Goal: Task Accomplishment & Management: Complete application form

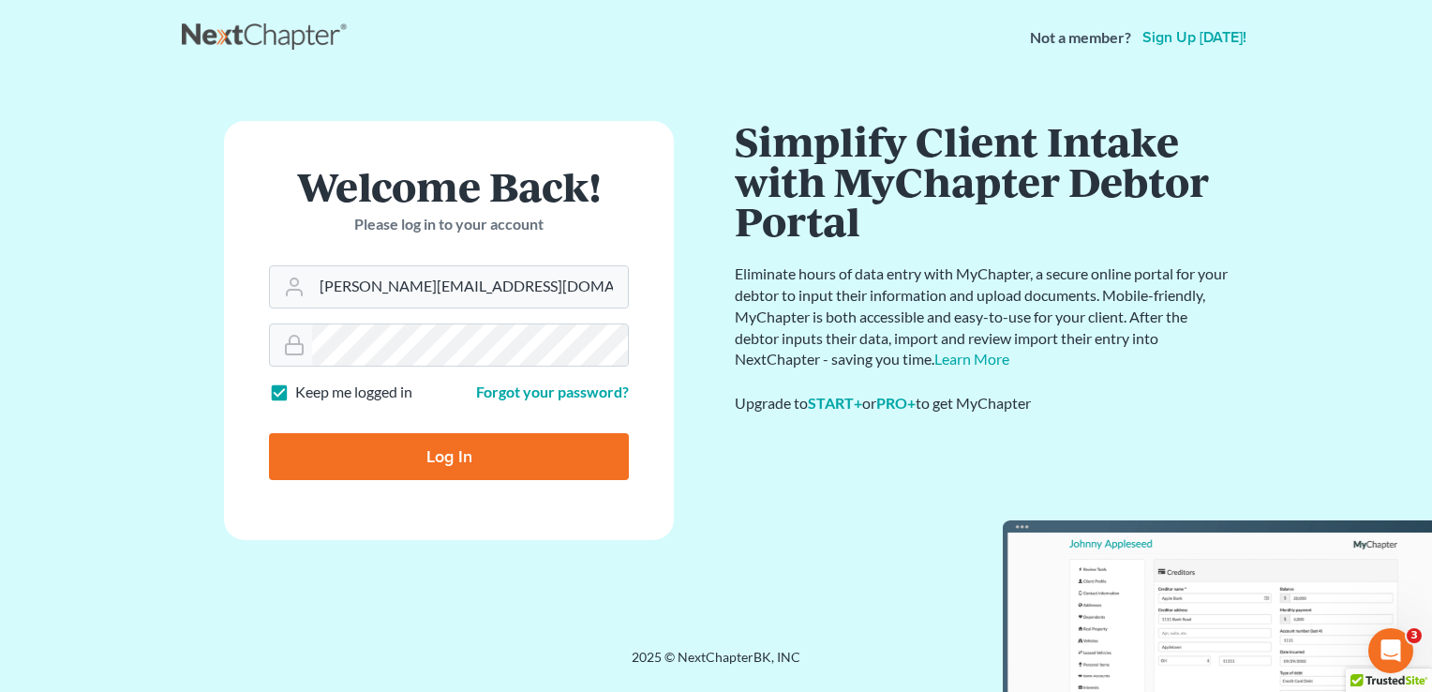
click at [452, 451] on input "Log In" at bounding box center [449, 456] width 360 height 47
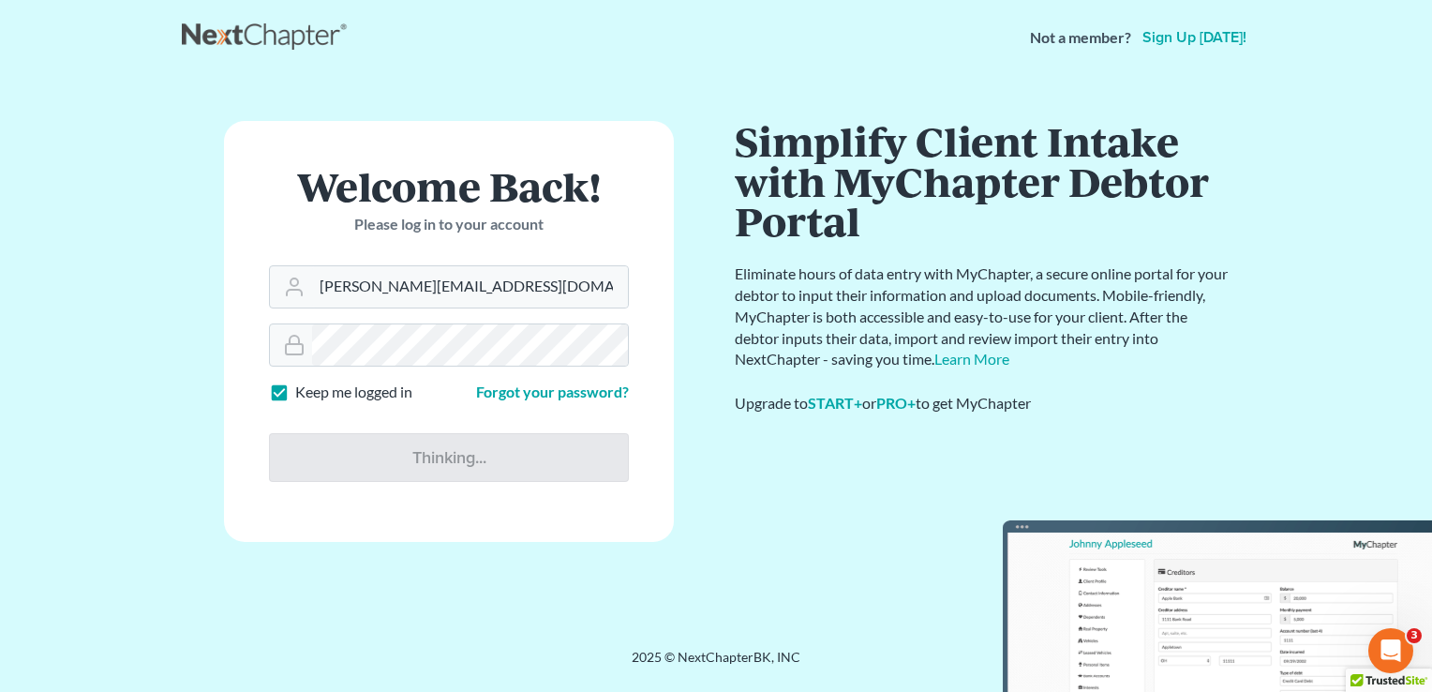
type input "Thinking..."
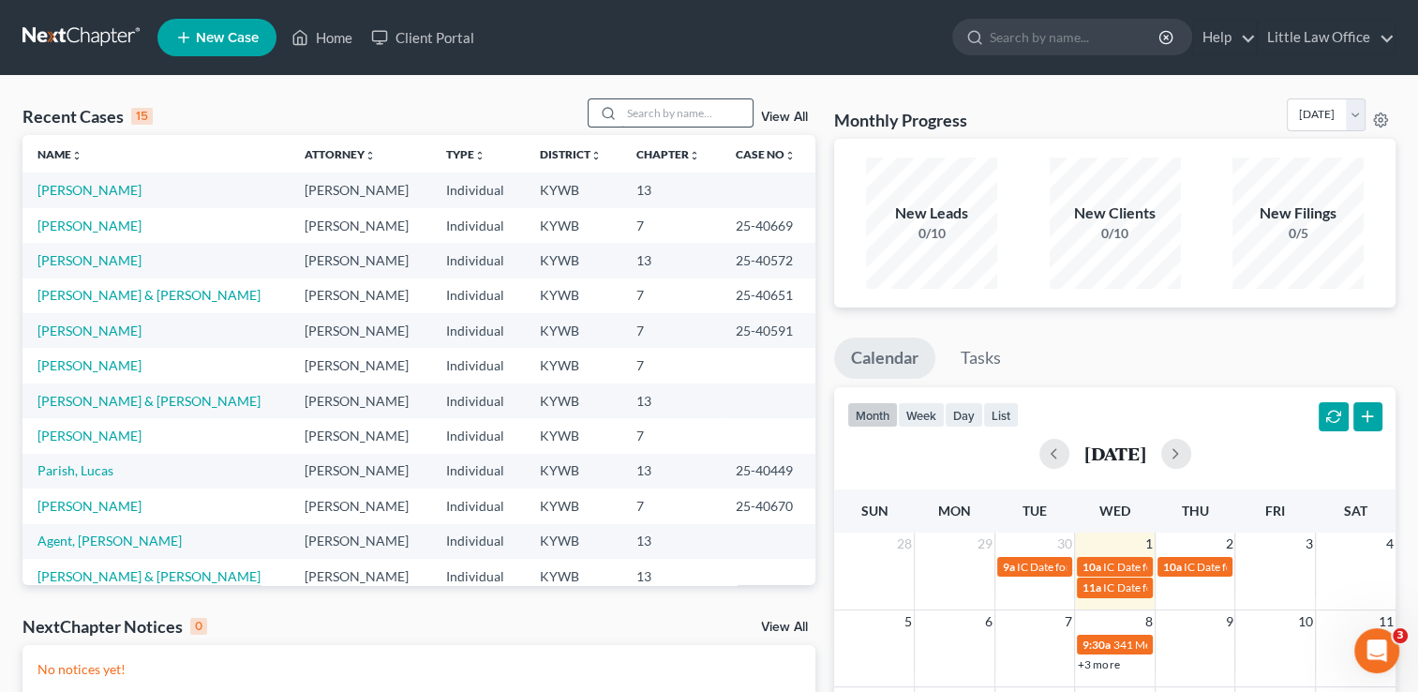
click at [701, 123] on input "search" at bounding box center [686, 112] width 131 height 27
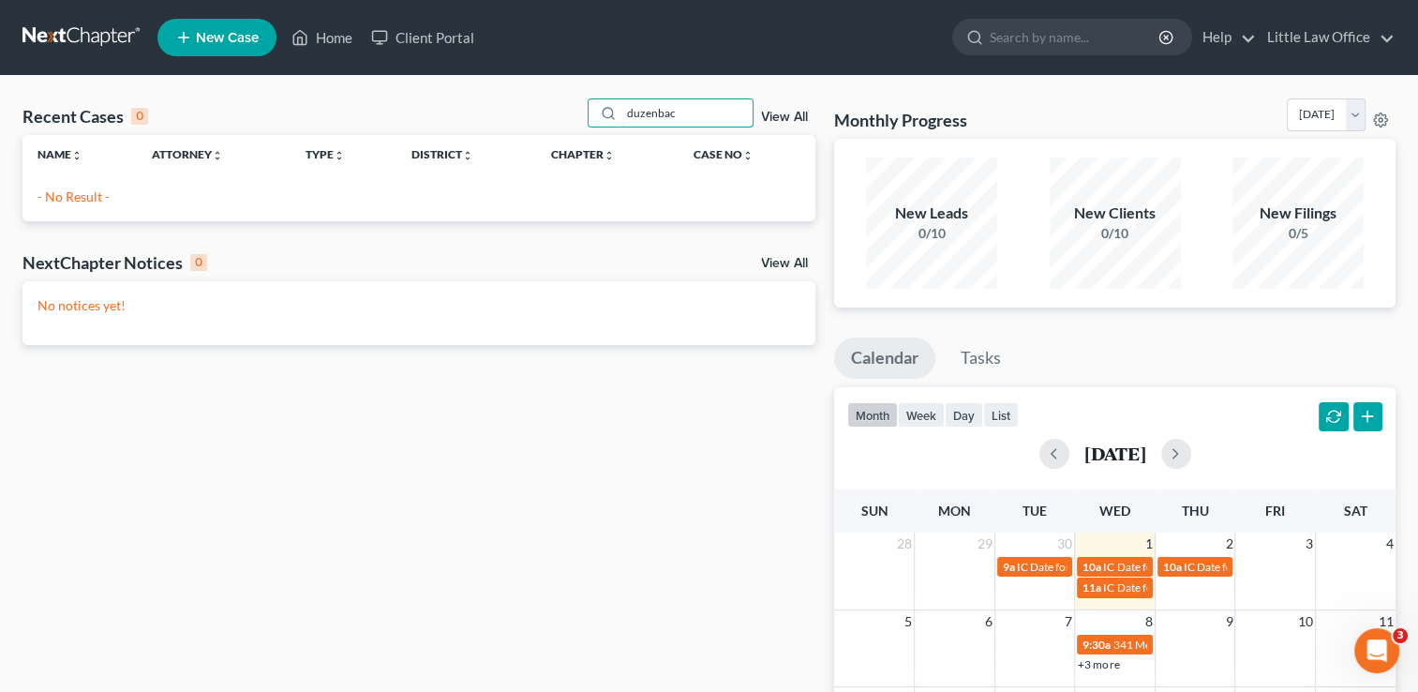
drag, startPoint x: 708, startPoint y: 116, endPoint x: 574, endPoint y: 84, distance: 137.7
click at [574, 84] on div "Recent Cases 0 duzenbac View All Name unfold_more expand_more expand_less Attor…" at bounding box center [709, 562] width 1418 height 973
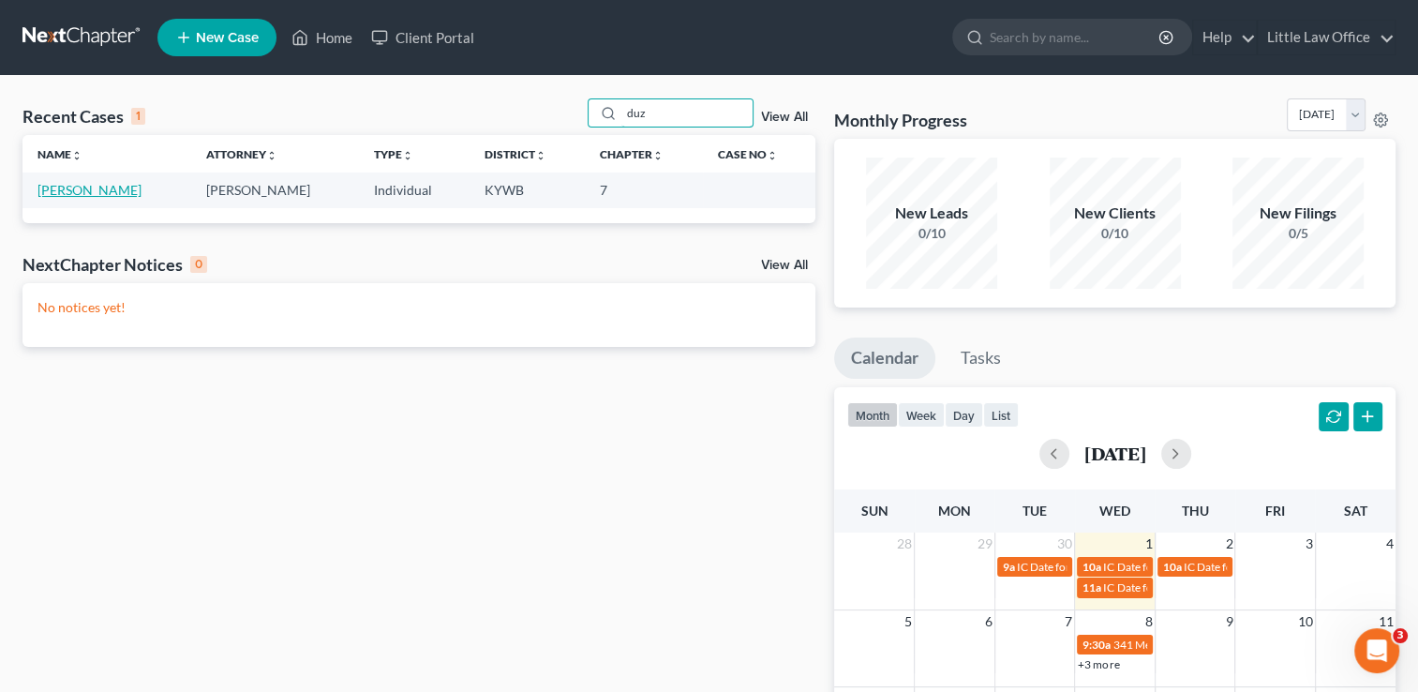
type input "duz"
click at [89, 187] on link "[PERSON_NAME]" at bounding box center [89, 190] width 104 height 16
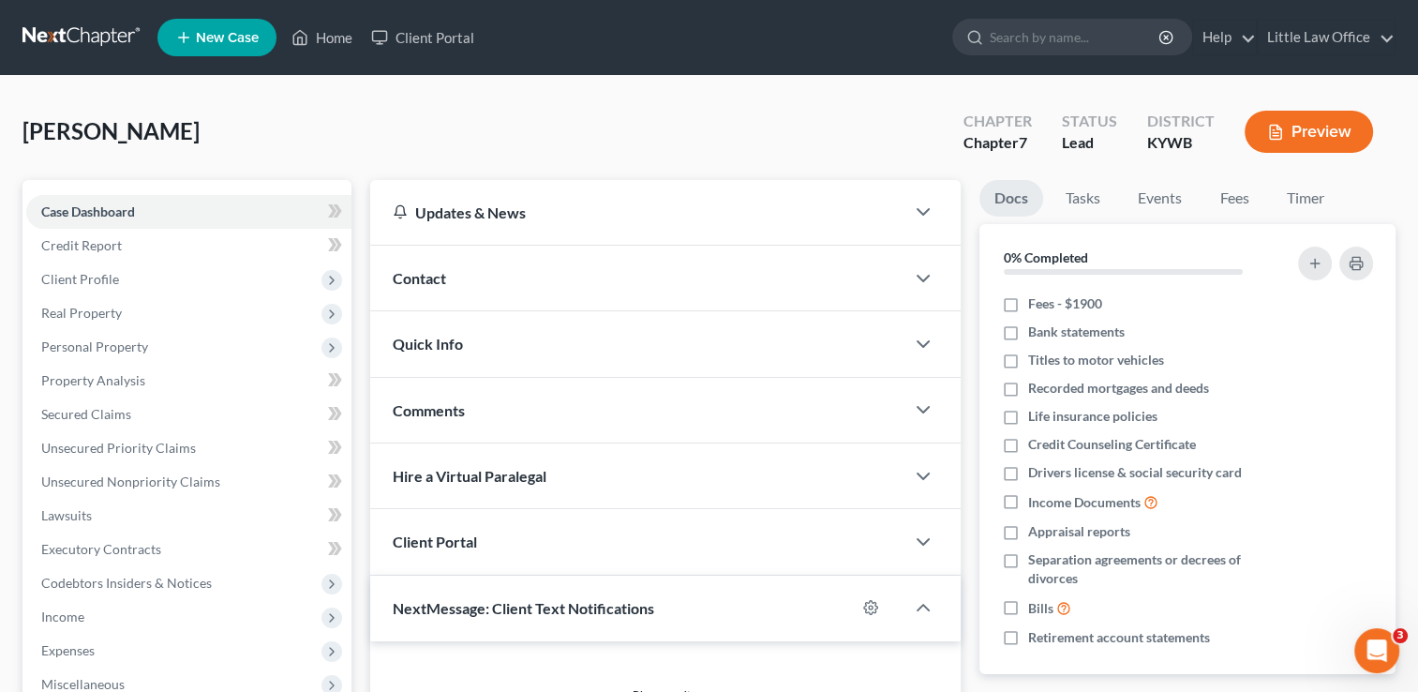
click at [581, 291] on div "Contact" at bounding box center [637, 278] width 534 height 65
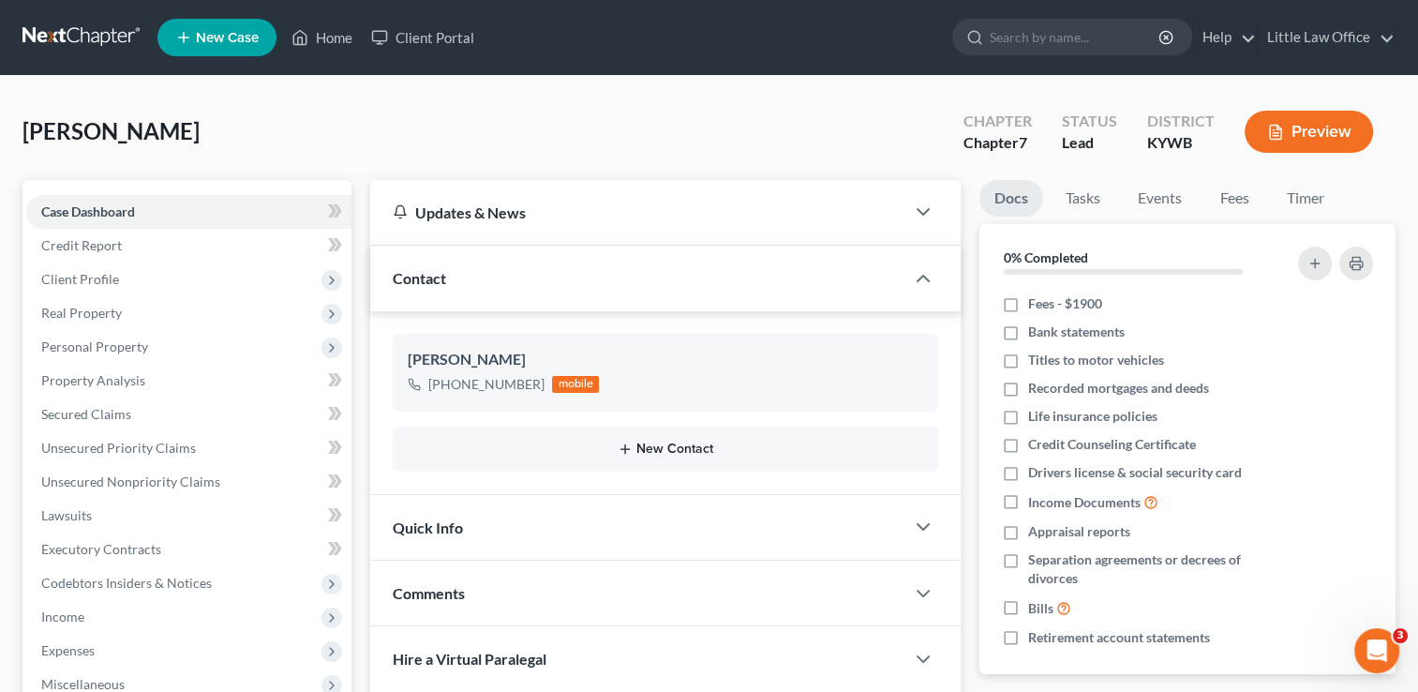
scroll to position [2412, 0]
click at [895, 398] on icon "button" at bounding box center [893, 396] width 15 height 15
select select "0"
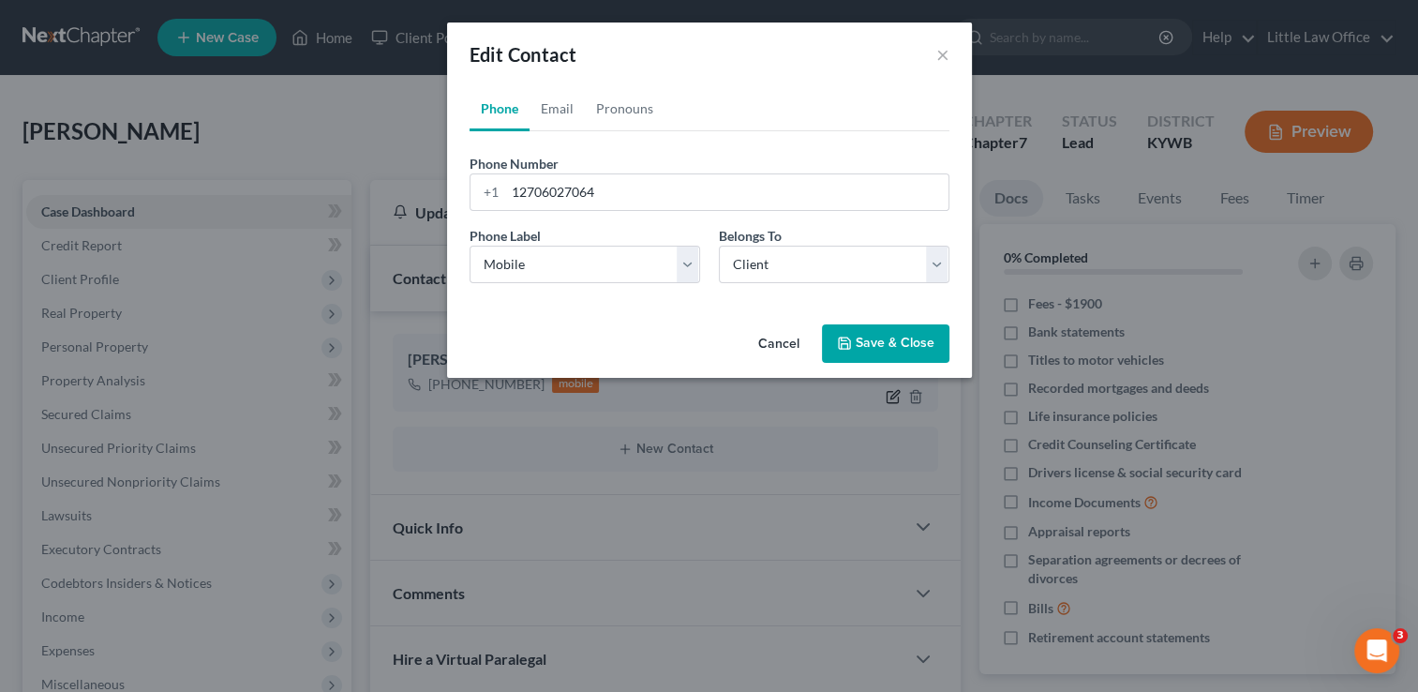
scroll to position [2393, 0]
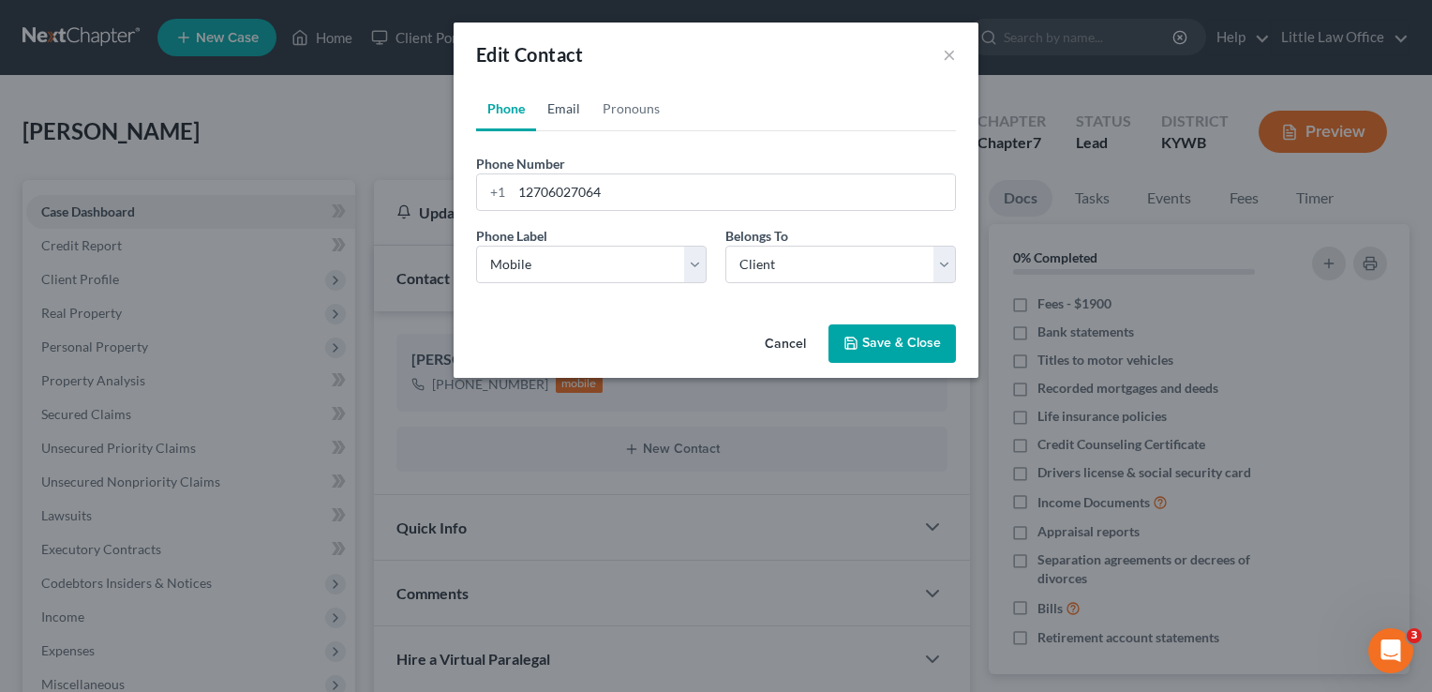
click at [560, 101] on link "Email" at bounding box center [563, 108] width 55 height 45
click at [598, 208] on input "email" at bounding box center [733, 192] width 443 height 36
type input "[EMAIL_ADDRESS][DOMAIN_NAME]"
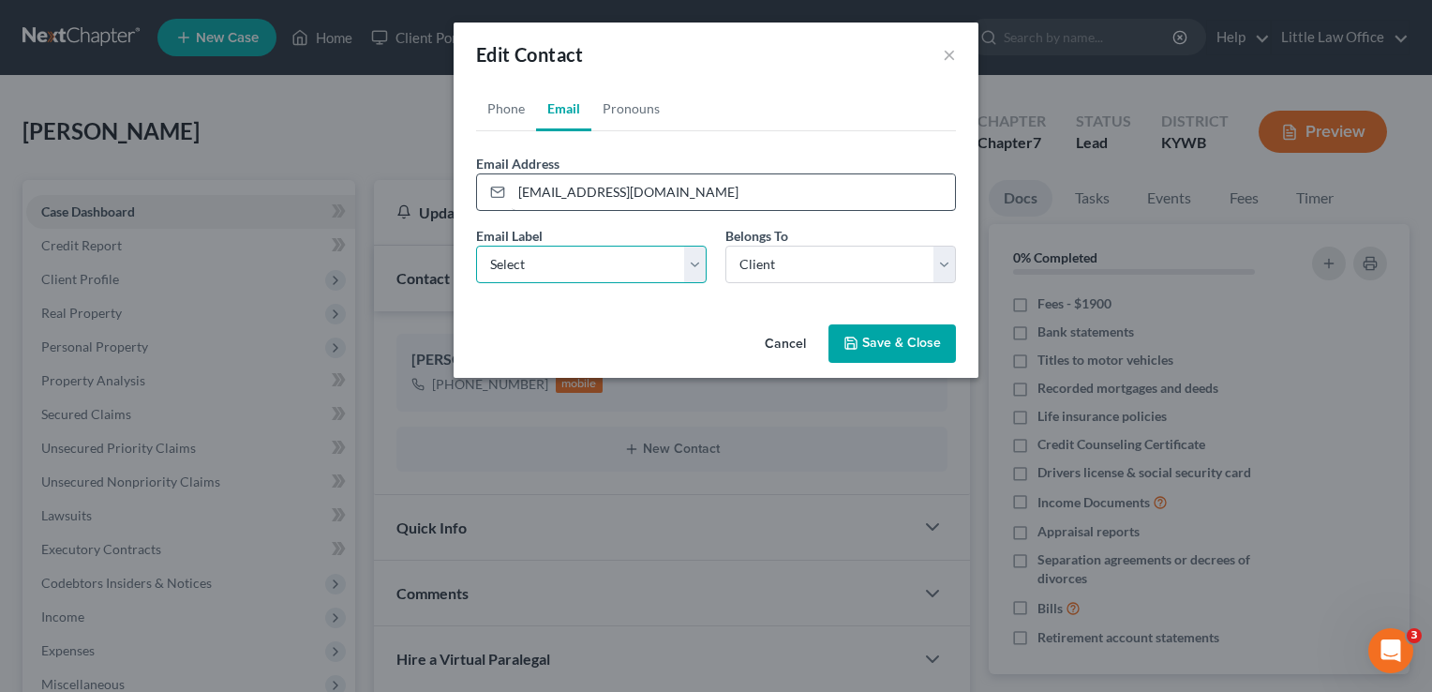
select select "0"
click at [898, 343] on button "Save & Close" at bounding box center [891, 343] width 127 height 39
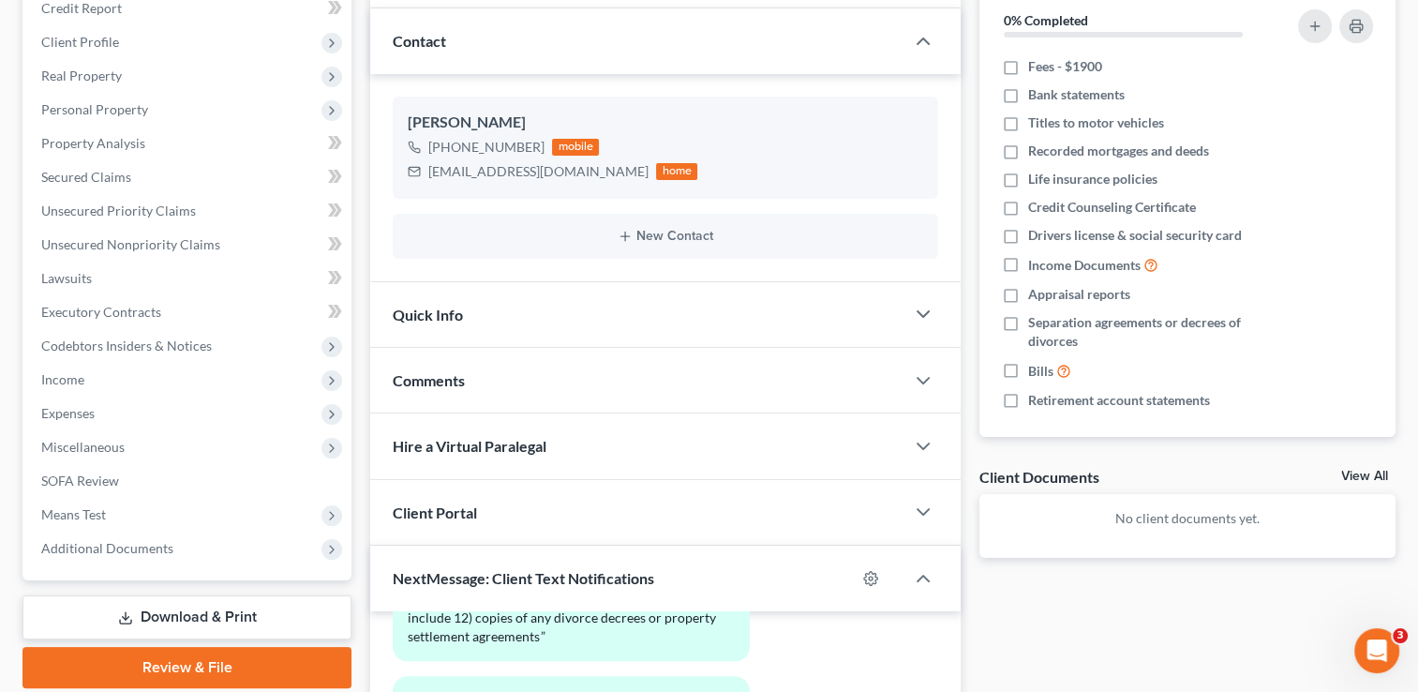
scroll to position [239, 0]
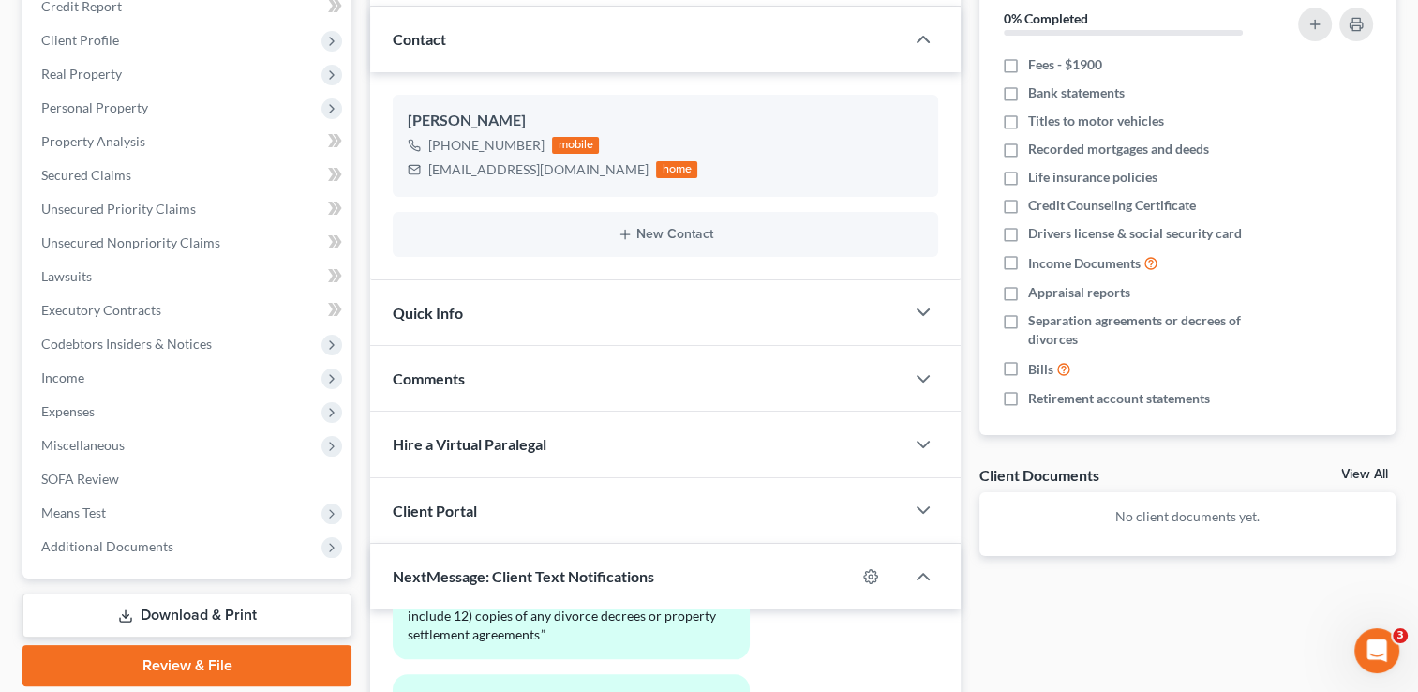
click at [777, 332] on div "Quick Info" at bounding box center [637, 312] width 534 height 65
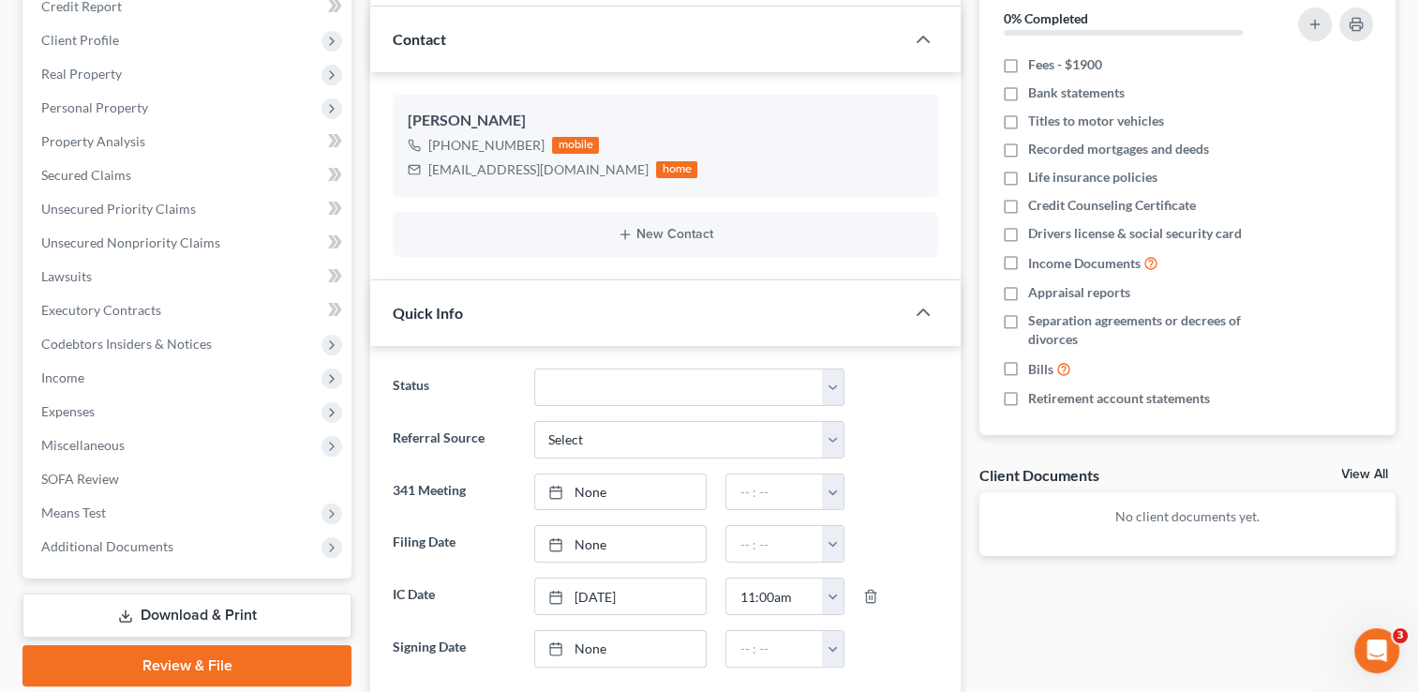
click at [592, 407] on ng-include "Status Discharged Discharged & Reported Discharge Litigation Dismissal Notice D…" at bounding box center [665, 517] width 545 height 299
click at [592, 403] on ng-include "Status Discharged Discharged & Reported Discharge Litigation Dismissal Notice D…" at bounding box center [665, 517] width 545 height 299
click at [591, 395] on select "Discharged Discharged & Reported Discharge Litigation Dismissal Notice Dismisse…" at bounding box center [689, 386] width 310 height 37
select select "9"
click at [534, 368] on select "Discharged Discharged & Reported Discharge Litigation Dismissal Notice Dismisse…" at bounding box center [689, 386] width 310 height 37
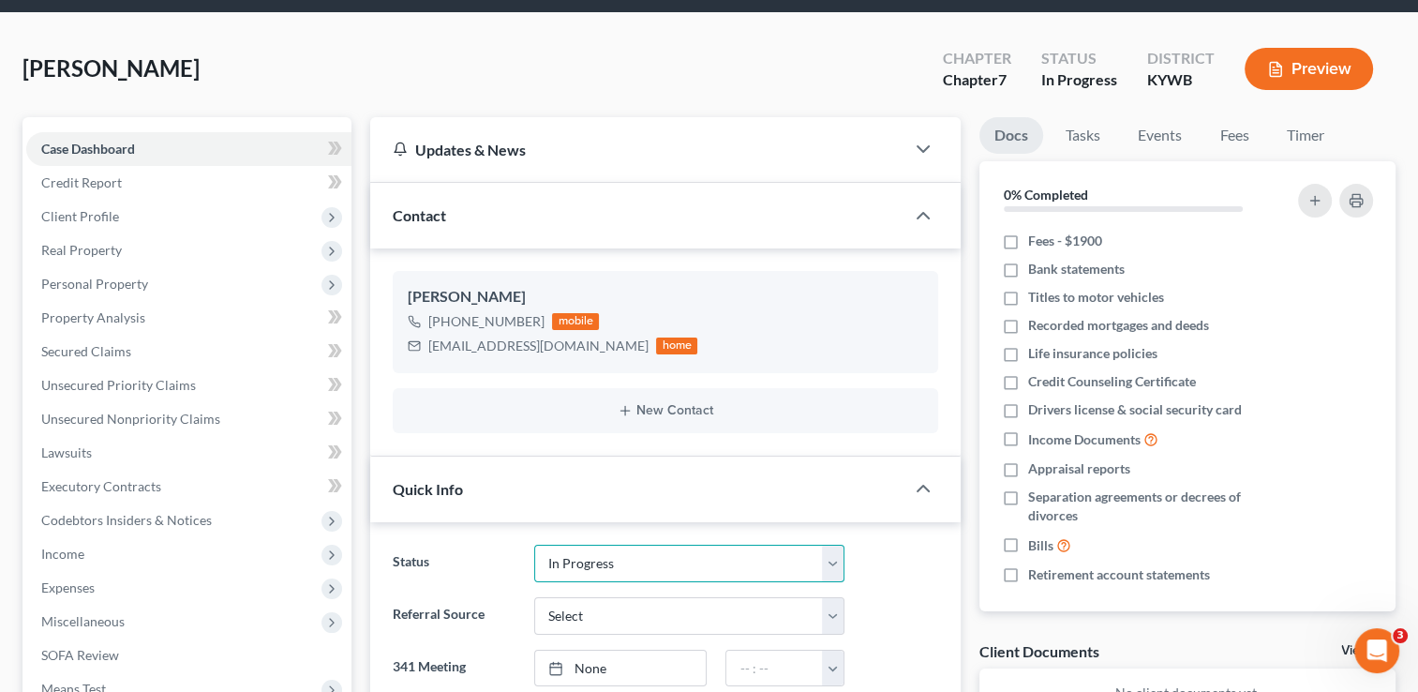
scroll to position [0, 0]
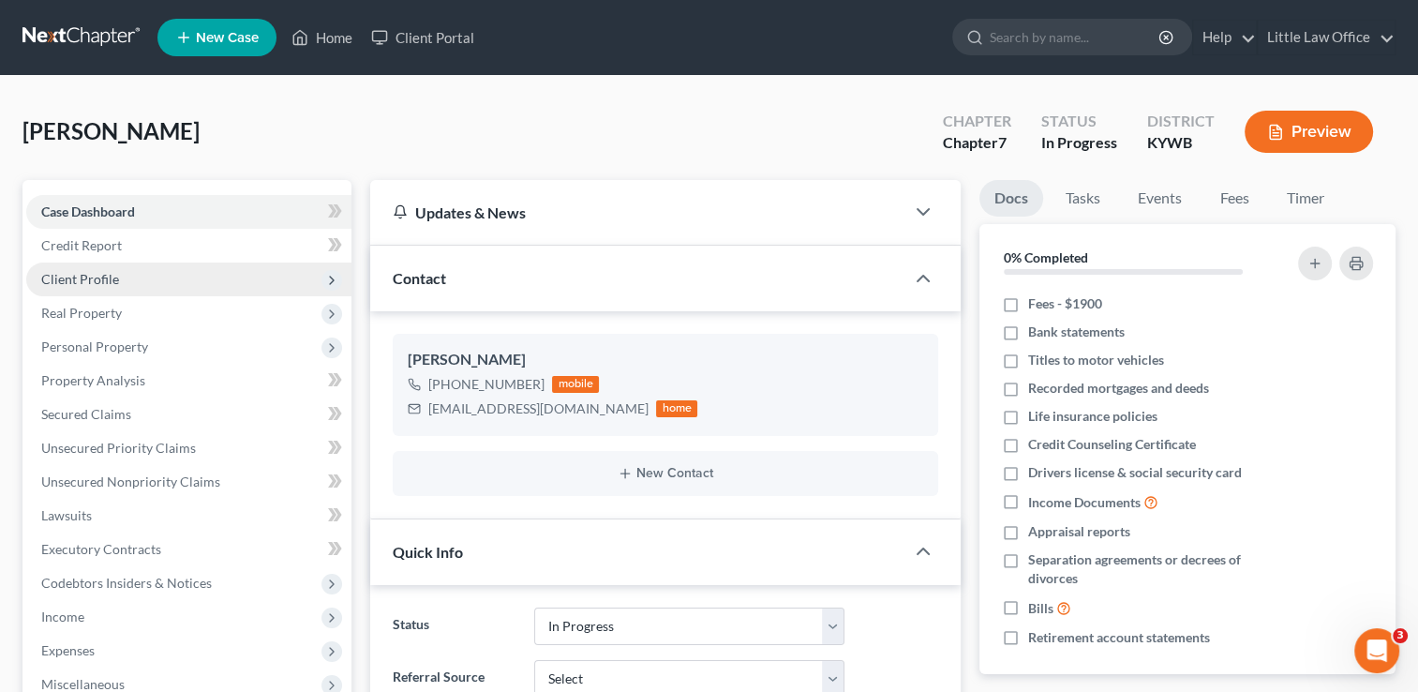
click at [202, 274] on span "Client Profile" at bounding box center [188, 279] width 325 height 34
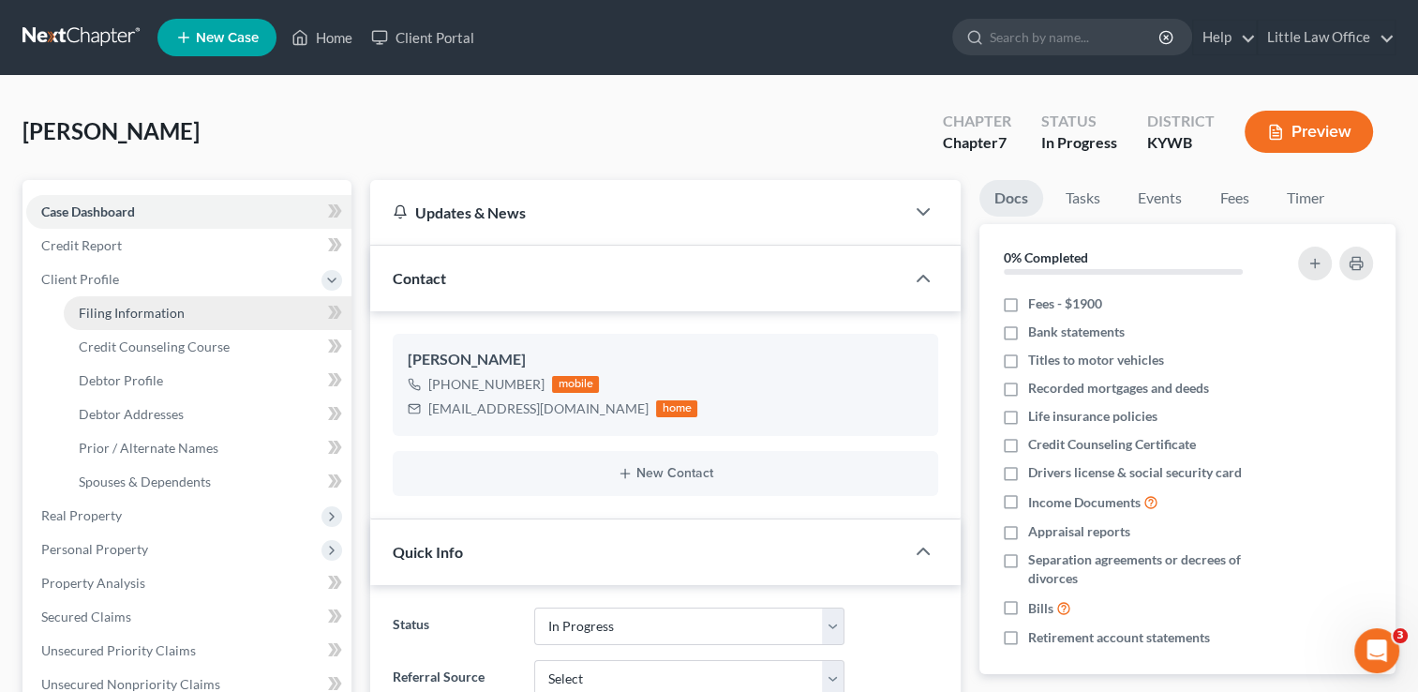
click at [191, 305] on link "Filing Information" at bounding box center [208, 313] width 288 height 34
select select "1"
select select "0"
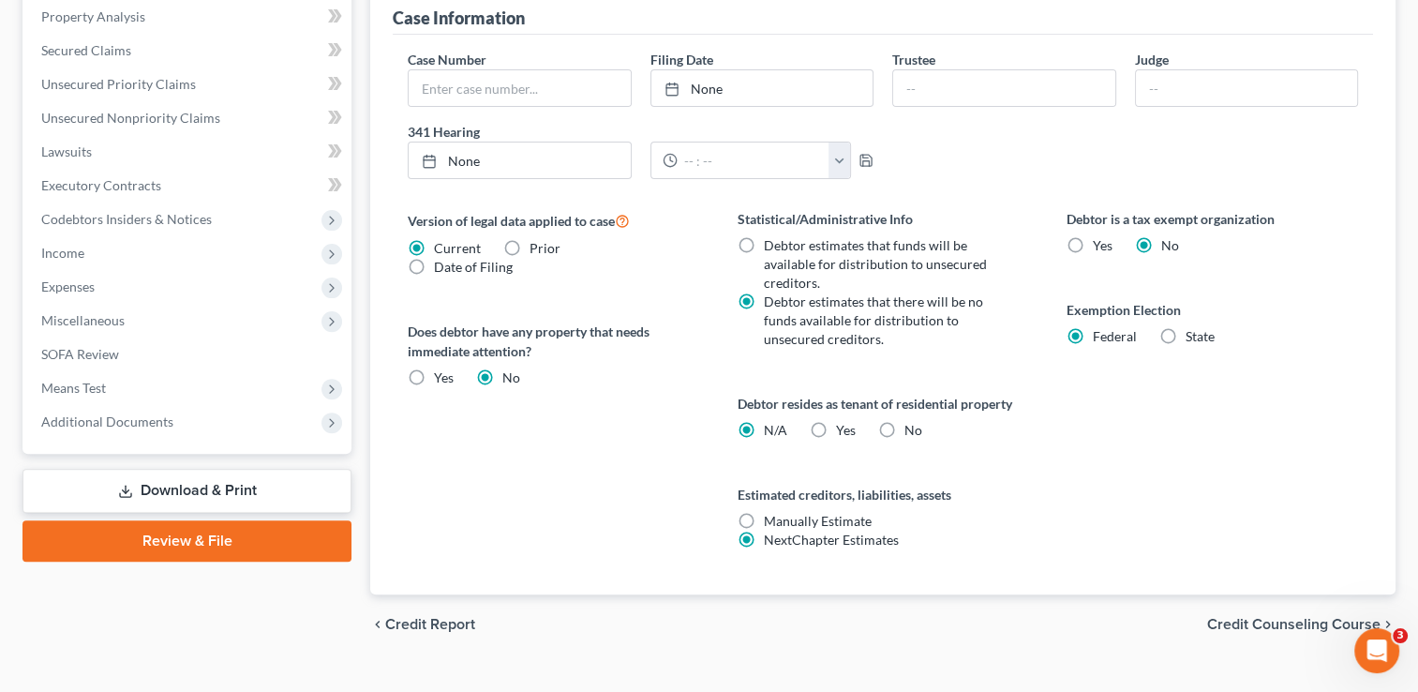
click at [1349, 620] on span "Credit Counseling Course" at bounding box center [1293, 624] width 173 height 15
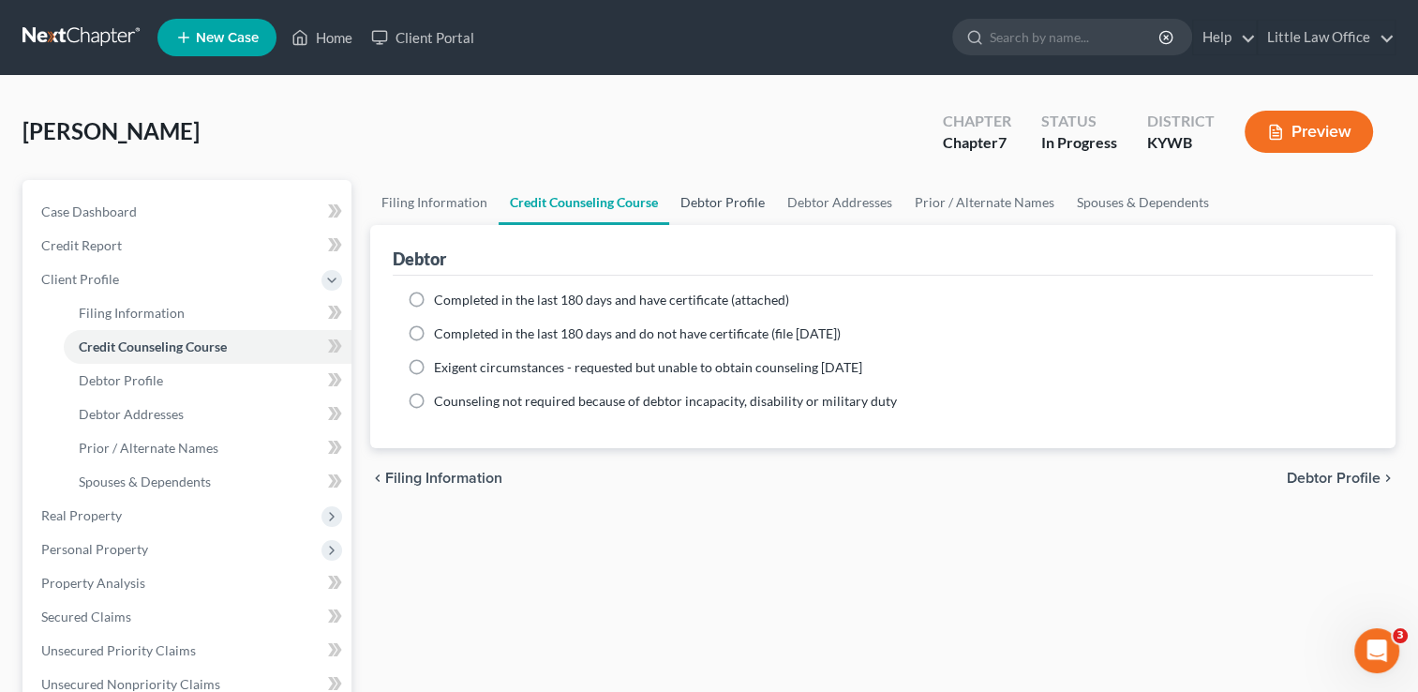
click at [702, 195] on link "Debtor Profile" at bounding box center [722, 202] width 107 height 45
select select "0"
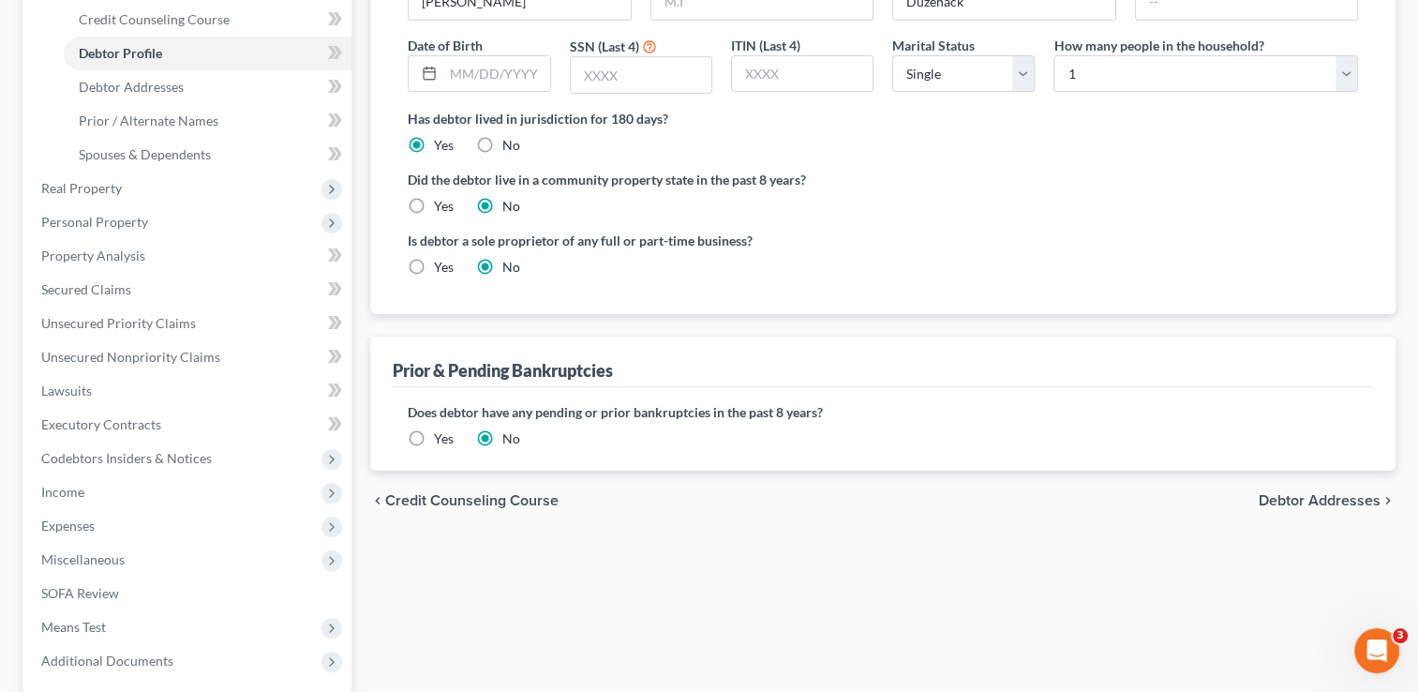
scroll to position [331, 0]
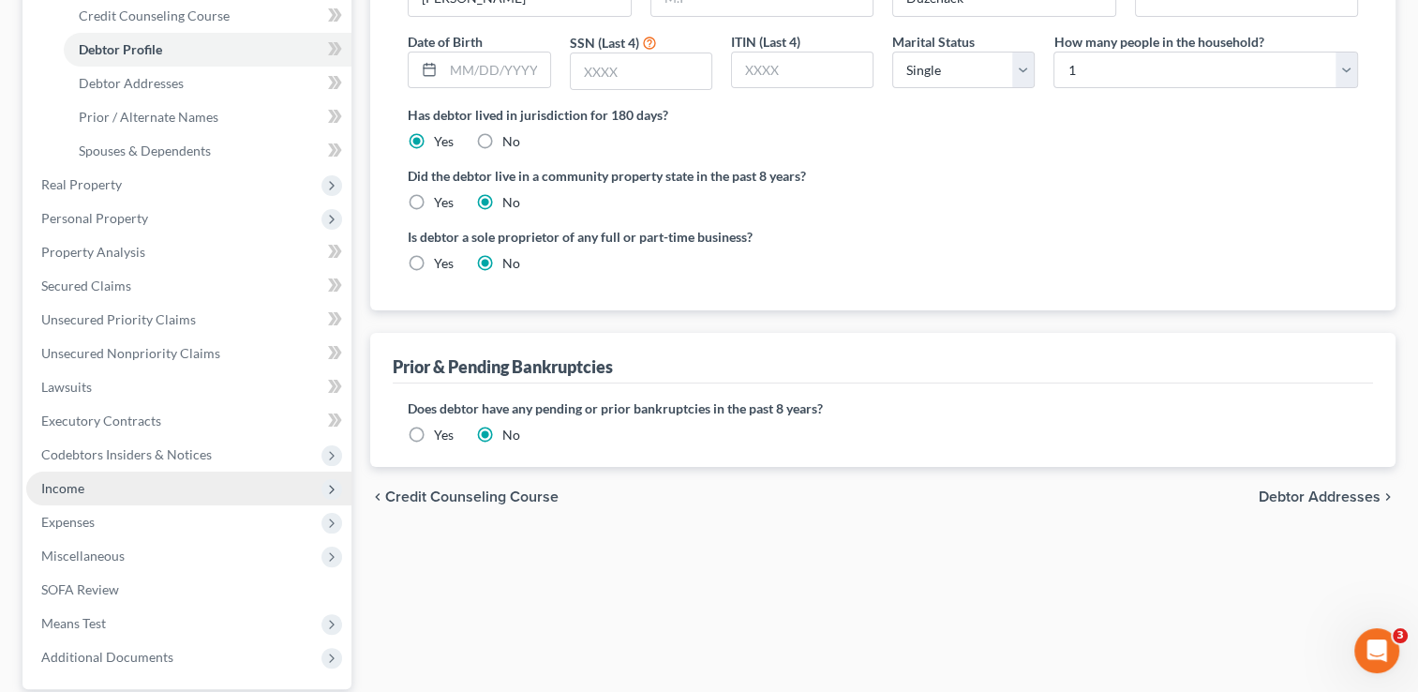
click at [139, 493] on span "Income" at bounding box center [188, 488] width 325 height 34
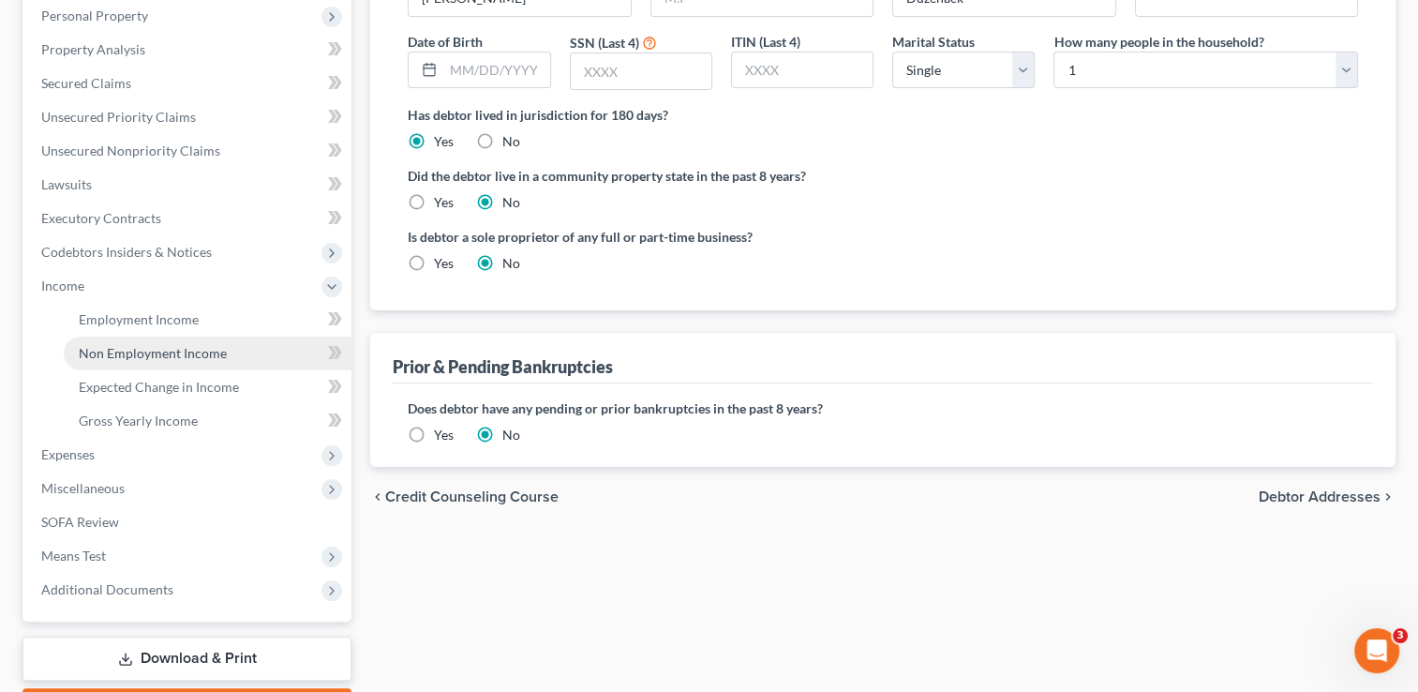
click at [166, 354] on span "Non Employment Income" at bounding box center [153, 353] width 148 height 16
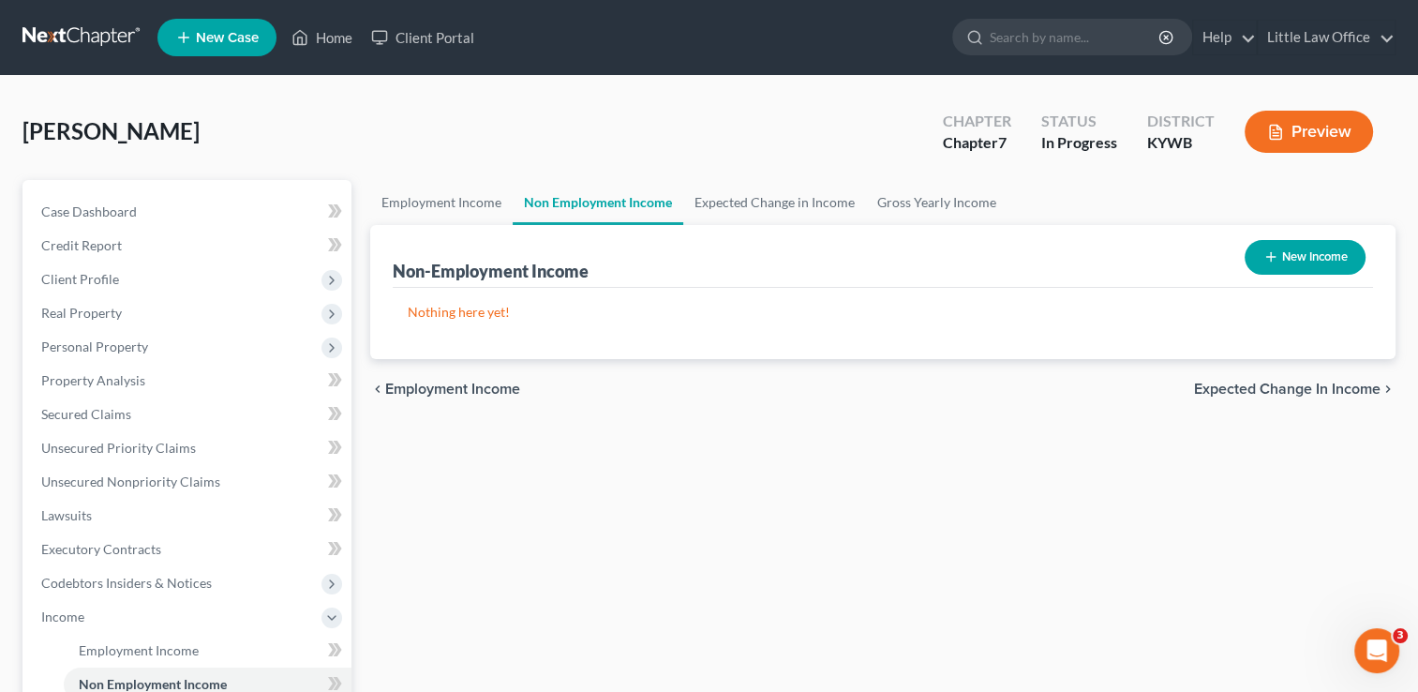
click at [1278, 253] on button "New Income" at bounding box center [1304, 257] width 121 height 35
select select "0"
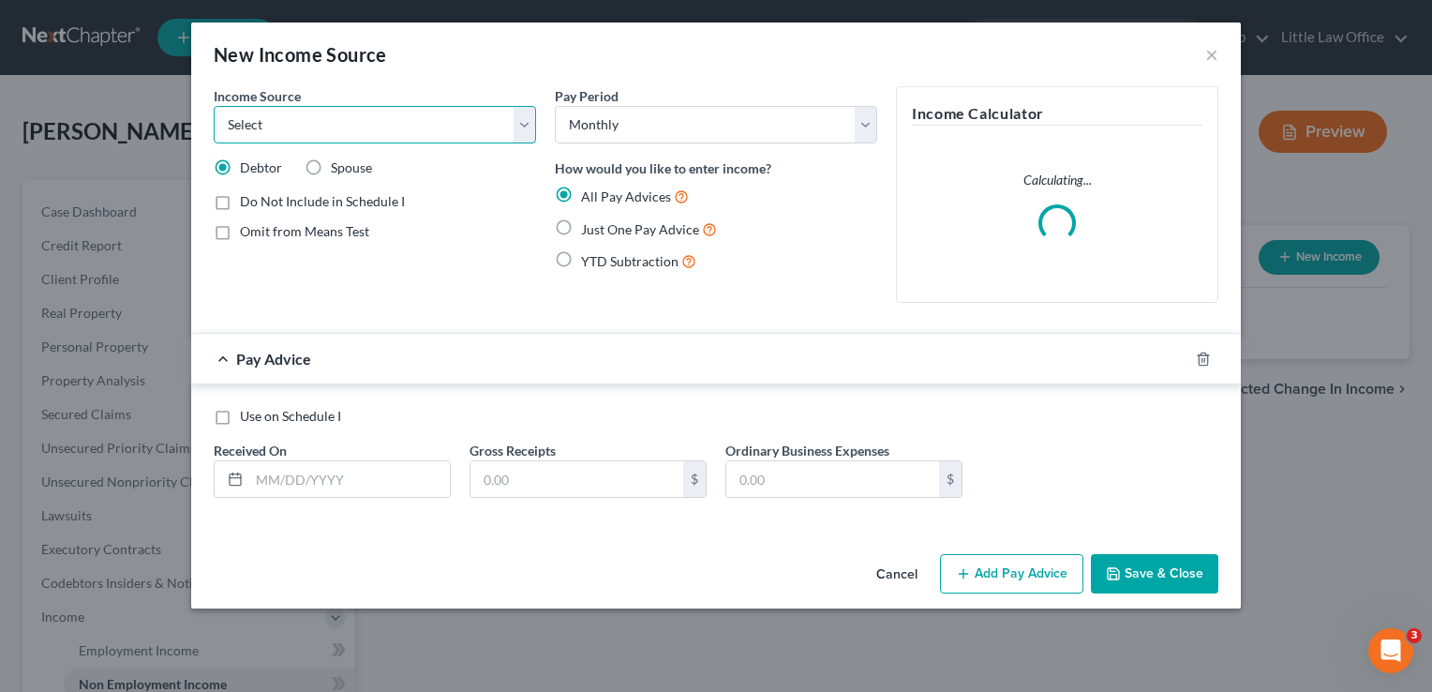
click at [529, 133] on select "Select Unemployment Disability (from employer) Pension Retirement Social Securi…" at bounding box center [375, 124] width 322 height 37
select select "4"
click at [214, 106] on select "Select Unemployment Disability (from employer) Pension Retirement Social Securi…" at bounding box center [375, 124] width 322 height 37
click at [686, 231] on span "Just One Pay Advice" at bounding box center [640, 229] width 118 height 16
click at [601, 231] on input "Just One Pay Advice" at bounding box center [595, 224] width 12 height 12
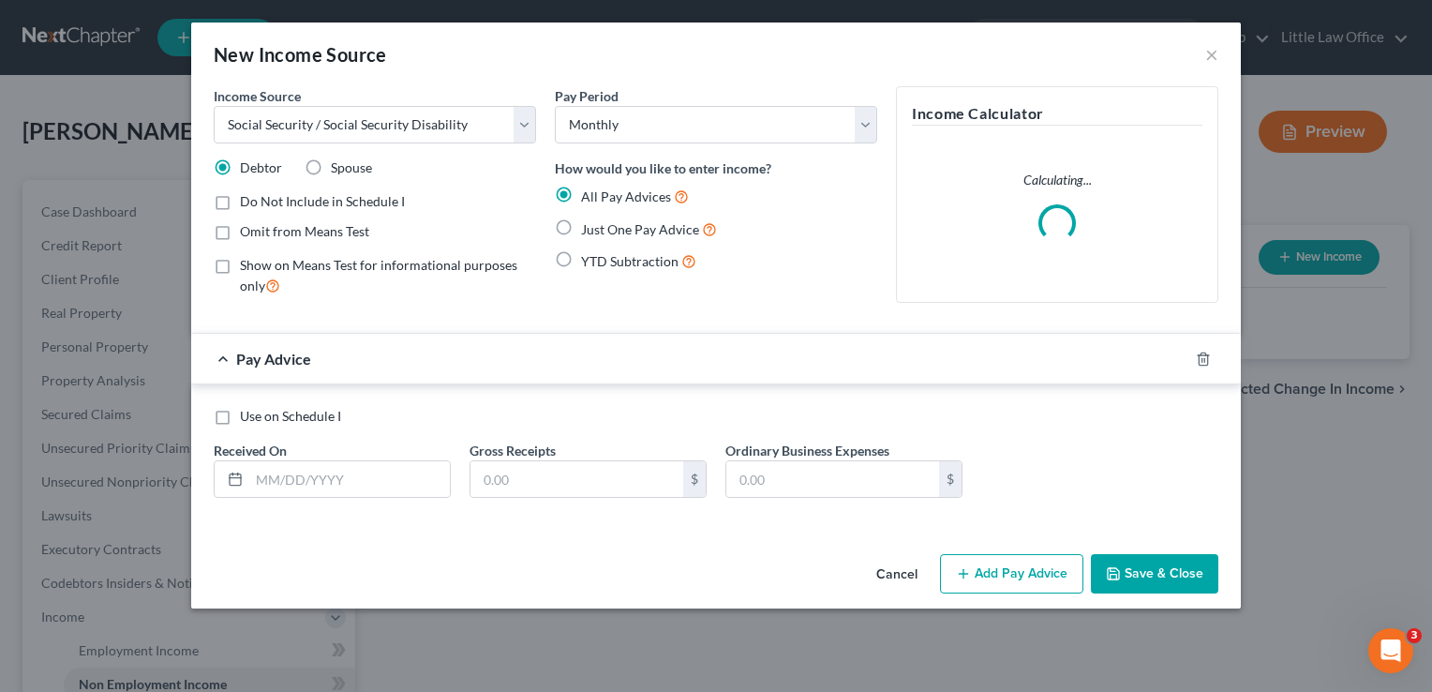
radio input "true"
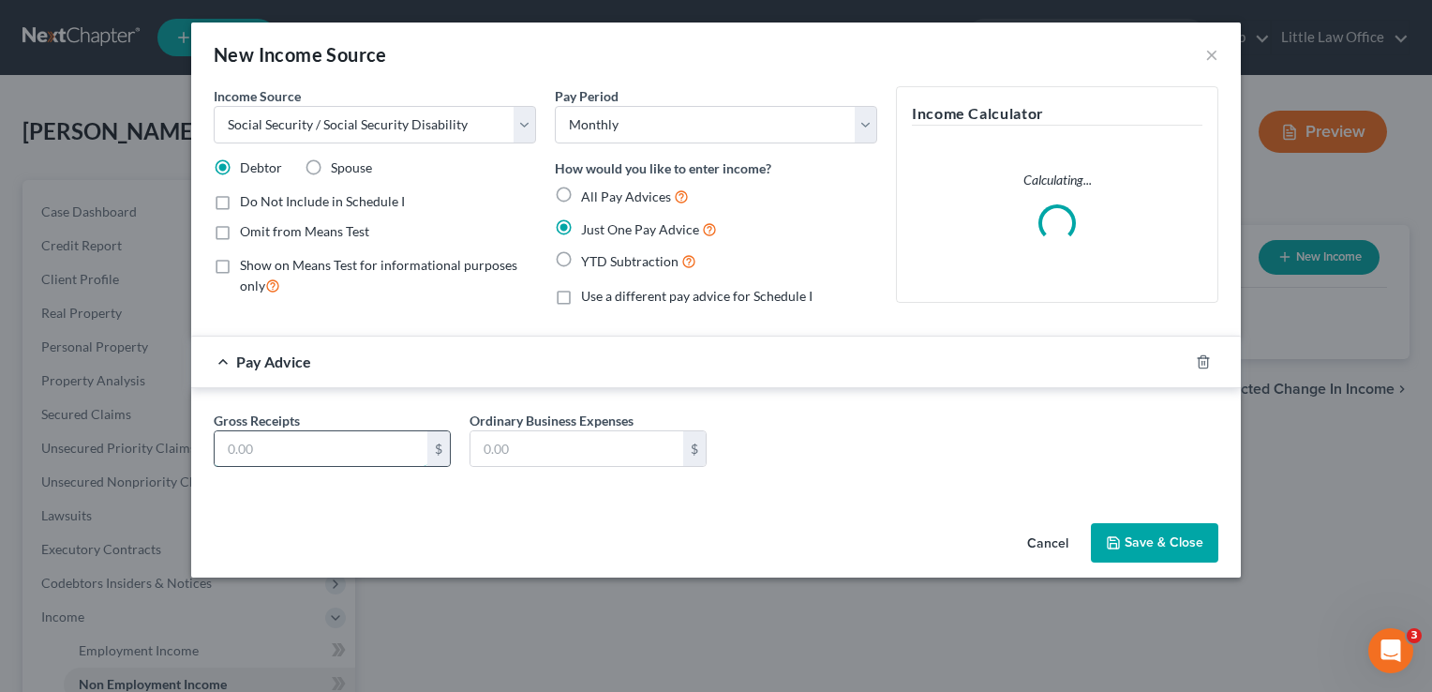
click at [301, 457] on input "text" at bounding box center [321, 449] width 213 height 36
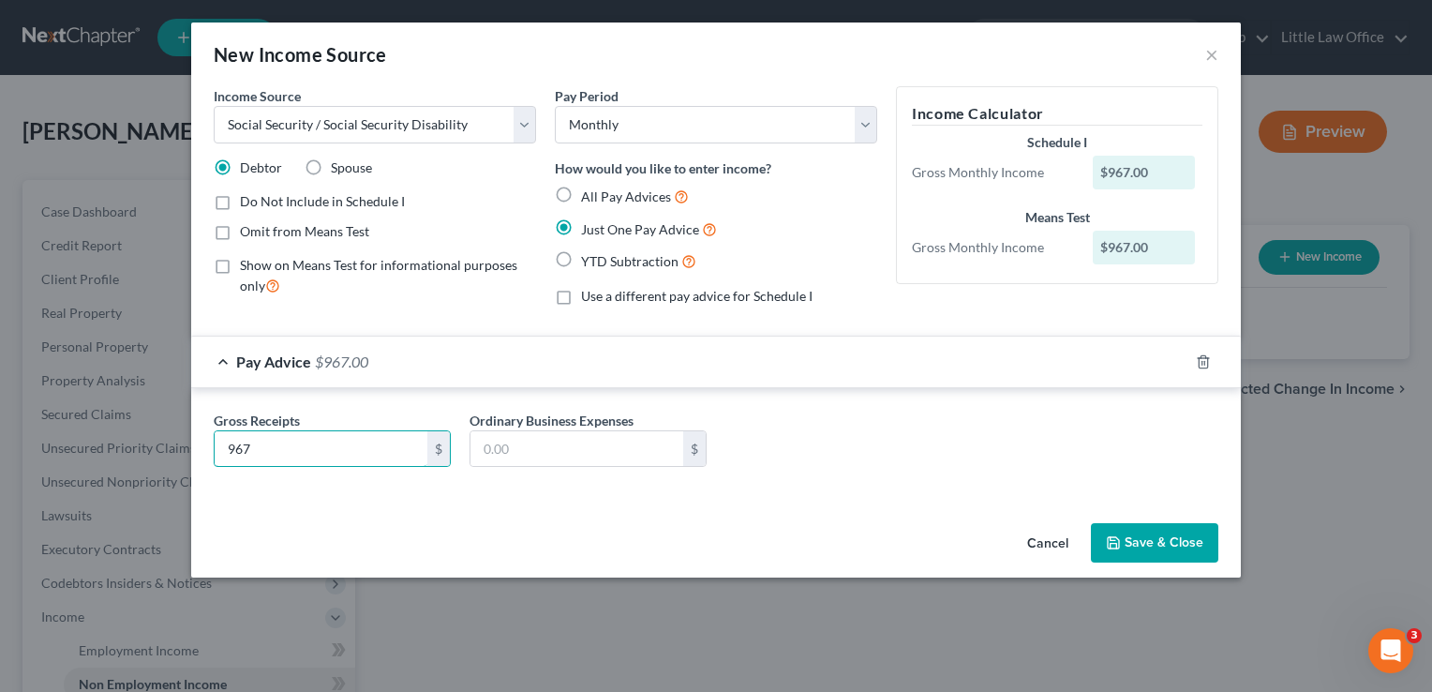
type input "967"
click at [1155, 518] on div "Cancel Save & Close" at bounding box center [716, 546] width 1050 height 62
click at [1152, 526] on button "Save & Close" at bounding box center [1154, 542] width 127 height 39
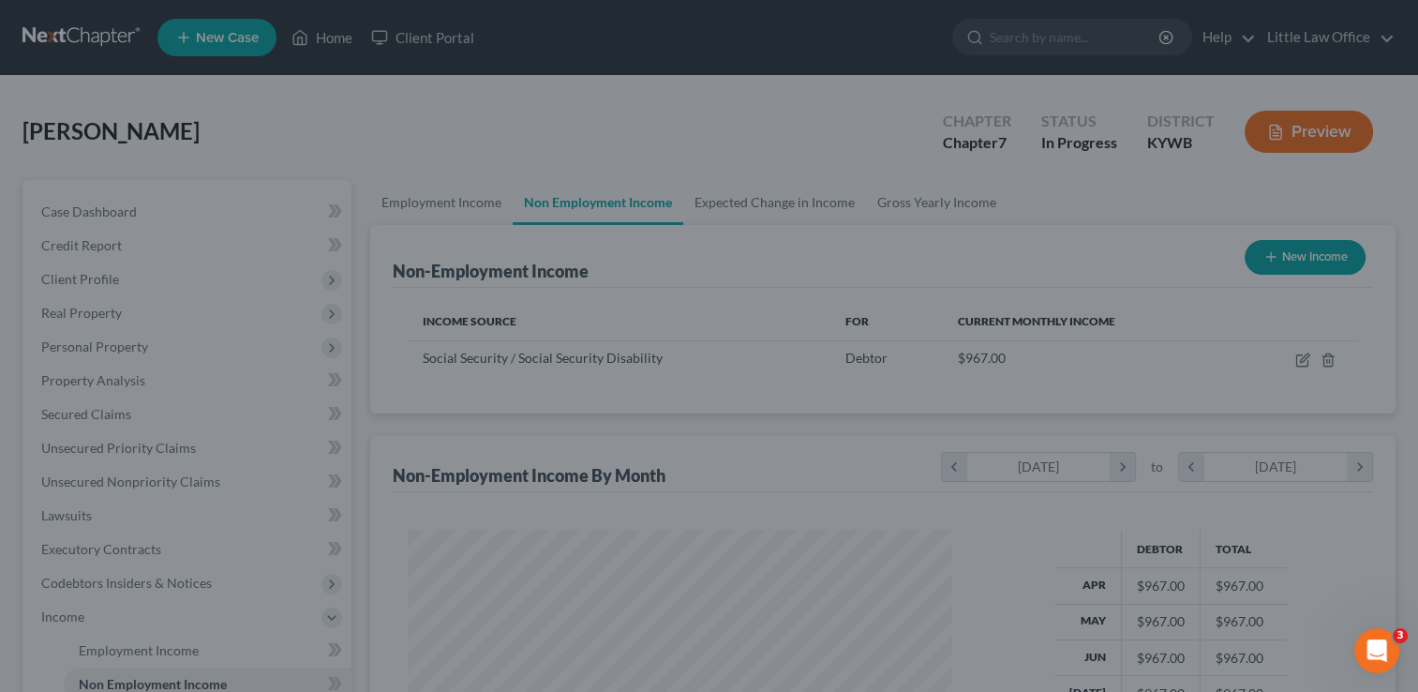
scroll to position [334, 576]
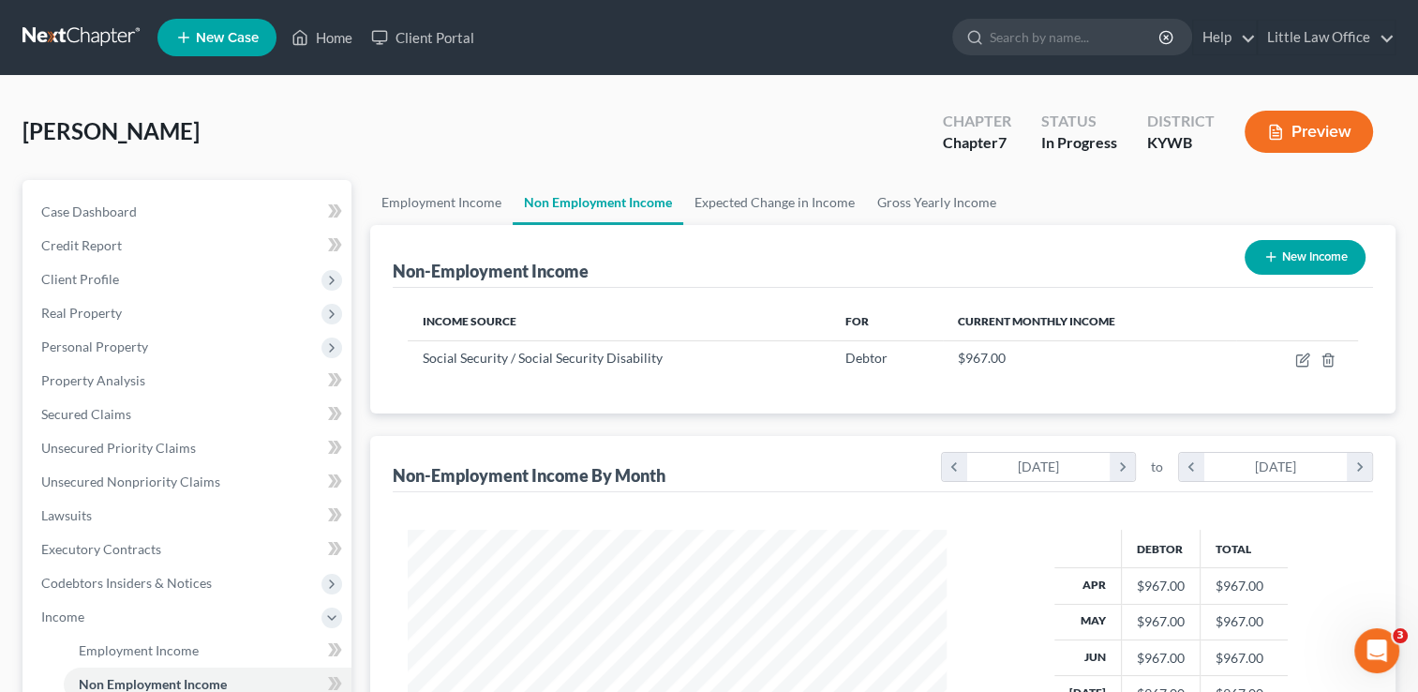
click at [1300, 264] on button "New Income" at bounding box center [1304, 257] width 121 height 35
select select "0"
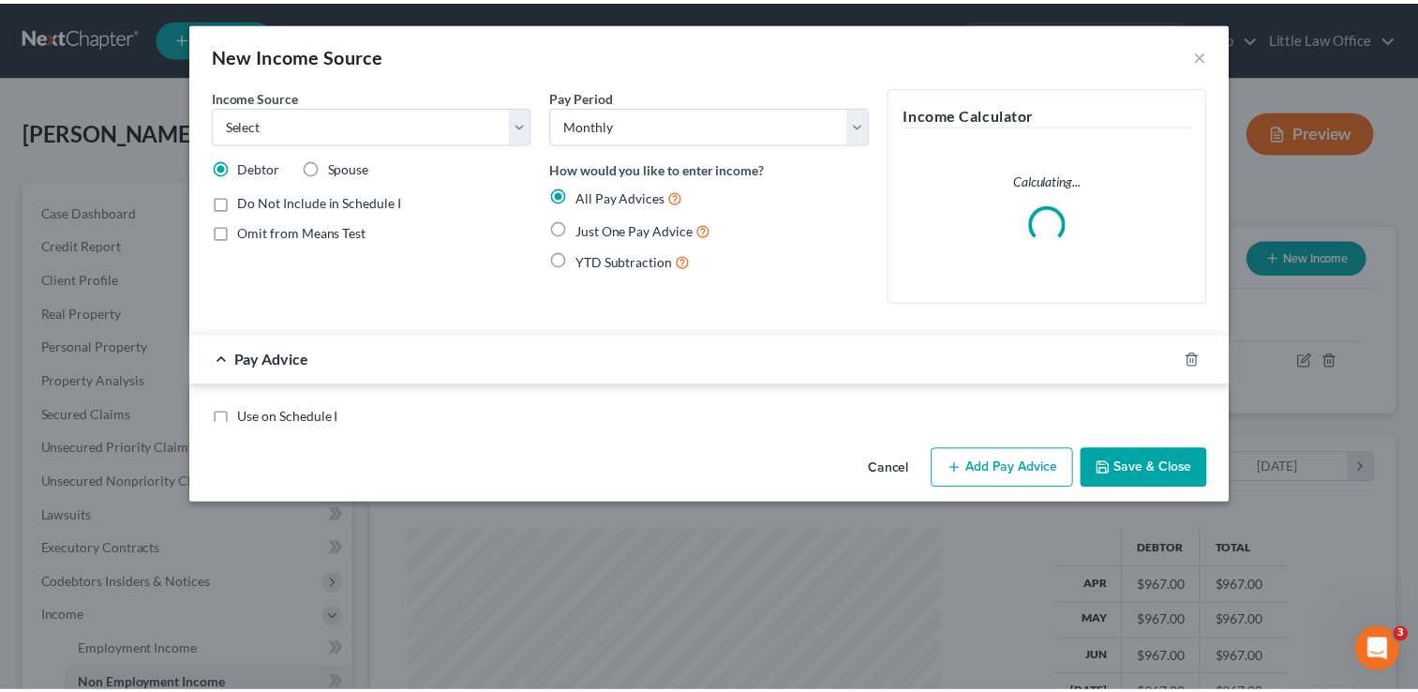
scroll to position [334, 581]
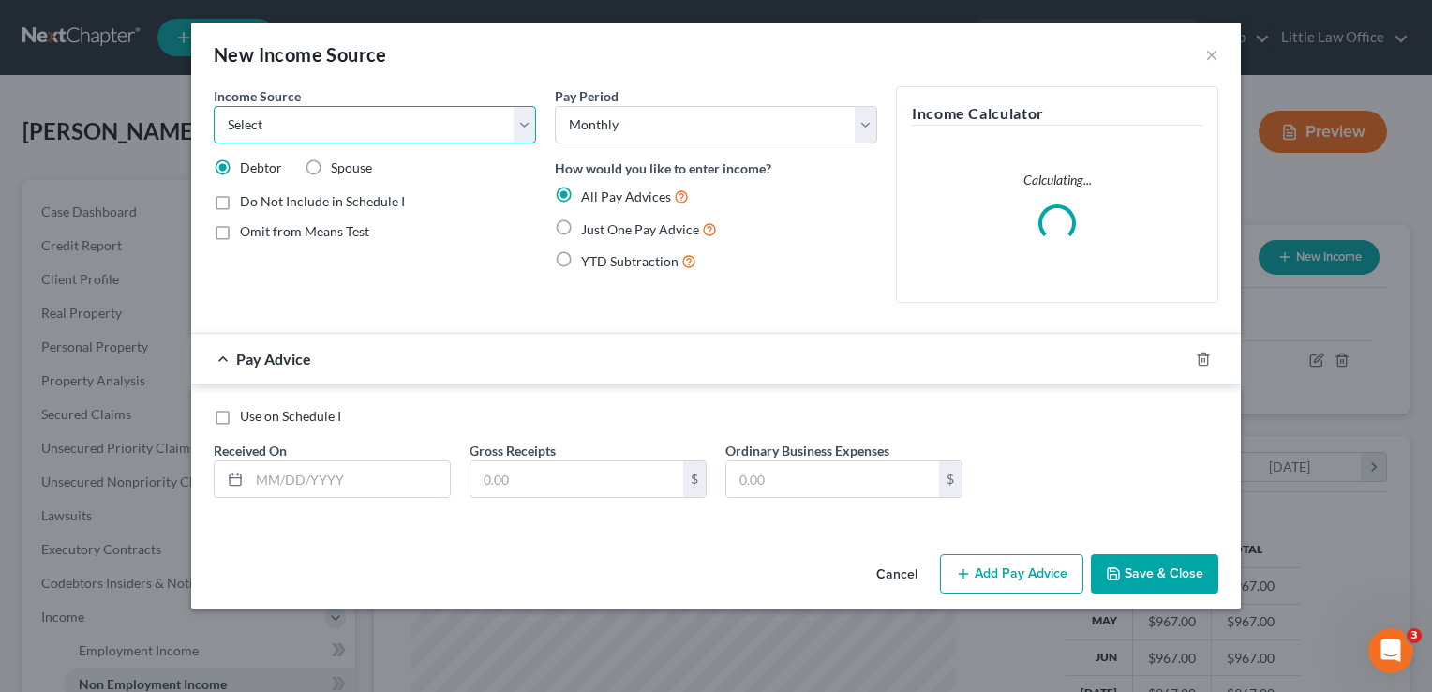
click at [332, 123] on select "Select Unemployment Disability (from employer) Pension Retirement Social Securi…" at bounding box center [375, 124] width 322 height 37
select select "13"
click at [214, 106] on select "Select Unemployment Disability (from employer) Pension Retirement Social Securi…" at bounding box center [375, 124] width 322 height 37
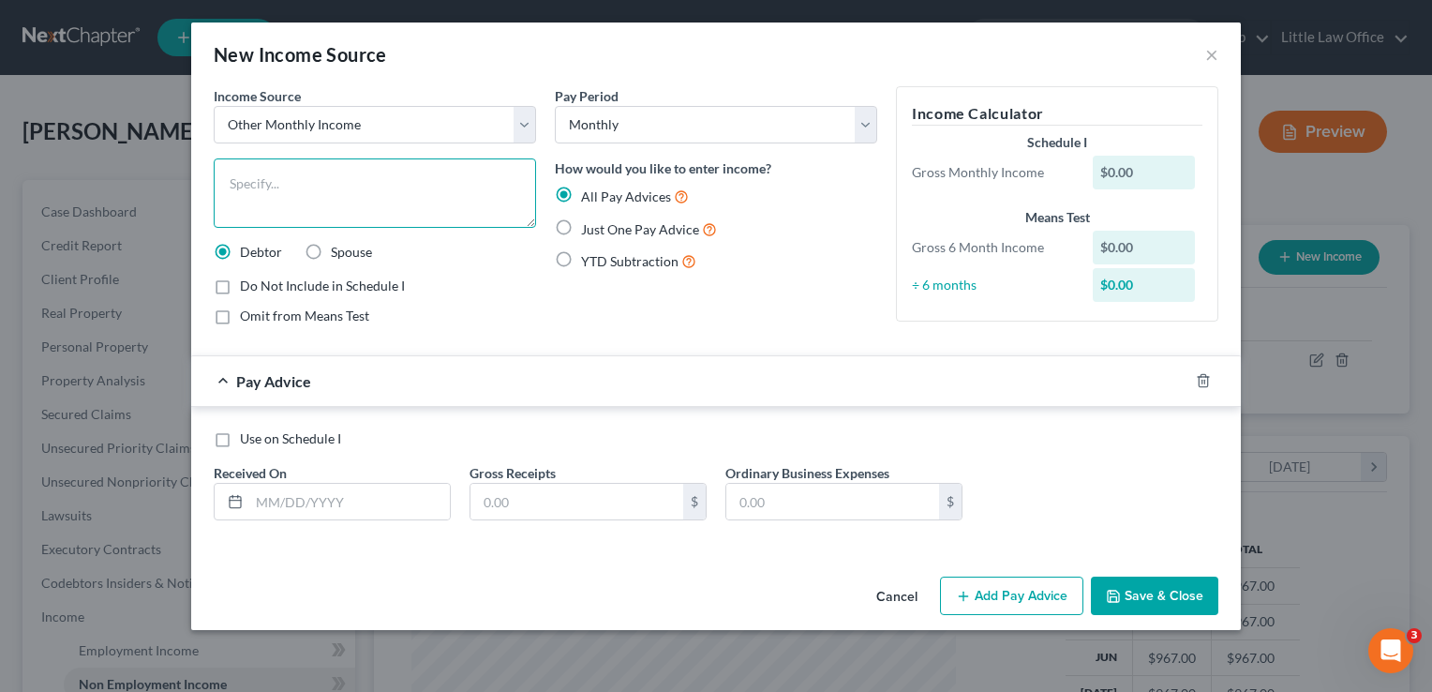
click at [326, 206] on textarea at bounding box center [375, 192] width 322 height 69
type textarea "Income from Adoption of Grandchildren"
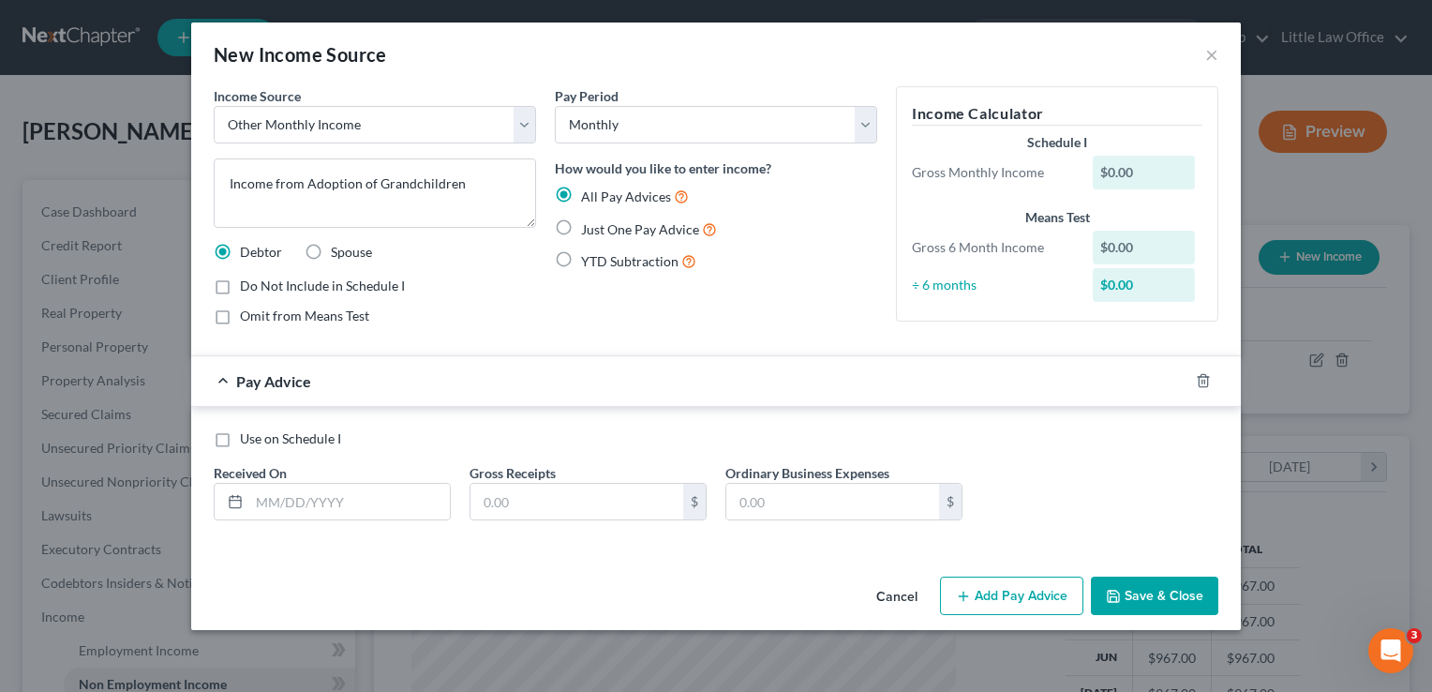
click at [648, 236] on span "Just One Pay Advice" at bounding box center [640, 229] width 118 height 16
click at [601, 231] on input "Just One Pay Advice" at bounding box center [595, 224] width 12 height 12
radio input "true"
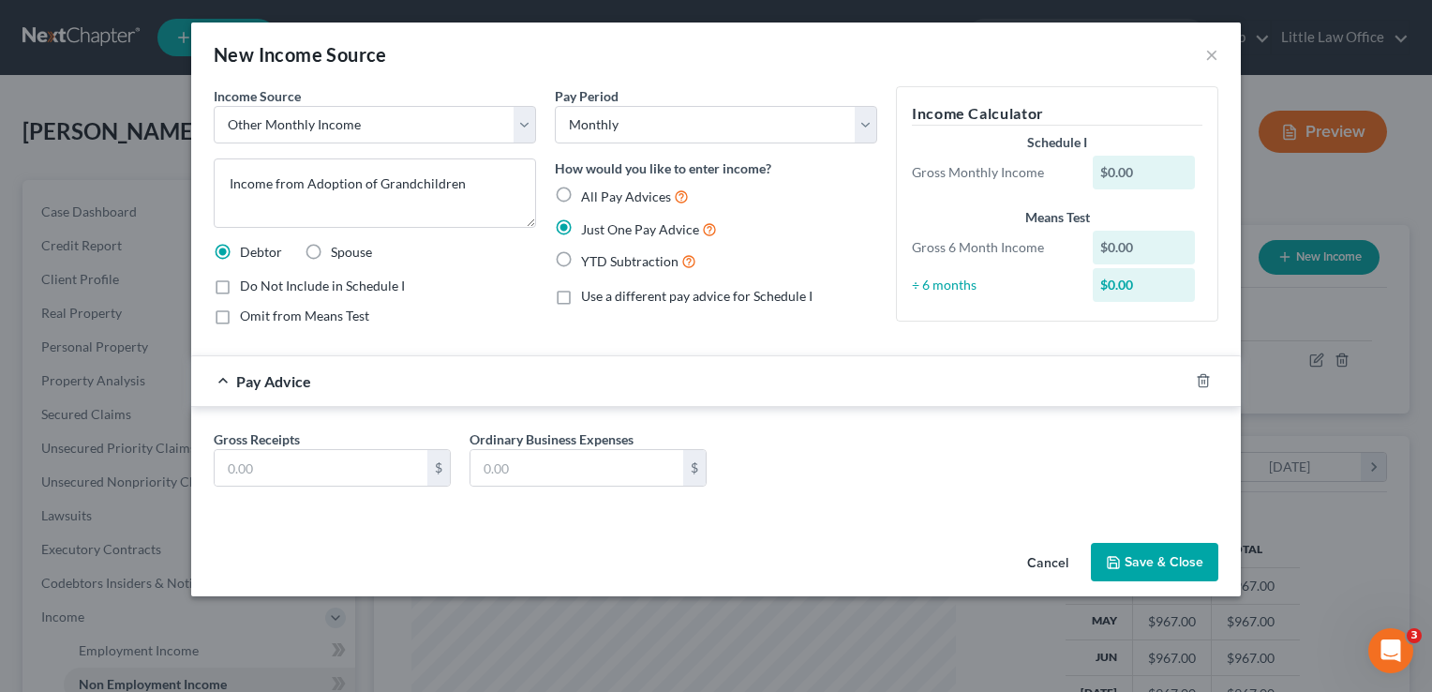
click at [322, 496] on div "Gross Receipts $ Ordinary Business Expenses $" at bounding box center [715, 465] width 1023 height 72
click at [322, 494] on div "Gross Receipts $ Ordinary Business Expenses $" at bounding box center [715, 465] width 1023 height 72
click at [325, 467] on input "text" at bounding box center [321, 468] width 213 height 36
type input "500"
click at [1117, 565] on polyline "button" at bounding box center [1113, 564] width 7 height 5
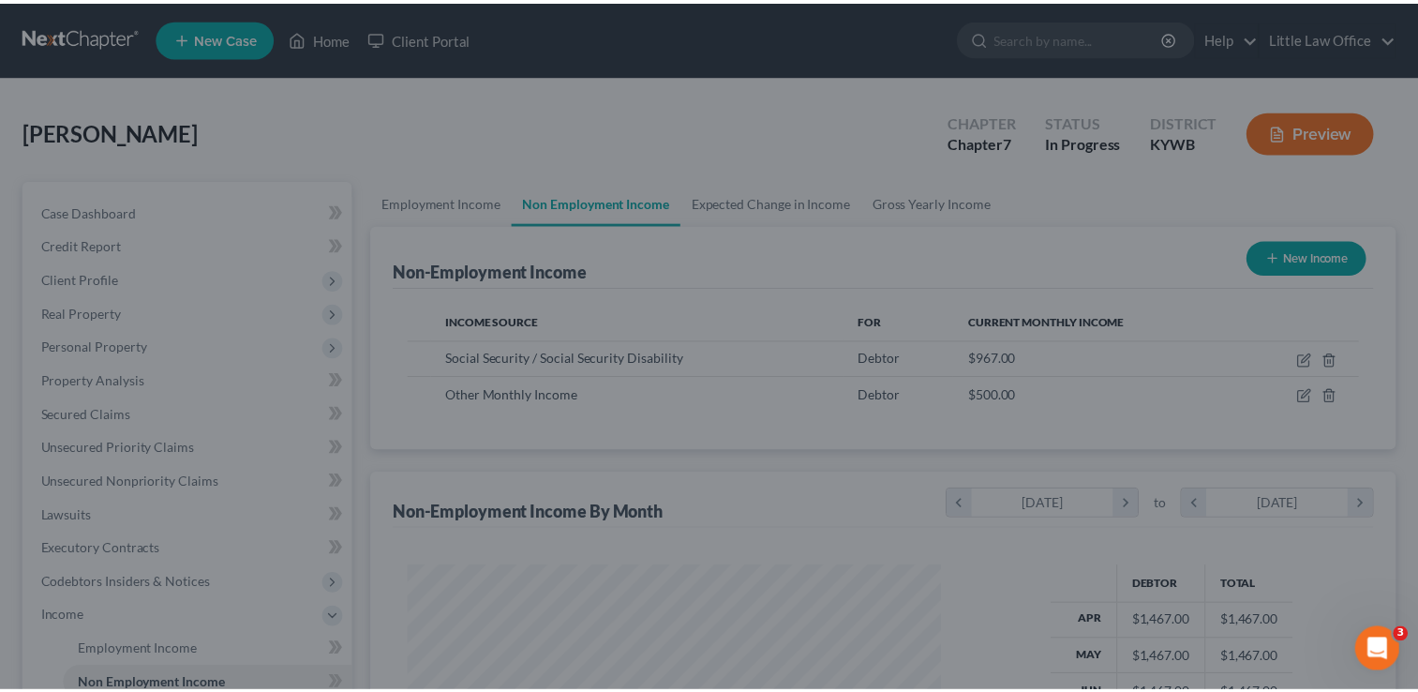
scroll to position [936776, 936535]
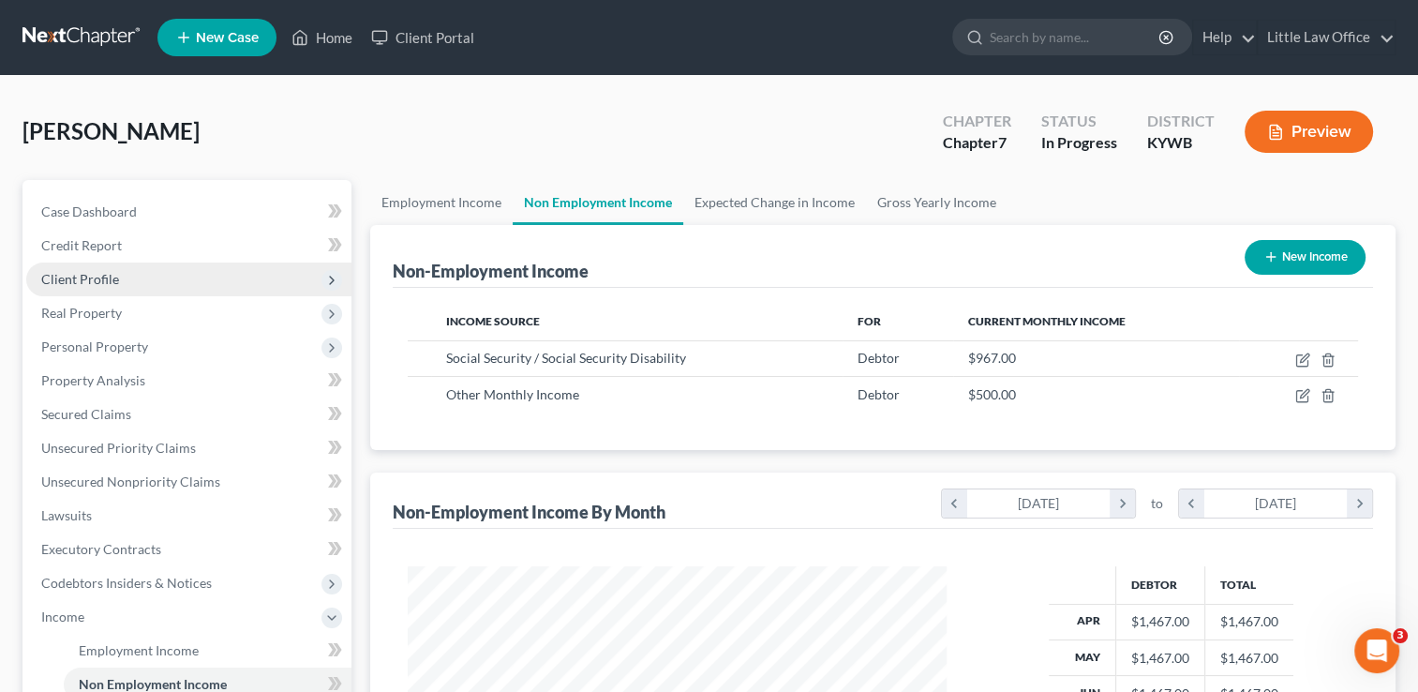
click at [225, 284] on span "Client Profile" at bounding box center [188, 279] width 325 height 34
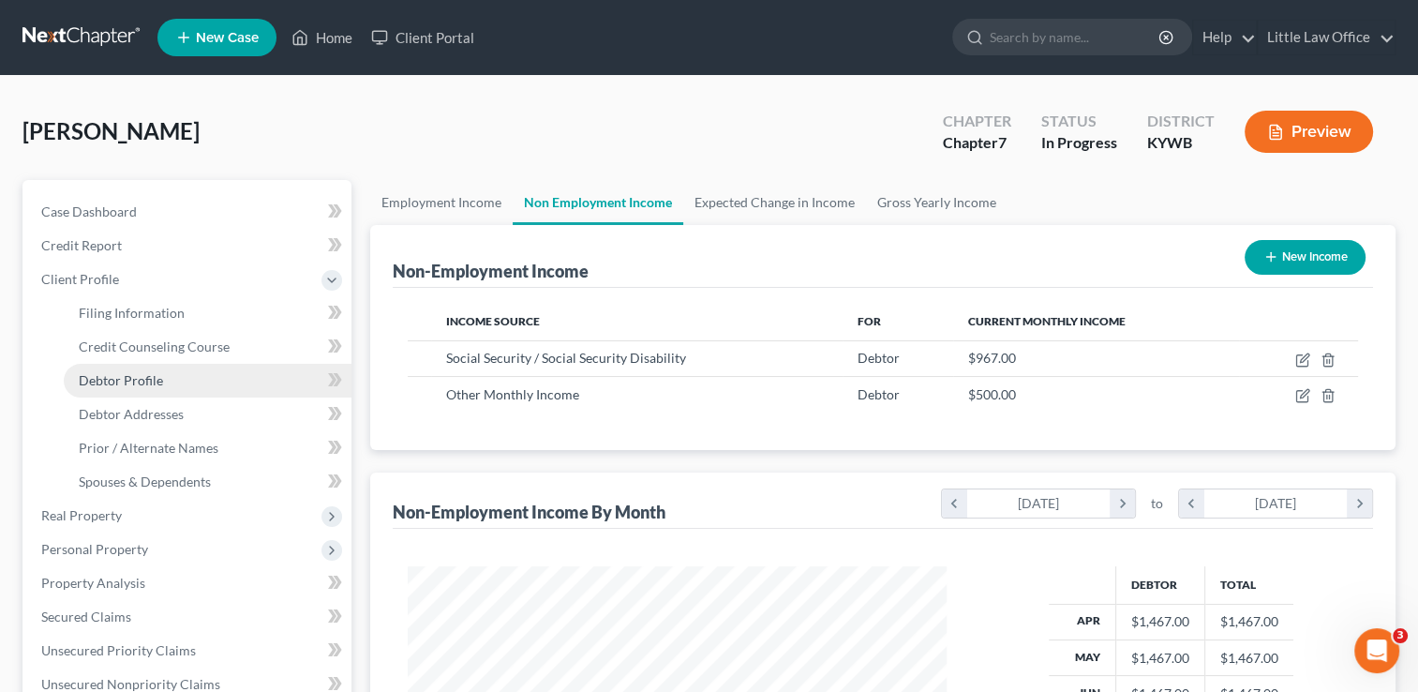
click at [228, 393] on link "Debtor Profile" at bounding box center [208, 381] width 288 height 34
select select "0"
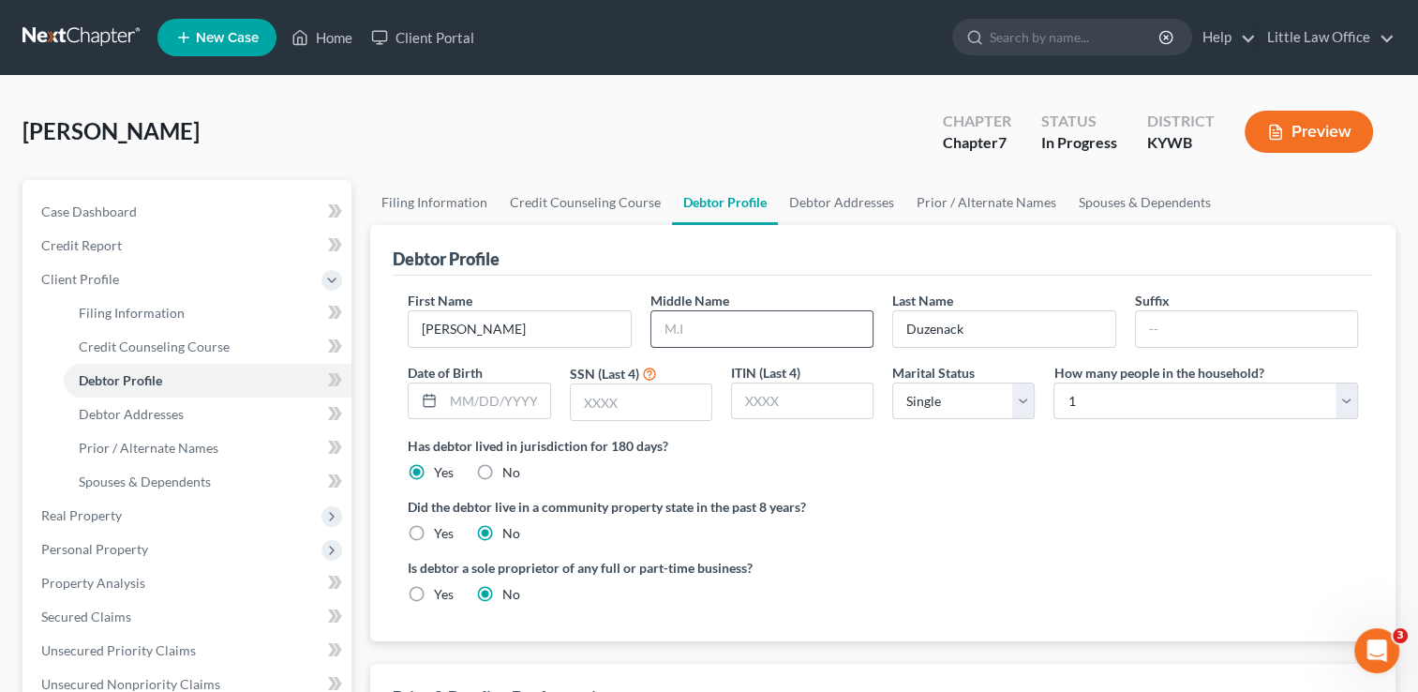
click at [777, 322] on input "text" at bounding box center [761, 329] width 221 height 36
click at [683, 327] on input "text" at bounding box center [761, 329] width 221 height 36
click at [1088, 499] on label "Did the debtor live in a community property state in the past 8 years?" at bounding box center [883, 507] width 950 height 20
click at [735, 320] on input "text" at bounding box center [761, 329] width 221 height 36
type input "[PERSON_NAME]"
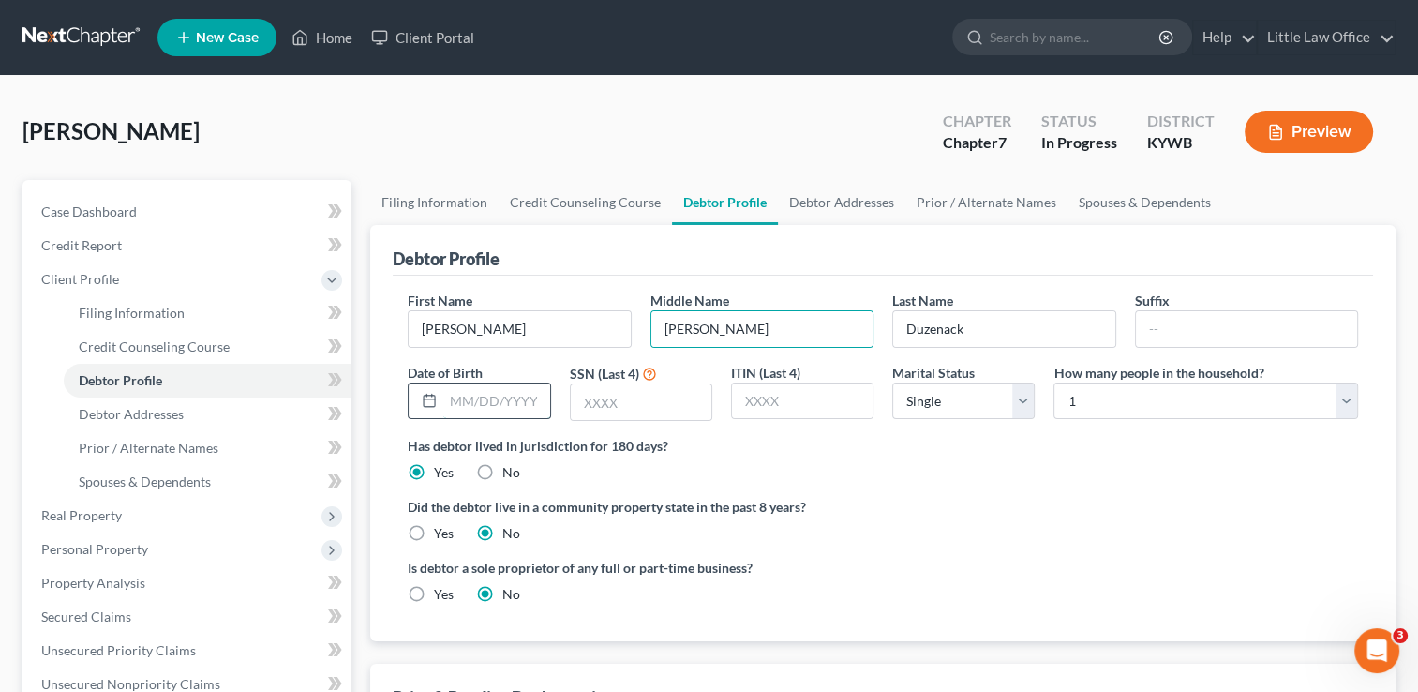
click at [499, 392] on input "text" at bounding box center [496, 401] width 106 height 36
type input "[DATE]"
type input "3421"
click at [973, 404] on select "Select Single Married Separated Divorced Widowed" at bounding box center [963, 400] width 142 height 37
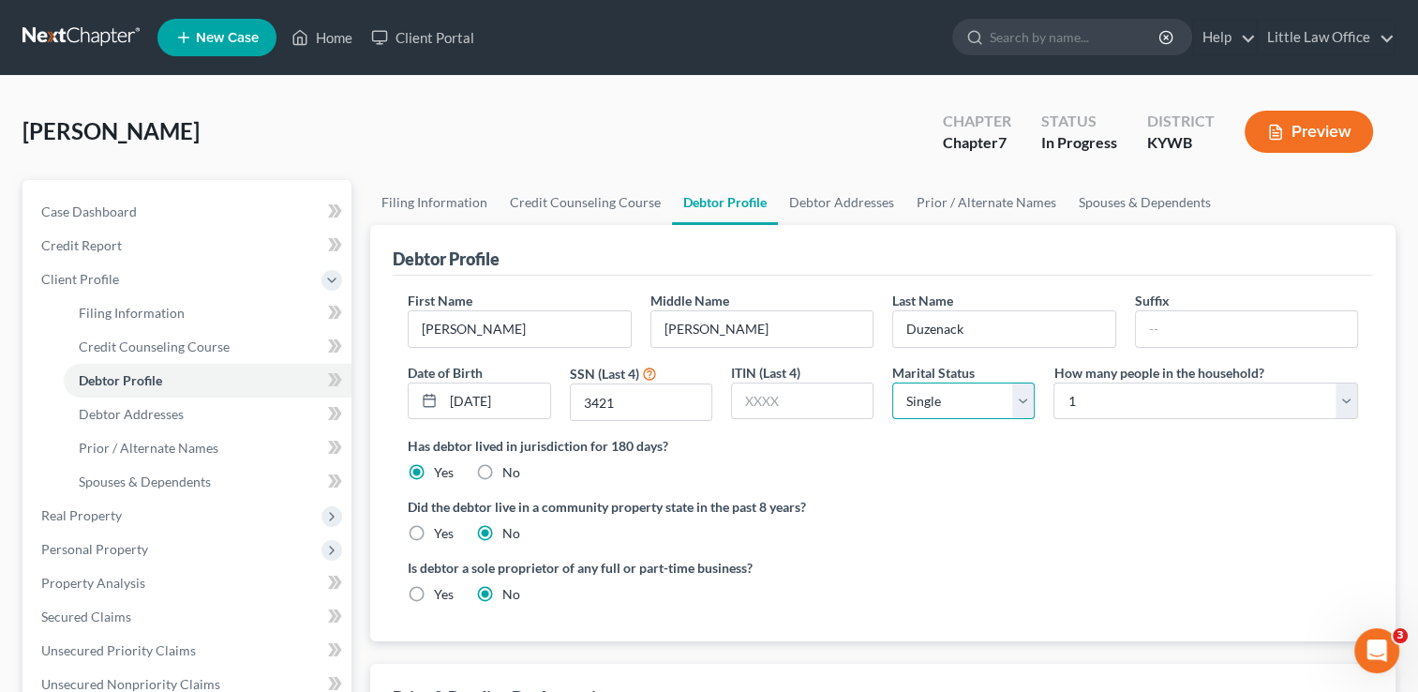
select select "3"
click at [892, 382] on select "Select Single Married Separated Divorced Widowed" at bounding box center [963, 400] width 142 height 37
click at [1110, 396] on select "Select 1 2 3 4 5 6 7 8 9 10 11 12 13 14 15 16 17 18 19 20" at bounding box center [1205, 400] width 305 height 37
select select "2"
click at [1053, 382] on select "Select 1 2 3 4 5 6 7 8 9 10 11 12 13 14 15 16 17 18 19 20" at bounding box center [1205, 400] width 305 height 37
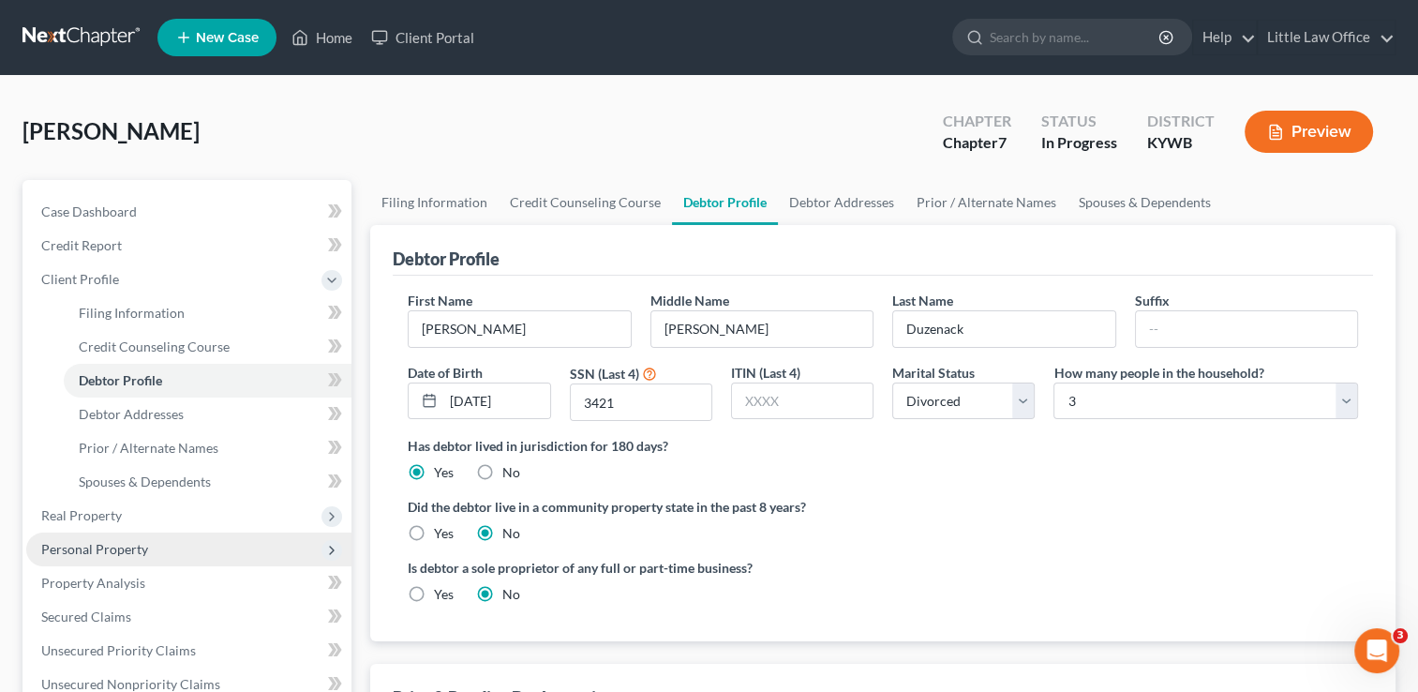
click at [152, 563] on span "Personal Property" at bounding box center [188, 549] width 325 height 34
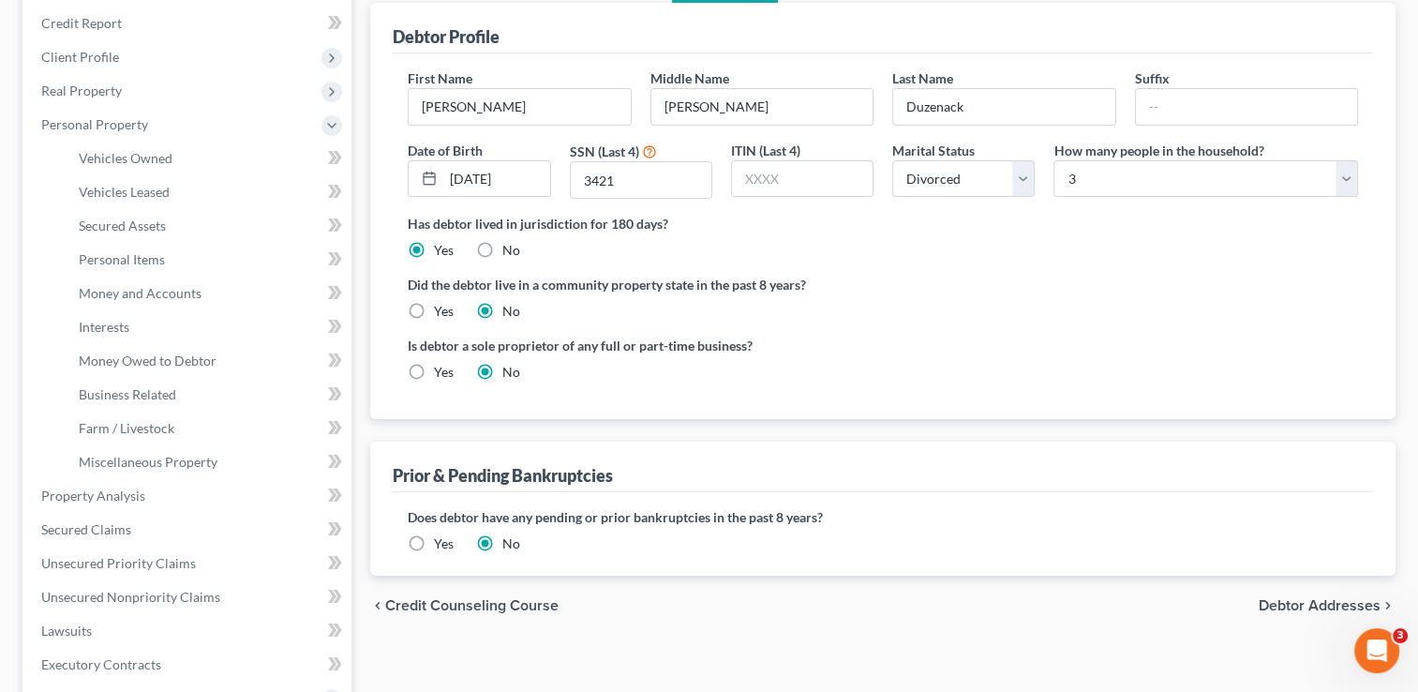
scroll to position [236, 0]
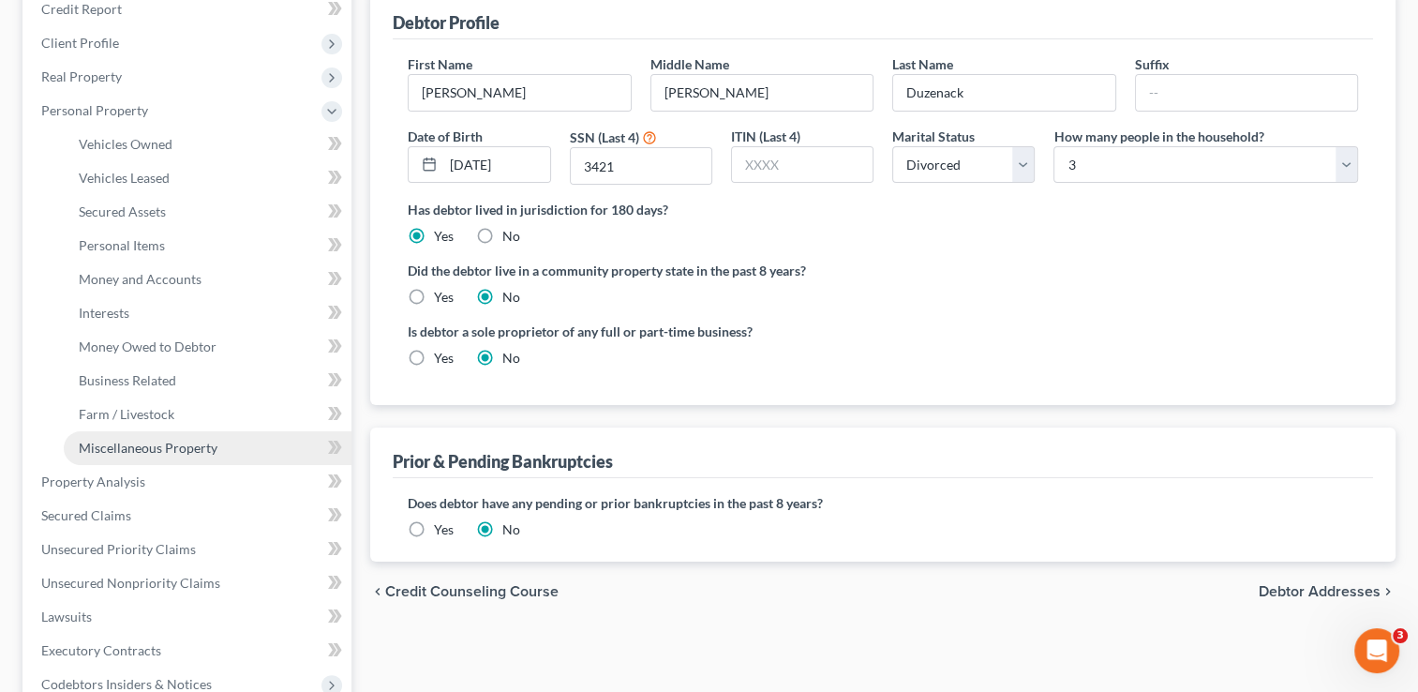
click at [186, 459] on link "Miscellaneous Property" at bounding box center [208, 448] width 288 height 34
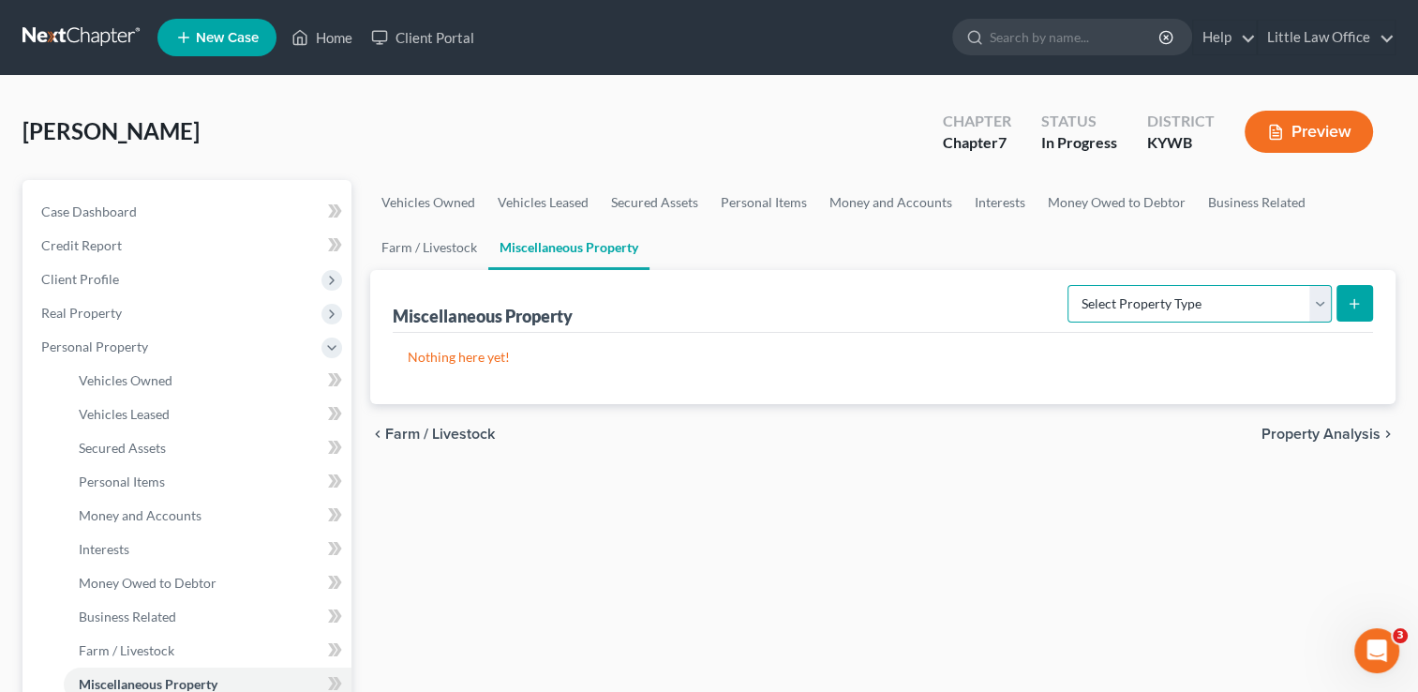
click at [1175, 314] on select "Select Property Type Assigned for Creditor Benefit [DATE] Holding for Another N…" at bounding box center [1199, 303] width 264 height 37
select select "transferred"
click at [1067, 285] on select "Select Property Type Assigned for Creditor Benefit [DATE] Holding for Another N…" at bounding box center [1199, 303] width 264 height 37
click at [1356, 311] on button "submit" at bounding box center [1354, 303] width 37 height 37
select select "Ordinary ([DATE])"
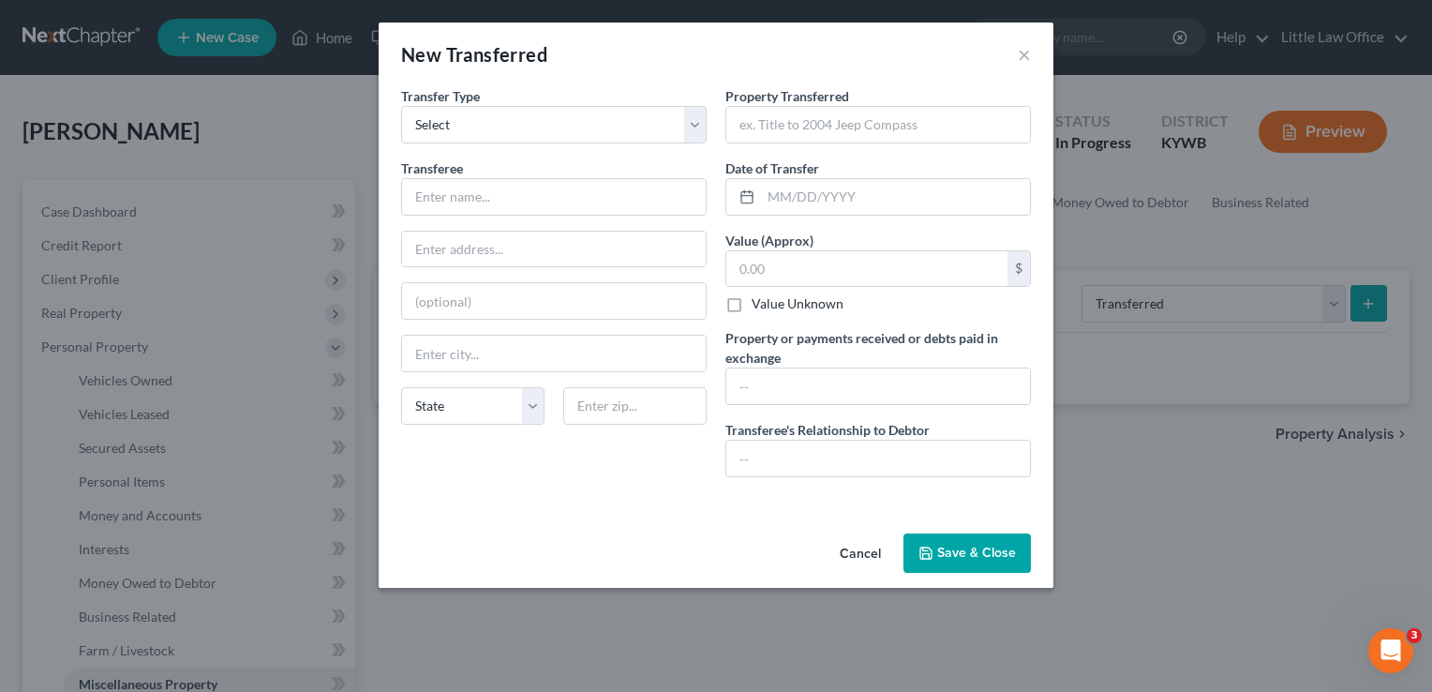
click at [809, 176] on label "Date of Transfer *" at bounding box center [772, 168] width 94 height 20
click at [808, 193] on input "text" at bounding box center [895, 197] width 269 height 36
type input "[DATE]"
click at [823, 111] on input "text" at bounding box center [878, 125] width 304 height 36
type input "1995 Dodge Ram 1500"
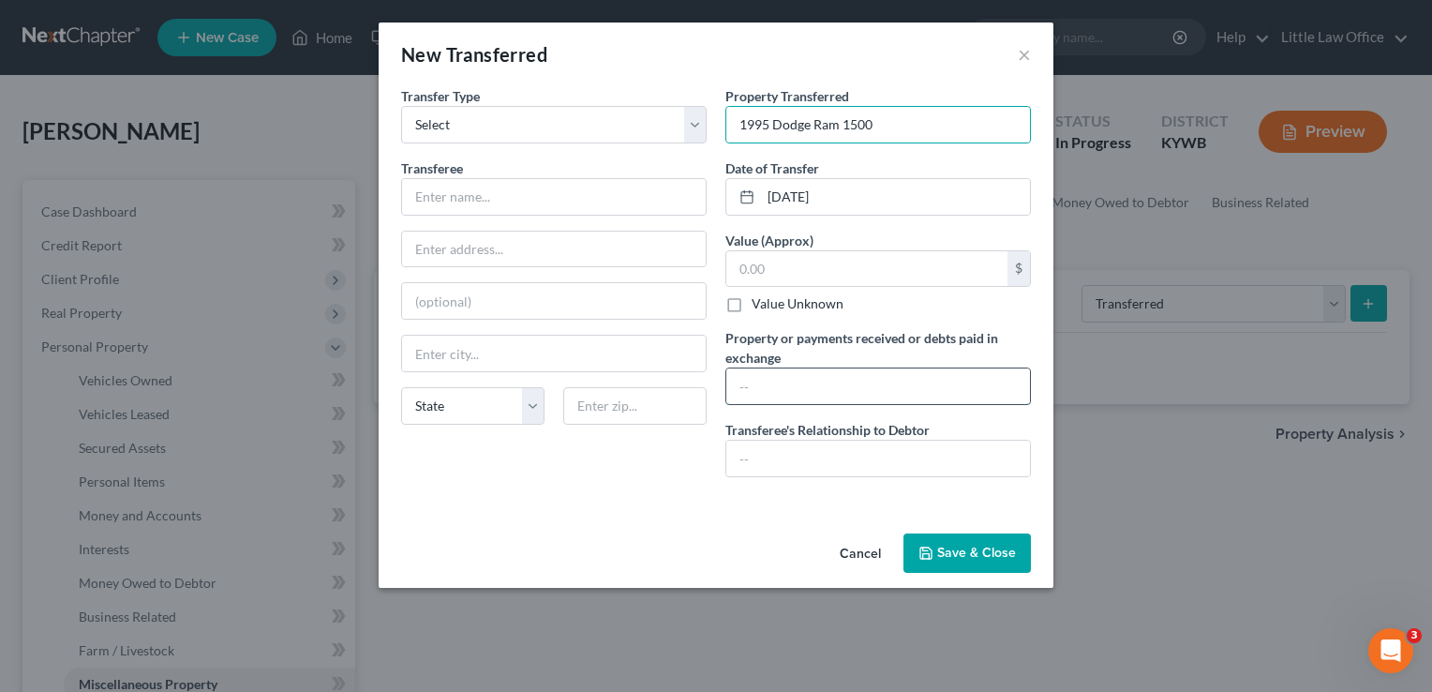
click at [805, 394] on input "text" at bounding box center [878, 386] width 304 height 36
type input "$2,000.00"
click at [772, 271] on input "text" at bounding box center [866, 269] width 281 height 36
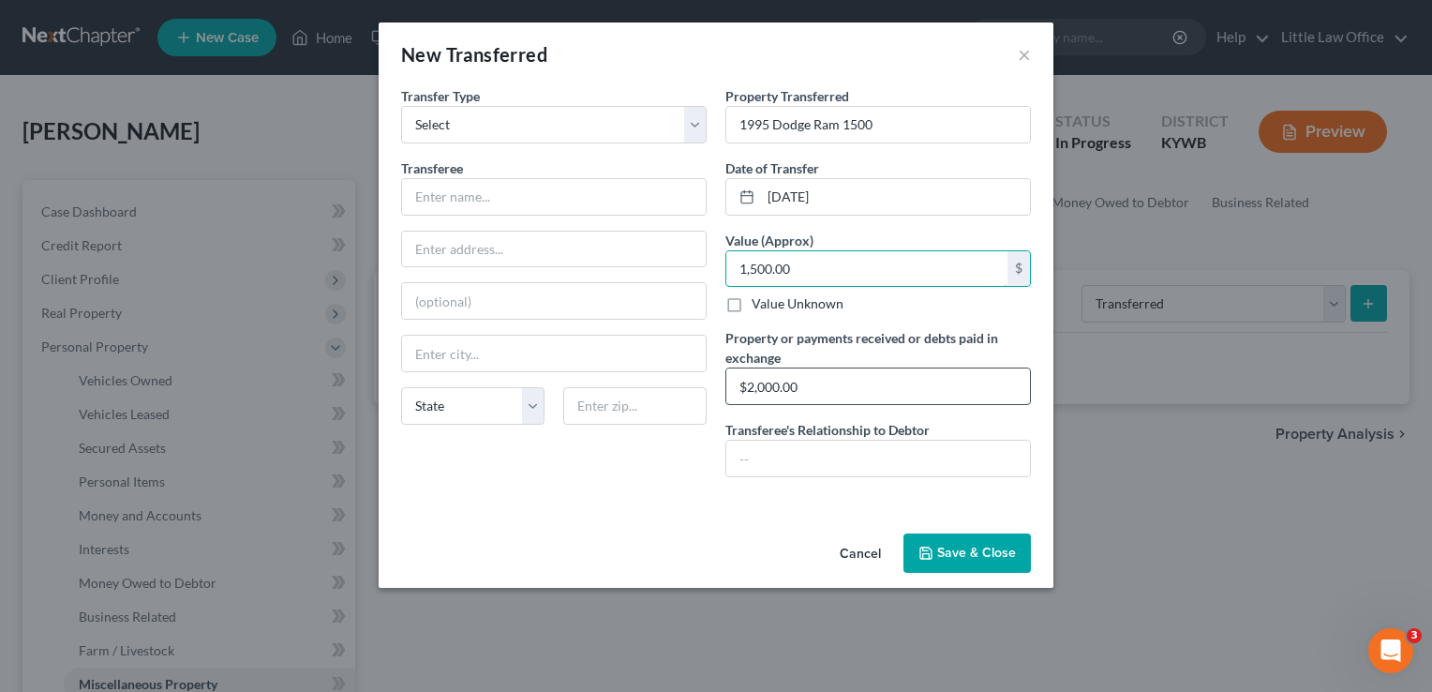
type input "1,500.00"
click at [855, 394] on input "$2,000.00" at bounding box center [878, 386] width 304 height 36
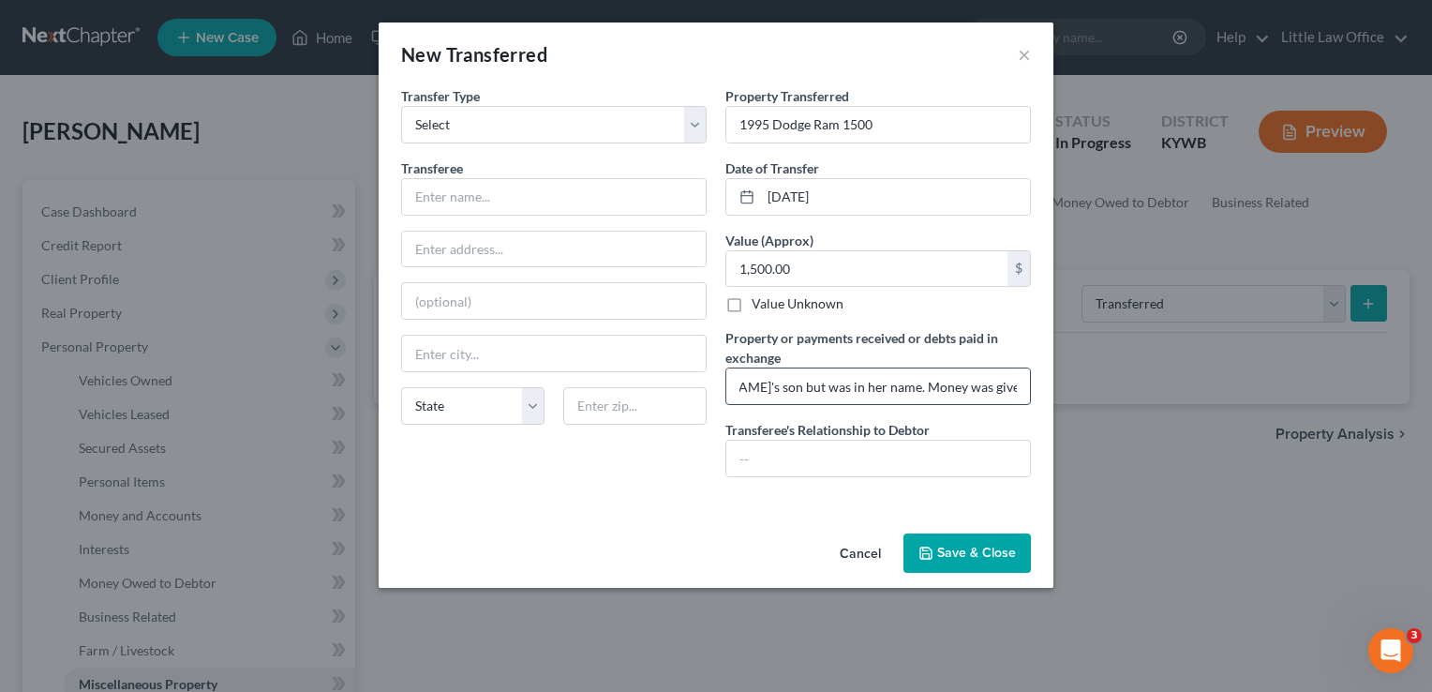
scroll to position [0, 261]
type input "$2,000.00 - Vehicle belonged to [PERSON_NAME]'s son but was in her name. Money …"
click at [527, 201] on input "text" at bounding box center [554, 197] width 304 height 36
type input "Unknown"
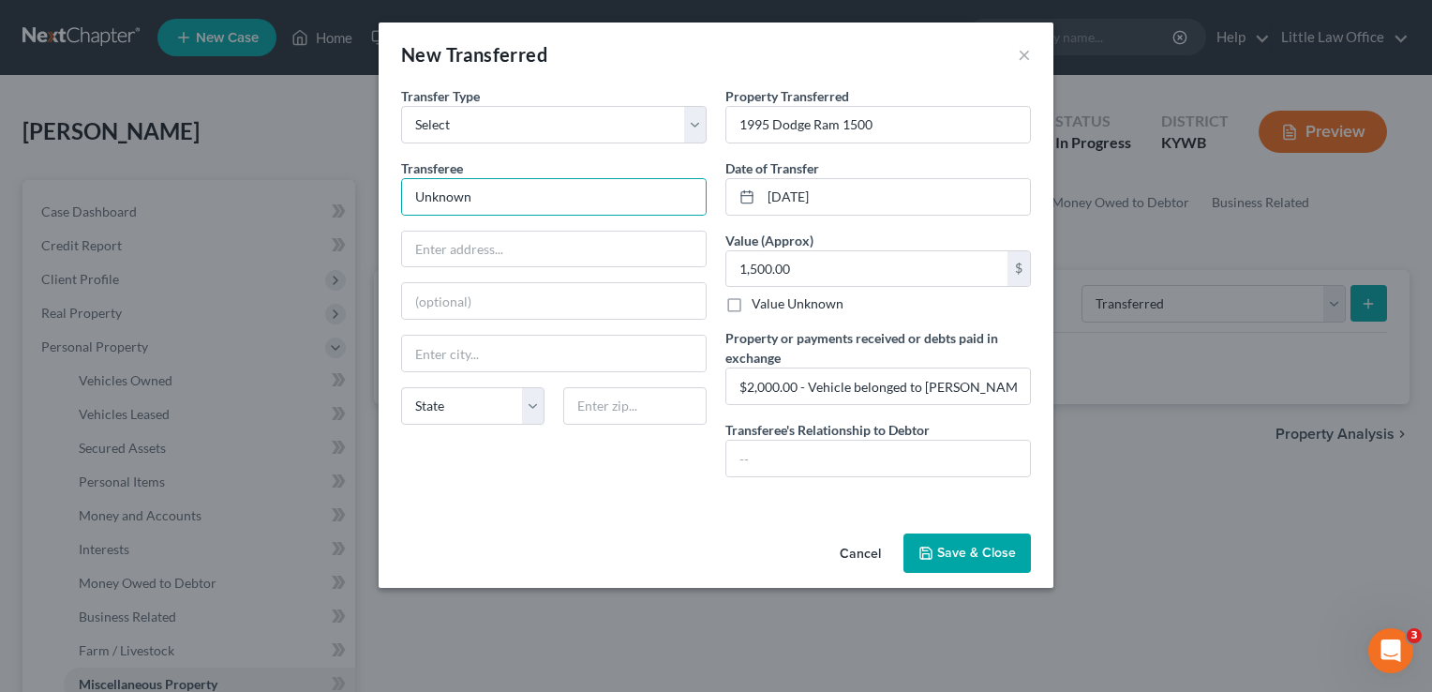
click at [509, 478] on div "Transfer Type * Select Ordinary ([DATE]) [DATE] Transferee * Unknown State [US_…" at bounding box center [554, 289] width 324 height 406
click at [909, 460] on input "text" at bounding box center [878, 458] width 304 height 36
type input "None"
click at [636, 199] on input "Unknown" at bounding box center [554, 197] width 304 height 36
type input "[PERSON_NAME]"
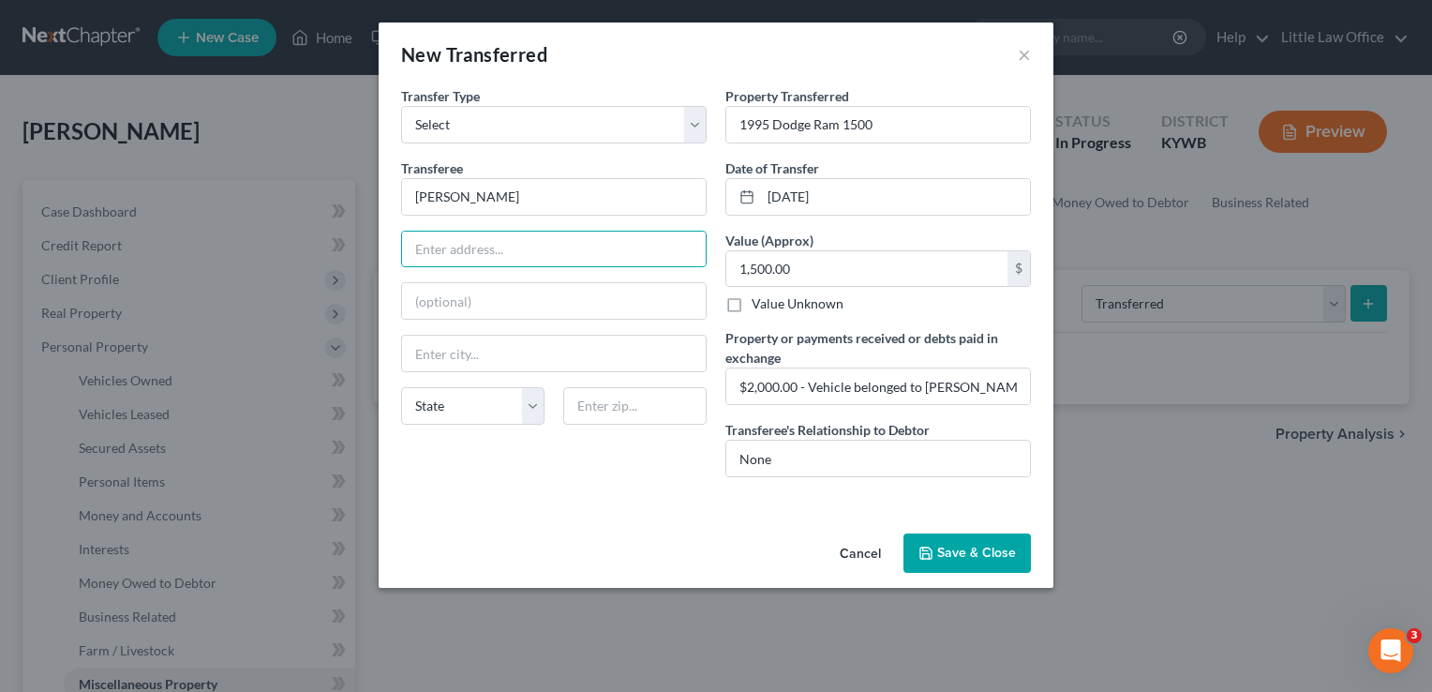
click at [1000, 543] on button "Save & Close" at bounding box center [966, 552] width 127 height 39
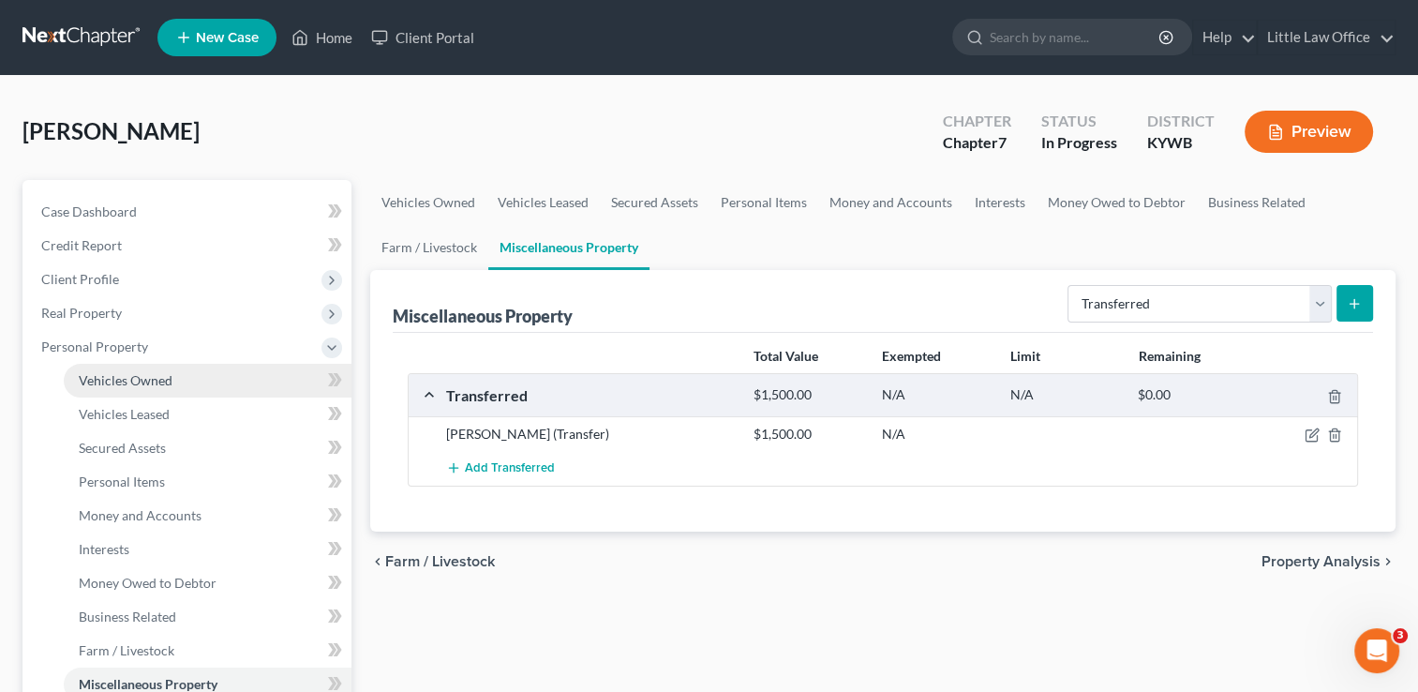
click at [132, 388] on link "Vehicles Owned" at bounding box center [208, 381] width 288 height 34
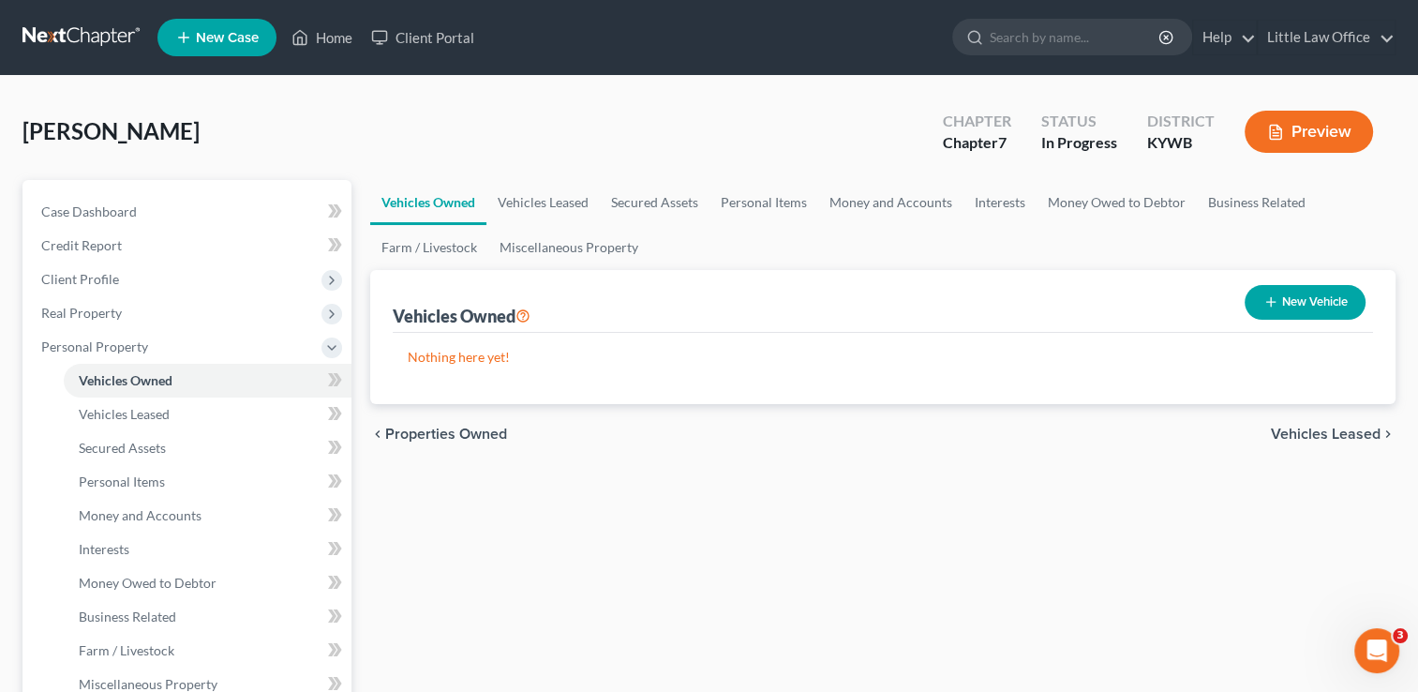
click at [1316, 302] on button "New Vehicle" at bounding box center [1304, 302] width 121 height 35
select select "0"
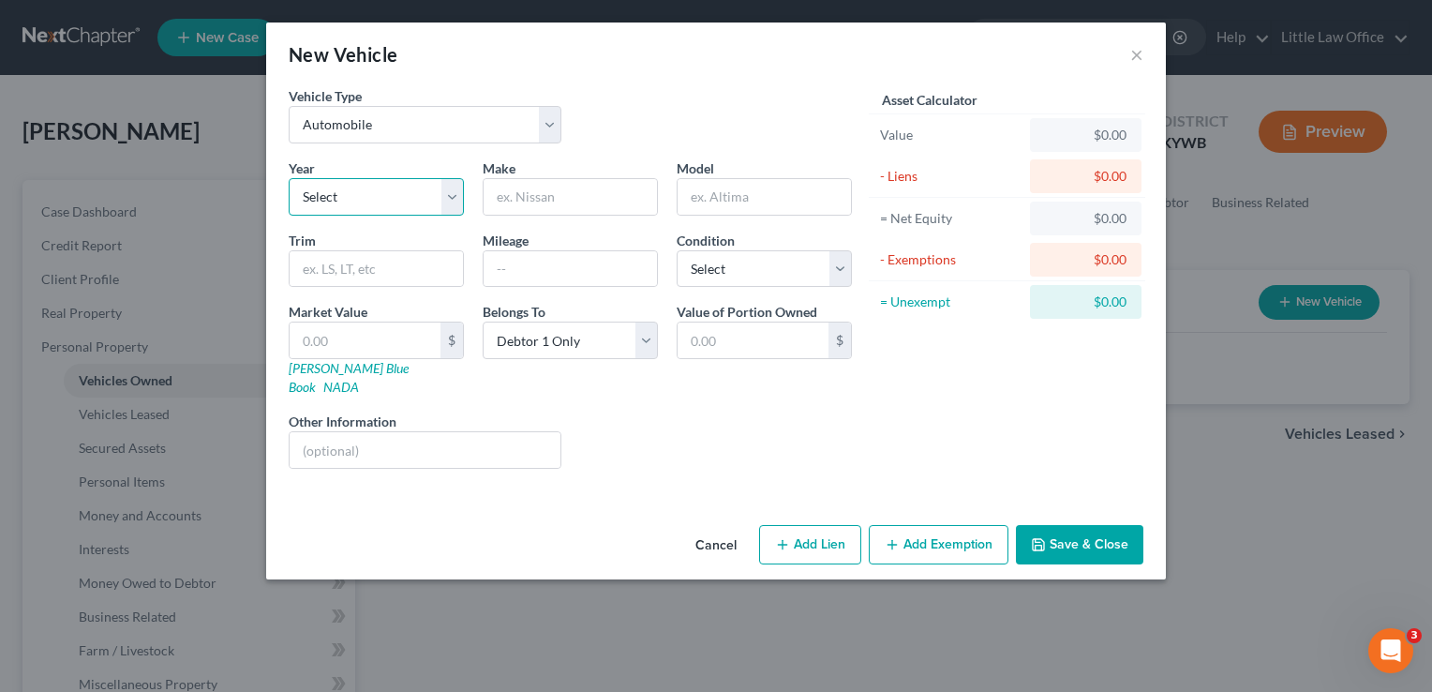
click at [371, 197] on select "Select 2026 2025 2024 2023 2022 2021 2020 2019 2018 2017 2016 2015 2014 2013 20…" at bounding box center [376, 196] width 175 height 37
select select "23"
click at [289, 178] on select "Select 2026 2025 2024 2023 2022 2021 2020 2019 2018 2017 2016 2015 2014 2013 20…" at bounding box center [376, 196] width 175 height 37
type input "Chevrolet"
type input "Trailblazer"
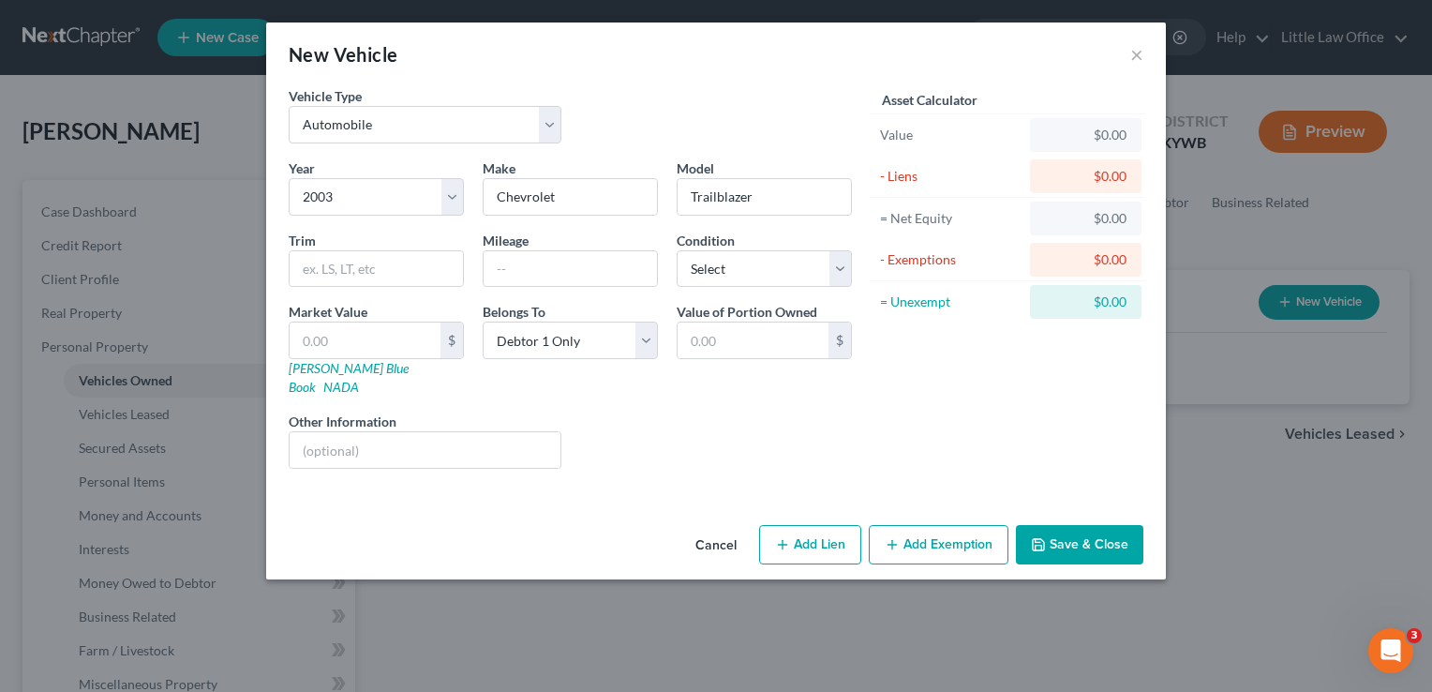
click at [797, 538] on button "Add Lien" at bounding box center [810, 544] width 102 height 39
select select "0"
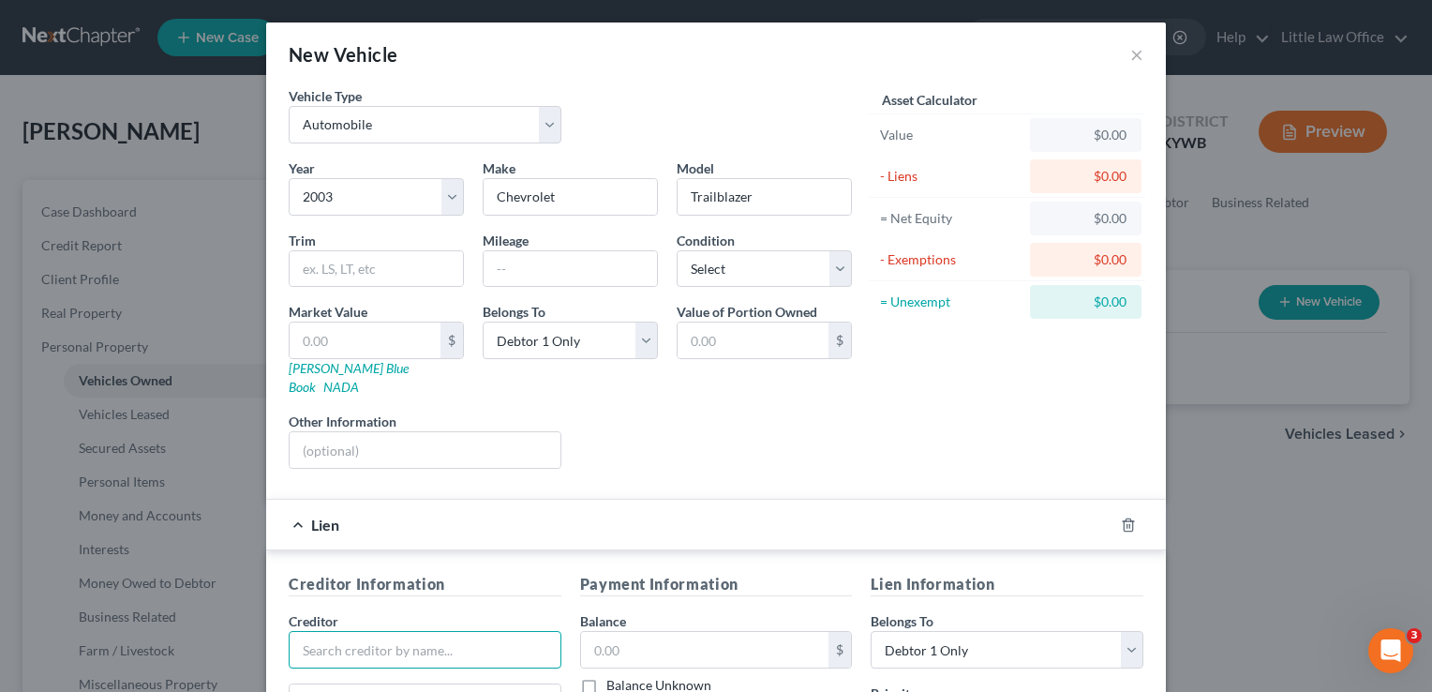
click at [409, 631] on input "text" at bounding box center [425, 649] width 273 height 37
type input "Mariner Finance"
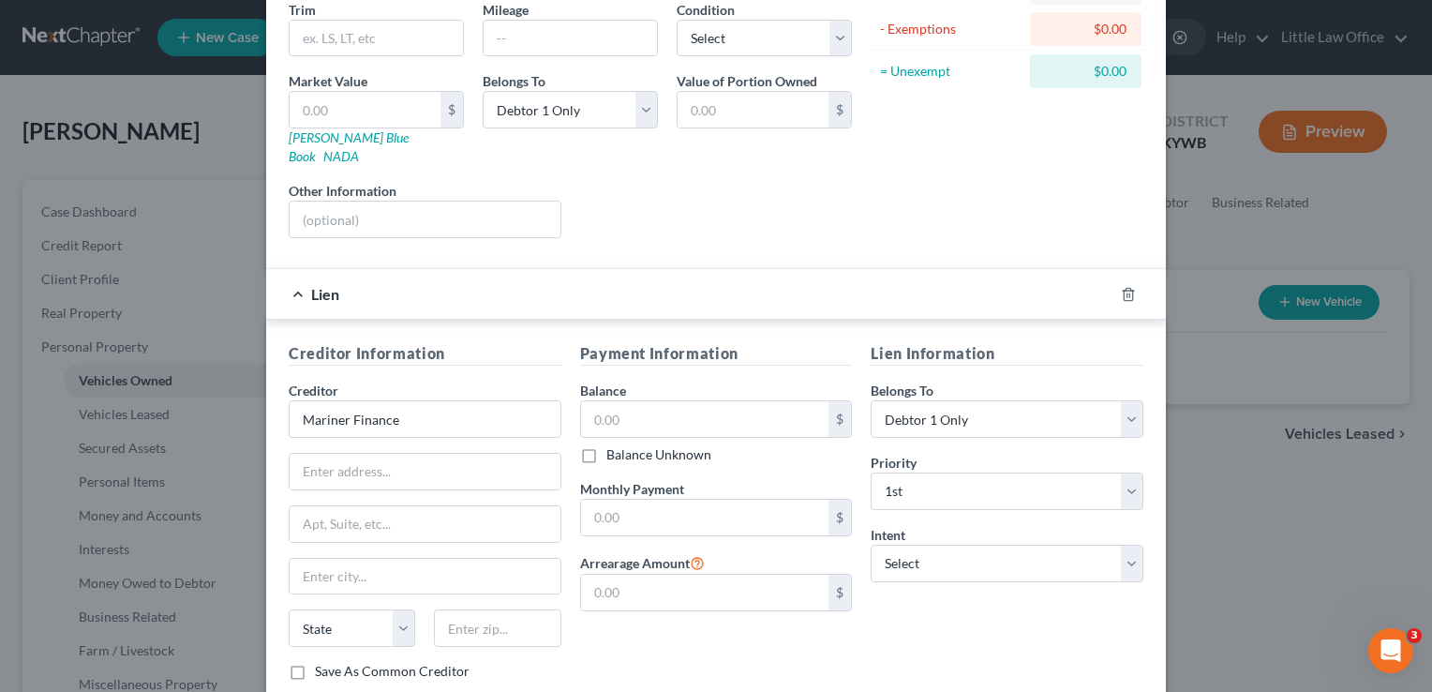
scroll to position [266, 0]
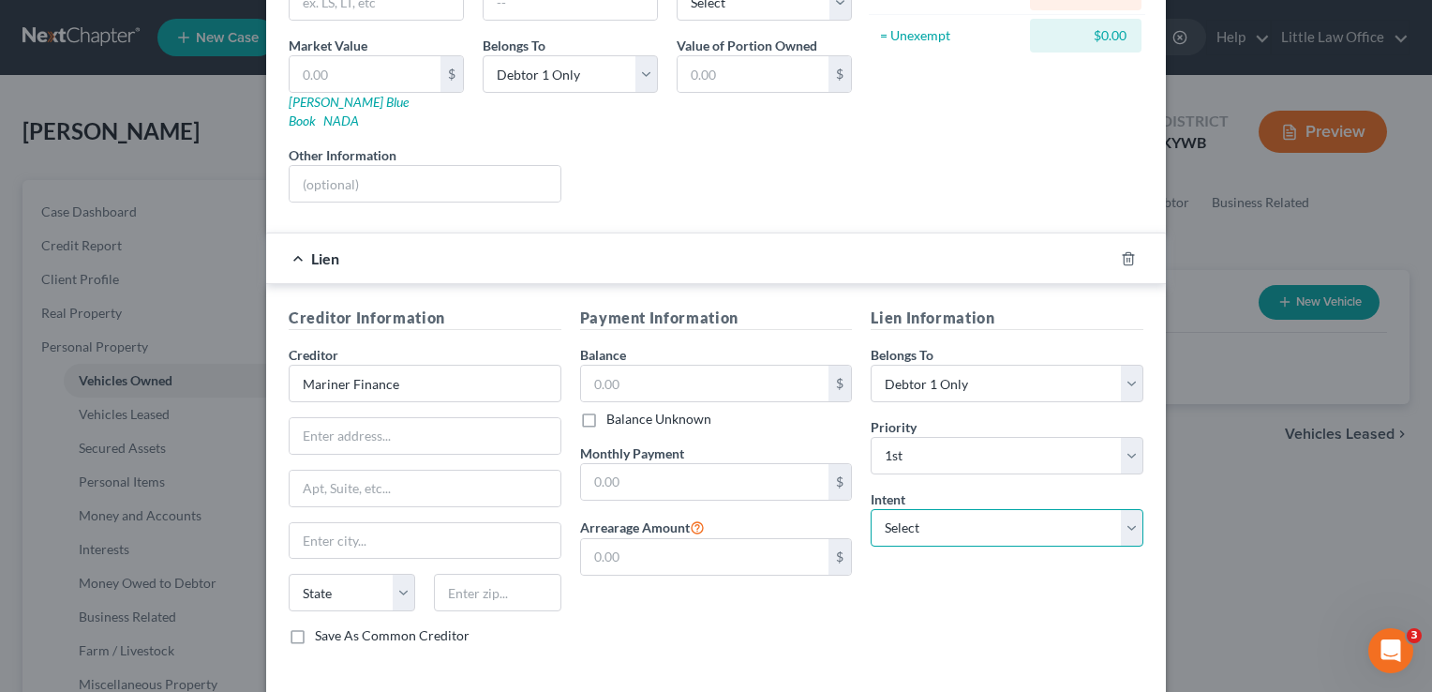
click at [908, 515] on select "Select Surrender Redeem Reaffirm Avoid Other" at bounding box center [1007, 527] width 273 height 37
select select "0"
click at [871, 509] on select "Select Surrender Redeem Reaffirm Avoid Other" at bounding box center [1007, 527] width 273 height 37
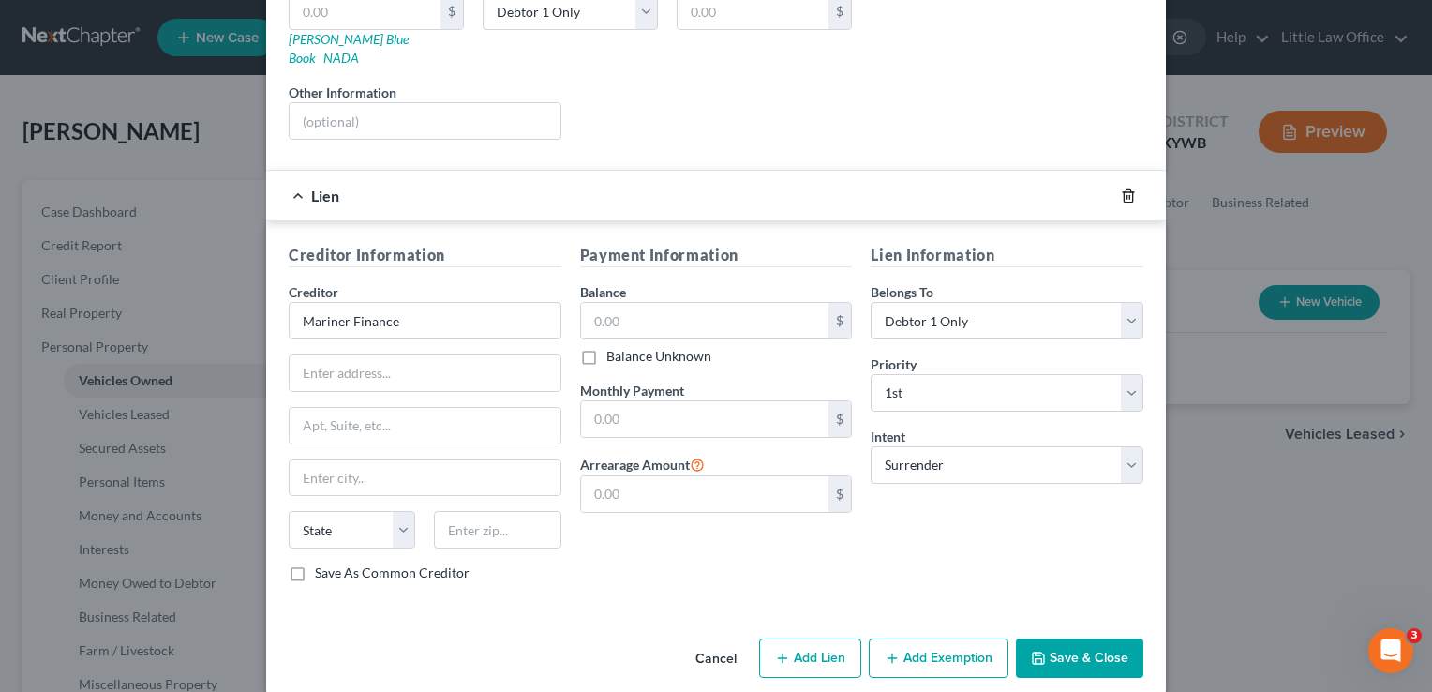
click at [1121, 188] on icon "button" at bounding box center [1128, 195] width 15 height 15
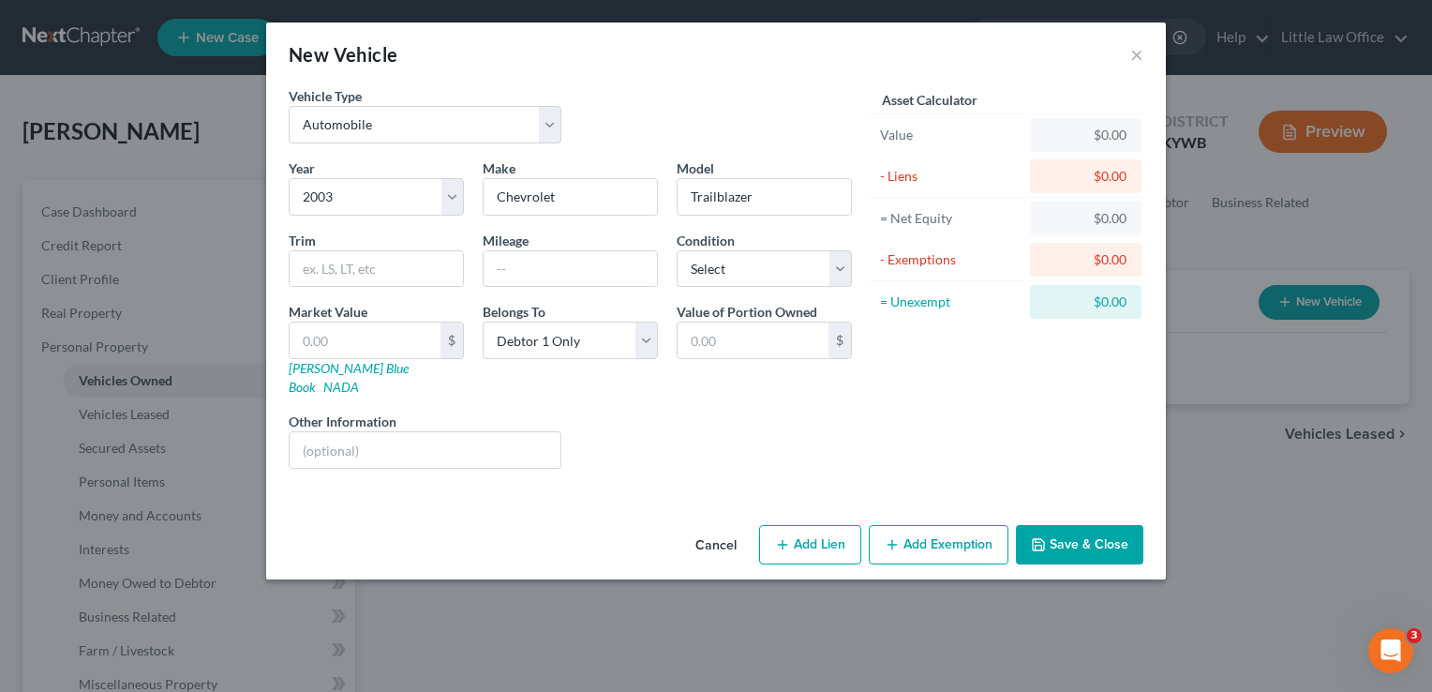
scroll to position [0, 0]
click at [1064, 525] on button "Save & Close" at bounding box center [1079, 544] width 127 height 39
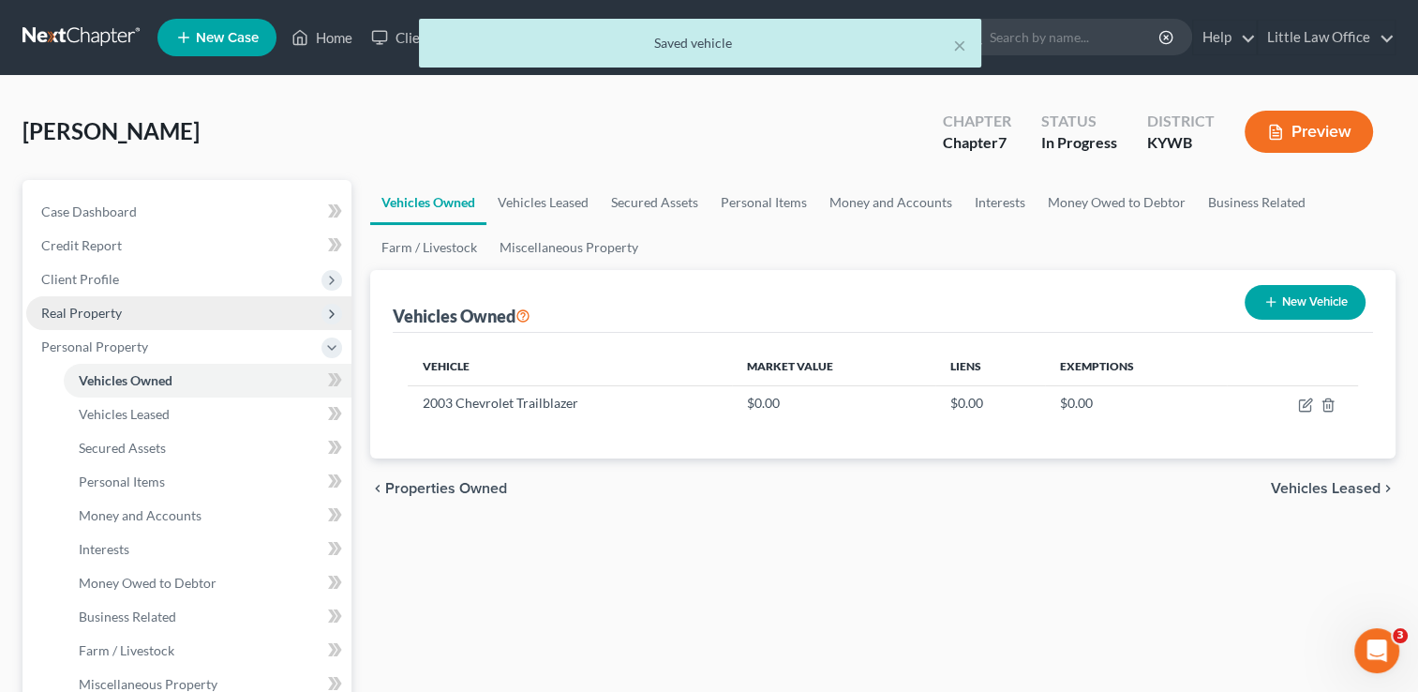
click at [144, 315] on span "Real Property" at bounding box center [188, 313] width 325 height 34
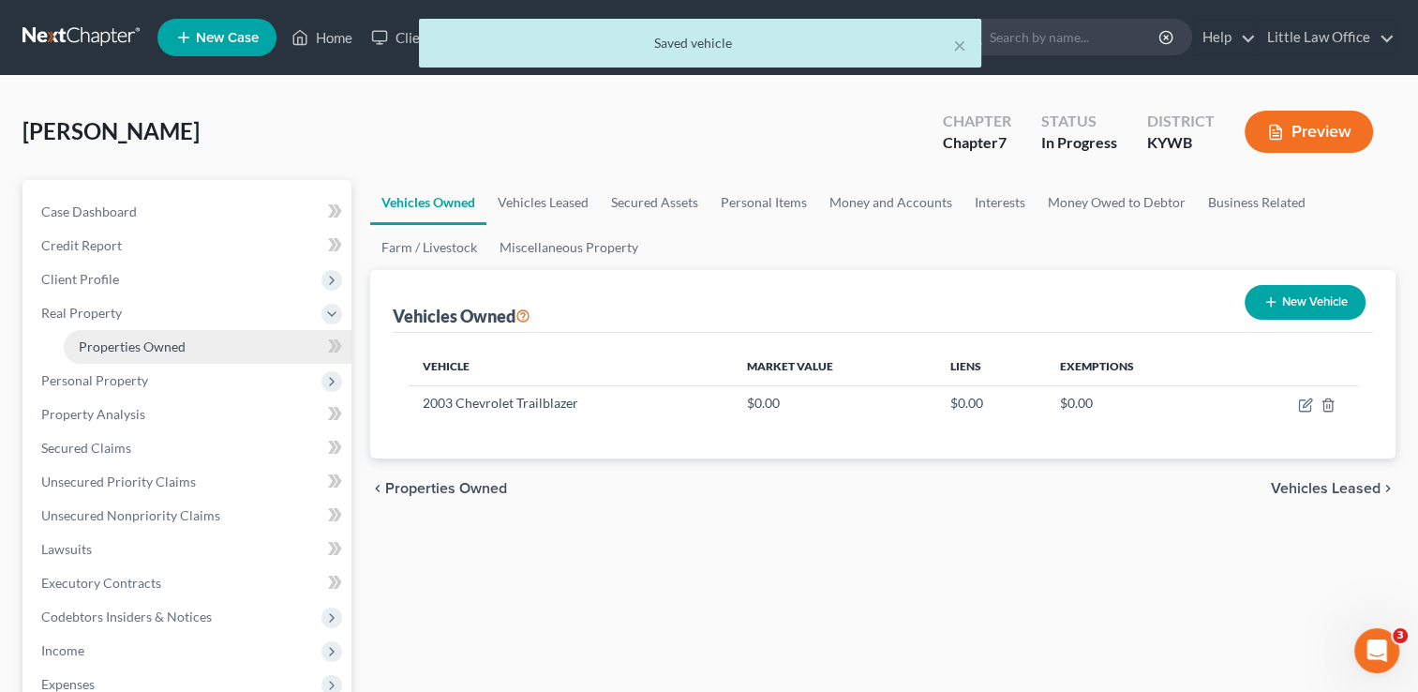
click at [201, 343] on link "Properties Owned" at bounding box center [208, 347] width 288 height 34
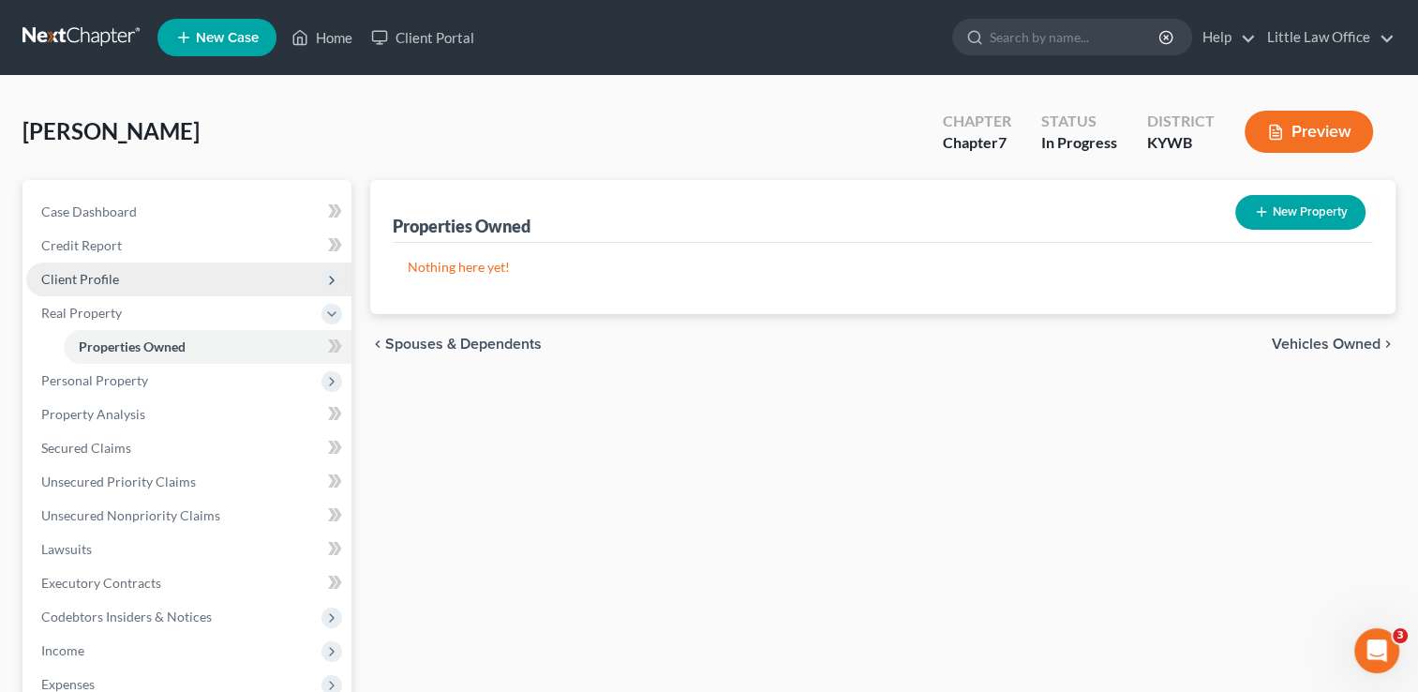
click at [56, 276] on span "Client Profile" at bounding box center [80, 279] width 78 height 16
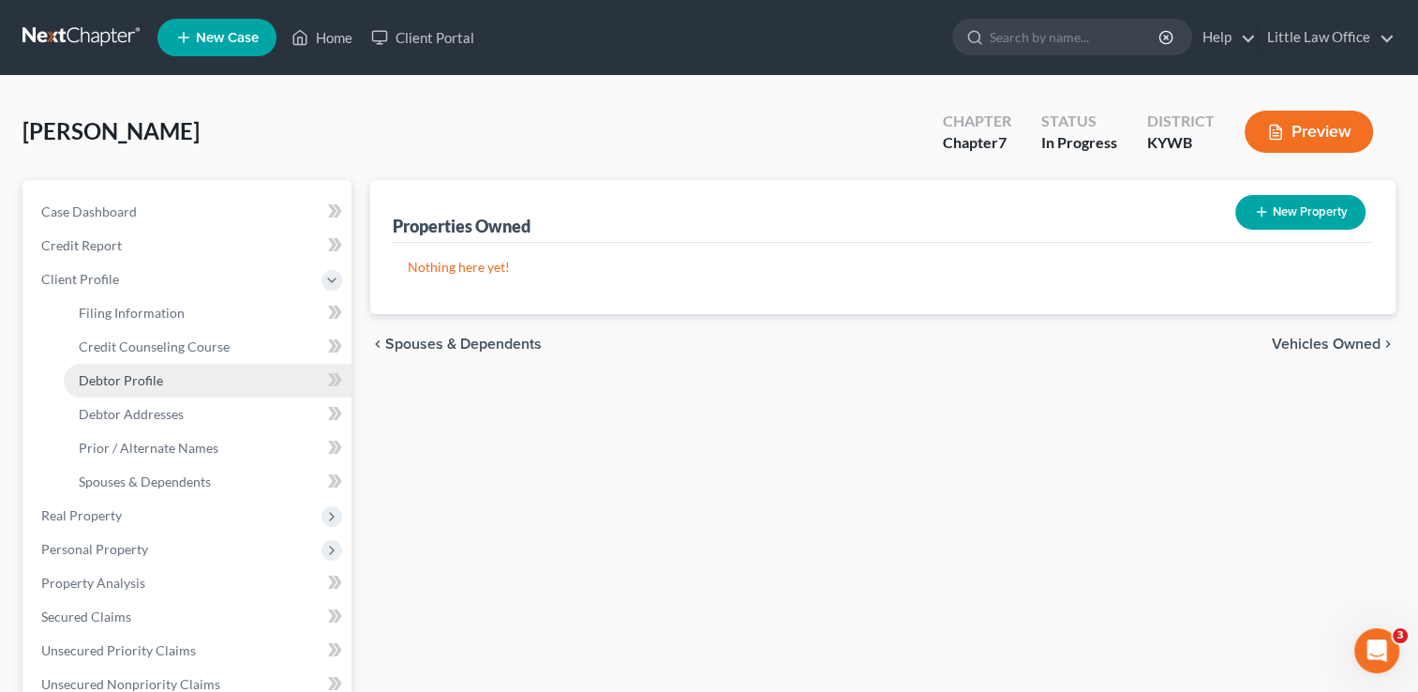
click at [121, 389] on link "Debtor Profile" at bounding box center [208, 381] width 288 height 34
select select "3"
select select "2"
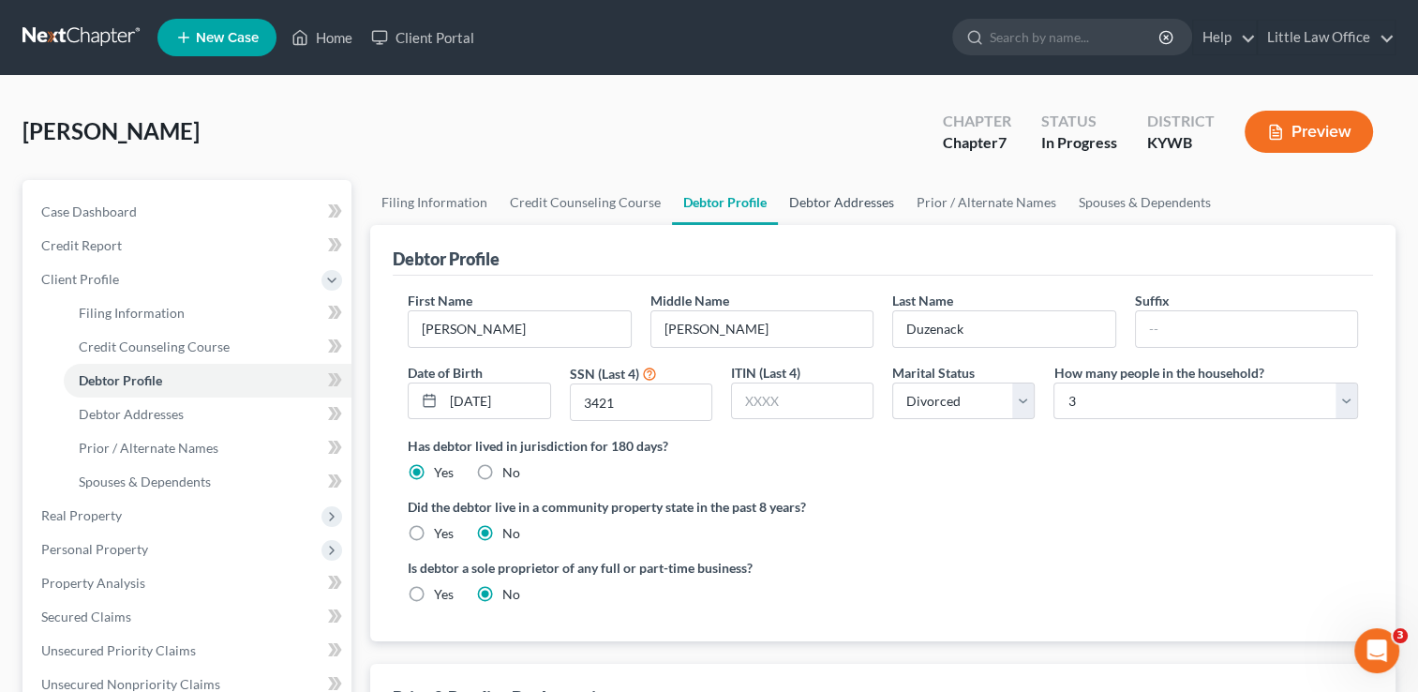
click at [825, 201] on link "Debtor Addresses" at bounding box center [841, 202] width 127 height 45
select select "0"
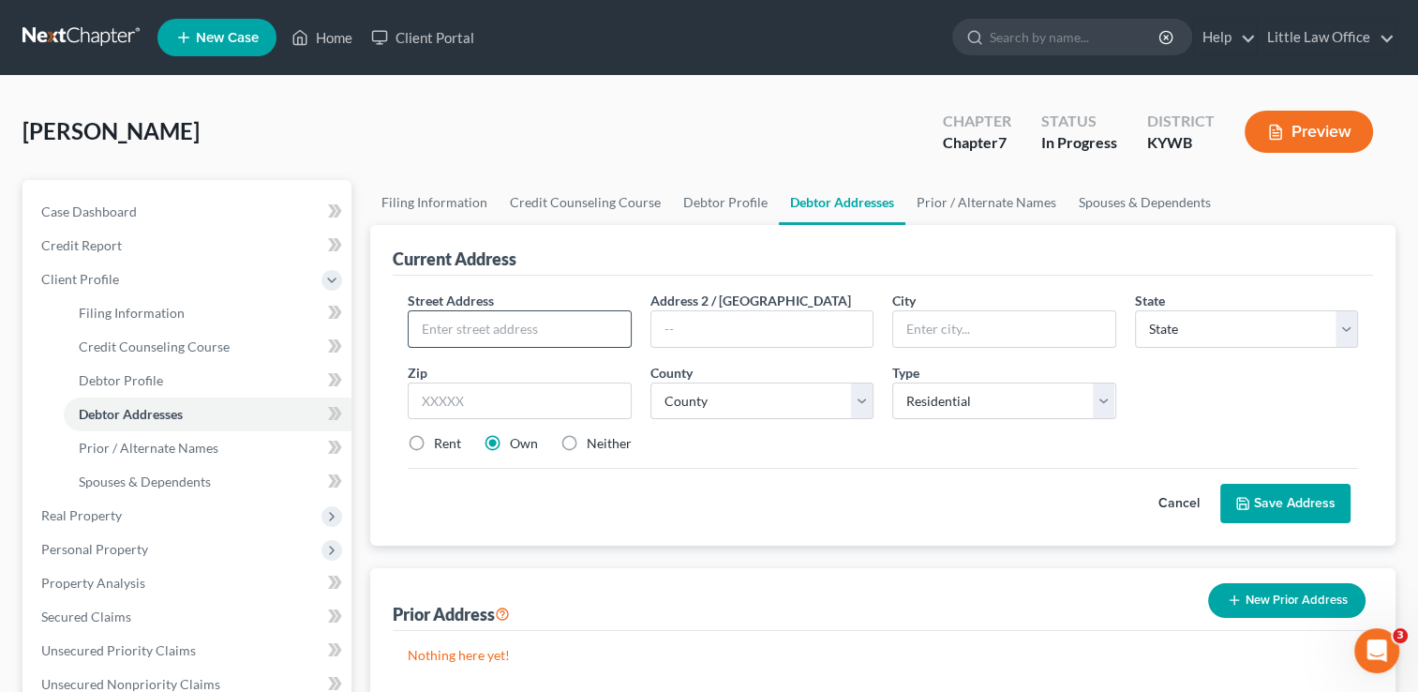
click at [570, 335] on input "text" at bounding box center [519, 329] width 221 height 36
type input "[STREET_ADDRESS][PERSON_NAME]"
type input "42321"
type input "[GEOGRAPHIC_DATA]"
select select "18"
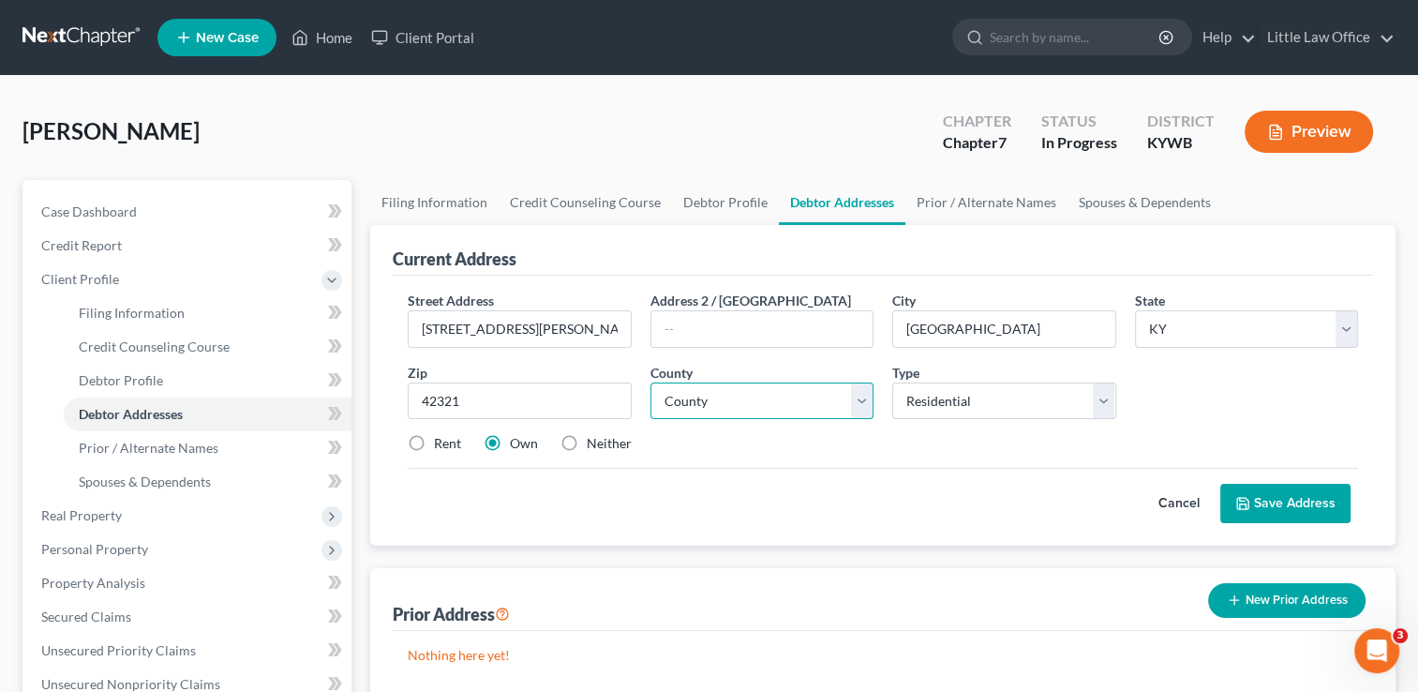
click at [868, 408] on select "County [GEOGRAPHIC_DATA] [GEOGRAPHIC_DATA] [GEOGRAPHIC_DATA] [GEOGRAPHIC_DATA] …" at bounding box center [761, 400] width 223 height 37
select select "88"
click at [650, 382] on select "County [GEOGRAPHIC_DATA] [GEOGRAPHIC_DATA] [GEOGRAPHIC_DATA] [GEOGRAPHIC_DATA] …" at bounding box center [761, 400] width 223 height 37
click at [1269, 511] on button "Save Address" at bounding box center [1285, 503] width 130 height 39
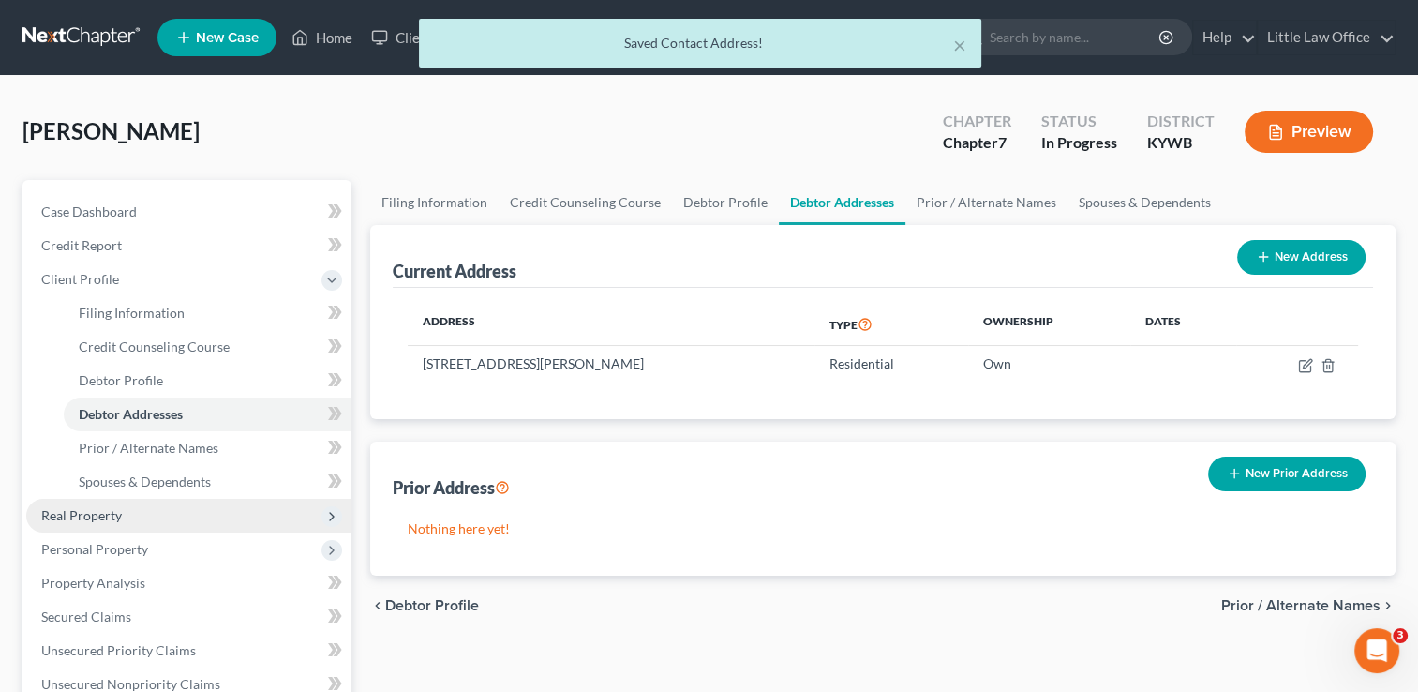
click at [230, 511] on span "Real Property" at bounding box center [188, 516] width 325 height 34
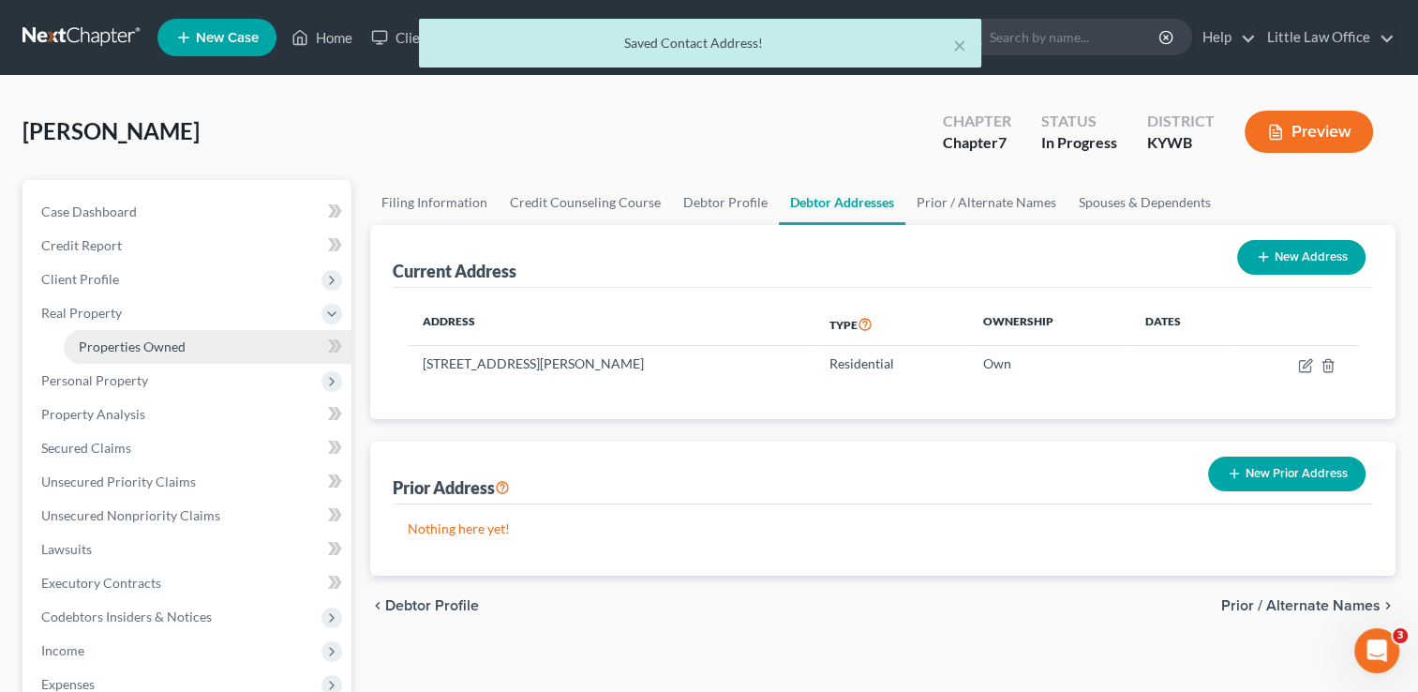
click at [196, 350] on link "Properties Owned" at bounding box center [208, 347] width 288 height 34
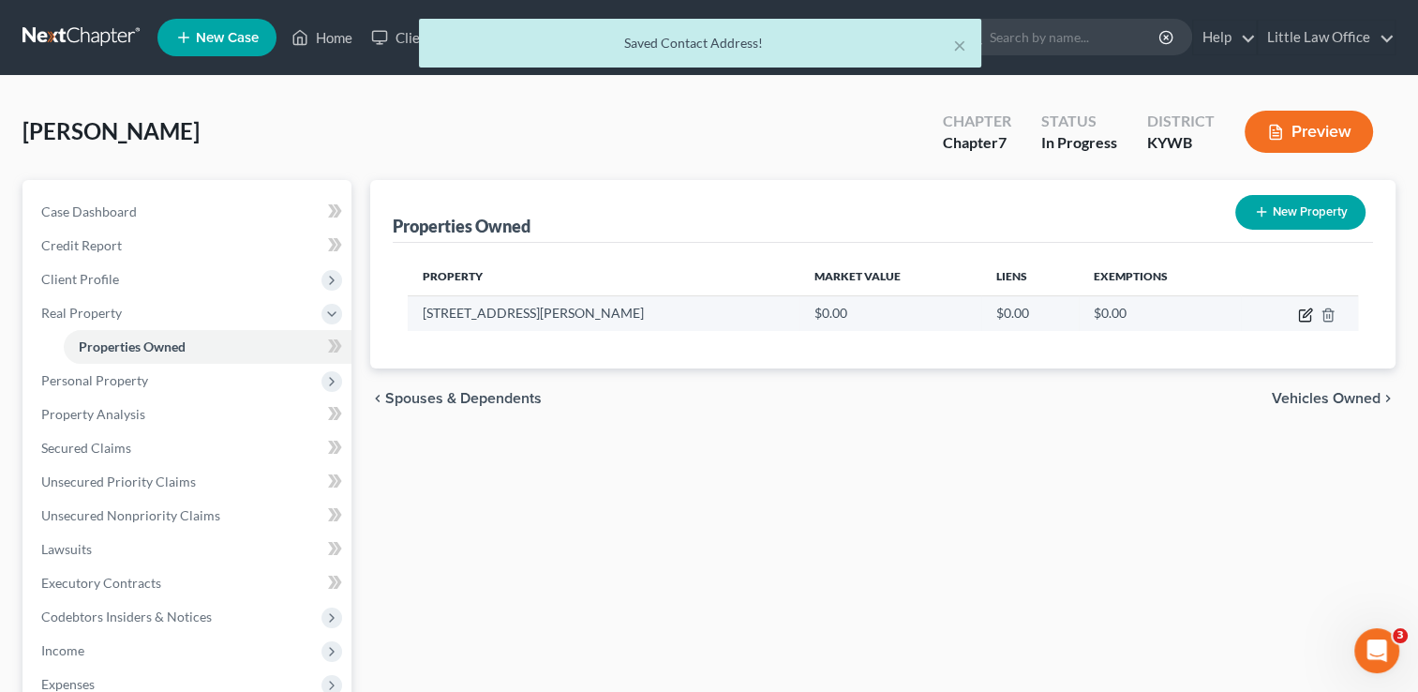
click at [1304, 313] on icon "button" at bounding box center [1307, 312] width 8 height 8
select select "18"
select select "88"
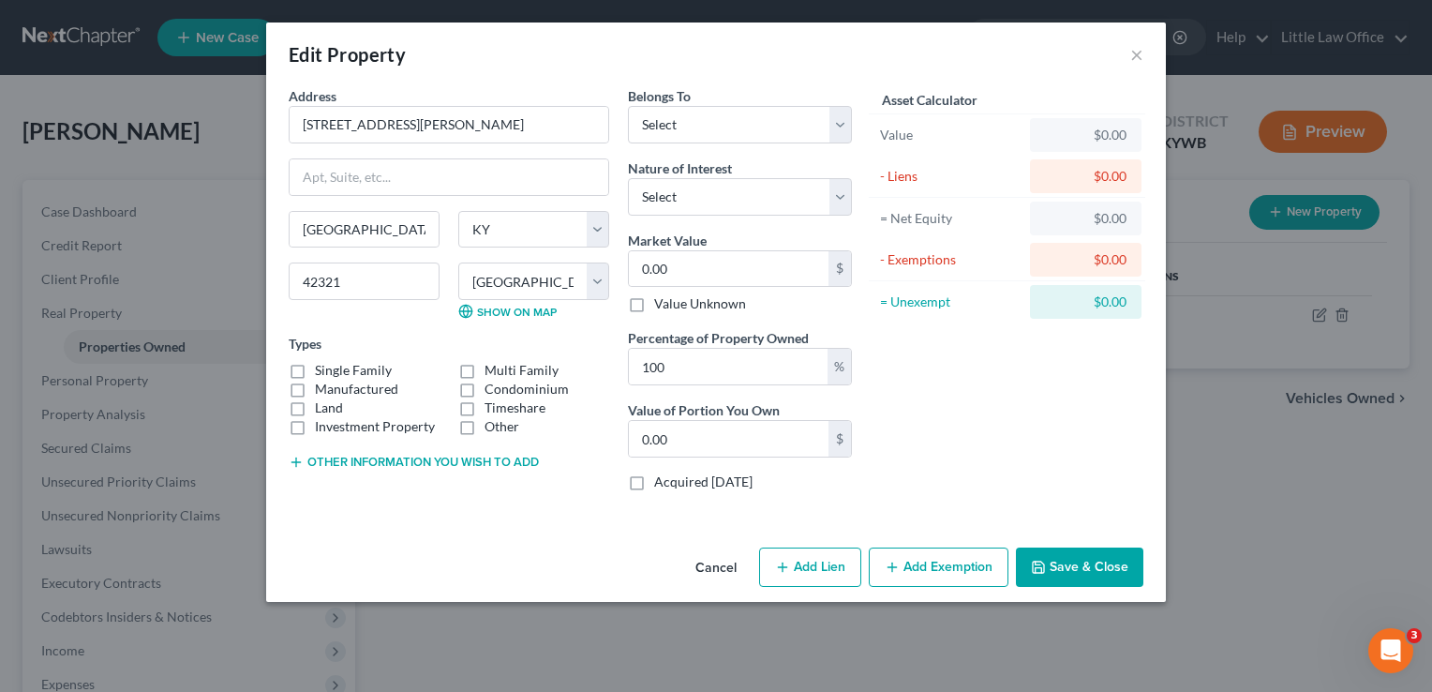
click at [855, 576] on button "Add Lien" at bounding box center [810, 566] width 102 height 39
select select "0"
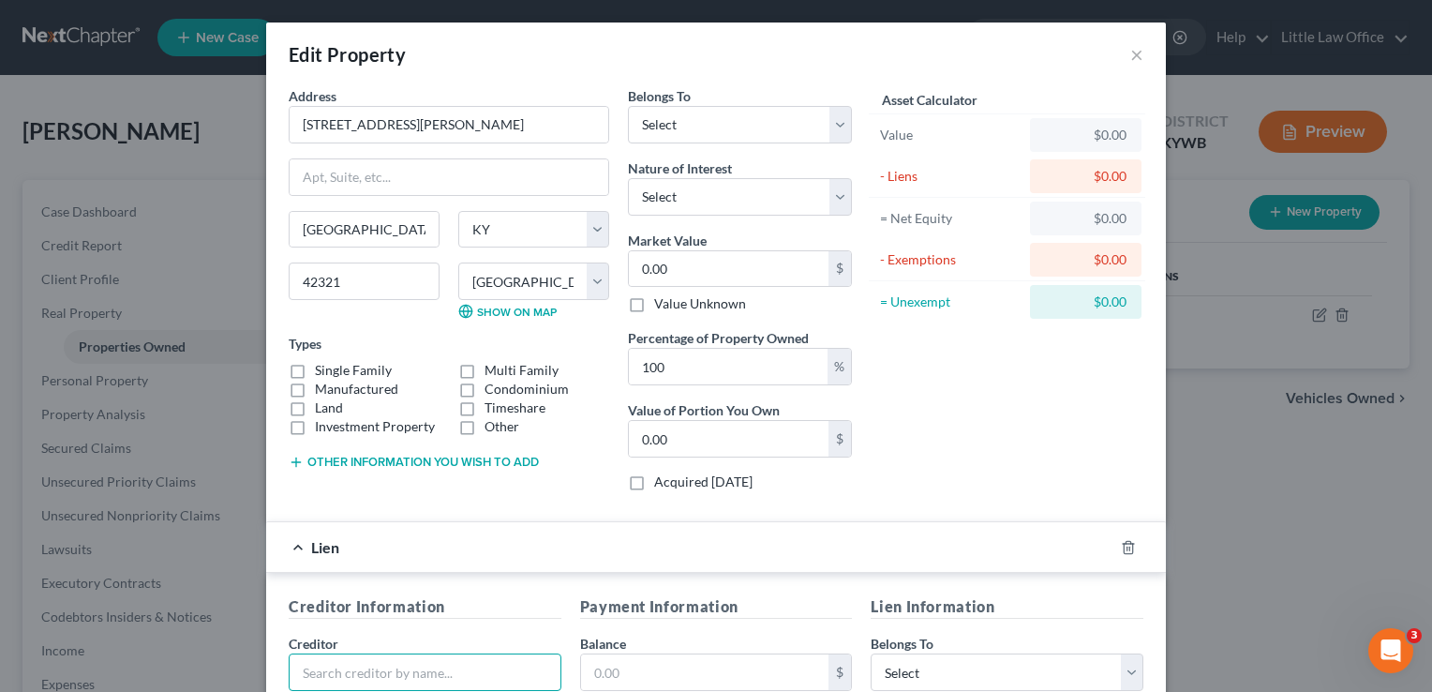
click at [462, 653] on input "text" at bounding box center [425, 671] width 273 height 37
type input "m"
type input "Mariner Finance"
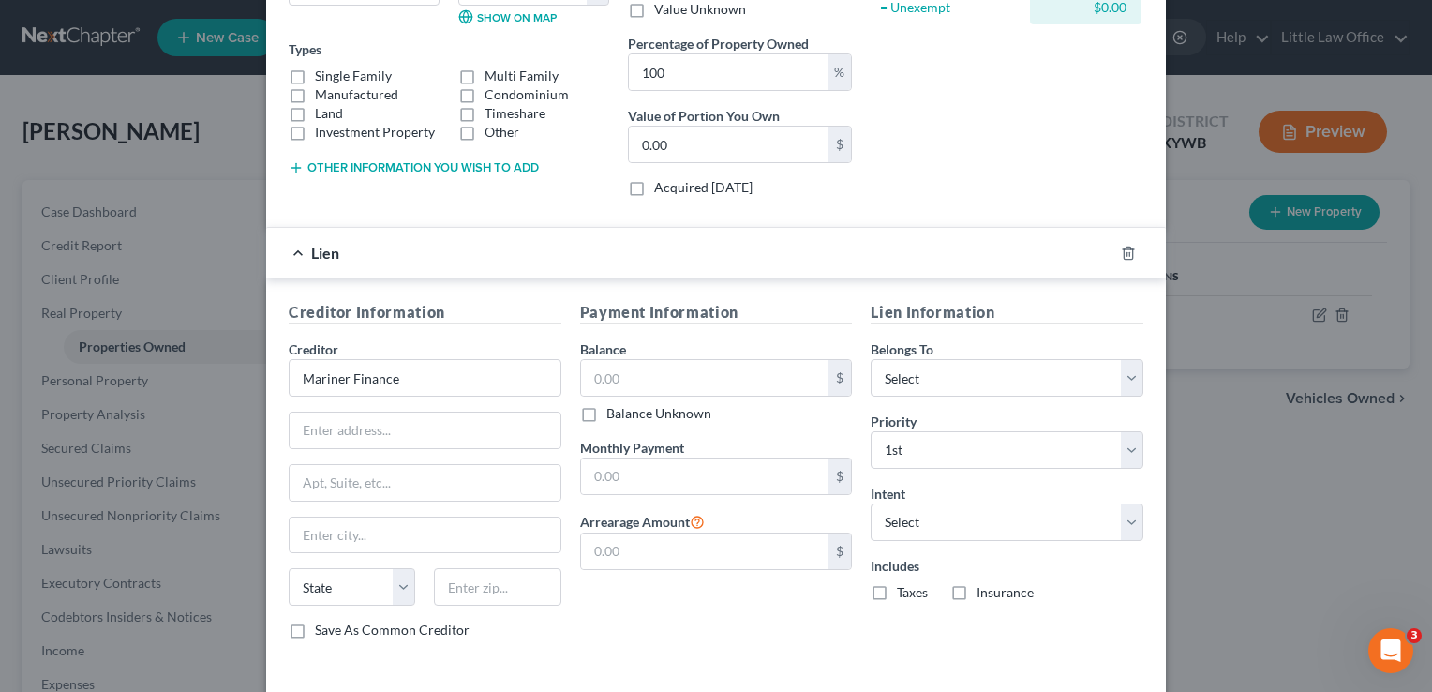
scroll to position [342, 0]
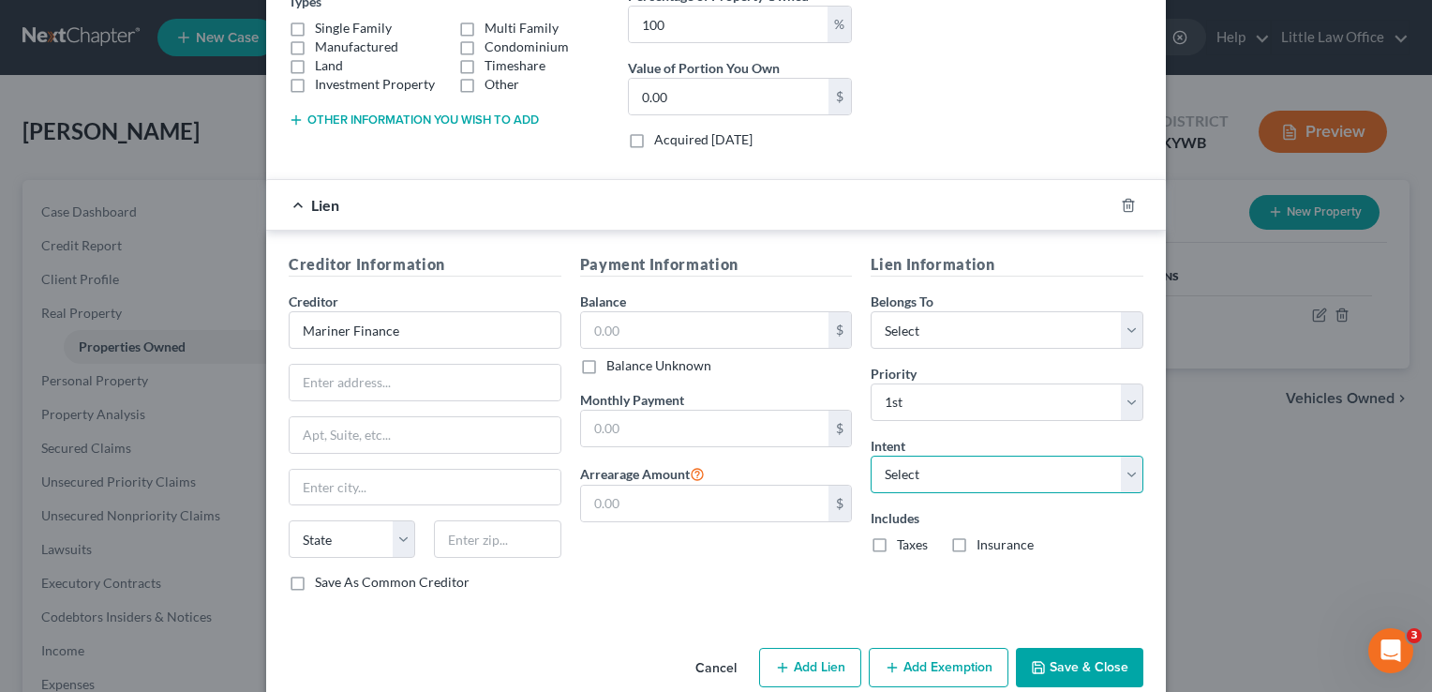
click at [963, 485] on select "Select Surrender Redeem Reaffirm Avoid Other" at bounding box center [1007, 473] width 273 height 37
select select "3"
click at [871, 455] on select "Select Surrender Redeem Reaffirm Avoid Other" at bounding box center [1007, 473] width 273 height 37
click at [1054, 665] on button "Save & Close" at bounding box center [1079, 667] width 127 height 39
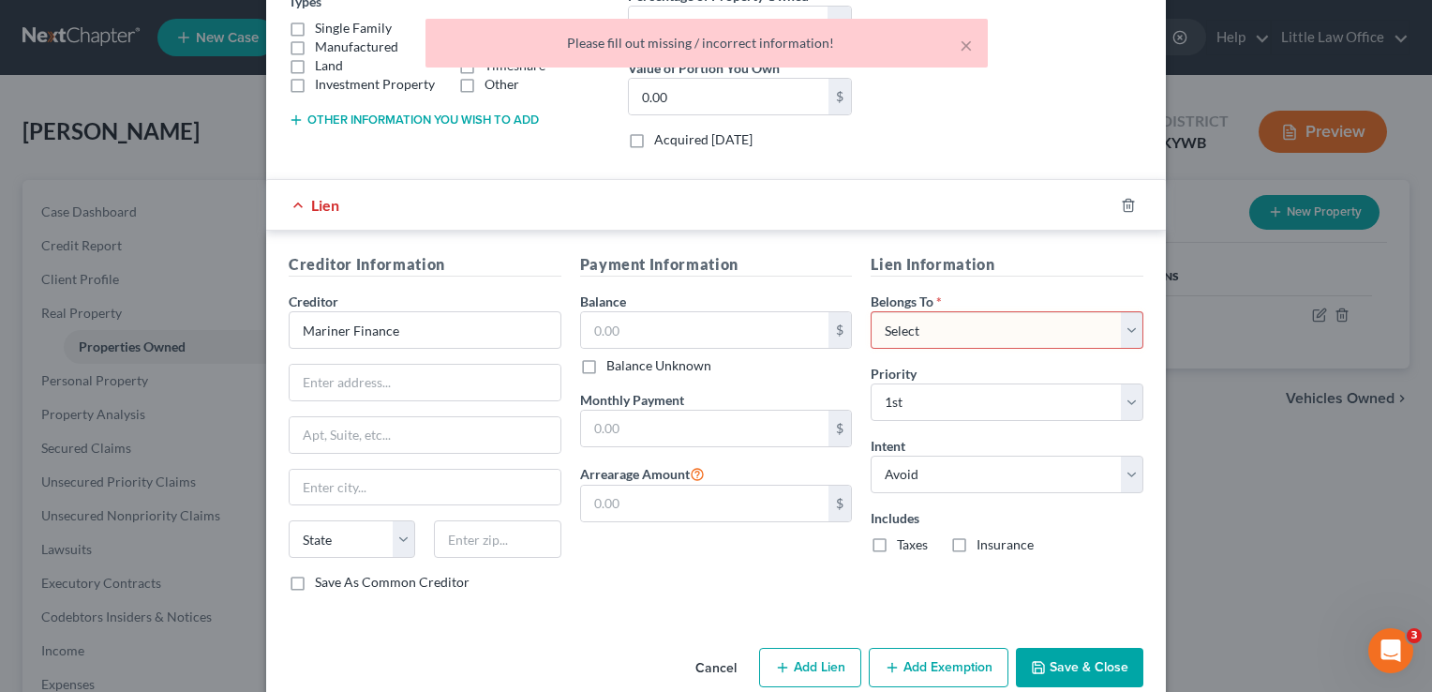
click at [969, 337] on select "Select Debtor 1 Only Debtor 2 Only Debtor 1 And Debtor 2 Only At Least One Of T…" at bounding box center [1007, 329] width 273 height 37
select select "0"
click at [871, 311] on select "Select Debtor 1 Only Debtor 2 Only Debtor 1 And Debtor 2 Only At Least One Of T…" at bounding box center [1007, 329] width 273 height 37
click at [1079, 650] on button "Save & Close" at bounding box center [1079, 667] width 127 height 39
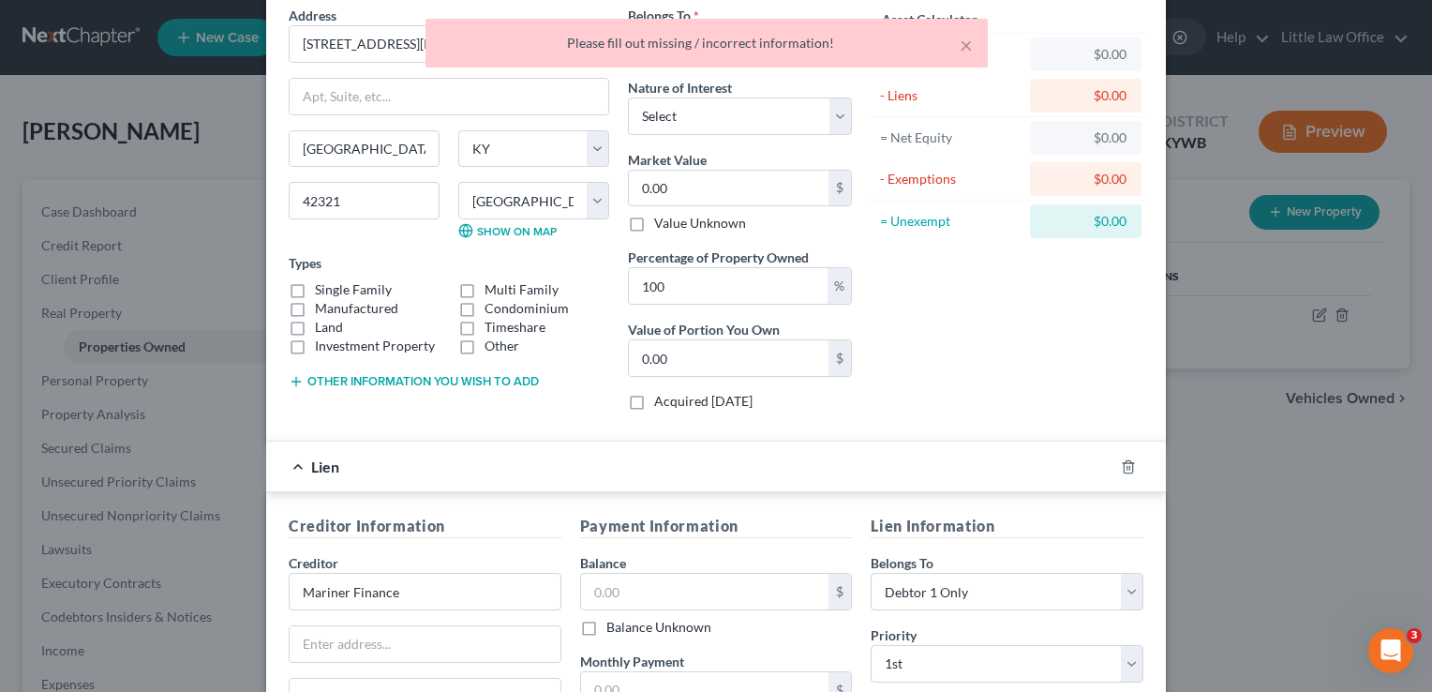
scroll to position [0, 0]
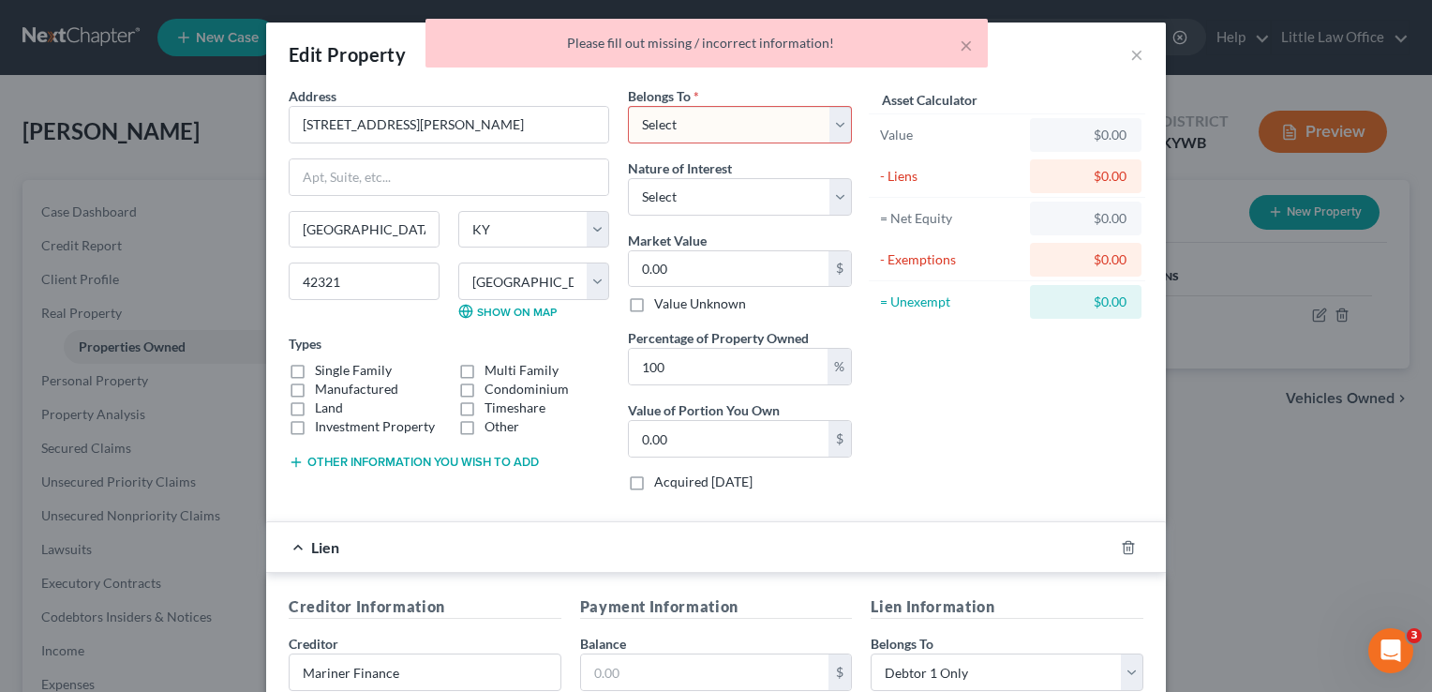
click at [699, 118] on select "Select Debtor 1 Only Debtor 2 Only Debtor 1 And Debtor 2 Only At Least One Of T…" at bounding box center [740, 124] width 224 height 37
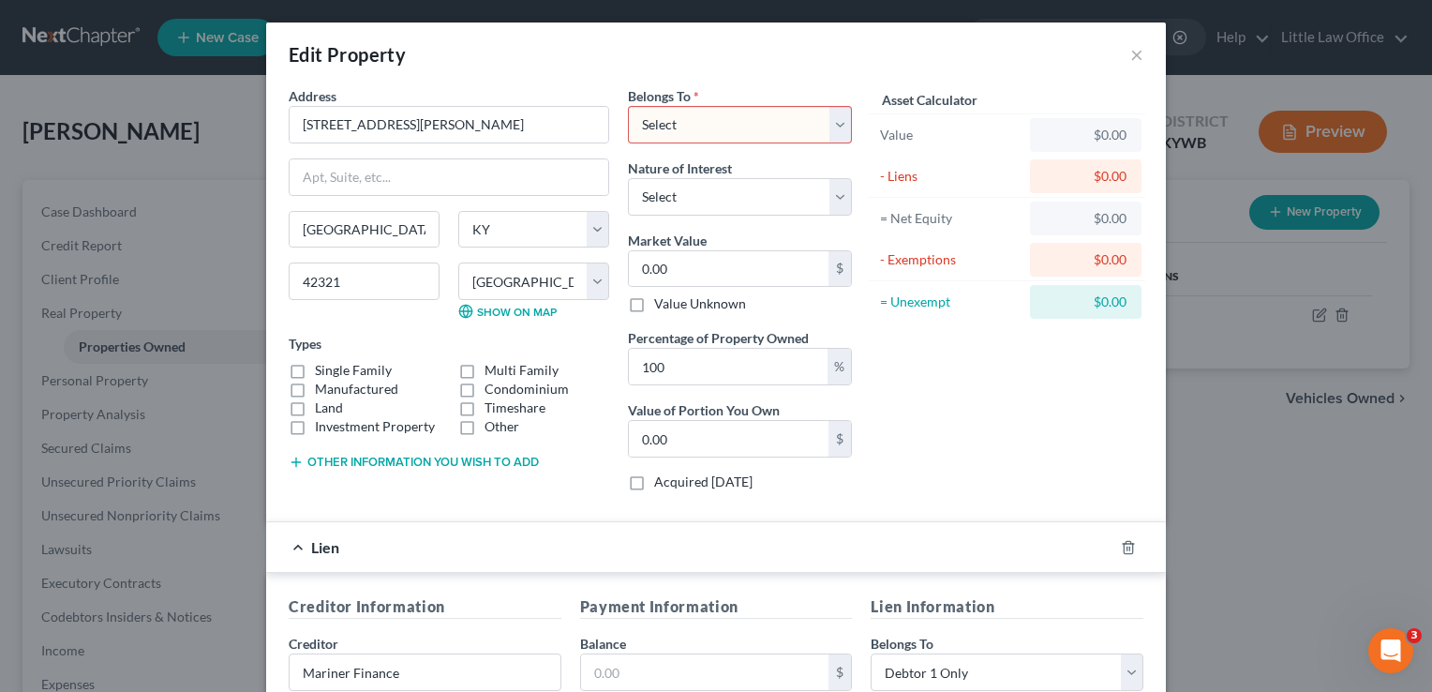
select select "0"
click at [628, 106] on select "Select Debtor 1 Only Debtor 2 Only Debtor 1 And Debtor 2 Only At Least One Of T…" at bounding box center [740, 124] width 224 height 37
click at [698, 195] on select "Select Fee Simple Joint Tenant Life Estate Equitable Interest Future Interest T…" at bounding box center [740, 196] width 224 height 37
select select "0"
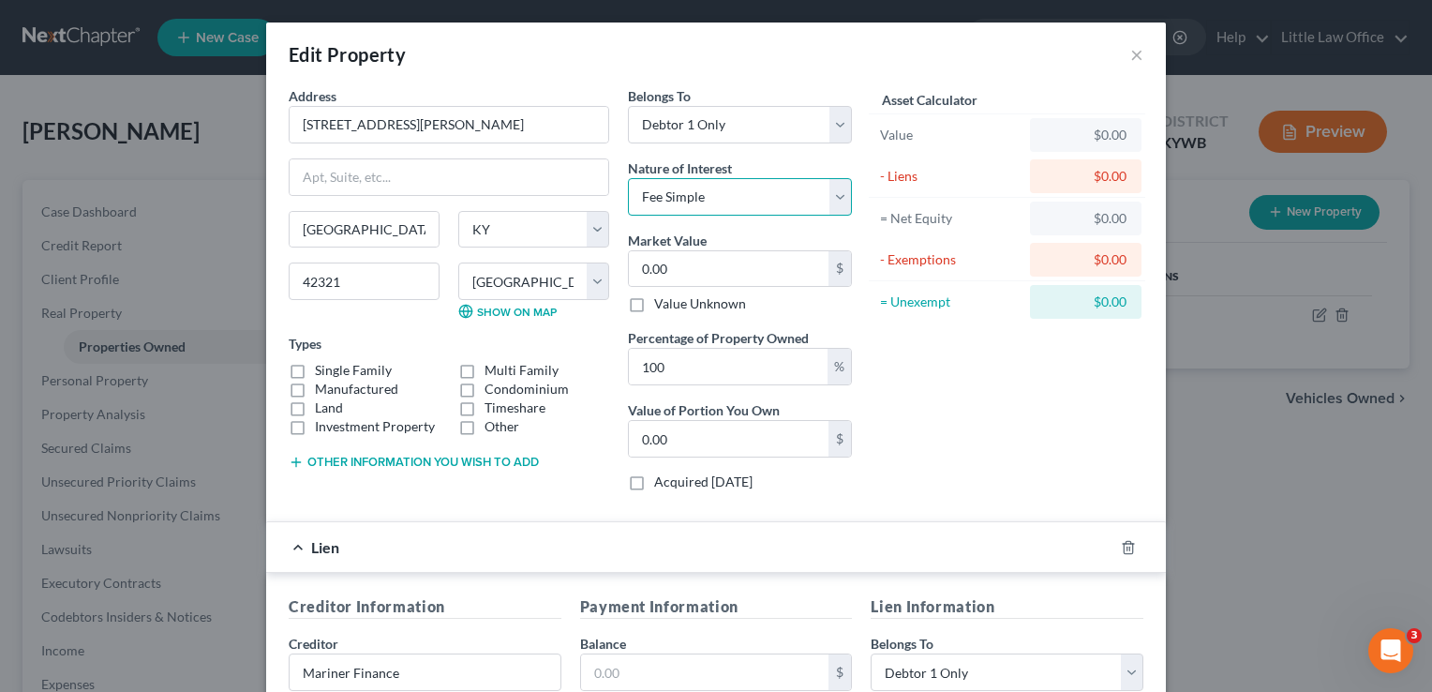
click at [628, 178] on select "Select Fee Simple Joint Tenant Life Estate Equitable Interest Future Interest T…" at bounding box center [740, 196] width 224 height 37
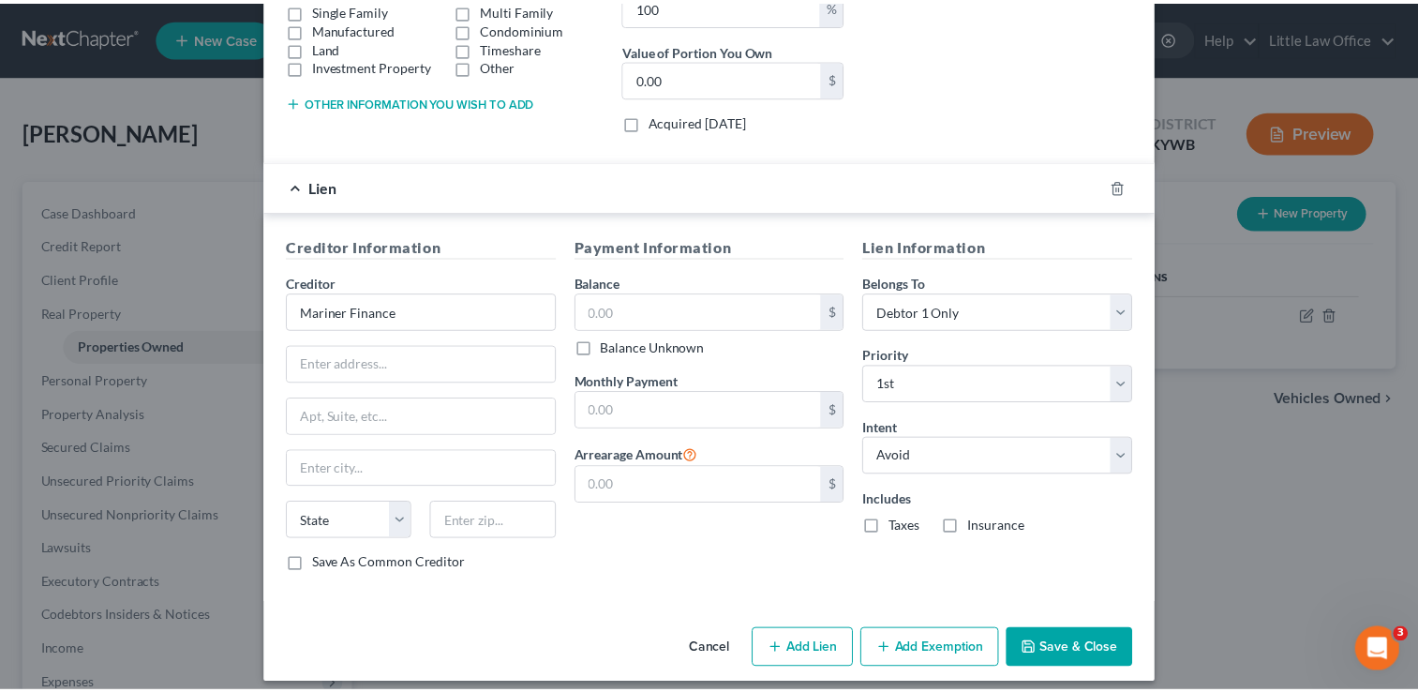
scroll to position [370, 0]
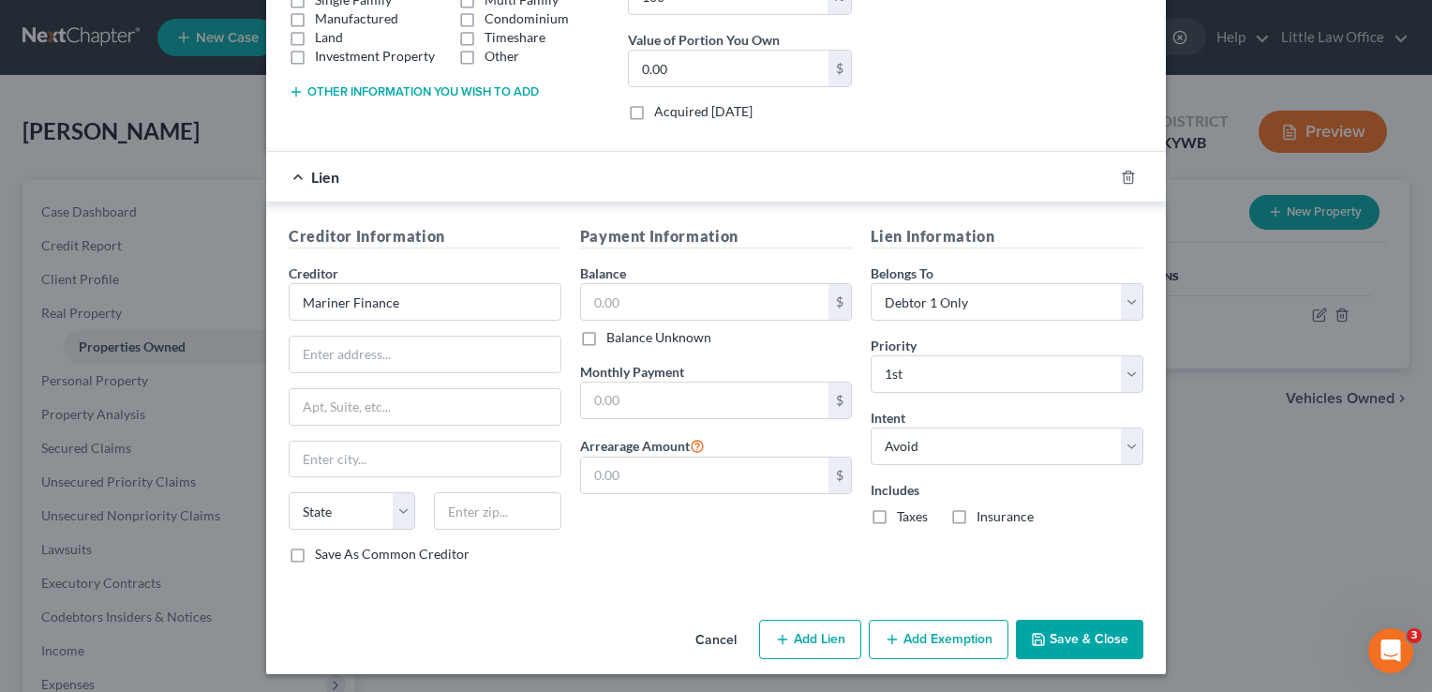
click at [1053, 635] on button "Save & Close" at bounding box center [1079, 638] width 127 height 39
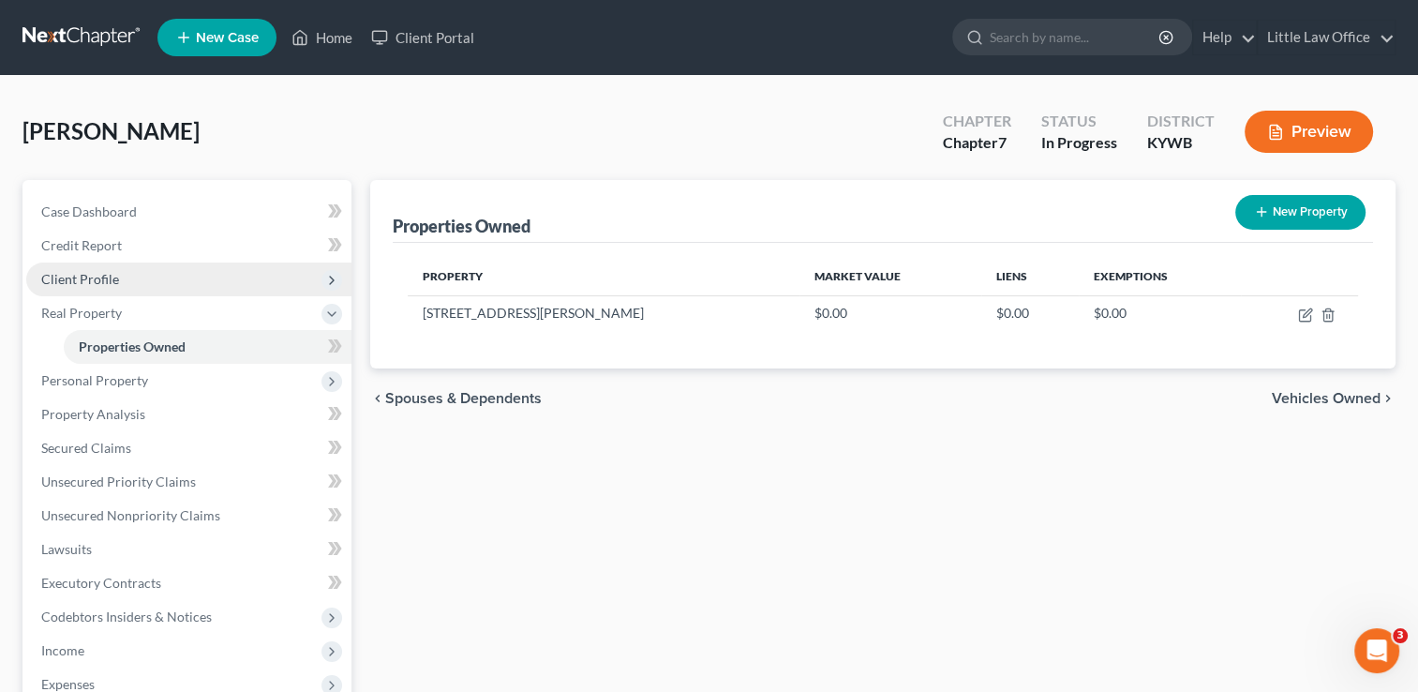
click at [131, 270] on span "Client Profile" at bounding box center [188, 279] width 325 height 34
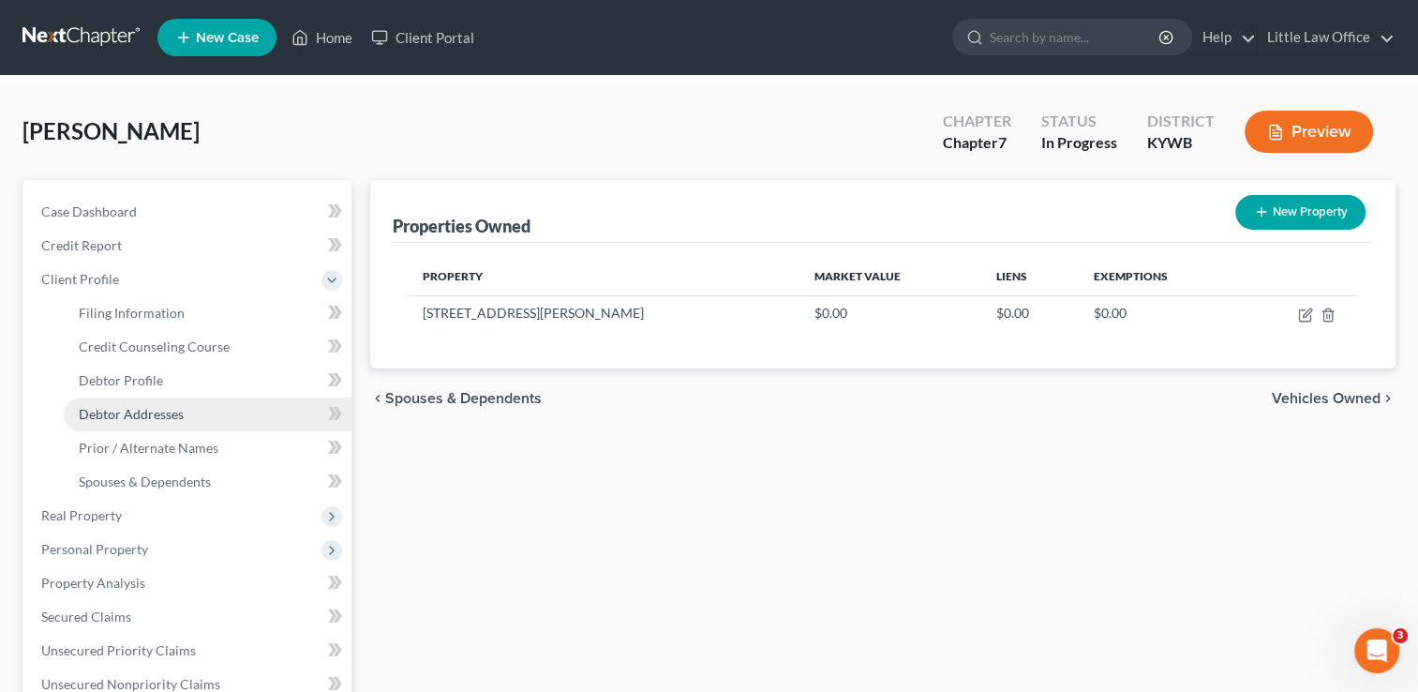
click at [157, 403] on link "Debtor Addresses" at bounding box center [208, 414] width 288 height 34
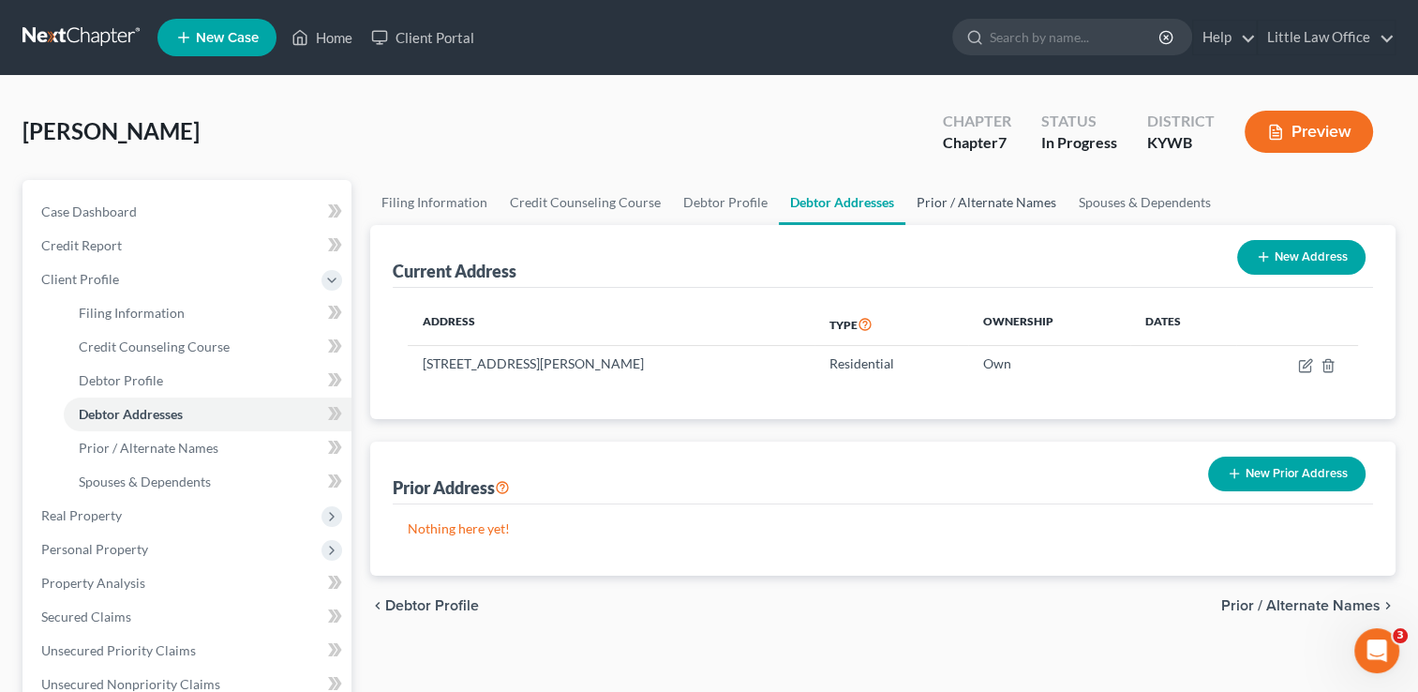
click at [981, 208] on link "Prior / Alternate Names" at bounding box center [986, 202] width 162 height 45
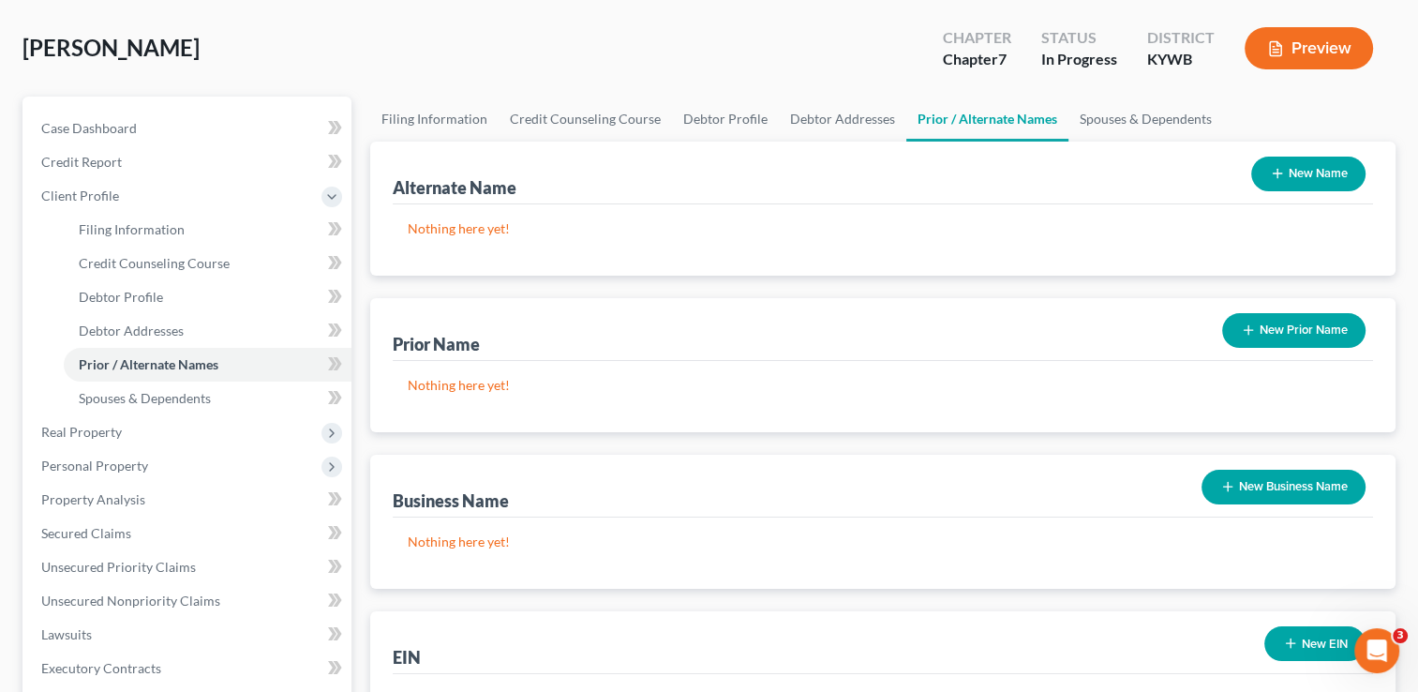
scroll to position [82, 0]
click at [1295, 174] on button "New Name" at bounding box center [1308, 174] width 114 height 35
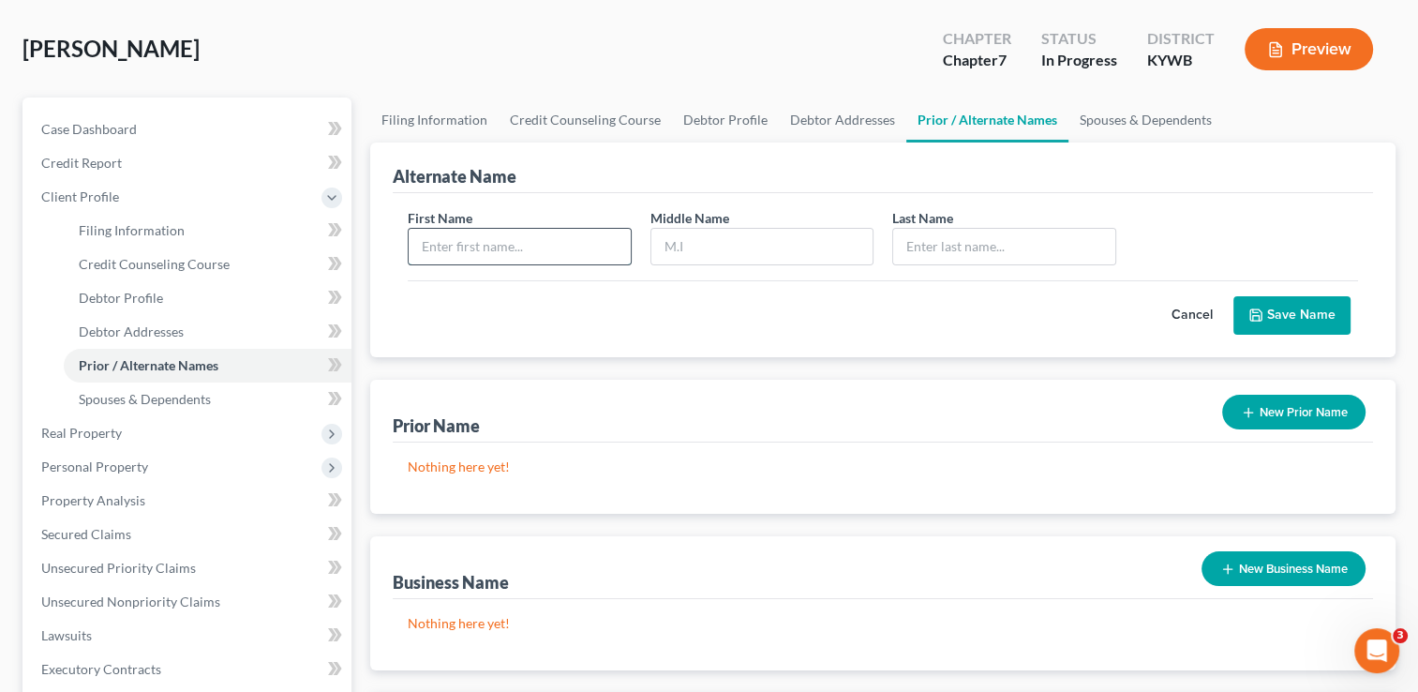
click at [446, 252] on input "text" at bounding box center [519, 247] width 221 height 36
type input "[PERSON_NAME]"
type input "Minor"
type input "Duzenack"
click at [1308, 322] on button "Save Name" at bounding box center [1291, 315] width 117 height 39
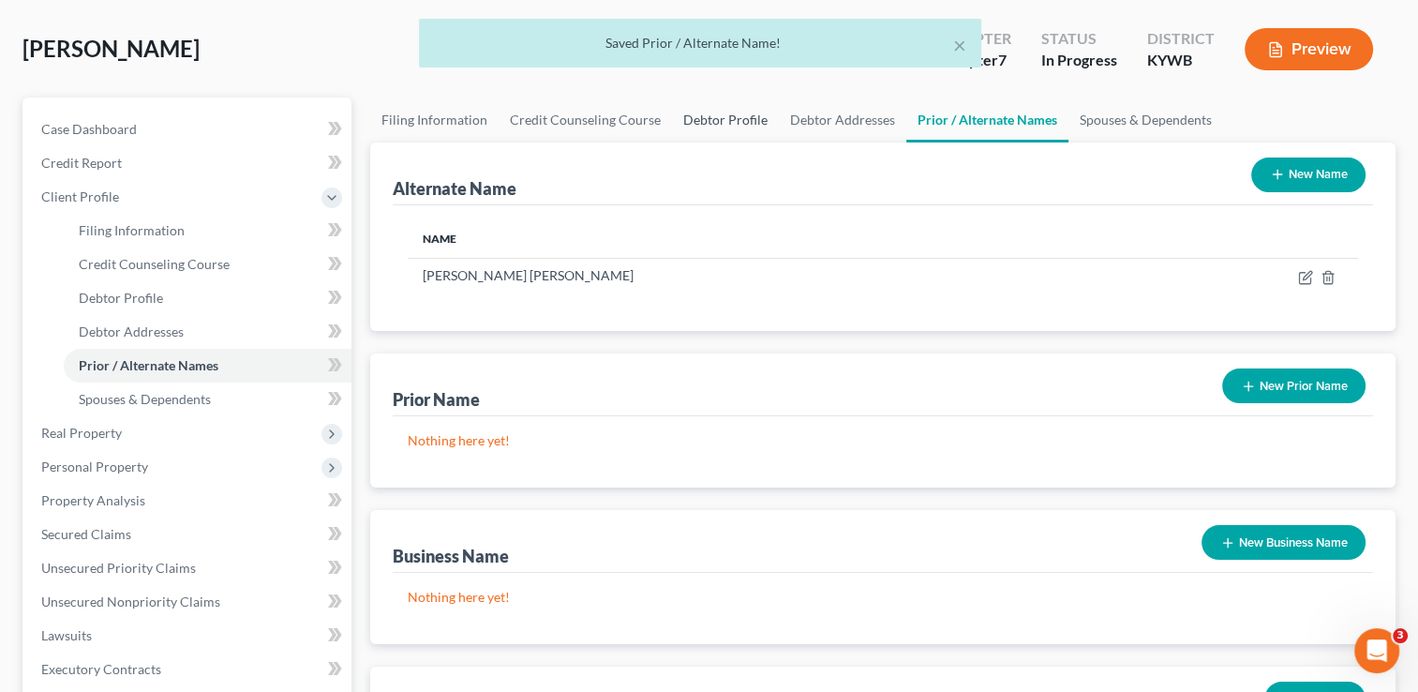
click at [708, 127] on link "Debtor Profile" at bounding box center [725, 119] width 107 height 45
select select "3"
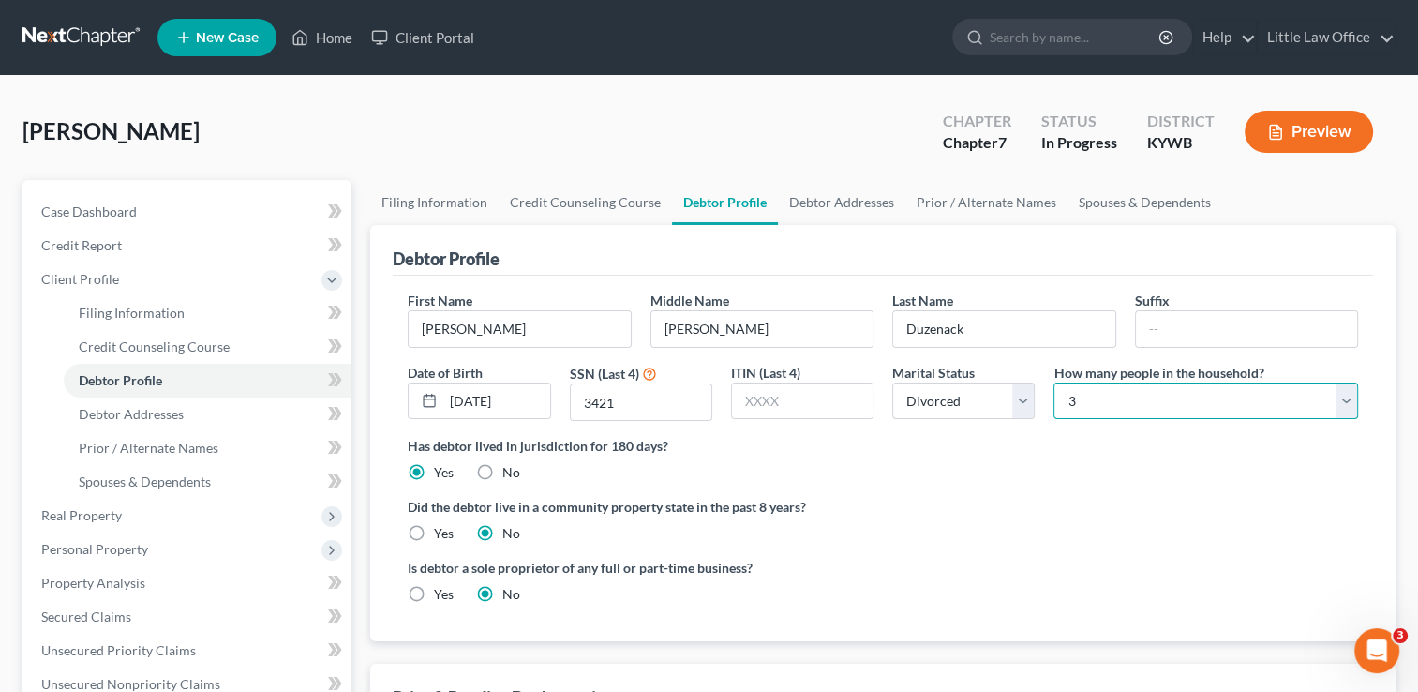
click at [1108, 411] on select "Select 1 2 3 4 5 6 7 8 9 10 11 12 13 14 15 16 17 18 19 20" at bounding box center [1205, 400] width 305 height 37
click at [1053, 382] on select "Select 1 2 3 4 5 6 7 8 9 10 11 12 13 14 15 16 17 18 19 20" at bounding box center [1205, 400] width 305 height 37
click at [1108, 417] on select "Select 1 2 3 4 5 6 7 8 9 10 11 12 13 14 15 16 17 18 19 20" at bounding box center [1205, 400] width 305 height 37
click at [1053, 382] on select "Select 1 2 3 4 5 6 7 8 9 10 11 12 13 14 15 16 17 18 19 20" at bounding box center [1205, 400] width 305 height 37
select select "2"
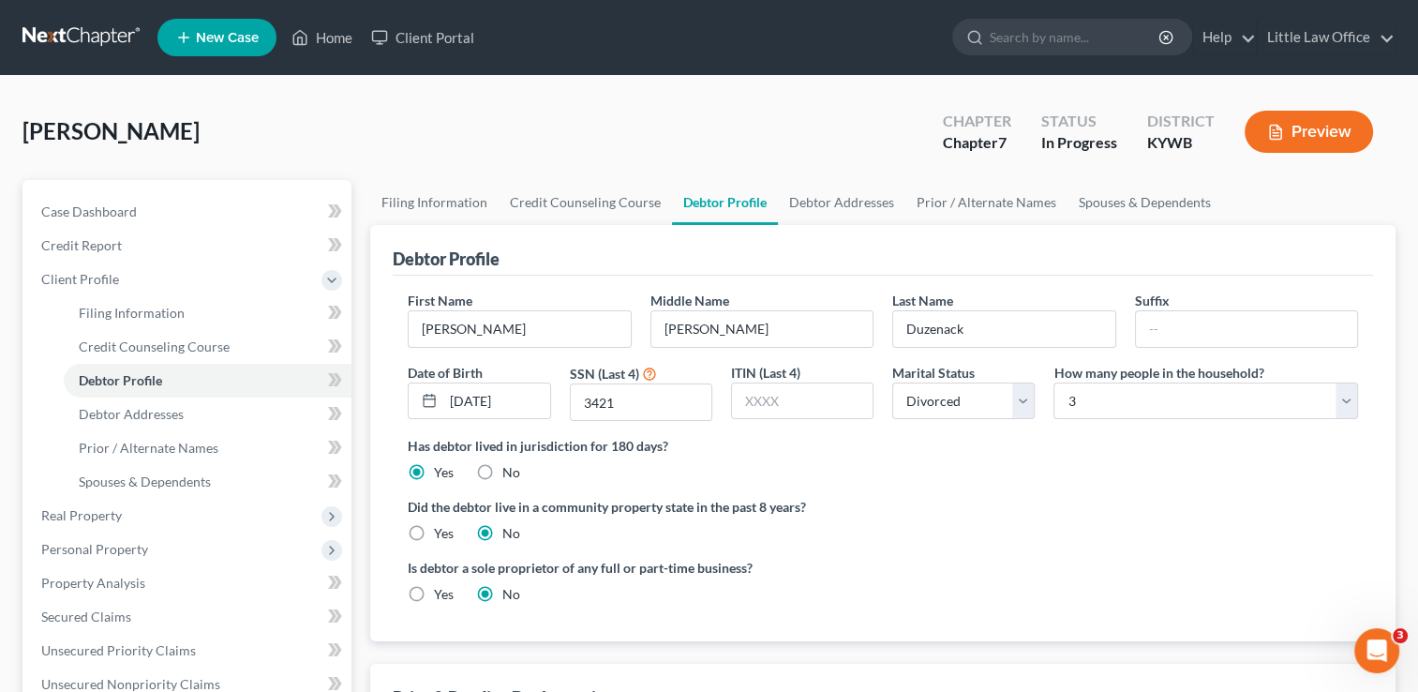
click at [1213, 486] on ng-include "First Name [PERSON_NAME] Middle Name [PERSON_NAME] Last Name [PERSON_NAME] Date…" at bounding box center [883, 455] width 950 height 328
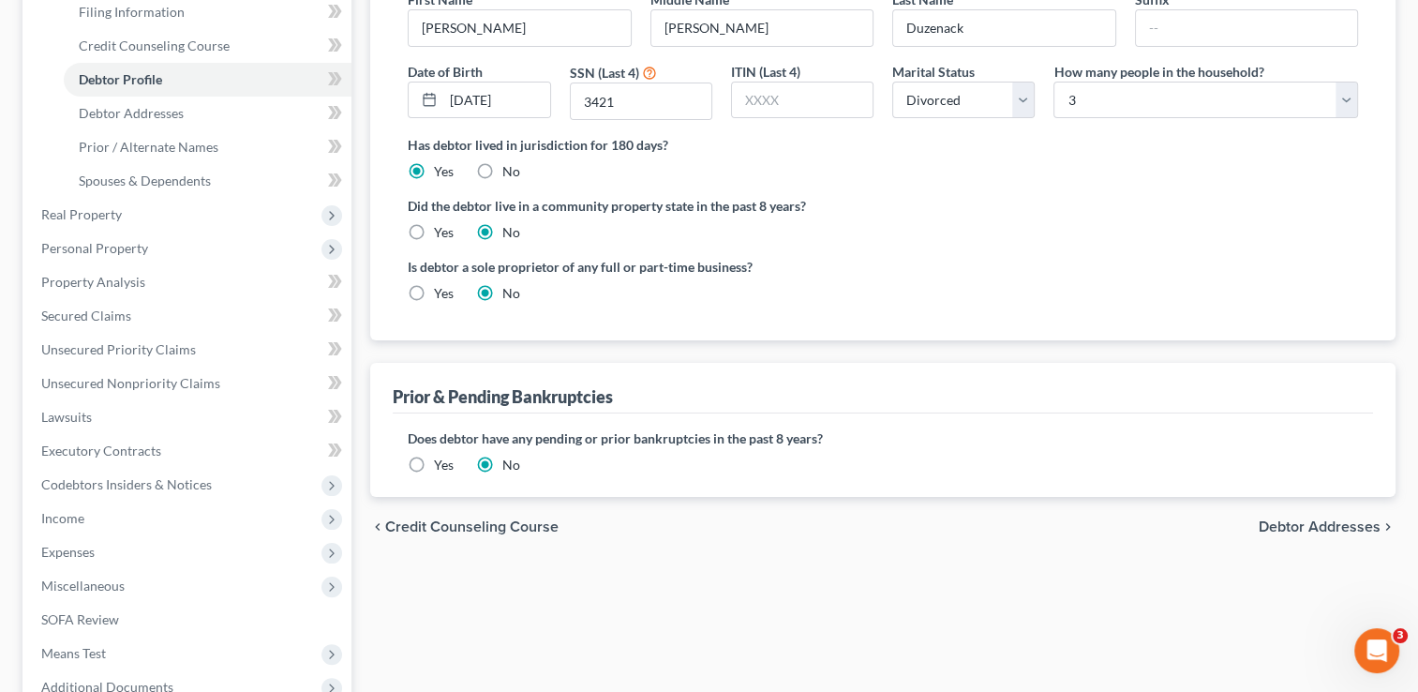
scroll to position [334, 0]
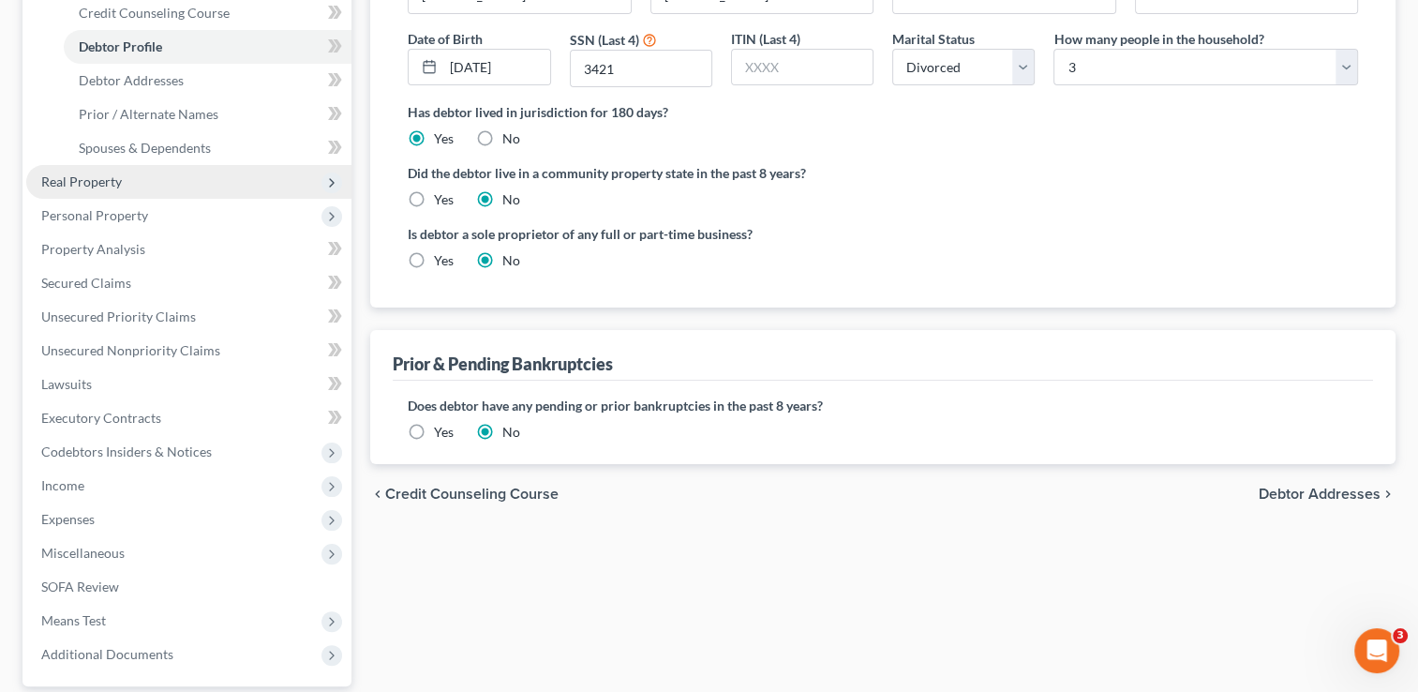
click at [146, 189] on span "Real Property" at bounding box center [188, 182] width 325 height 34
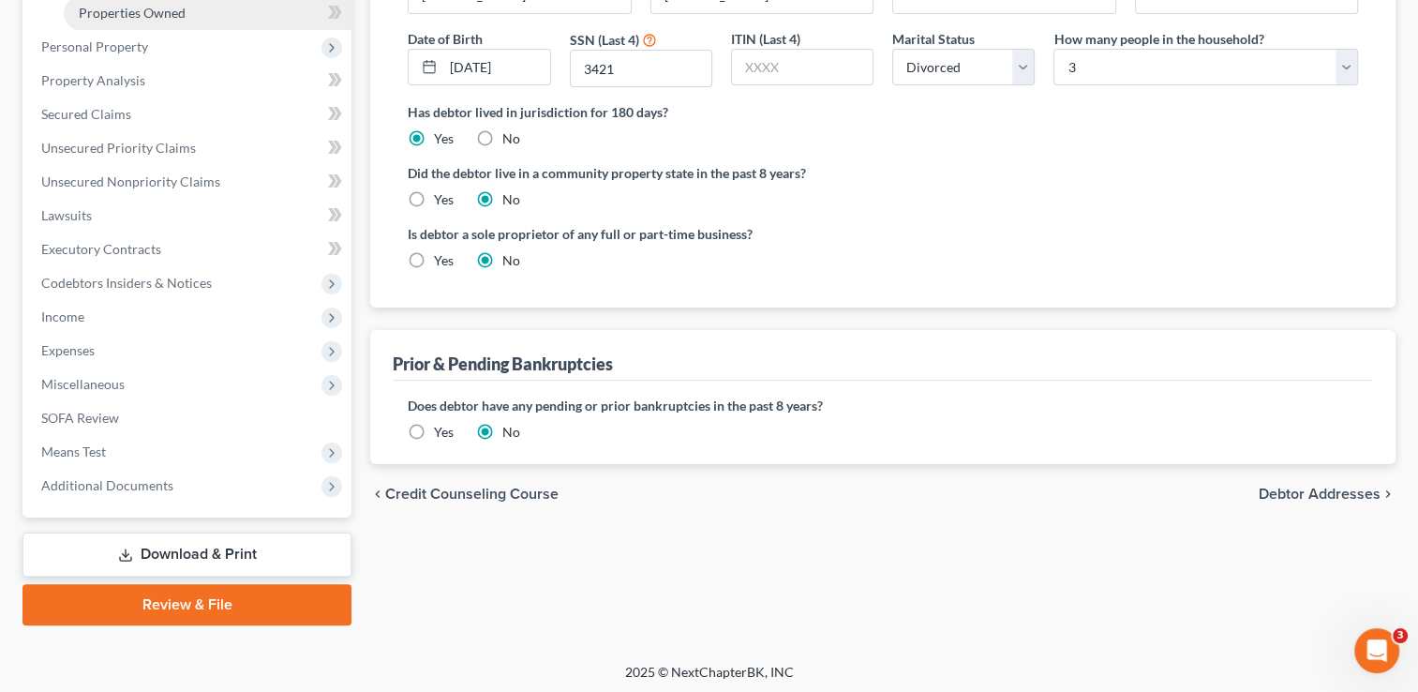
click at [178, 11] on span "Properties Owned" at bounding box center [132, 13] width 107 height 16
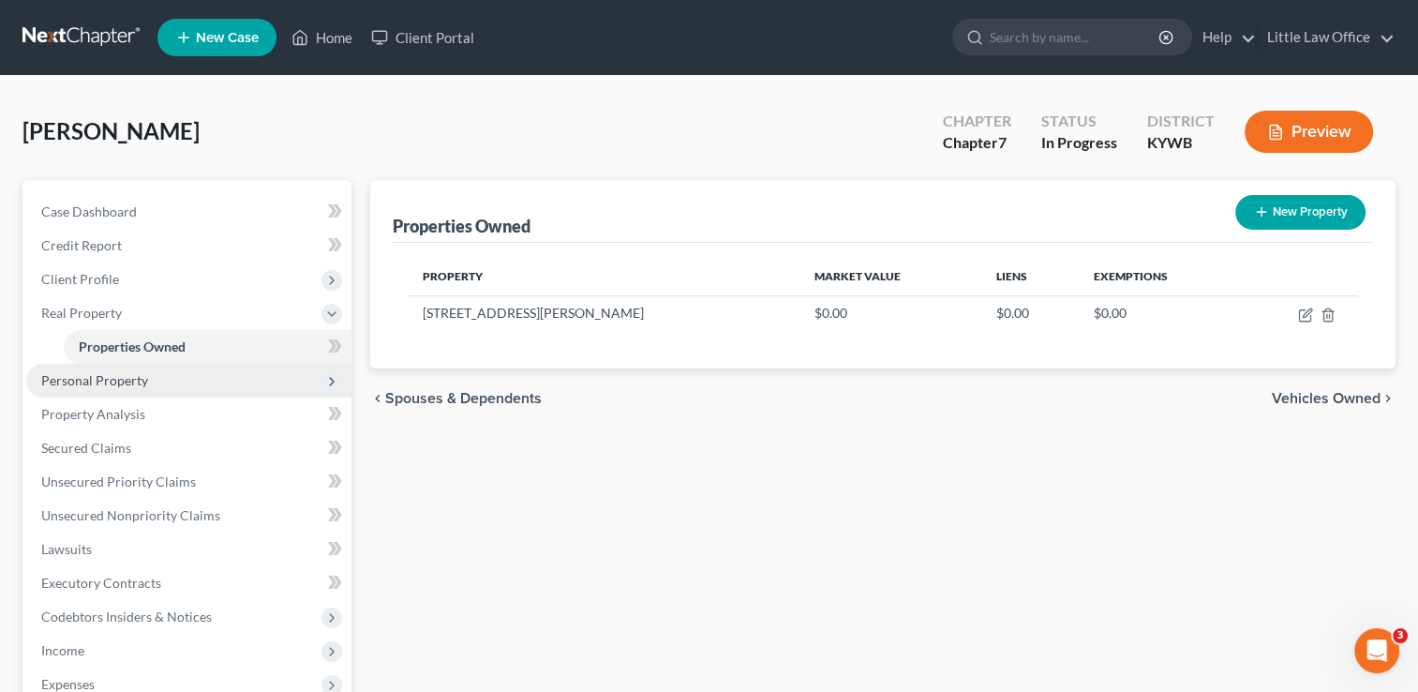
click at [170, 371] on span "Personal Property" at bounding box center [188, 381] width 325 height 34
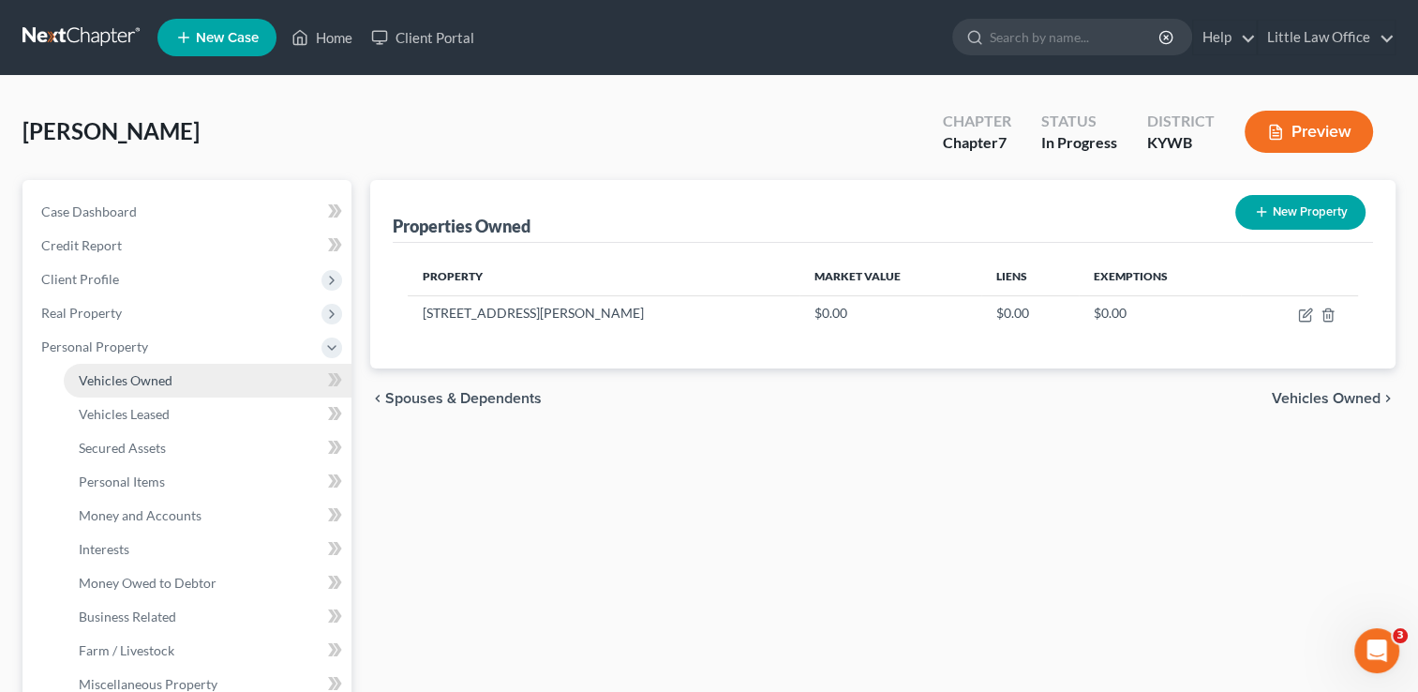
click at [164, 390] on link "Vehicles Owned" at bounding box center [208, 381] width 288 height 34
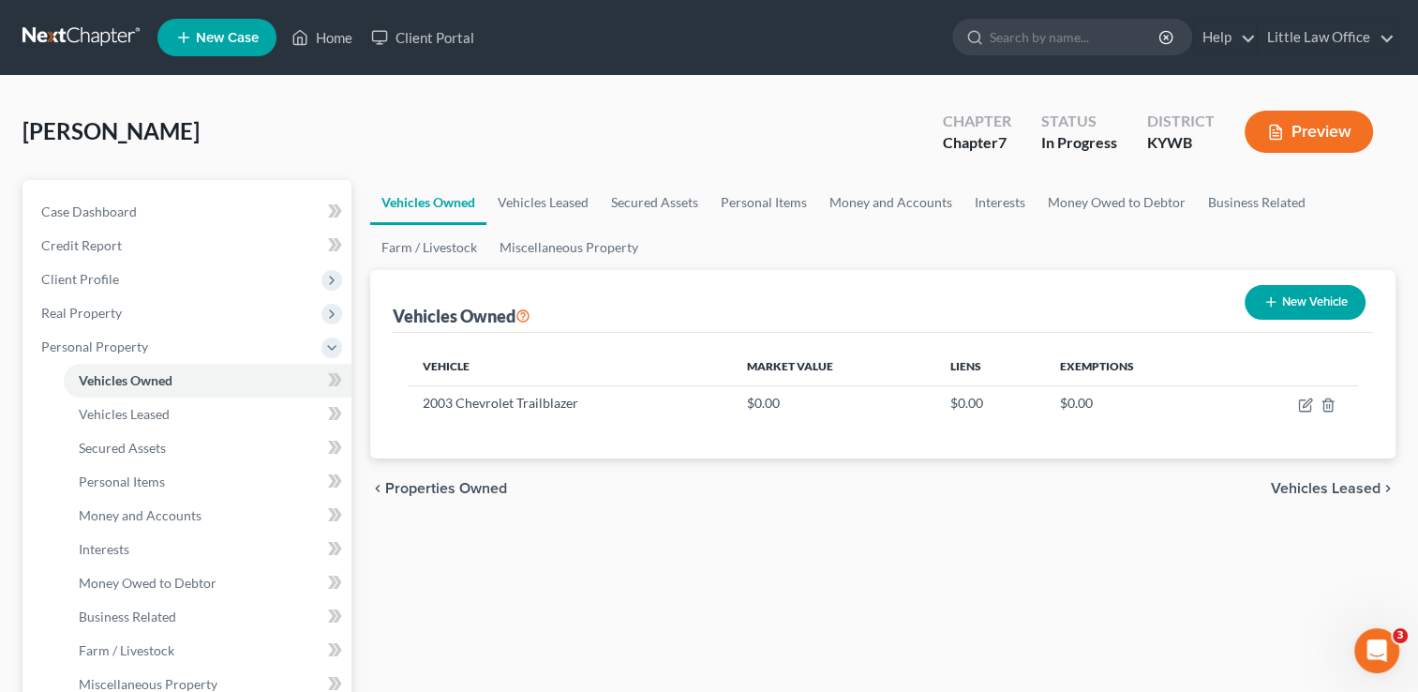
click at [1349, 298] on button "New Vehicle" at bounding box center [1304, 302] width 121 height 35
select select "0"
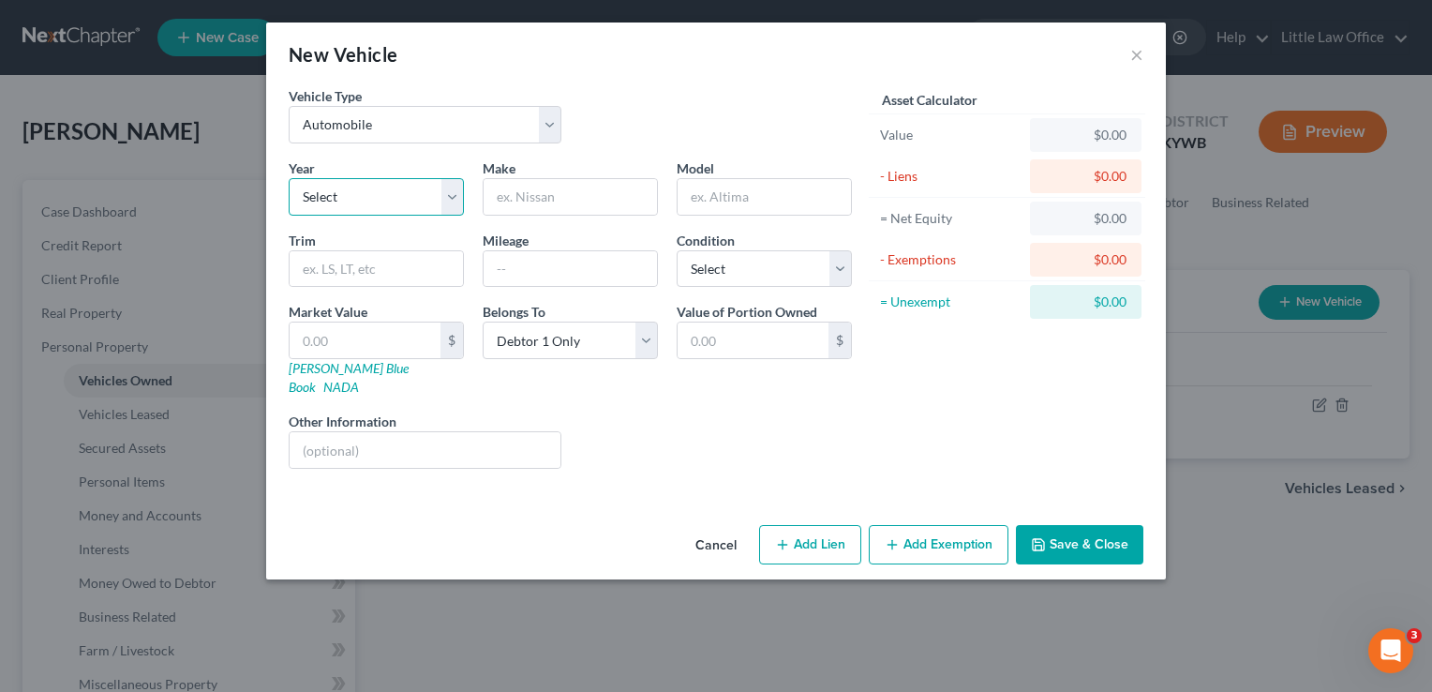
click at [457, 197] on select "Select 2026 2025 2024 2023 2022 2021 2020 2019 2018 2017 2016 2015 2014 2013 20…" at bounding box center [376, 196] width 175 height 37
select select "25"
click at [289, 178] on select "Select 2026 2025 2024 2023 2022 2021 2020 2019 2018 2017 2016 2015 2014 2013 20…" at bounding box center [376, 196] width 175 height 37
type input "Chevrolet"
type input "Tahoe"
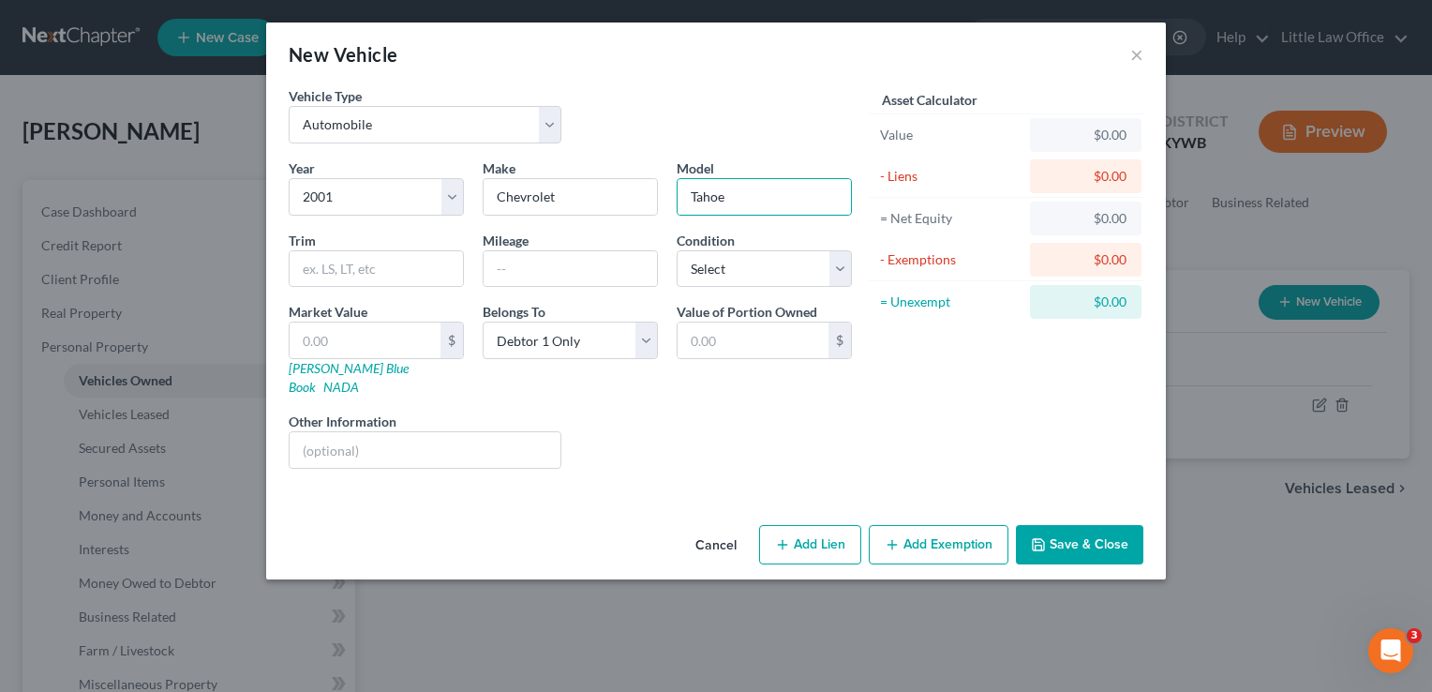
click at [806, 530] on button "Add Lien" at bounding box center [810, 544] width 102 height 39
select select "0"
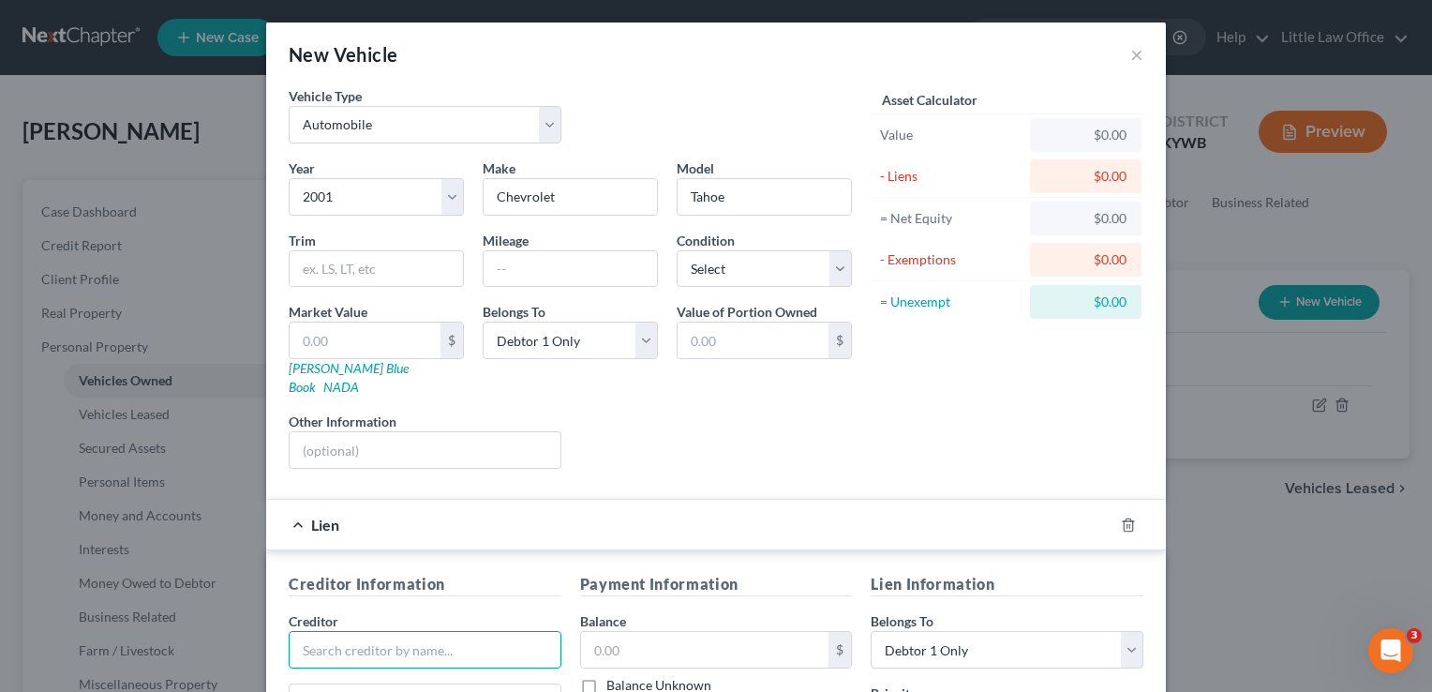
click at [385, 631] on input "text" at bounding box center [425, 649] width 273 height 37
type input "World Finance"
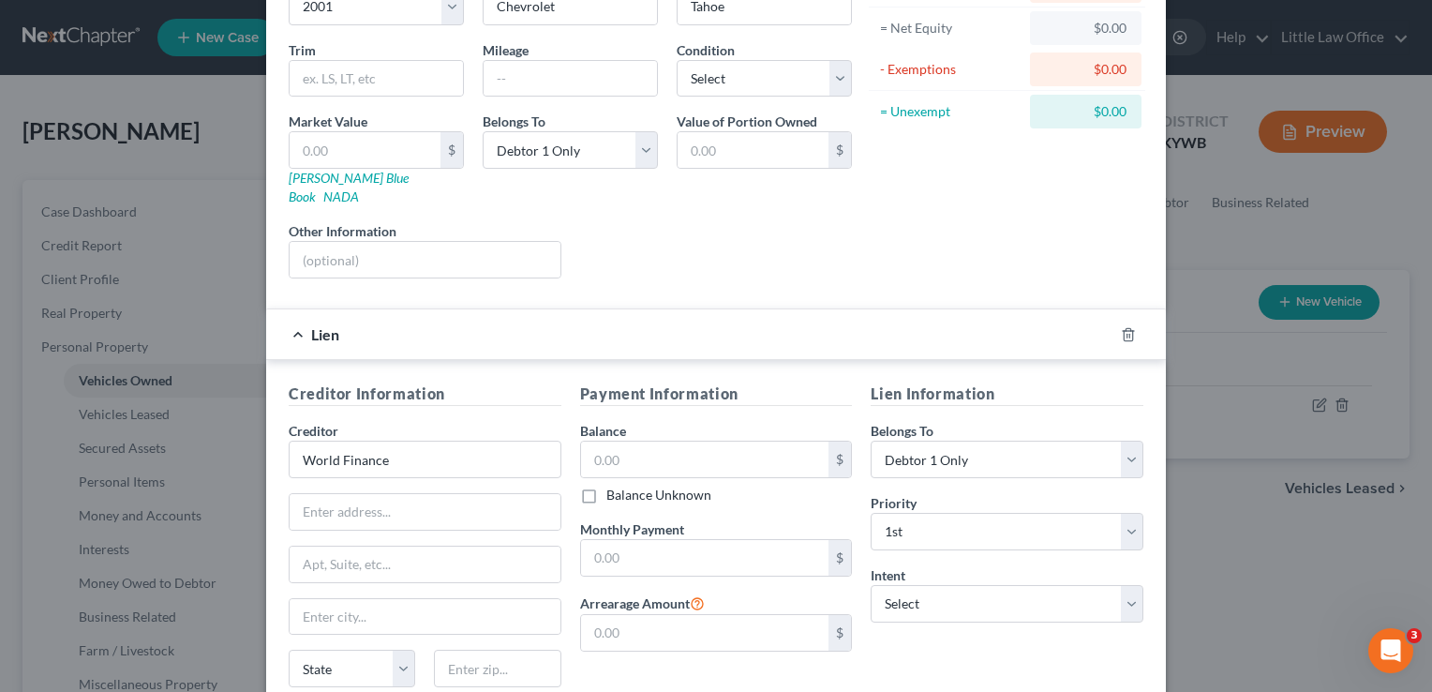
scroll to position [202, 0]
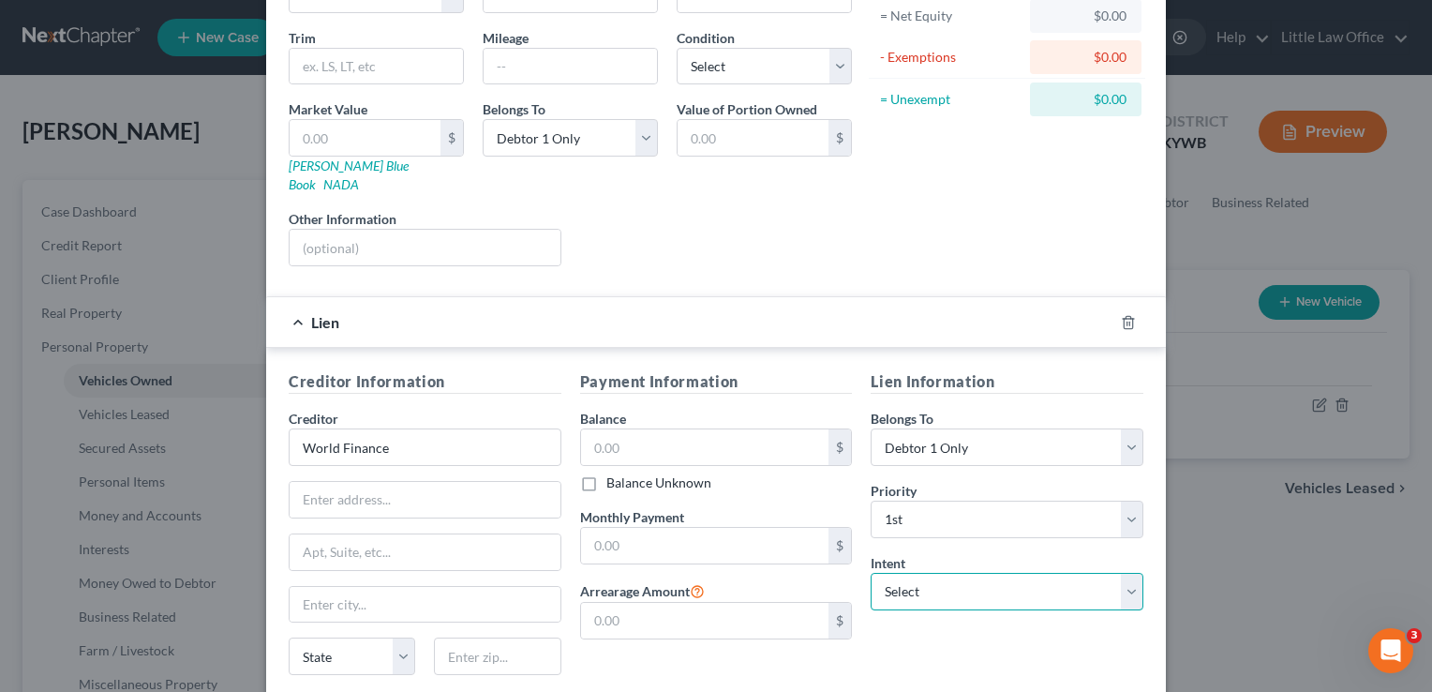
click at [965, 573] on select "Select Surrender Redeem Reaffirm Avoid Other" at bounding box center [1007, 591] width 273 height 37
select select "2"
click at [871, 573] on select "Select Surrender Redeem Reaffirm Avoid Other" at bounding box center [1007, 591] width 273 height 37
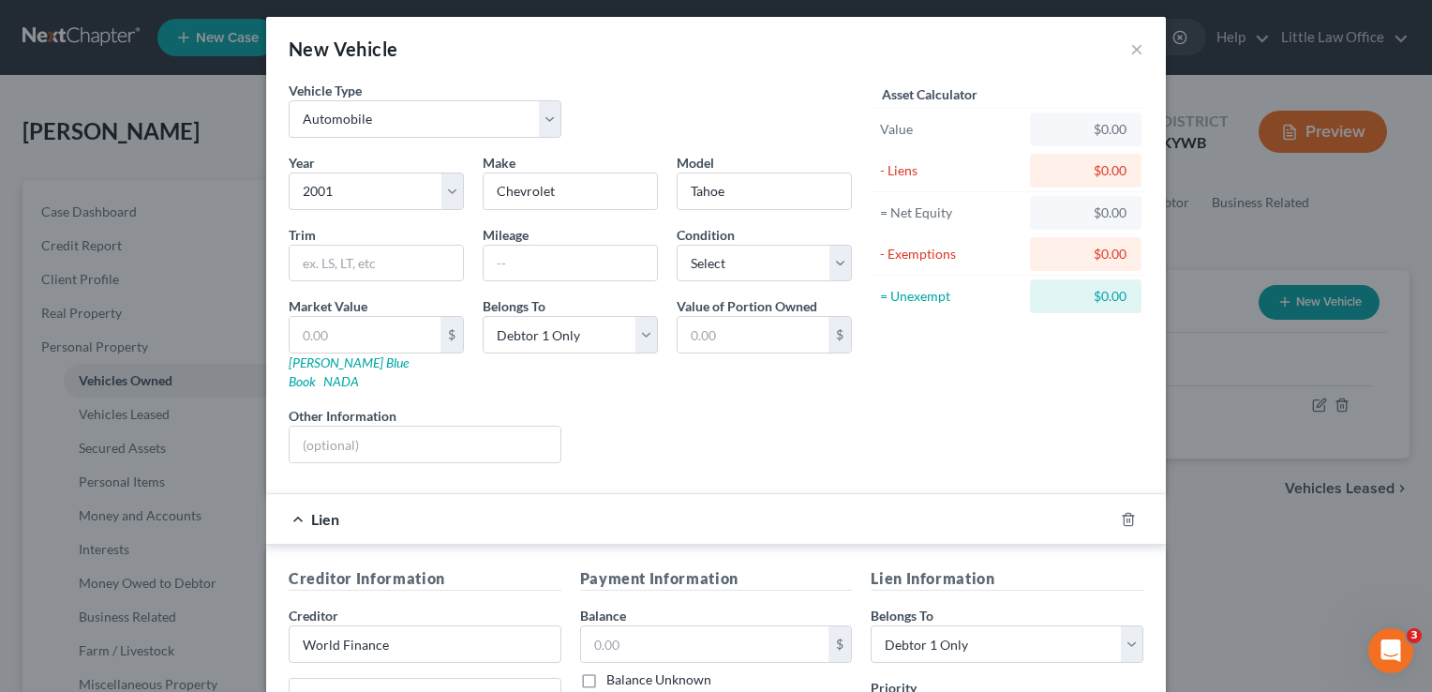
scroll to position [0, 0]
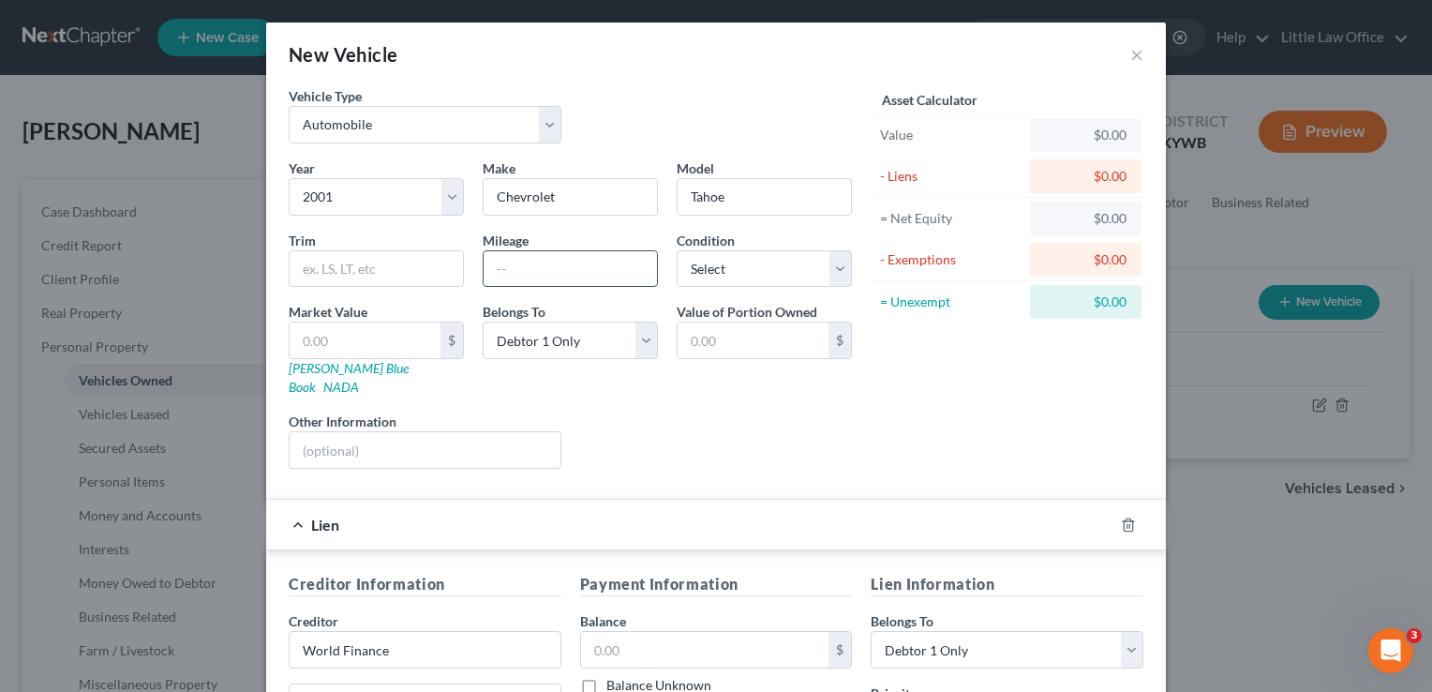
click at [544, 276] on input "text" at bounding box center [570, 269] width 173 height 36
click at [501, 273] on input "text" at bounding box center [570, 269] width 173 height 36
type input "300,000"
select select "4"
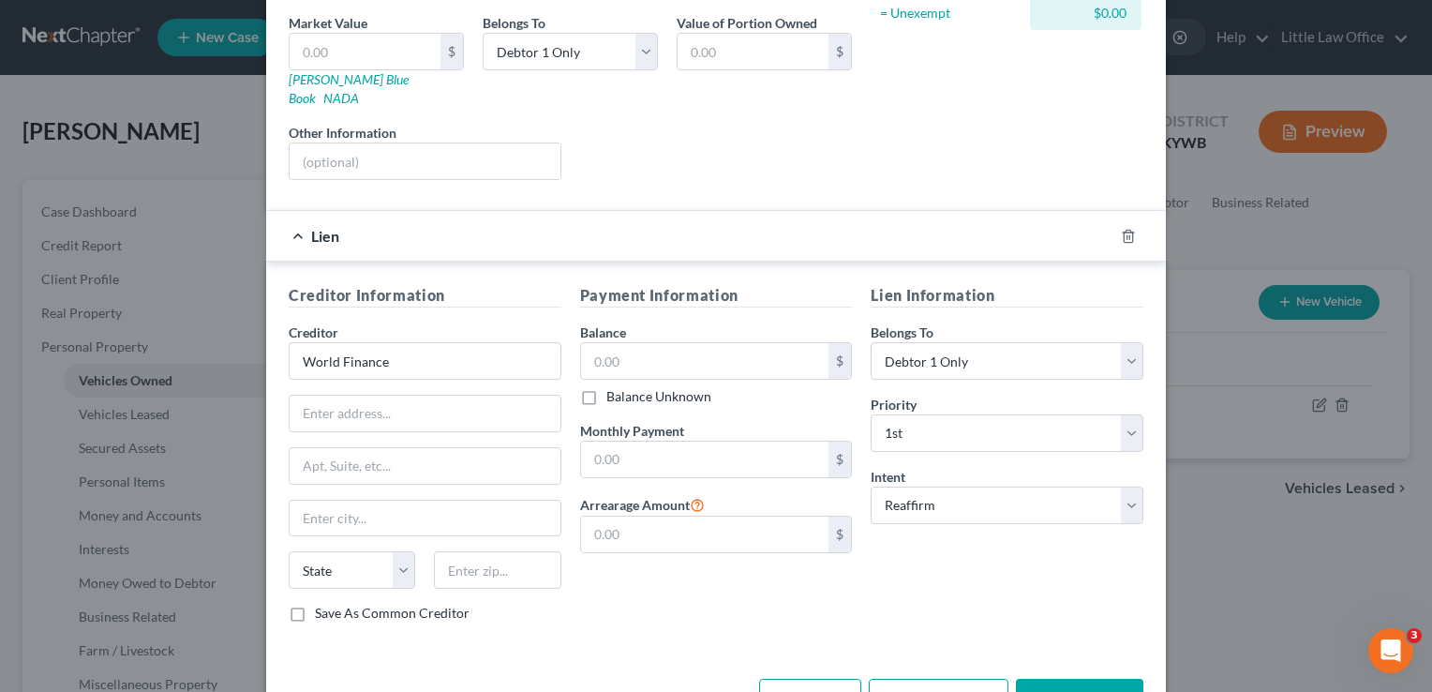
scroll to position [329, 0]
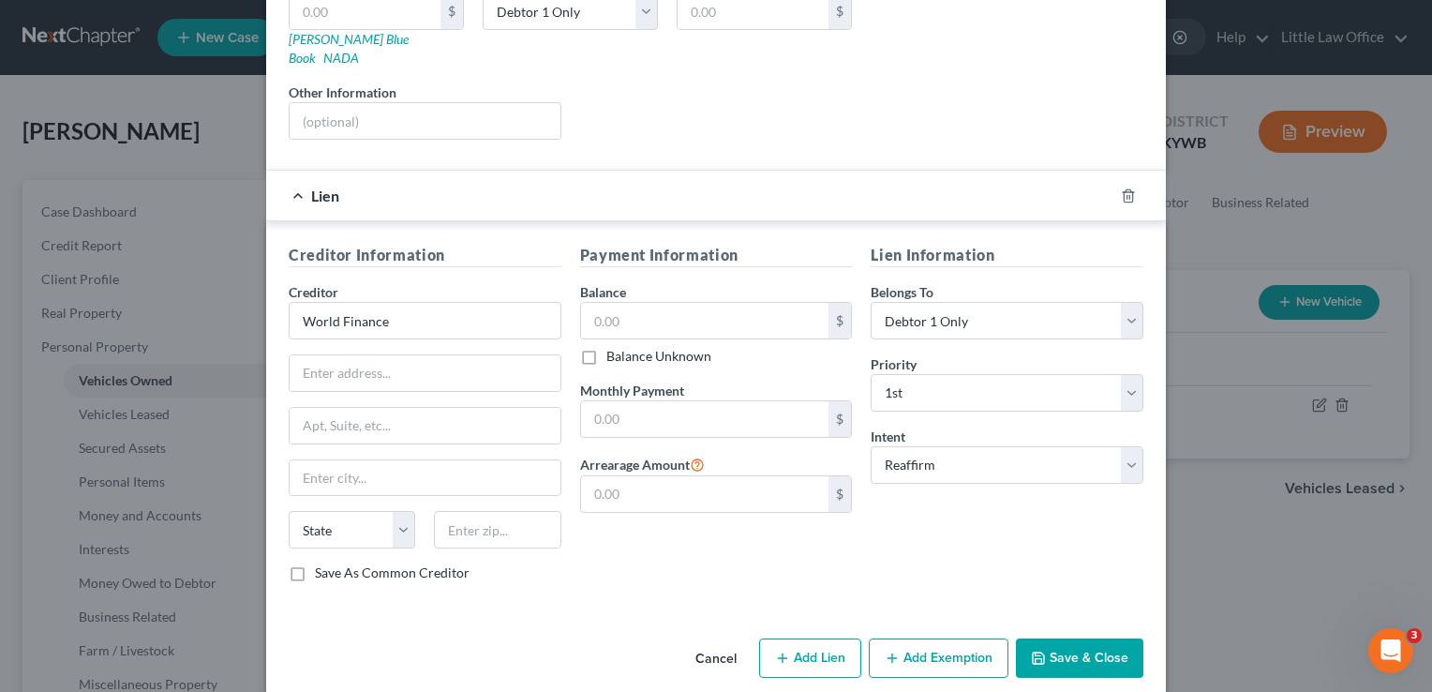
click at [1079, 638] on button "Save & Close" at bounding box center [1079, 657] width 127 height 39
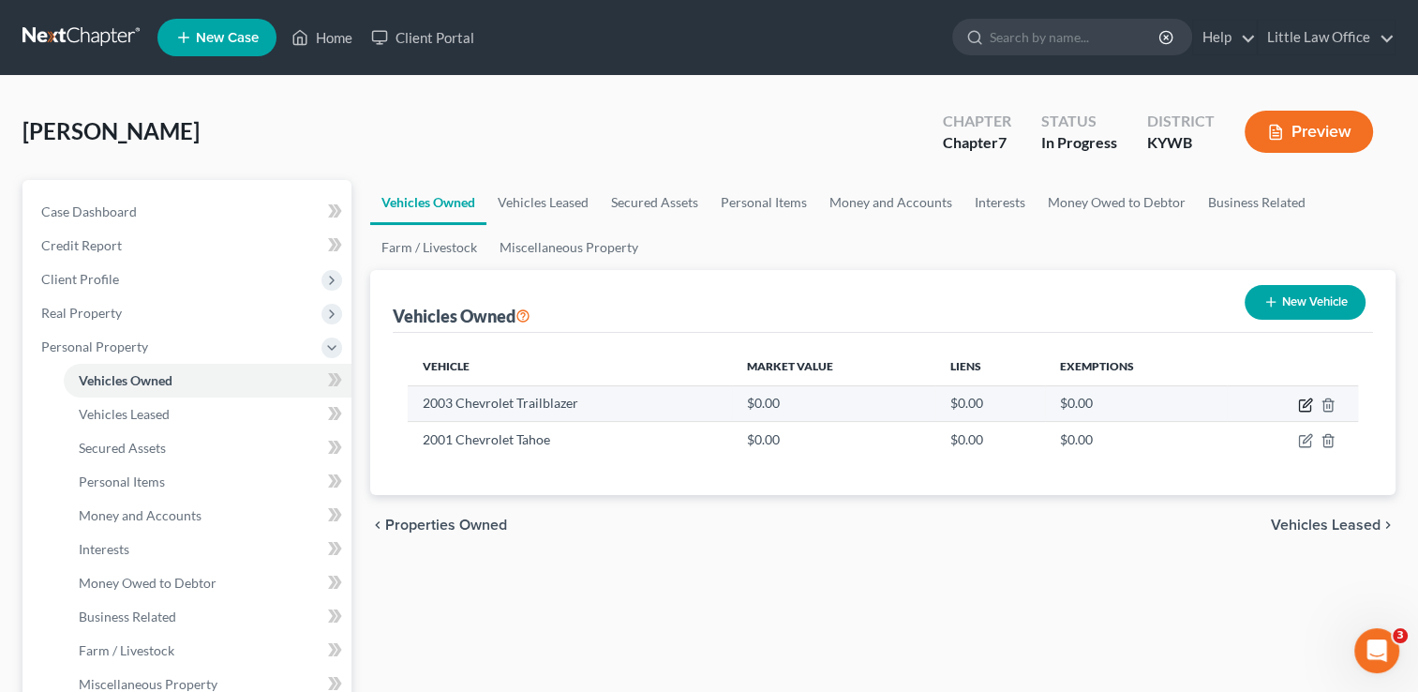
click at [1303, 397] on icon "button" at bounding box center [1305, 404] width 15 height 15
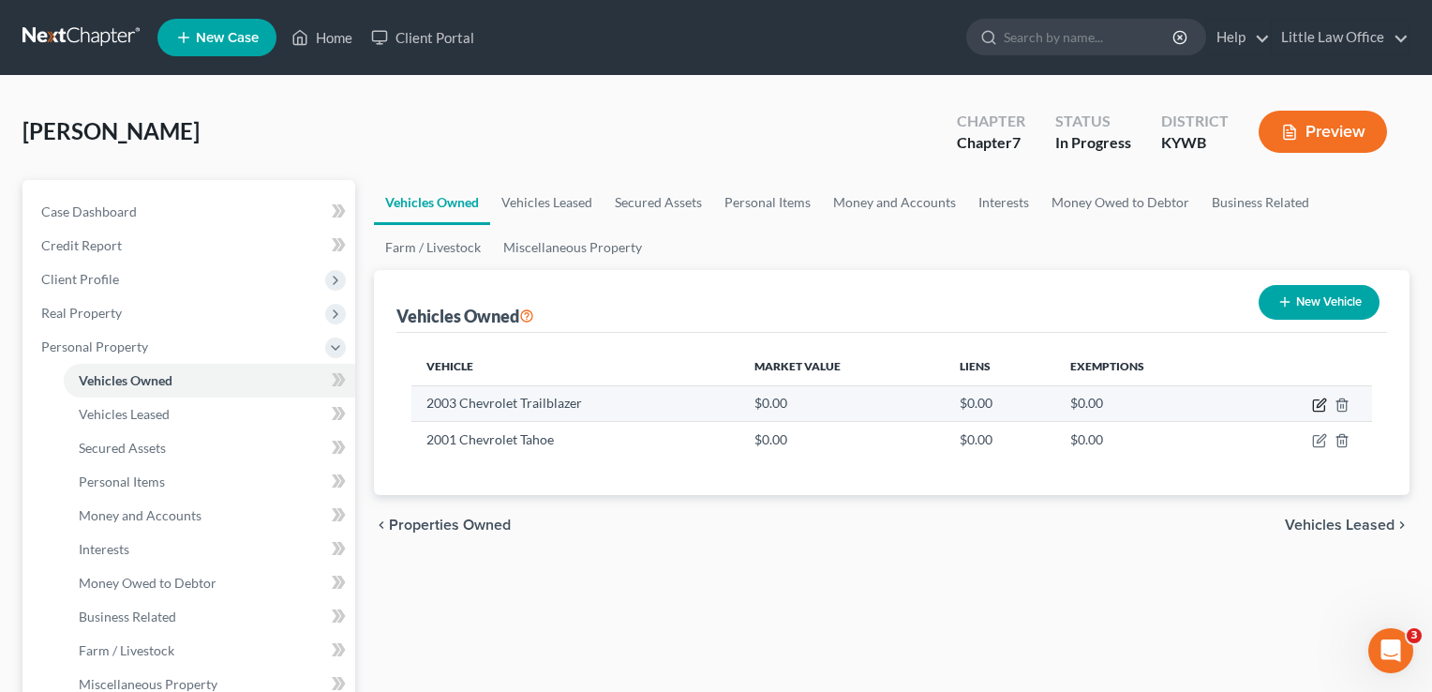
select select "0"
select select "23"
select select "0"
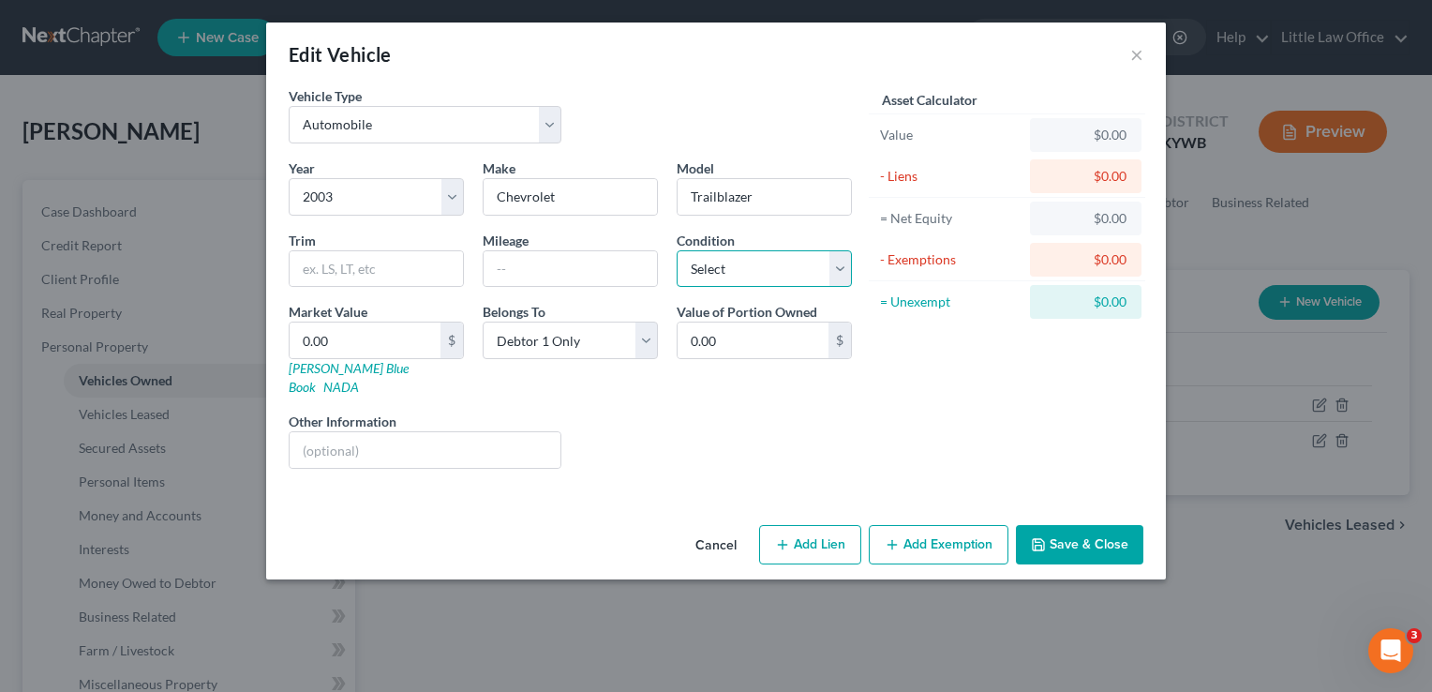
click at [702, 268] on select "Select Excellent Very Good Good Fair Poor" at bounding box center [764, 268] width 175 height 37
select select "4"
click at [677, 250] on select "Select Excellent Very Good Good Fair Poor" at bounding box center [764, 268] width 175 height 37
click at [565, 262] on input "text" at bounding box center [570, 269] width 173 height 36
type input "c"
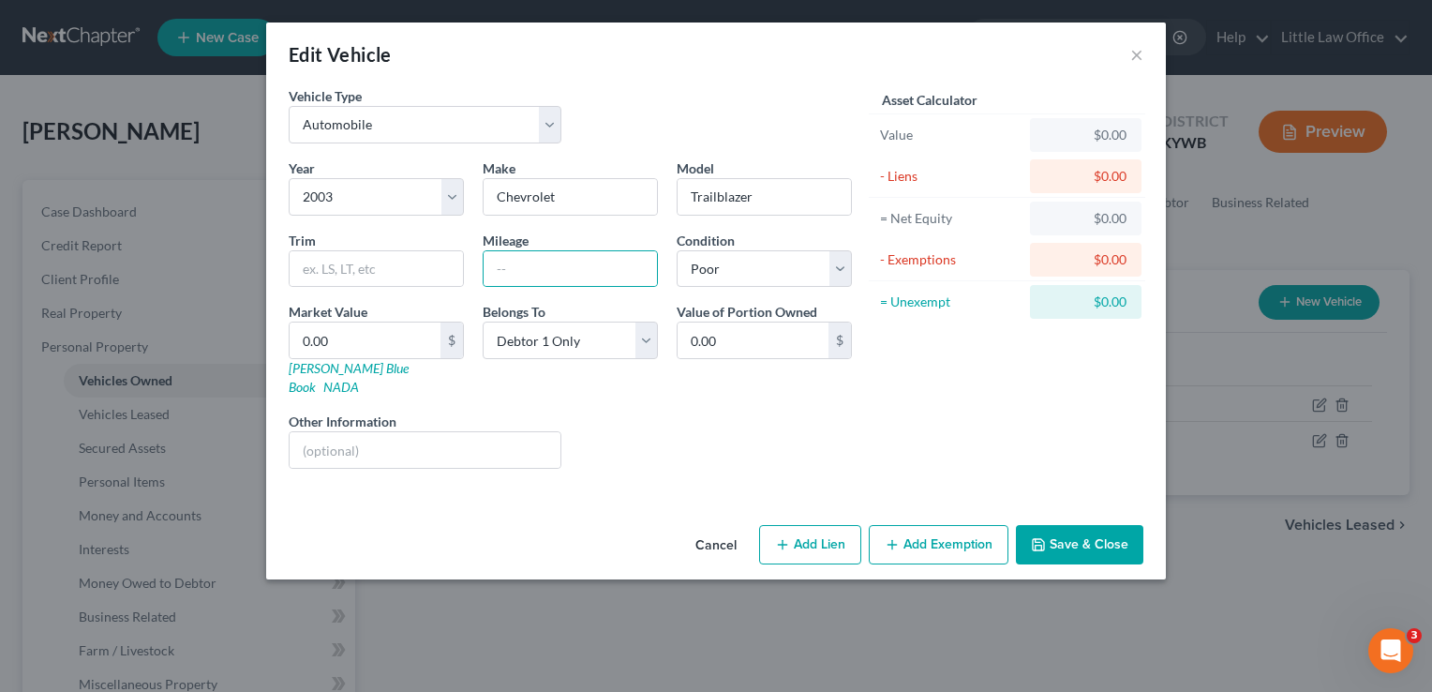
click at [1077, 530] on button "Save & Close" at bounding box center [1079, 544] width 127 height 39
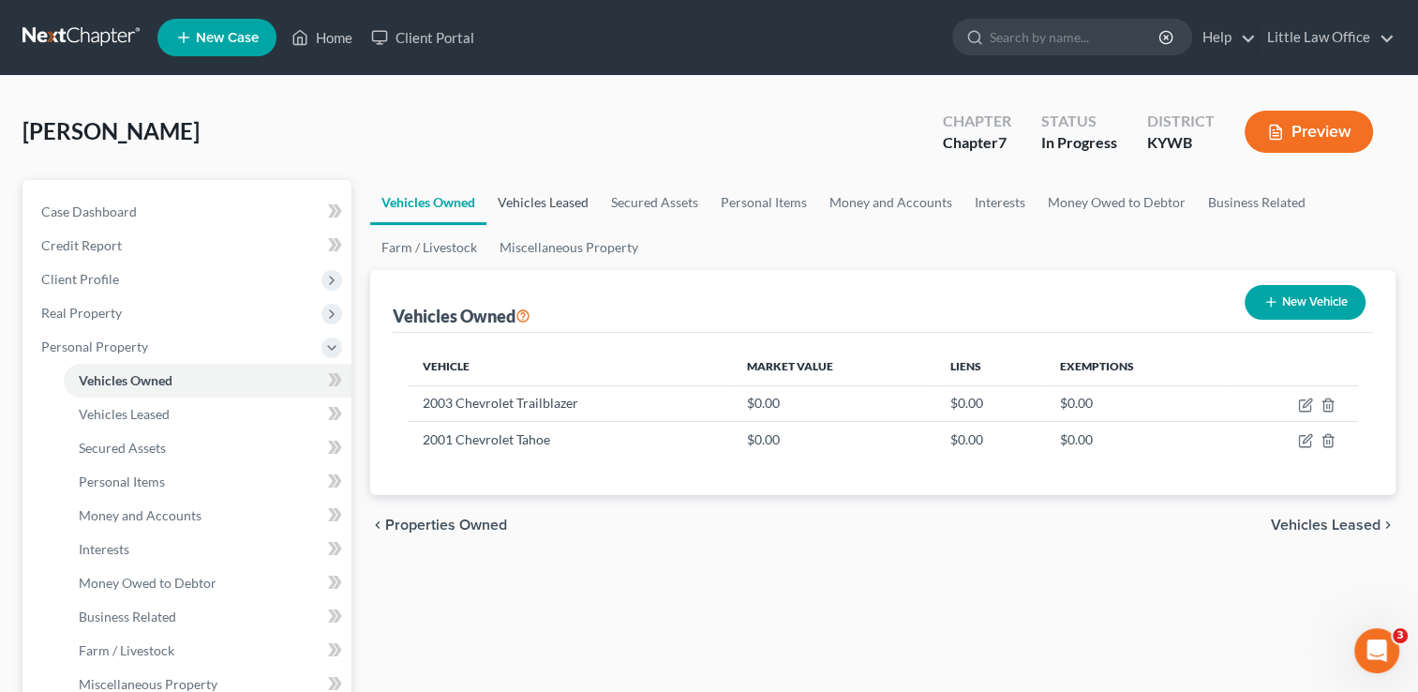
click at [558, 208] on link "Vehicles Leased" at bounding box center [542, 202] width 113 height 45
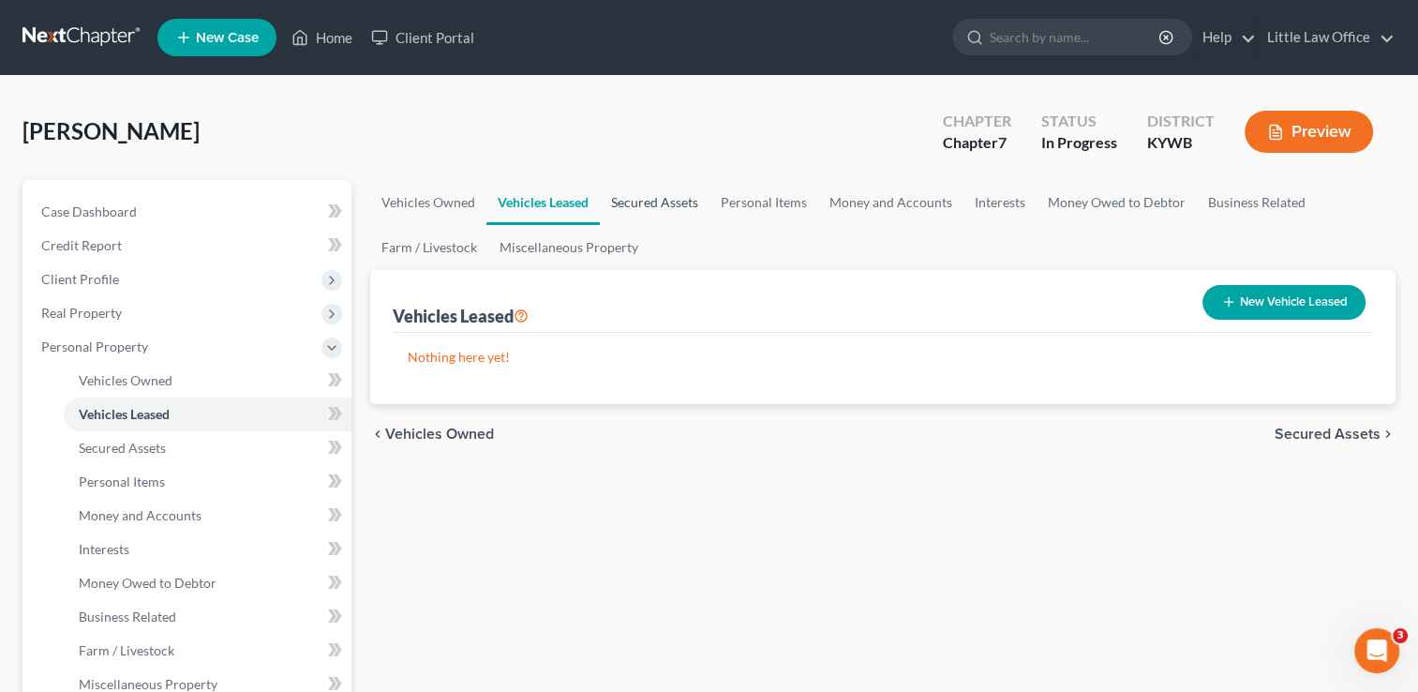
click at [657, 212] on link "Secured Assets" at bounding box center [655, 202] width 110 height 45
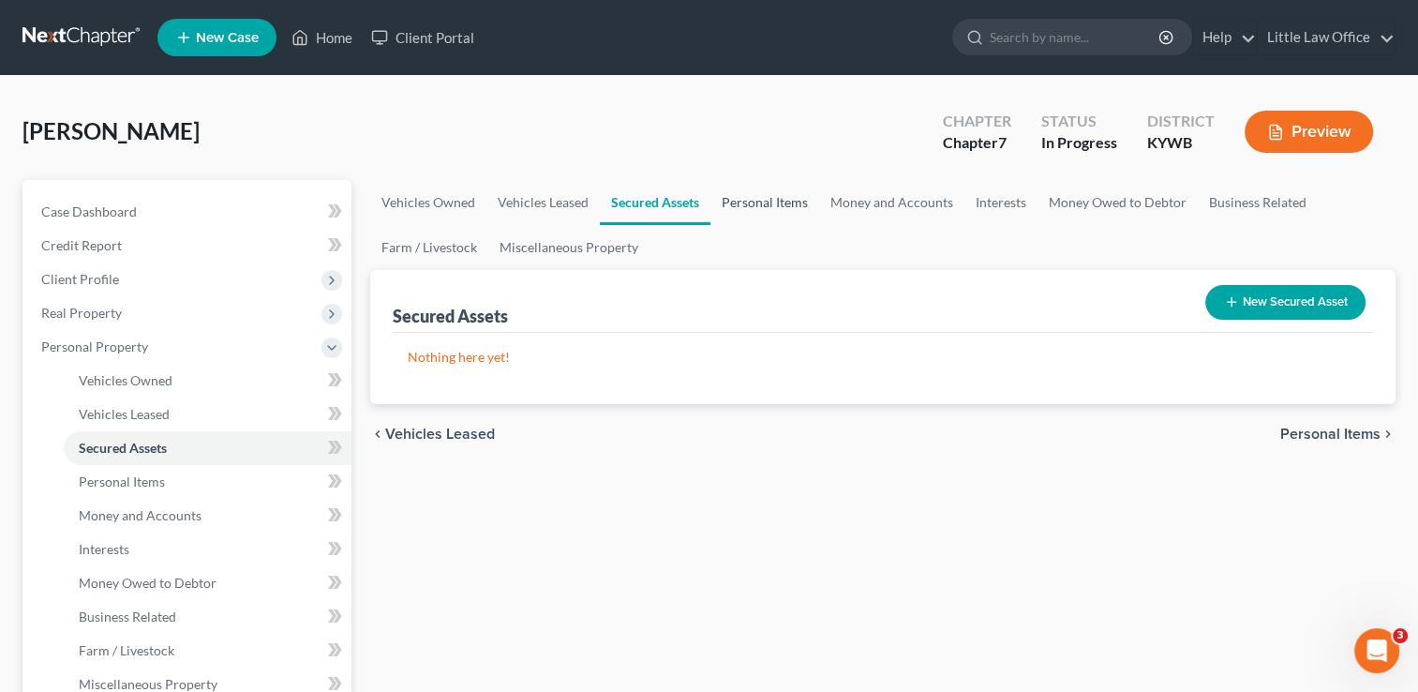
click at [767, 217] on link "Personal Items" at bounding box center [764, 202] width 109 height 45
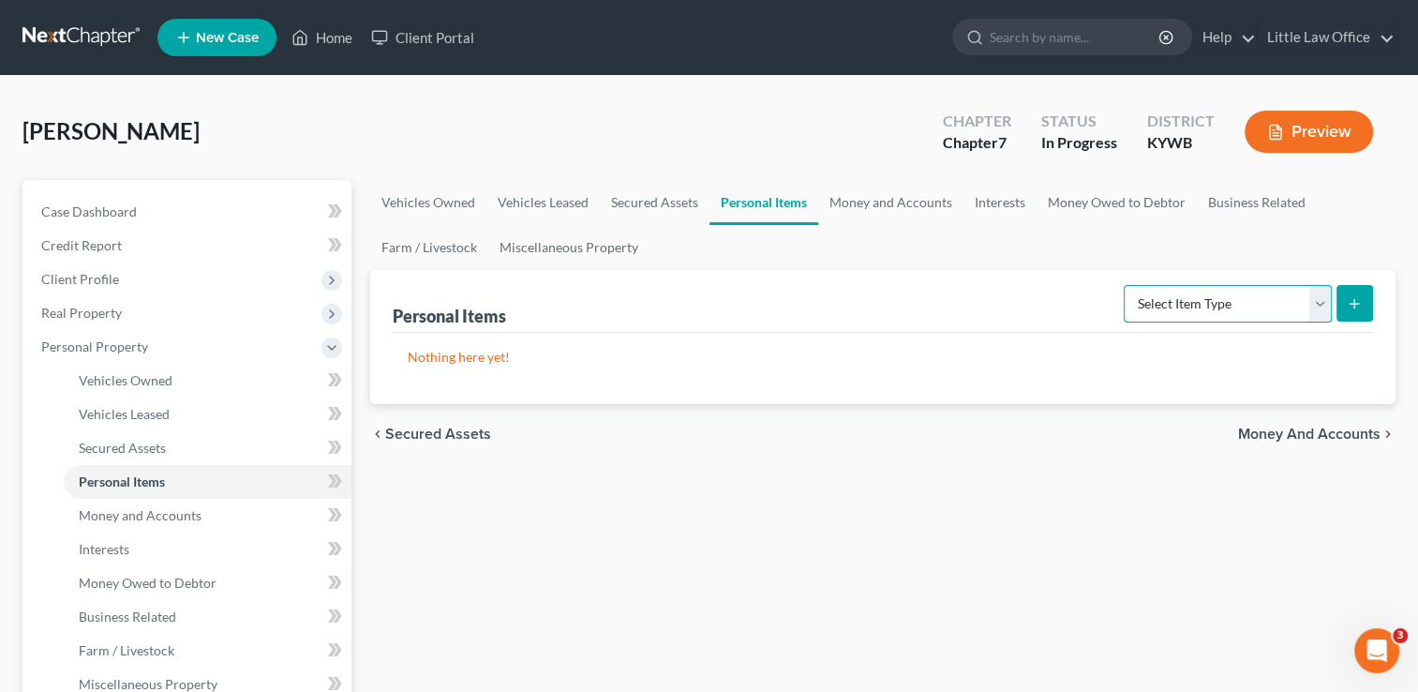
click at [1217, 308] on select "Select Item Type Clothing Collectibles Of Value Electronics Firearms Household …" at bounding box center [1228, 303] width 208 height 37
select select "clothing"
click at [1125, 285] on select "Select Item Type Clothing Collectibles Of Value Electronics Firearms Household …" at bounding box center [1228, 303] width 208 height 37
click at [1343, 289] on button "submit" at bounding box center [1354, 303] width 37 height 37
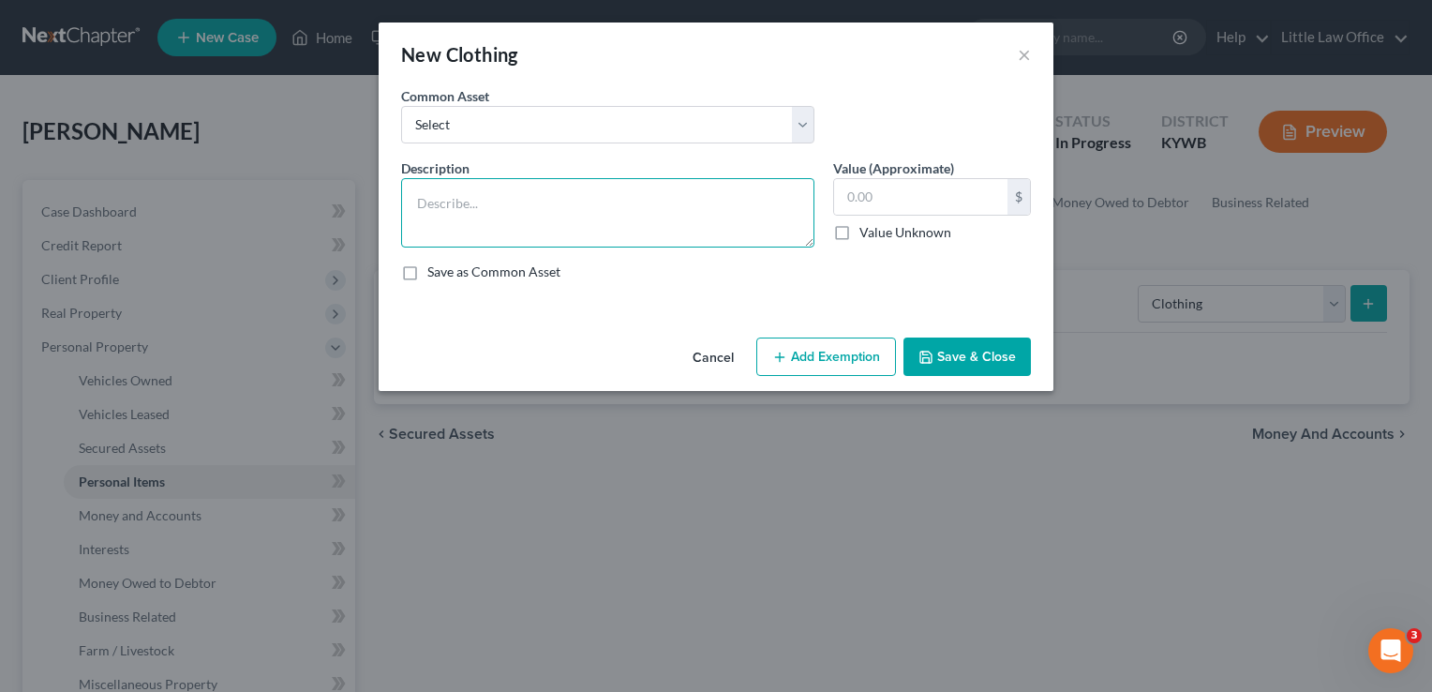
click at [503, 207] on textarea at bounding box center [607, 212] width 413 height 69
type textarea "v"
type textarea "clothing for 1 adult and 2 children"
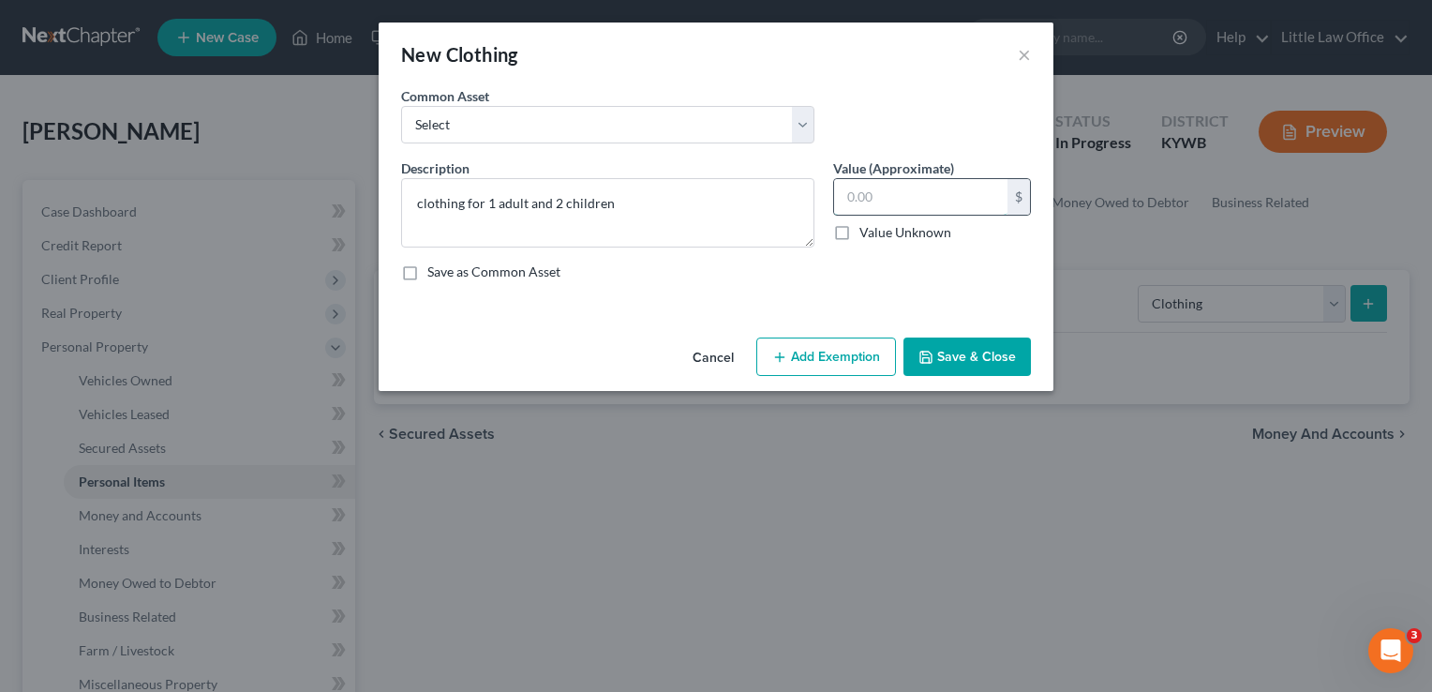
click at [910, 201] on input "text" at bounding box center [920, 197] width 173 height 36
click at [880, 304] on div "An exemption set must first be selected from the Filing Information section. Co…" at bounding box center [716, 208] width 675 height 244
click at [890, 201] on input "text" at bounding box center [920, 197] width 173 height 36
type input "300"
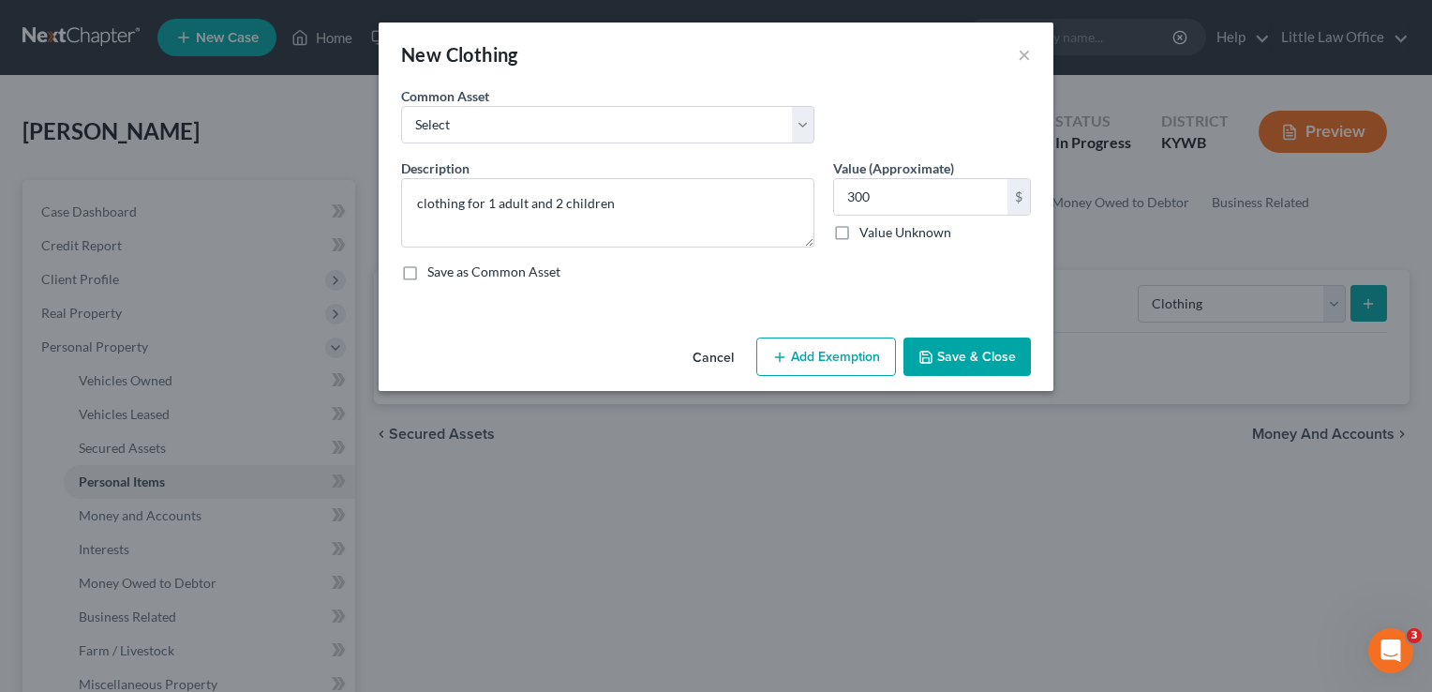
click at [946, 351] on button "Save & Close" at bounding box center [966, 356] width 127 height 39
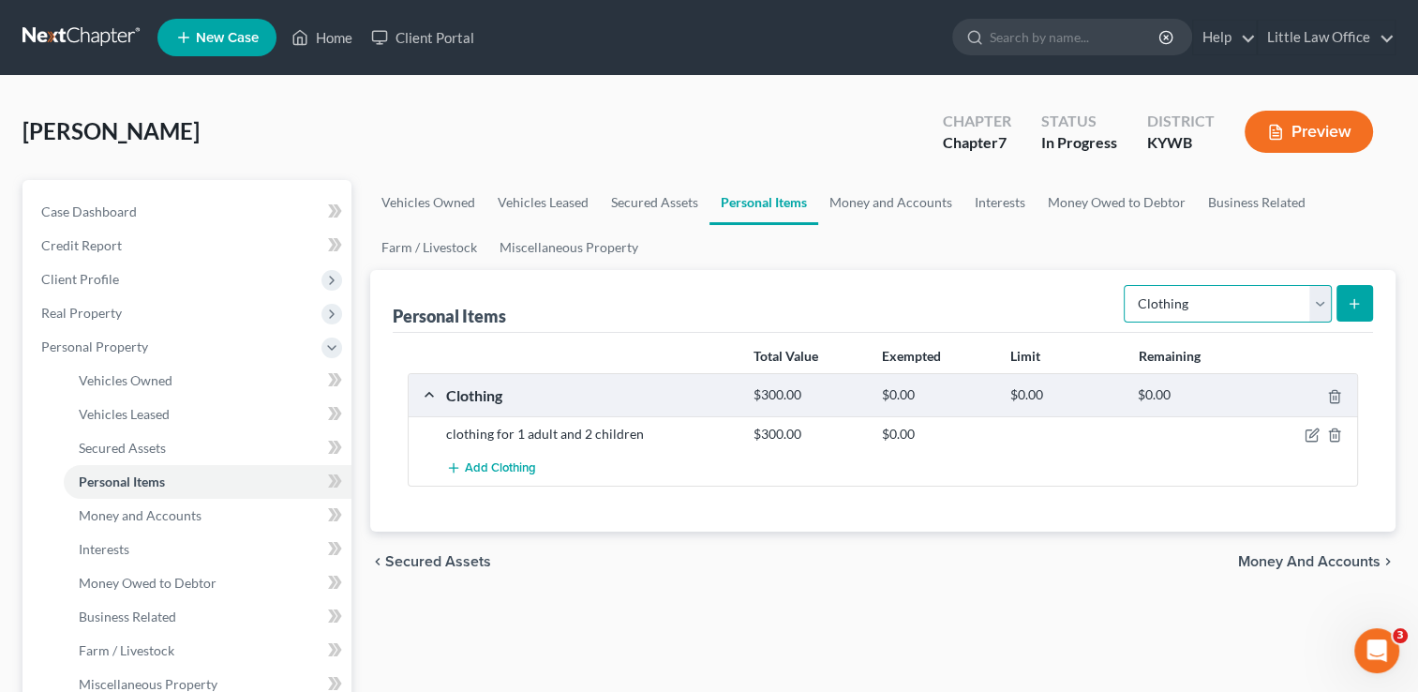
click at [1202, 306] on select "Select Item Type Clothing Collectibles Of Value Electronics Firearms Household …" at bounding box center [1228, 303] width 208 height 37
select select "electronics"
click at [1125, 285] on select "Select Item Type Clothing Collectibles Of Value Electronics Firearms Household …" at bounding box center [1228, 303] width 208 height 37
click at [1356, 297] on icon "submit" at bounding box center [1354, 303] width 15 height 15
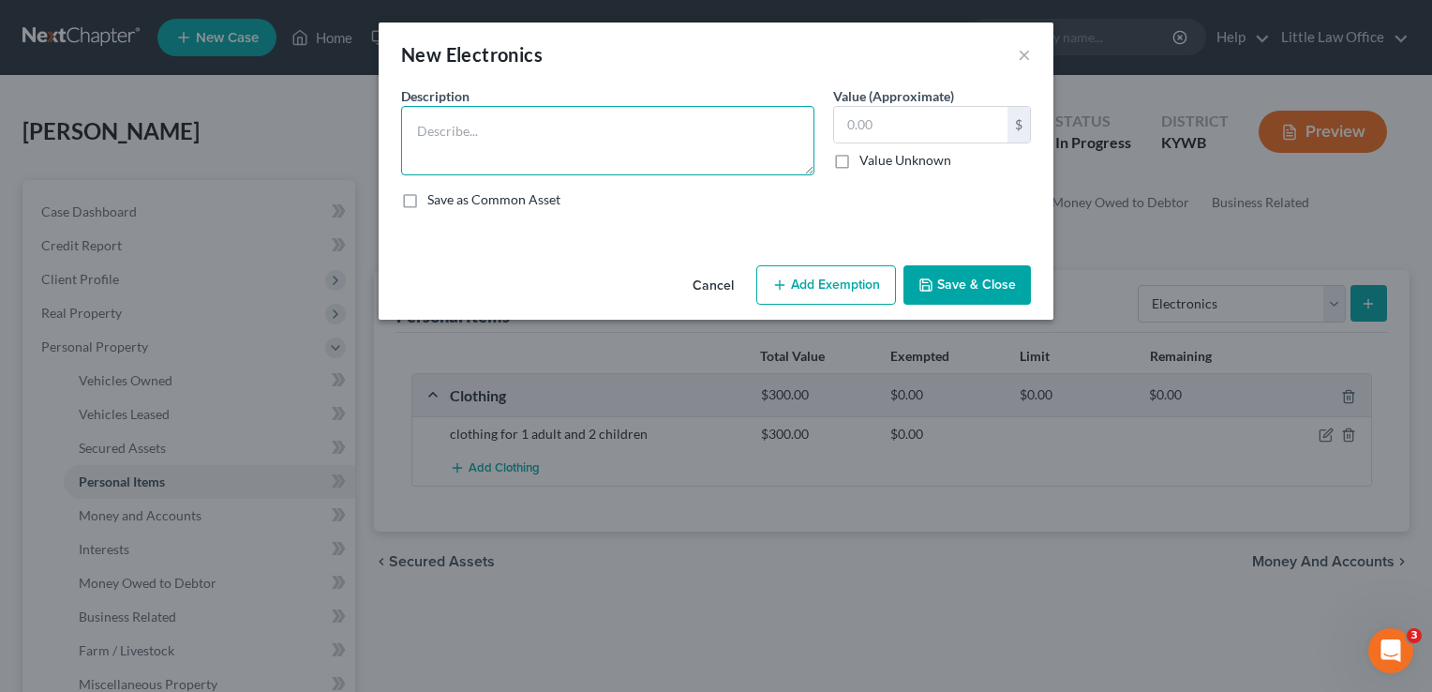
click at [641, 140] on textarea at bounding box center [607, 140] width 413 height 69
type textarea "c"
type textarea "2 cell phones; 2 televisions; tablet"
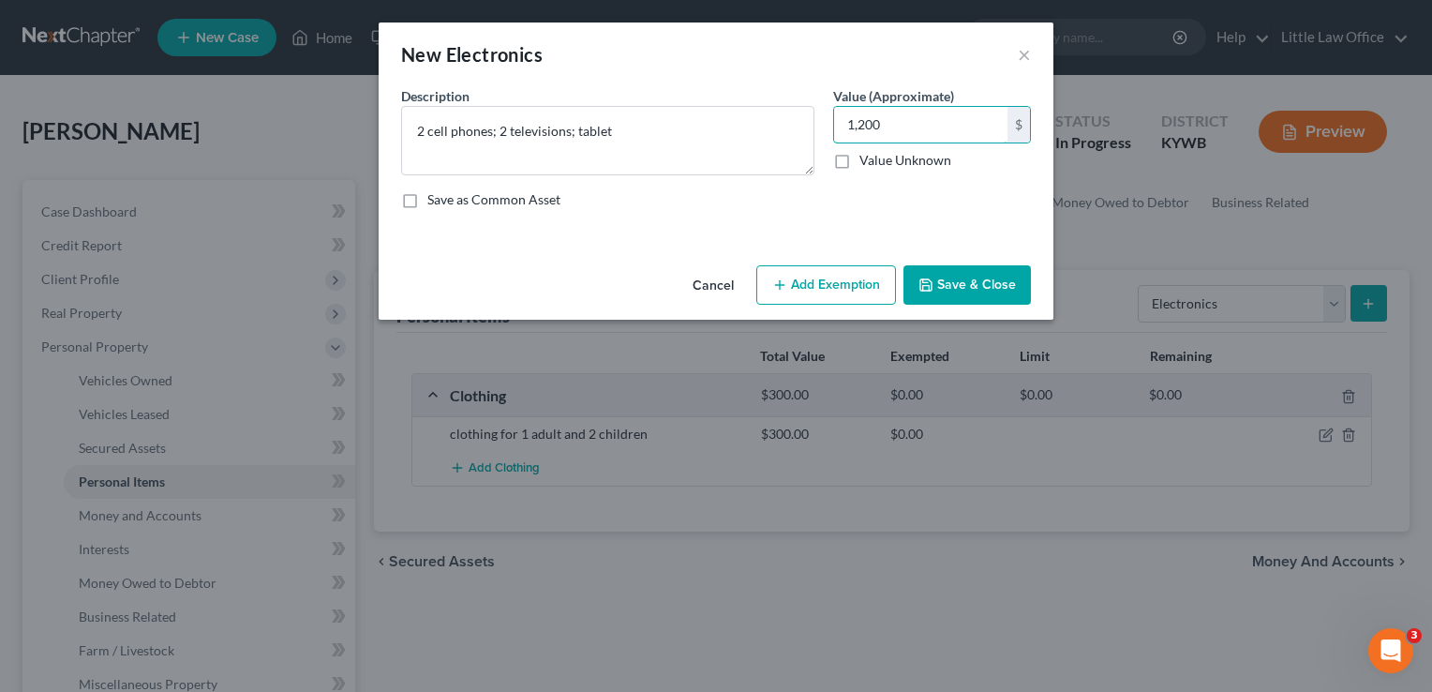
type input "1,200"
click at [952, 297] on button "Save & Close" at bounding box center [966, 284] width 127 height 39
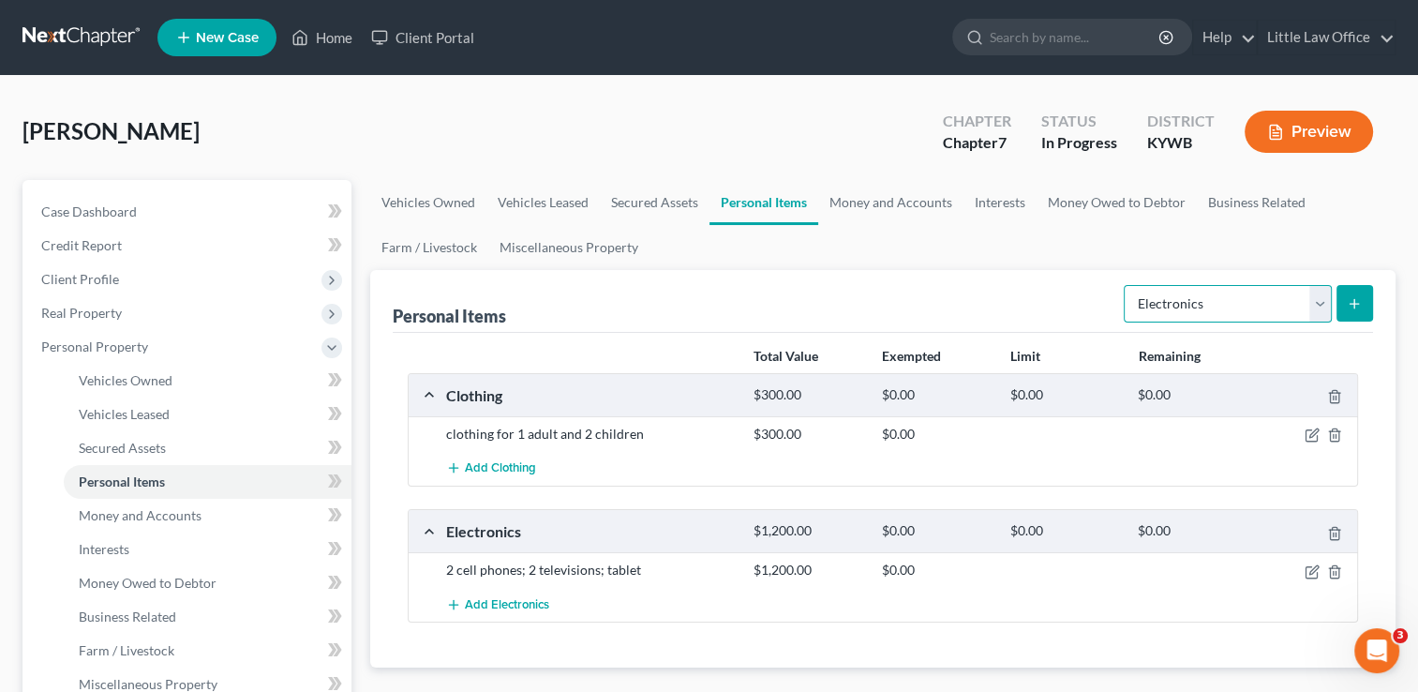
click at [1172, 314] on select "Select Item Type Clothing Collectibles Of Value Electronics Firearms Household …" at bounding box center [1228, 303] width 208 height 37
select select "household_goods"
click at [1125, 285] on select "Select Item Type Clothing Collectibles Of Value Electronics Firearms Household …" at bounding box center [1228, 303] width 208 height 37
click at [1350, 312] on button "submit" at bounding box center [1354, 303] width 37 height 37
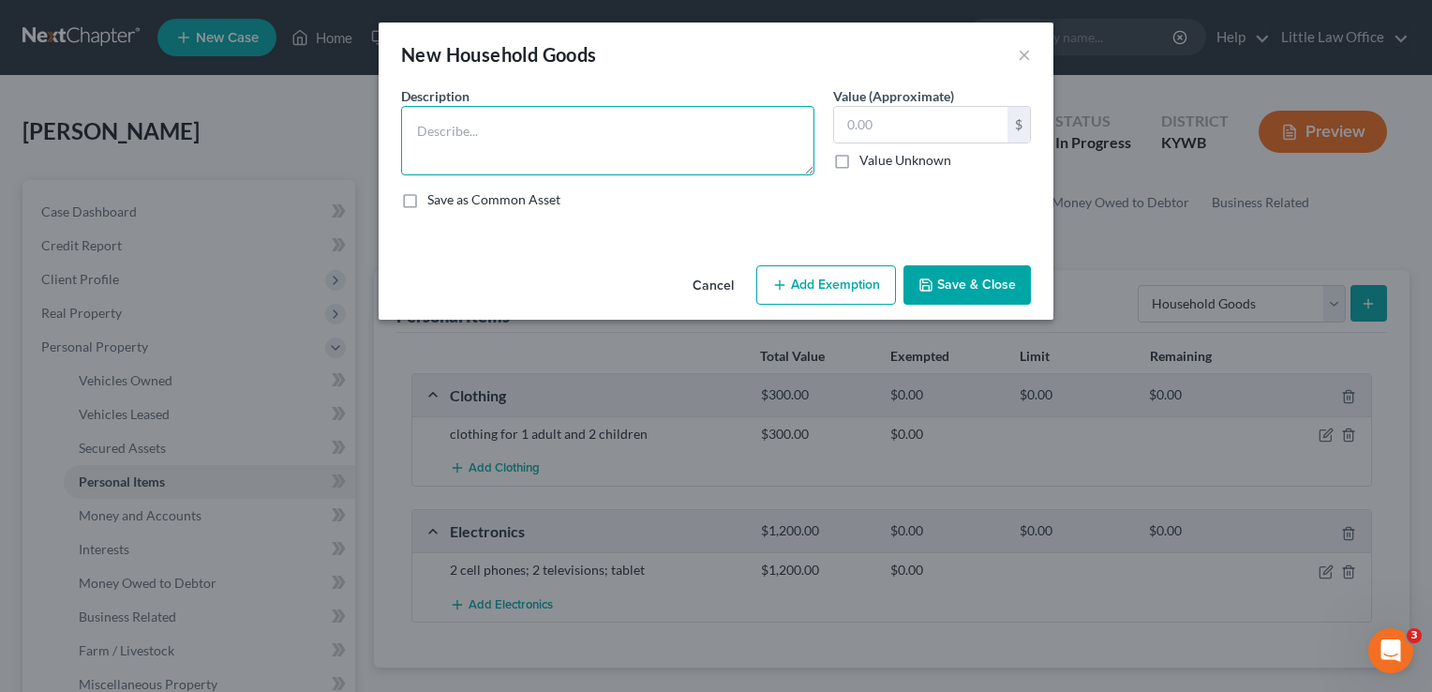
click at [553, 145] on textarea at bounding box center [607, 140] width 413 height 69
type textarea "l"
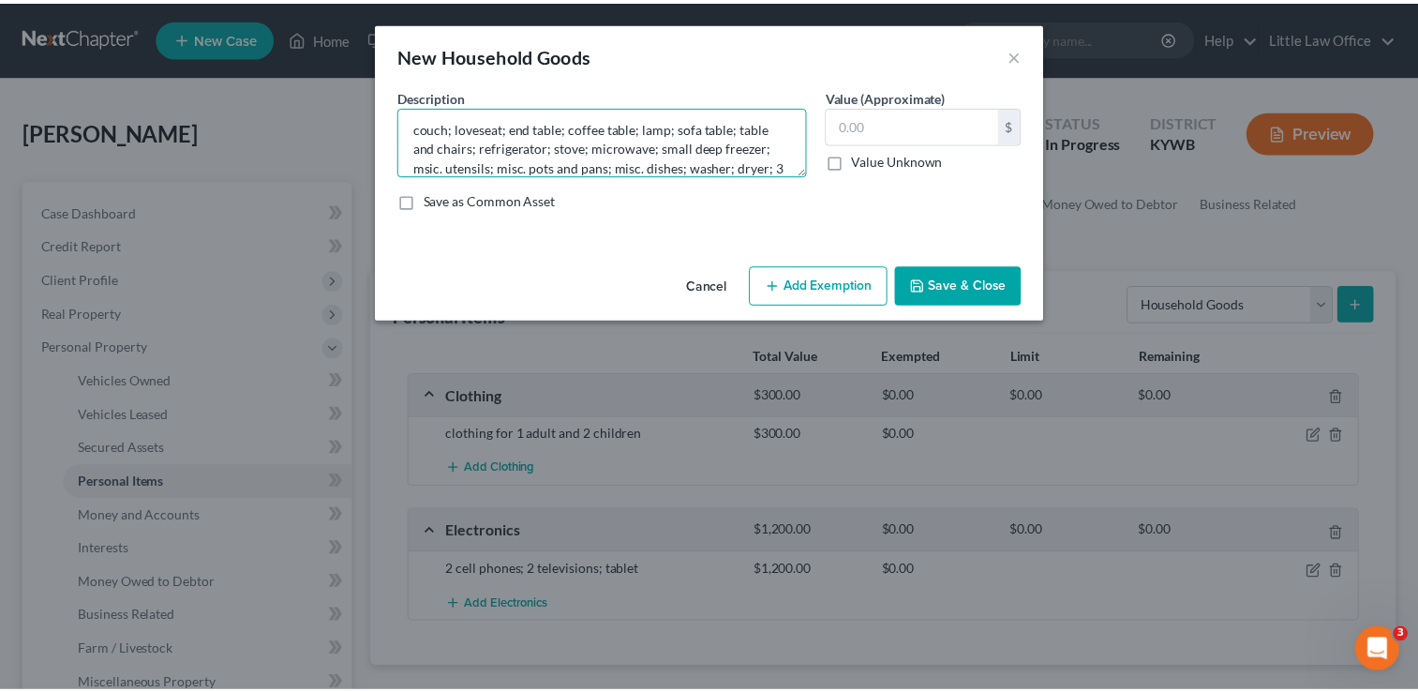
scroll to position [22, 0]
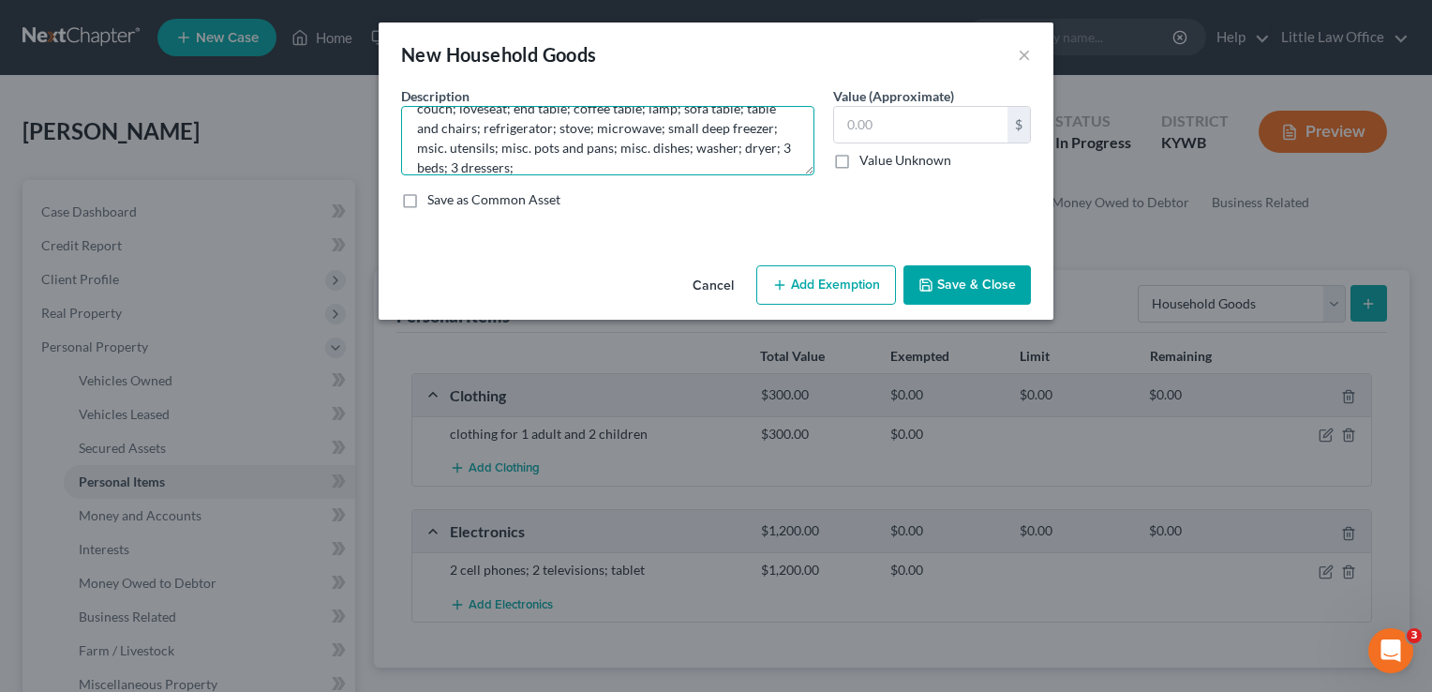
click at [559, 158] on textarea "couch; loveseat; end table; coffee table; lamp; sofa table; table and chairs; r…" at bounding box center [607, 140] width 413 height 69
type textarea "couch; loveseat; end table; coffee table; lamp; sofa table; table and chairs; r…"
drag, startPoint x: 889, startPoint y: 111, endPoint x: 809, endPoint y: 120, distance: 81.1
click at [809, 120] on div "Description * couch; loveseat; end table; coffee table; lamp; sofa table; table…" at bounding box center [716, 155] width 648 height 138
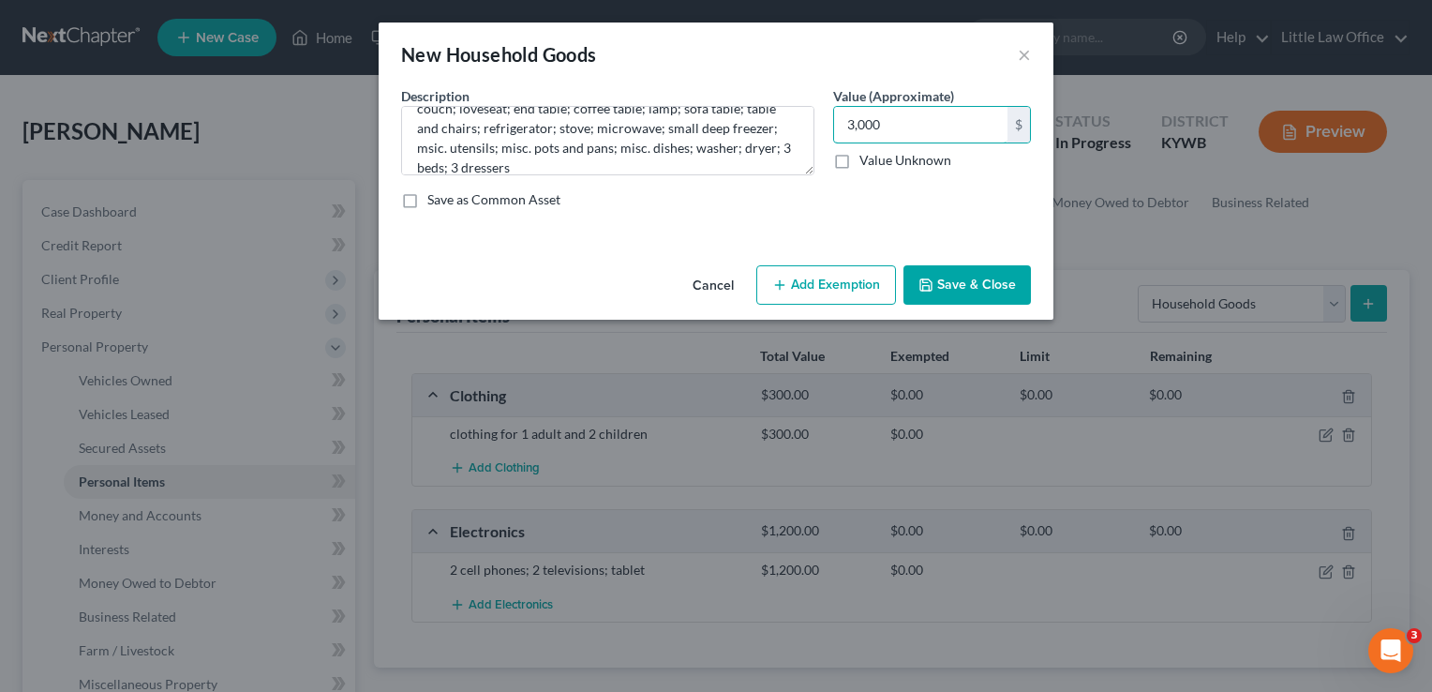
type input "3,000"
click at [1005, 286] on button "Save & Close" at bounding box center [966, 284] width 127 height 39
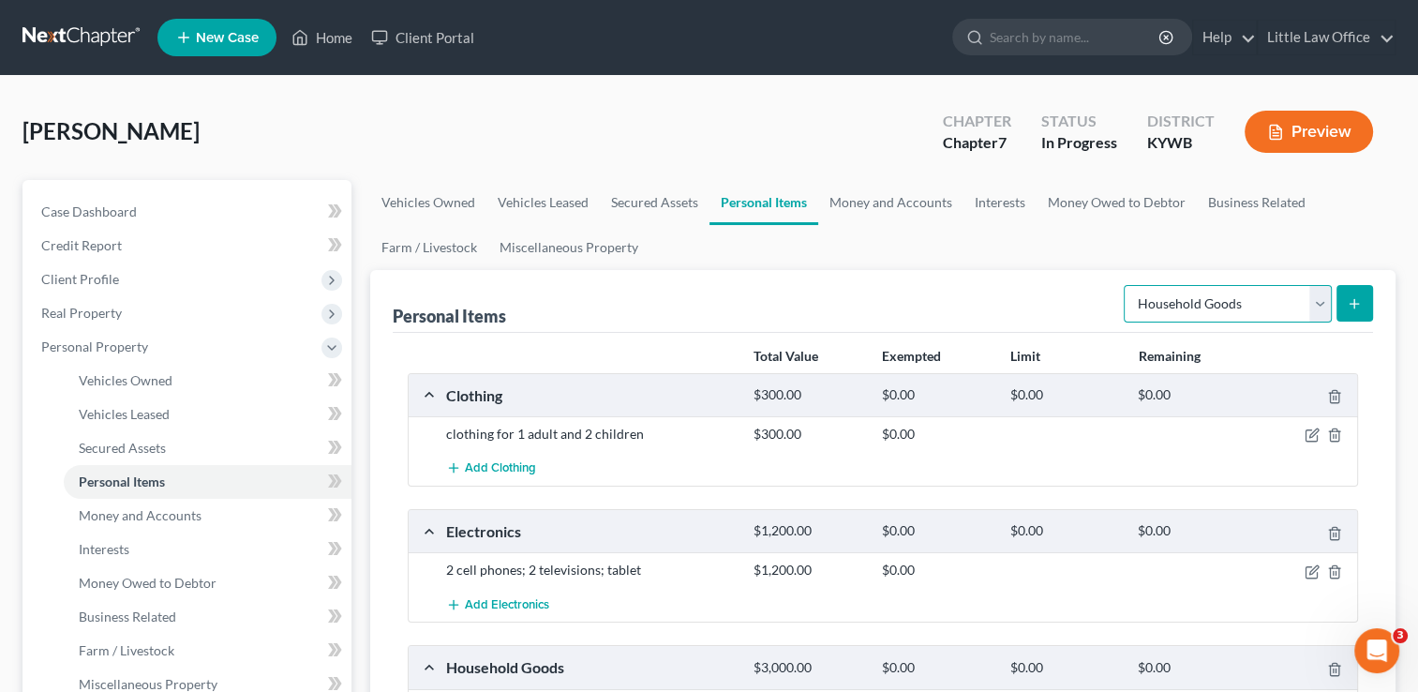
click at [1162, 310] on select "Select Item Type Clothing Collectibles Of Value Electronics Firearms Household …" at bounding box center [1228, 303] width 208 height 37
select select "pets"
click at [1125, 285] on select "Select Item Type Clothing Collectibles Of Value Electronics Firearms Household …" at bounding box center [1228, 303] width 208 height 37
click at [1349, 313] on button "submit" at bounding box center [1354, 303] width 37 height 37
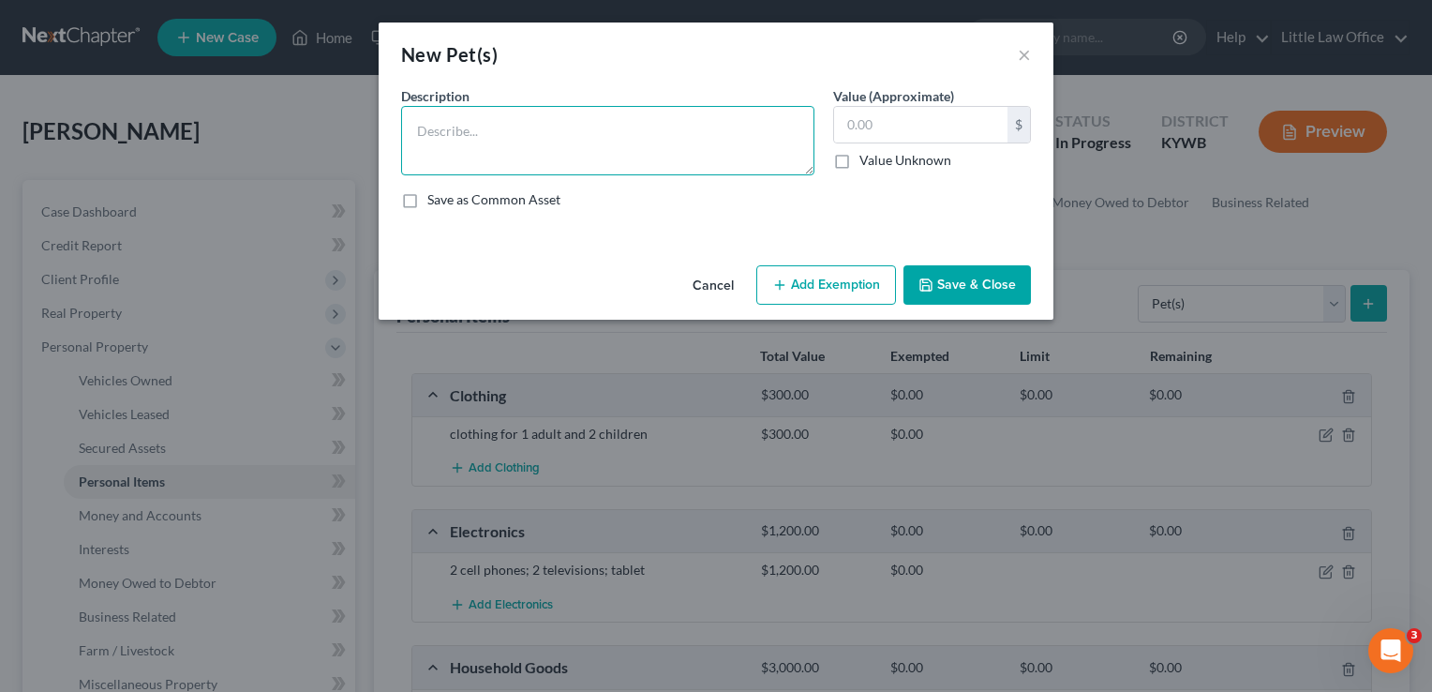
click at [593, 153] on textarea at bounding box center [607, 140] width 413 height 69
type textarea "c"
type textarea "2 dogs"
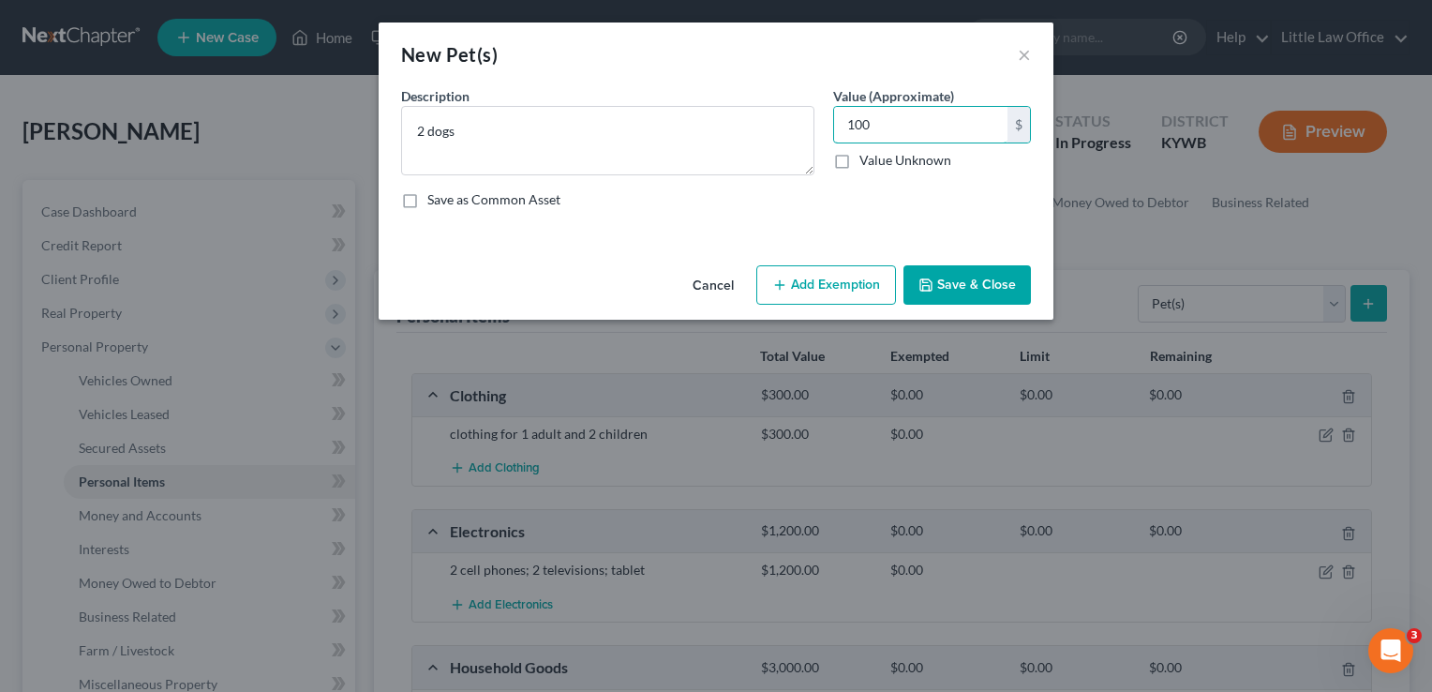
type input "100"
click at [977, 290] on button "Save & Close" at bounding box center [966, 284] width 127 height 39
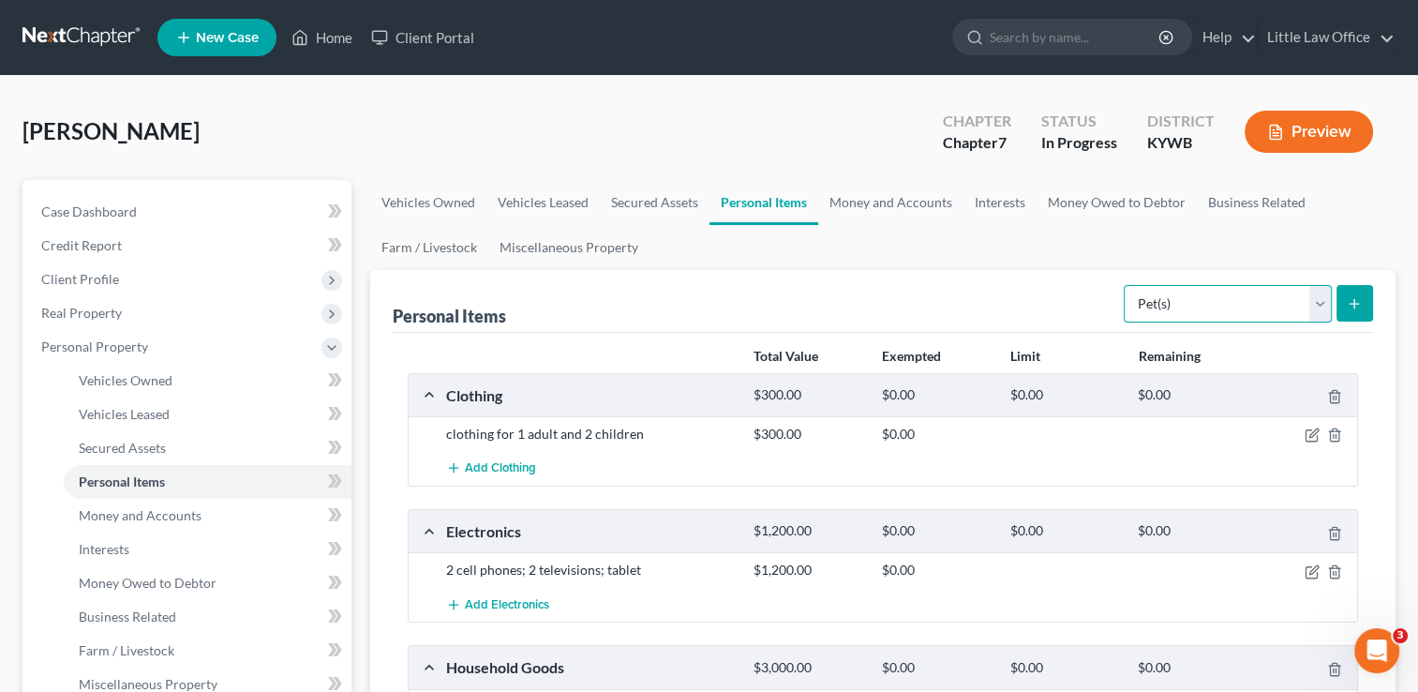
click at [1152, 308] on select "Select Item Type Clothing Collectibles Of Value Electronics Firearms Household …" at bounding box center [1228, 303] width 208 height 37
click at [900, 209] on link "Money and Accounts" at bounding box center [890, 202] width 145 height 45
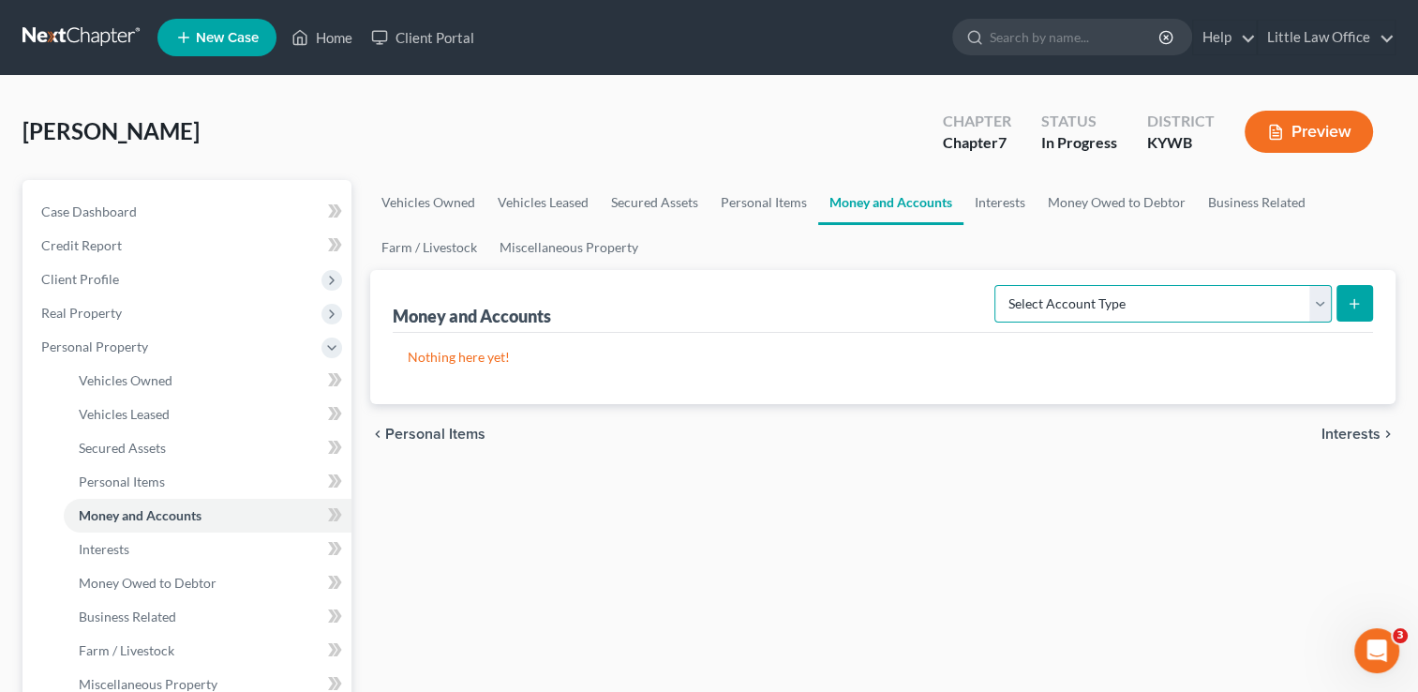
click at [1095, 307] on select "Select Account Type Brokerage Cash on Hand Certificates of Deposit Checking Acc…" at bounding box center [1162, 303] width 337 height 37
select select "checking"
click at [998, 285] on select "Select Account Type Brokerage Cash on Hand Certificates of Deposit Checking Acc…" at bounding box center [1162, 303] width 337 height 37
click at [1358, 306] on icon "submit" at bounding box center [1354, 303] width 15 height 15
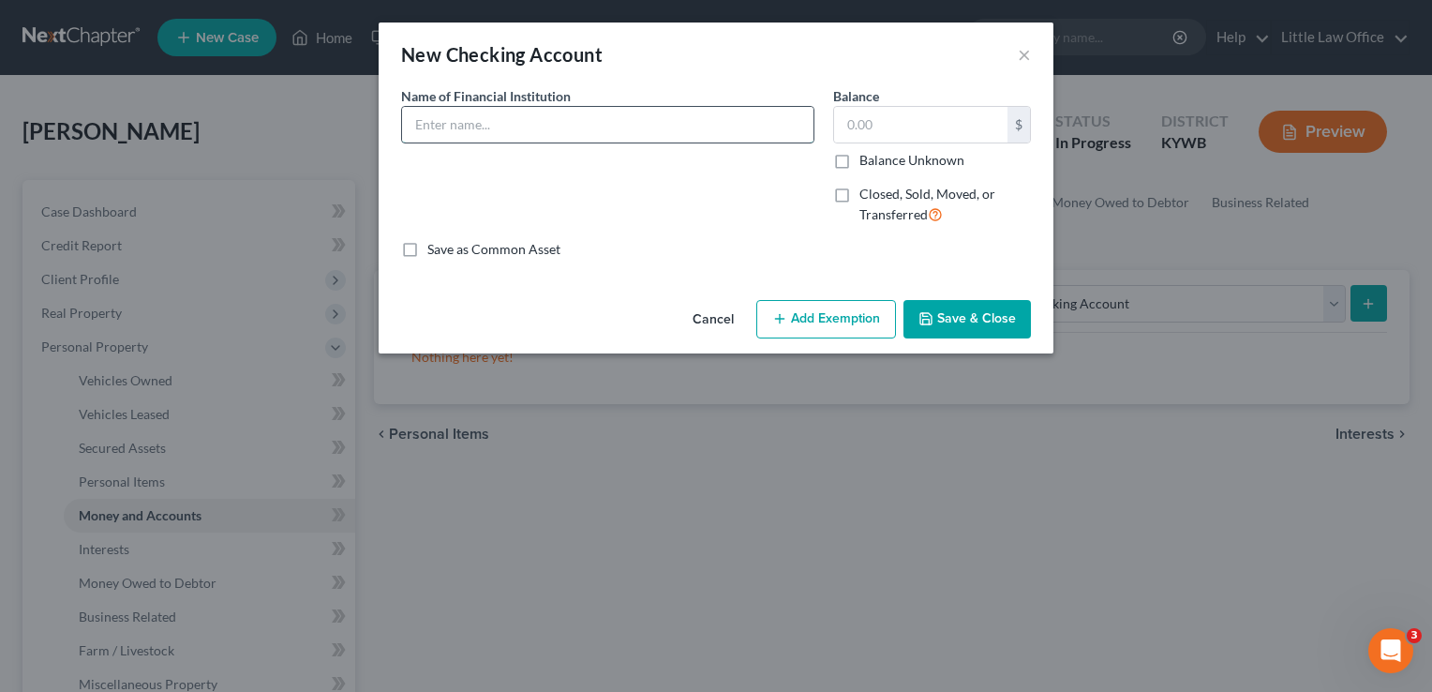
click at [612, 138] on input "text" at bounding box center [607, 125] width 411 height 36
type input "Woodforest Bank"
click at [859, 197] on label "Closed, Sold, Moved, or Transferred" at bounding box center [944, 205] width 171 height 40
click at [867, 197] on input "Closed, Sold, Moved, or Transferred" at bounding box center [873, 191] width 12 height 12
checkbox input "true"
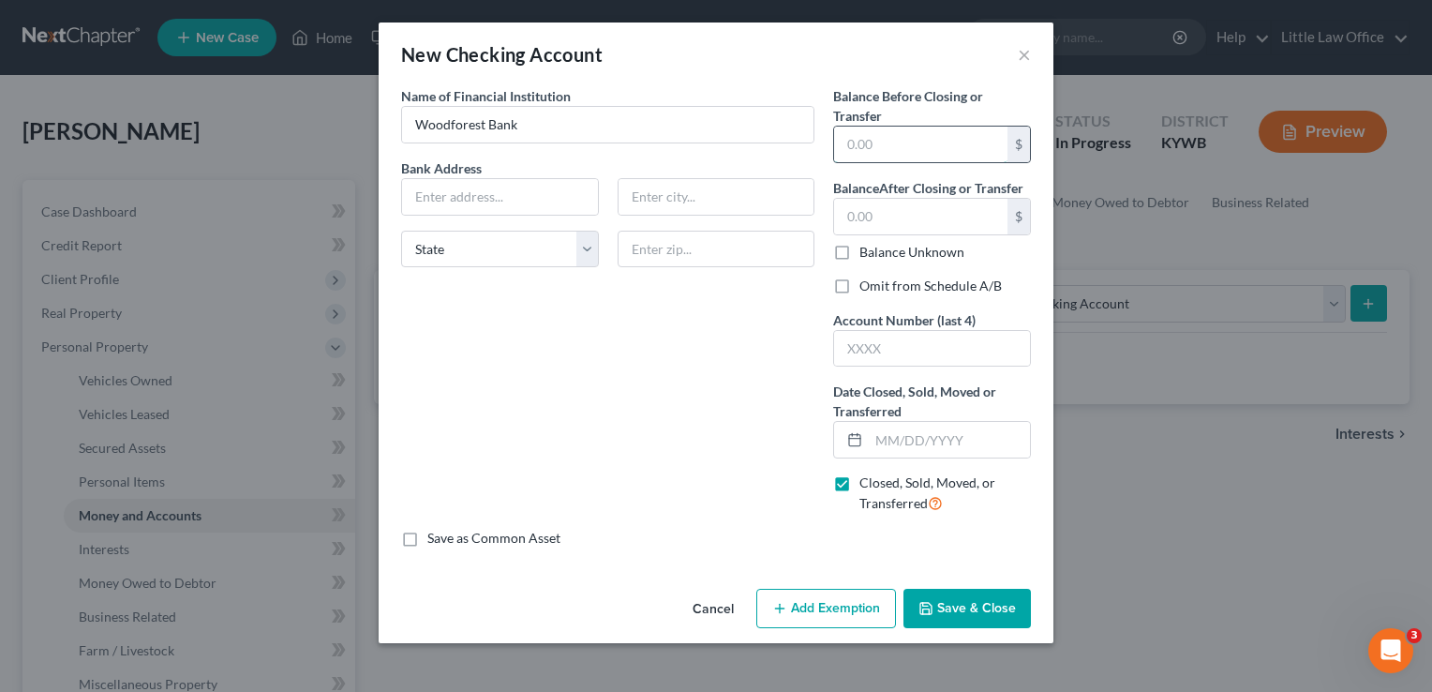
click at [902, 140] on input "text" at bounding box center [920, 145] width 173 height 36
type input "0.00"
click at [859, 283] on label "Omit from Schedule A/B" at bounding box center [930, 285] width 142 height 19
click at [867, 283] on input "Omit from Schedule A/B" at bounding box center [873, 282] width 12 height 12
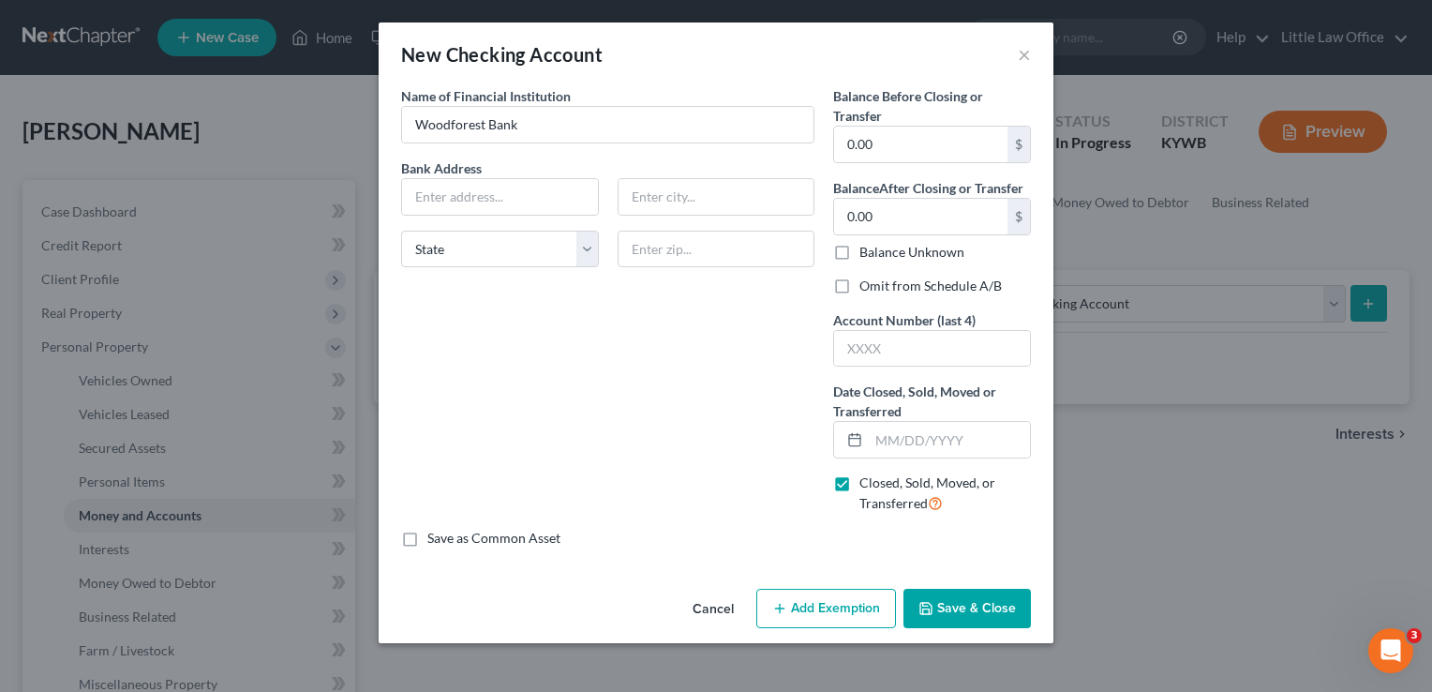
checkbox input "true"
click at [877, 343] on input "text" at bounding box center [932, 349] width 196 height 36
type input "5341"
type input "[DATE]"
click at [997, 613] on button "Save & Close" at bounding box center [966, 608] width 127 height 39
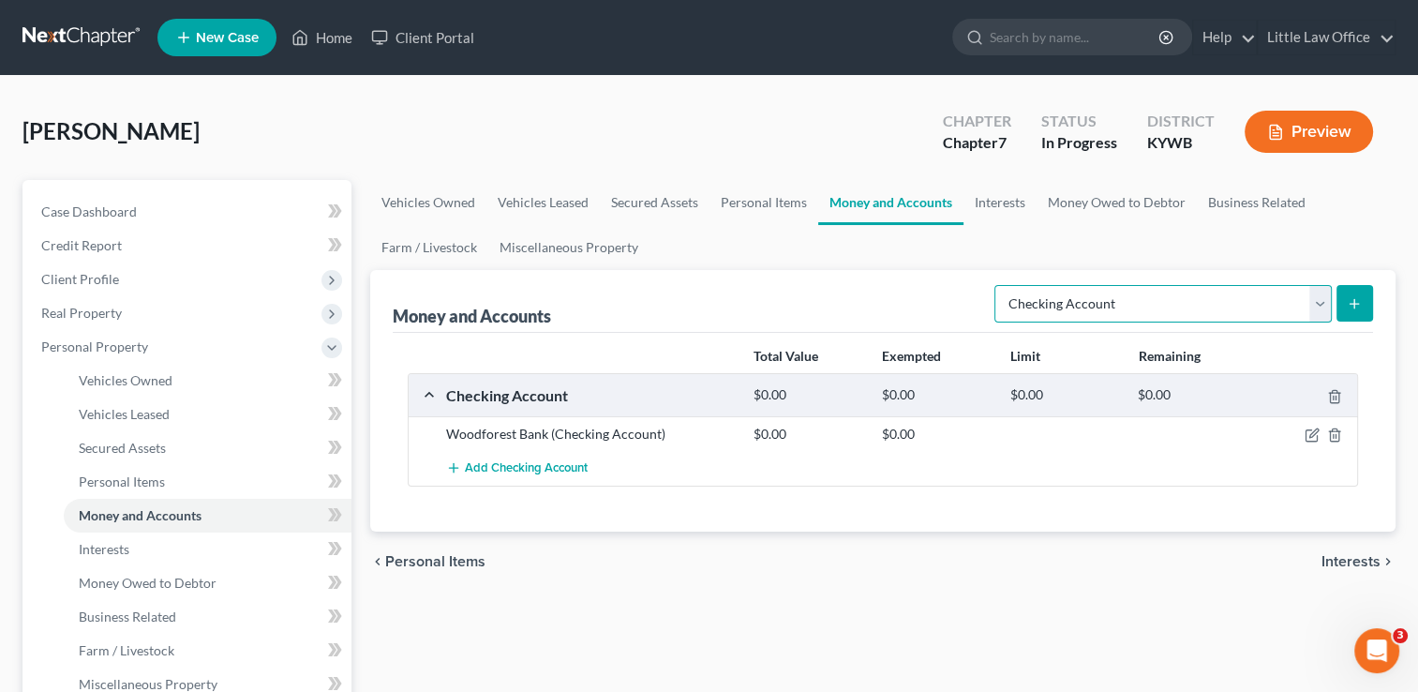
click at [1123, 303] on select "Select Account Type Brokerage Cash on Hand Certificates of Deposit Checking Acc…" at bounding box center [1162, 303] width 337 height 37
click at [998, 212] on link "Interests" at bounding box center [999, 202] width 73 height 45
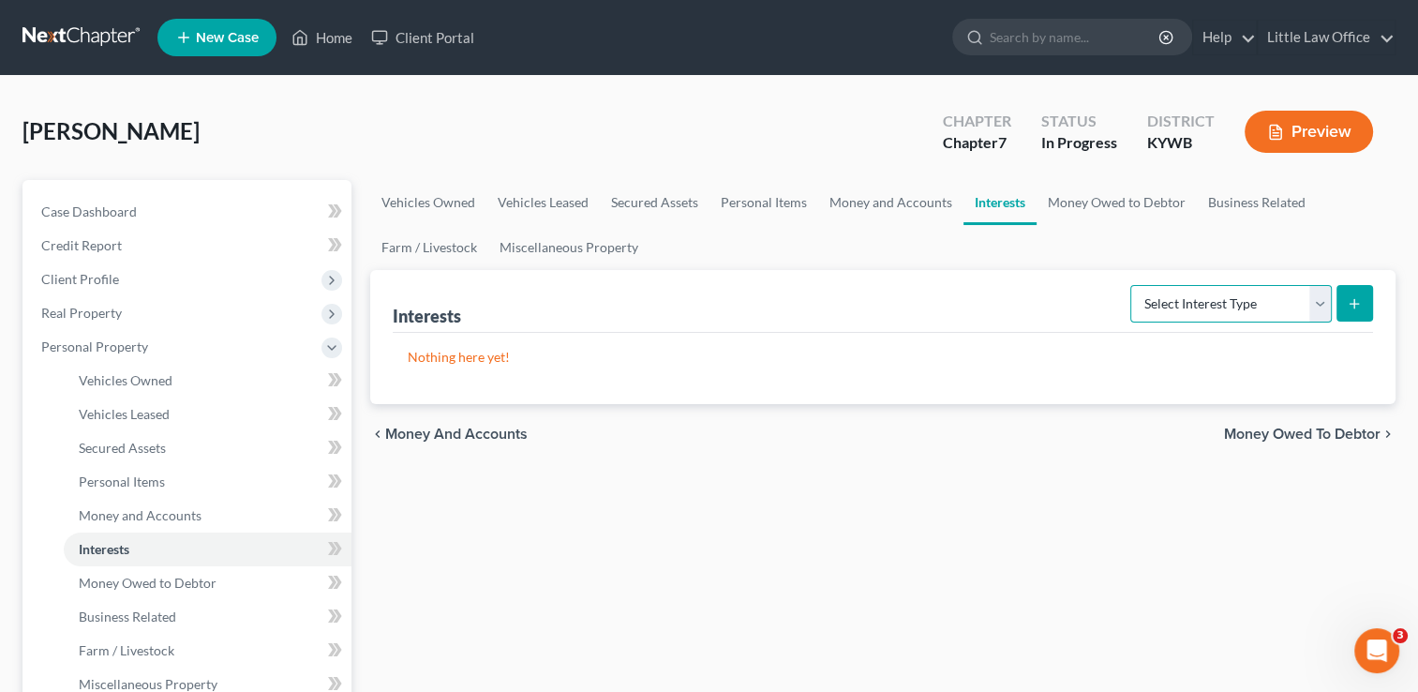
click at [1202, 309] on select "Select Interest Type 401K Annuity Bond Education IRA Government Bond Government…" at bounding box center [1230, 303] width 201 height 37
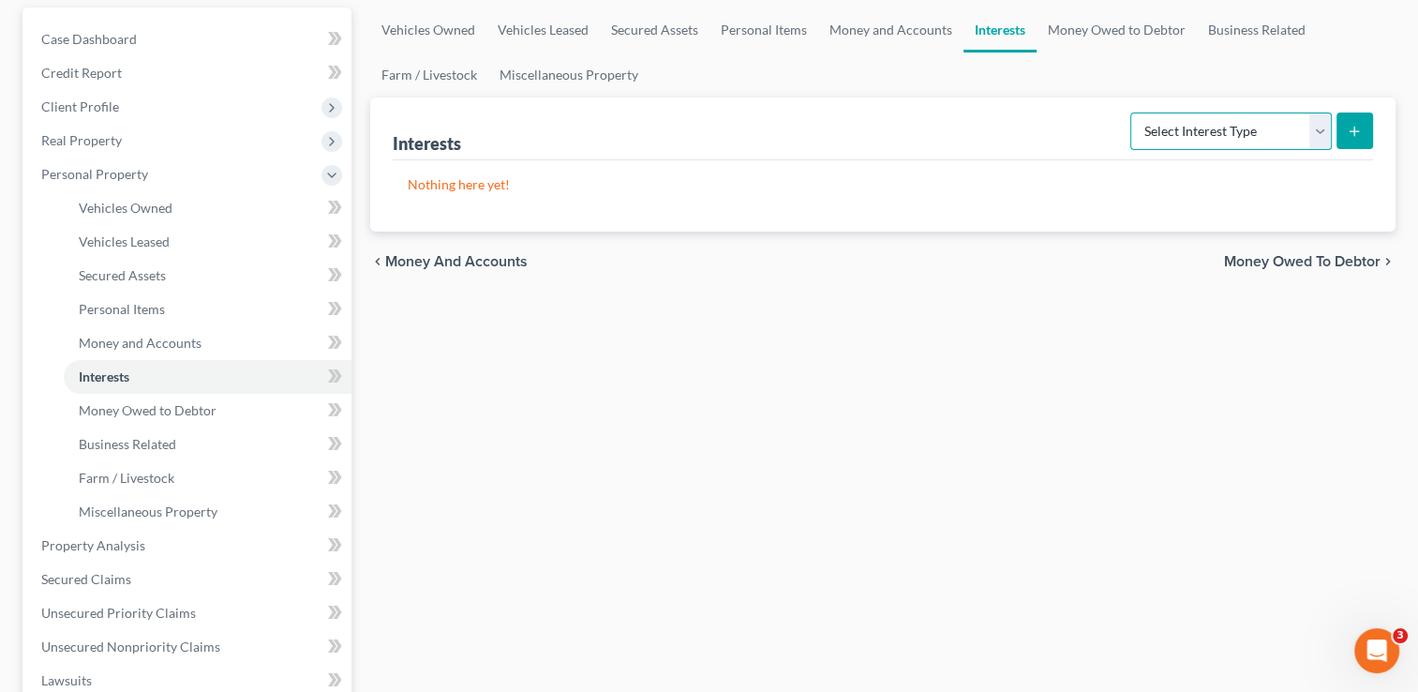
scroll to position [174, 0]
click at [1325, 138] on select "Select Interest Type 401K Annuity Bond Education IRA Government Bond Government…" at bounding box center [1230, 129] width 201 height 37
click at [1108, 33] on link "Money Owed to Debtor" at bounding box center [1116, 28] width 160 height 45
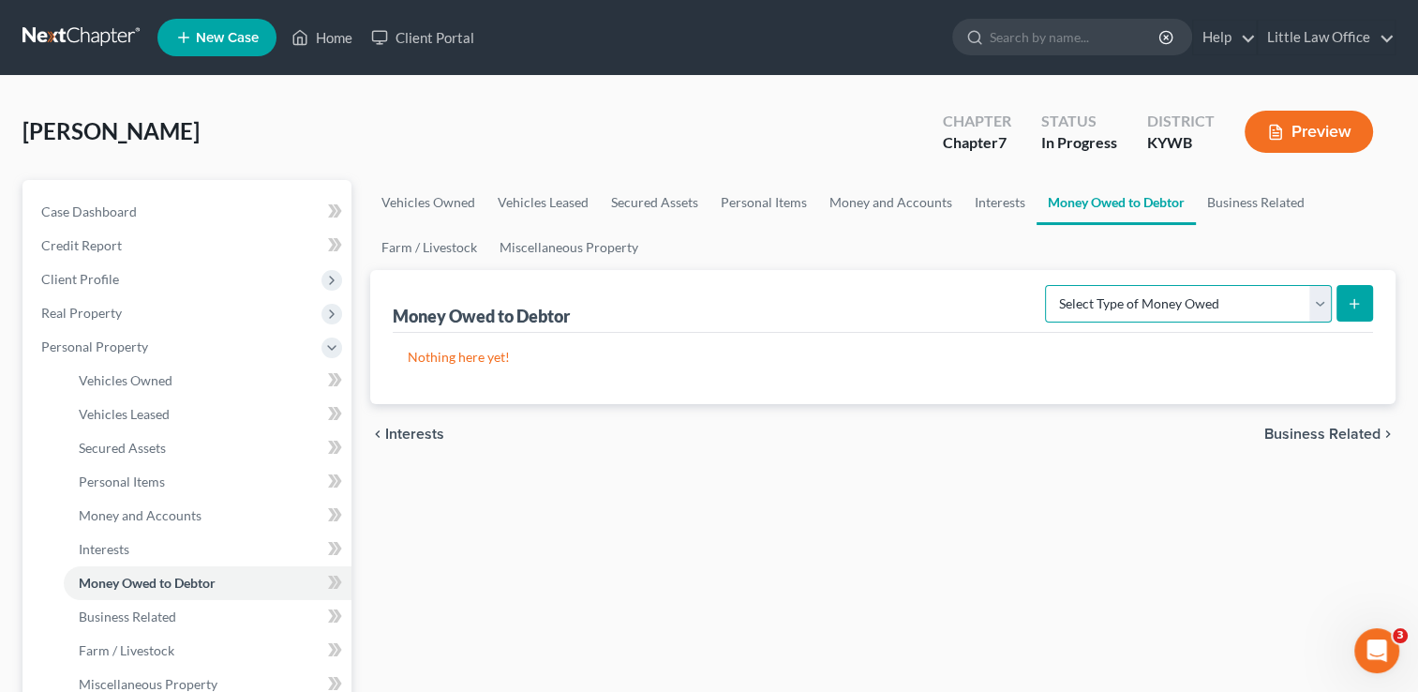
click at [1151, 299] on select "Select Type of Money Owed Accounts Receivable Alimony Child Support Claims Agai…" at bounding box center [1188, 303] width 287 height 37
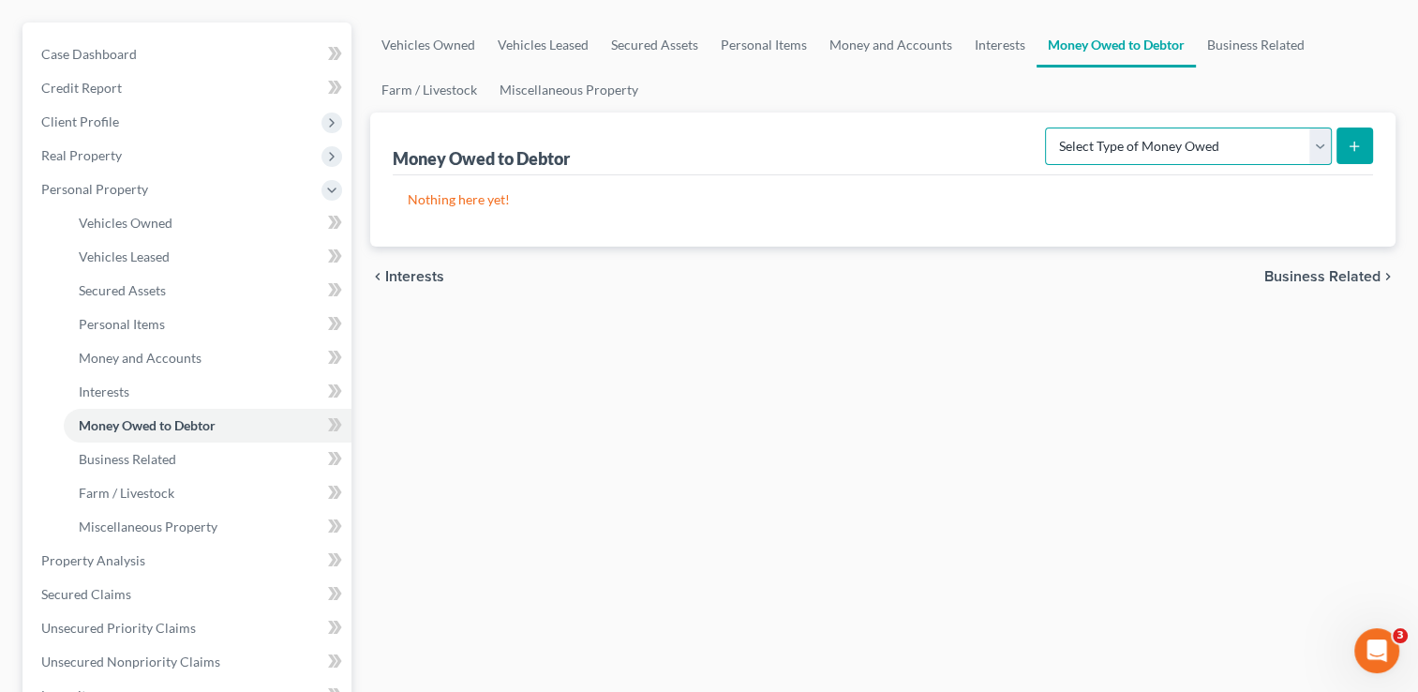
scroll to position [170, 0]
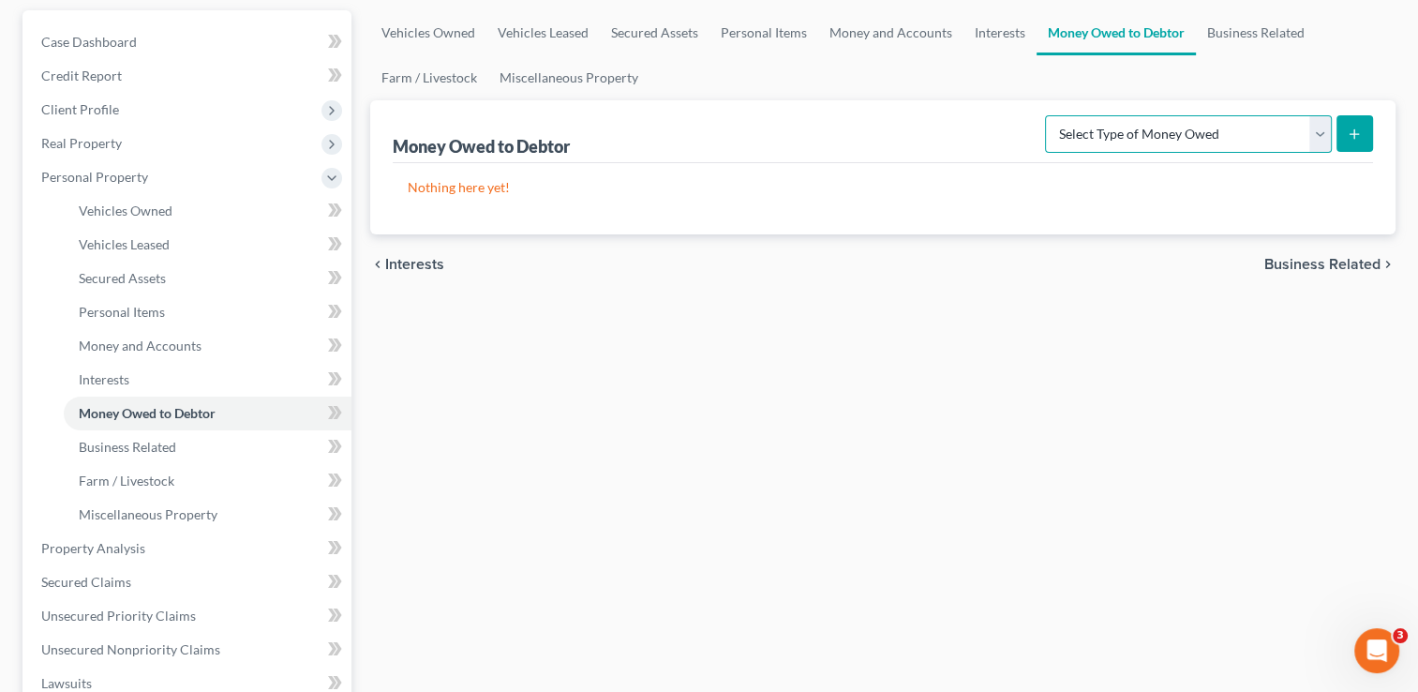
click at [1311, 129] on select "Select Type of Money Owed Accounts Receivable Alimony Child Support Claims Agai…" at bounding box center [1188, 133] width 287 height 37
click at [967, 398] on div "Vehicles Owned Vehicles Leased Secured Assets Personal Items Money and Accounts…" at bounding box center [883, 551] width 1044 height 1082
click at [1094, 135] on select "Select Type of Money Owed Accounts Receivable Alimony Child Support Claims Agai…" at bounding box center [1188, 133] width 287 height 37
click at [889, 529] on div "Vehicles Owned Vehicles Leased Secured Assets Personal Items Money and Accounts…" at bounding box center [883, 551] width 1044 height 1082
click at [532, 84] on link "Miscellaneous Property" at bounding box center [568, 77] width 161 height 45
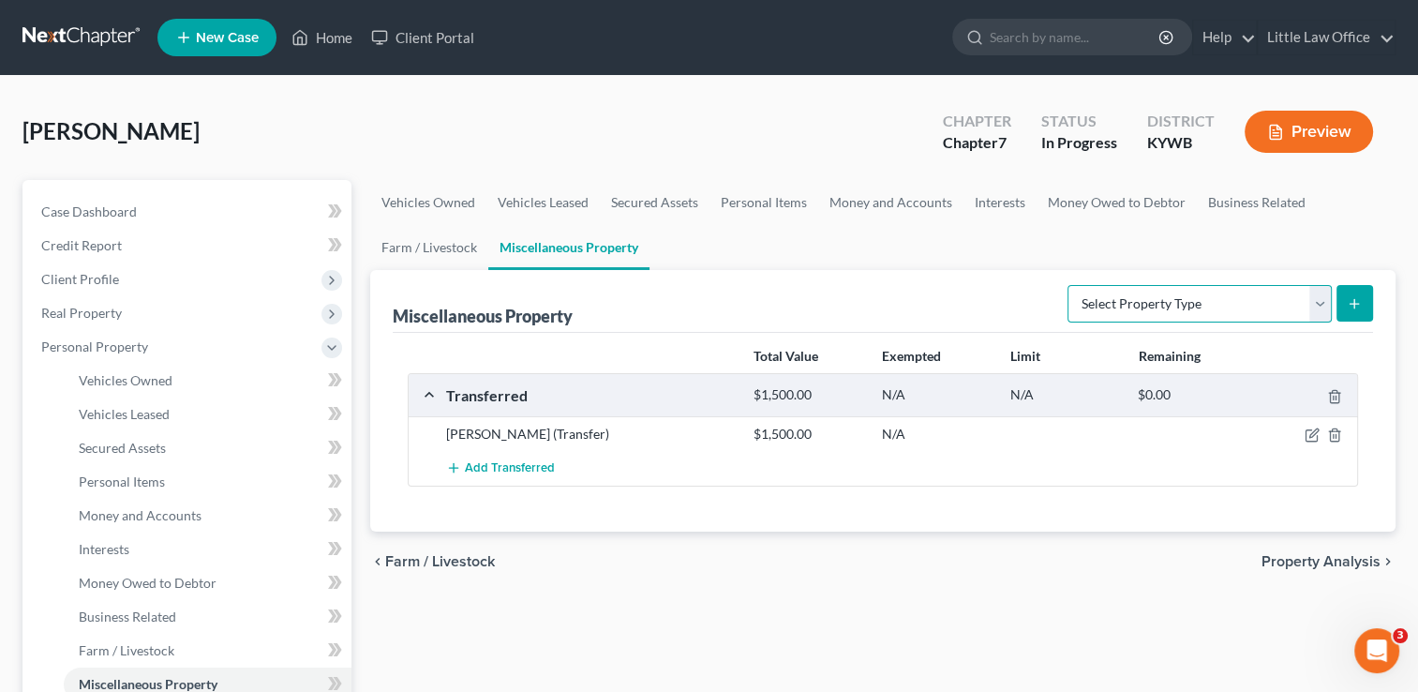
click at [1270, 307] on select "Select Property Type Assigned for Creditor Benefit [DATE] Holding for Another N…" at bounding box center [1199, 303] width 264 height 37
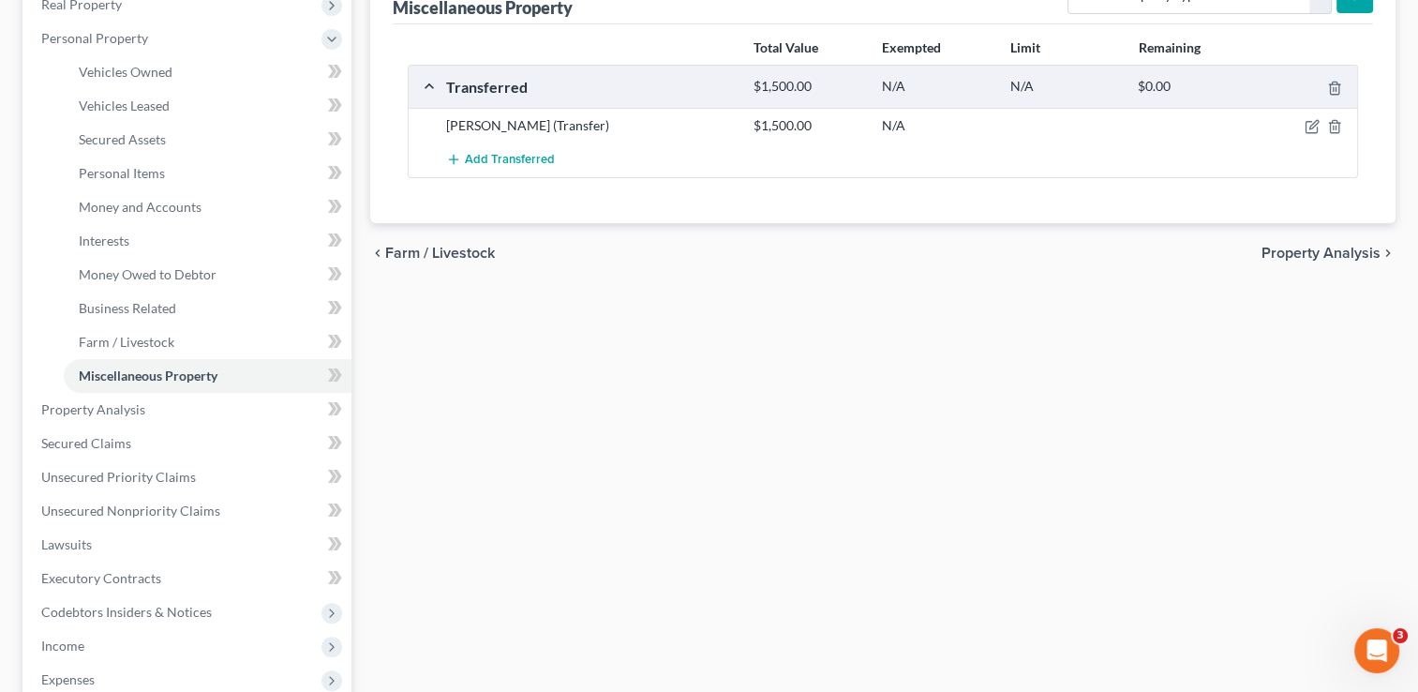
scroll to position [320, 0]
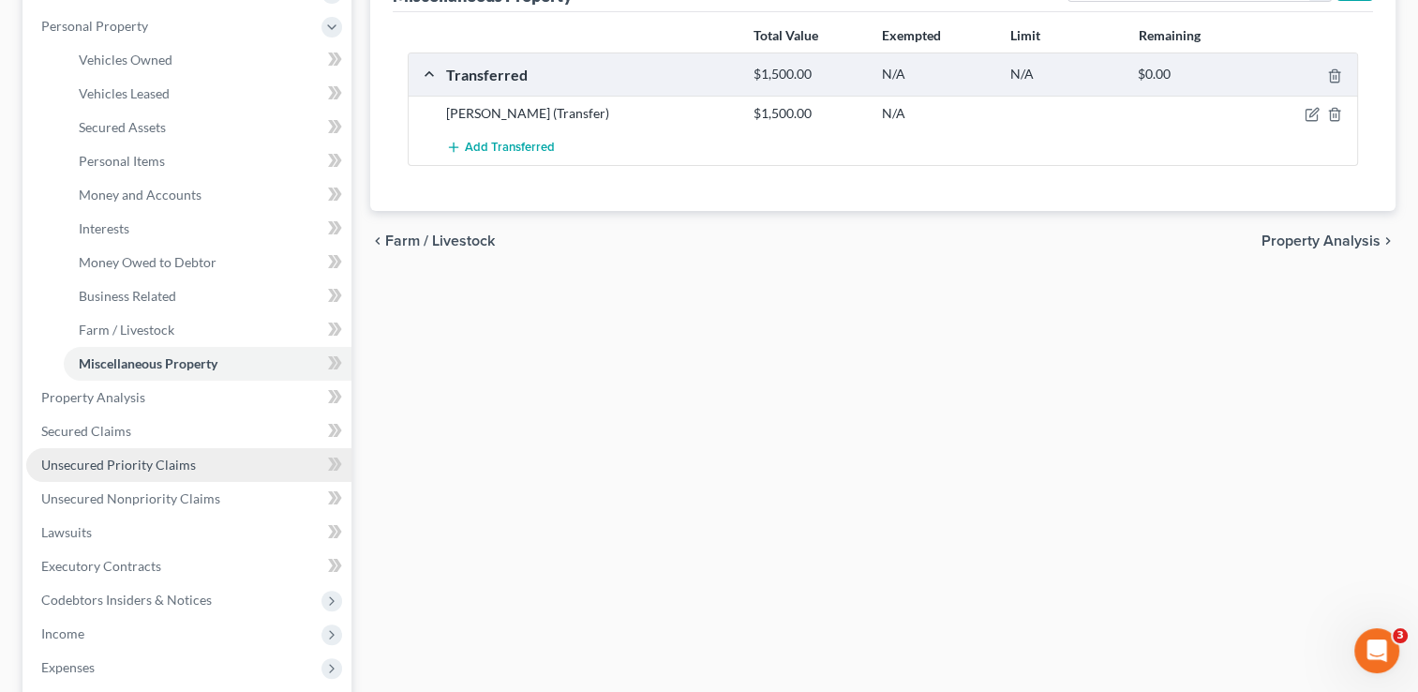
click at [188, 471] on link "Unsecured Priority Claims" at bounding box center [188, 465] width 325 height 34
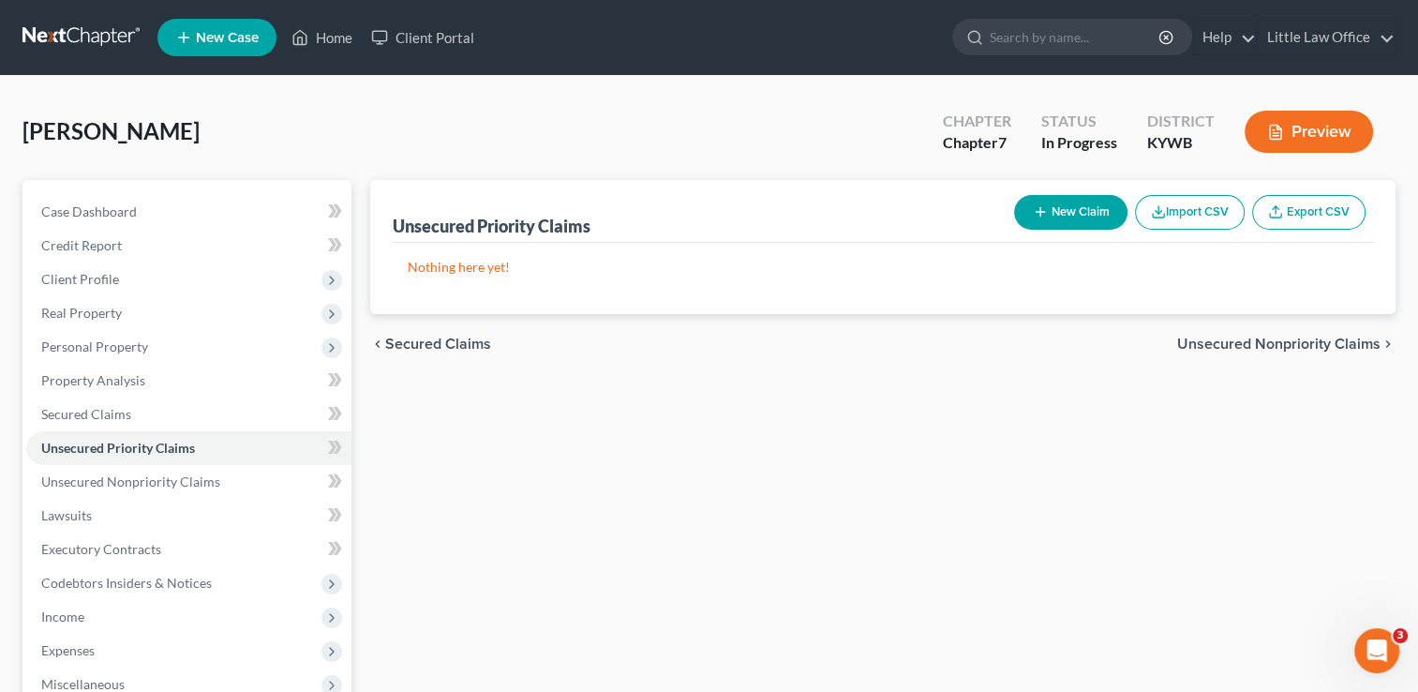
click at [1246, 339] on span "Unsecured Nonpriority Claims" at bounding box center [1278, 343] width 203 height 15
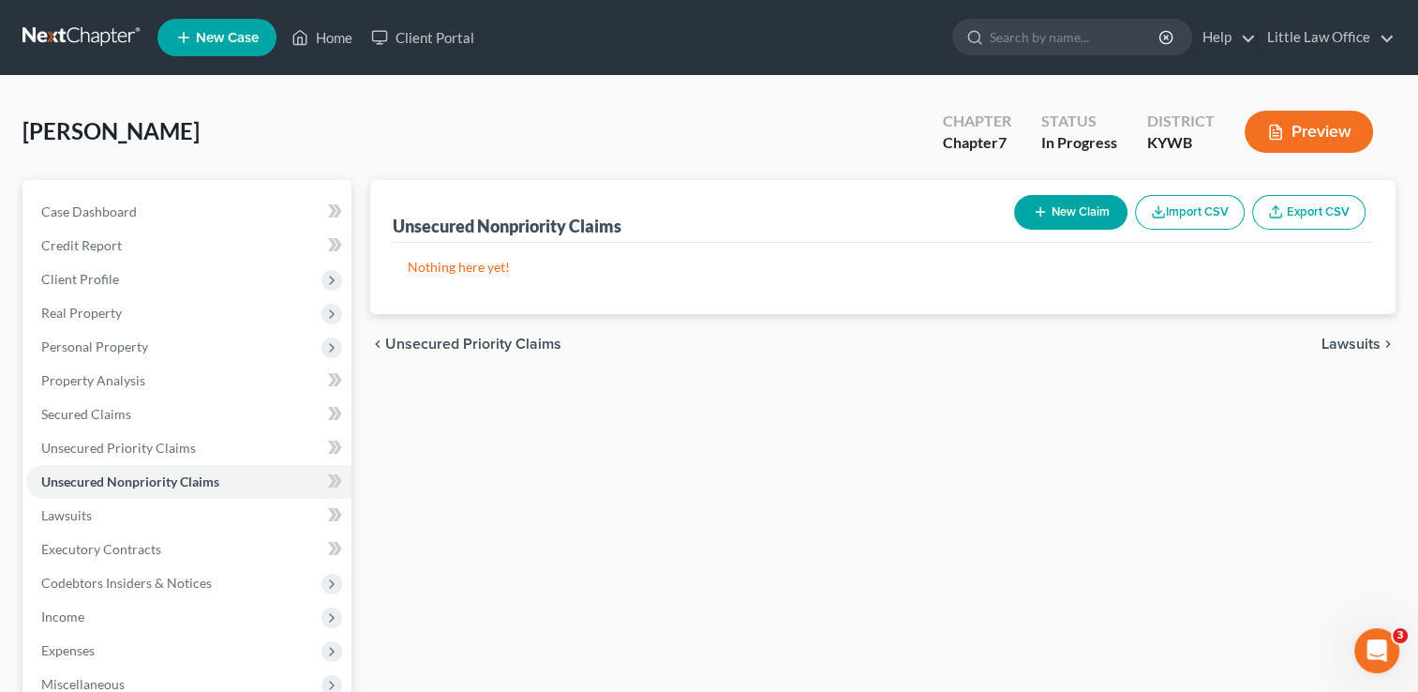
click at [1106, 208] on button "New Claim" at bounding box center [1070, 212] width 113 height 35
select select "0"
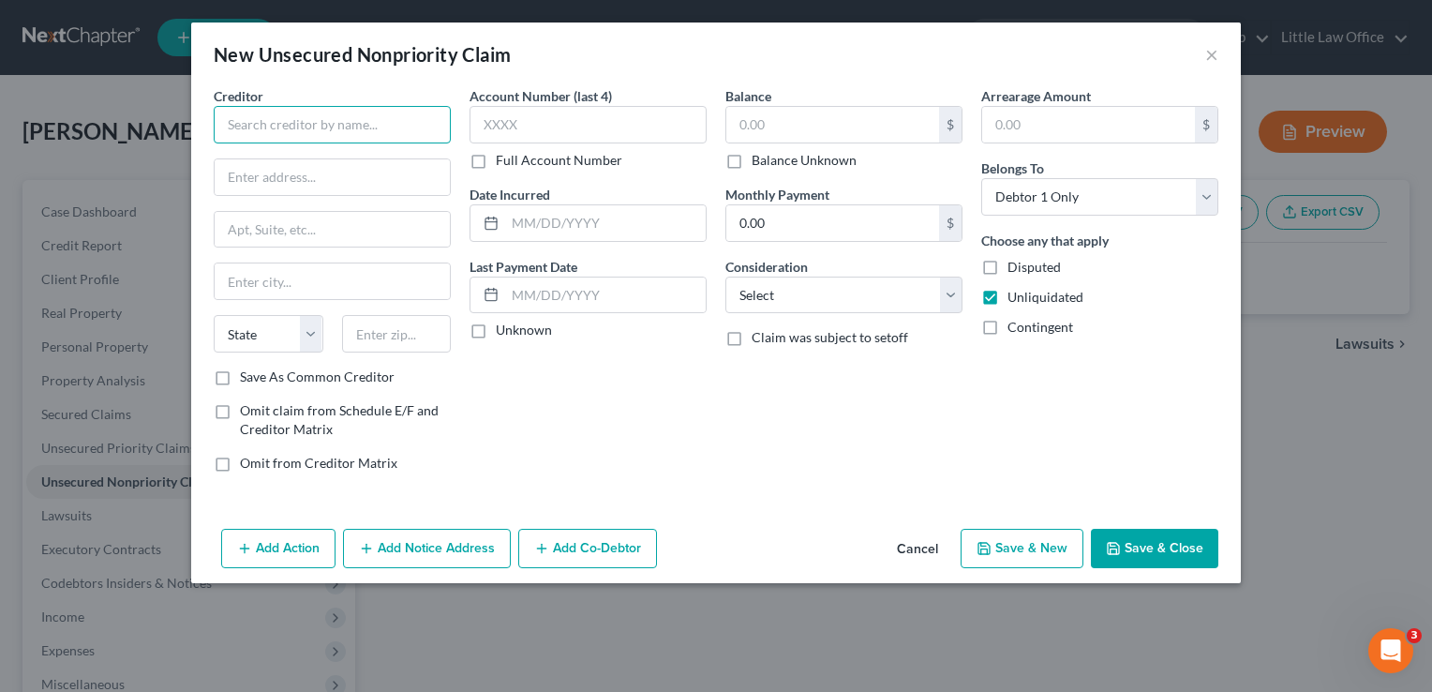
click at [374, 127] on input "text" at bounding box center [332, 124] width 237 height 37
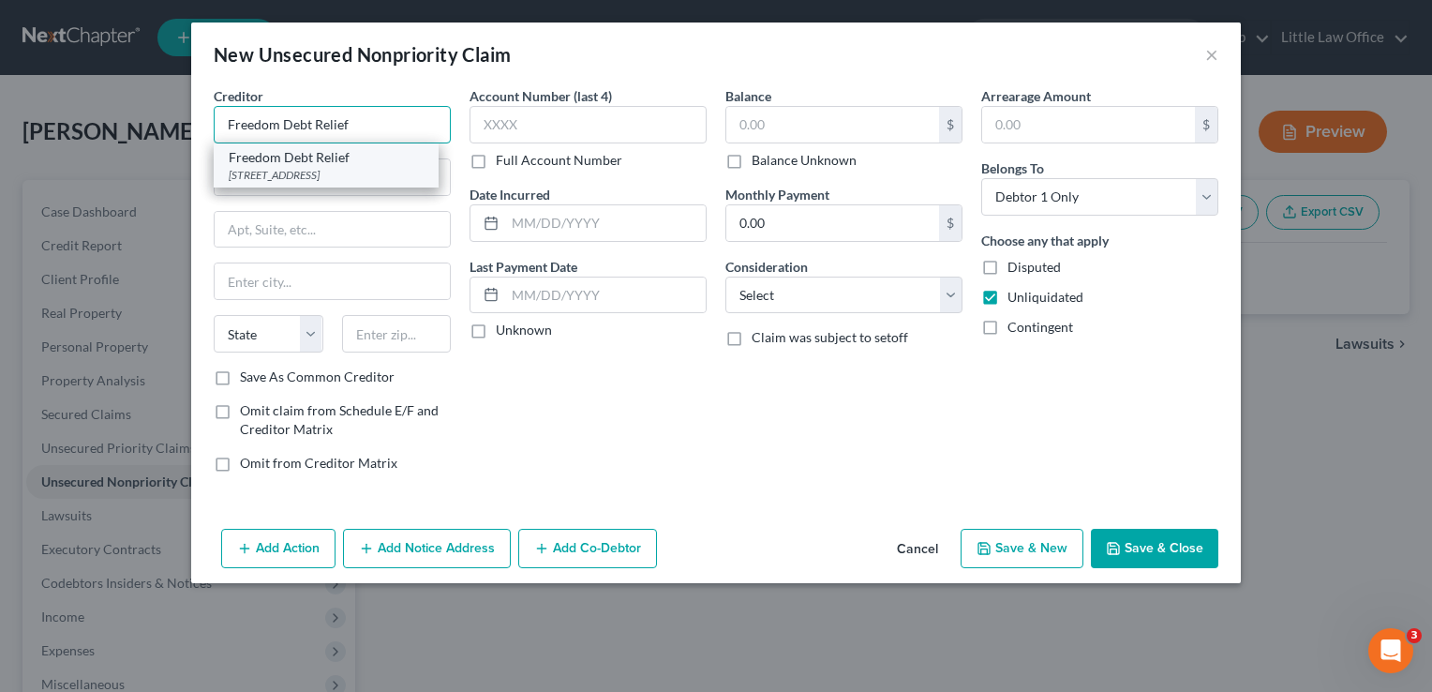
type input "Freedom Debt Relief"
click at [362, 163] on div "Freedom Debt Relief" at bounding box center [326, 157] width 195 height 19
type input "[STREET_ADDRESS]"
type input "Tempe"
select select "3"
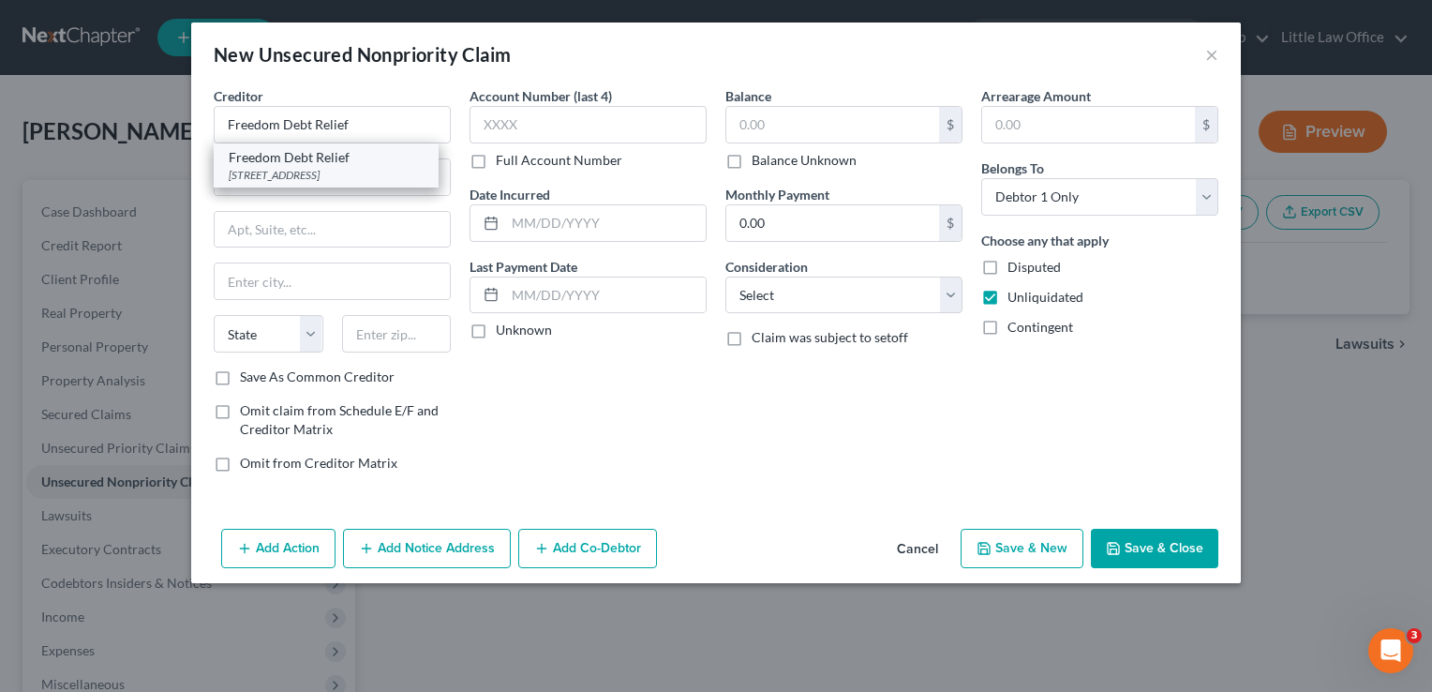
type input "85281"
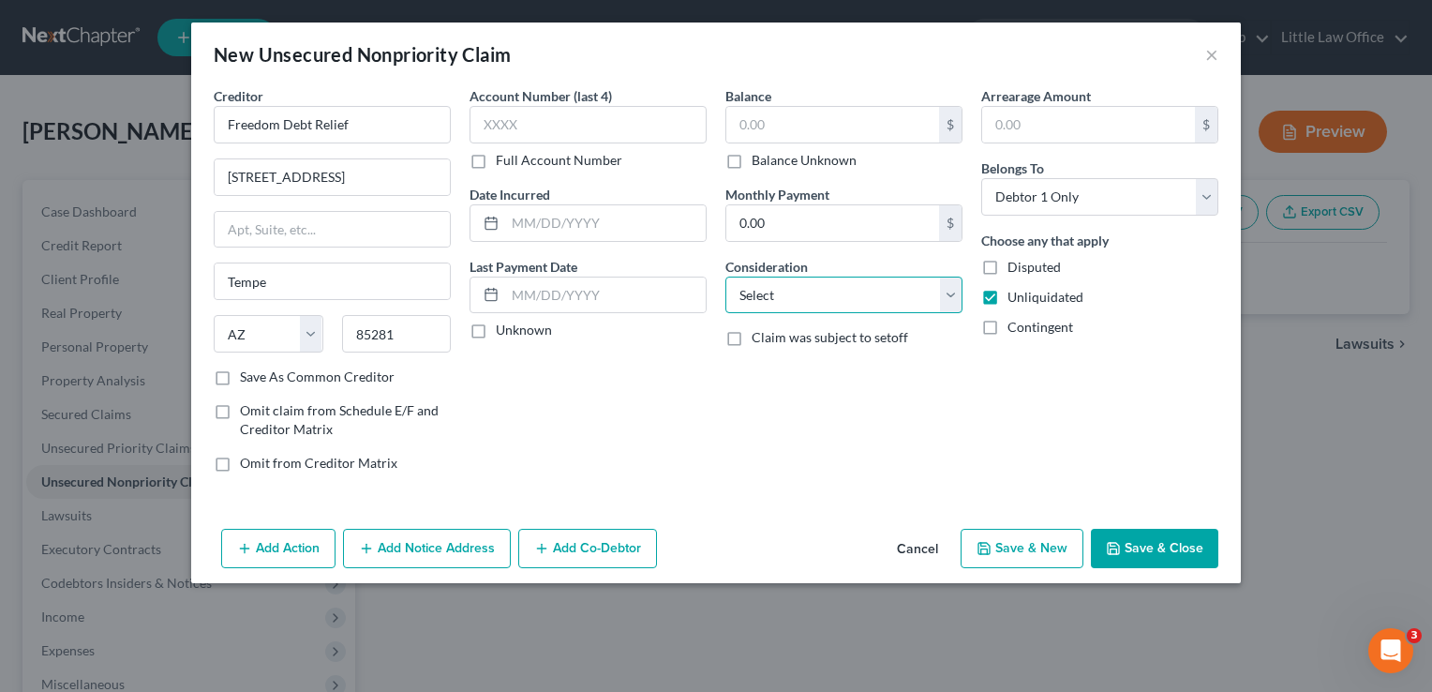
click at [832, 290] on select "Select Cable / Satellite Services Collection Agency Credit Card Debt Debt Couns…" at bounding box center [843, 294] width 237 height 37
select select "3"
click at [725, 276] on select "Select Cable / Satellite Services Collection Agency Credit Card Debt Debt Couns…" at bounding box center [843, 294] width 237 height 37
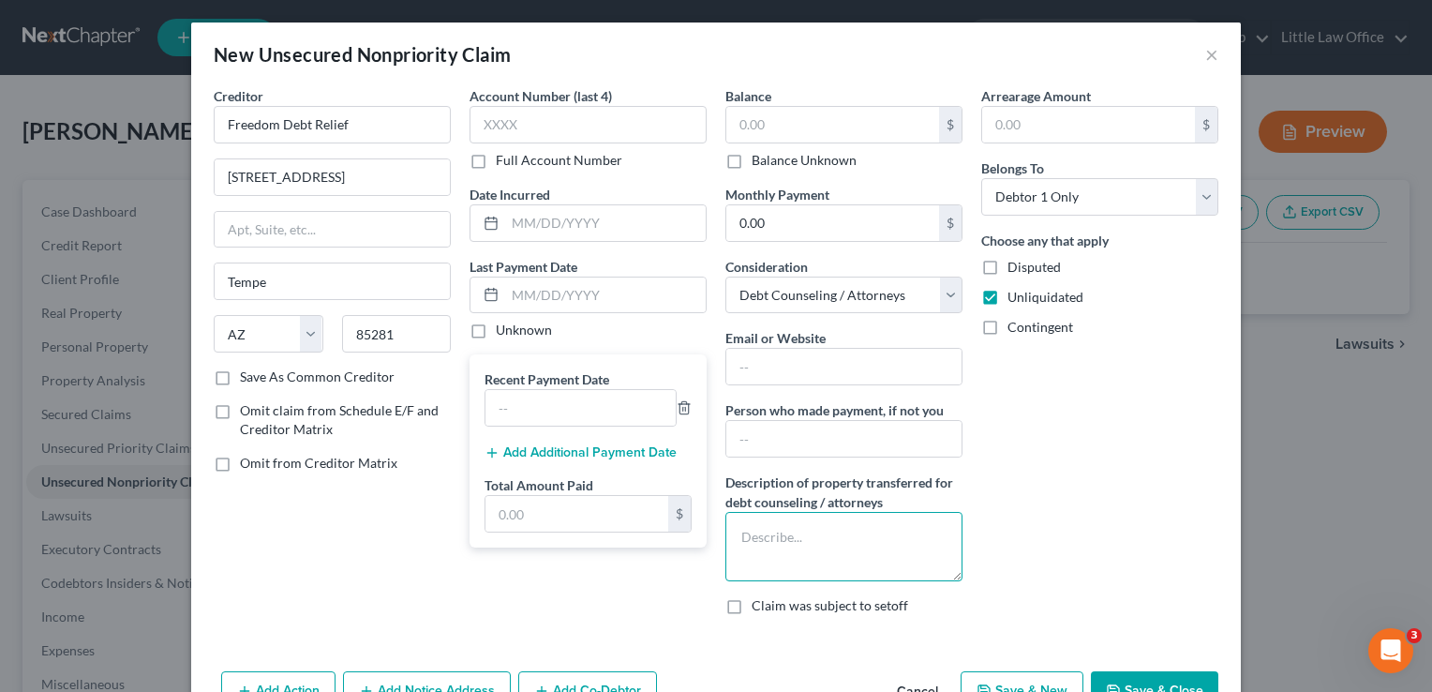
click at [733, 542] on textarea at bounding box center [843, 546] width 237 height 69
type textarea "Debt Consolidation Company"
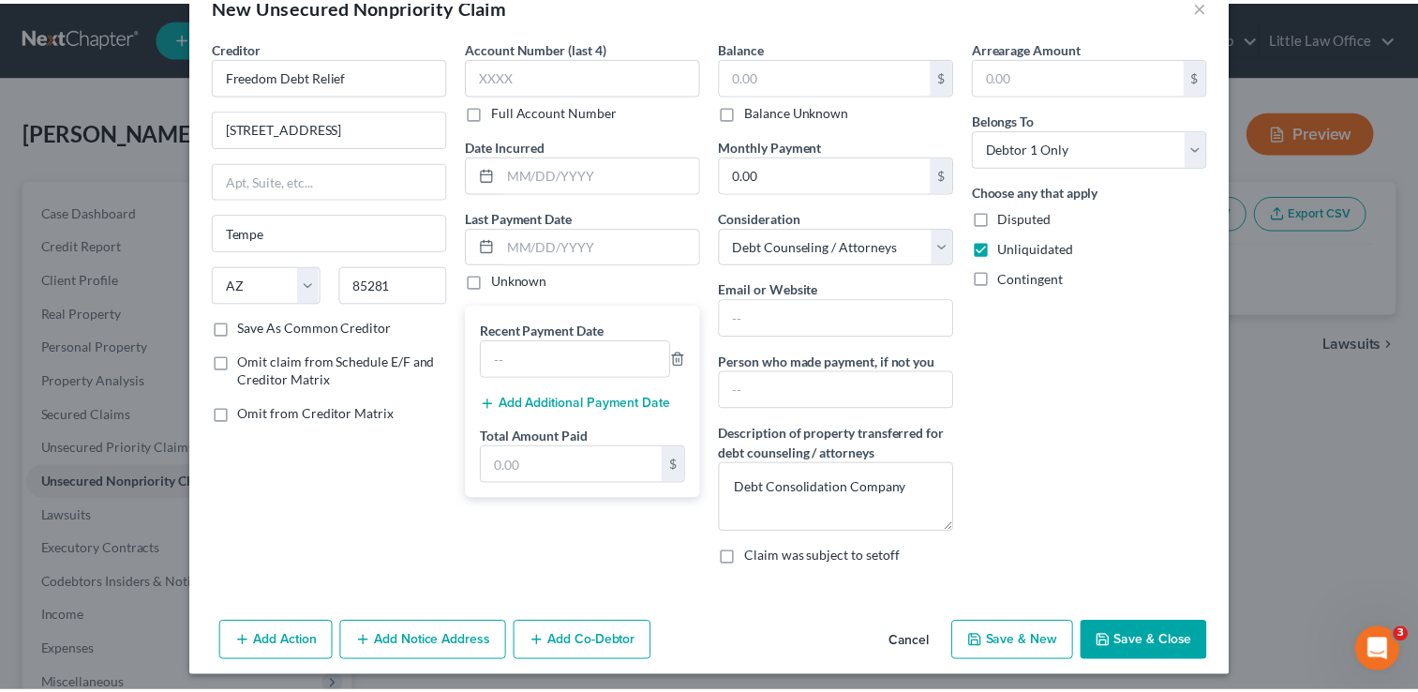
scroll to position [52, 0]
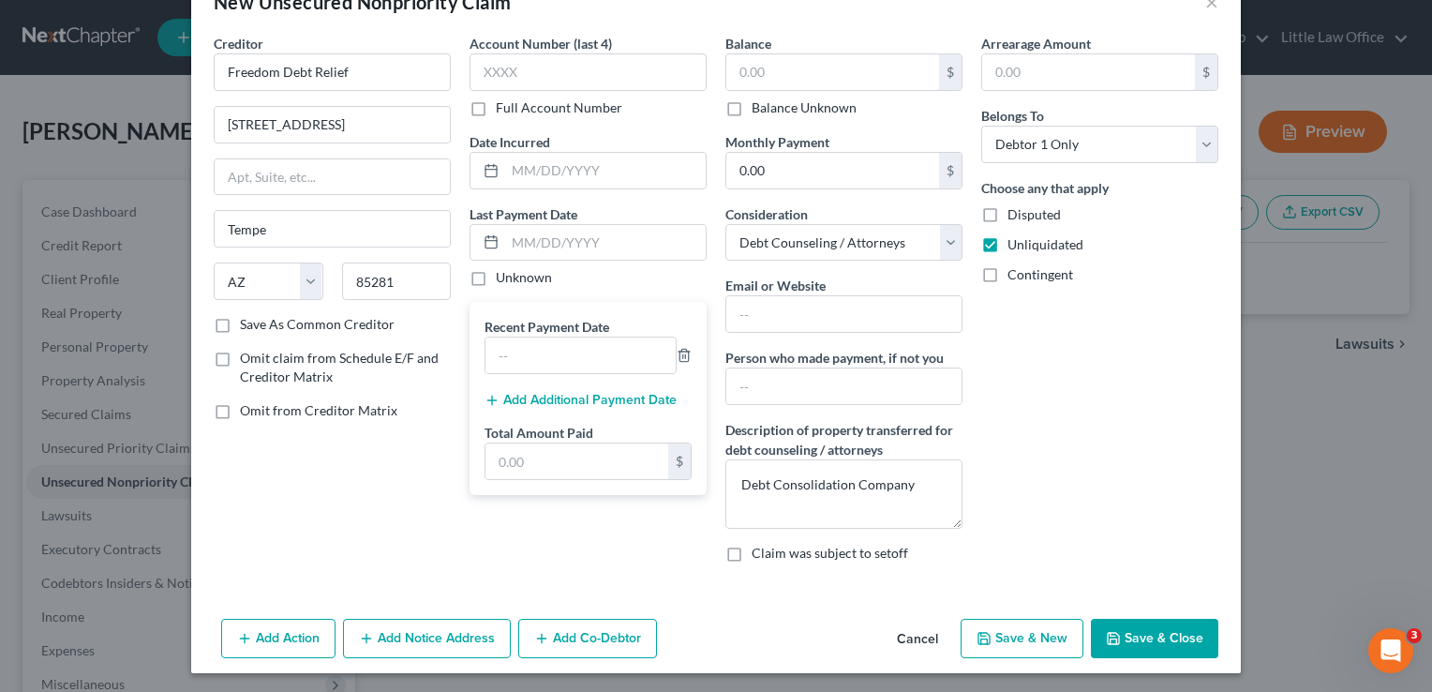
click at [1143, 642] on button "Save & Close" at bounding box center [1154, 637] width 127 height 39
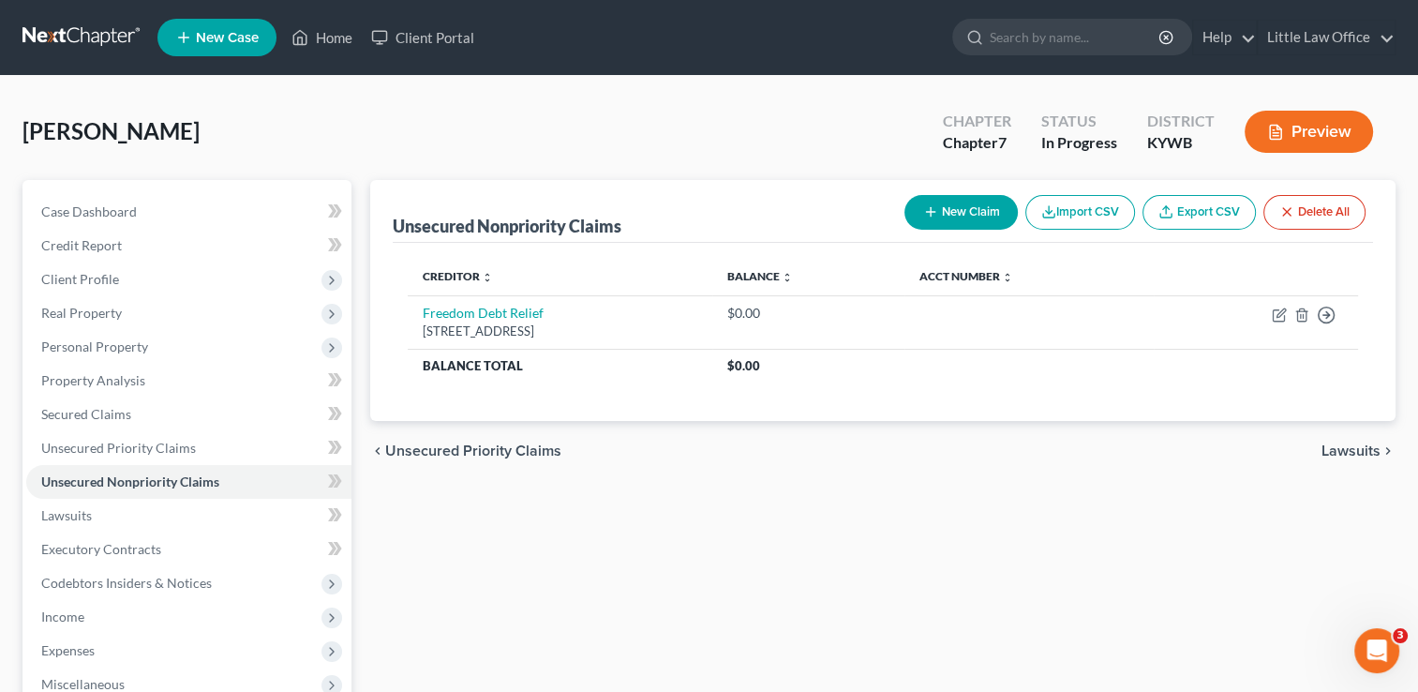
click at [975, 216] on button "New Claim" at bounding box center [960, 212] width 113 height 35
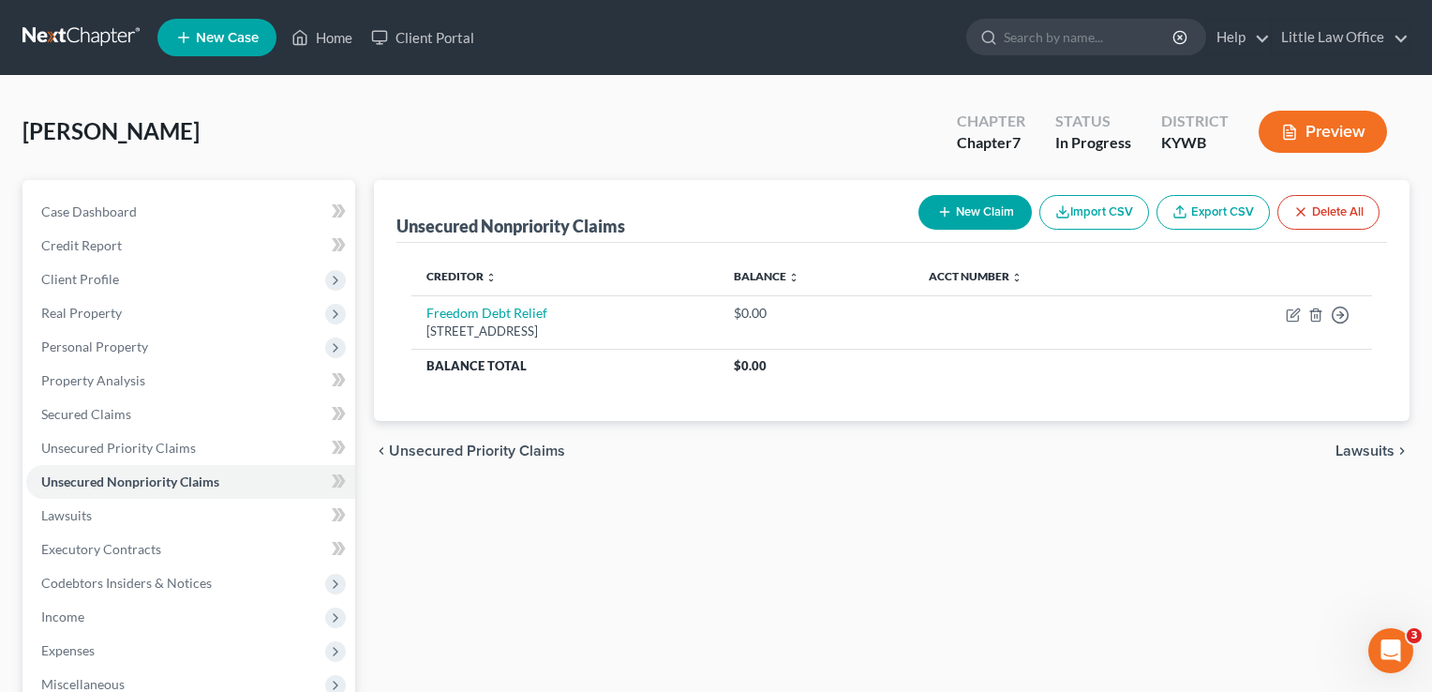
select select "0"
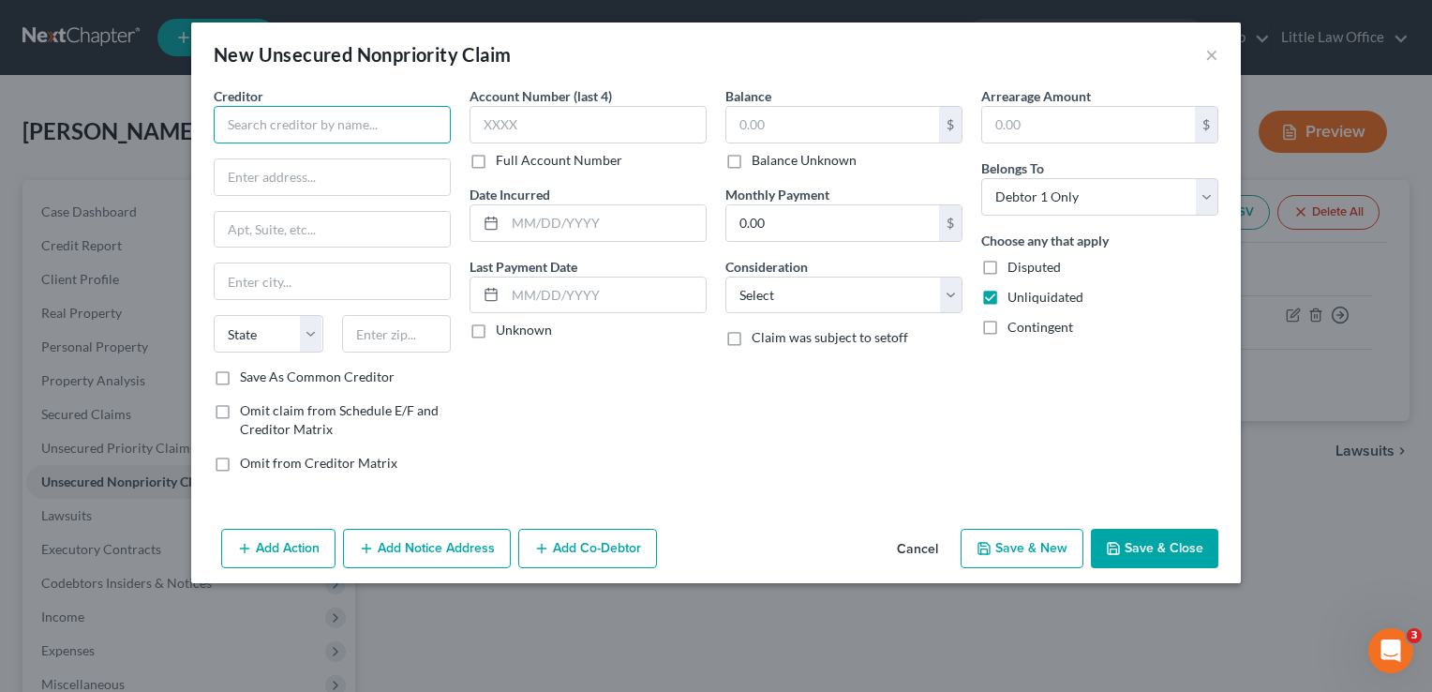
click at [417, 124] on input "text" at bounding box center [332, 124] width 237 height 37
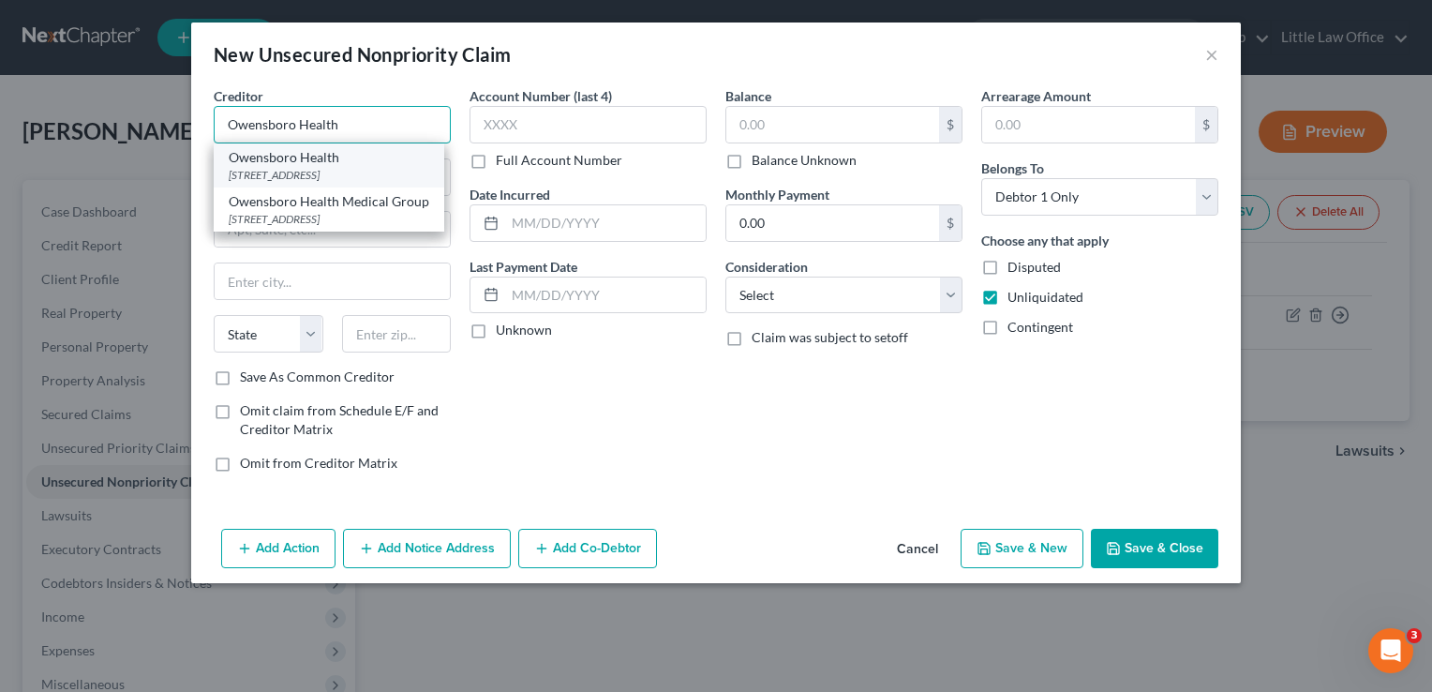
type input "Owensboro Health"
click at [375, 167] on div "[STREET_ADDRESS]" at bounding box center [329, 175] width 201 height 16
type input "25511 Network Place"
type input "[GEOGRAPHIC_DATA]"
select select "14"
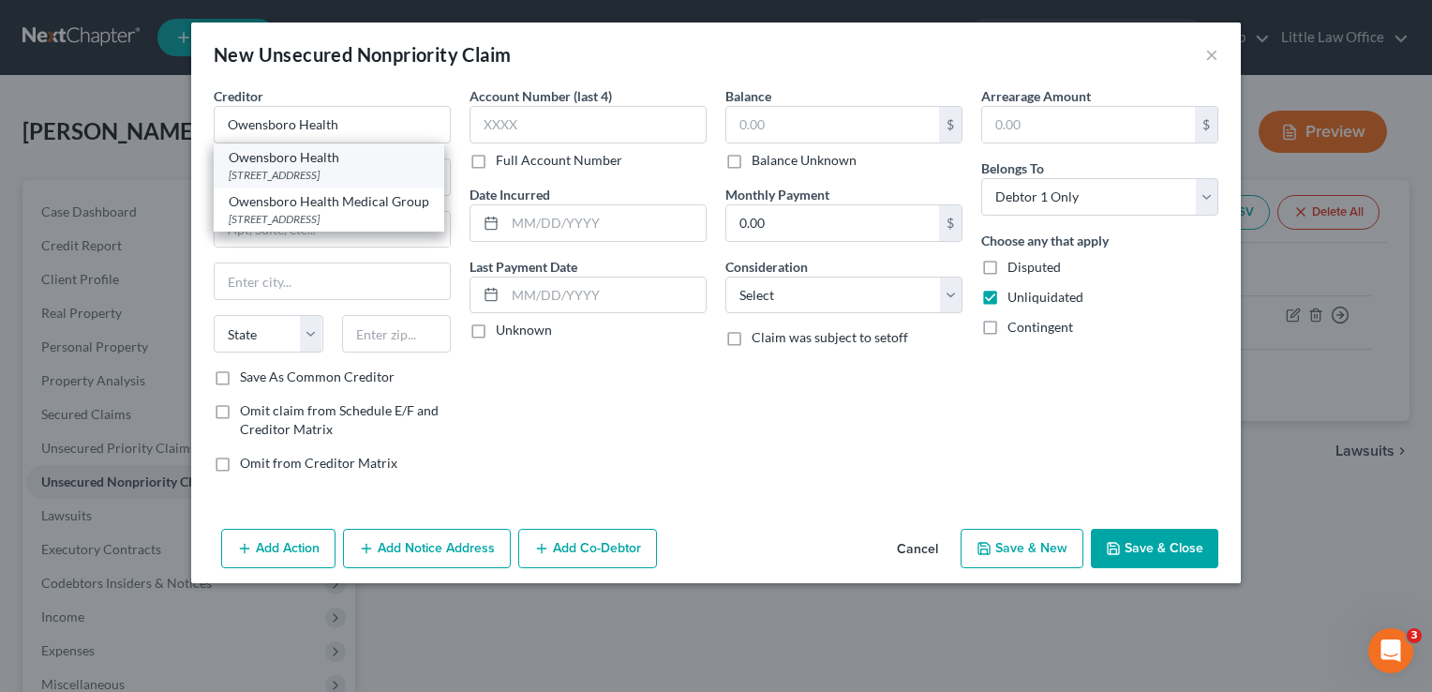
type input "60673"
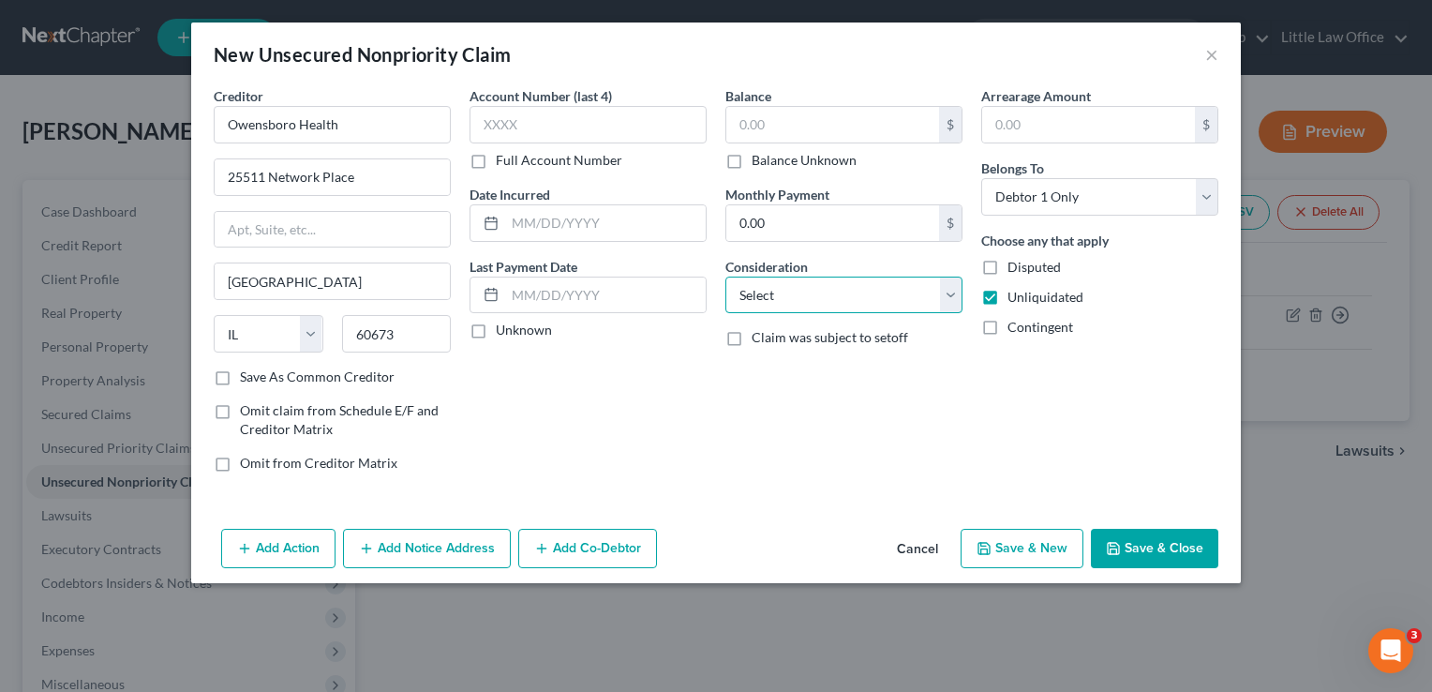
click at [746, 310] on select "Select Cable / Satellite Services Collection Agency Credit Card Debt Debt Couns…" at bounding box center [843, 294] width 237 height 37
select select "9"
click at [725, 276] on select "Select Cable / Satellite Services Collection Agency Credit Card Debt Debt Couns…" at bounding box center [843, 294] width 237 height 37
click at [1133, 543] on button "Save & Close" at bounding box center [1154, 548] width 127 height 39
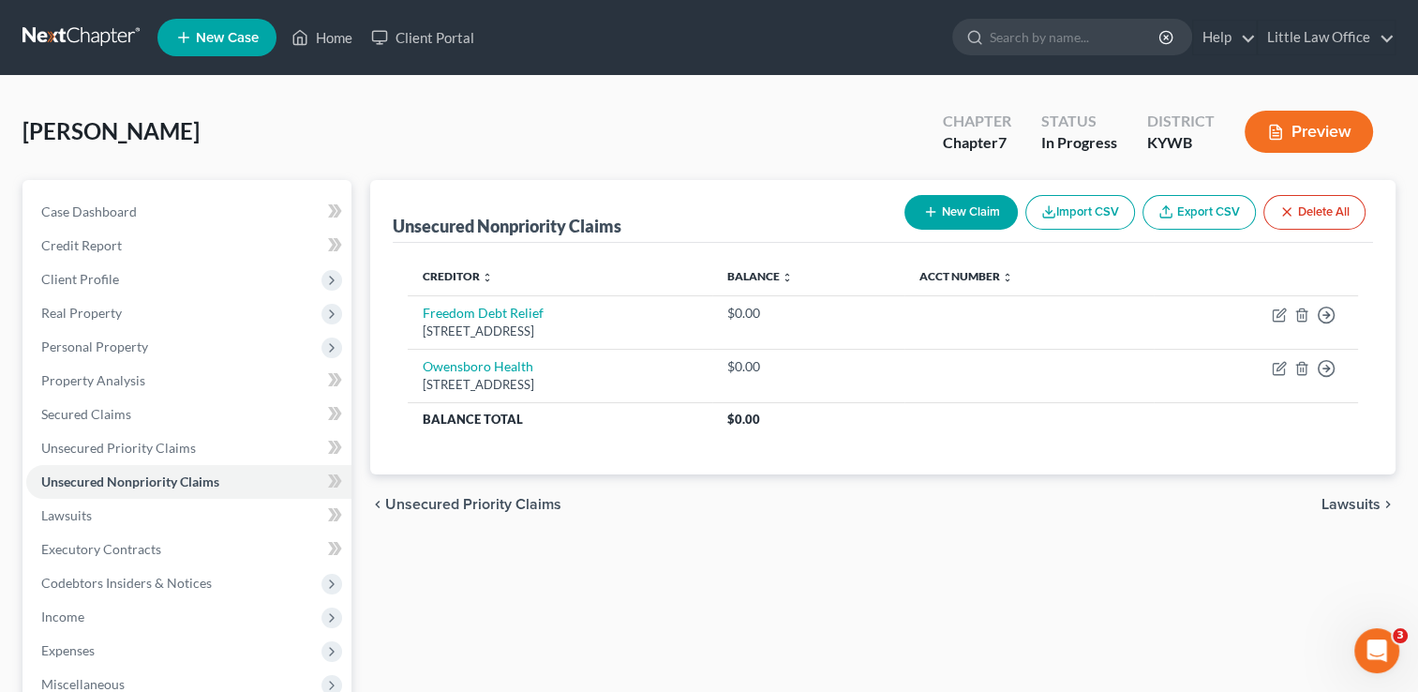
click at [1353, 505] on span "Lawsuits" at bounding box center [1350, 504] width 59 height 15
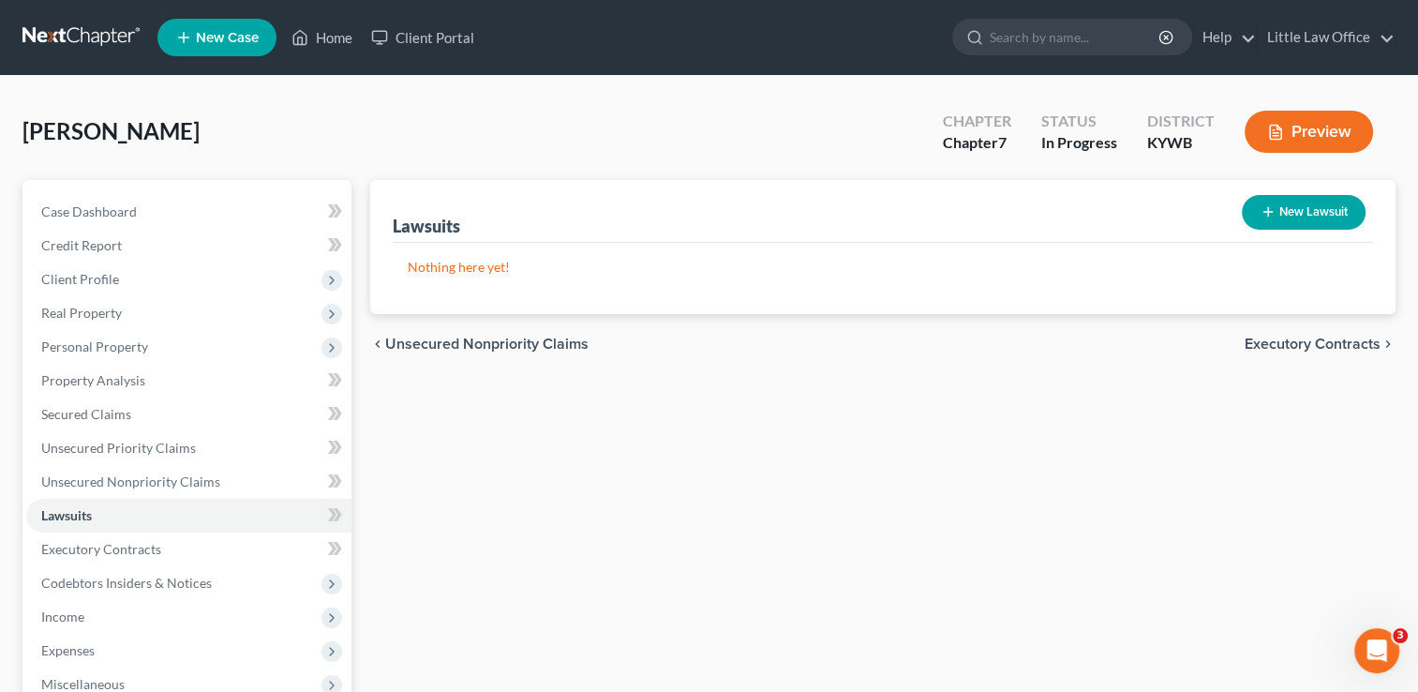
click at [1332, 336] on span "Executory Contracts" at bounding box center [1312, 343] width 136 height 15
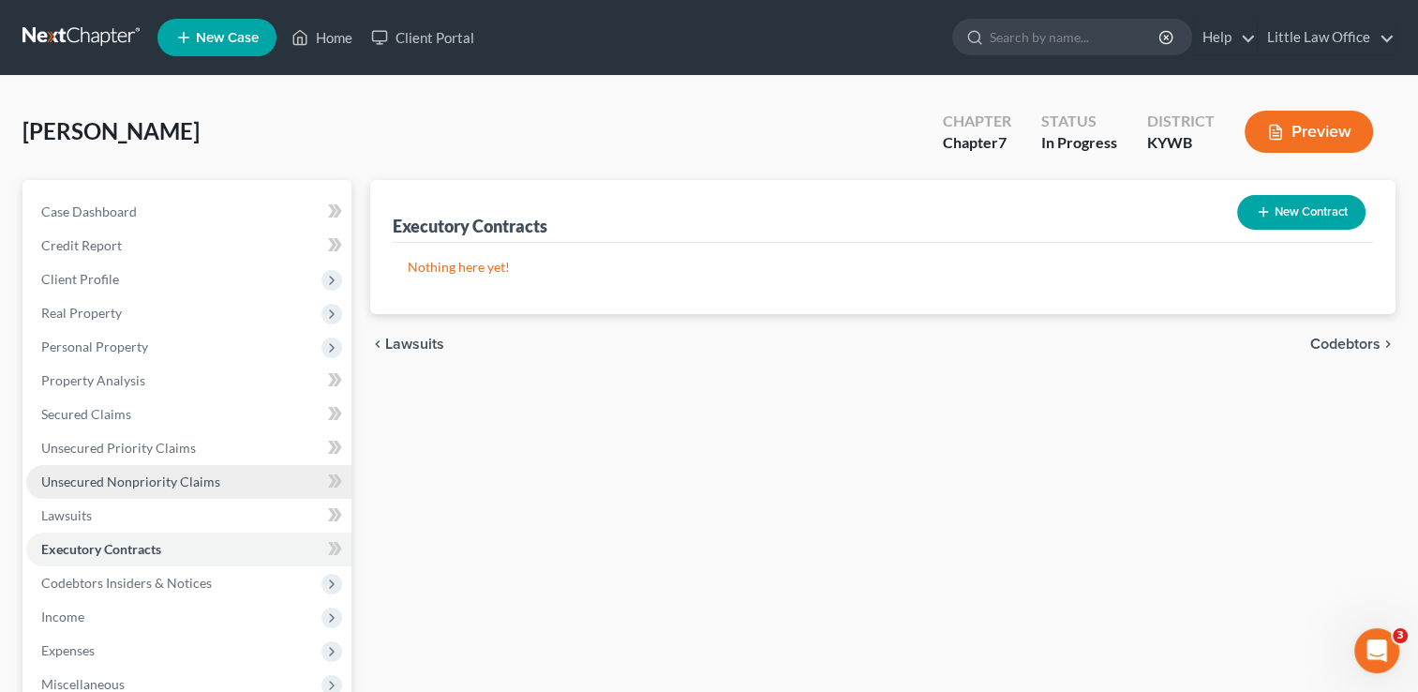
click at [83, 481] on span "Unsecured Nonpriority Claims" at bounding box center [130, 481] width 179 height 16
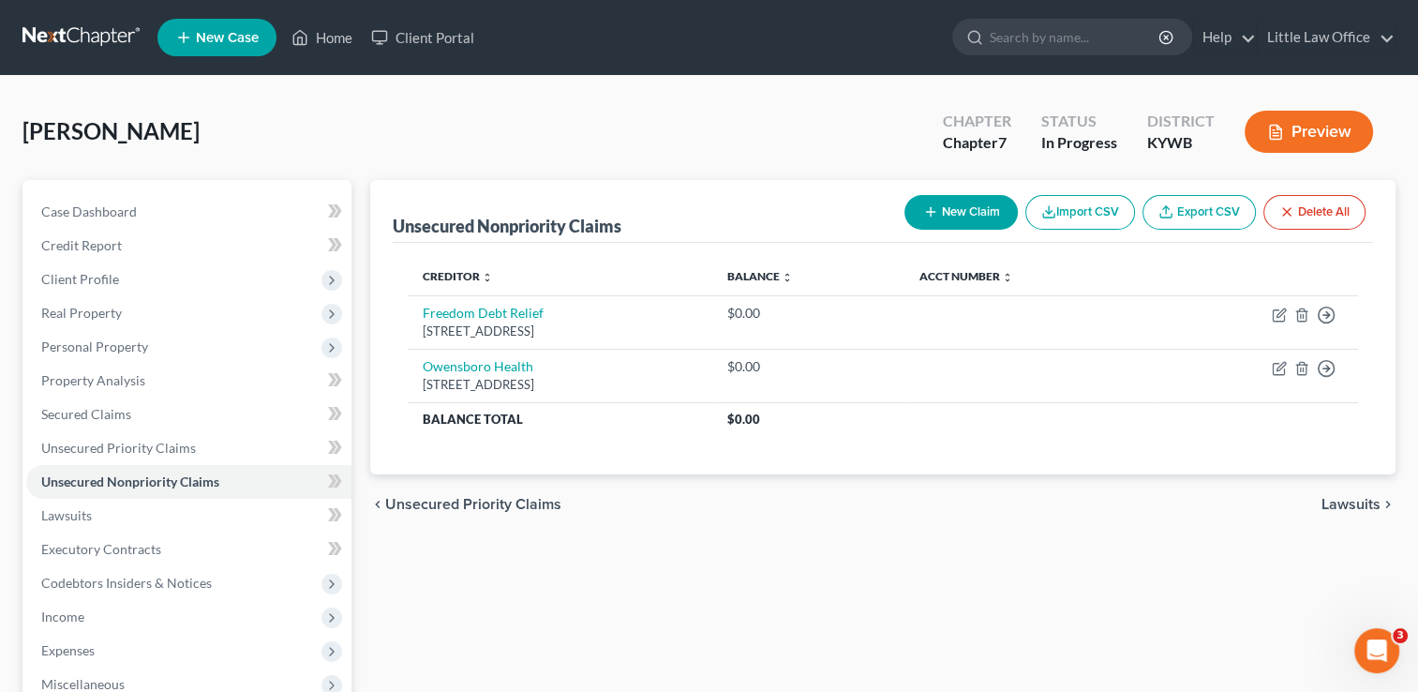
click at [949, 220] on button "New Claim" at bounding box center [960, 212] width 113 height 35
select select "0"
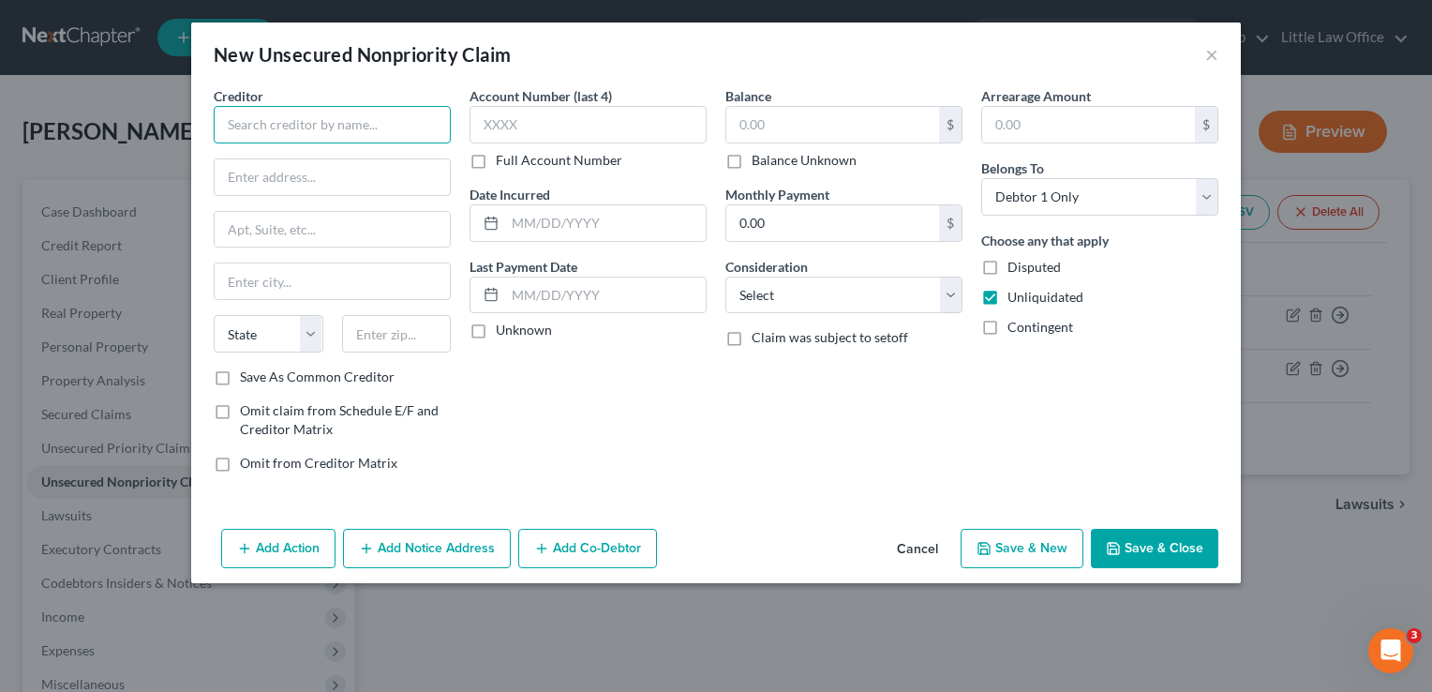
click at [305, 129] on input "text" at bounding box center [332, 124] width 237 height 37
type input "Cash Express"
click at [791, 295] on select "Select Cable / Satellite Services Collection Agency Credit Card Debt Debt Couns…" at bounding box center [843, 294] width 237 height 37
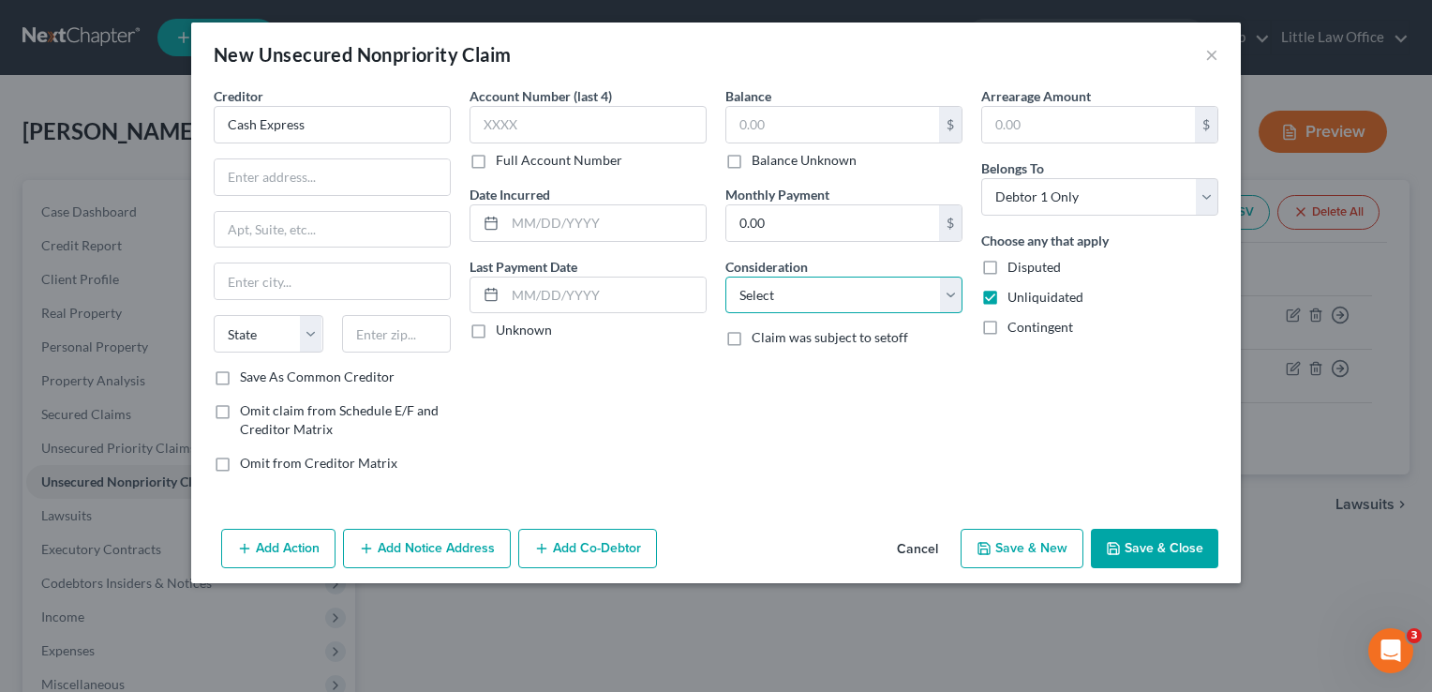
select select "10"
click at [725, 276] on select "Select Cable / Satellite Services Collection Agency Credit Card Debt Debt Couns…" at bounding box center [843, 294] width 237 height 37
click at [870, 123] on input "text" at bounding box center [832, 125] width 213 height 36
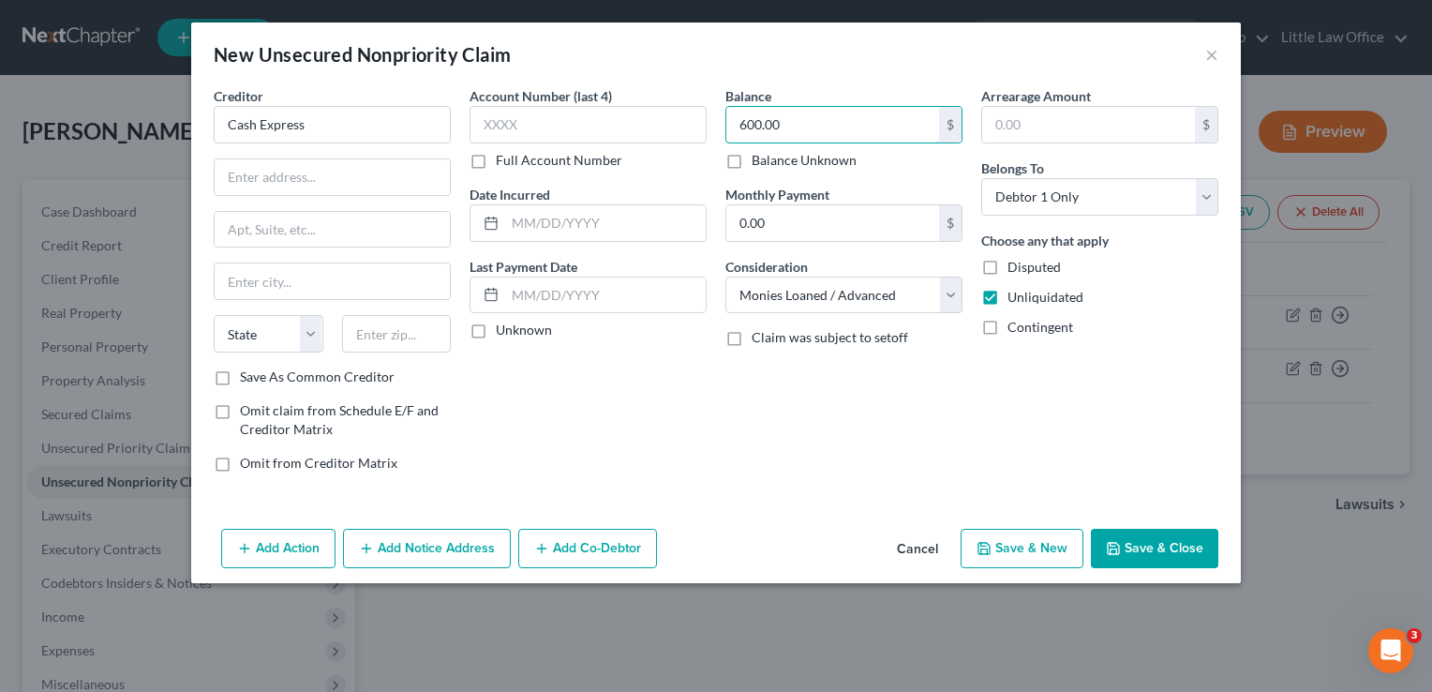
type input "600.00"
click at [1184, 550] on button "Save & Close" at bounding box center [1154, 548] width 127 height 39
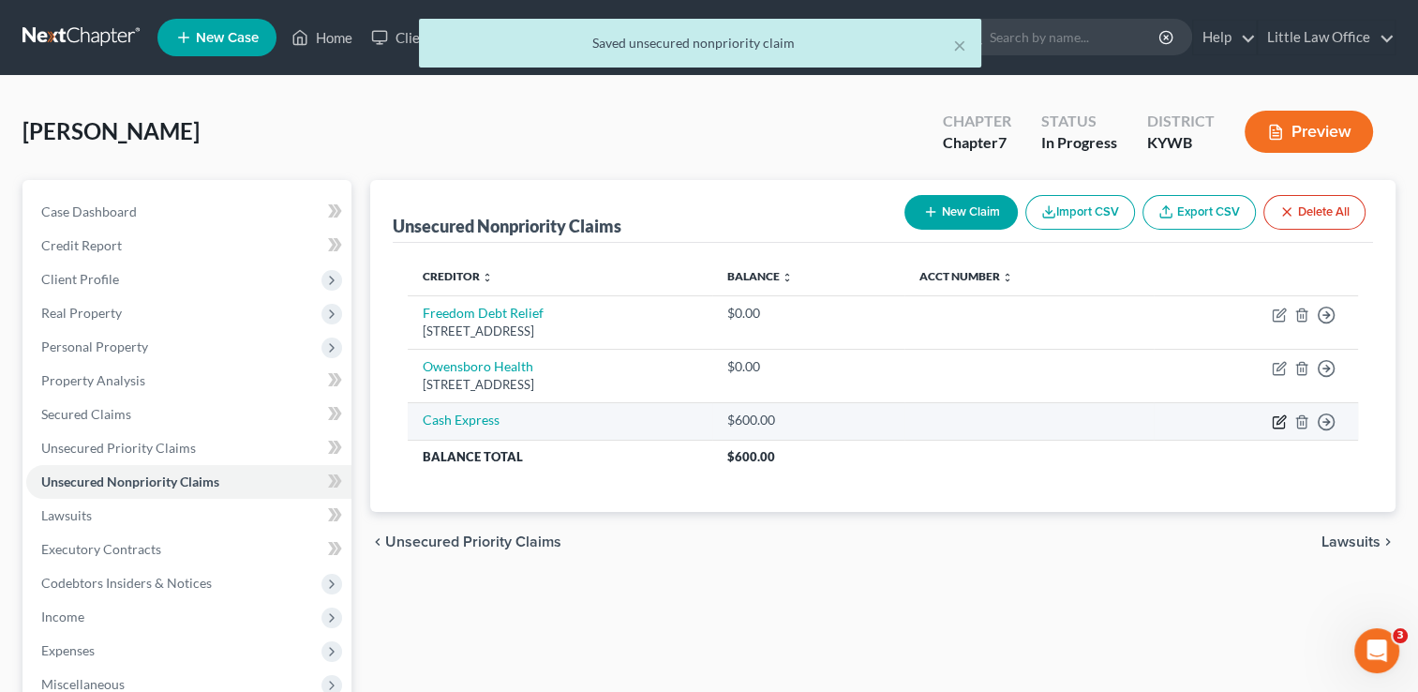
click at [1279, 425] on icon "button" at bounding box center [1279, 421] width 15 height 15
select select "10"
select select "0"
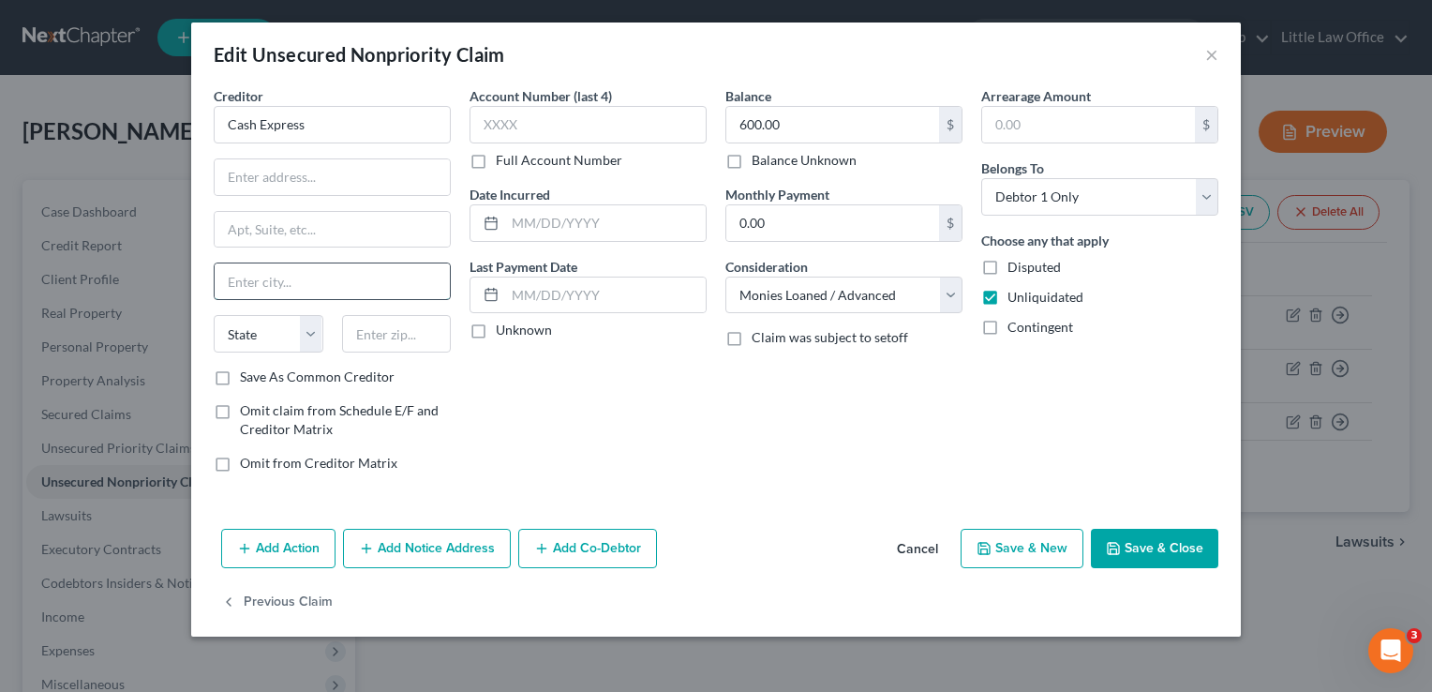
click at [325, 296] on input "text" at bounding box center [332, 281] width 235 height 36
type input "[PERSON_NAME]"
click at [1196, 546] on button "Save & Close" at bounding box center [1154, 548] width 127 height 39
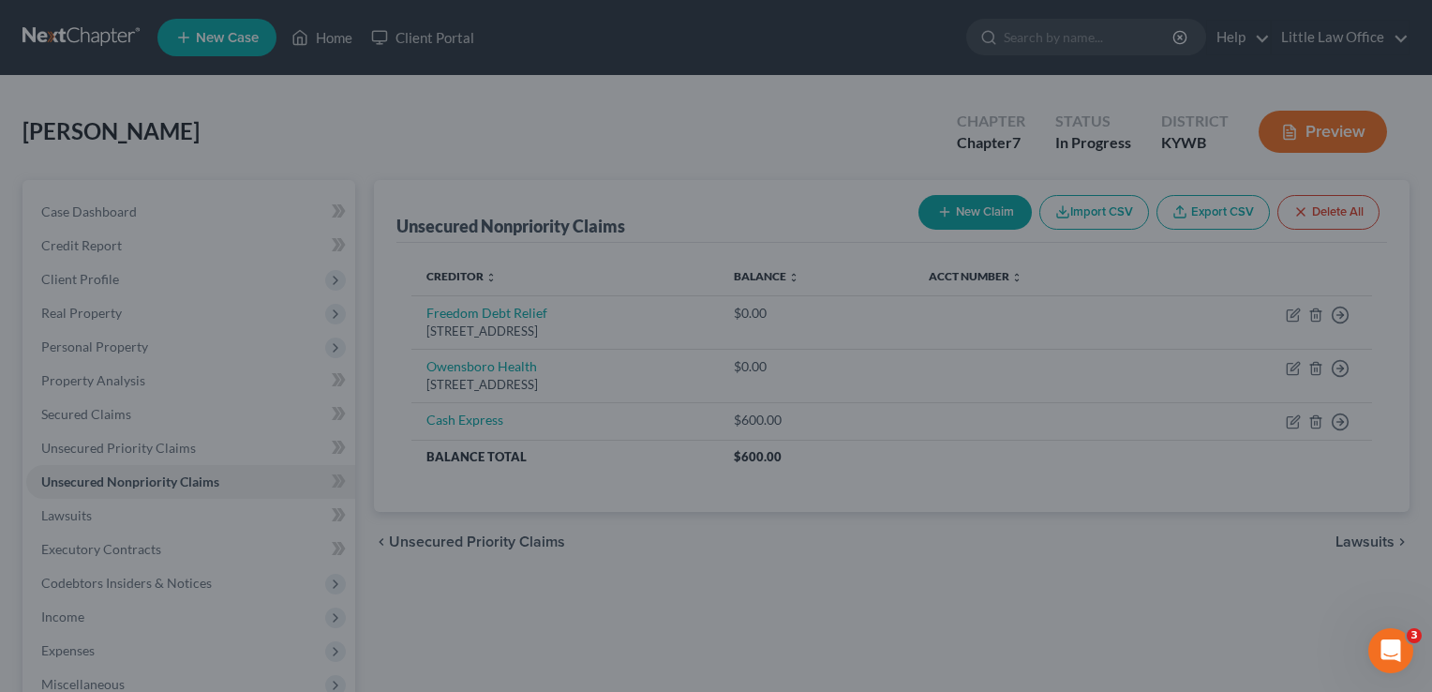
type input "0"
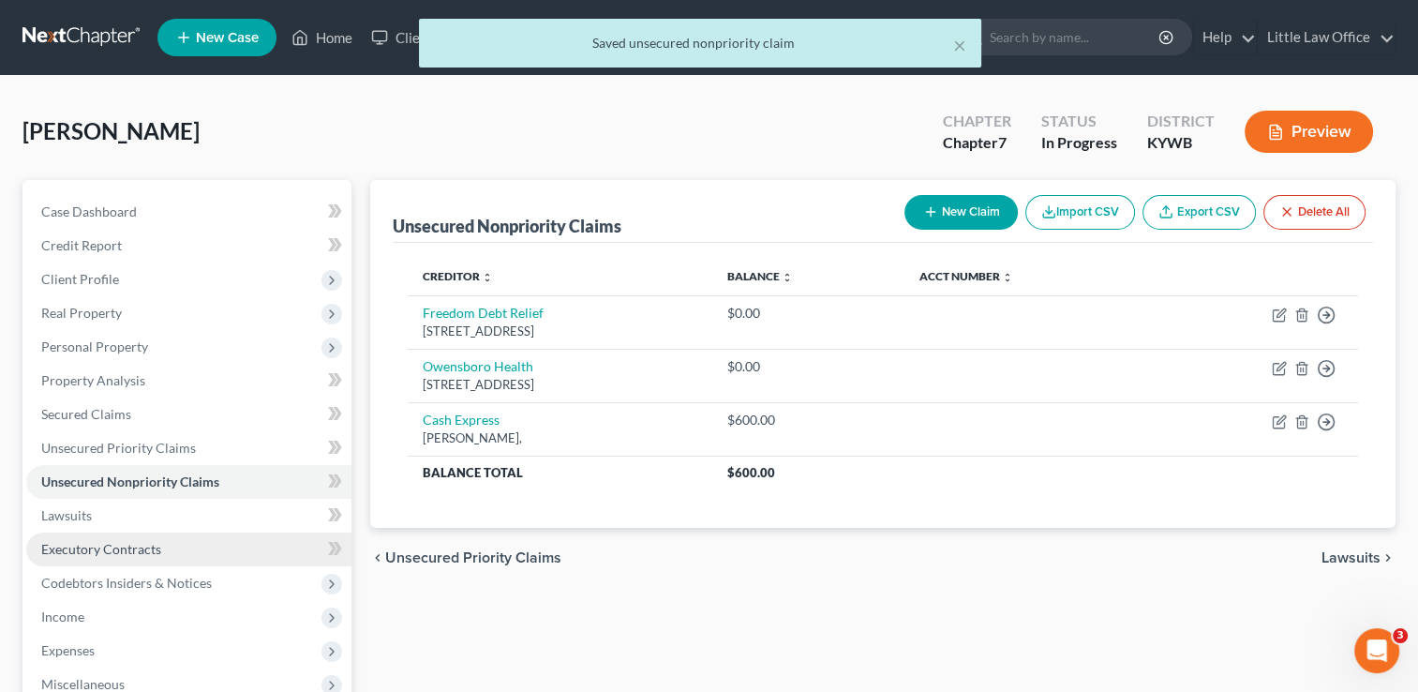
click at [187, 553] on link "Executory Contracts" at bounding box center [188, 549] width 325 height 34
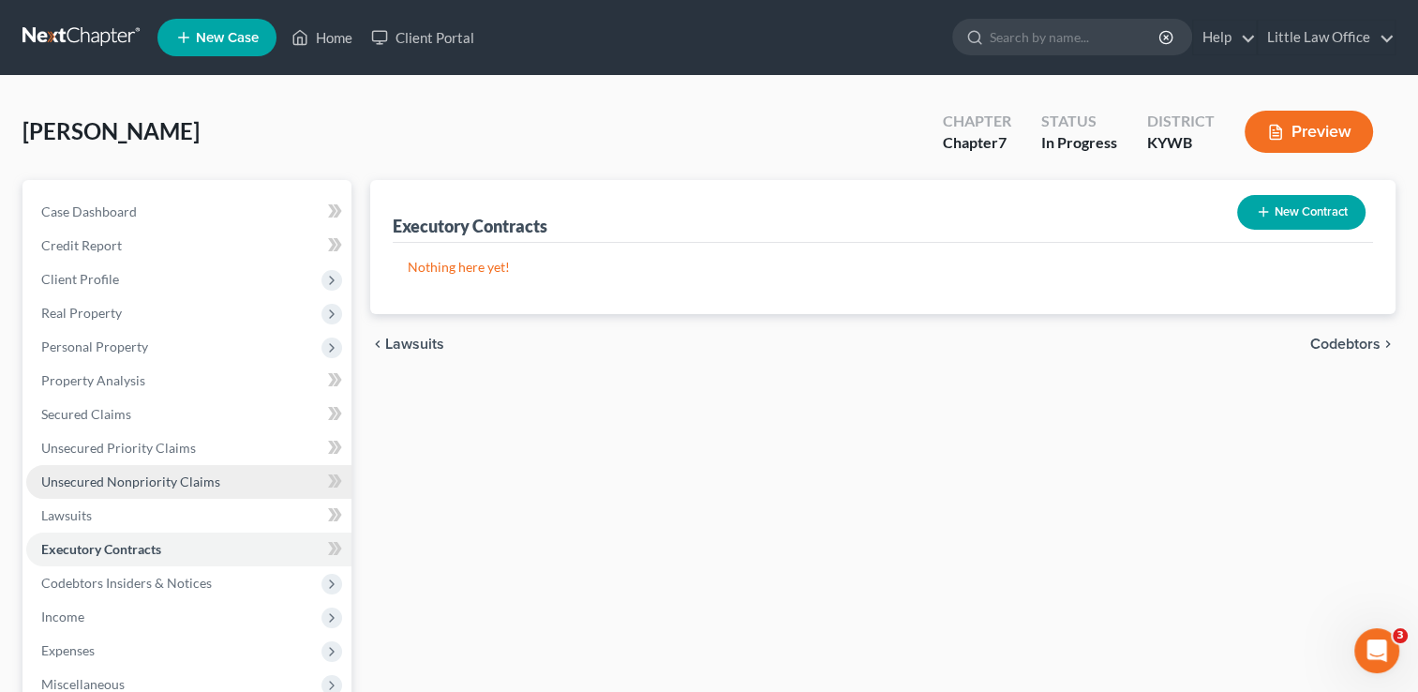
click at [210, 474] on span "Unsecured Nonpriority Claims" at bounding box center [130, 481] width 179 height 16
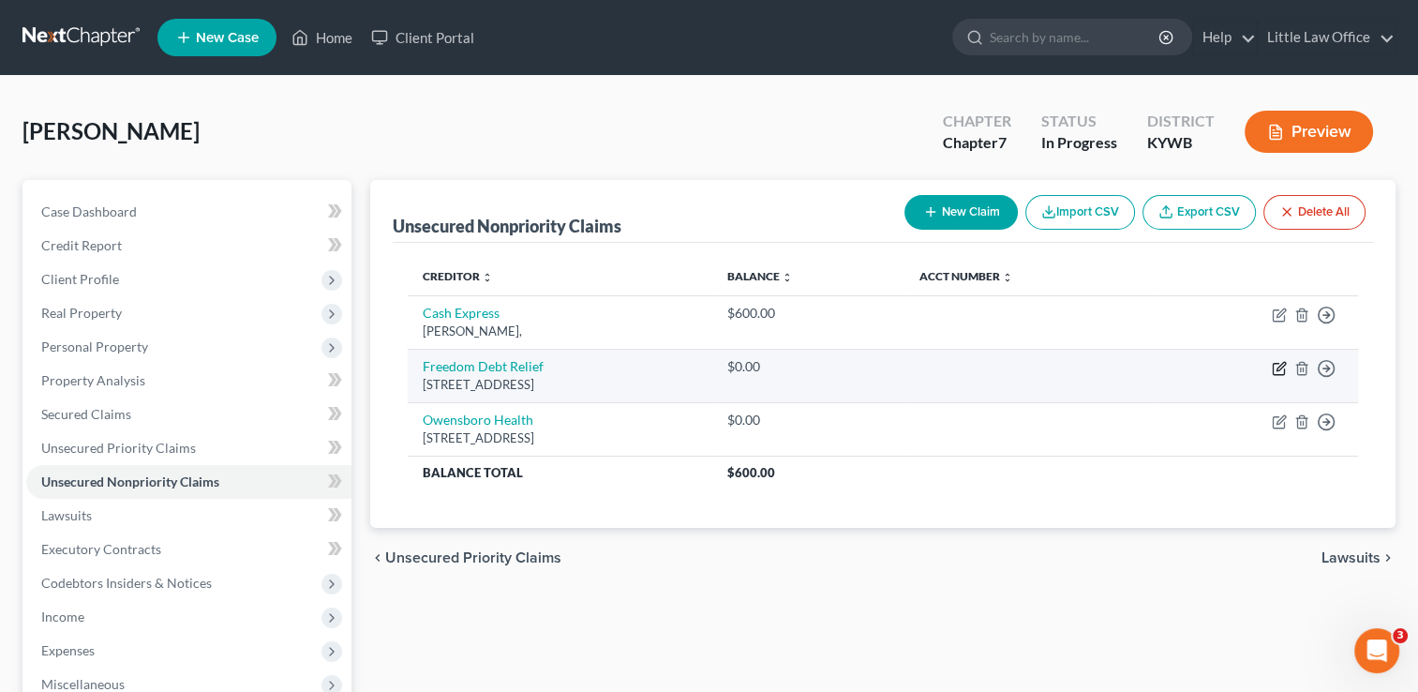
click at [1274, 365] on icon "button" at bounding box center [1279, 368] width 15 height 15
select select "3"
select select "0"
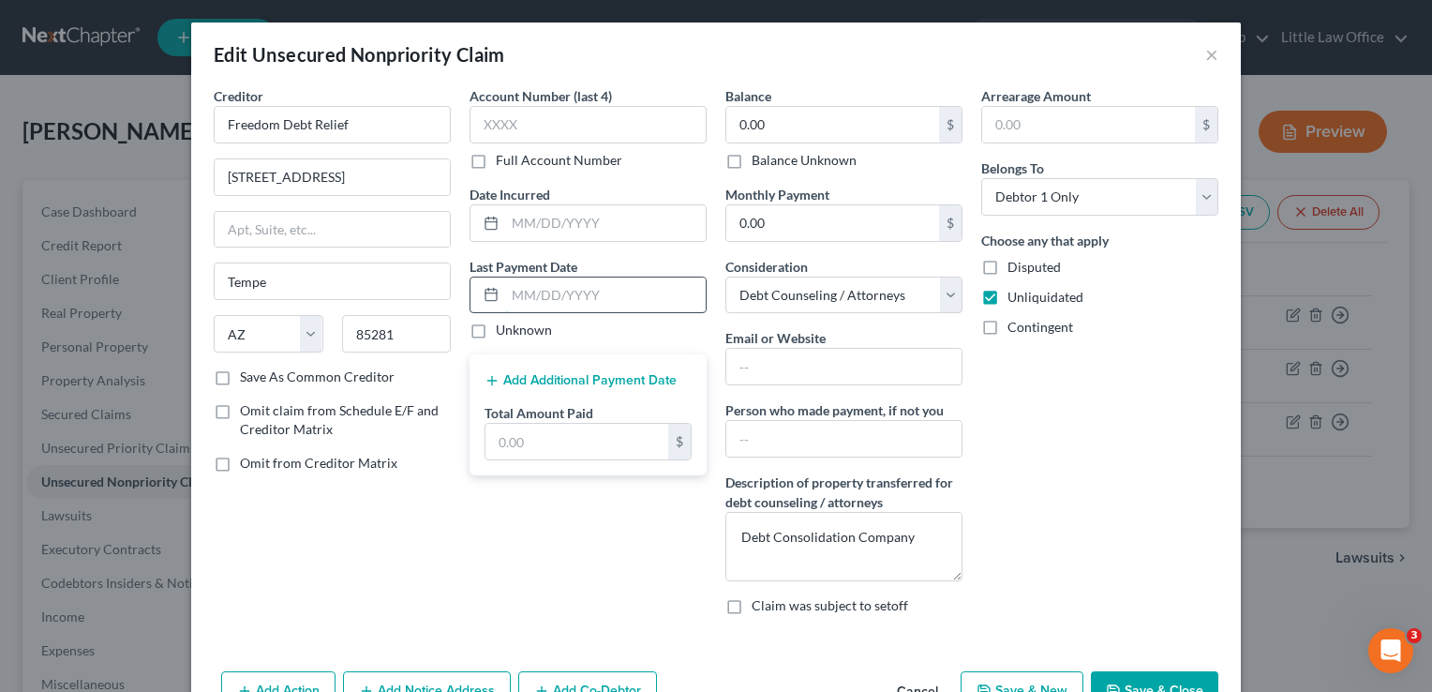
click at [577, 287] on input "text" at bounding box center [605, 295] width 201 height 36
type input "[DATE]"
click at [547, 437] on input "text" at bounding box center [576, 442] width 183 height 36
type input "178"
click at [529, 379] on button "Add Additional Payment Date" at bounding box center [580, 380] width 192 height 15
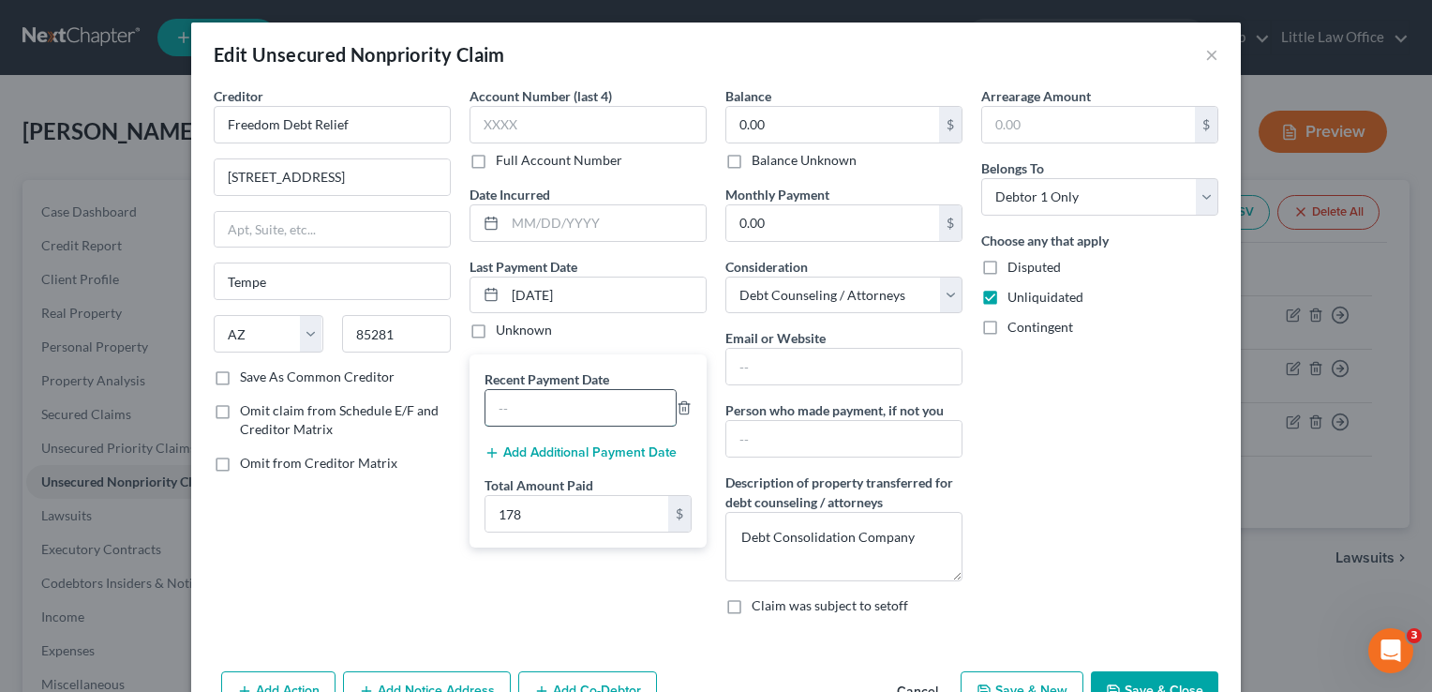
click at [548, 403] on input "text" at bounding box center [580, 408] width 190 height 36
type input "[DATE]"
drag, startPoint x: 595, startPoint y: 295, endPoint x: 464, endPoint y: 299, distance: 131.2
click at [469, 299] on div "[DATE]" at bounding box center [587, 294] width 237 height 37
type input "[DATE]"
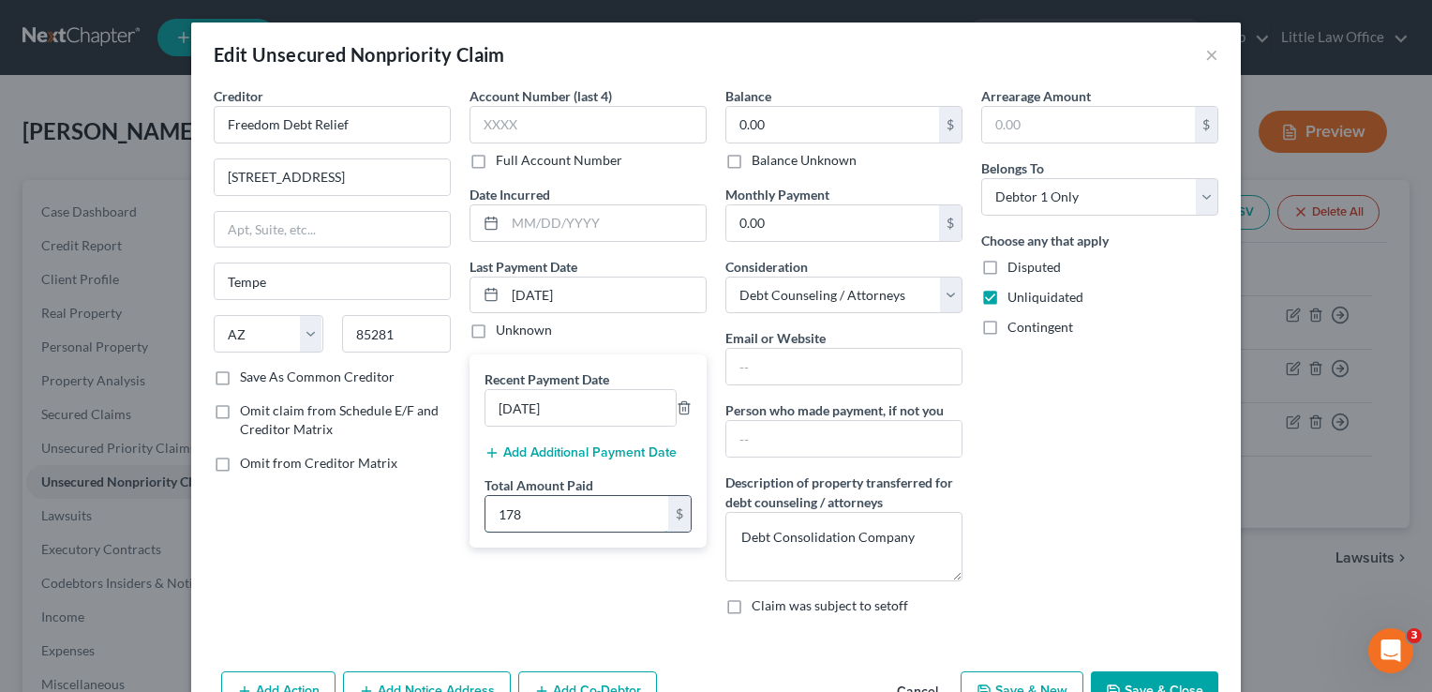
click at [563, 509] on input "178" at bounding box center [576, 514] width 183 height 36
click at [1196, 691] on button "Save & Close" at bounding box center [1154, 690] width 127 height 39
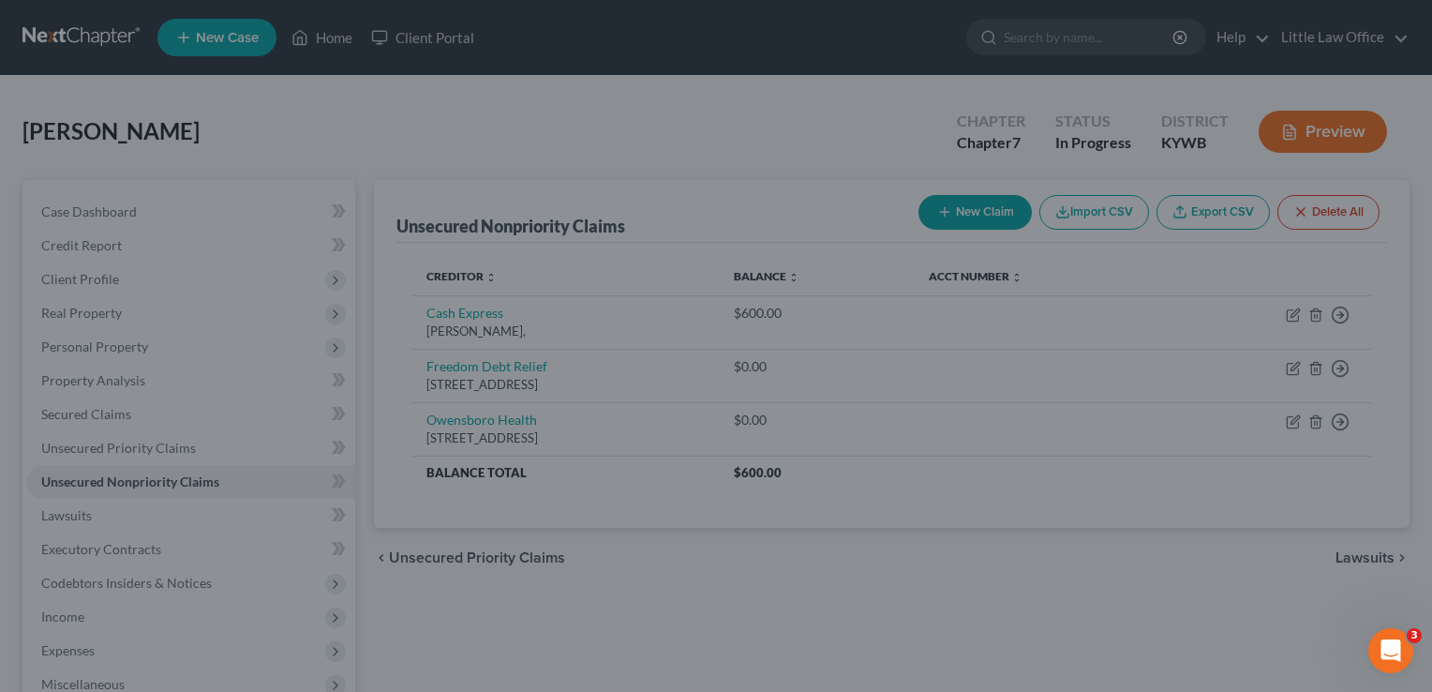
type input "356.00"
type input "0"
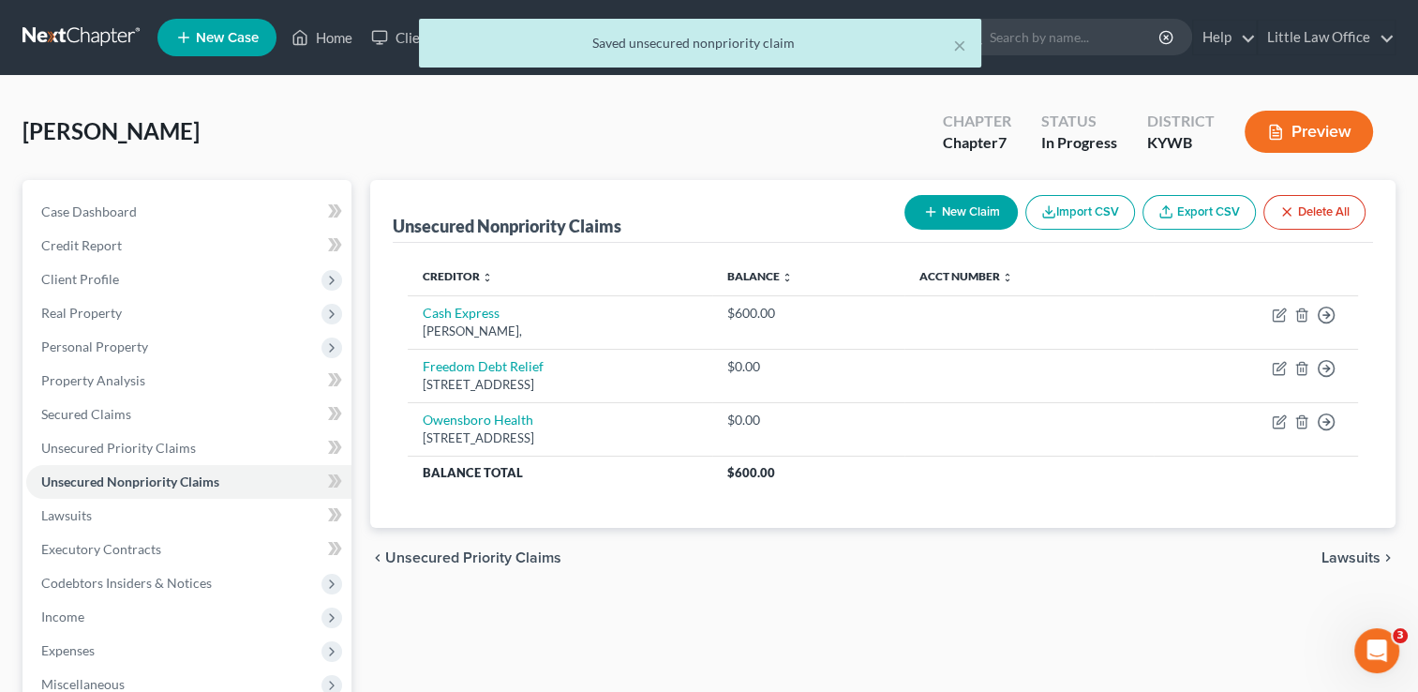
click at [958, 216] on button "New Claim" at bounding box center [960, 212] width 113 height 35
select select "0"
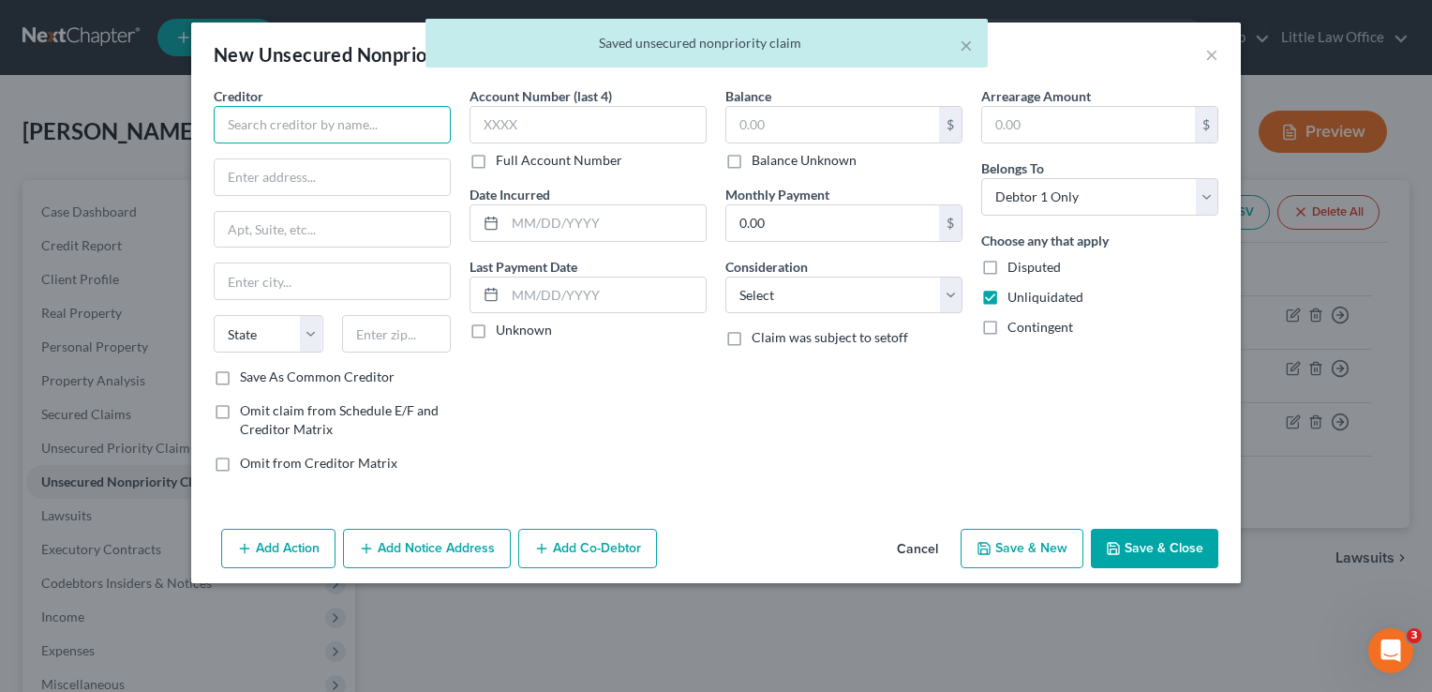
click at [405, 129] on input "text" at bounding box center [332, 124] width 237 height 37
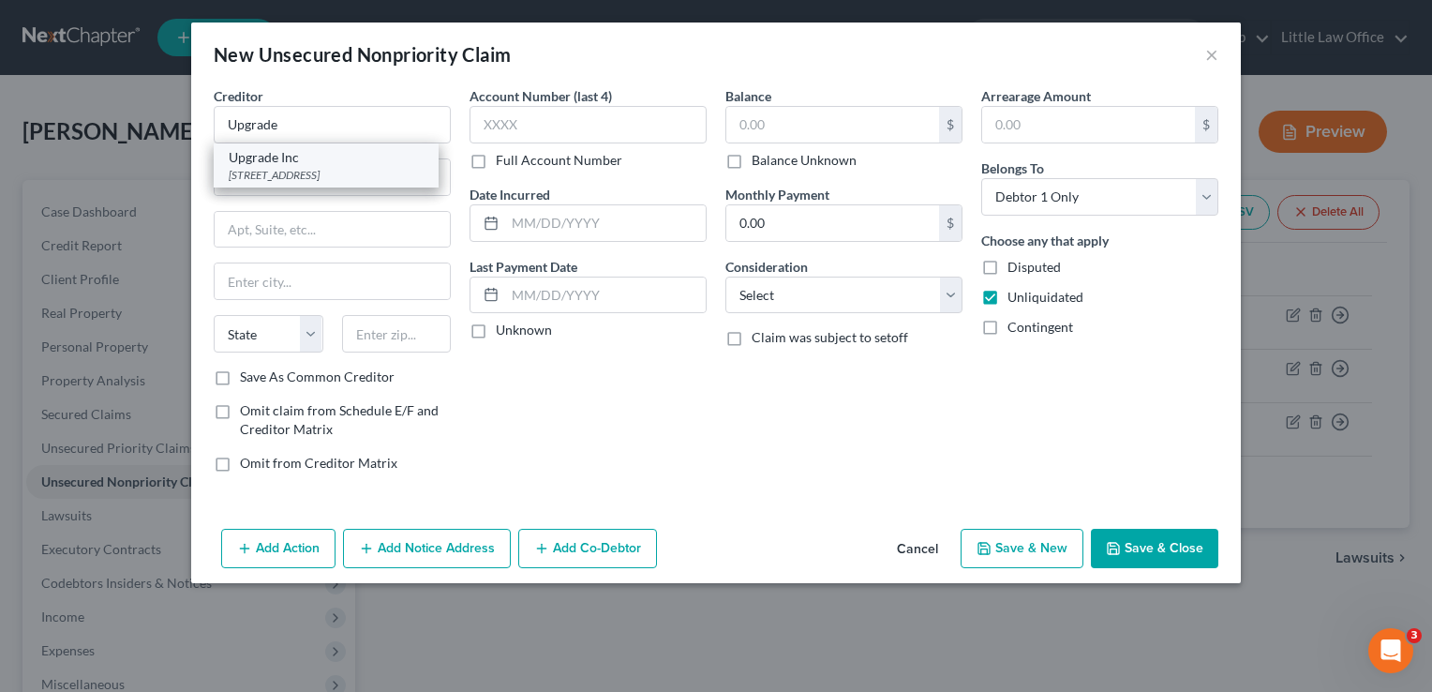
click at [383, 174] on div "[STREET_ADDRESS]" at bounding box center [326, 175] width 195 height 16
type input "Upgrade Inc"
type input "[STREET_ADDRESS]"
type input "Phoenix"
select select "3"
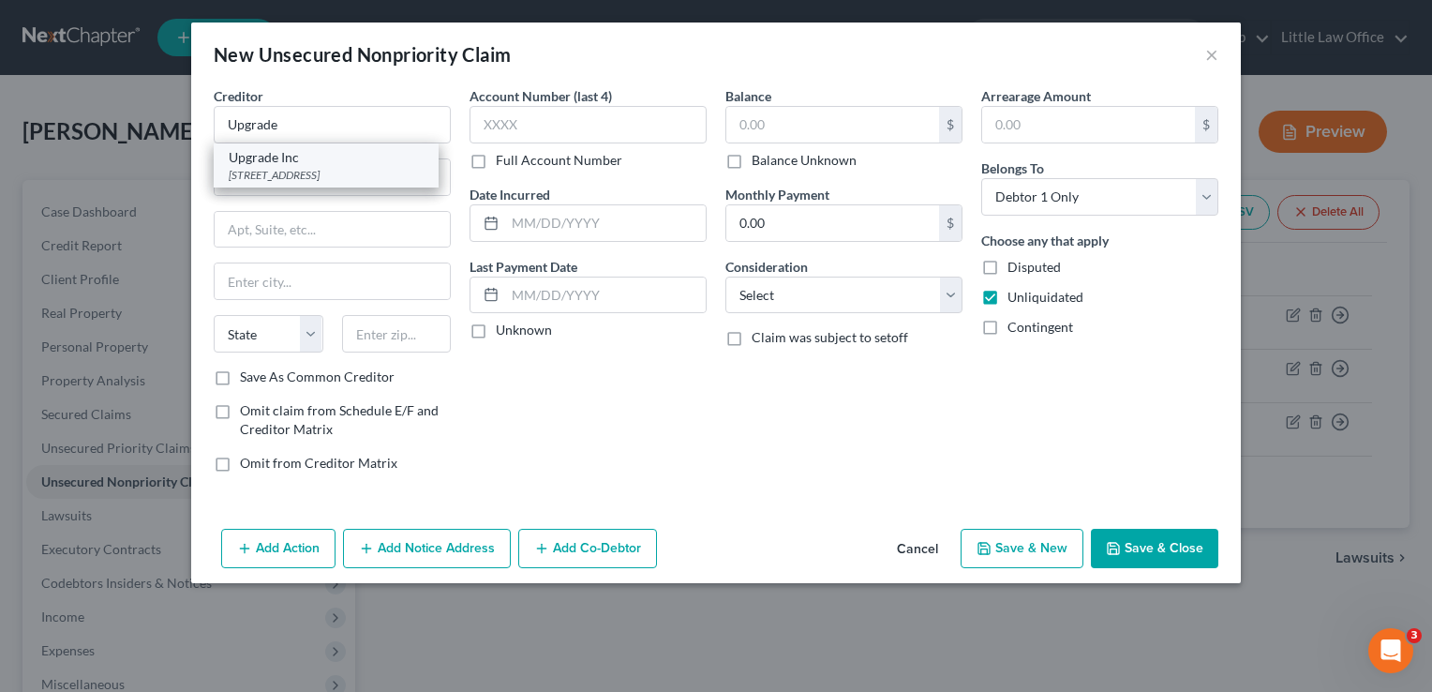
type input "85004"
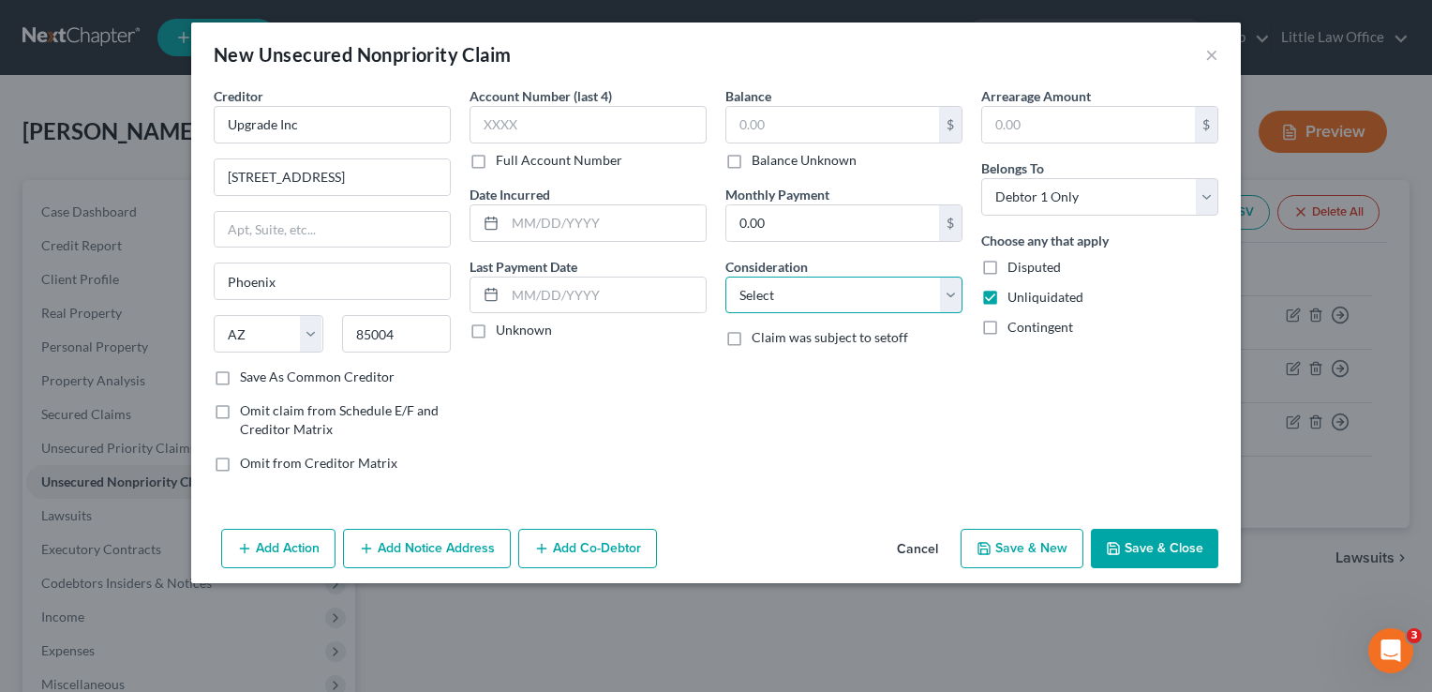
click at [764, 283] on select "Select Cable / Satellite Services Collection Agency Credit Card Debt Debt Couns…" at bounding box center [843, 294] width 237 height 37
select select "10"
click at [725, 276] on select "Select Cable / Satellite Services Collection Agency Credit Card Debt Debt Couns…" at bounding box center [843, 294] width 237 height 37
click at [754, 125] on input "text" at bounding box center [832, 125] width 213 height 36
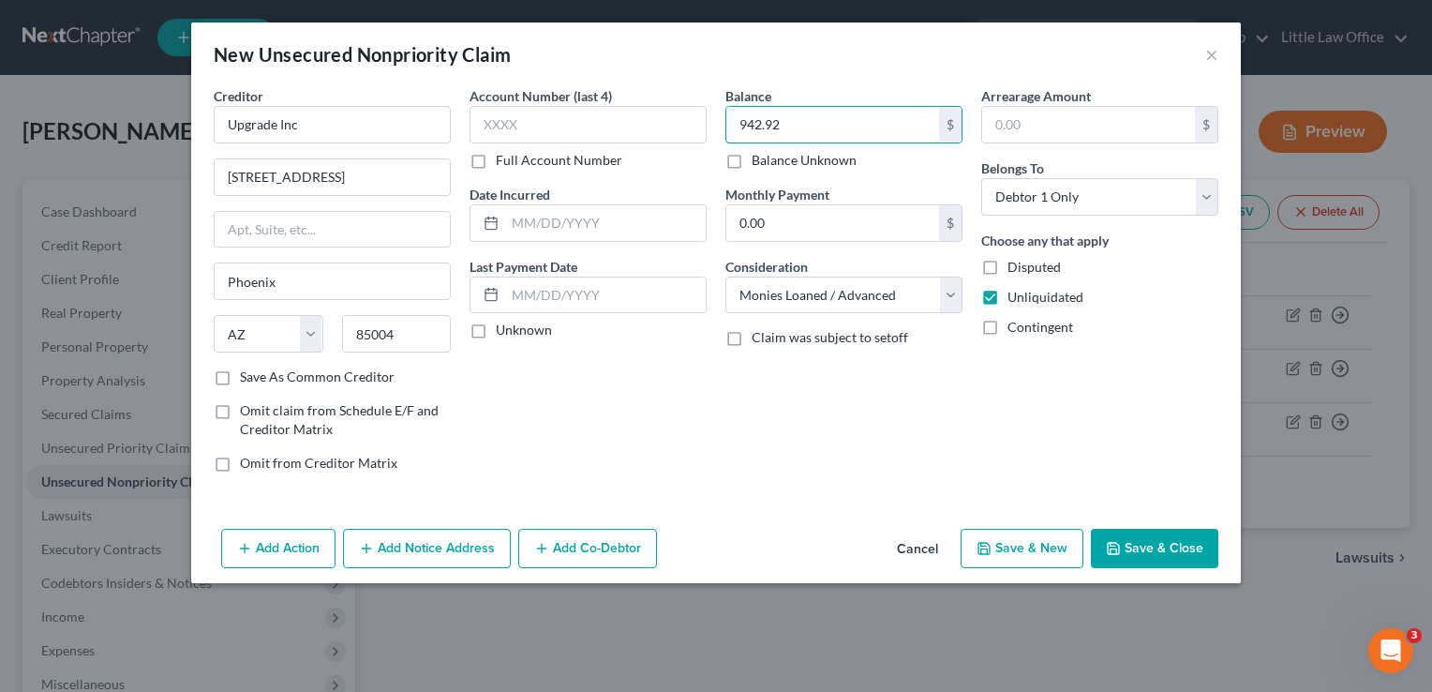
type input "942.92"
click at [1137, 543] on button "Save & Close" at bounding box center [1154, 548] width 127 height 39
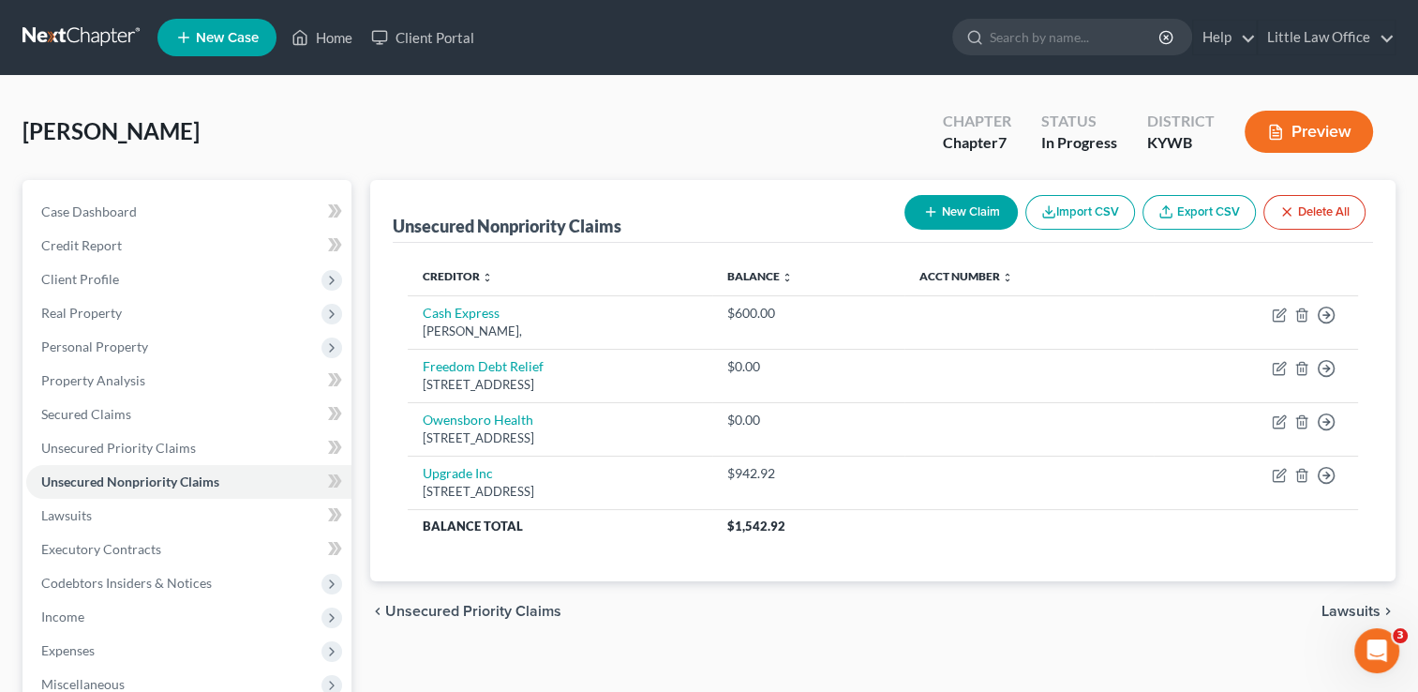
click at [980, 223] on button "New Claim" at bounding box center [960, 212] width 113 height 35
select select "0"
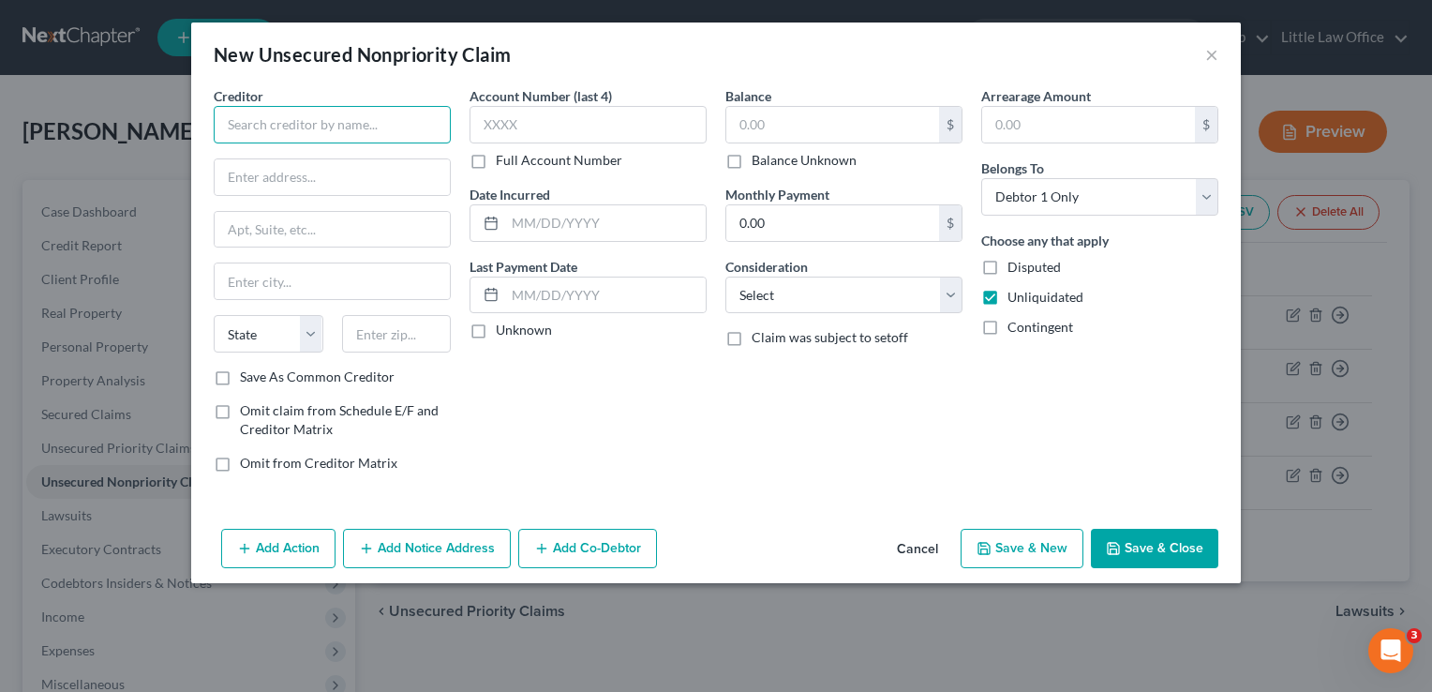
click at [322, 135] on input "text" at bounding box center [332, 124] width 237 height 37
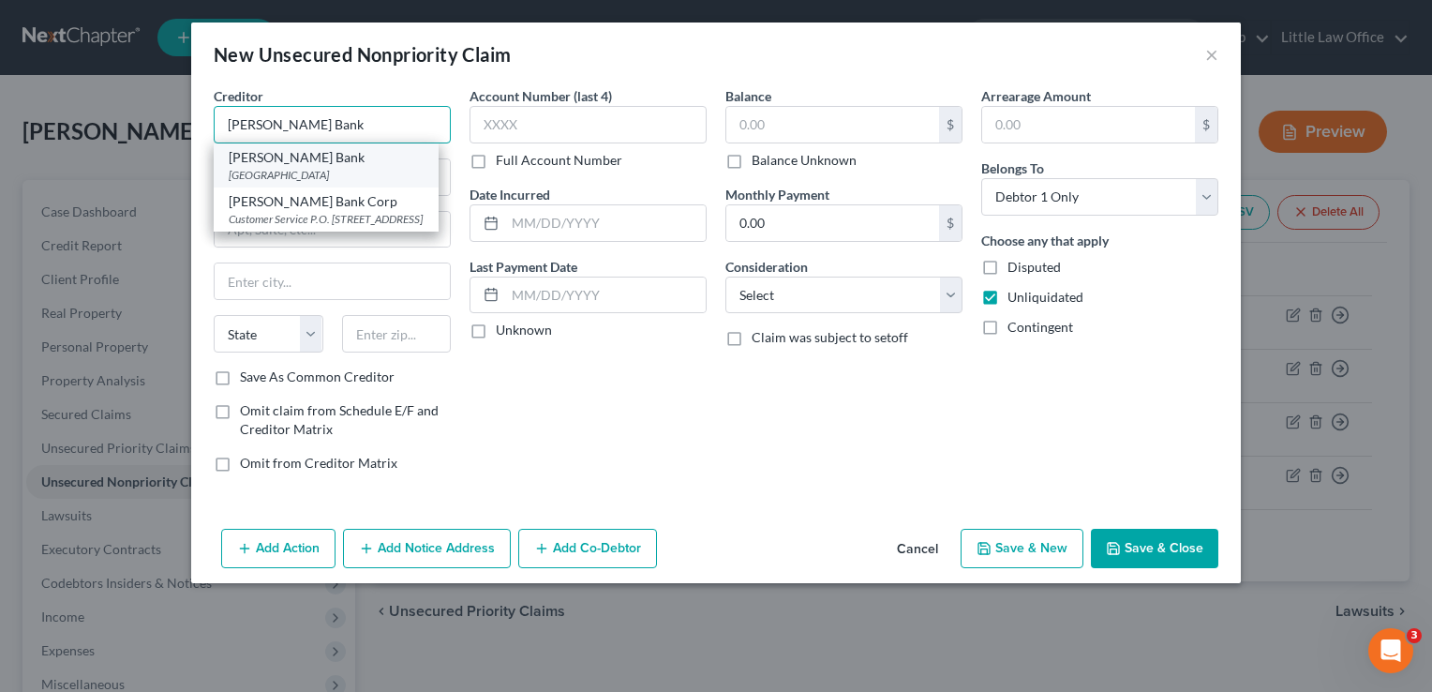
type input "[PERSON_NAME] Bank"
click at [320, 159] on div "[PERSON_NAME] Bank" at bounding box center [326, 157] width 195 height 19
type input "PO Box 660702"
type input "[GEOGRAPHIC_DATA]"
select select "45"
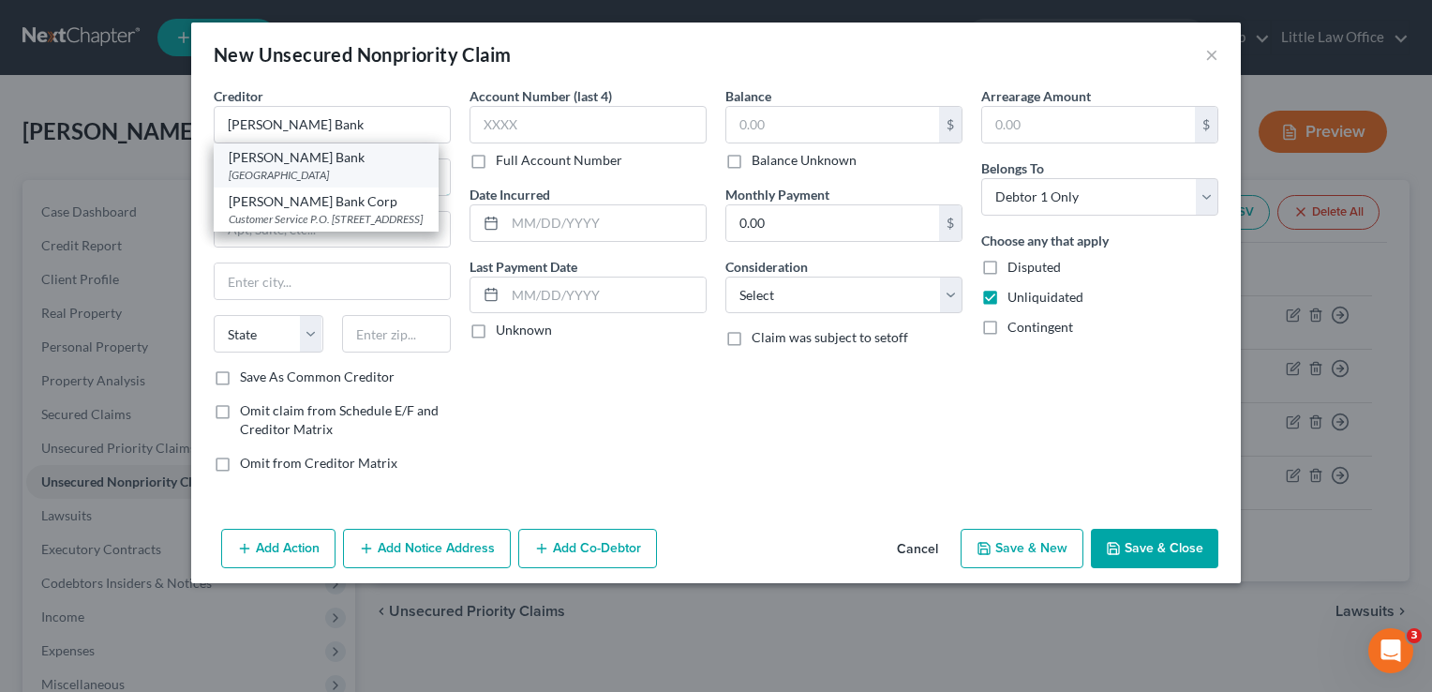
type input "75266"
click at [320, 159] on input "PO Box 660702" at bounding box center [332, 177] width 235 height 36
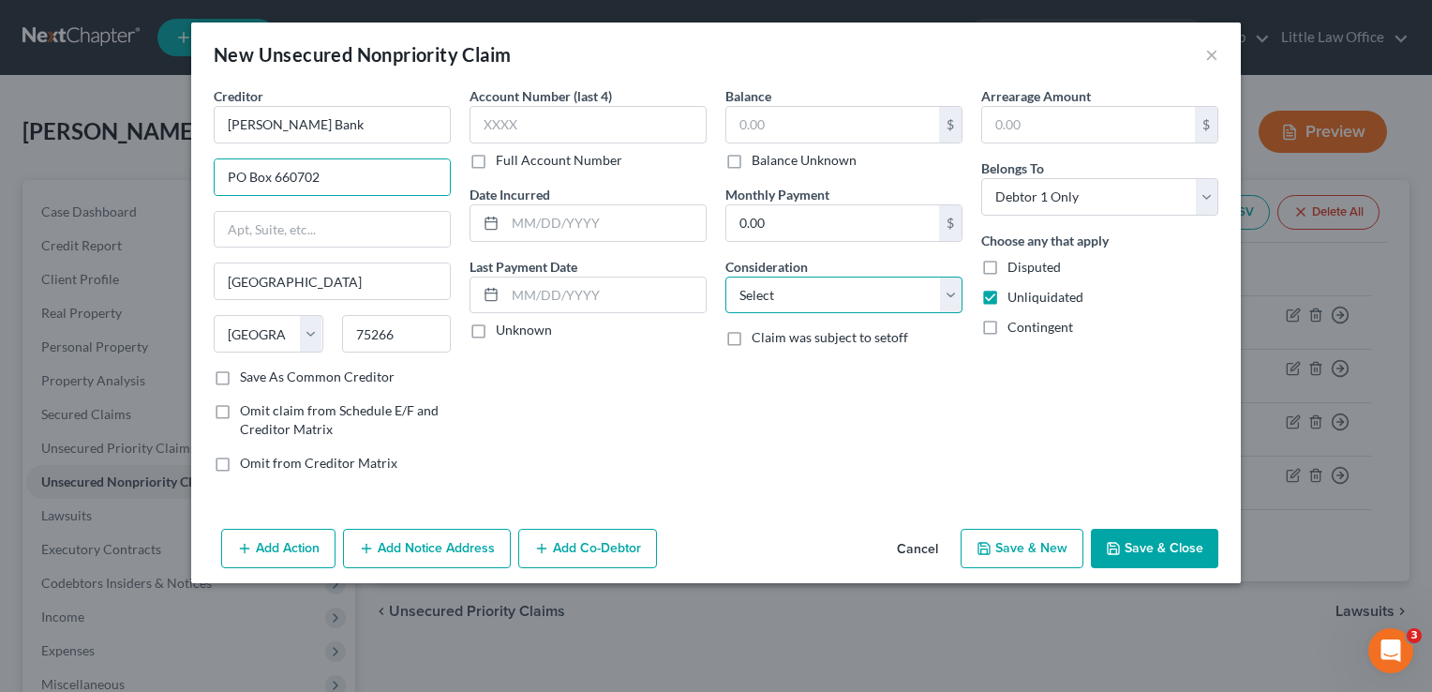
click at [872, 304] on select "Select Cable / Satellite Services Collection Agency Credit Card Debt Debt Couns…" at bounding box center [843, 294] width 237 height 37
select select "2"
click at [725, 276] on select "Select Cable / Satellite Services Collection Agency Credit Card Debt Debt Couns…" at bounding box center [843, 294] width 237 height 37
click at [781, 152] on label "Balance Unknown" at bounding box center [804, 160] width 105 height 19
click at [771, 152] on input "Balance Unknown" at bounding box center [765, 157] width 12 height 12
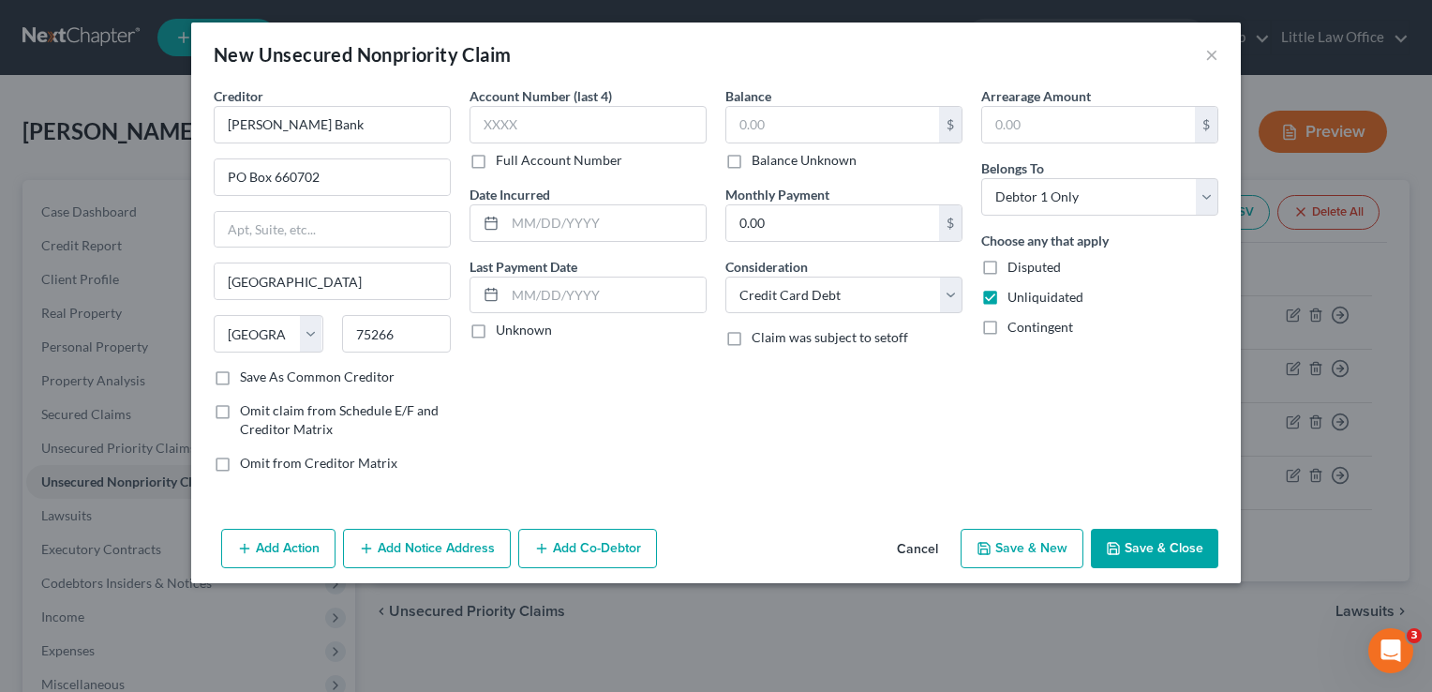
checkbox input "true"
type input "0.00"
click at [765, 160] on label "Balance Unknown" at bounding box center [804, 160] width 105 height 19
click at [765, 160] on input "Balance Unknown" at bounding box center [765, 157] width 12 height 12
checkbox input "false"
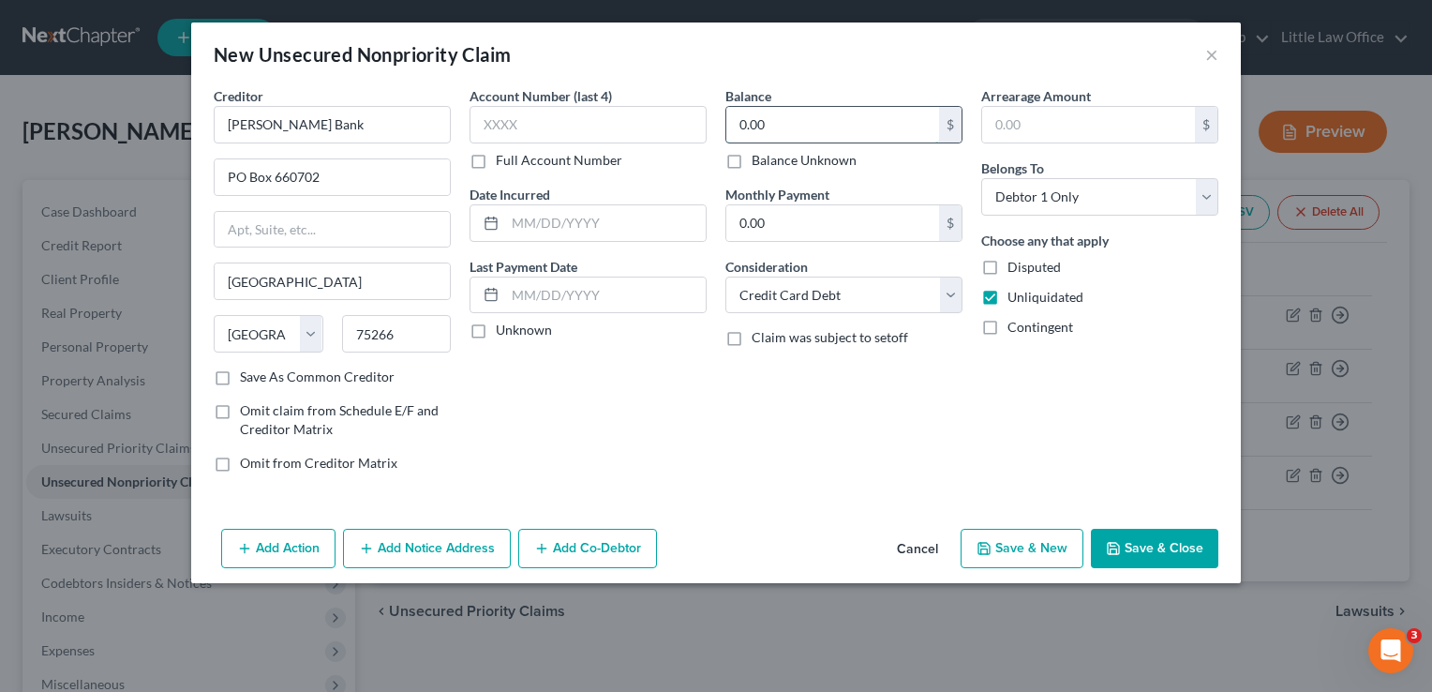
click at [791, 133] on input "0.00" at bounding box center [832, 125] width 213 height 36
click at [736, 414] on div "Balance 0.00 $ Balance Unknown Balance Undetermined 0.00 $ Balance Unknown Mont…" at bounding box center [844, 286] width 256 height 401
click at [781, 142] on div "0.00 $" at bounding box center [843, 124] width 237 height 37
click at [782, 132] on input "0.00" at bounding box center [832, 125] width 213 height 36
click at [1162, 550] on button "Save & Close" at bounding box center [1154, 548] width 127 height 39
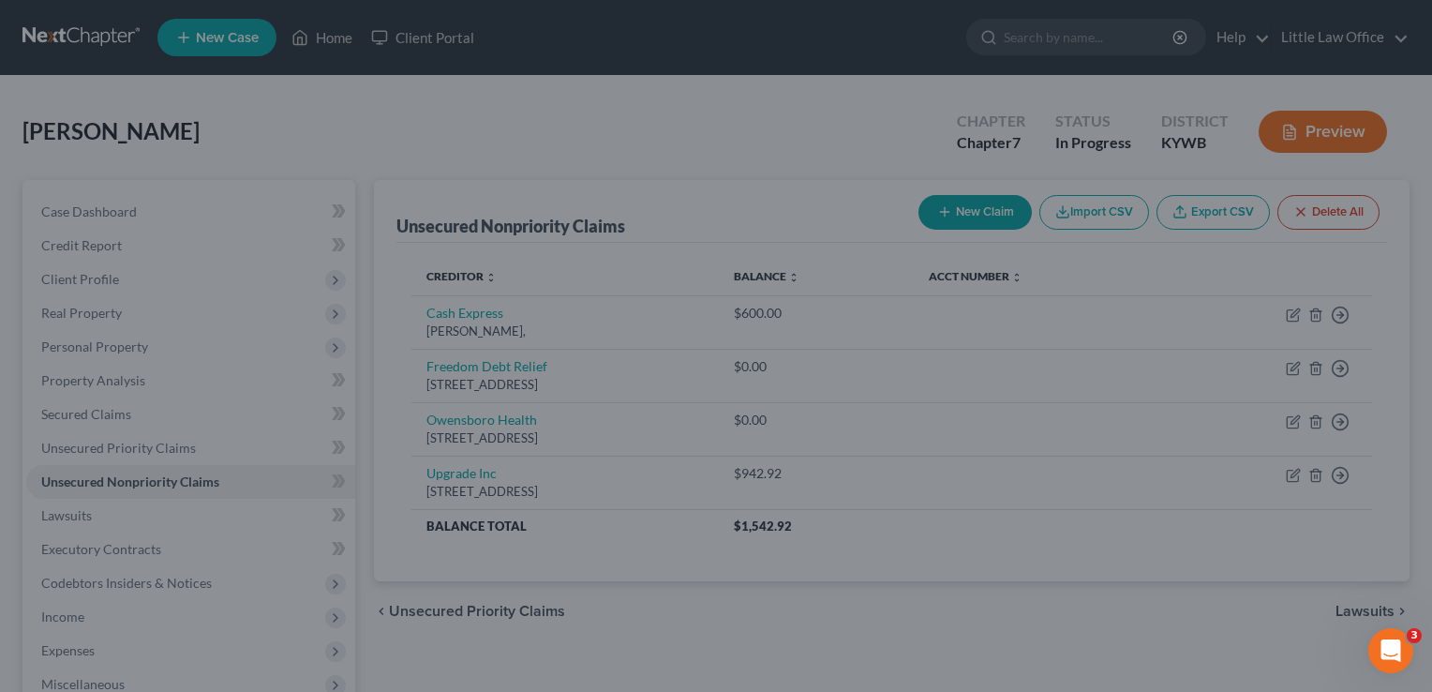
type input "1,400.00"
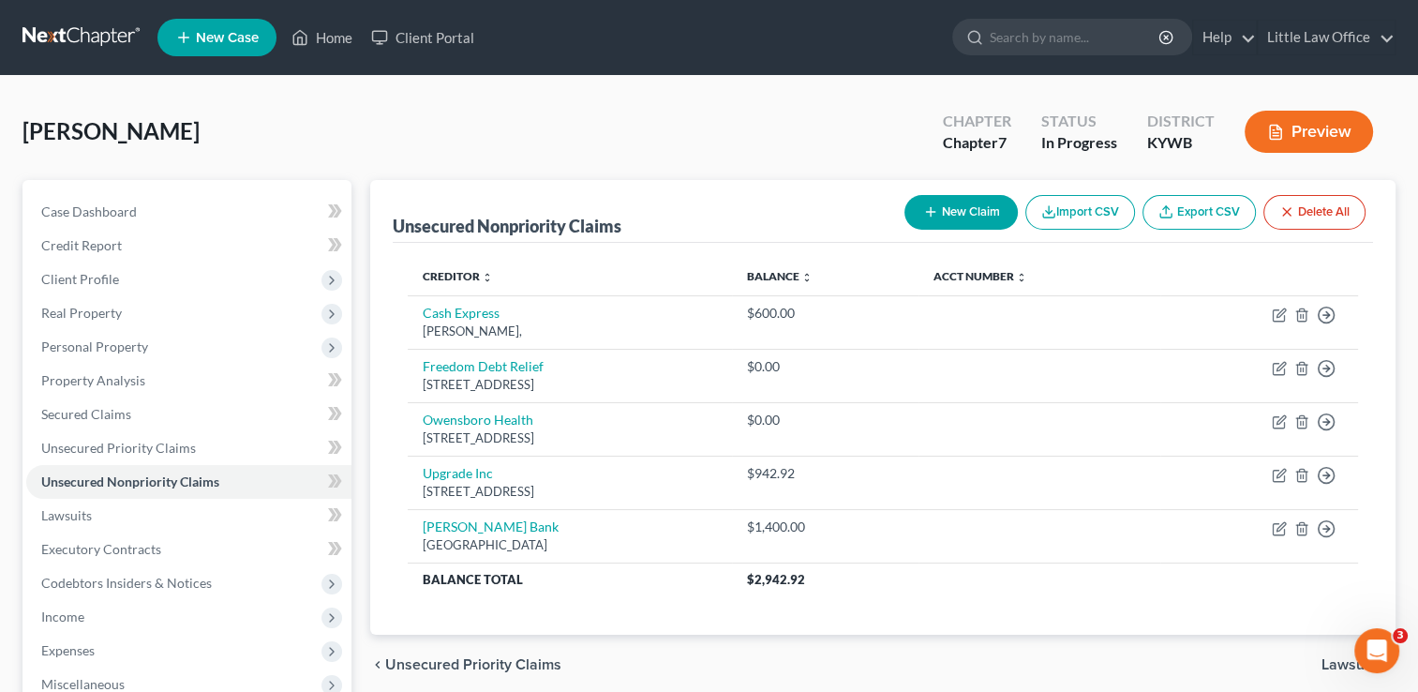
click at [964, 218] on button "New Claim" at bounding box center [960, 212] width 113 height 35
select select "0"
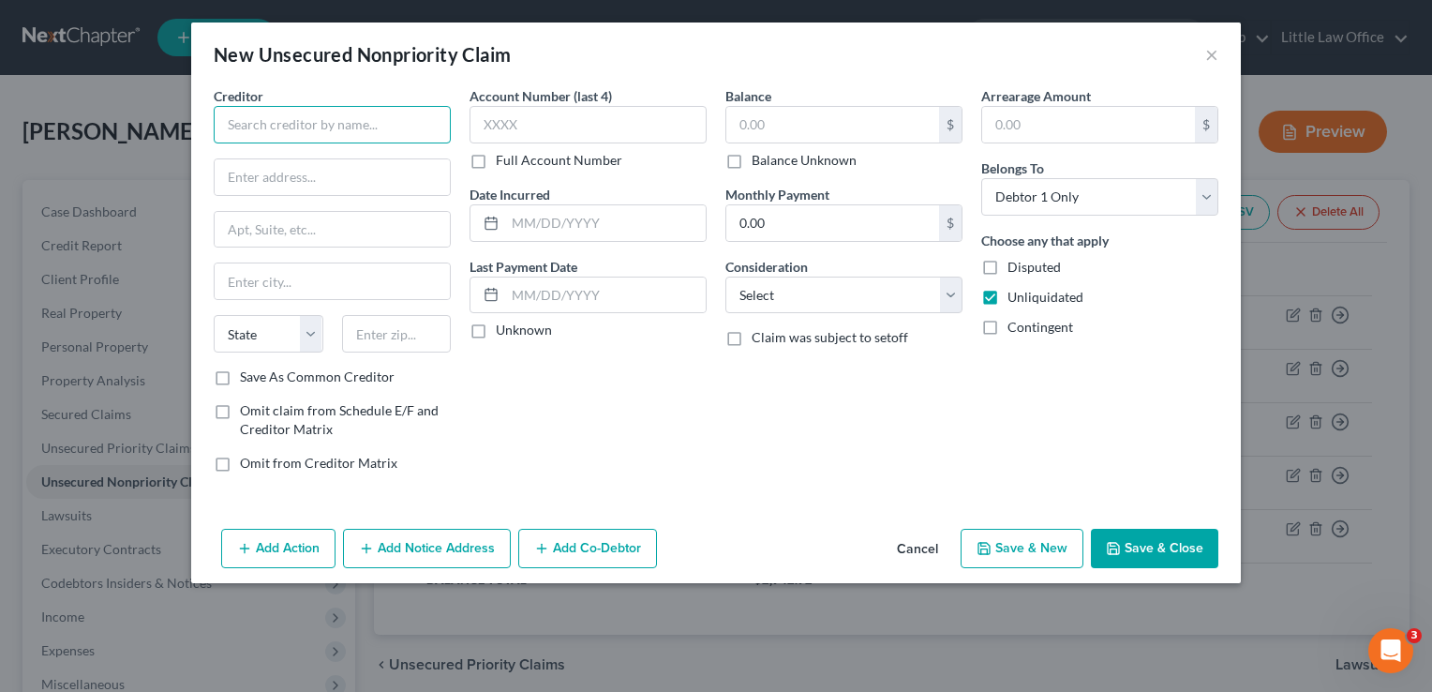
click at [259, 138] on input "text" at bounding box center [332, 124] width 237 height 37
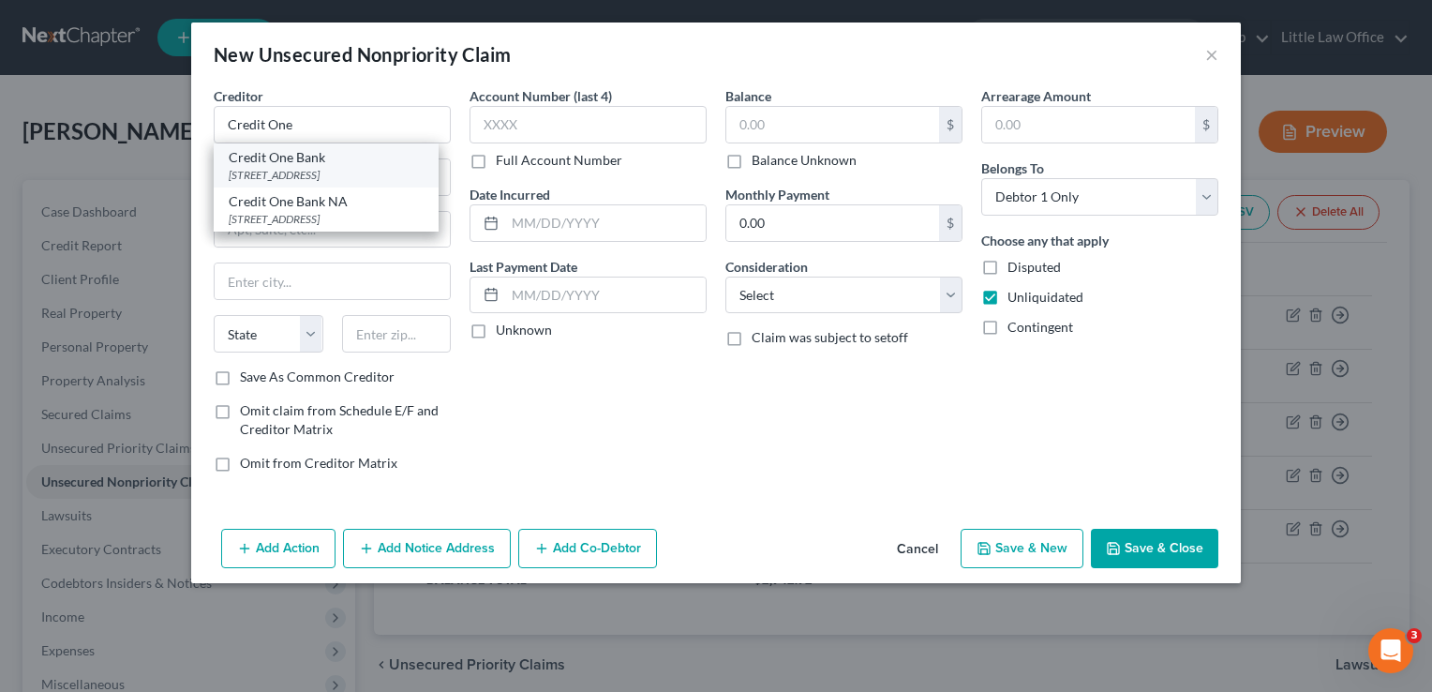
click at [297, 151] on div "Credit One Bank" at bounding box center [326, 157] width 195 height 19
type input "Credit One Bank"
type input "PO Box 98872"
type input "[GEOGRAPHIC_DATA]"
select select "31"
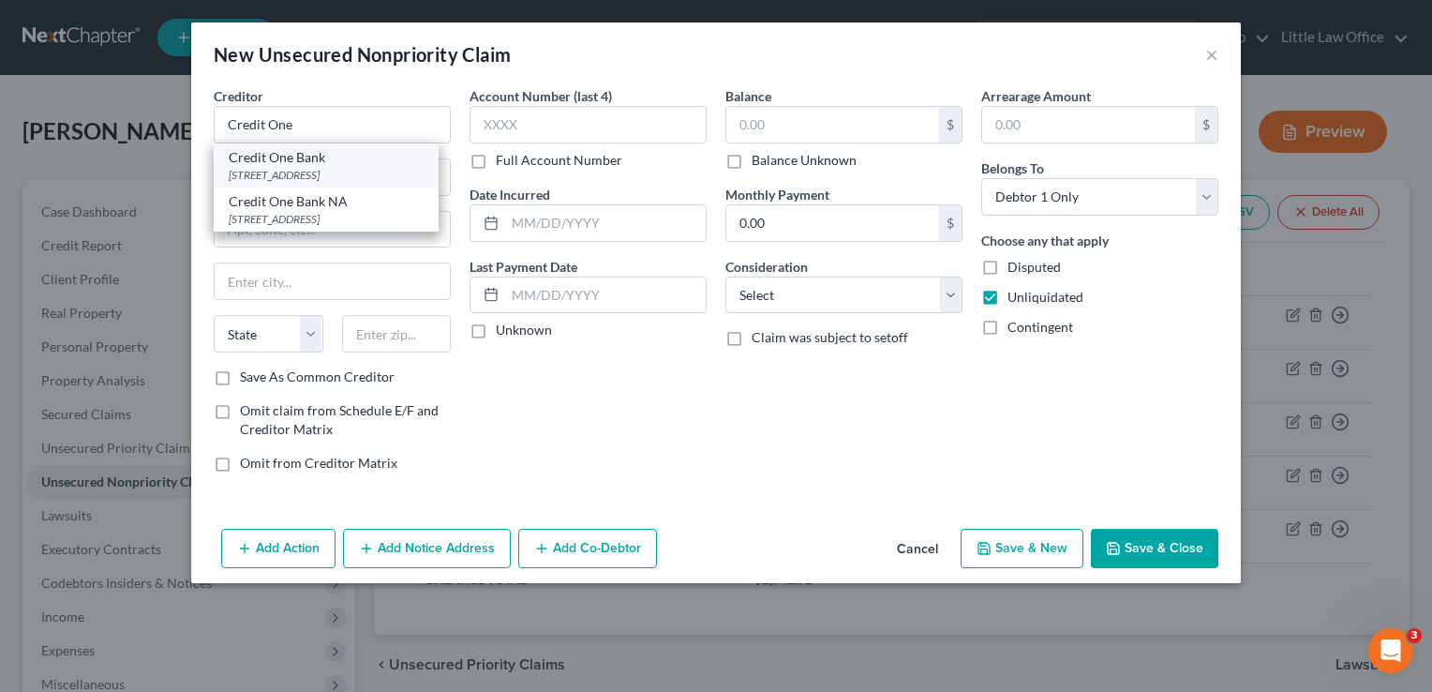
type input "89193"
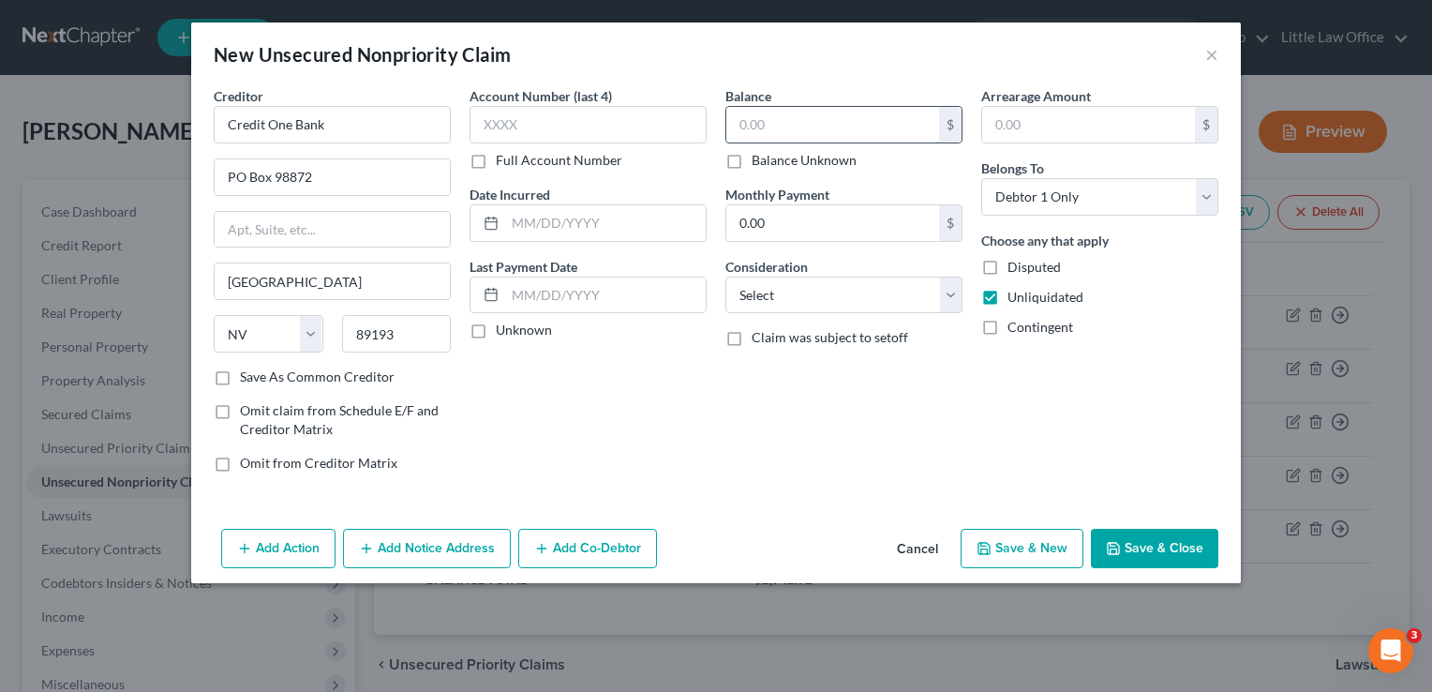
click at [806, 129] on input "text" at bounding box center [832, 125] width 213 height 36
type input "605.8"
click at [839, 305] on select "Select Cable / Satellite Services Collection Agency Credit Card Debt Debt Couns…" at bounding box center [843, 294] width 237 height 37
select select "2"
click at [725, 276] on select "Select Cable / Satellite Services Collection Agency Credit Card Debt Debt Couns…" at bounding box center [843, 294] width 237 height 37
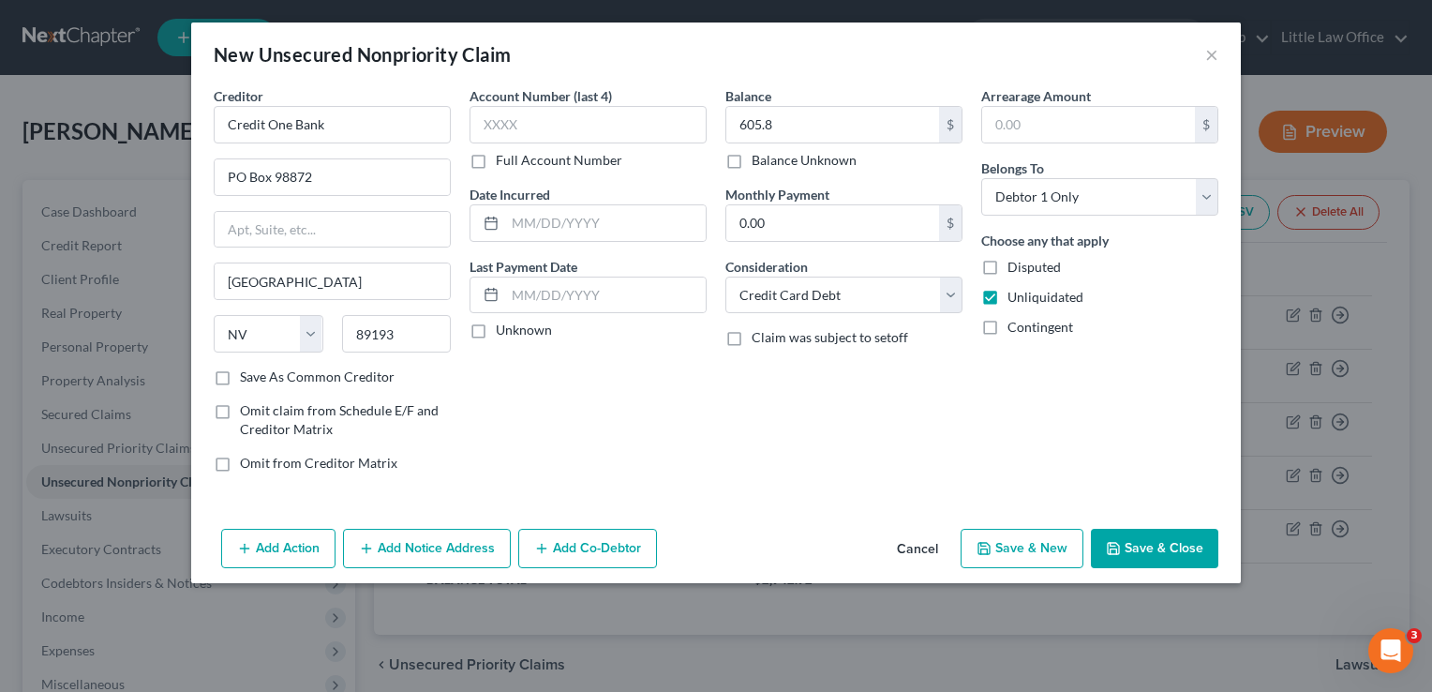
click at [1133, 546] on button "Save & Close" at bounding box center [1154, 548] width 127 height 39
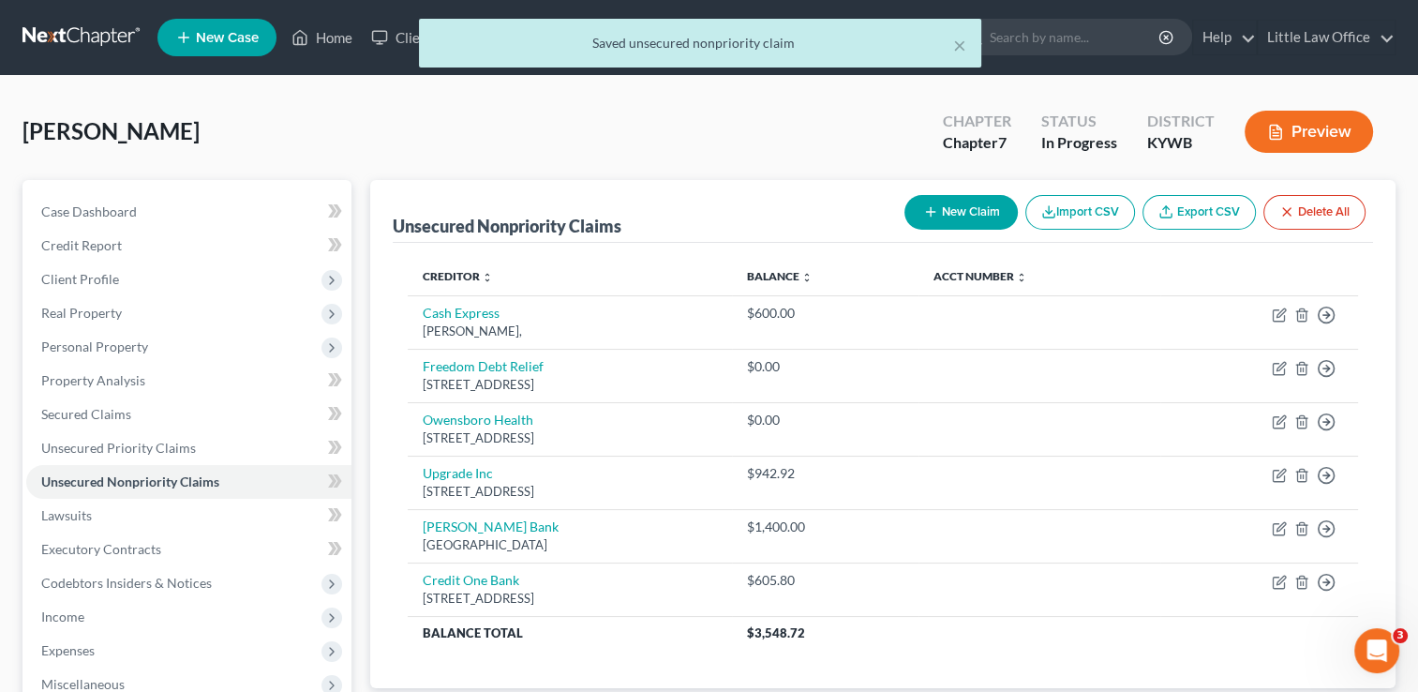
click at [950, 218] on button "New Claim" at bounding box center [960, 212] width 113 height 35
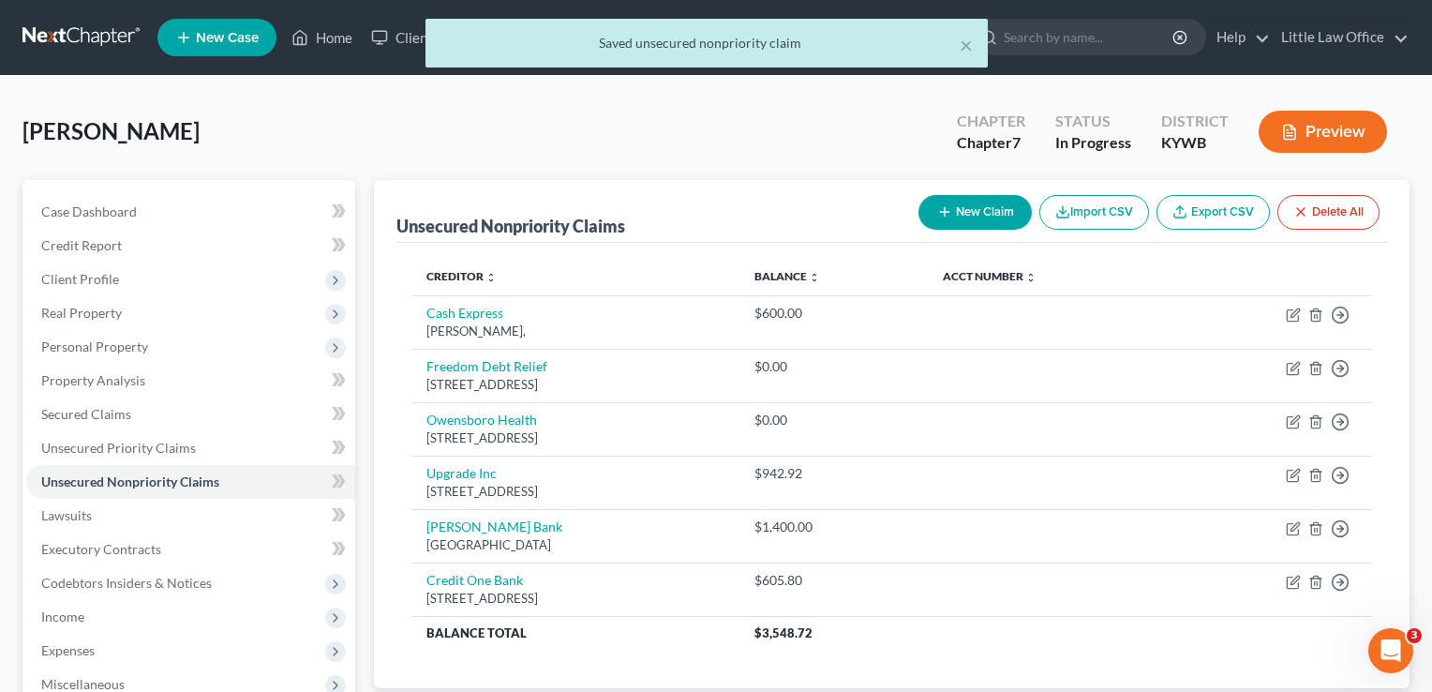
select select "0"
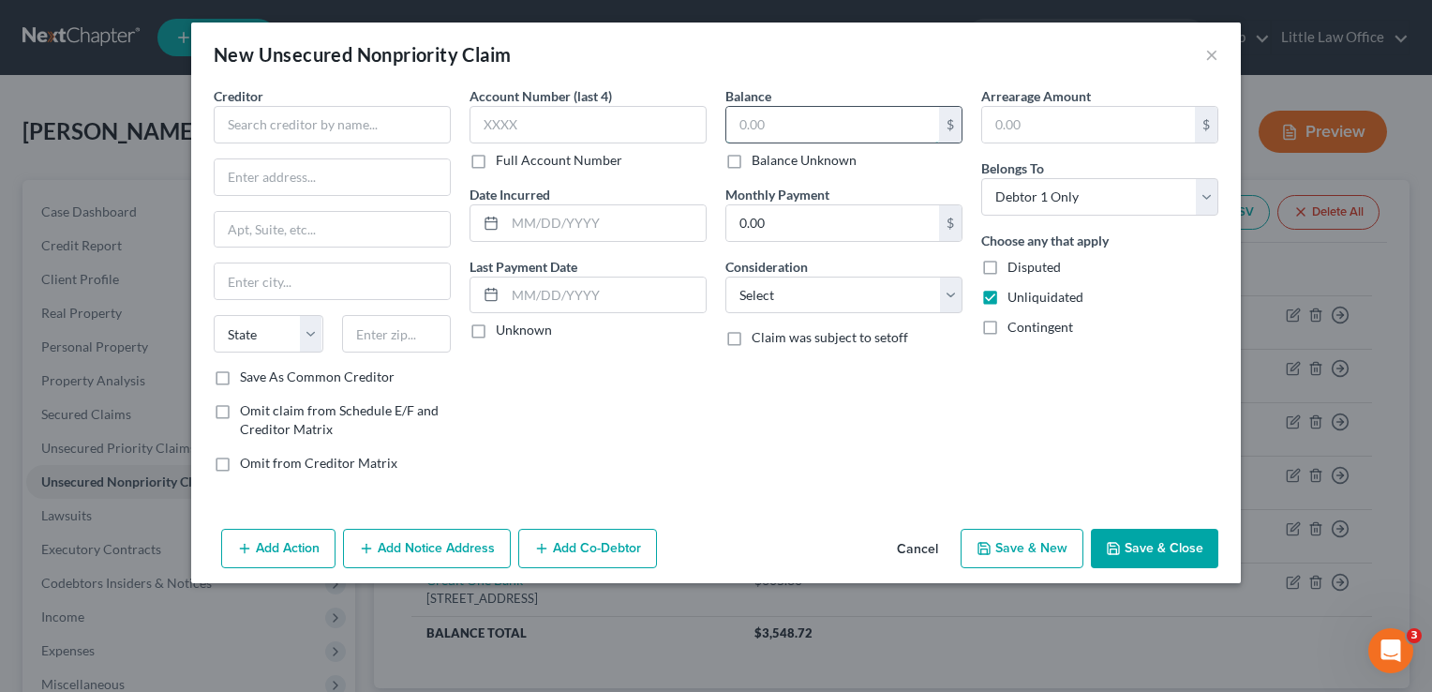
click at [802, 119] on input "text" at bounding box center [832, 125] width 213 height 36
type input "973.25"
click at [419, 114] on input "text" at bounding box center [332, 124] width 237 height 37
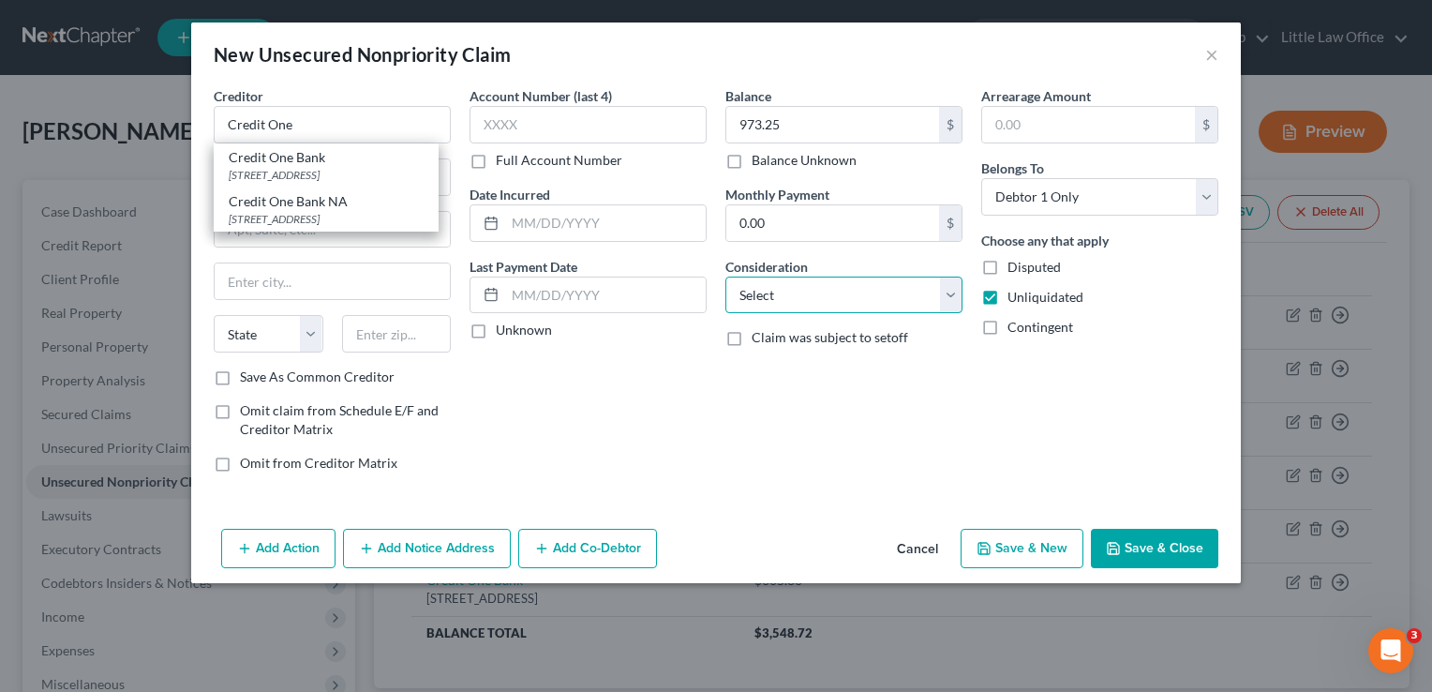
click at [756, 301] on select "Select Cable / Satellite Services Collection Agency Credit Card Debt Debt Couns…" at bounding box center [843, 294] width 237 height 37
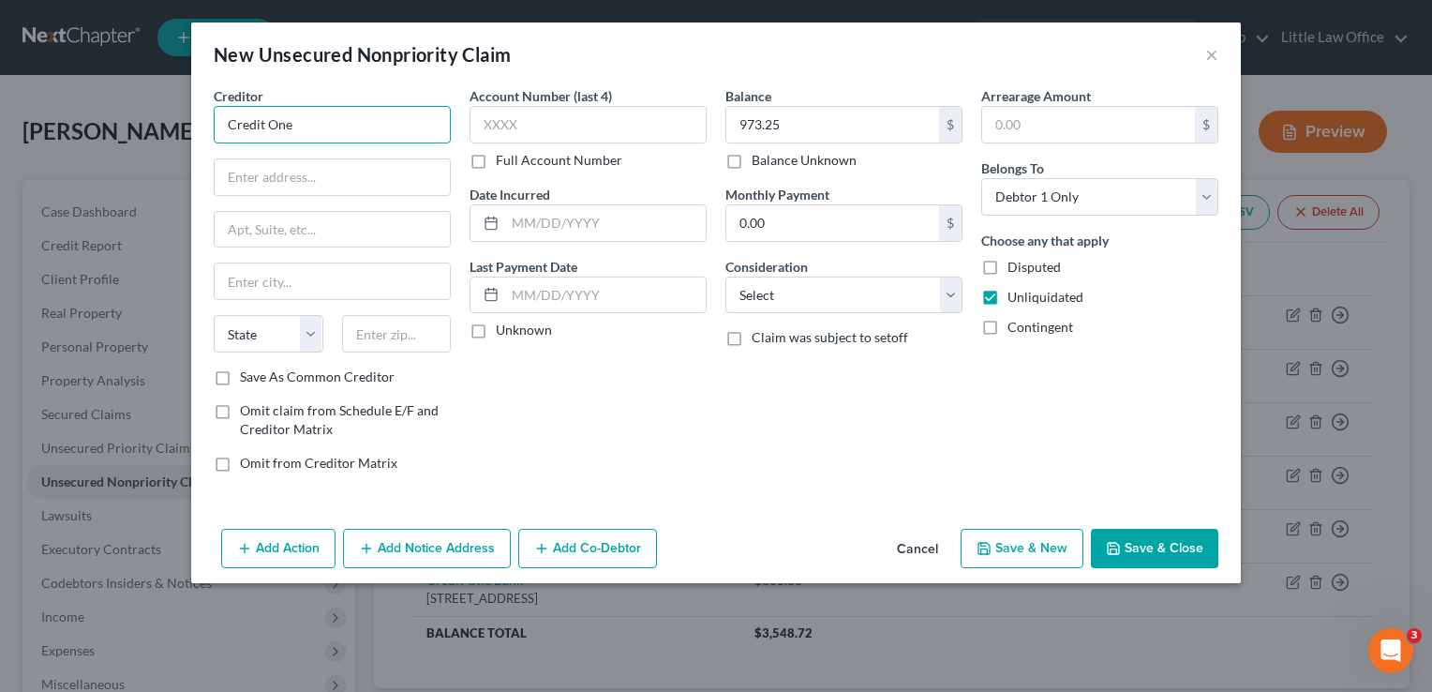
click at [328, 112] on input "Credit One" at bounding box center [332, 124] width 237 height 37
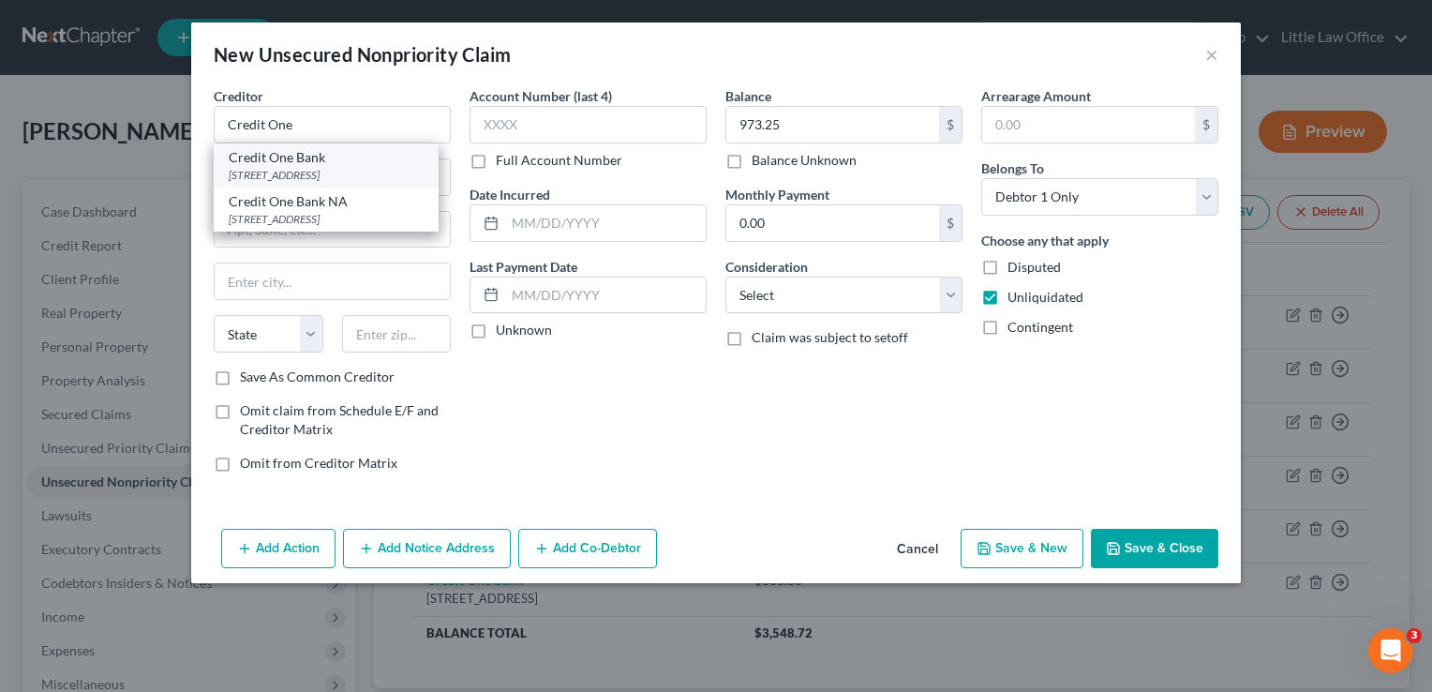
click at [323, 163] on div "Credit One Bank" at bounding box center [326, 157] width 195 height 19
type input "Credit One Bank"
type input "PO Box 98872"
type input "[GEOGRAPHIC_DATA]"
select select "31"
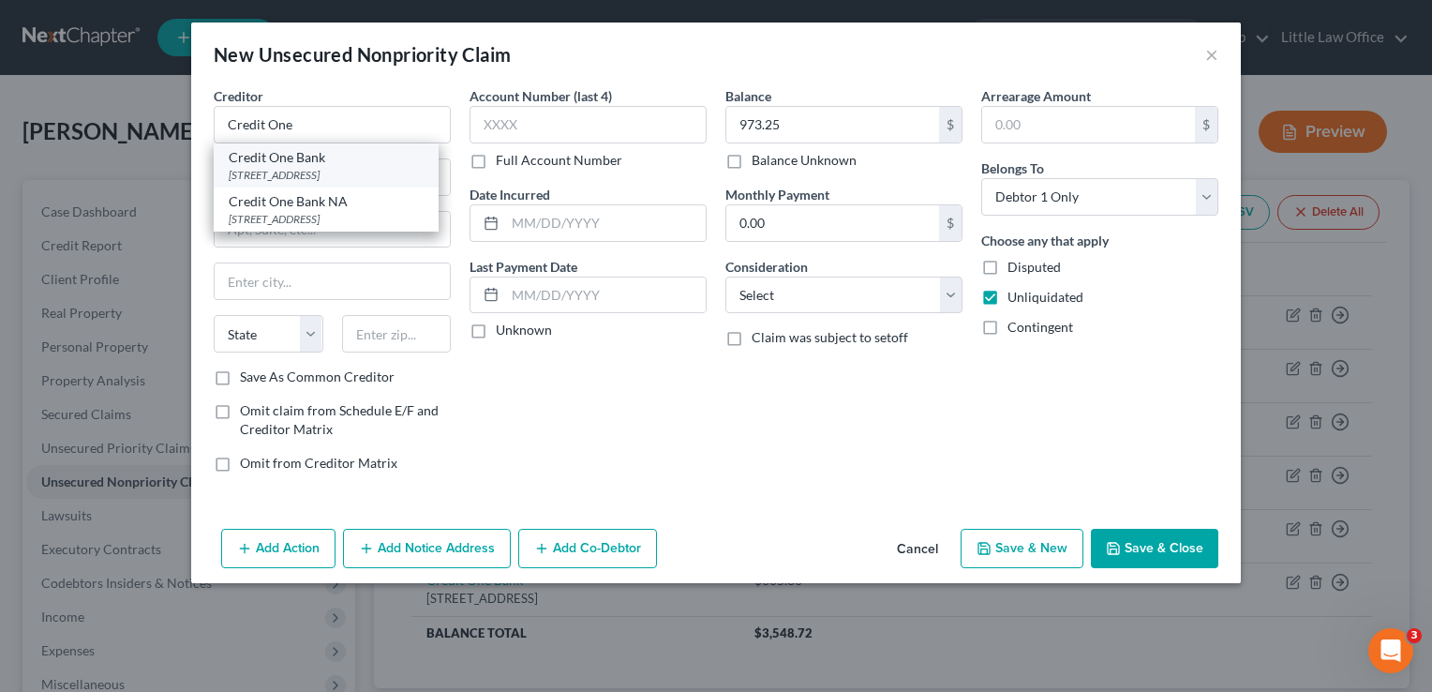
type input "89193"
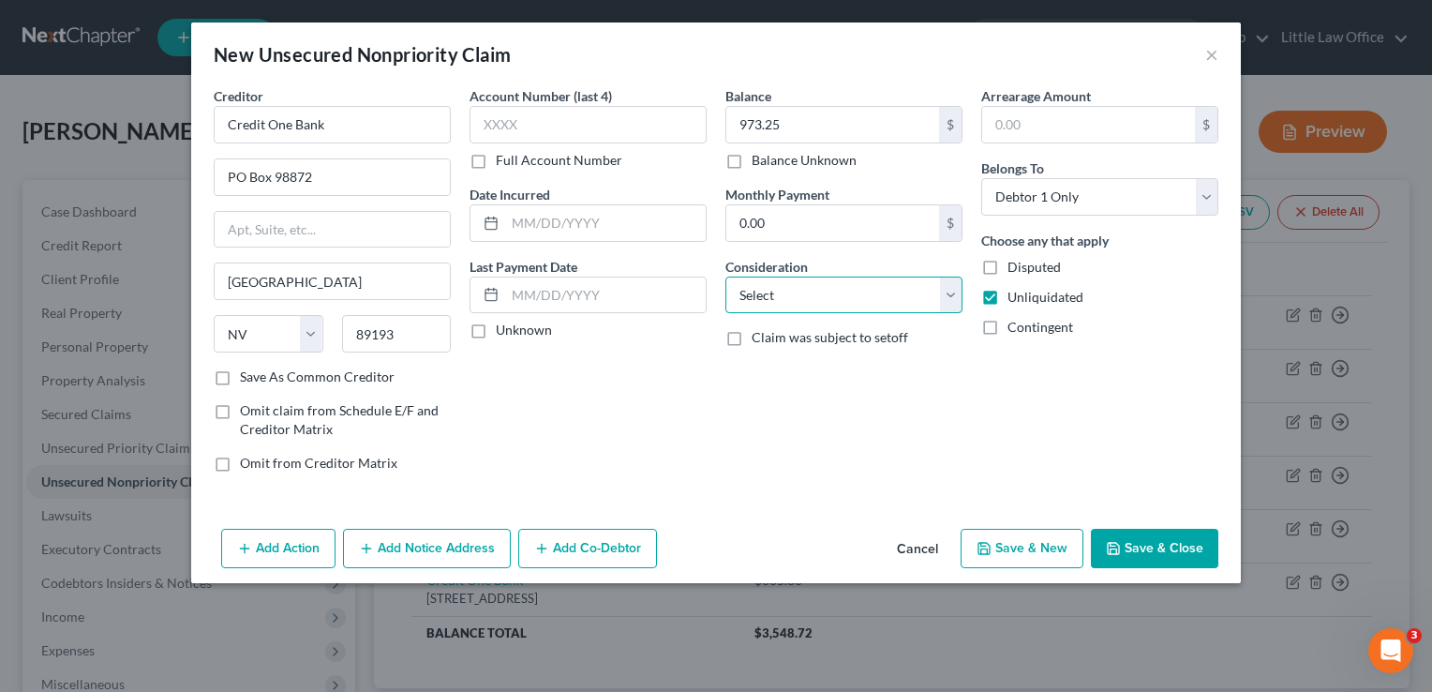
click at [768, 309] on select "Select Cable / Satellite Services Collection Agency Credit Card Debt Debt Couns…" at bounding box center [843, 294] width 237 height 37
select select "2"
click at [725, 276] on select "Select Cable / Satellite Services Collection Agency Credit Card Debt Debt Couns…" at bounding box center [843, 294] width 237 height 37
click at [1174, 562] on button "Save & Close" at bounding box center [1154, 548] width 127 height 39
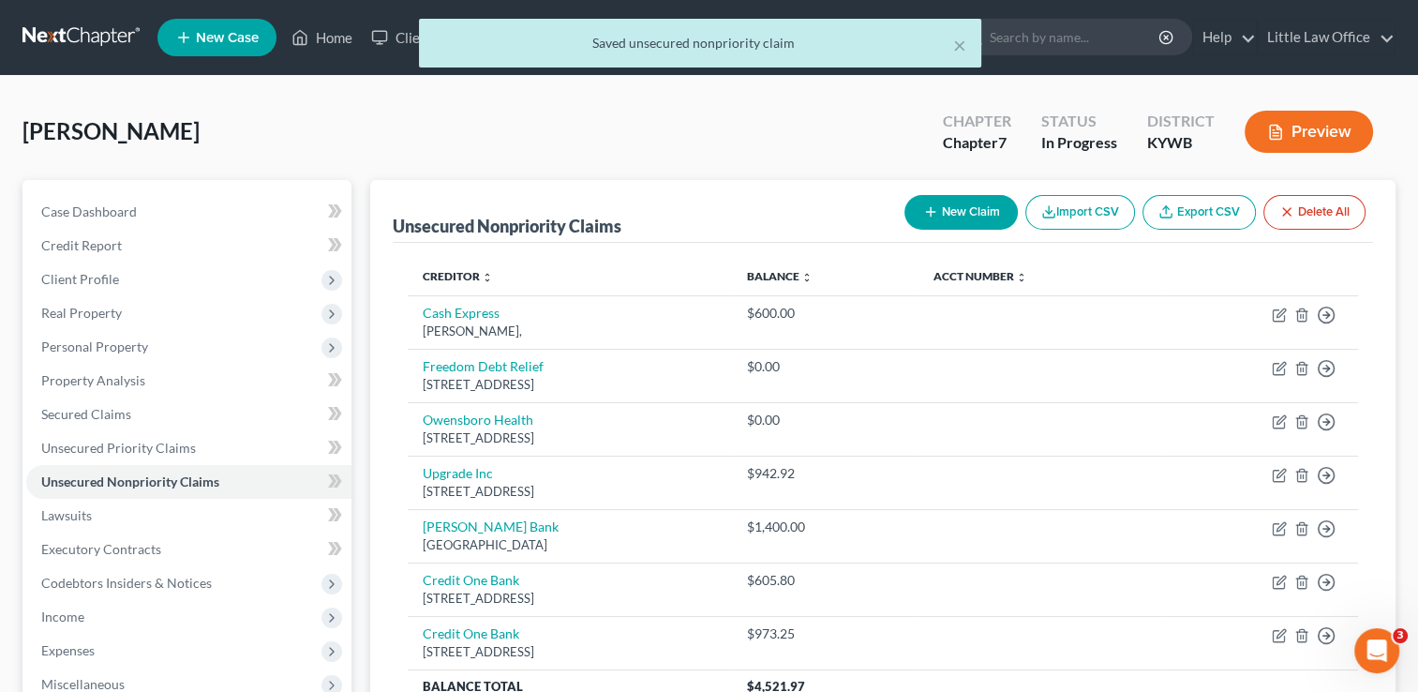
click at [965, 216] on button "New Claim" at bounding box center [960, 212] width 113 height 35
select select "0"
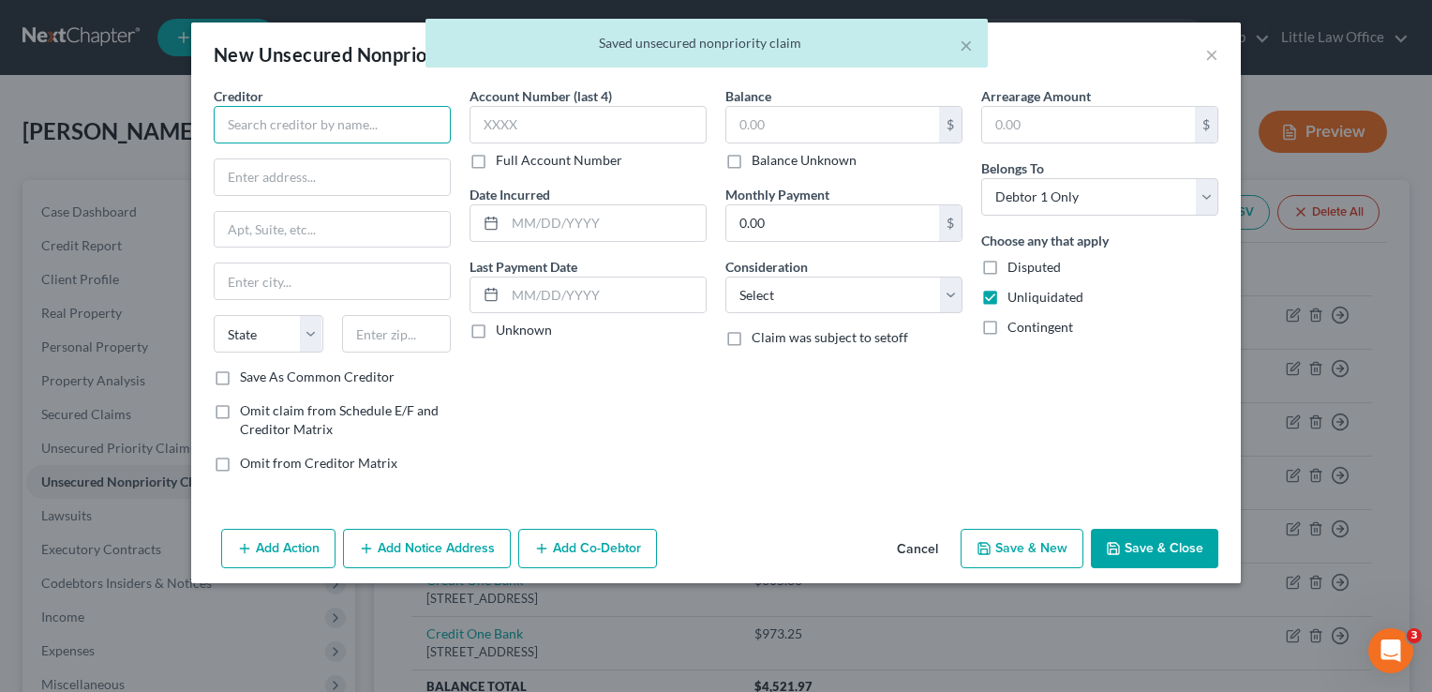
click at [289, 118] on input "text" at bounding box center [332, 124] width 237 height 37
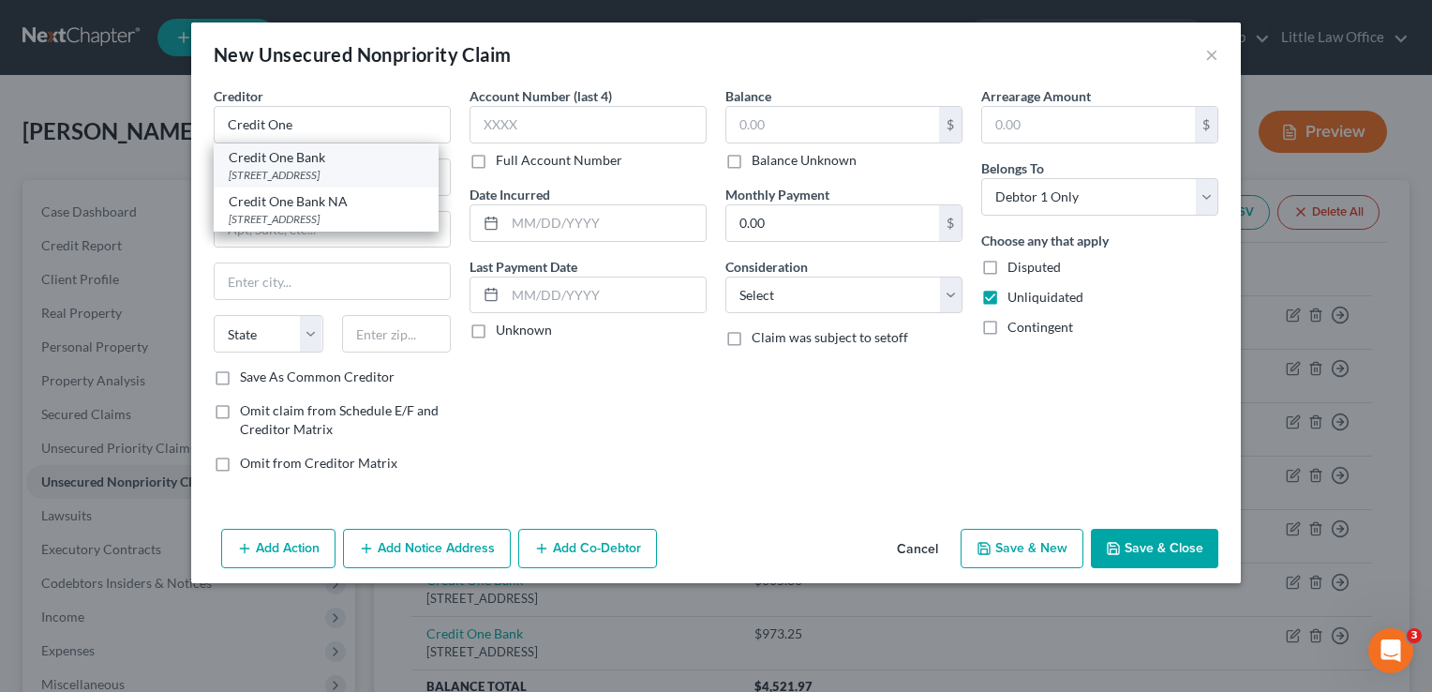
click at [289, 170] on div "[STREET_ADDRESS]" at bounding box center [326, 175] width 195 height 16
type input "Credit One Bank"
type input "PO Box 98872"
type input "[GEOGRAPHIC_DATA]"
select select "31"
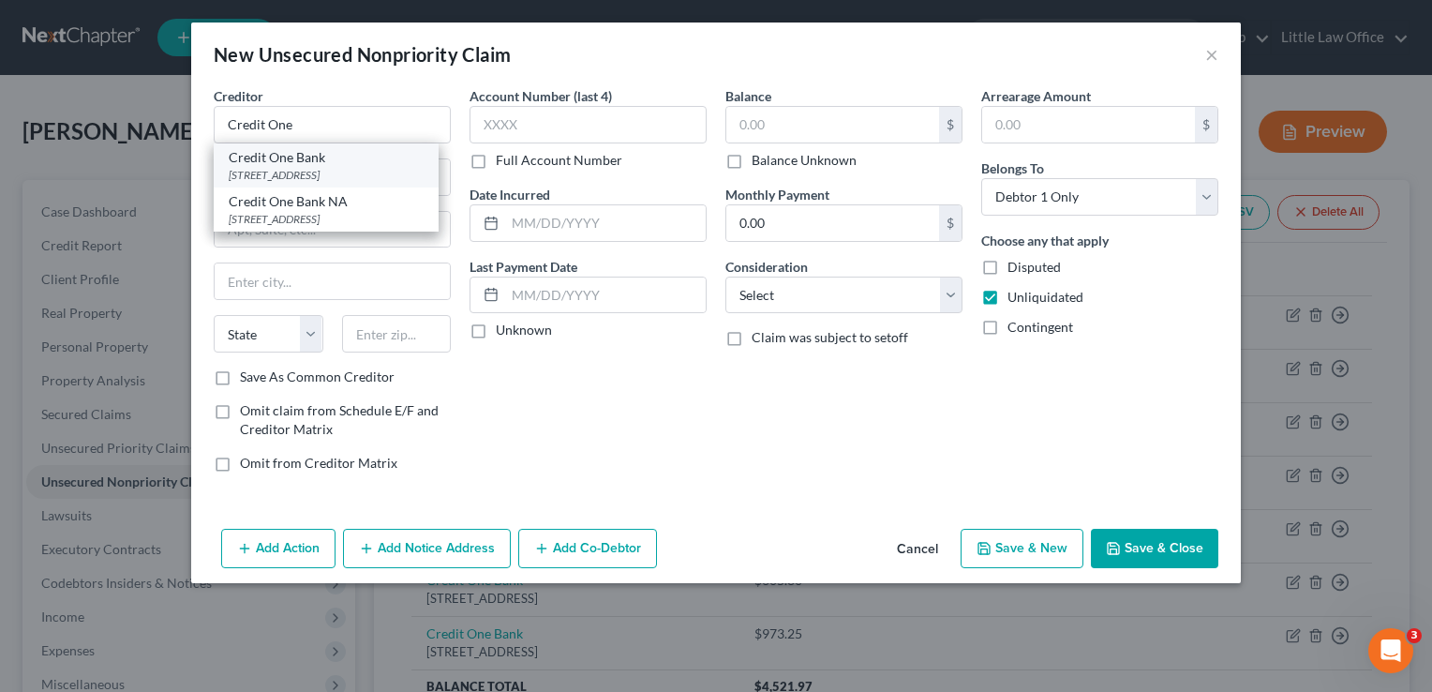
type input "89193"
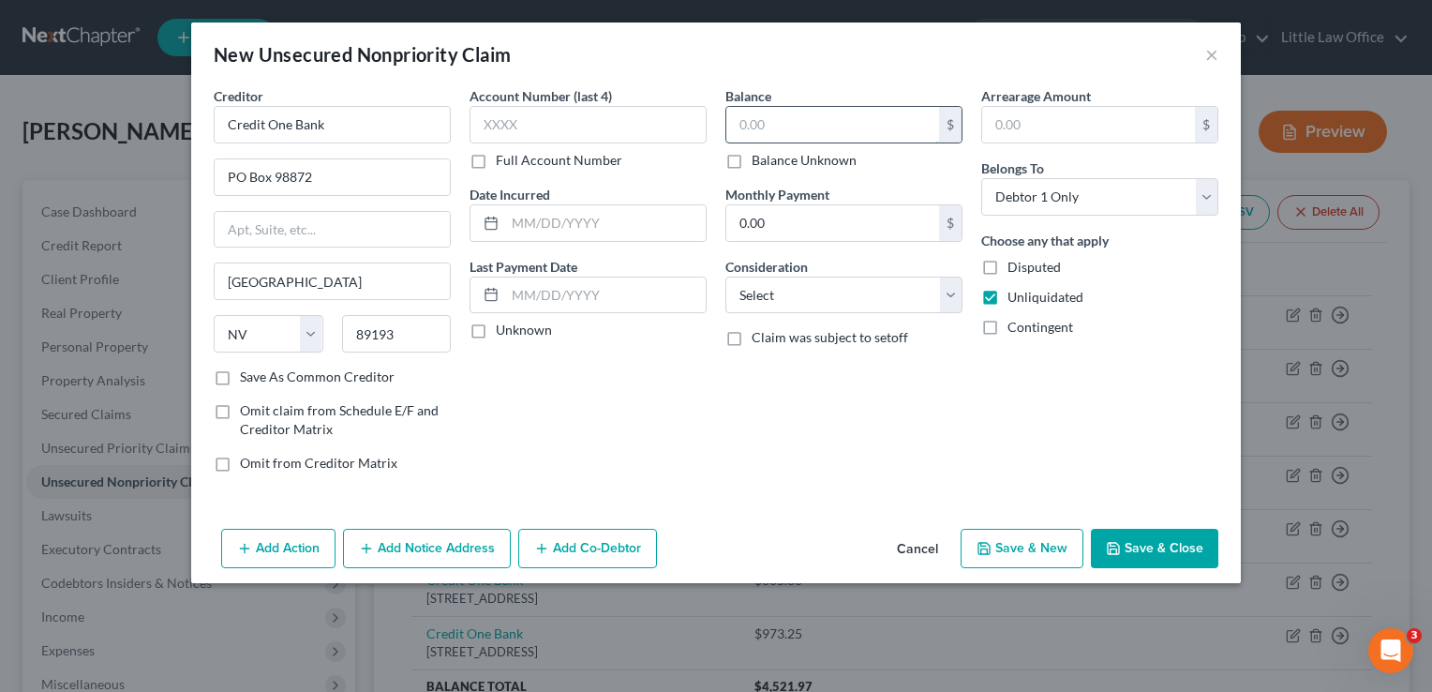
click at [797, 131] on input "text" at bounding box center [832, 125] width 213 height 36
type input "818.84"
click at [811, 291] on select "Select Cable / Satellite Services Collection Agency Credit Card Debt Debt Couns…" at bounding box center [843, 294] width 237 height 37
select select "2"
click at [725, 276] on select "Select Cable / Satellite Services Collection Agency Credit Card Debt Debt Couns…" at bounding box center [843, 294] width 237 height 37
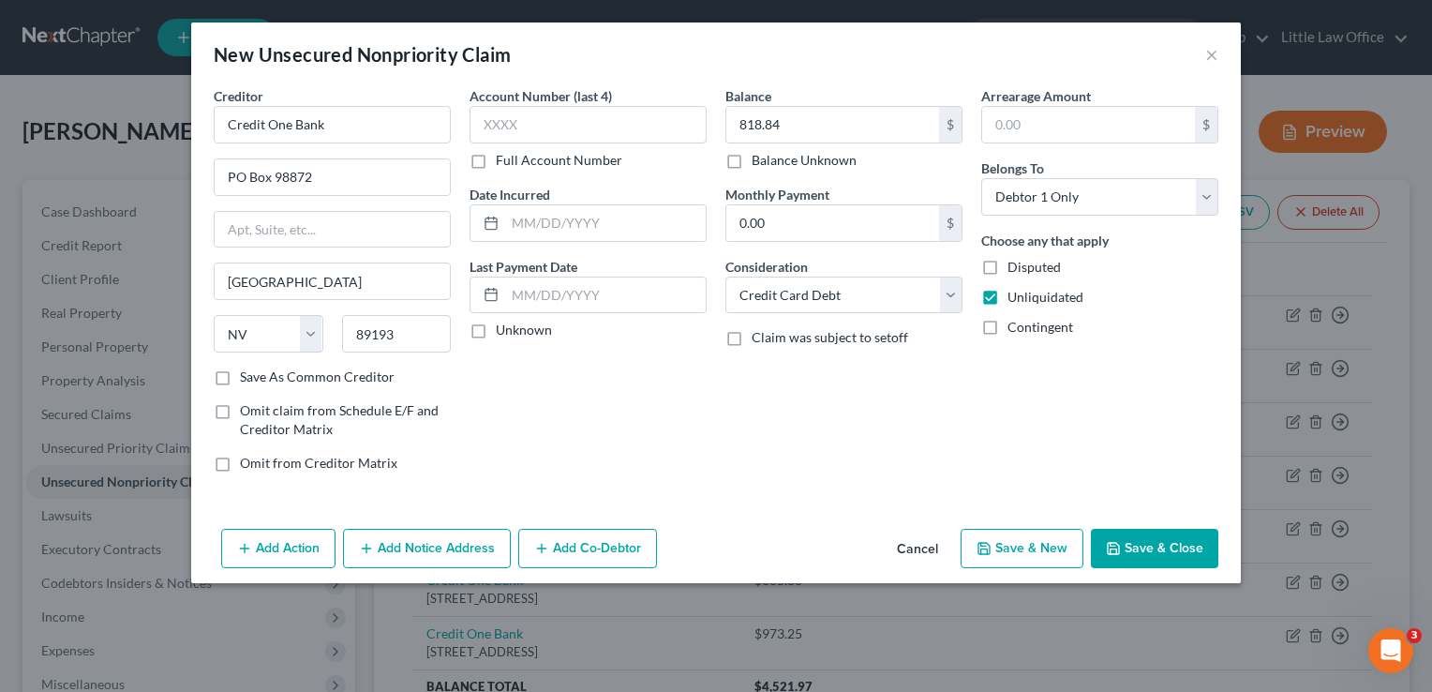
click at [1190, 545] on button "Save & Close" at bounding box center [1154, 548] width 127 height 39
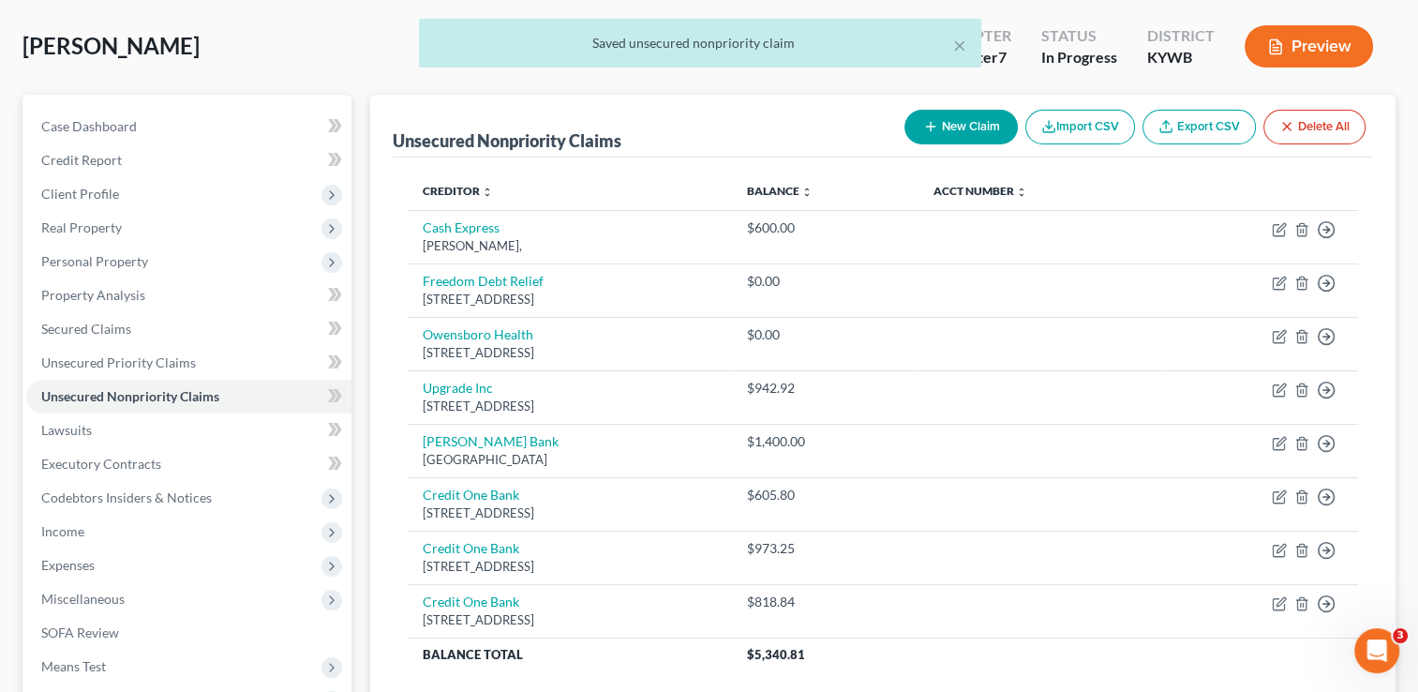
scroll to position [94, 0]
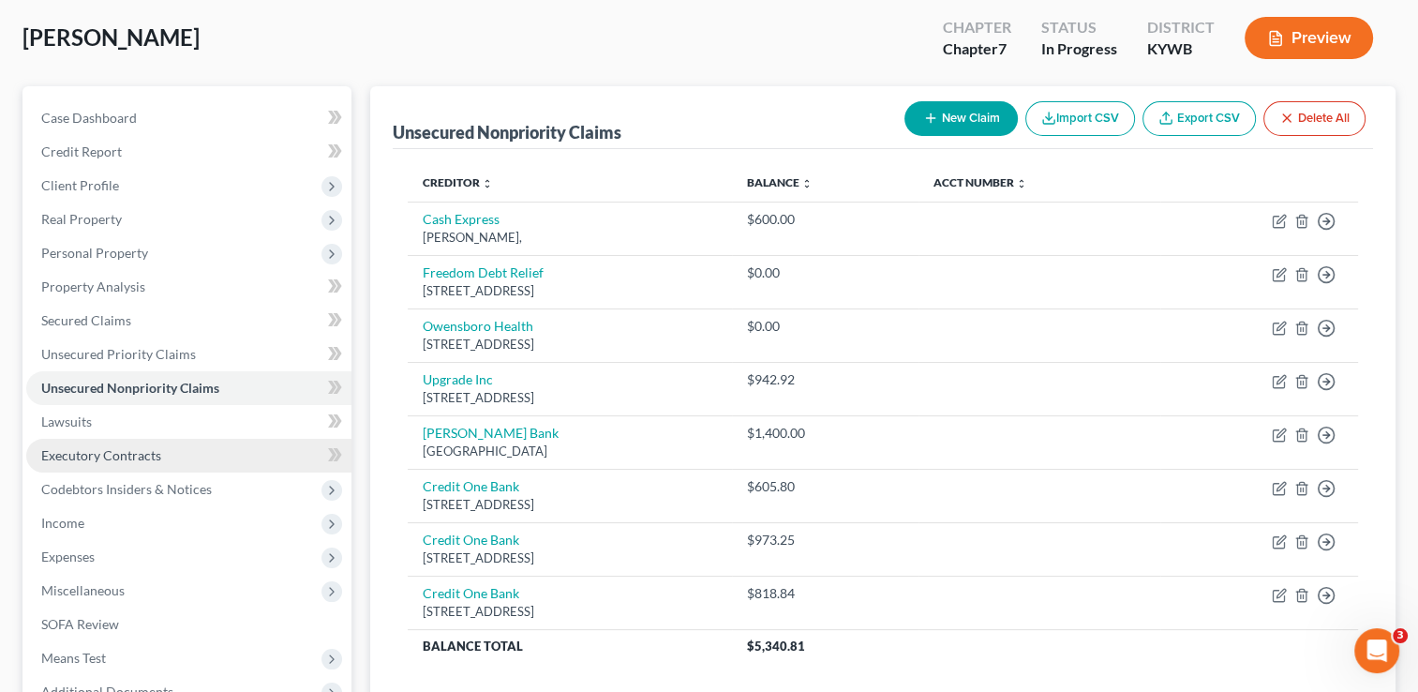
click at [237, 448] on link "Executory Contracts" at bounding box center [188, 456] width 325 height 34
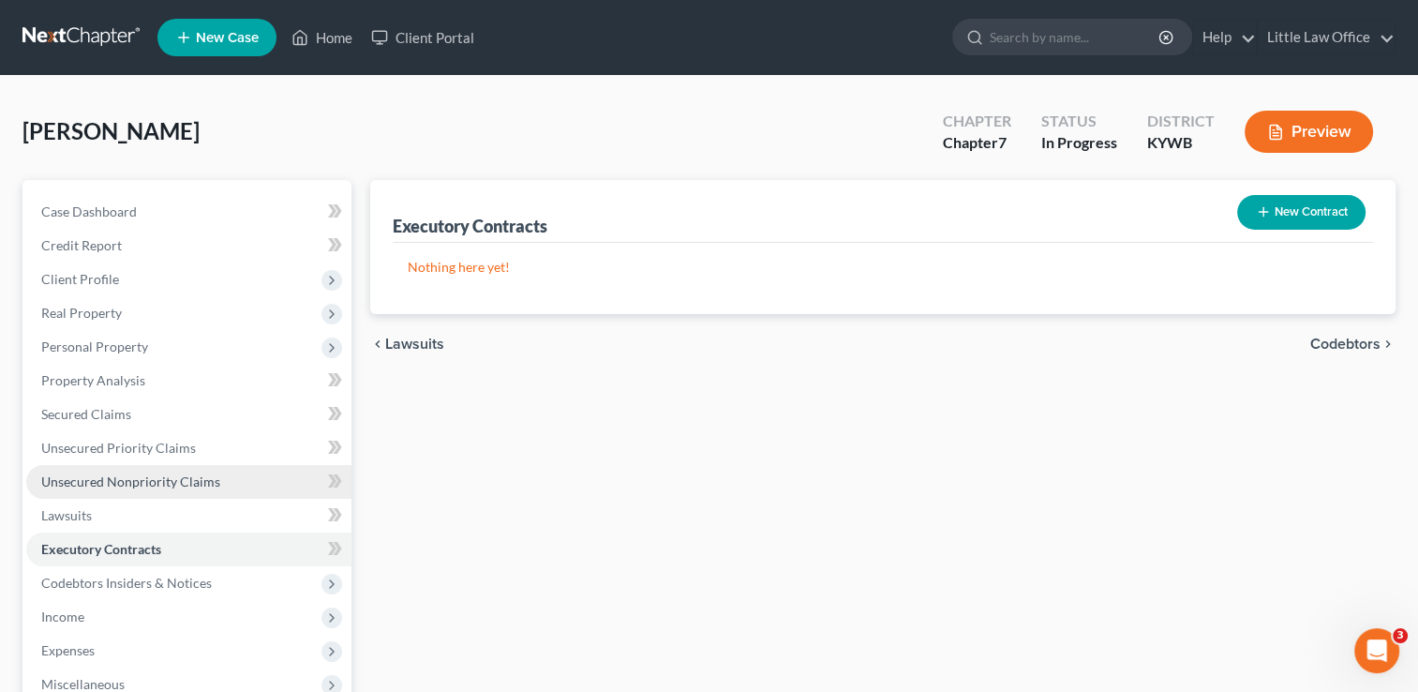
click at [192, 486] on span "Unsecured Nonpriority Claims" at bounding box center [130, 481] width 179 height 16
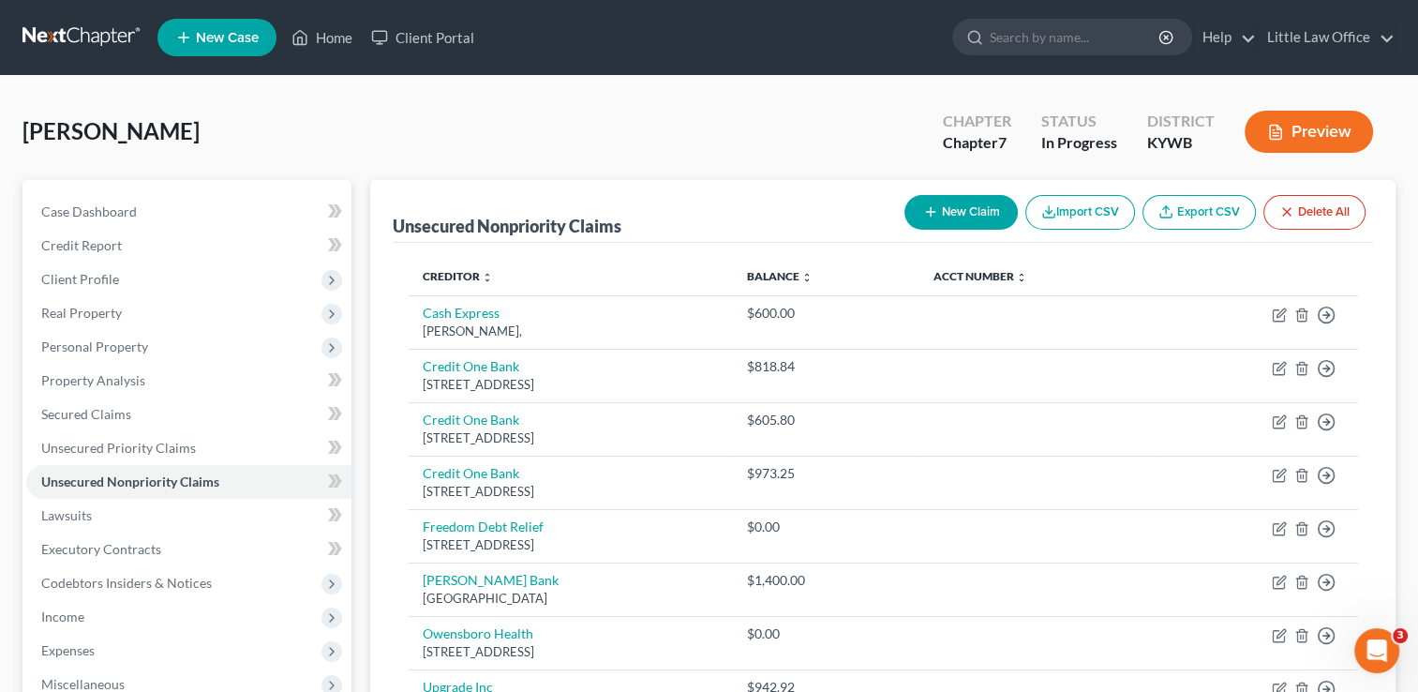
click at [943, 216] on button "New Claim" at bounding box center [960, 212] width 113 height 35
select select "0"
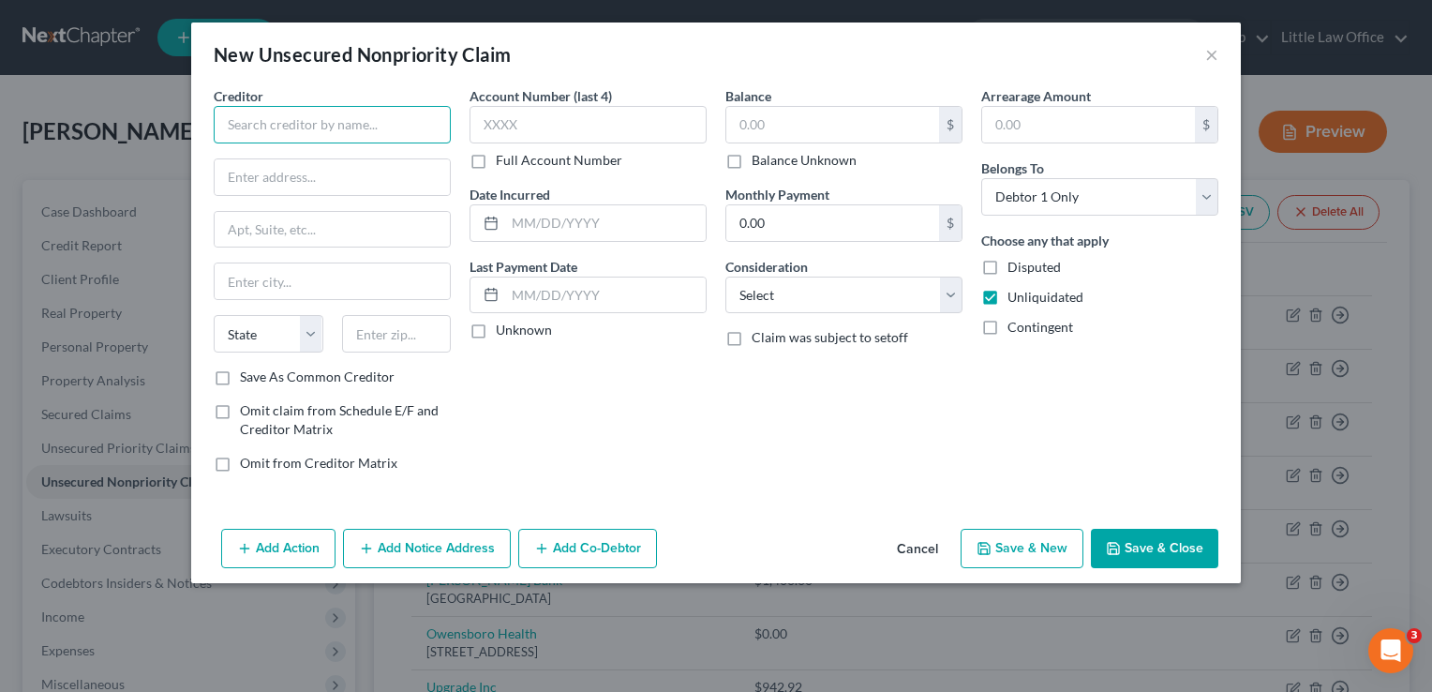
click at [262, 139] on input "text" at bounding box center [332, 124] width 237 height 37
type input "Advance America"
click at [828, 167] on label "Balance Unknown" at bounding box center [804, 160] width 105 height 19
click at [771, 163] on input "Balance Unknown" at bounding box center [765, 157] width 12 height 12
checkbox input "true"
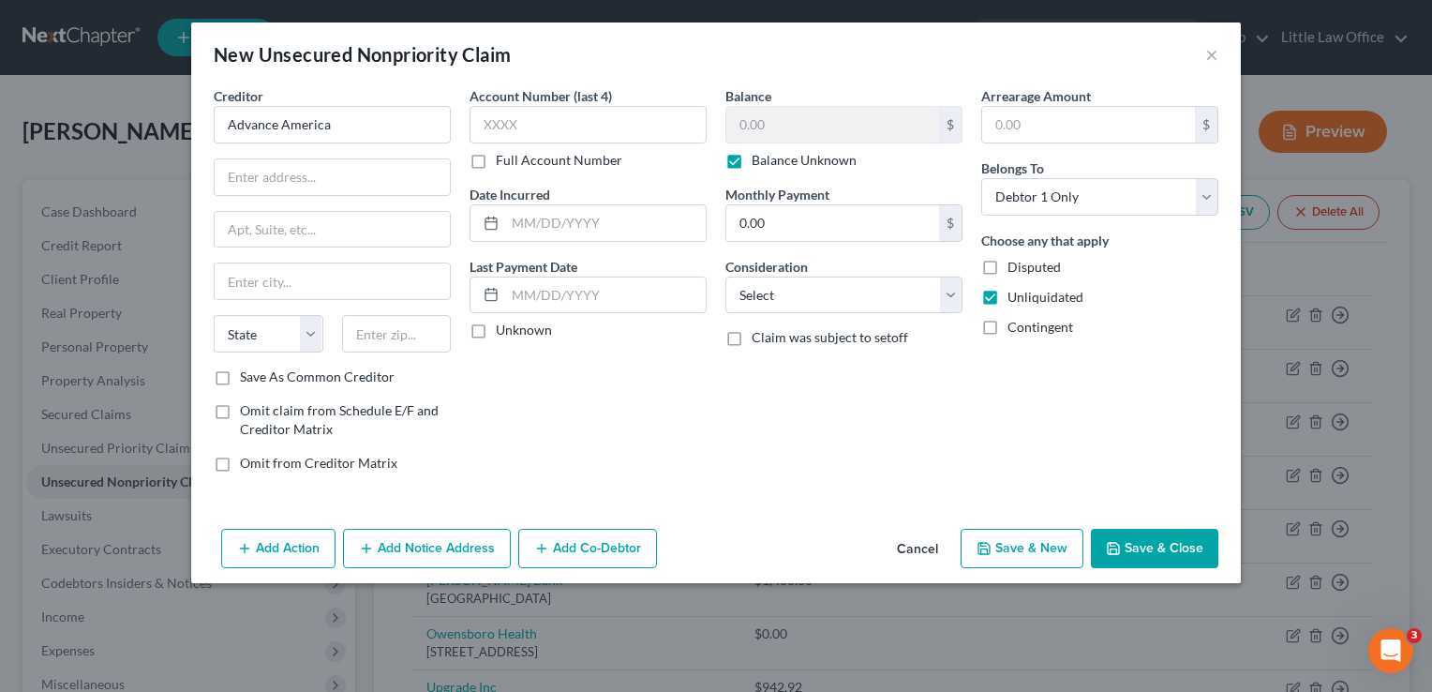
type input "0.00"
click at [825, 282] on select "Select Cable / Satellite Services Collection Agency Credit Card Debt Debt Couns…" at bounding box center [843, 294] width 237 height 37
select select "10"
click at [725, 276] on select "Select Cable / Satellite Services Collection Agency Credit Card Debt Debt Couns…" at bounding box center [843, 294] width 237 height 37
click at [1170, 531] on button "Save & Close" at bounding box center [1154, 548] width 127 height 39
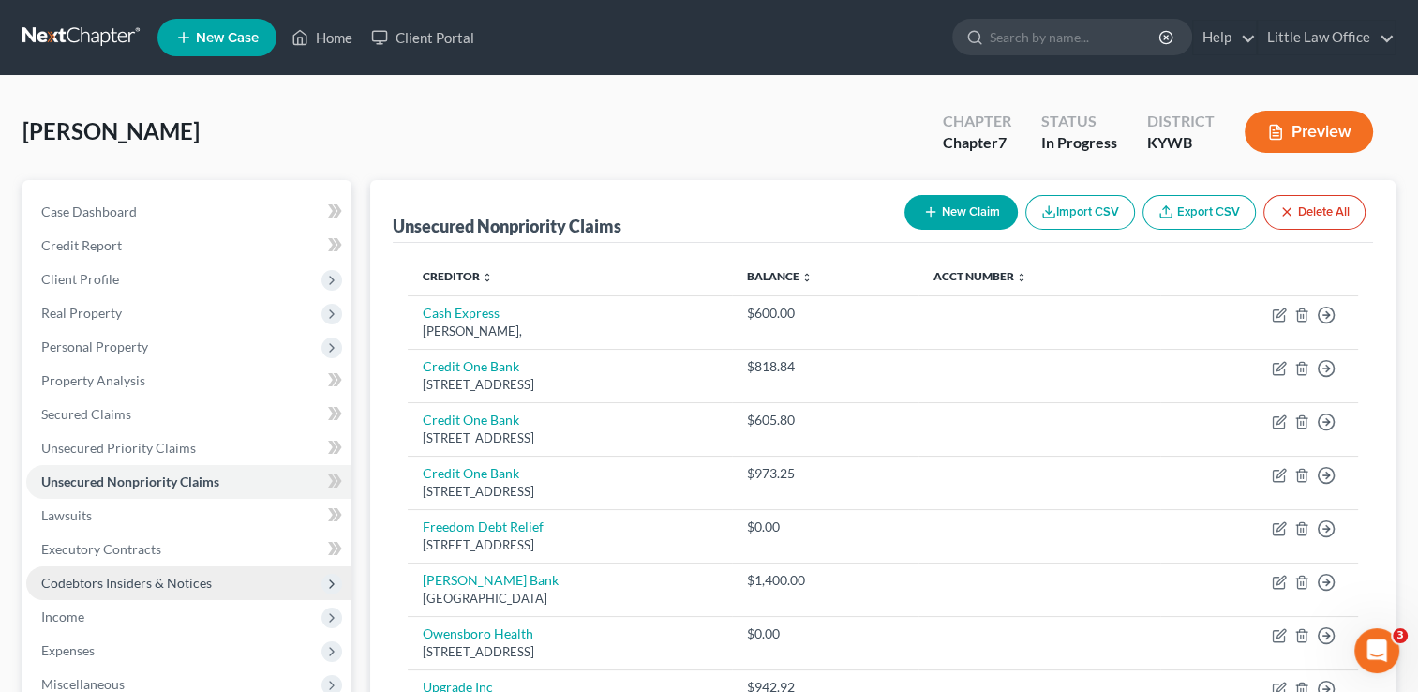
click at [157, 575] on span "Codebtors Insiders & Notices" at bounding box center [126, 582] width 171 height 16
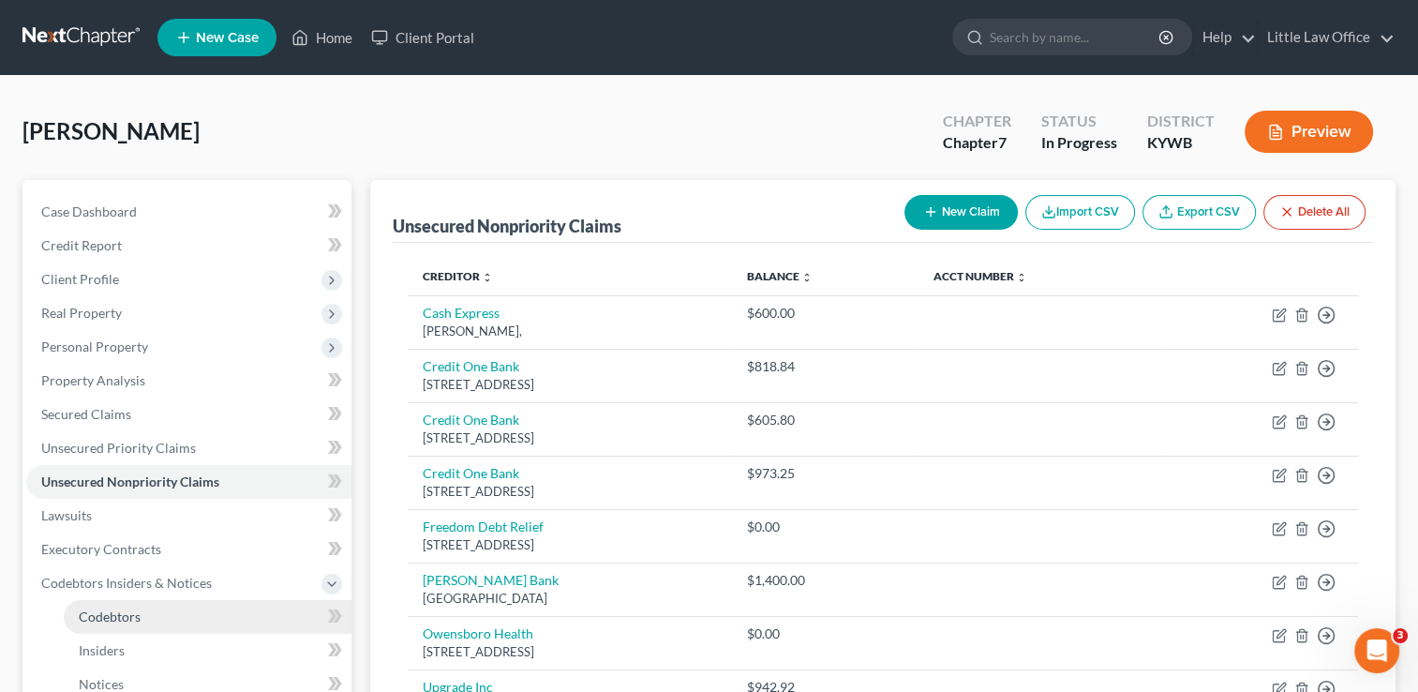
click at [204, 617] on link "Codebtors" at bounding box center [208, 617] width 288 height 34
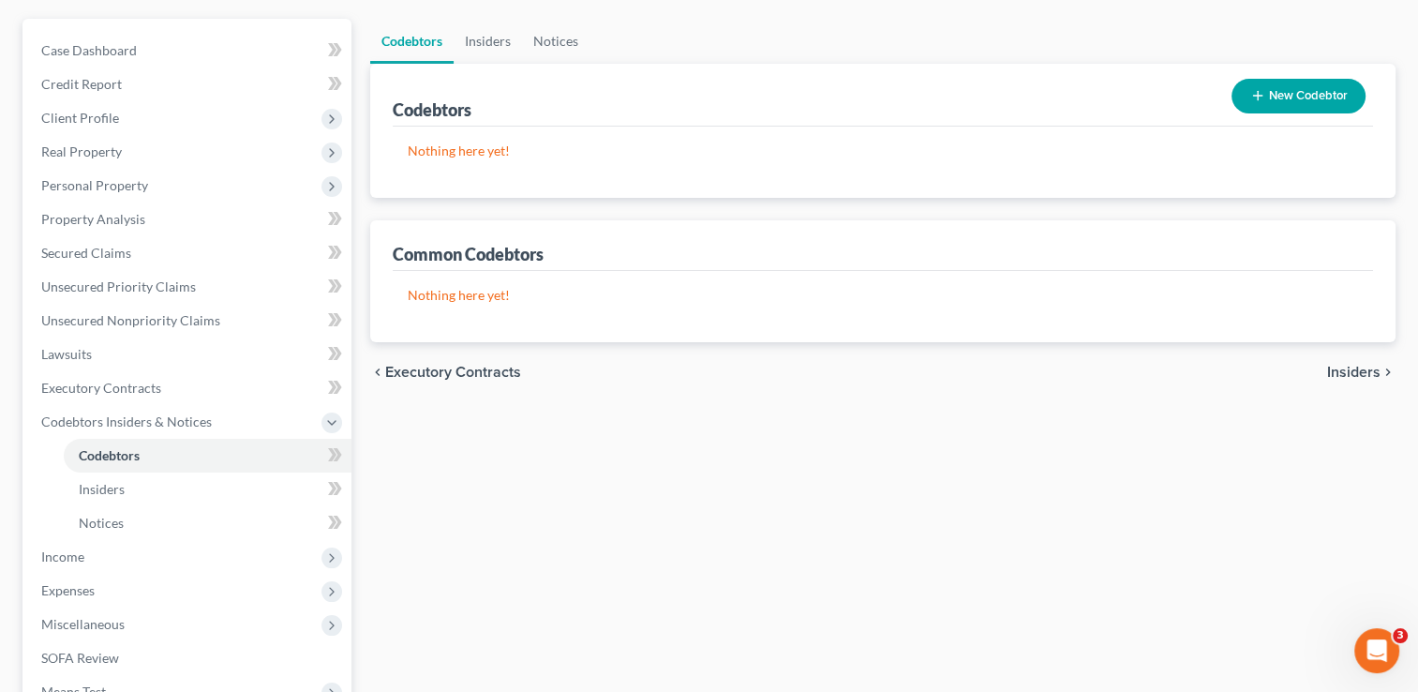
scroll to position [160, 0]
click at [485, 46] on link "Insiders" at bounding box center [488, 42] width 68 height 45
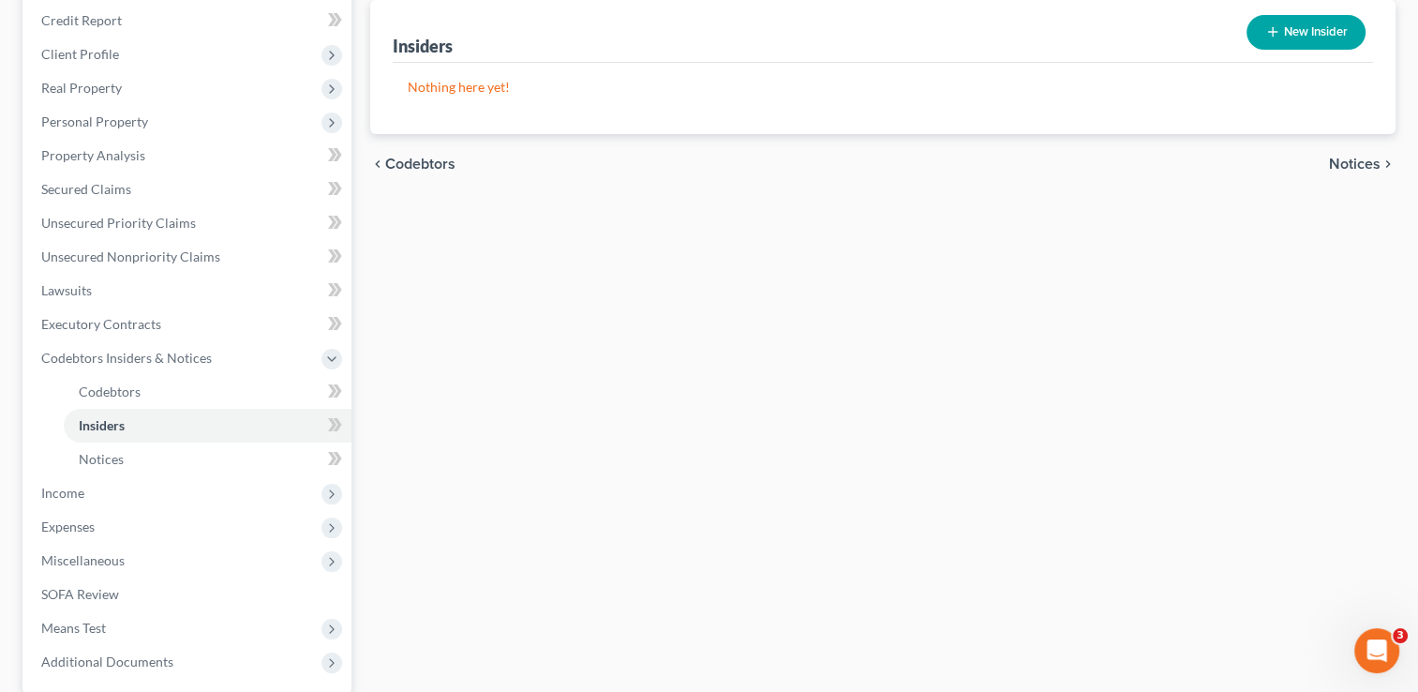
scroll to position [269, 0]
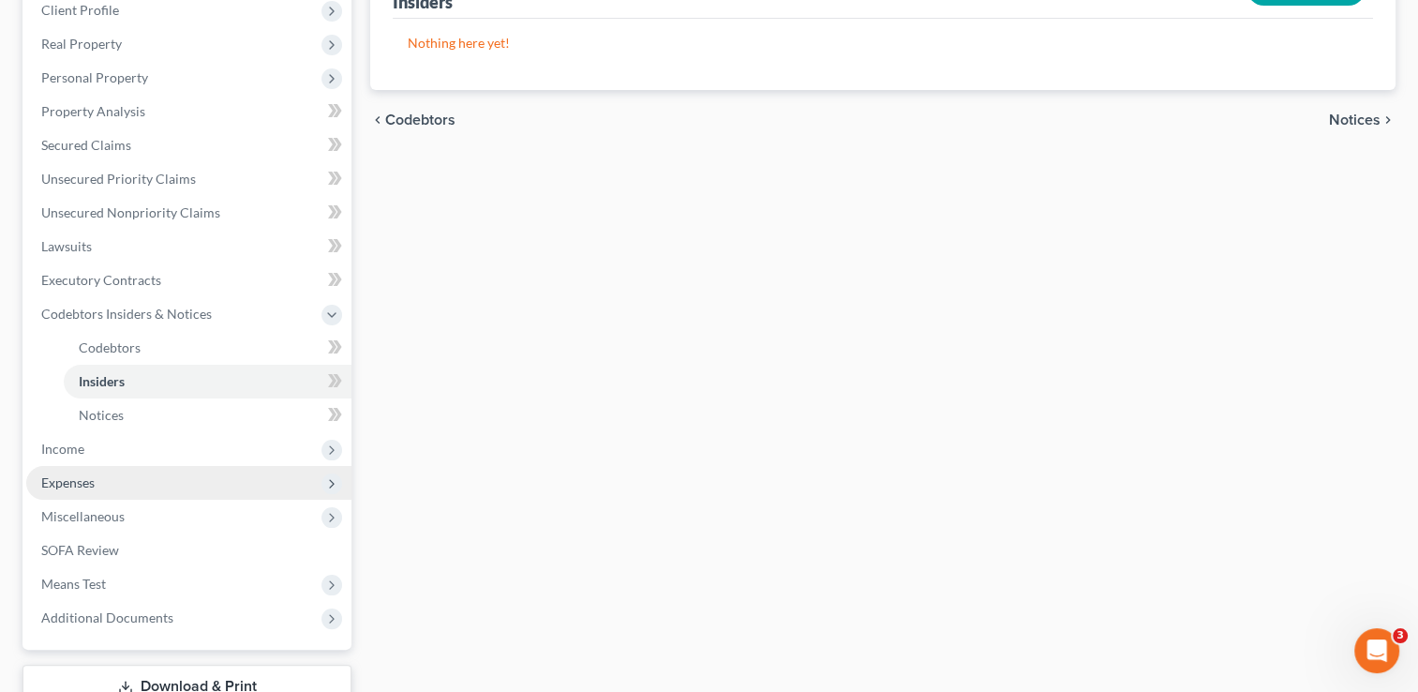
click at [90, 478] on span "Expenses" at bounding box center [67, 482] width 53 height 16
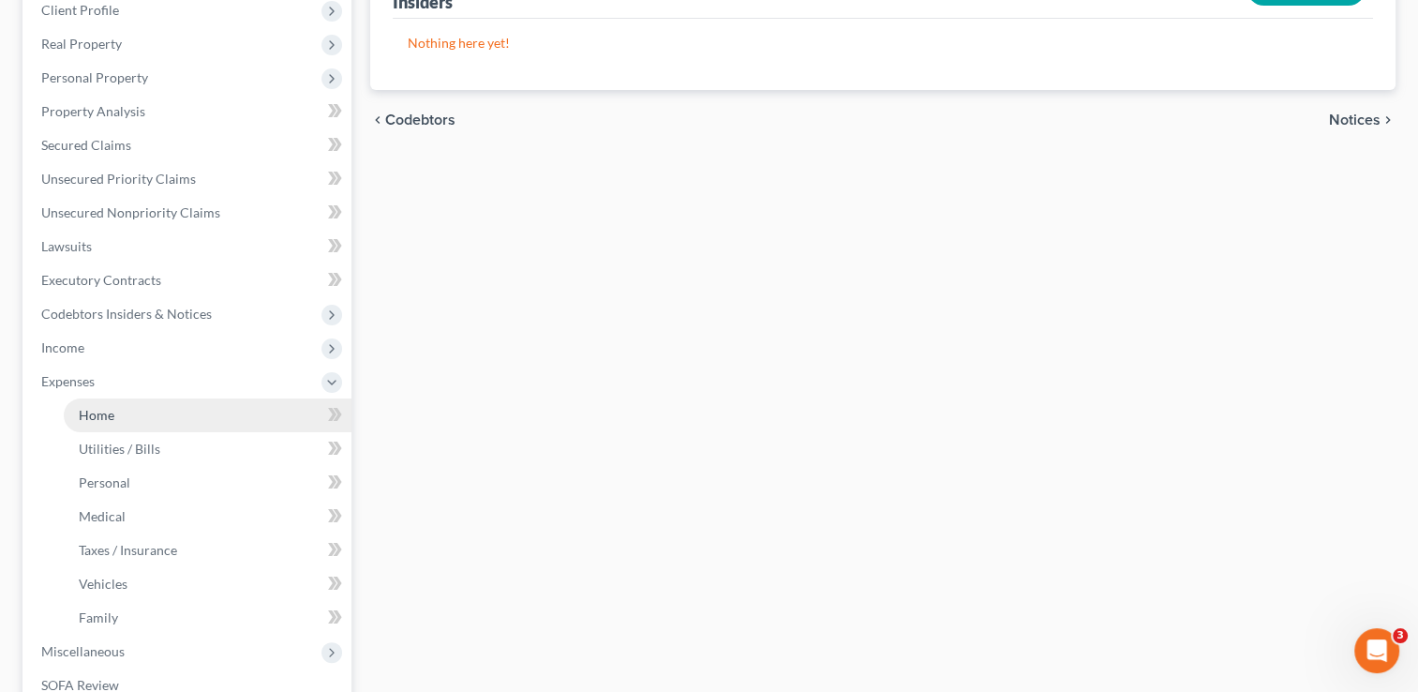
click at [109, 403] on link "Home" at bounding box center [208, 415] width 288 height 34
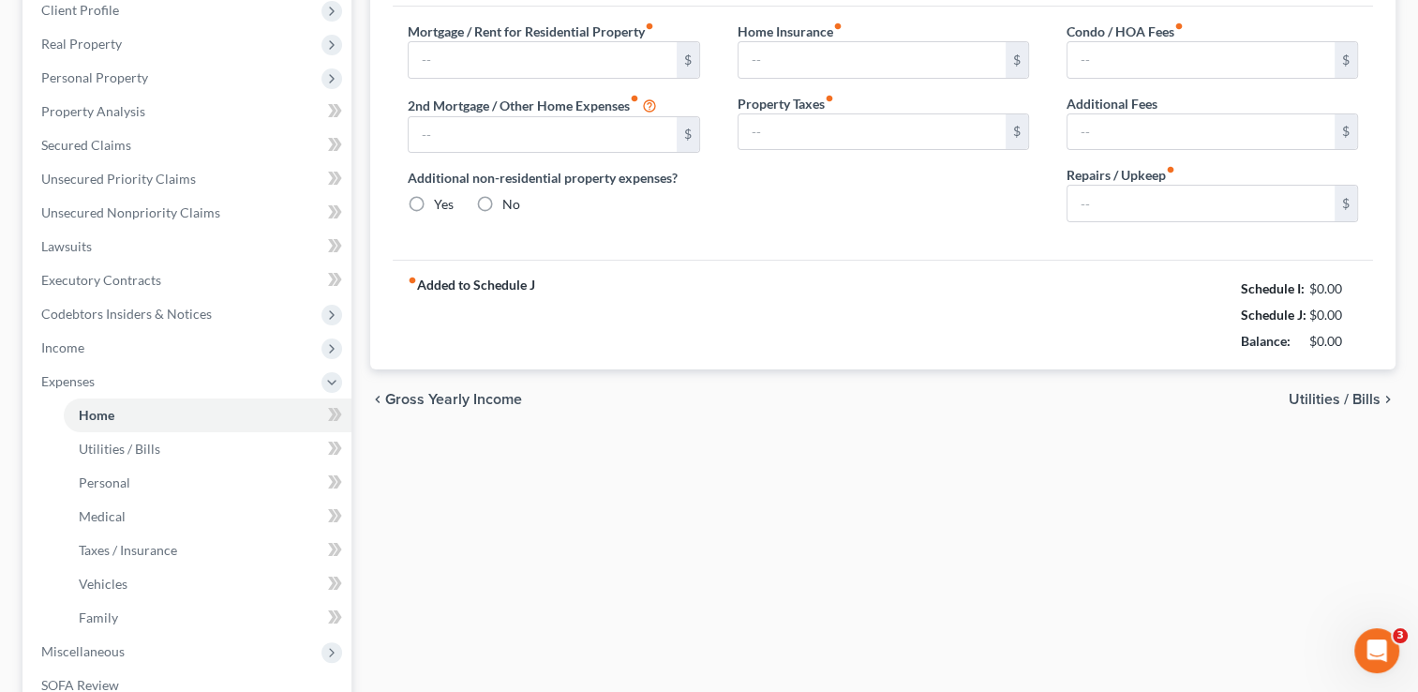
type input "0.00"
radio input "true"
type input "0.00"
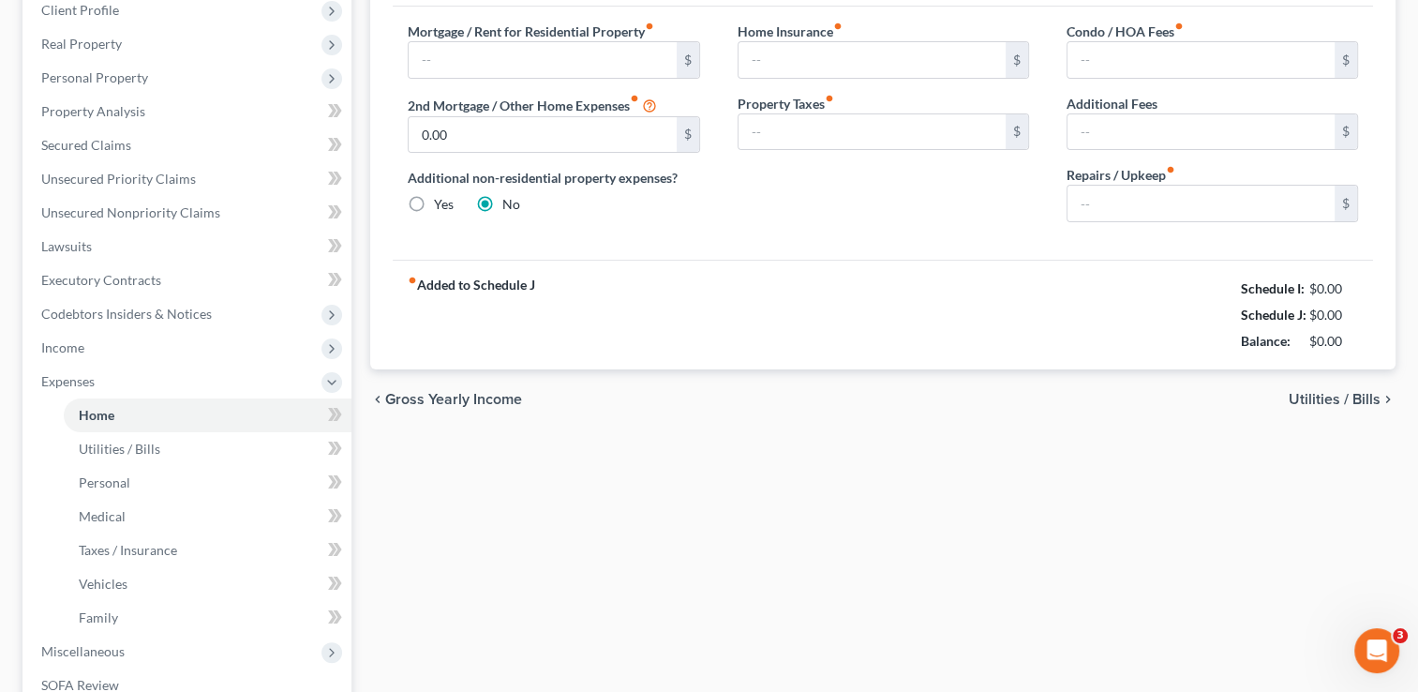
type input "0.00"
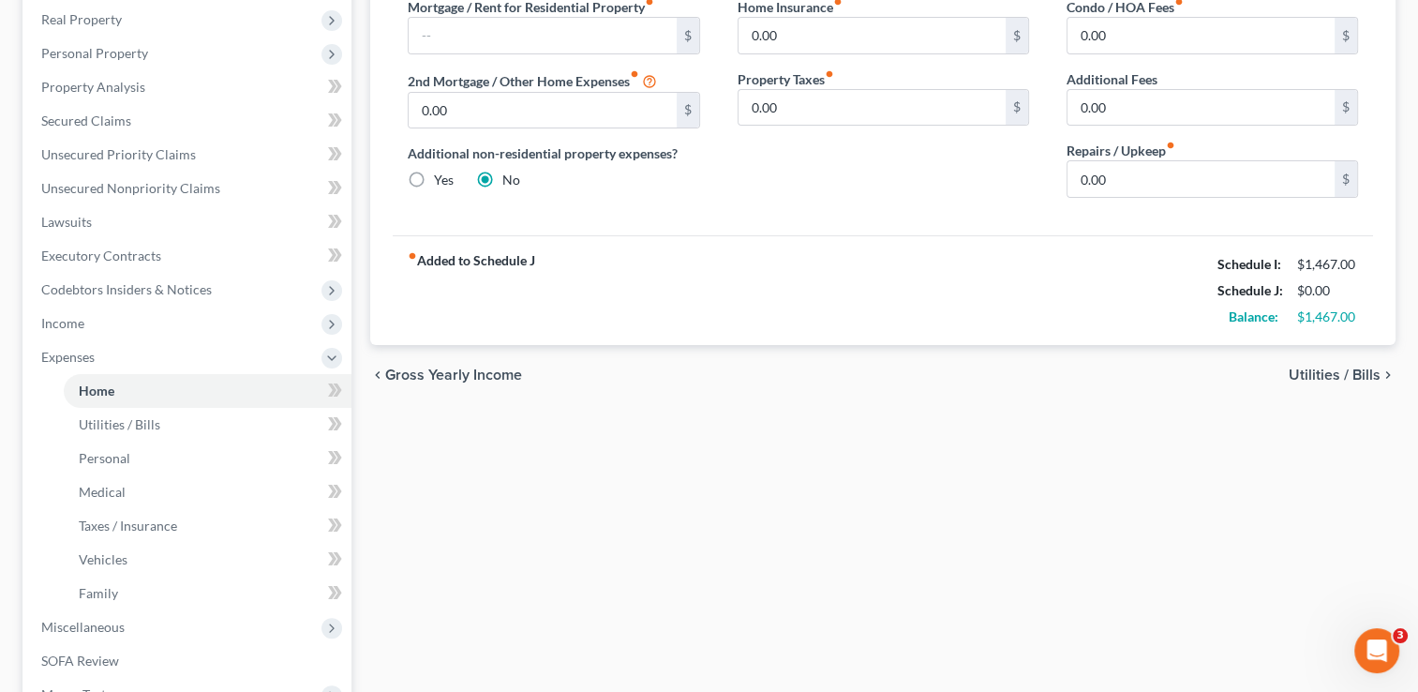
scroll to position [306, 0]
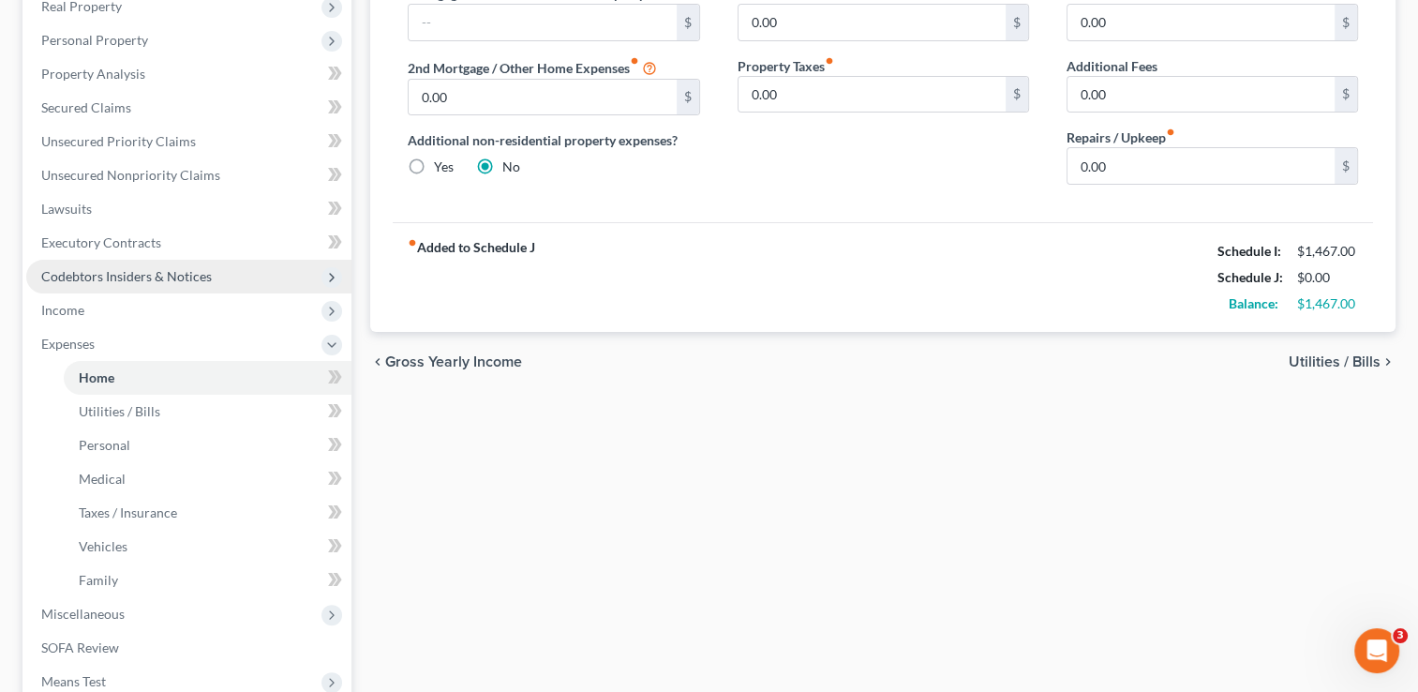
click at [99, 268] on span "Codebtors Insiders & Notices" at bounding box center [126, 276] width 171 height 16
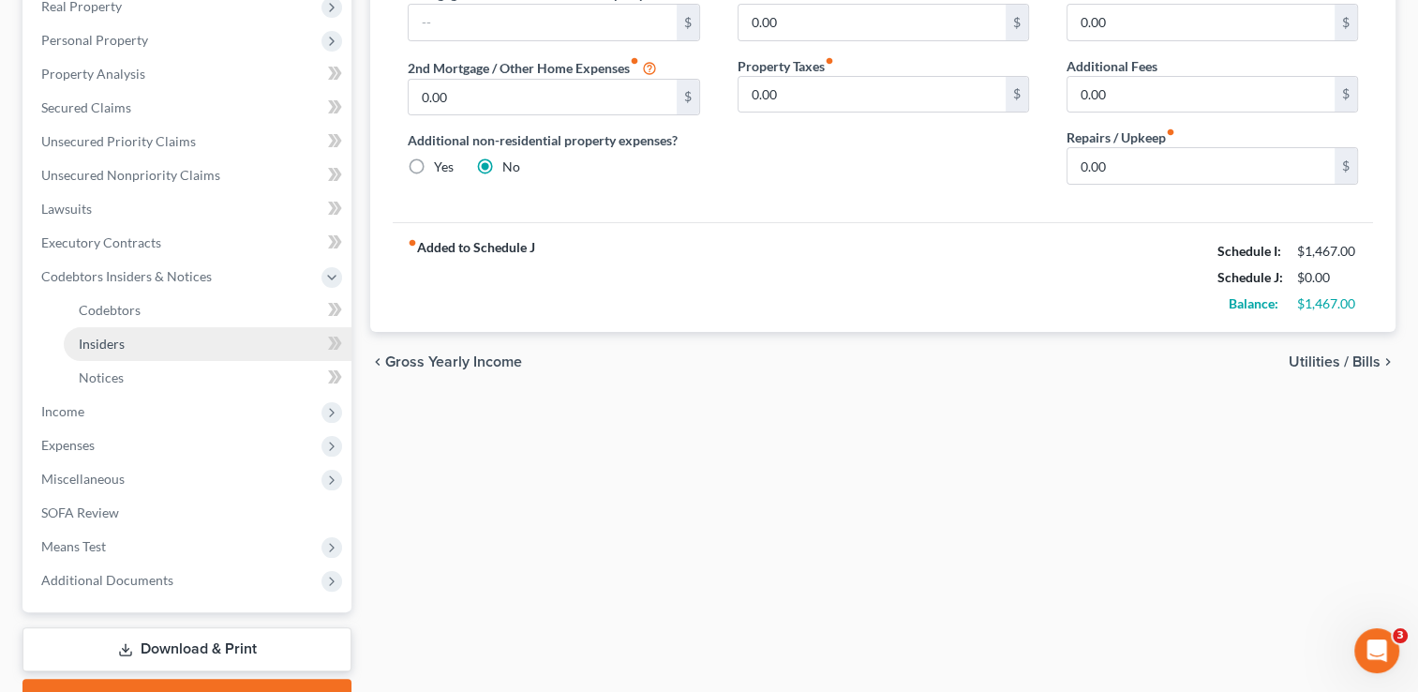
click at [119, 343] on span "Insiders" at bounding box center [102, 343] width 46 height 16
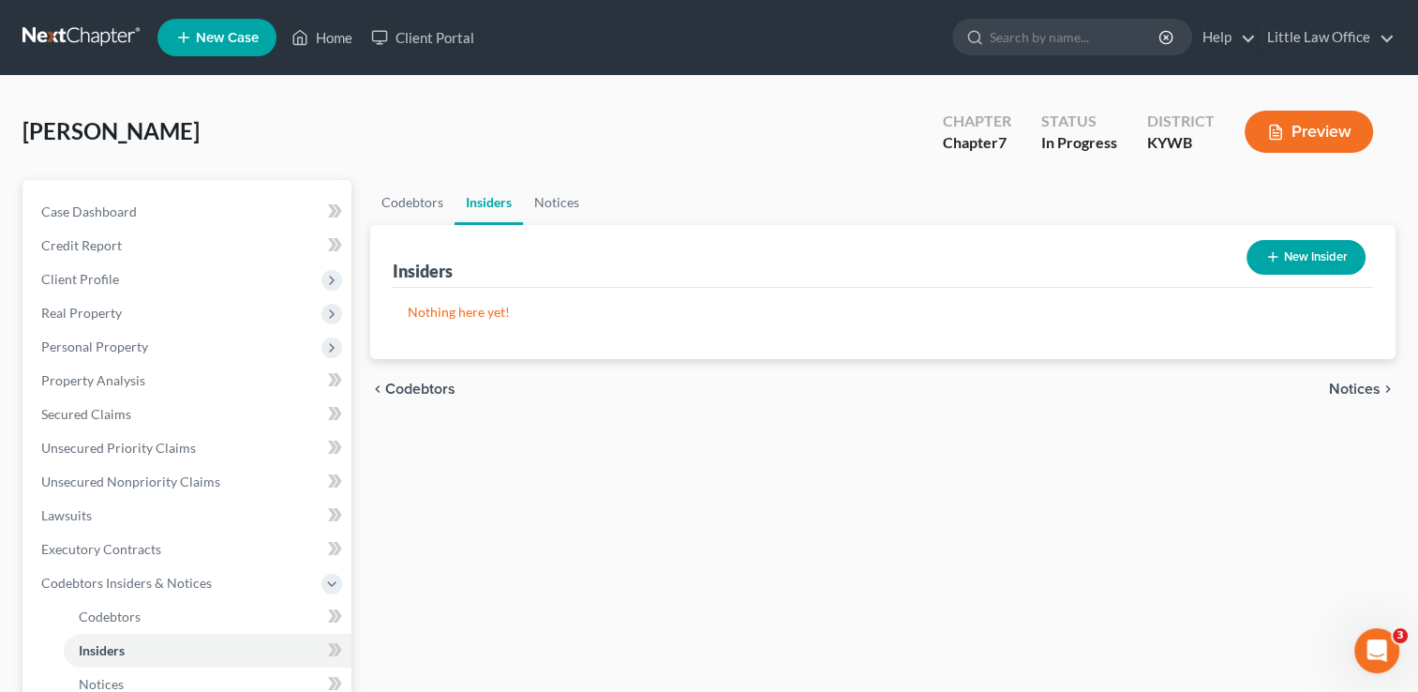
click at [1309, 268] on button "New Insider" at bounding box center [1305, 257] width 119 height 35
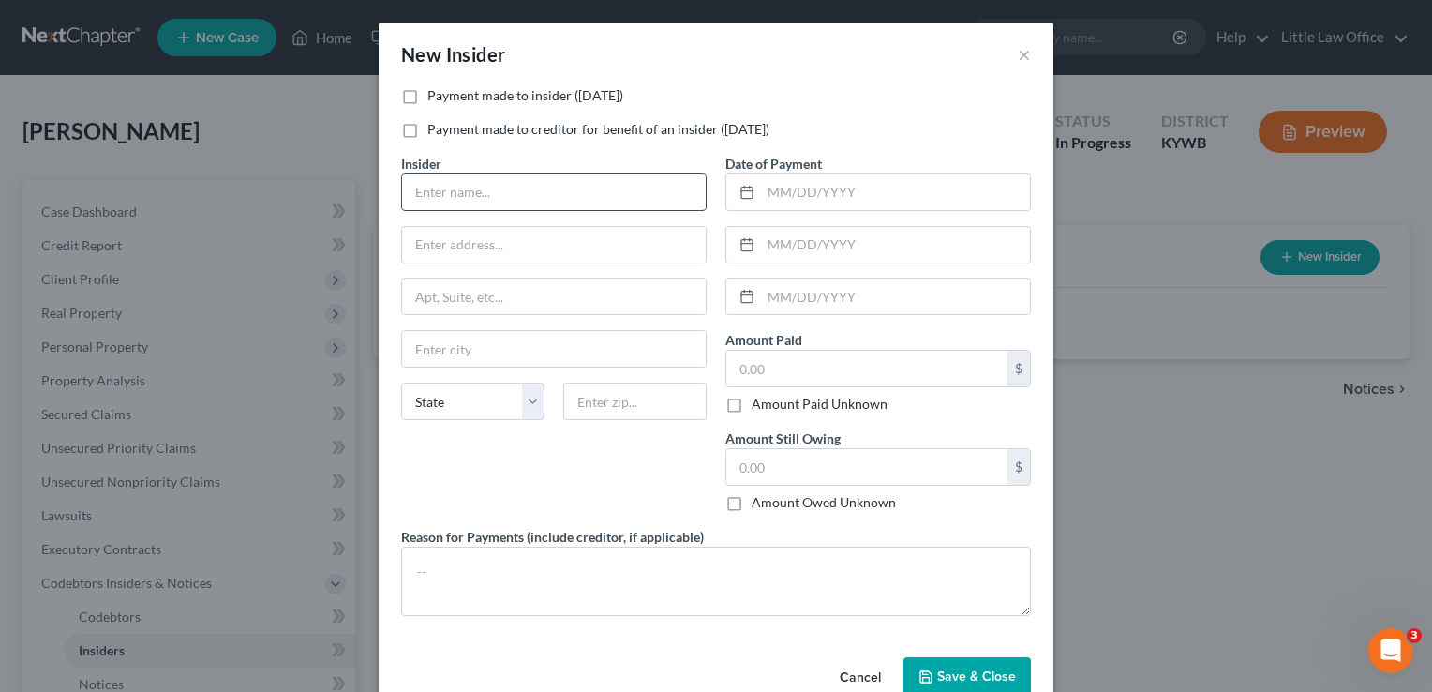
click at [442, 195] on input "text" at bounding box center [554, 192] width 304 height 36
type input "[PERSON_NAME]"
click at [427, 99] on label "Payment made to insider ([DATE])" at bounding box center [525, 95] width 196 height 19
click at [435, 98] on input "Payment made to insider ([DATE])" at bounding box center [441, 92] width 12 height 12
checkbox input "true"
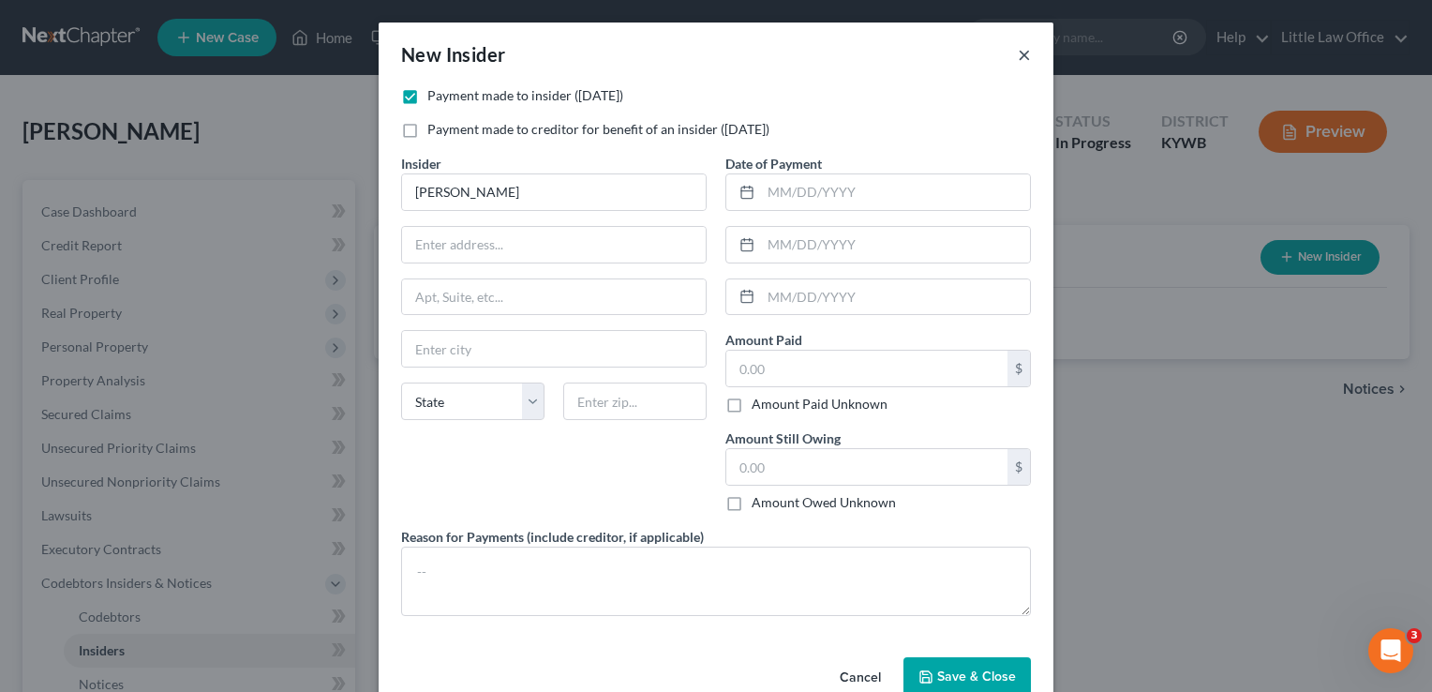
click at [1018, 55] on button "×" at bounding box center [1024, 54] width 13 height 22
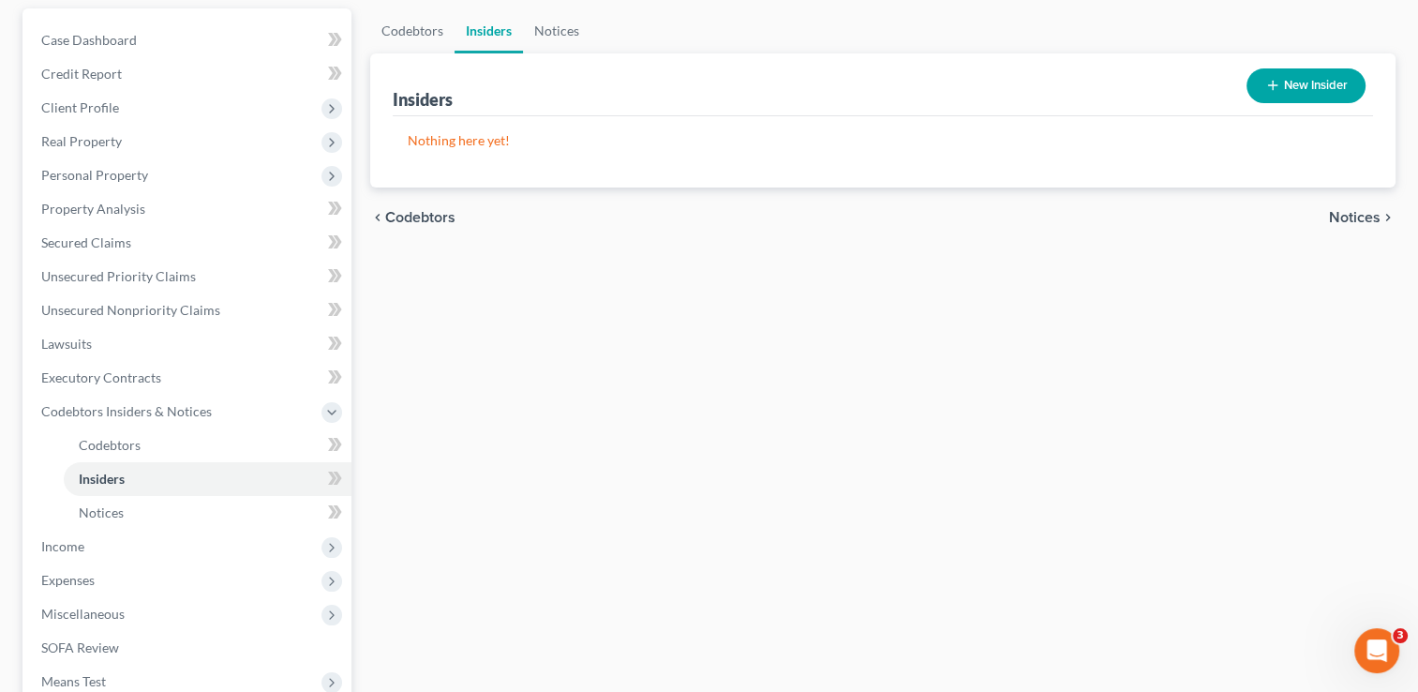
scroll to position [240, 0]
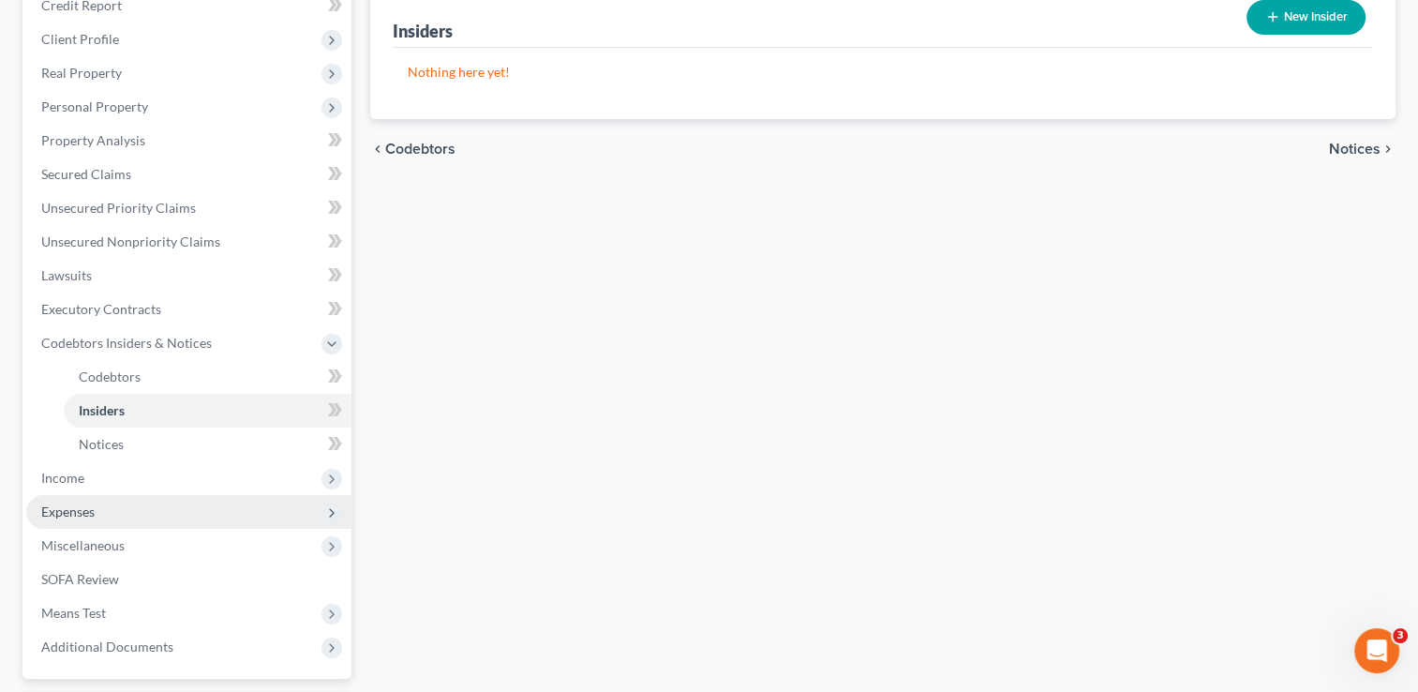
click at [75, 503] on span "Expenses" at bounding box center [67, 511] width 53 height 16
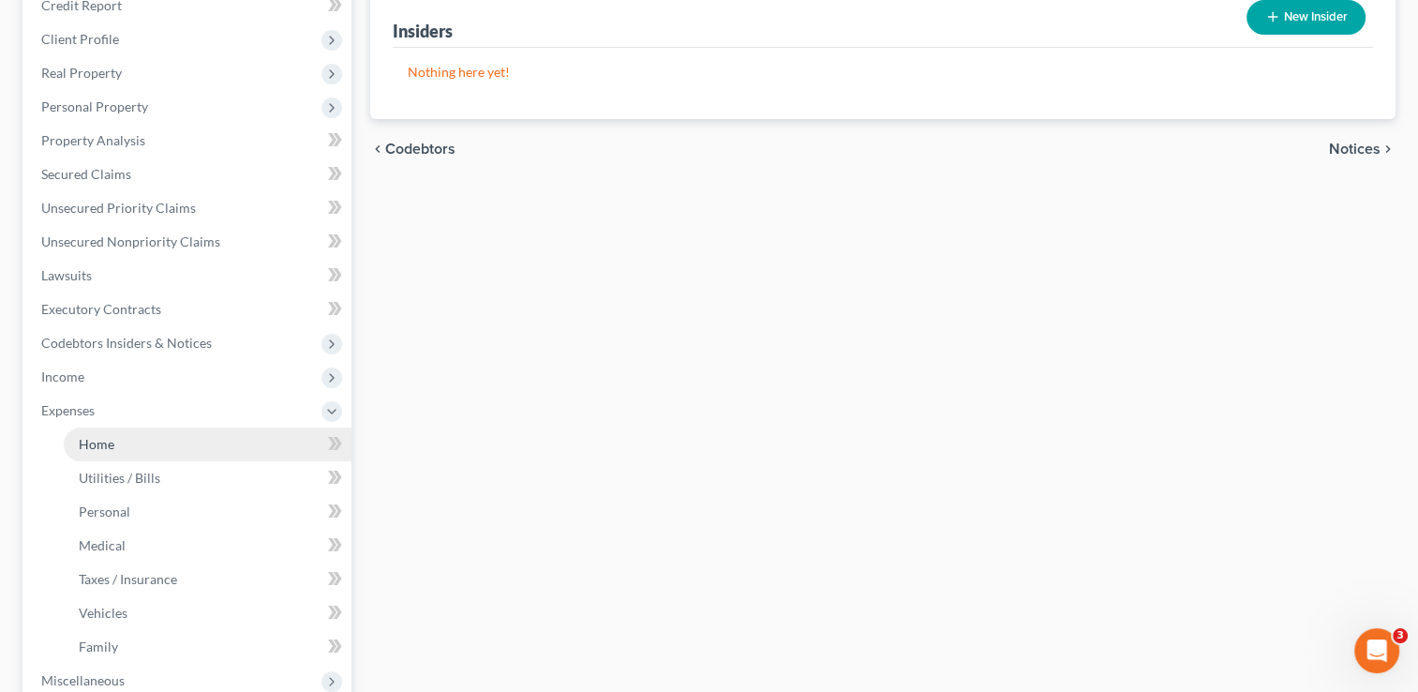
click at [100, 450] on span "Home" at bounding box center [97, 444] width 36 height 16
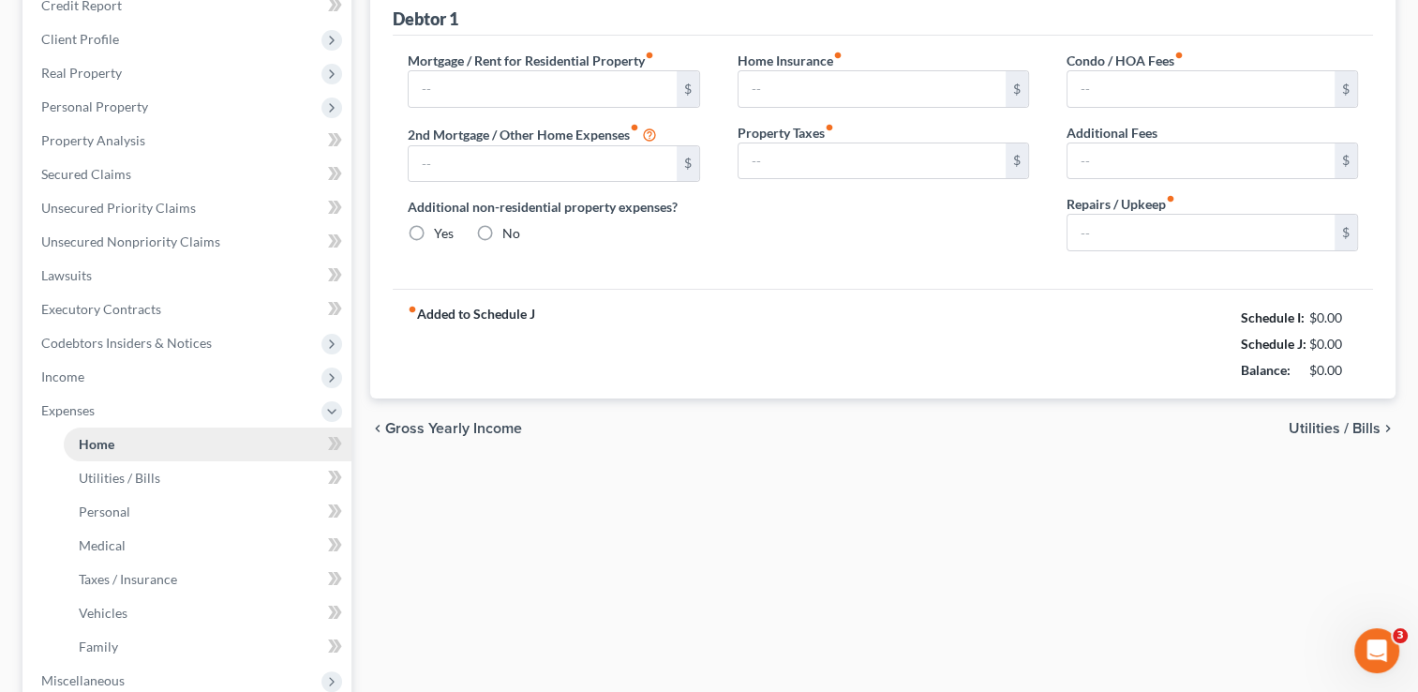
scroll to position [163, 0]
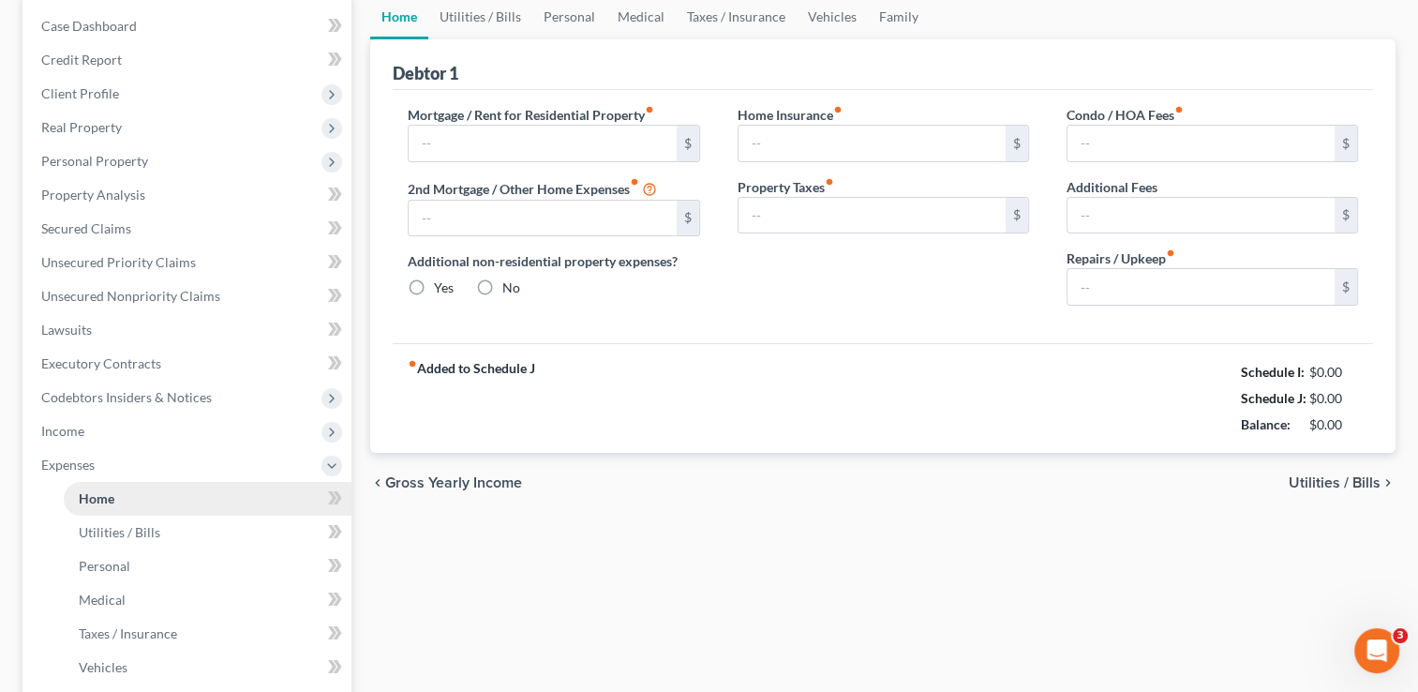
type input "0.00"
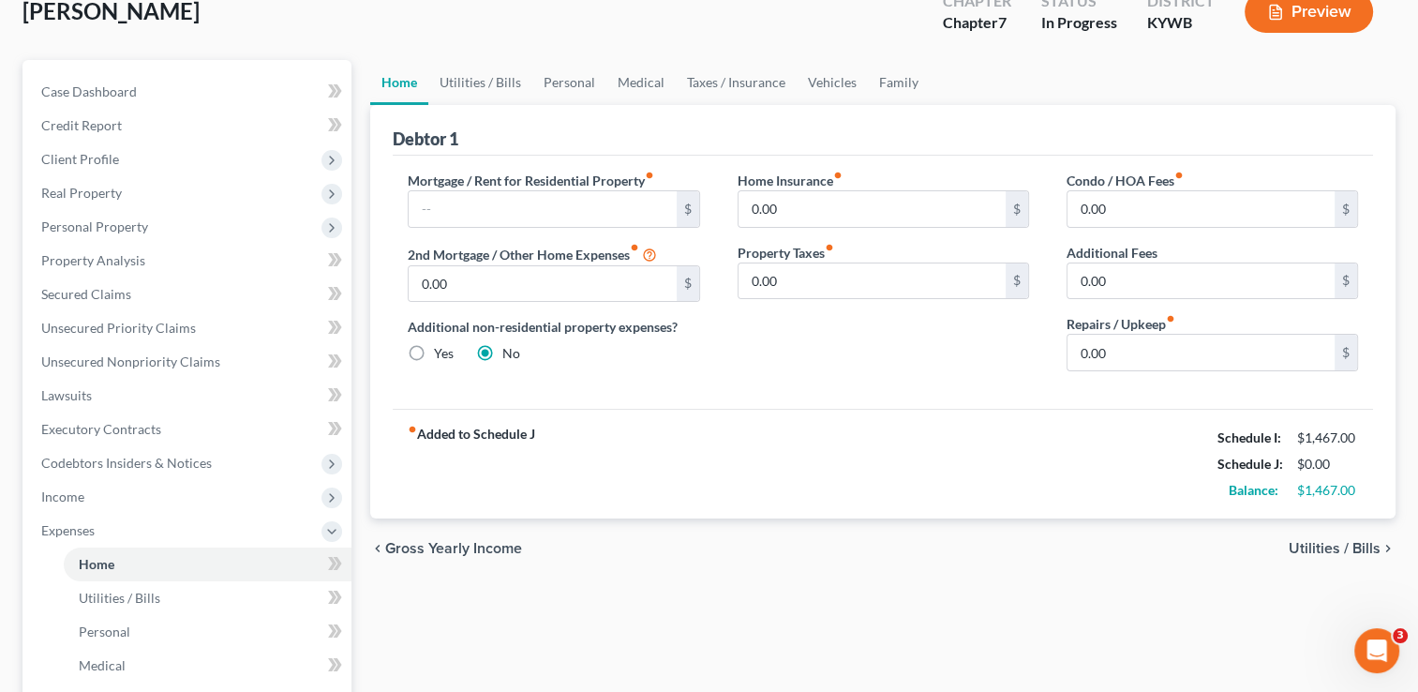
scroll to position [66, 0]
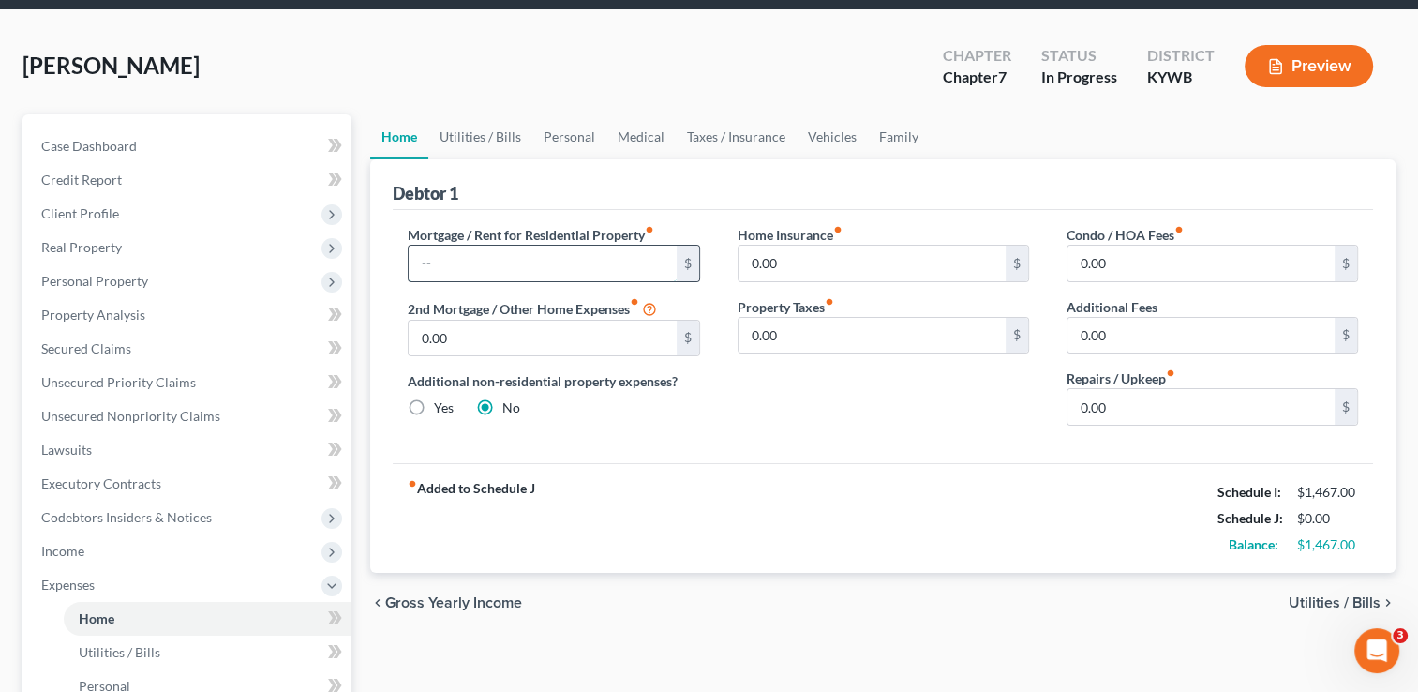
click at [465, 259] on input "text" at bounding box center [542, 264] width 267 height 36
click at [489, 142] on link "Utilities / Bills" at bounding box center [480, 136] width 104 height 45
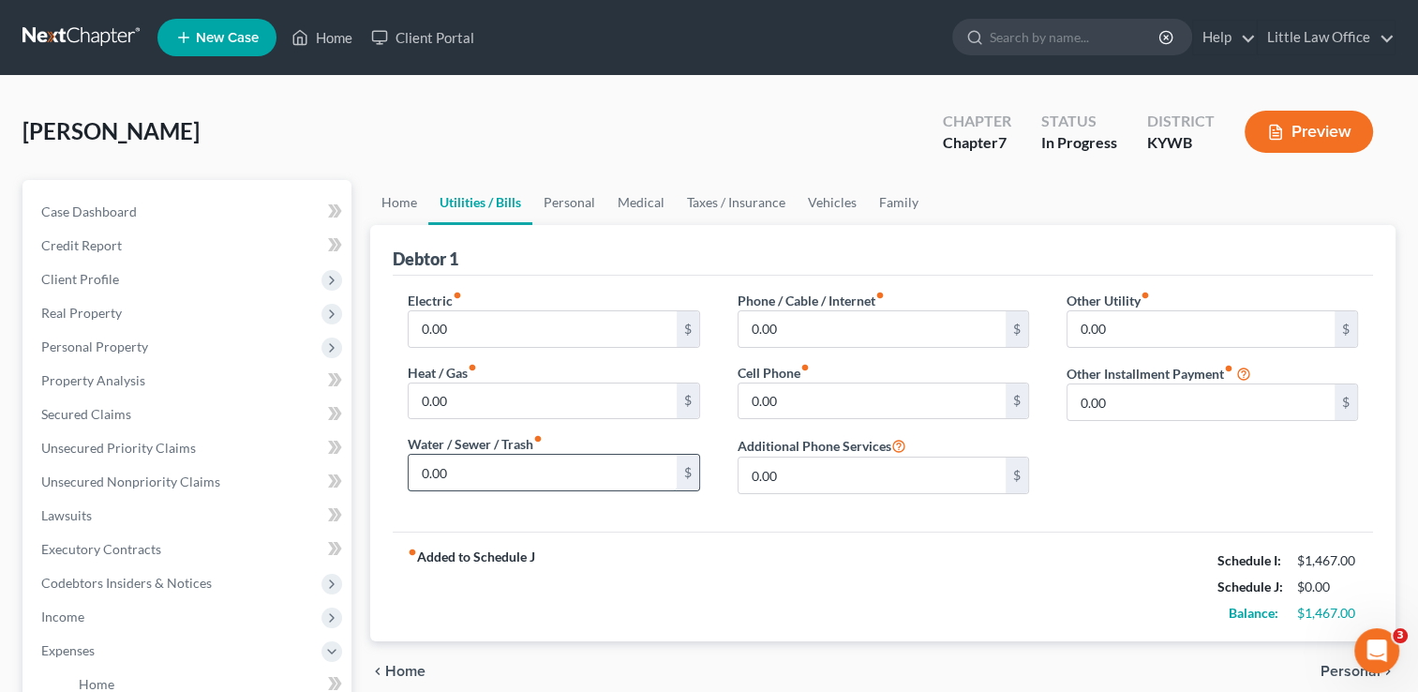
click at [487, 478] on input "0.00" at bounding box center [542, 472] width 267 height 36
click at [476, 341] on input "0.00" at bounding box center [542, 329] width 267 height 36
click at [809, 206] on link "Vehicles" at bounding box center [832, 202] width 71 height 45
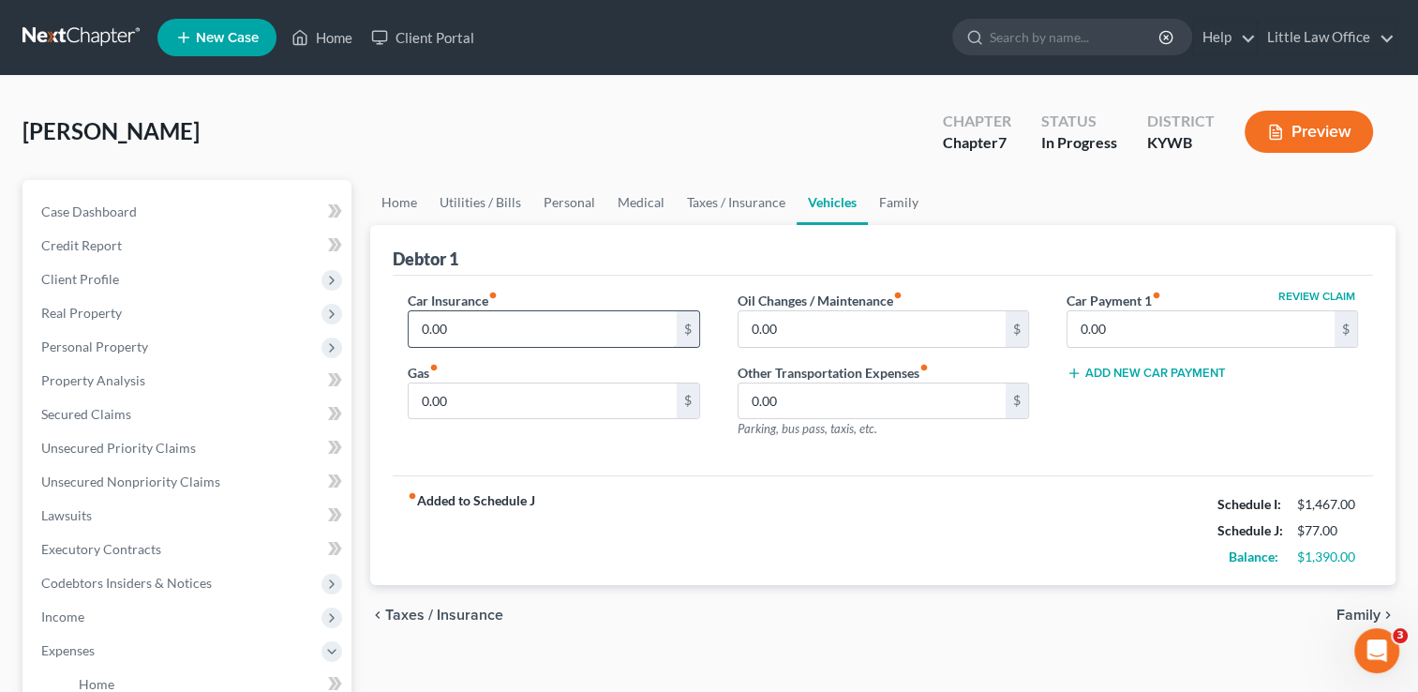
click at [510, 332] on input "0.00" at bounding box center [542, 329] width 267 height 36
click at [397, 201] on link "Home" at bounding box center [399, 202] width 58 height 45
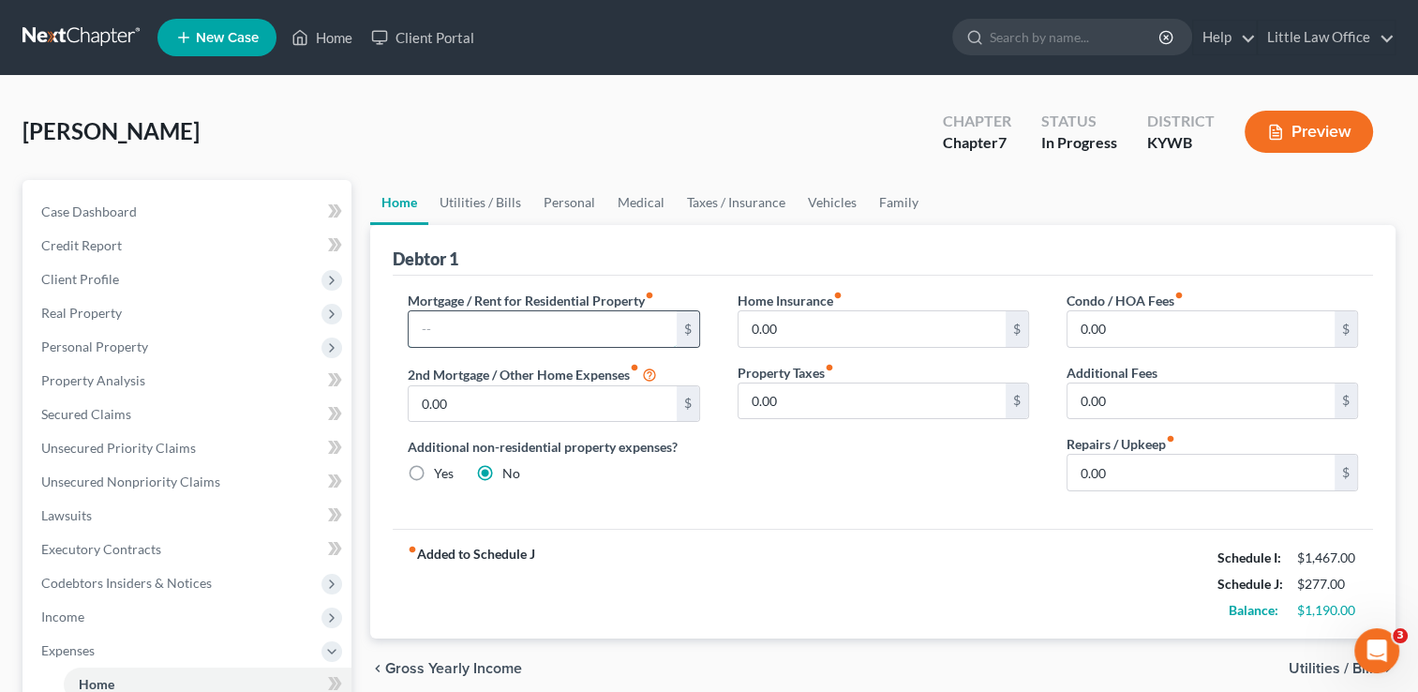
click at [543, 330] on input "text" at bounding box center [542, 329] width 267 height 36
click at [847, 489] on div "Home Insurance fiber_manual_record 0.00 $ Property Taxes fiber_manual_record 0.…" at bounding box center [883, 399] width 329 height 216
click at [494, 206] on link "Utilities / Bills" at bounding box center [480, 202] width 104 height 45
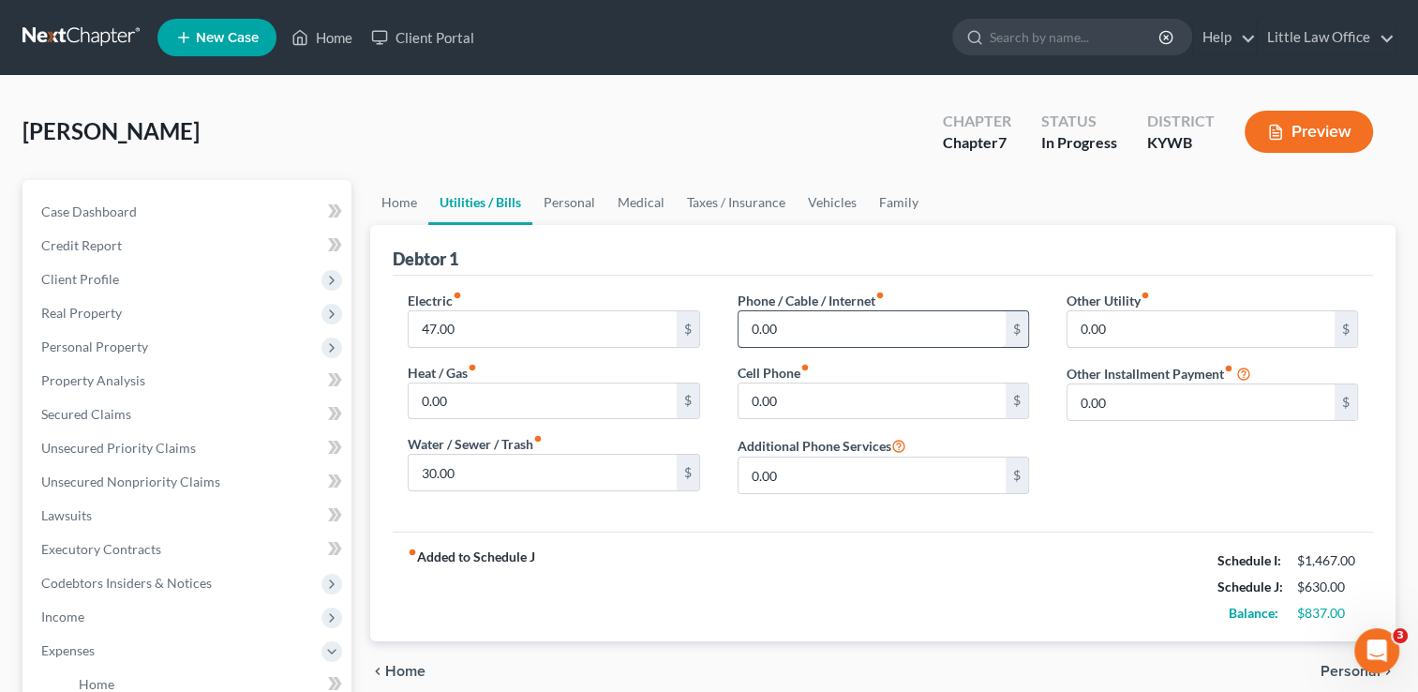
click at [798, 334] on input "0.00" at bounding box center [871, 329] width 267 height 36
click at [805, 410] on input "0.00" at bounding box center [871, 401] width 267 height 36
click at [1187, 489] on div "Other Utility fiber_manual_record 0.00 $ Other Installment Payment fiber_manual…" at bounding box center [1212, 400] width 329 height 218
click at [561, 201] on link "Personal" at bounding box center [569, 202] width 74 height 45
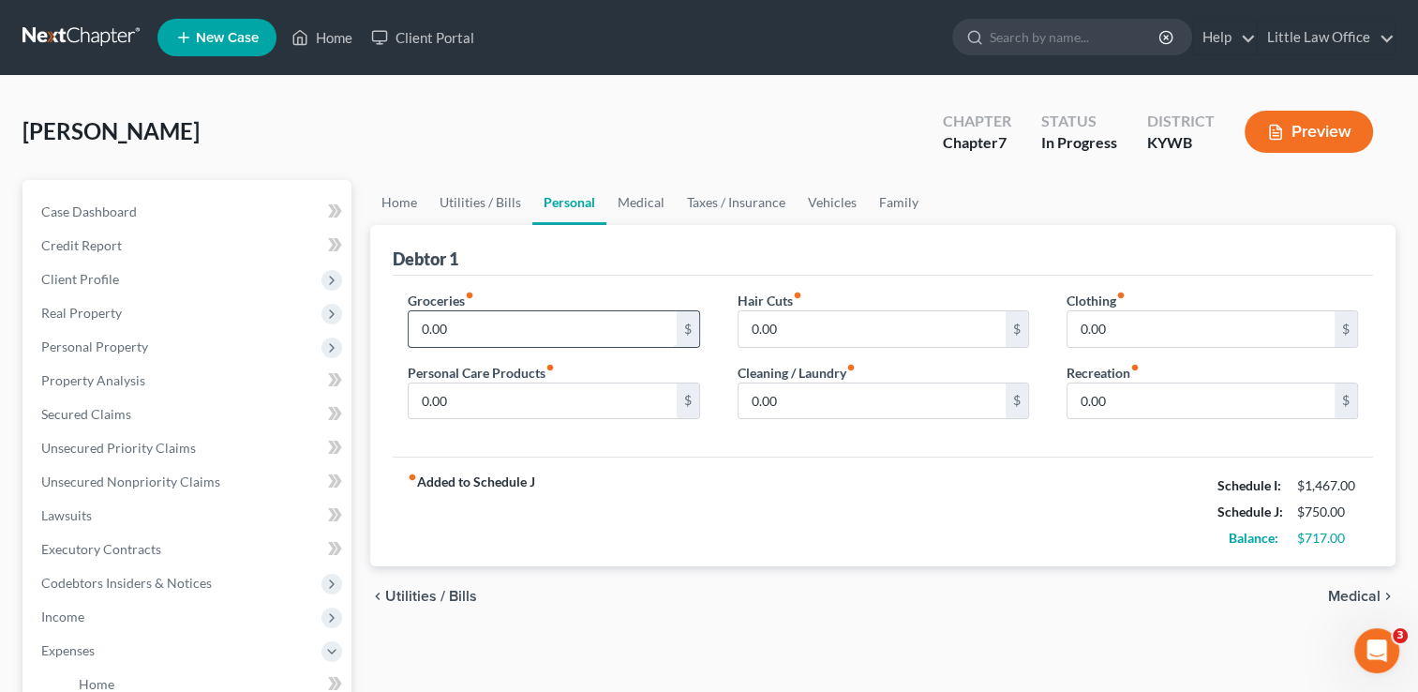
click at [502, 332] on input "0.00" at bounding box center [542, 329] width 267 height 36
click at [97, 613] on span "Income" at bounding box center [188, 617] width 325 height 34
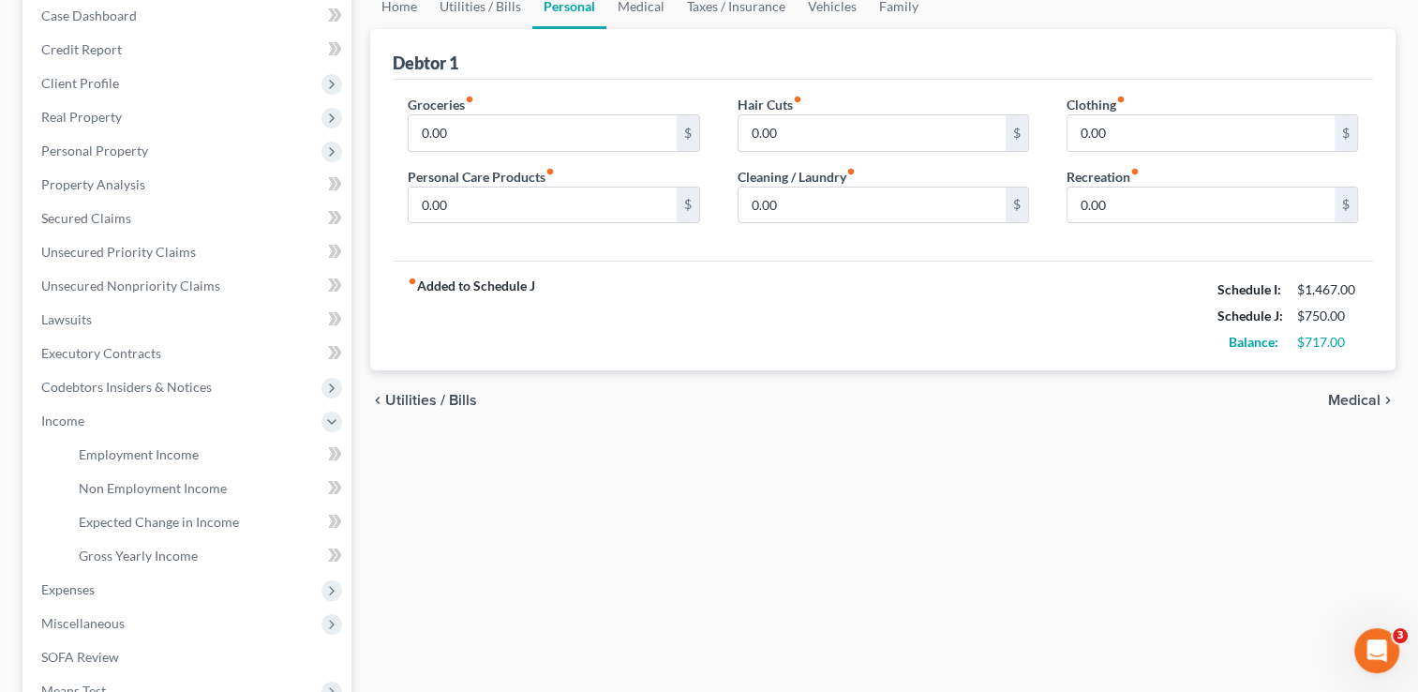
scroll to position [206, 0]
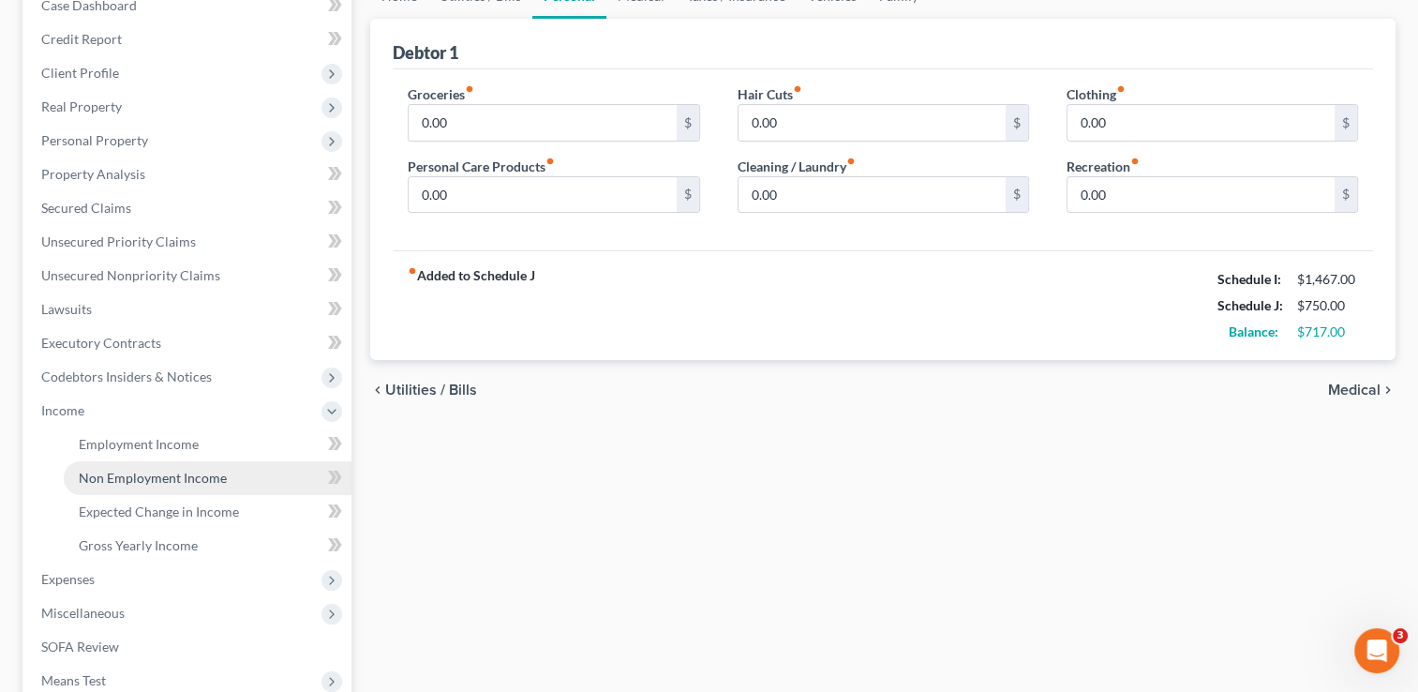
click at [183, 474] on span "Non Employment Income" at bounding box center [153, 477] width 148 height 16
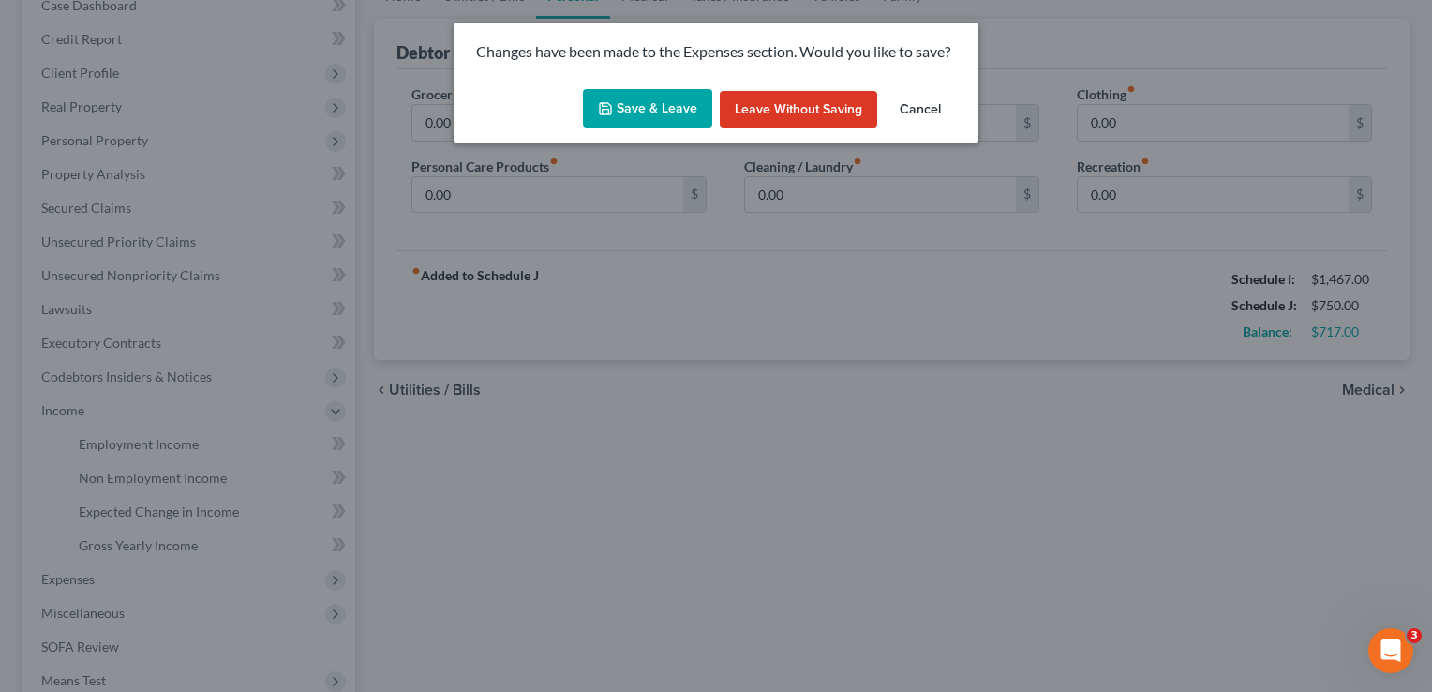
click at [683, 110] on button "Save & Leave" at bounding box center [647, 108] width 129 height 39
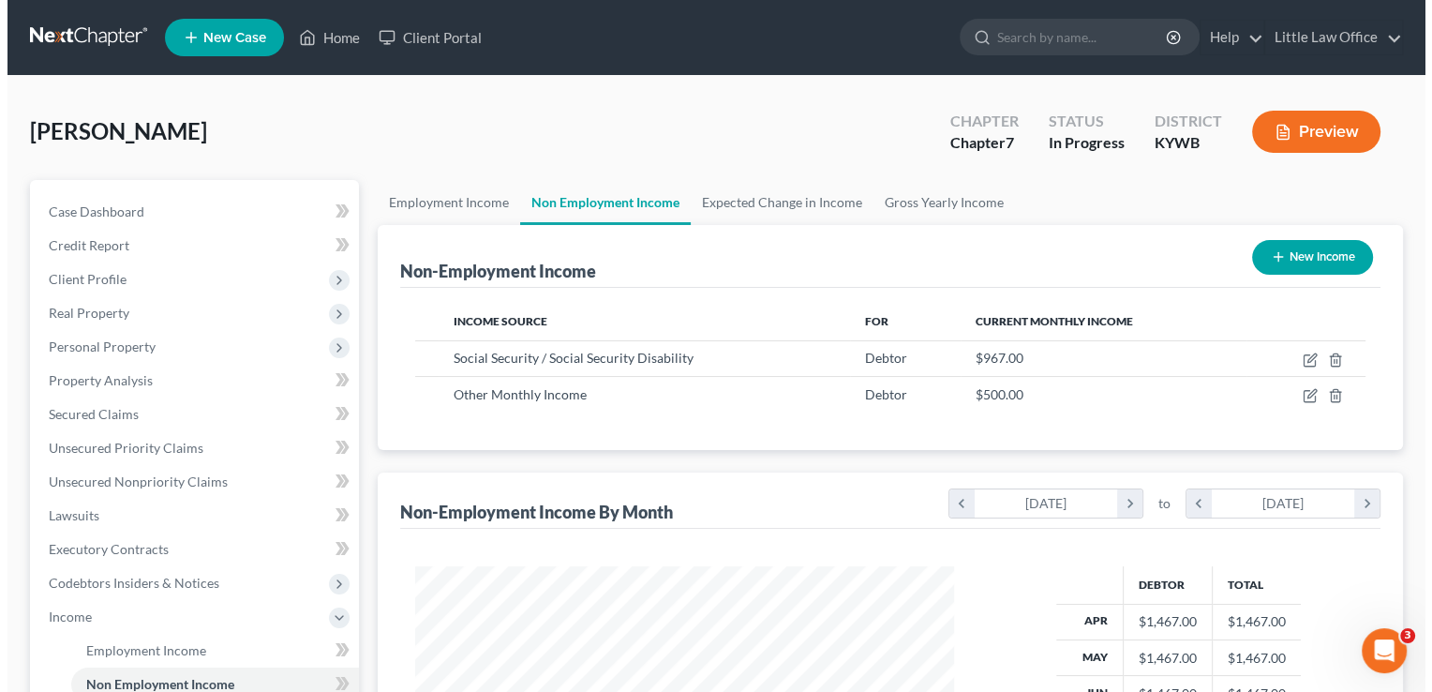
scroll to position [334, 576]
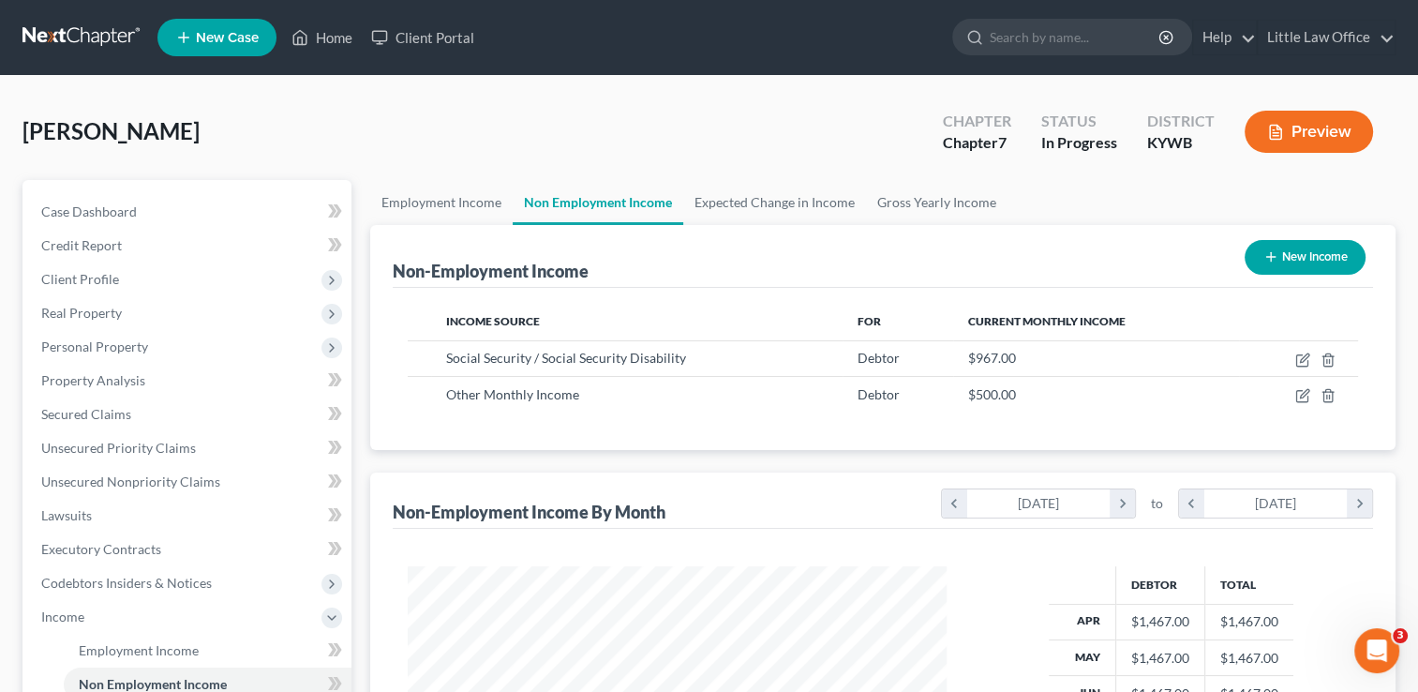
click at [1278, 255] on button "New Income" at bounding box center [1304, 257] width 121 height 35
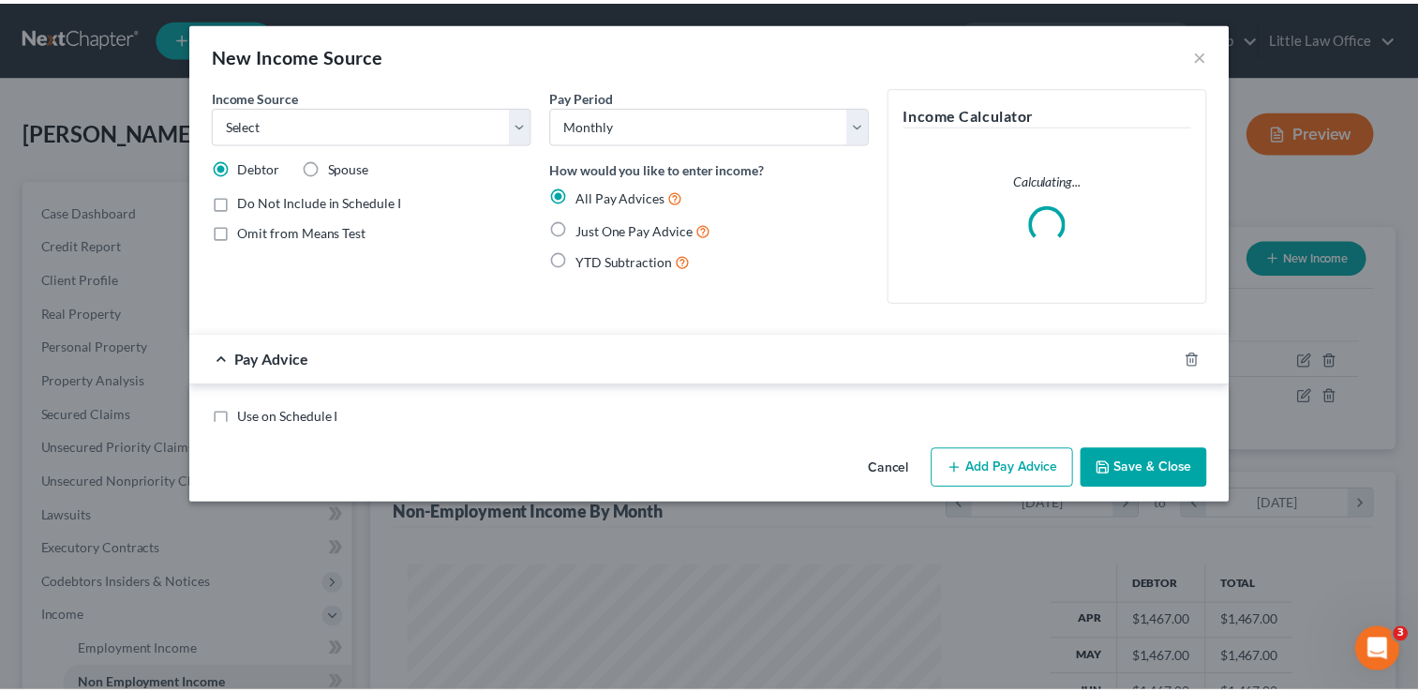
scroll to position [334, 581]
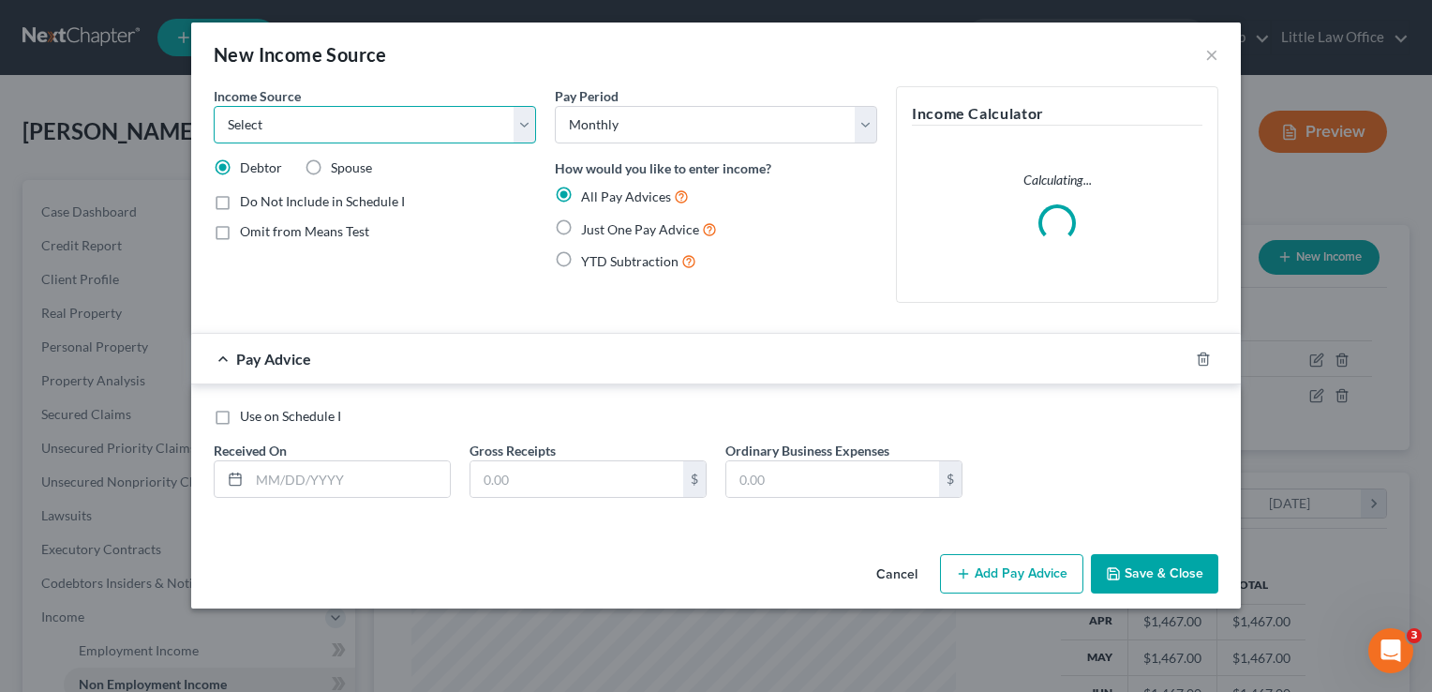
click at [394, 132] on select "Select Unemployment Disability (from employer) Pension Retirement Social Securi…" at bounding box center [375, 124] width 322 height 37
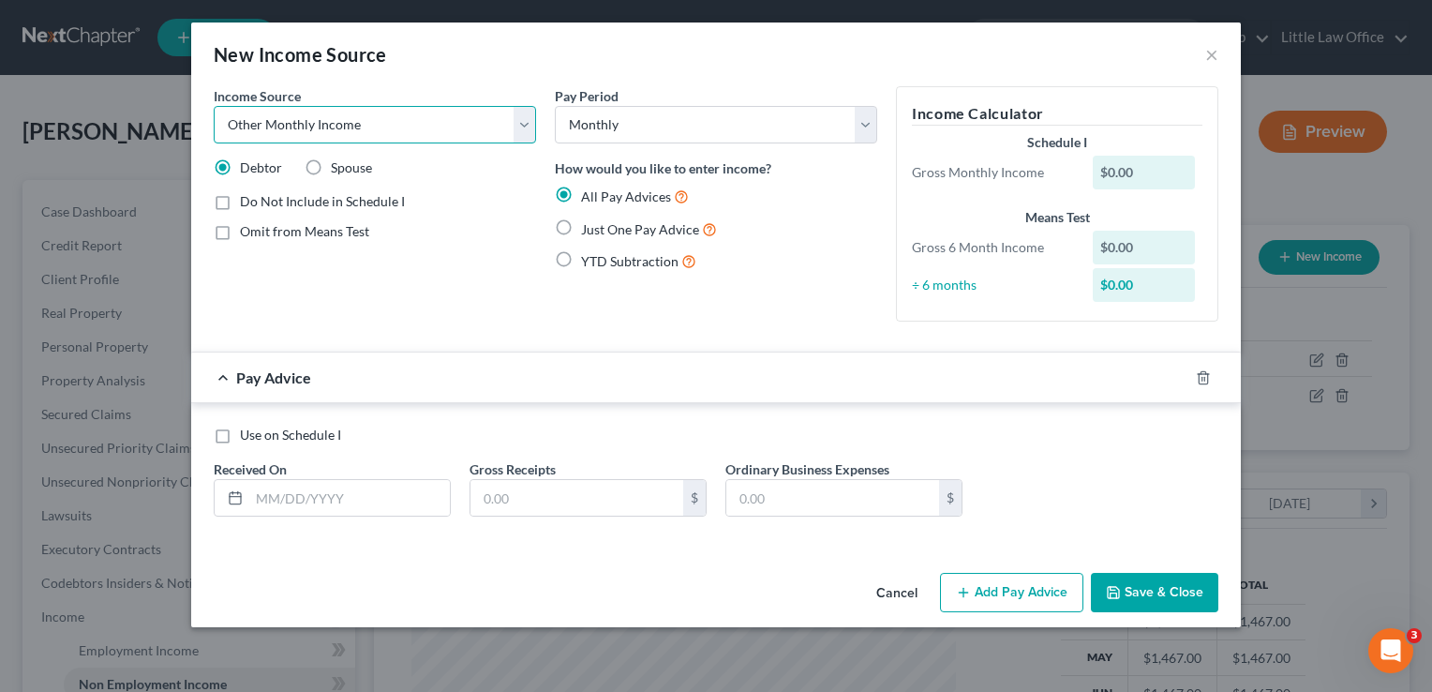
click at [214, 106] on select "Select Unemployment Disability (from employer) Pension Retirement Social Securi…" at bounding box center [375, 124] width 322 height 37
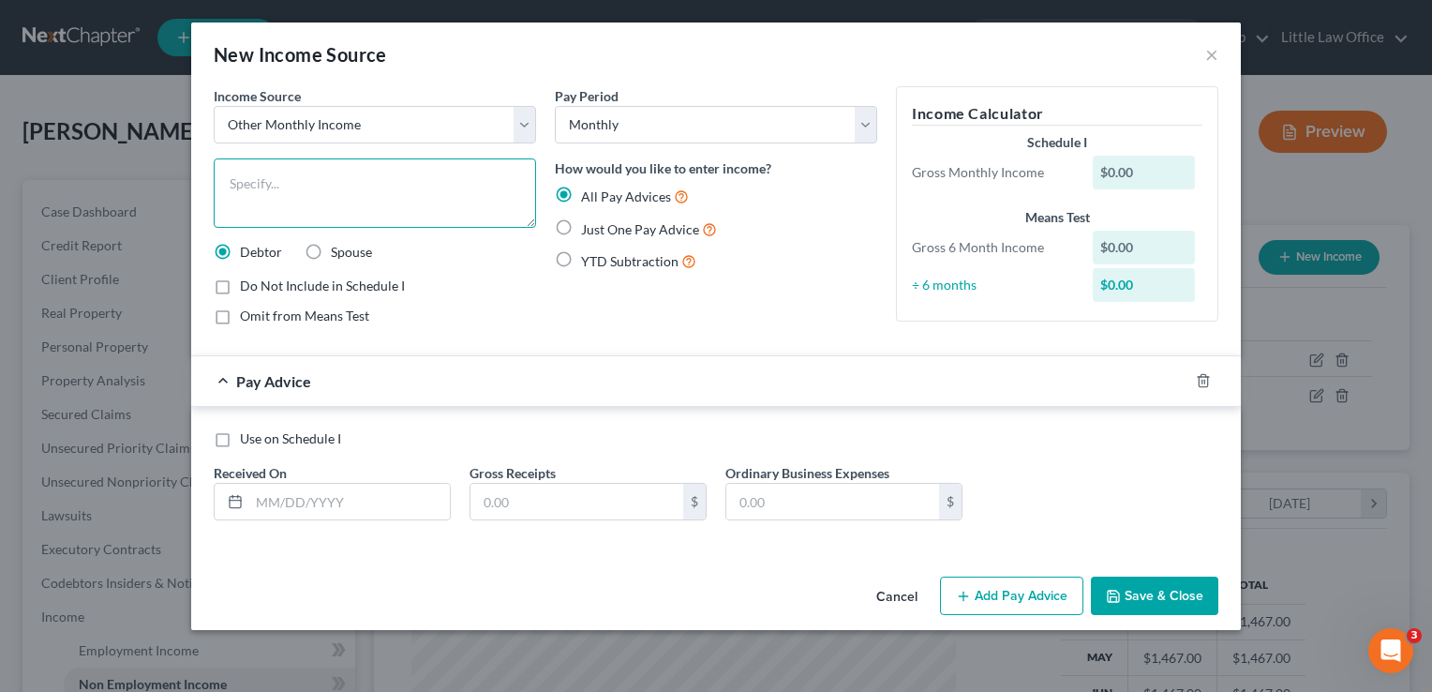
click at [307, 206] on textarea at bounding box center [375, 192] width 322 height 69
click at [608, 218] on label "Just One Pay Advice" at bounding box center [649, 229] width 136 height 22
click at [601, 218] on input "Just One Pay Advice" at bounding box center [595, 224] width 12 height 12
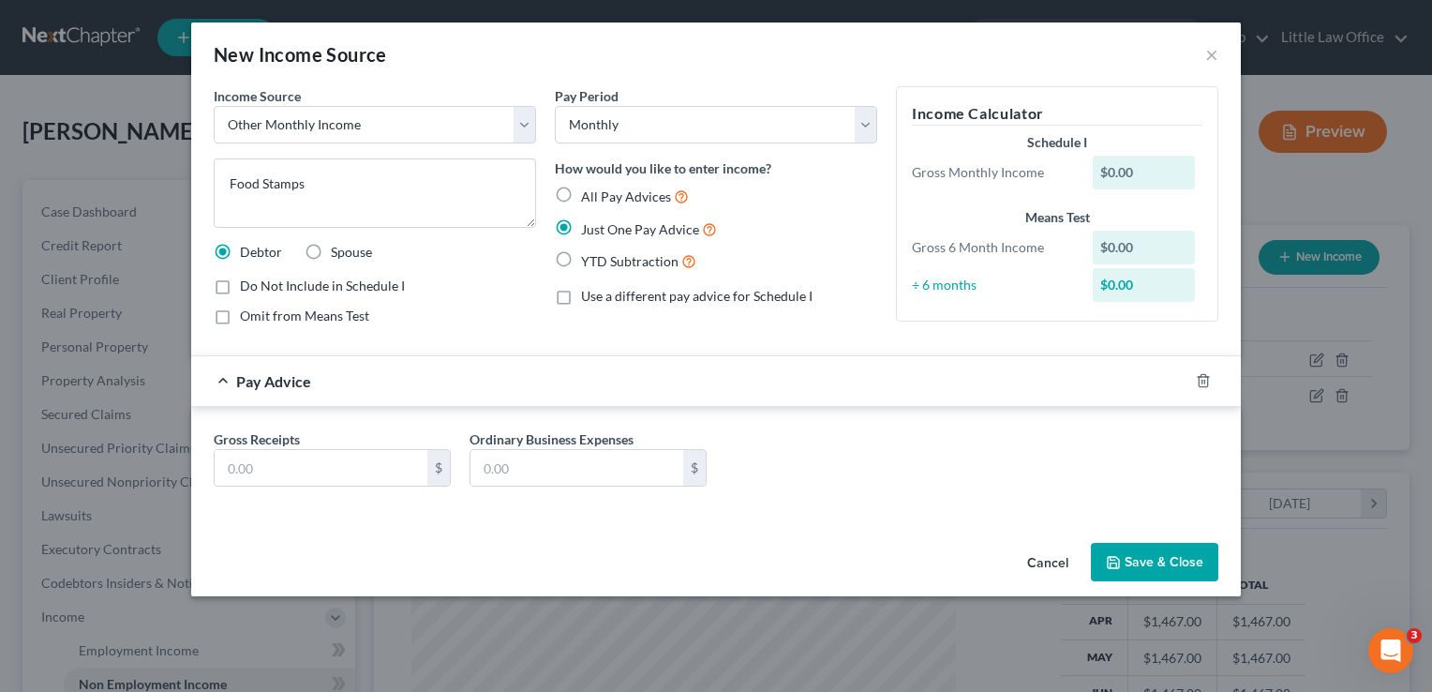
click at [276, 496] on div "Gross Receipts $ Ordinary Business Expenses $" at bounding box center [715, 465] width 1023 height 72
click at [281, 485] on div "Gross Receipts $ Ordinary Business Expenses $" at bounding box center [715, 465] width 1023 height 72
click at [292, 475] on input "text" at bounding box center [321, 468] width 213 height 36
click at [1141, 558] on button "Save & Close" at bounding box center [1154, 562] width 127 height 39
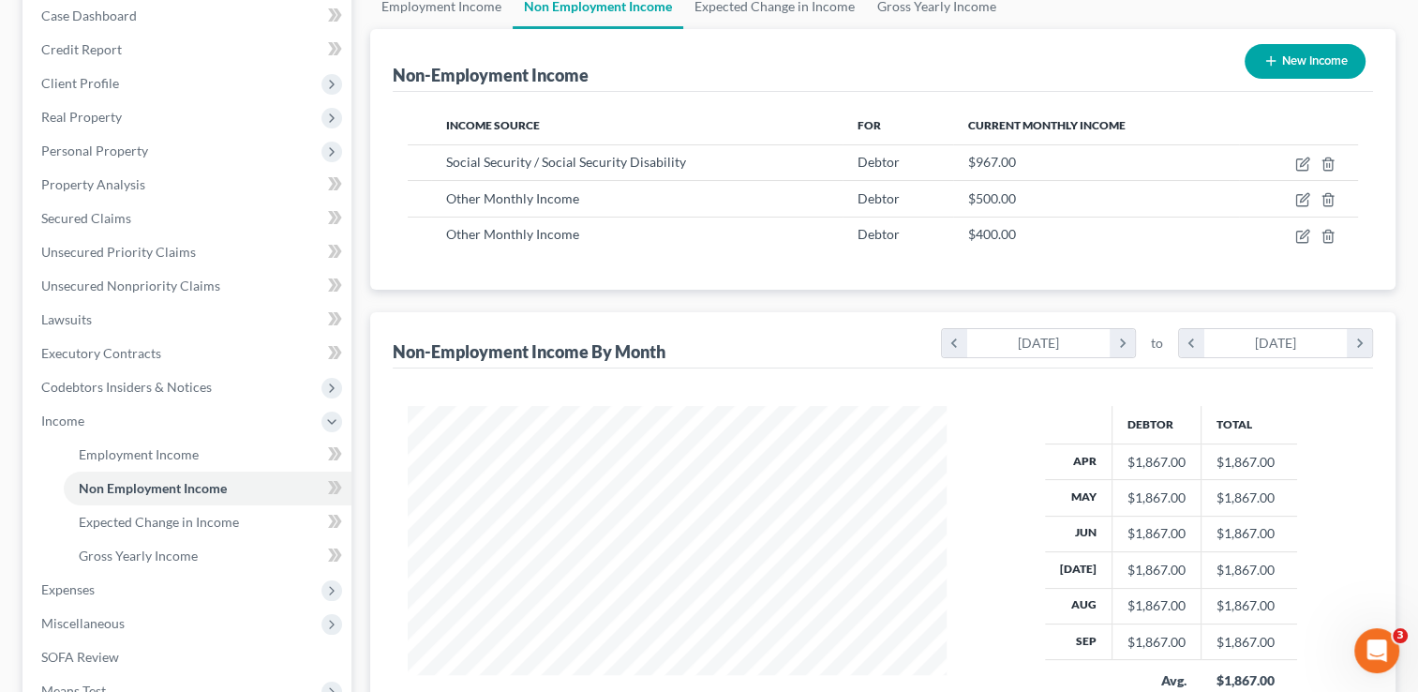
scroll to position [262, 0]
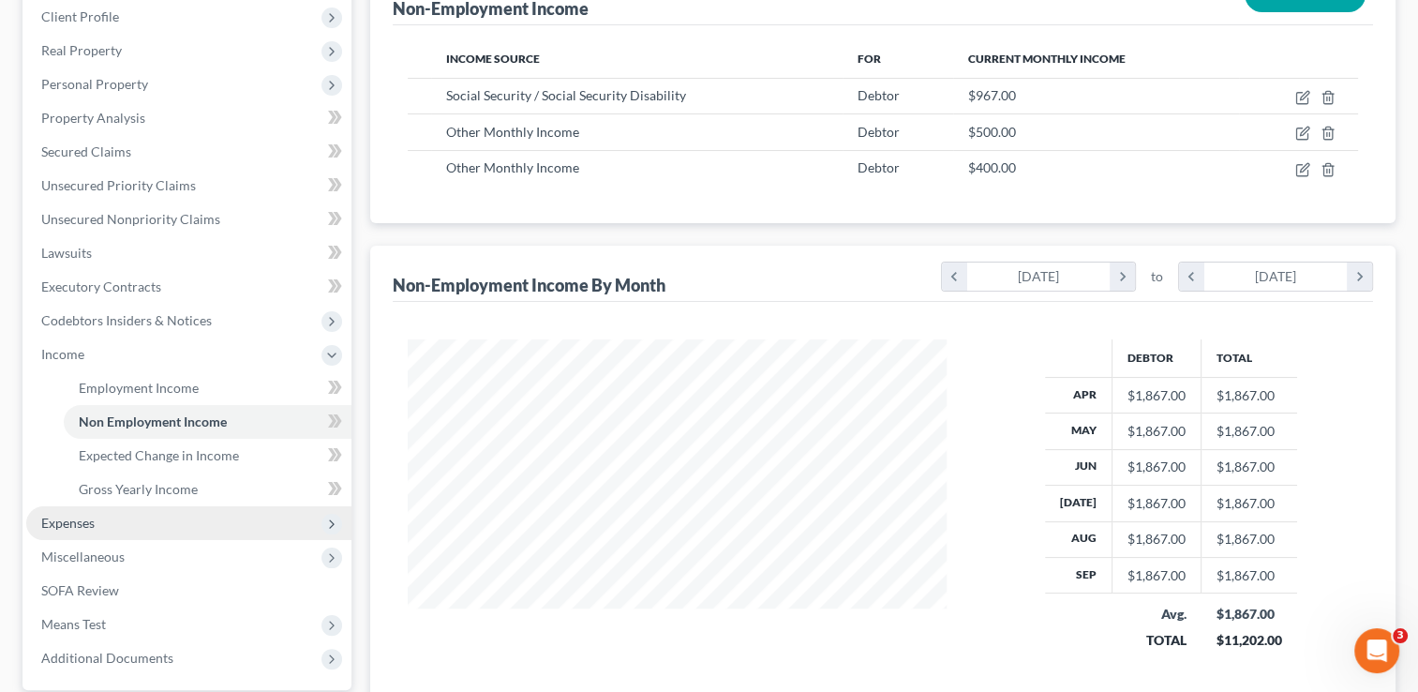
click at [145, 521] on span "Expenses" at bounding box center [188, 523] width 325 height 34
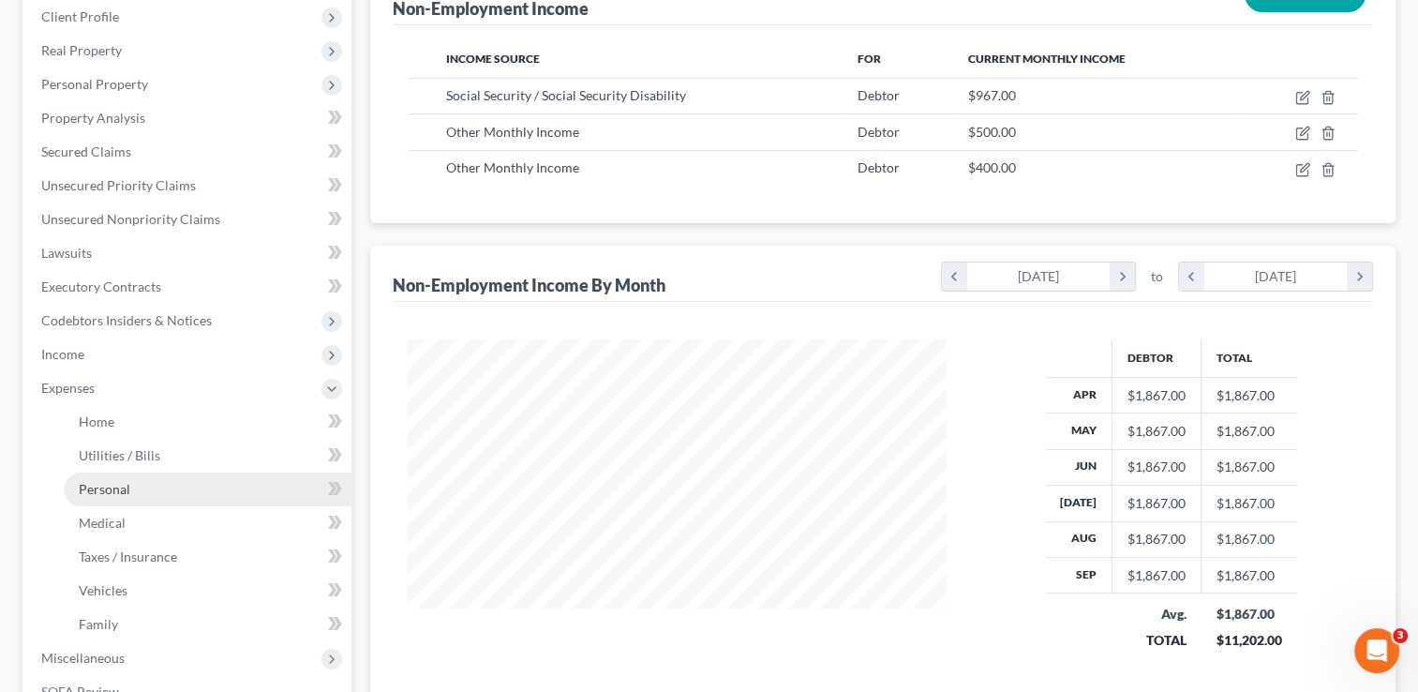
click at [124, 496] on span "Personal" at bounding box center [105, 489] width 52 height 16
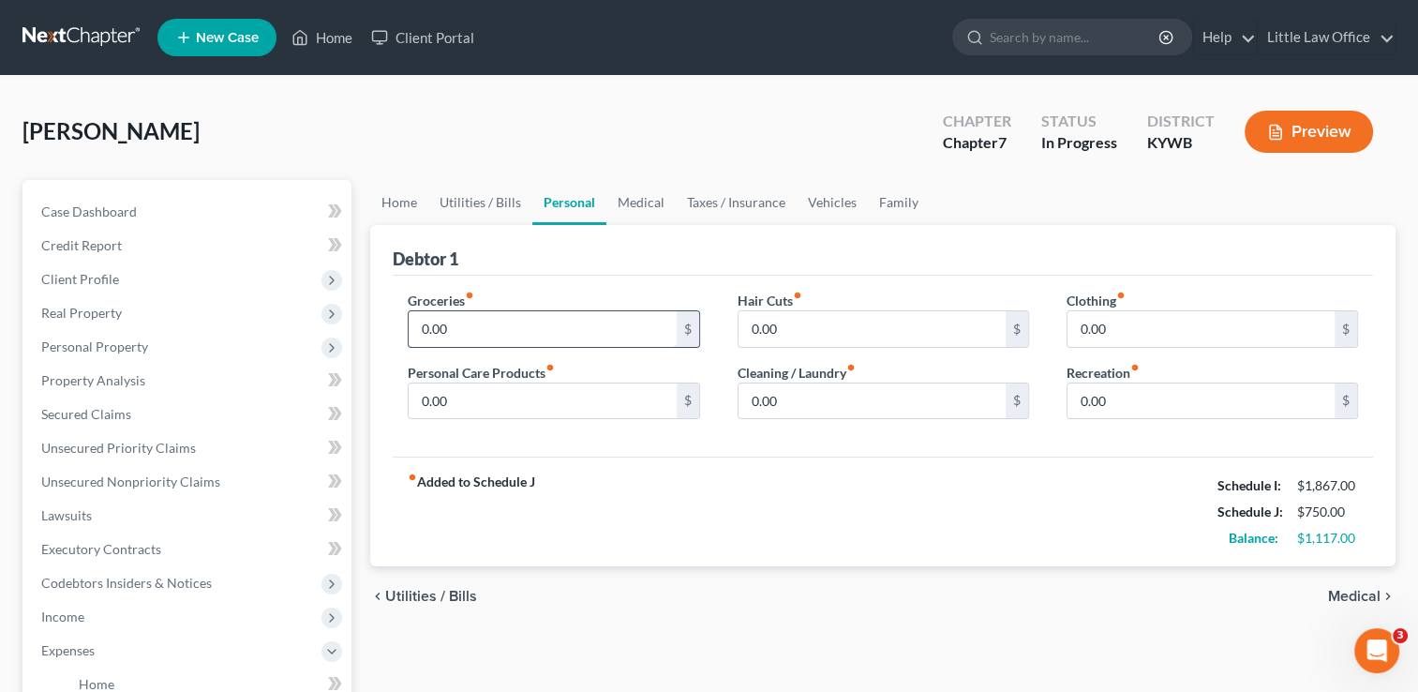
click at [480, 339] on input "0.00" at bounding box center [542, 329] width 267 height 36
click at [610, 471] on div "fiber_manual_record Added to Schedule J Schedule I: $1,867.00 Schedule J: $1,15…" at bounding box center [883, 511] width 980 height 110
click at [476, 407] on input "0.00" at bounding box center [542, 401] width 267 height 36
click at [635, 196] on link "Medical" at bounding box center [640, 202] width 69 height 45
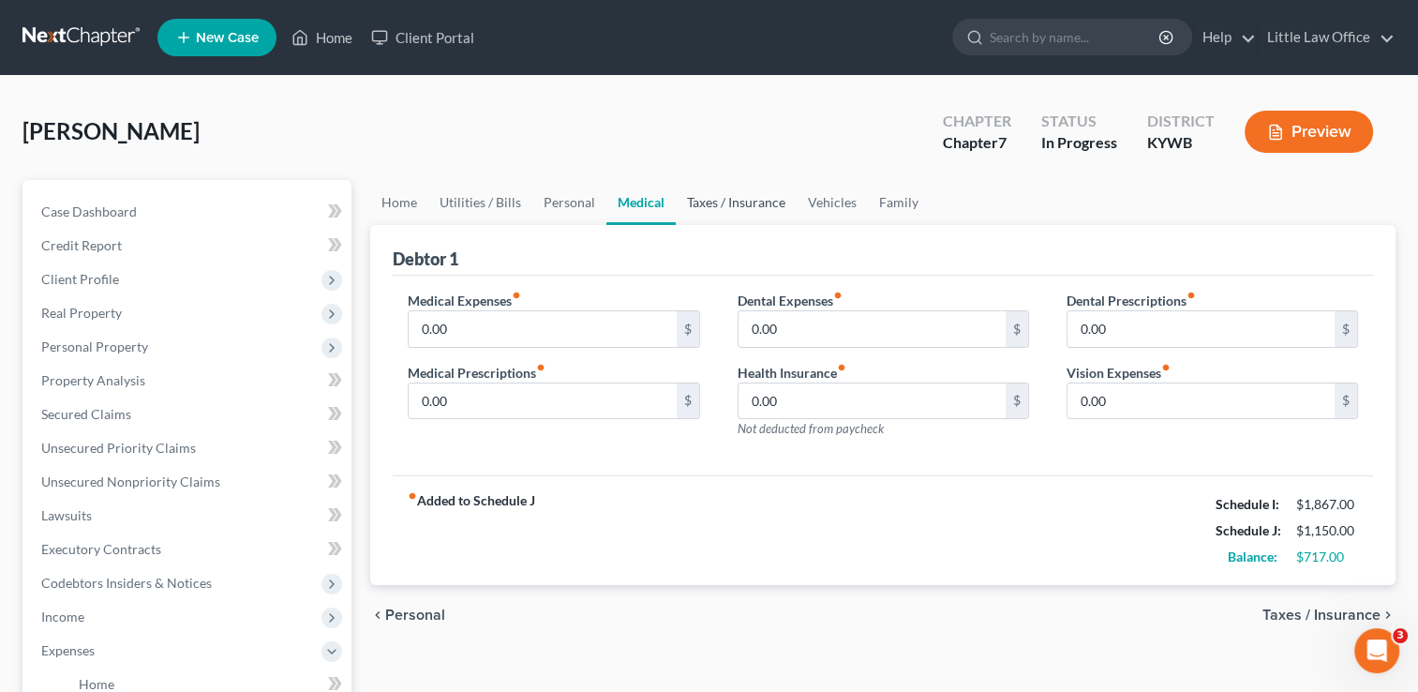
click at [763, 215] on link "Taxes / Insurance" at bounding box center [736, 202] width 121 height 45
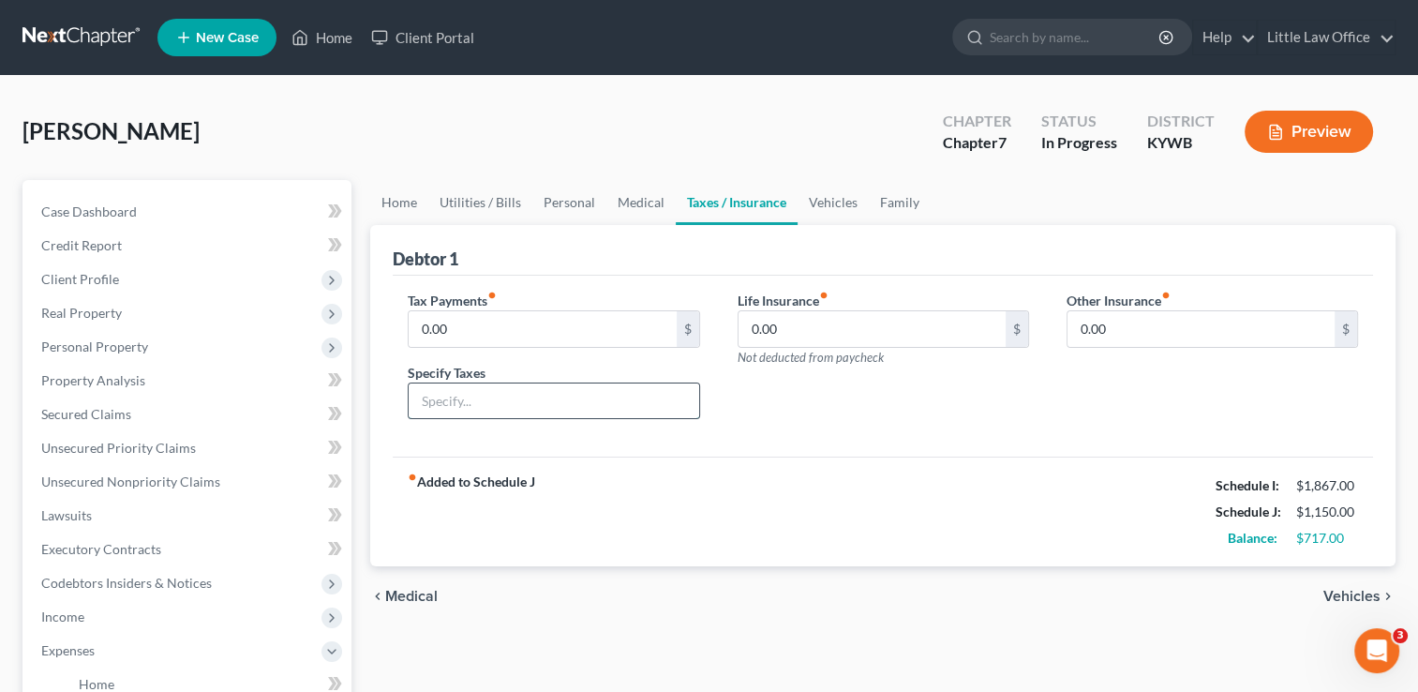
click at [575, 390] on input "text" at bounding box center [554, 401] width 290 height 36
click at [516, 335] on input "0.00" at bounding box center [542, 329] width 267 height 36
click at [840, 210] on link "Vehicles" at bounding box center [832, 202] width 71 height 45
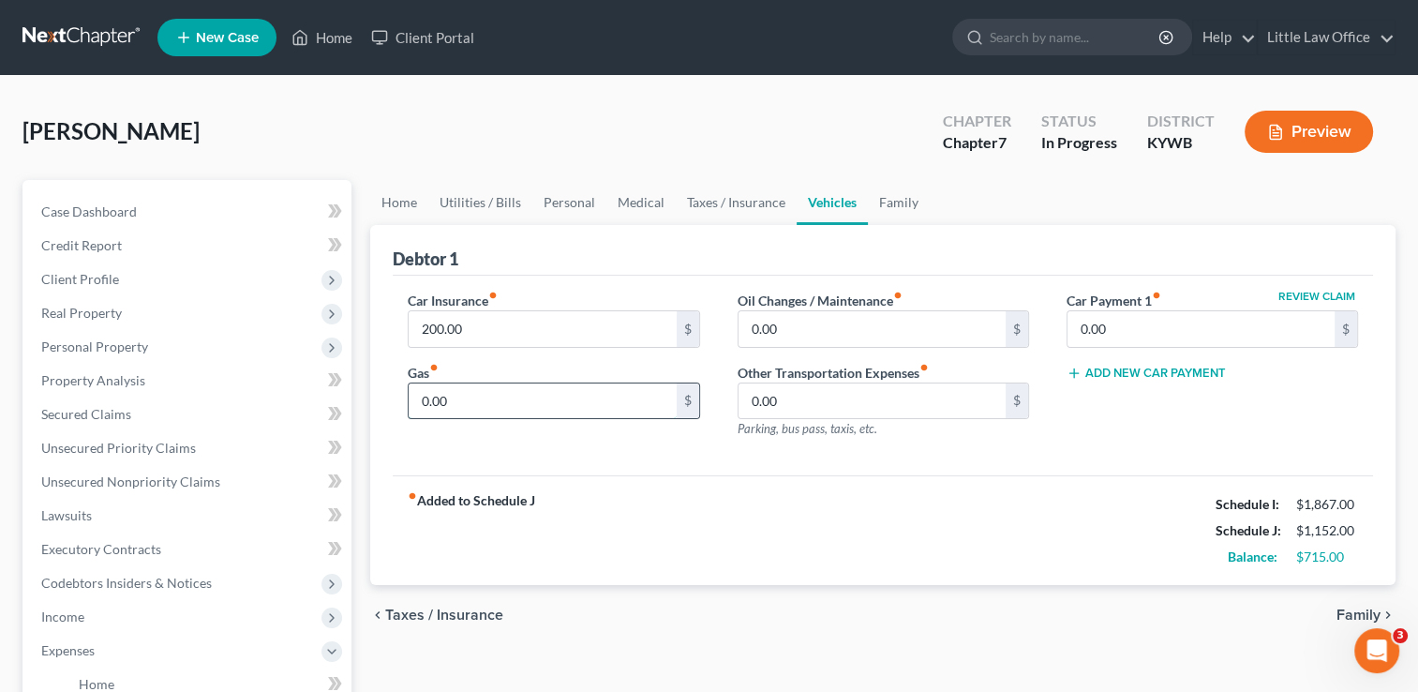
click at [575, 413] on input "0.00" at bounding box center [542, 401] width 267 height 36
click at [1073, 514] on div "fiber_manual_record Added to Schedule J Schedule I: $1,867.00 Schedule J: $1,20…" at bounding box center [883, 530] width 980 height 110
click at [1200, 320] on input "0.00" at bounding box center [1200, 329] width 267 height 36
click at [900, 198] on link "Family" at bounding box center [899, 202] width 62 height 45
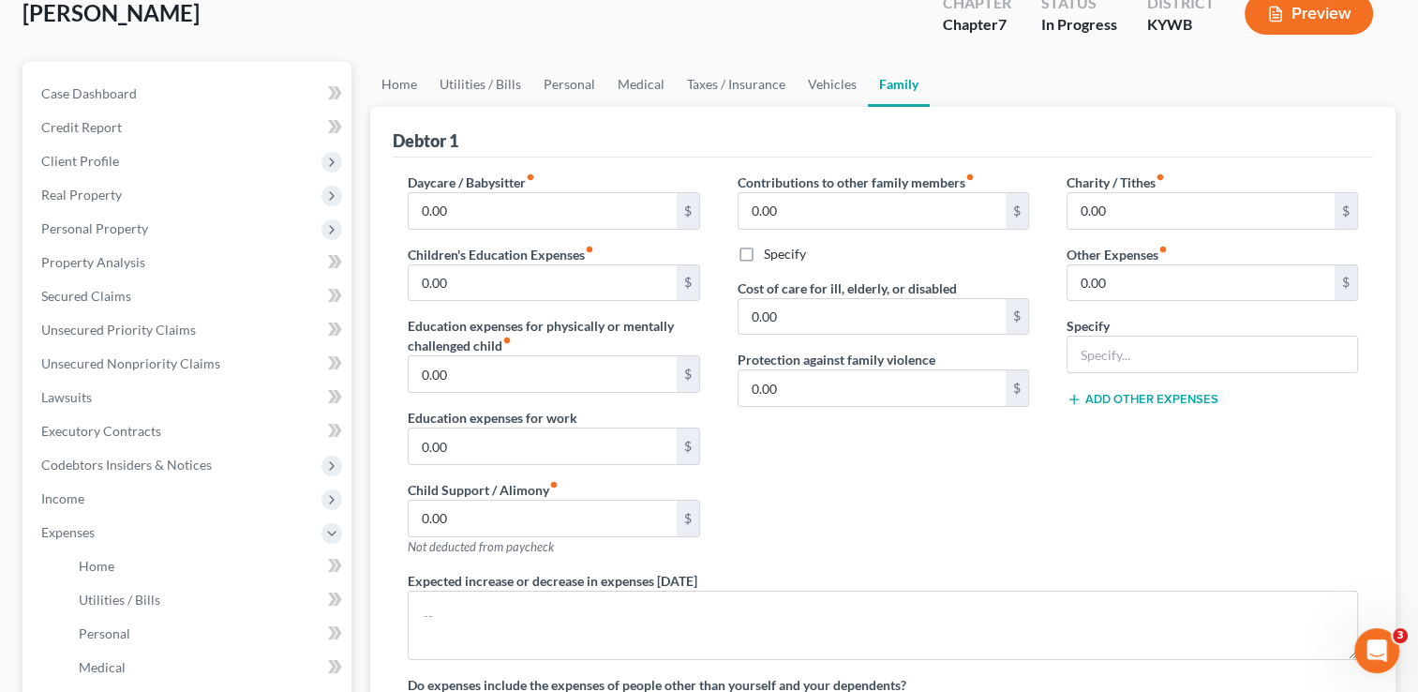
scroll to position [101, 0]
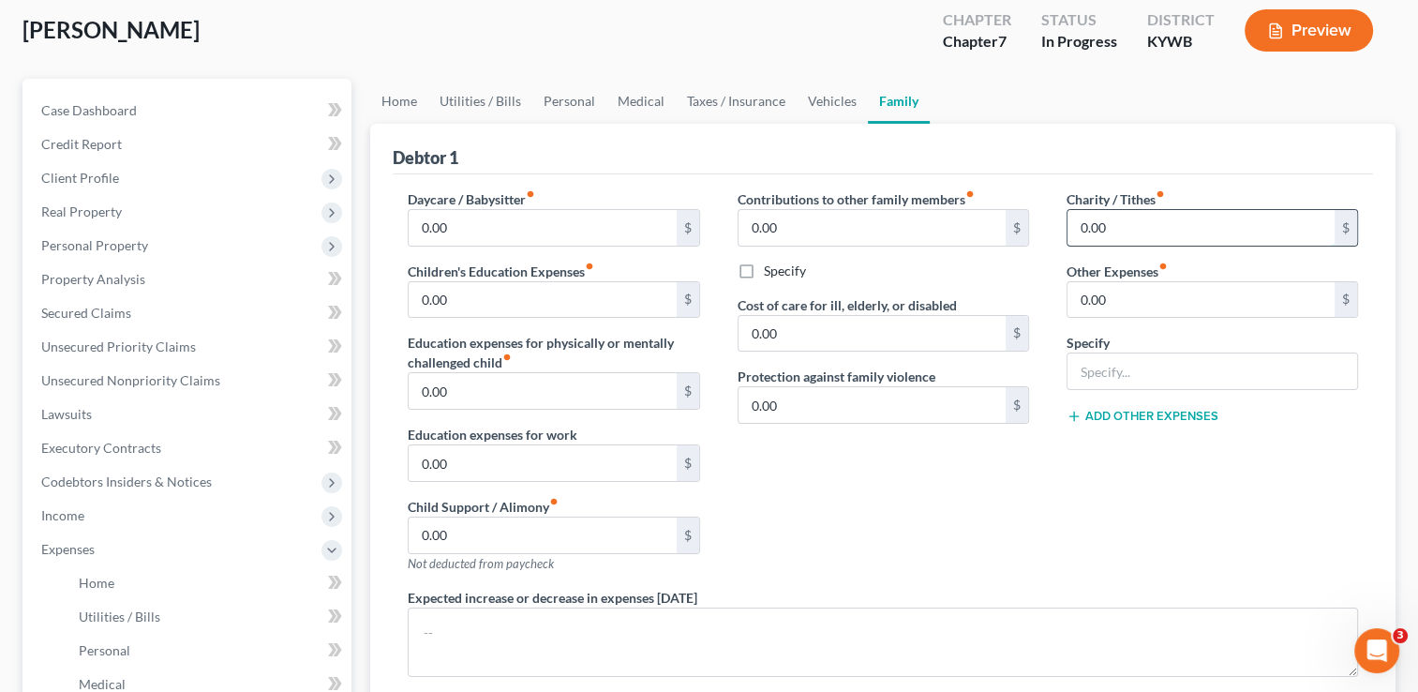
click at [1195, 229] on input "0.00" at bounding box center [1200, 228] width 267 height 36
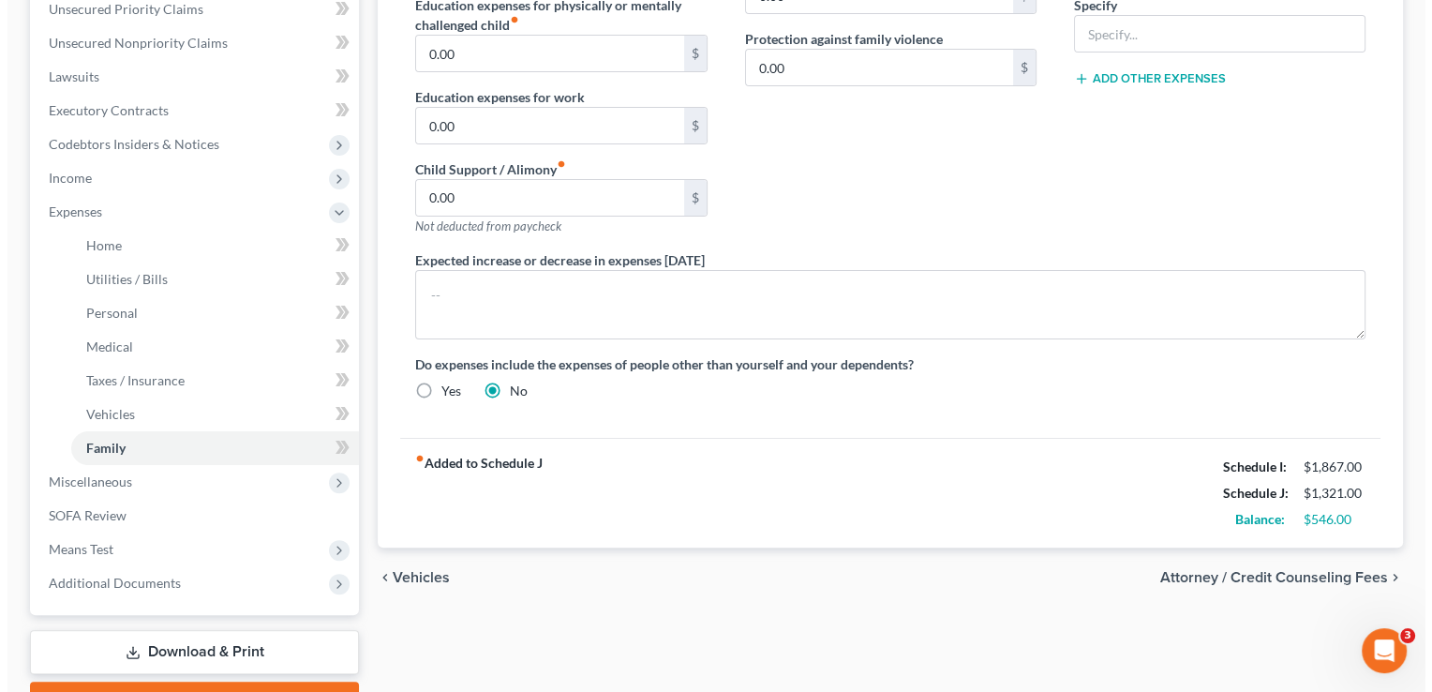
scroll to position [472, 0]
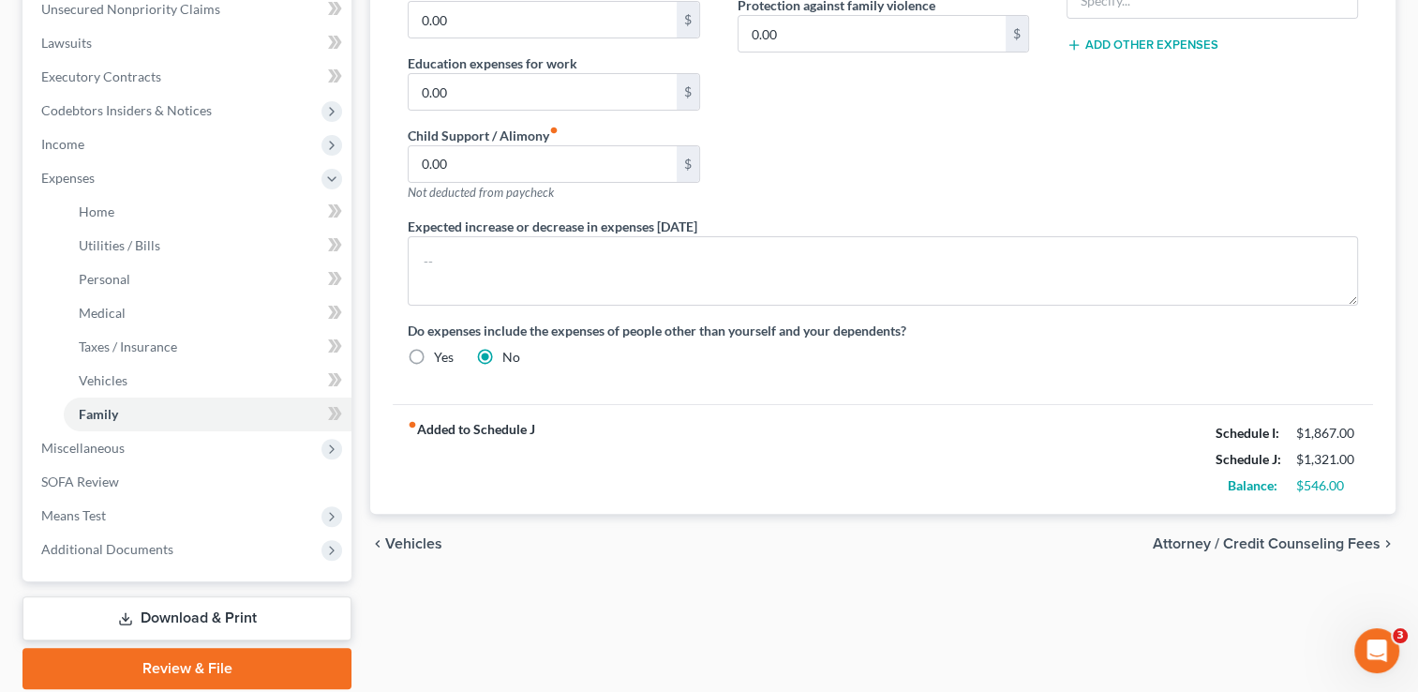
click at [1289, 546] on span "Attorney / Credit Counseling Fees" at bounding box center [1267, 543] width 228 height 15
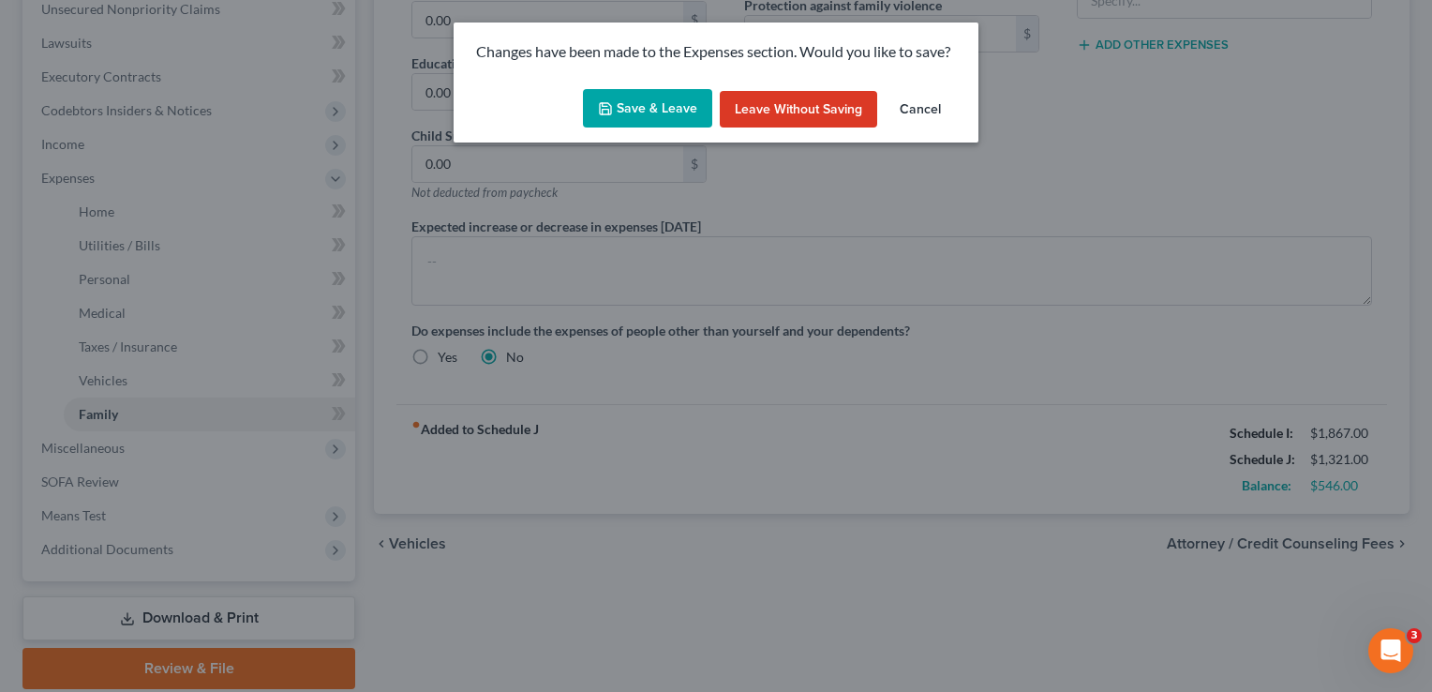
click at [701, 125] on button "Save & Leave" at bounding box center [647, 108] width 129 height 39
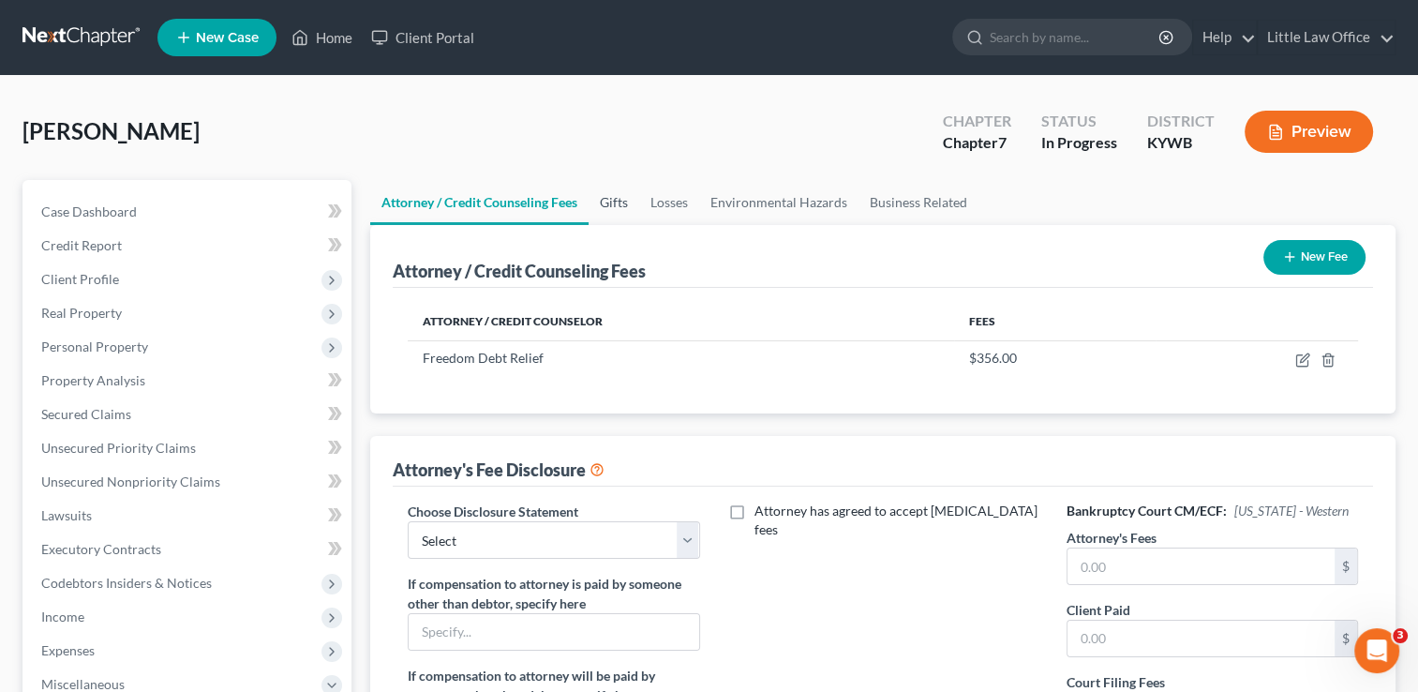
click at [625, 207] on link "Gifts" at bounding box center [614, 202] width 51 height 45
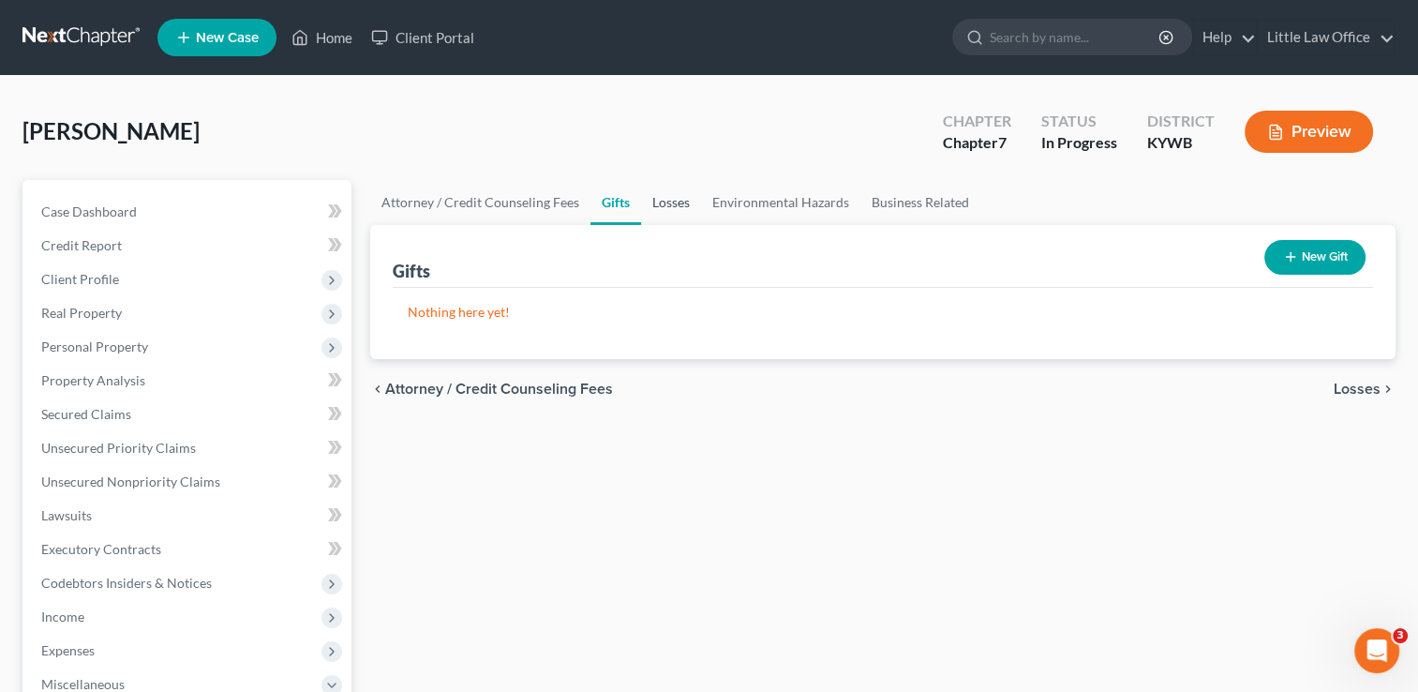
click at [678, 201] on link "Losses" at bounding box center [671, 202] width 60 height 45
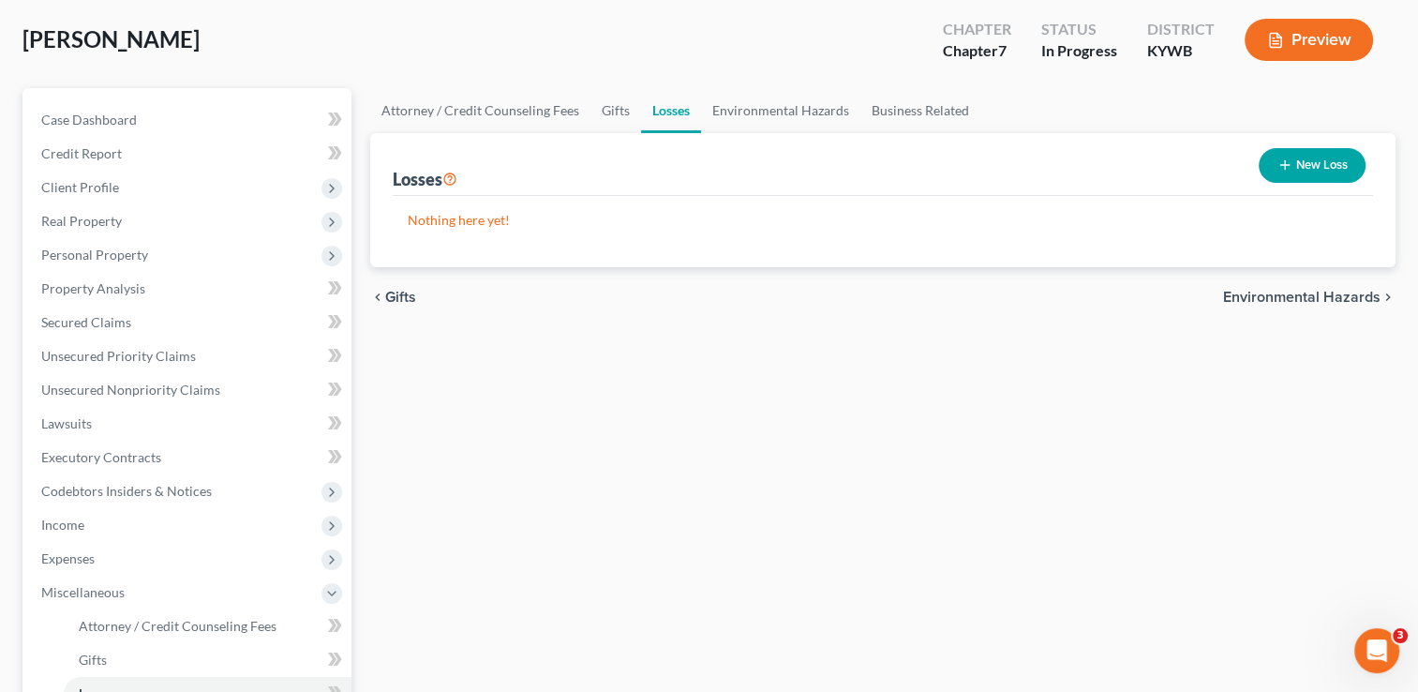
scroll to position [86, 0]
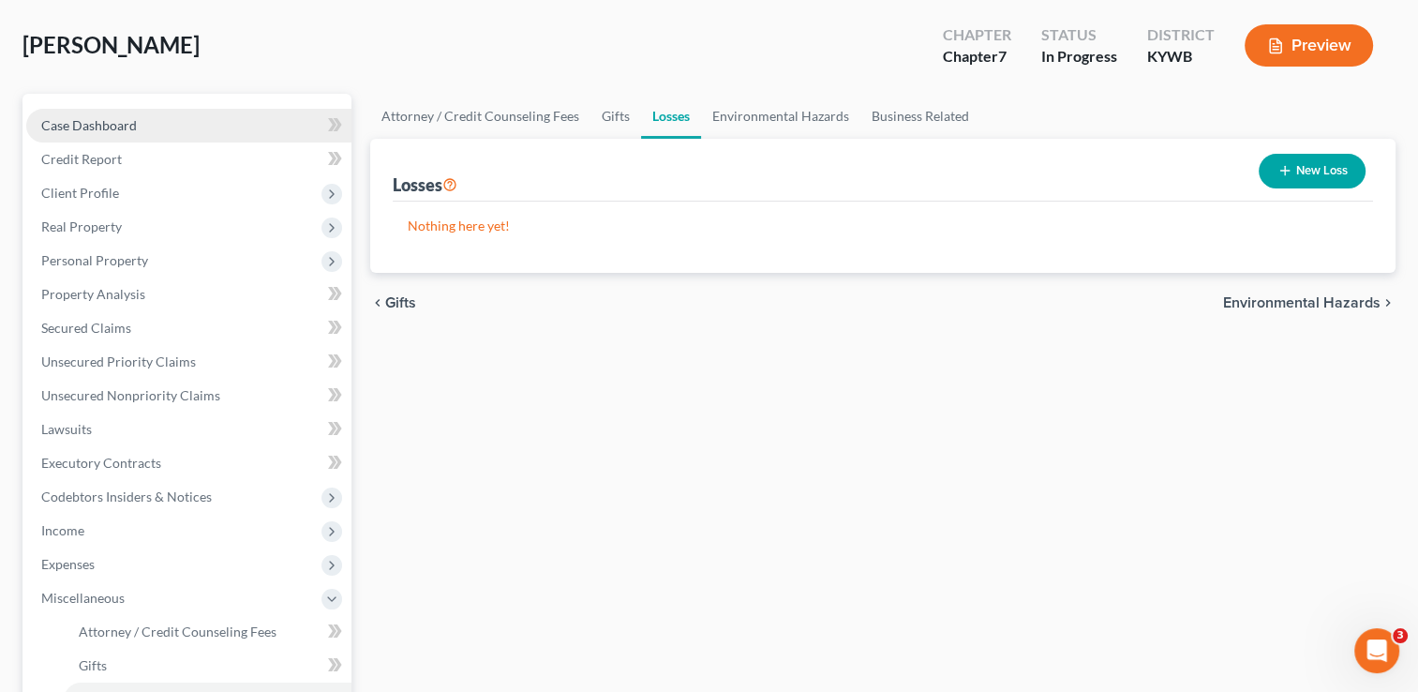
click at [84, 112] on link "Case Dashboard" at bounding box center [188, 126] width 325 height 34
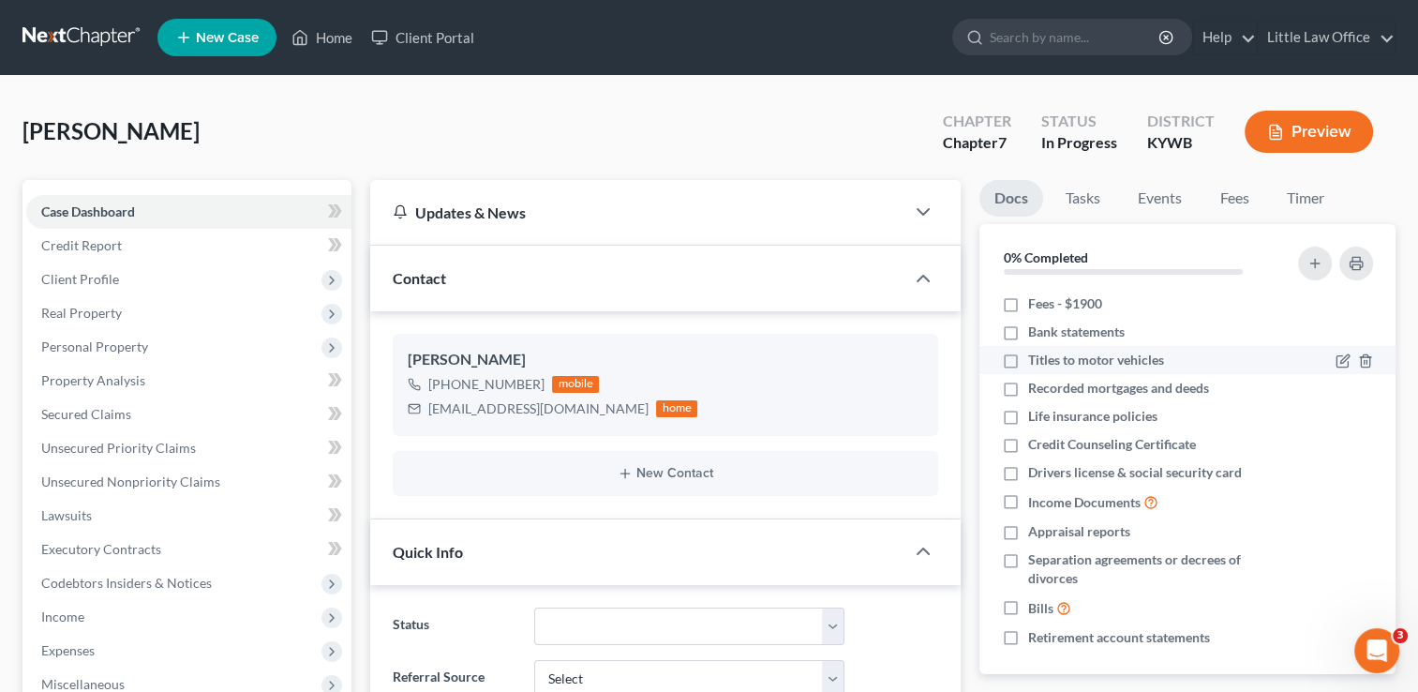
scroll to position [2412, 0]
click at [1358, 418] on icon "button" at bounding box center [1365, 417] width 15 height 15
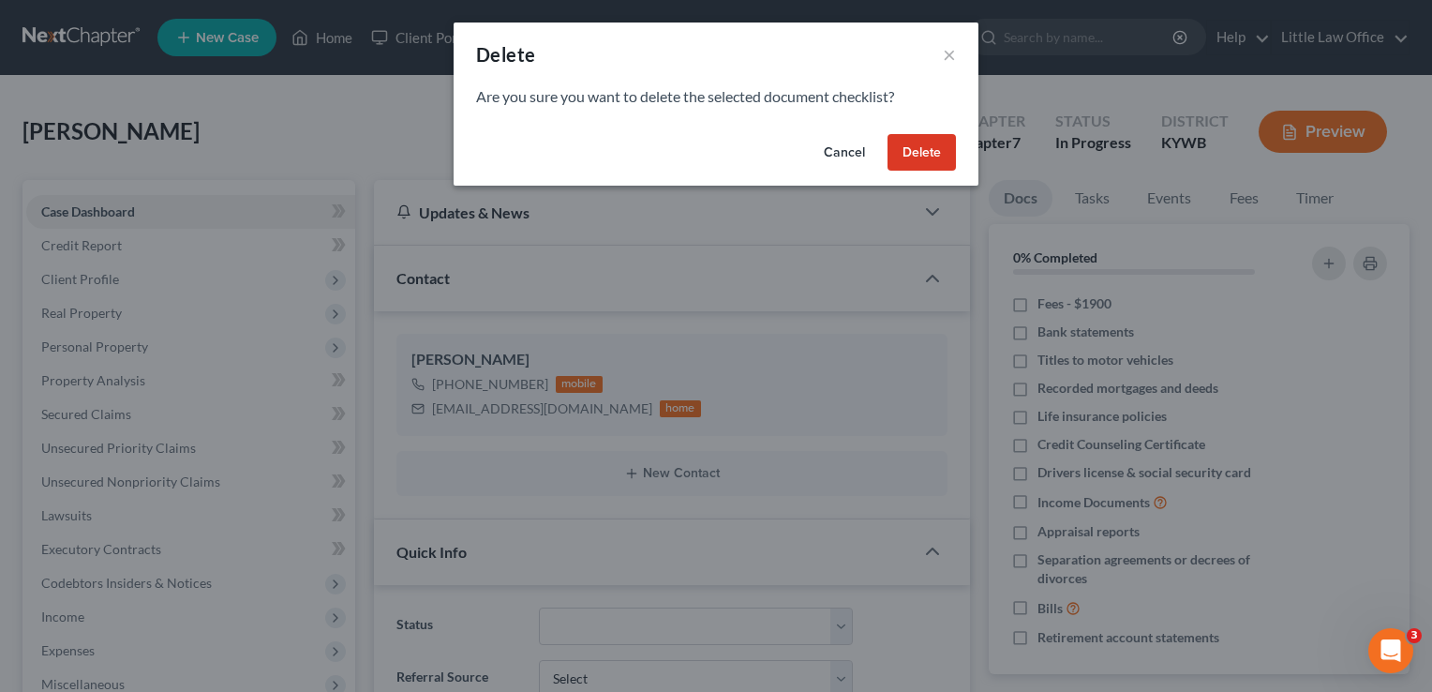
click at [902, 156] on button "Delete" at bounding box center [921, 152] width 68 height 37
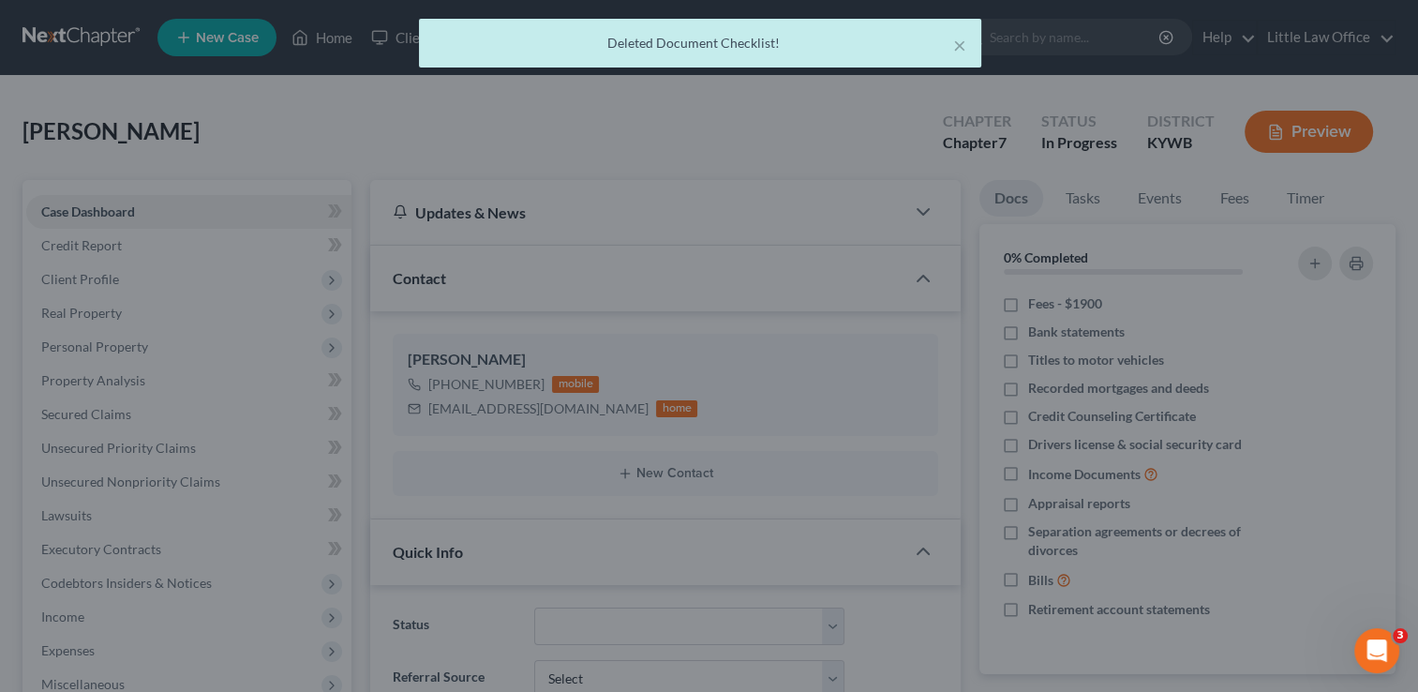
scroll to position [2412, 0]
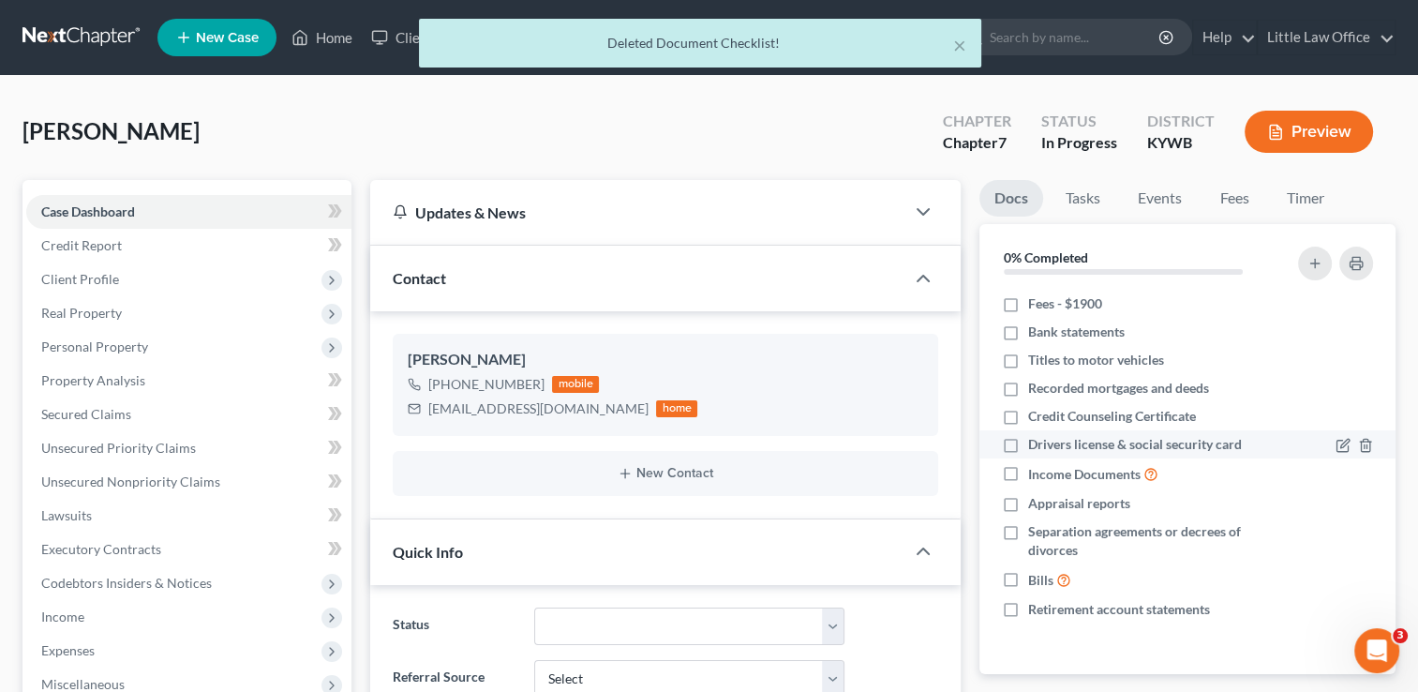
click at [1028, 443] on label "Drivers license & social security card" at bounding box center [1135, 444] width 214 height 19
click at [1036, 443] on input "Drivers license & social security card" at bounding box center [1042, 441] width 12 height 12
click at [1028, 474] on label "Income Documents" at bounding box center [1093, 474] width 130 height 22
click at [1036, 474] on input "Income Documents" at bounding box center [1042, 469] width 12 height 12
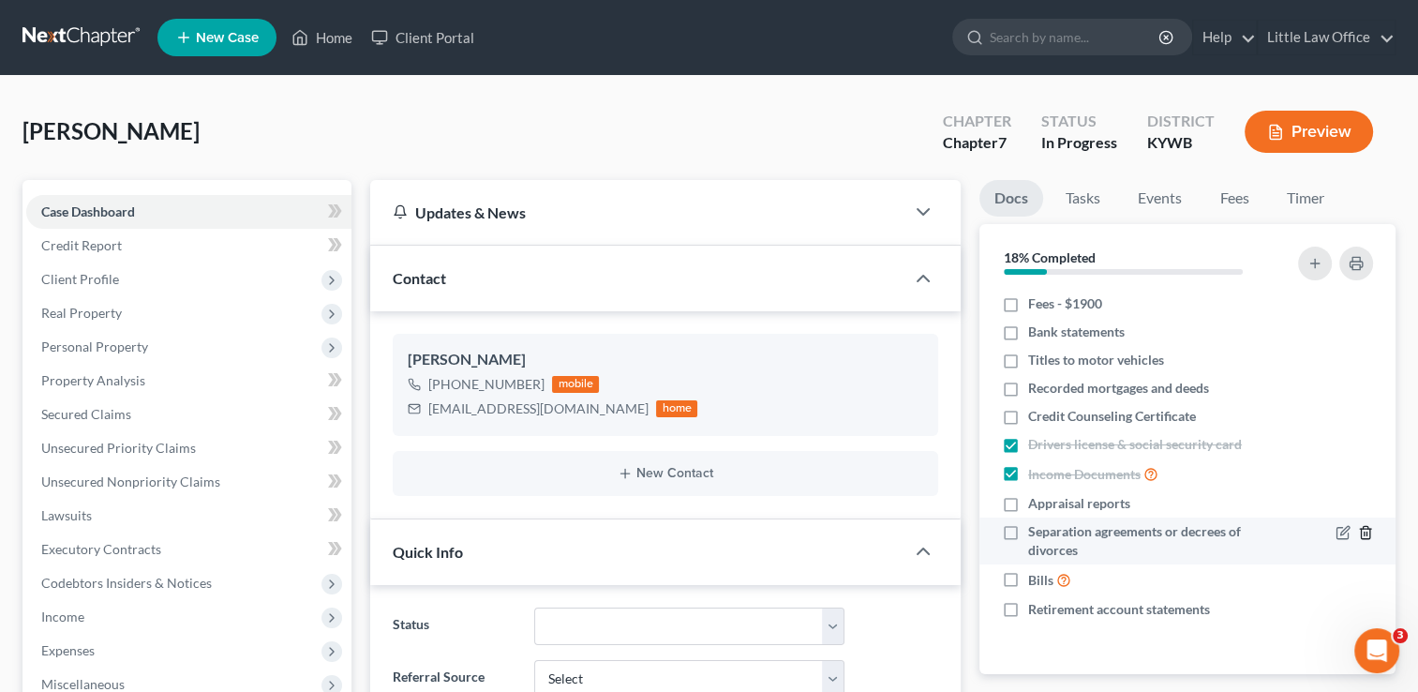
click at [1365, 538] on icon "button" at bounding box center [1365, 533] width 8 height 12
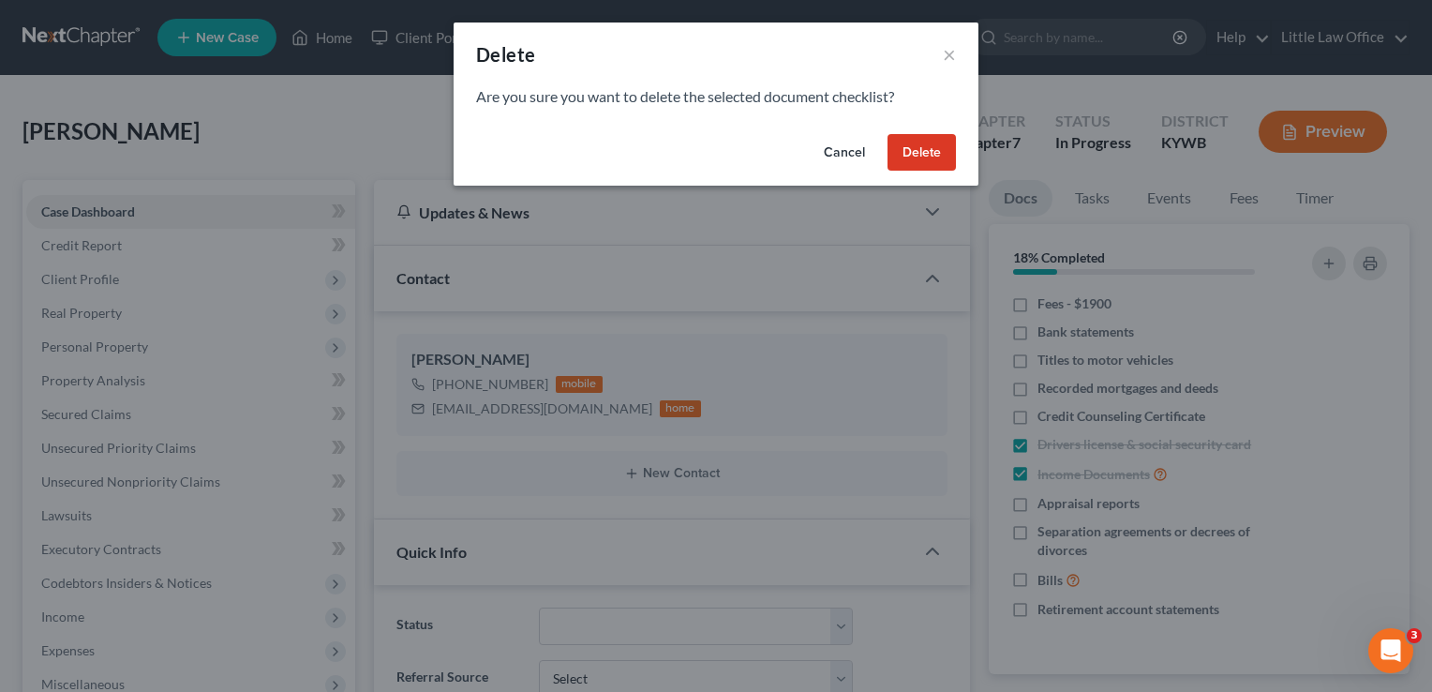
click at [911, 151] on button "Delete" at bounding box center [921, 152] width 68 height 37
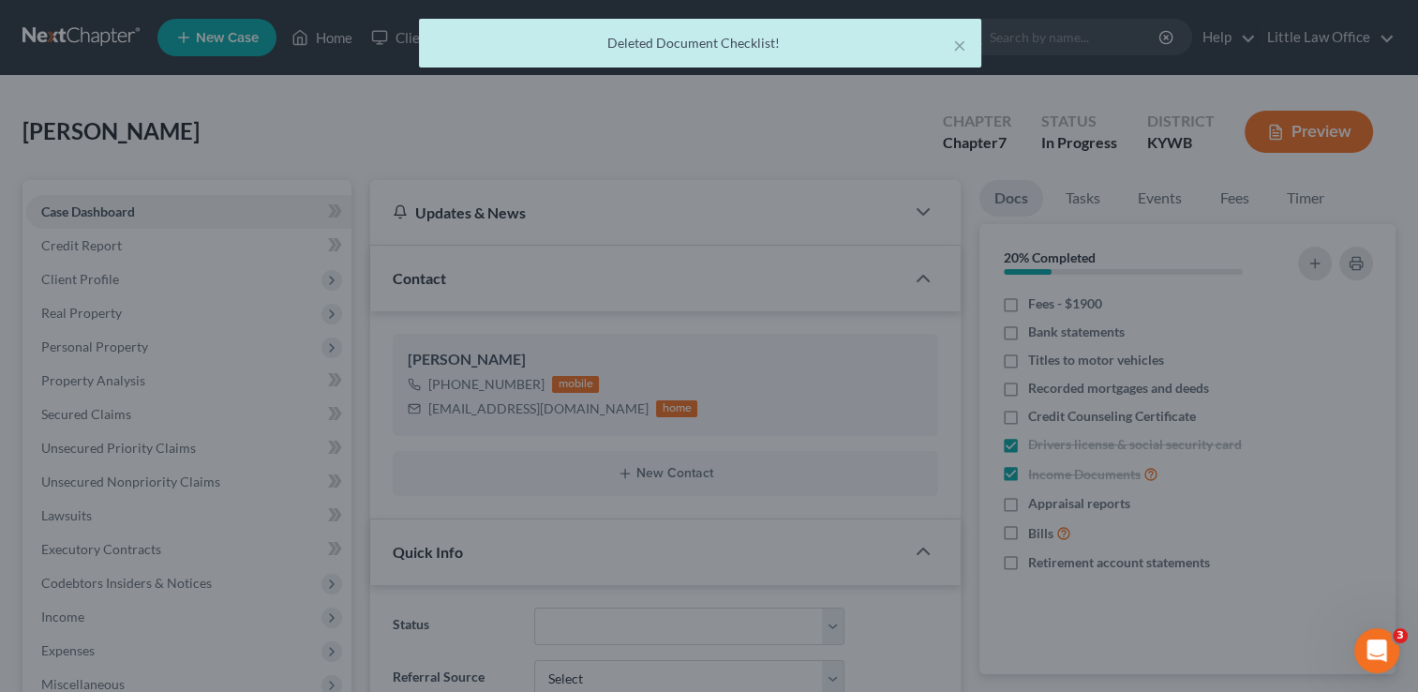
scroll to position [2412, 0]
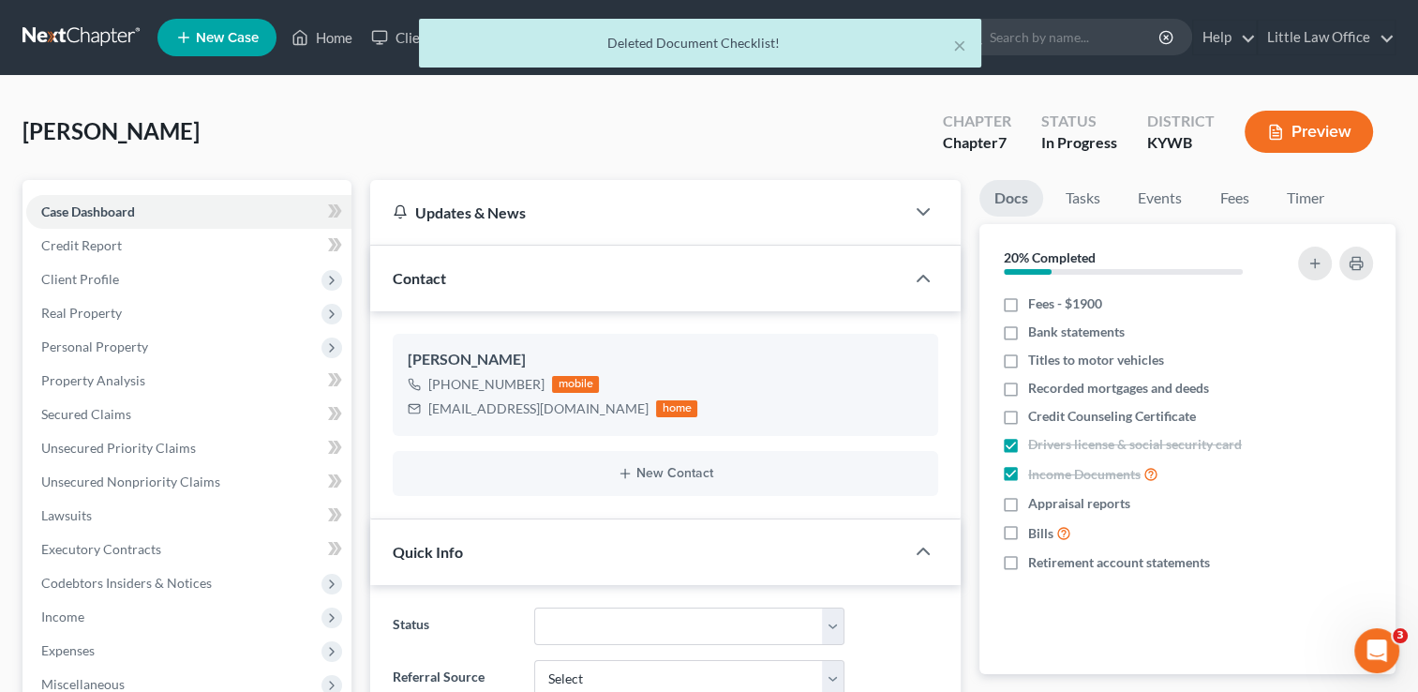
drag, startPoint x: 1011, startPoint y: 538, endPoint x: 1300, endPoint y: 603, distance: 296.0
click at [1028, 538] on label "Bills" at bounding box center [1049, 533] width 43 height 22
click at [1036, 534] on input "Bills" at bounding box center [1042, 528] width 12 height 12
click at [1360, 559] on polyline "button" at bounding box center [1365, 559] width 11 height 0
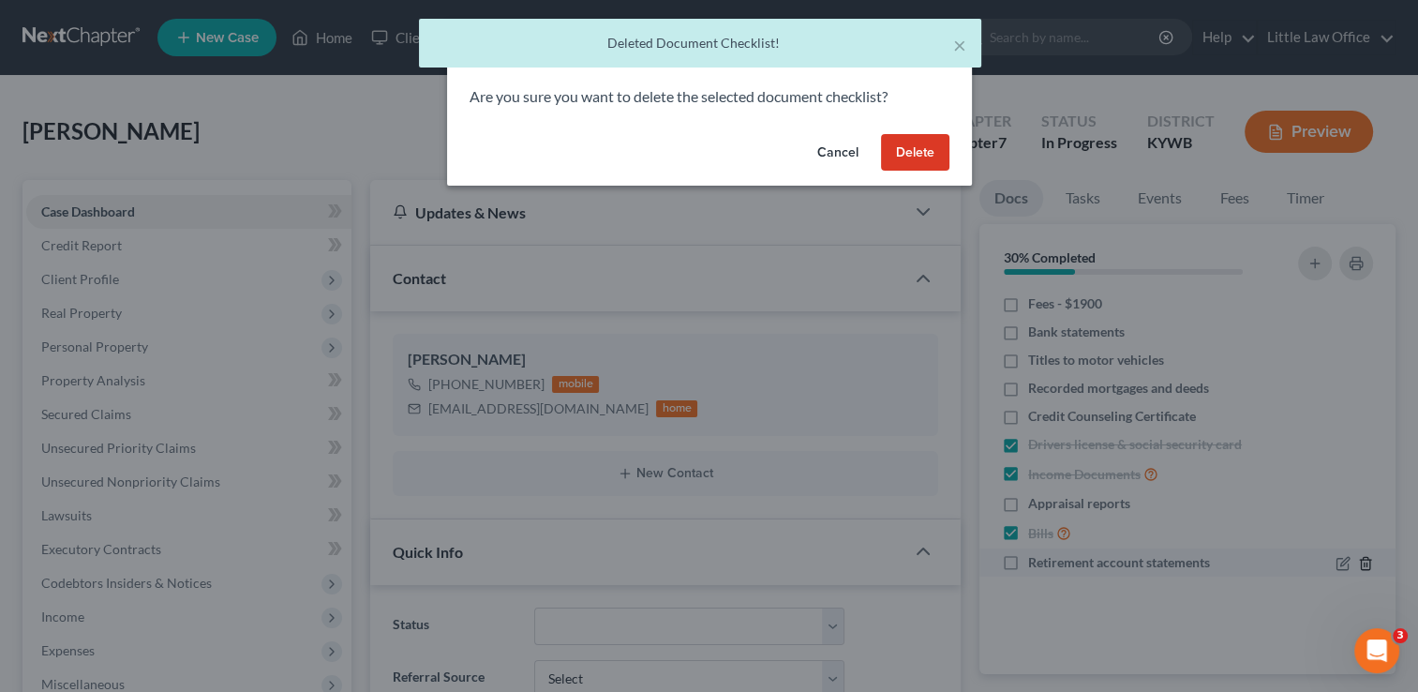
scroll to position [2393, 0]
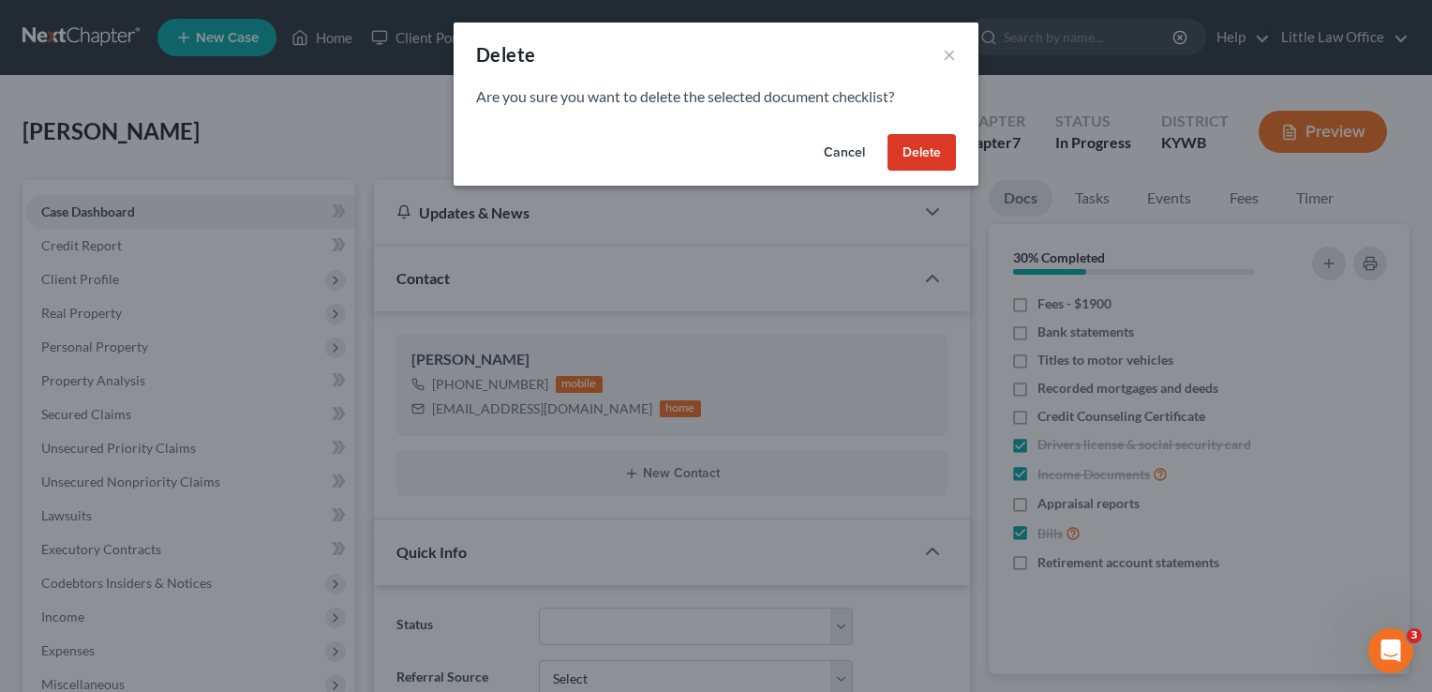
click at [921, 147] on button "Delete" at bounding box center [921, 152] width 68 height 37
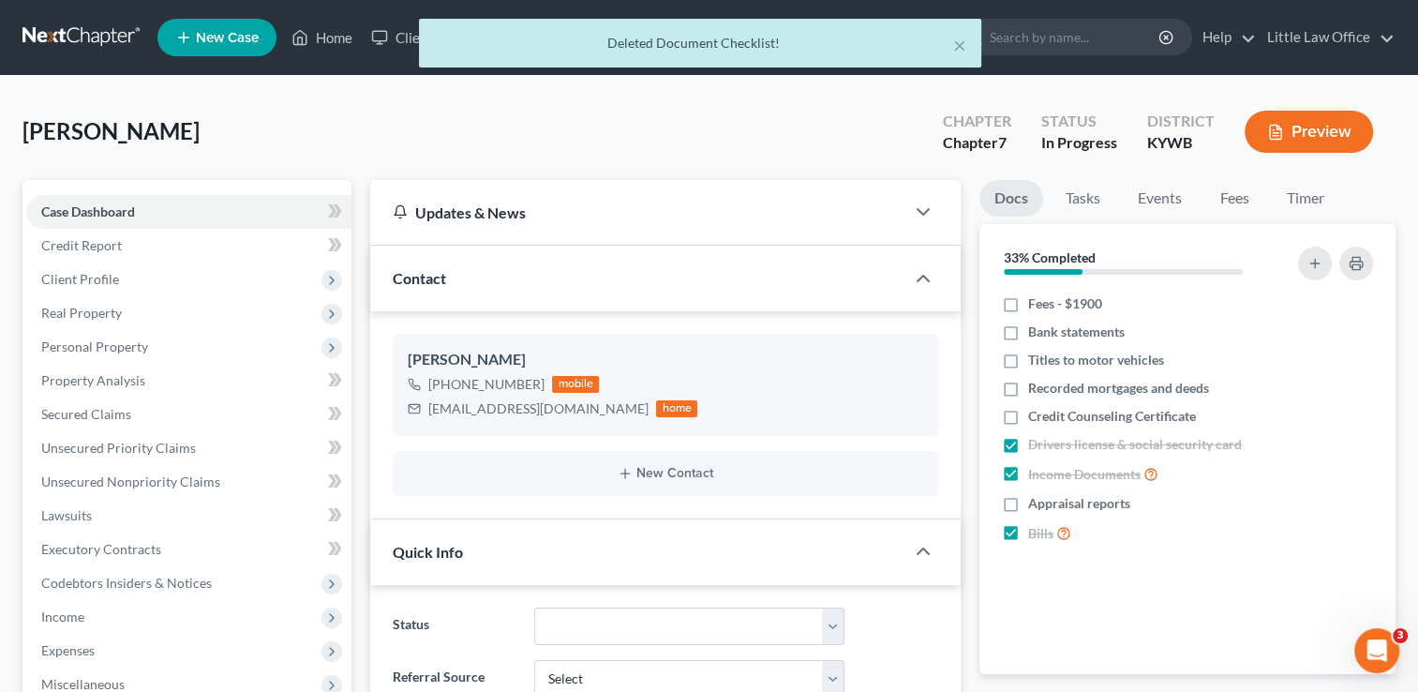
scroll to position [2412, 0]
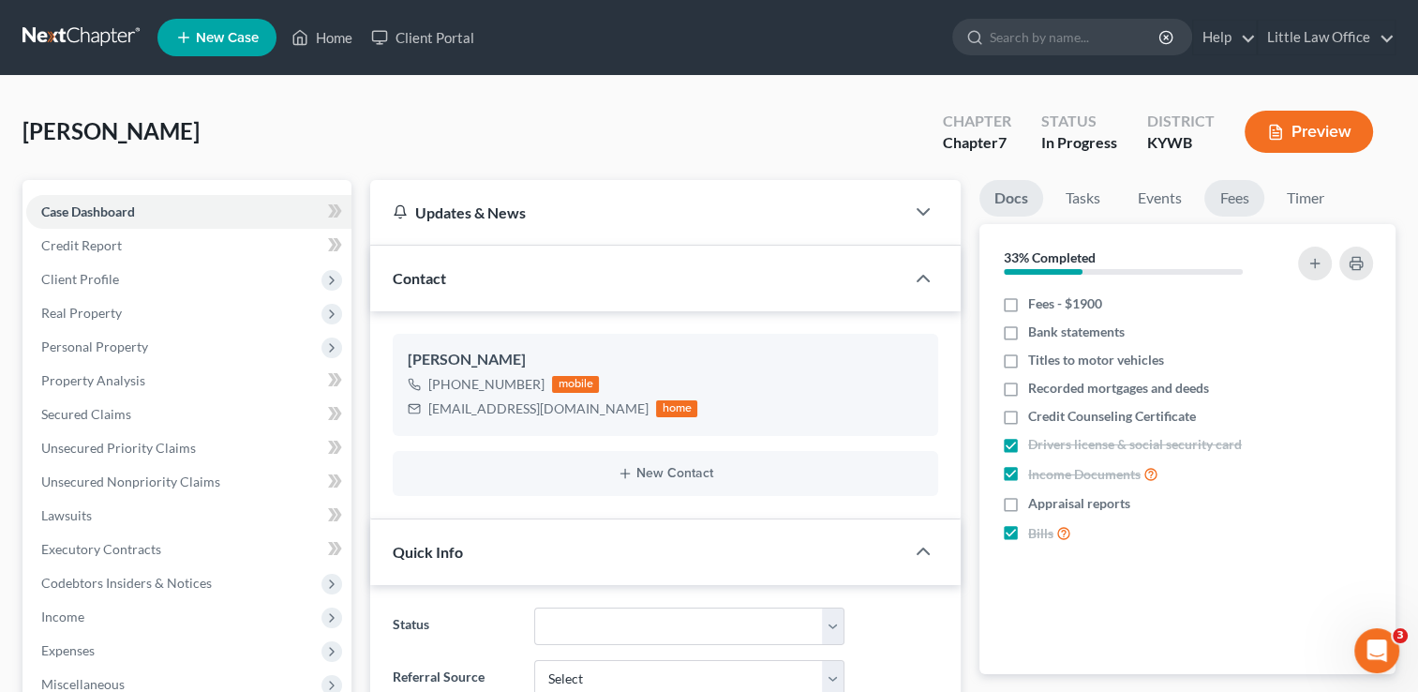
drag, startPoint x: 1230, startPoint y: 186, endPoint x: 1223, endPoint y: 193, distance: 10.6
click at [1230, 186] on link "Fees" at bounding box center [1234, 198] width 60 height 37
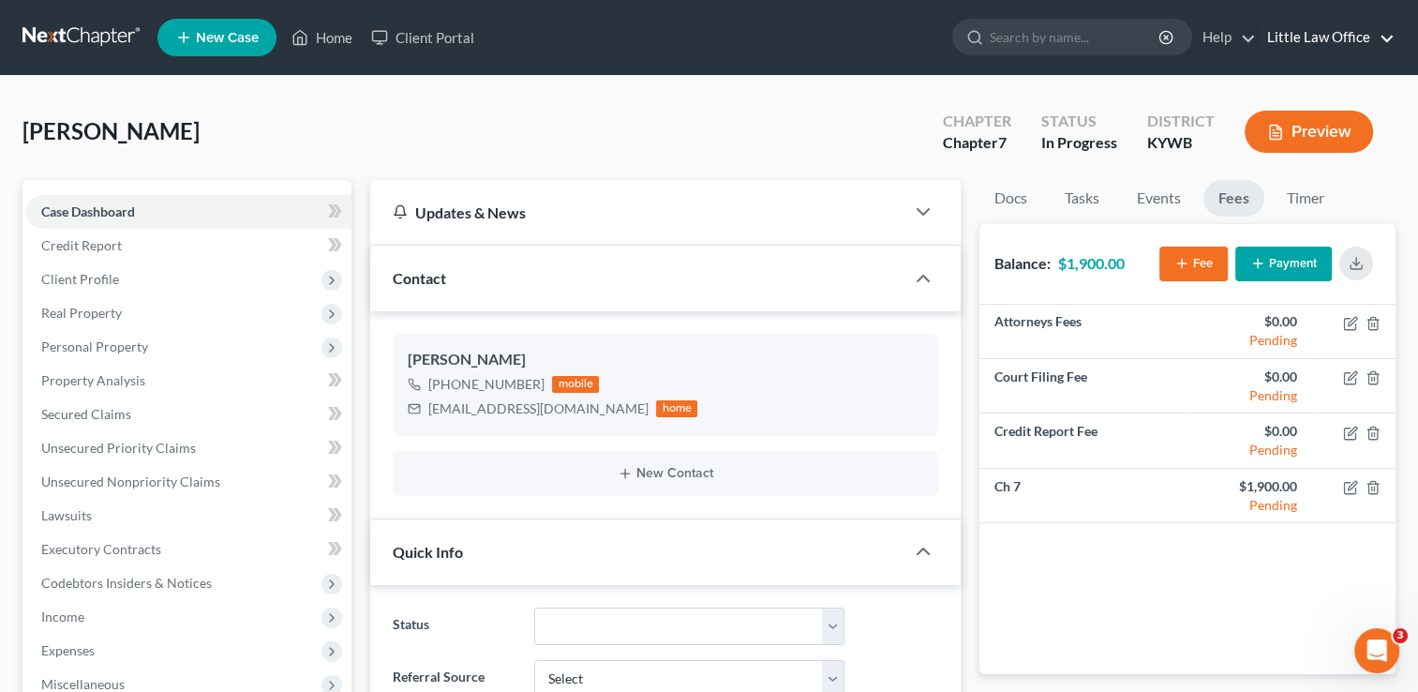
click at [1324, 28] on link "Little Law Office" at bounding box center [1326, 38] width 137 height 34
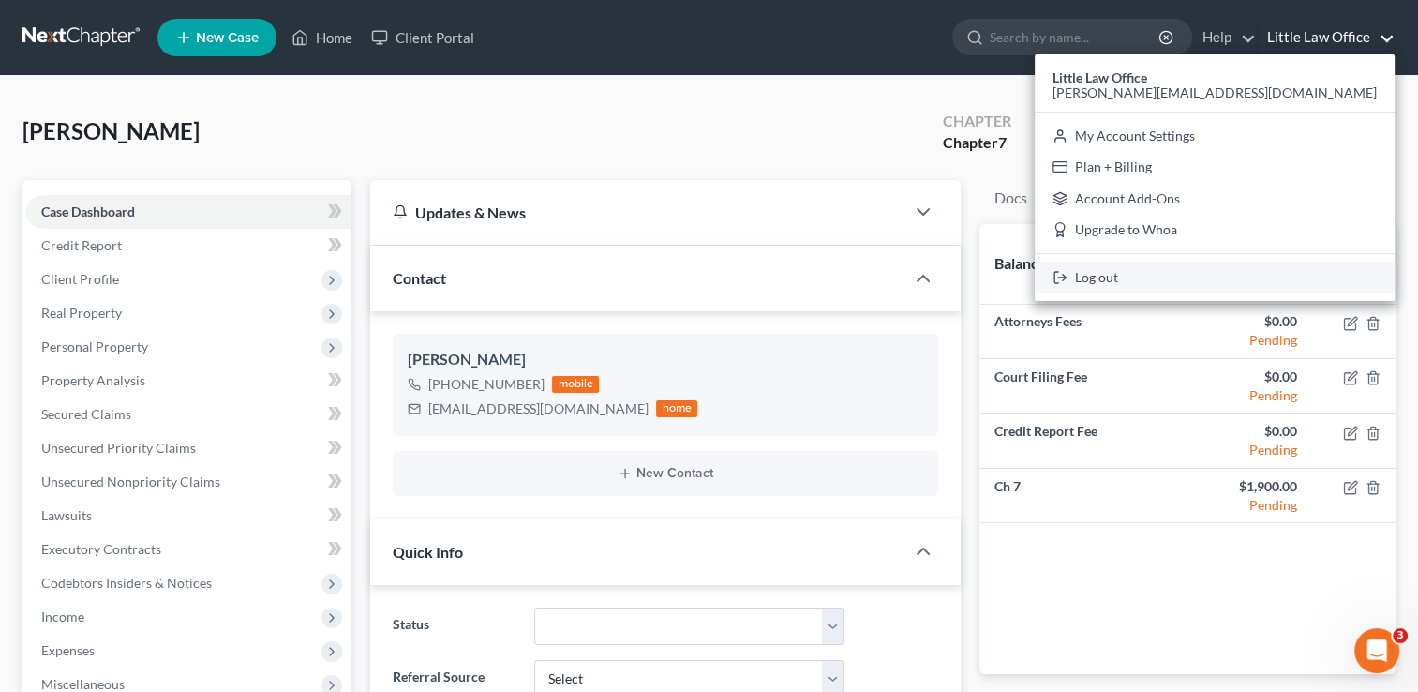
click at [1262, 274] on link "Log out" at bounding box center [1215, 277] width 360 height 32
